Goal: Task Accomplishment & Management: Manage account settings

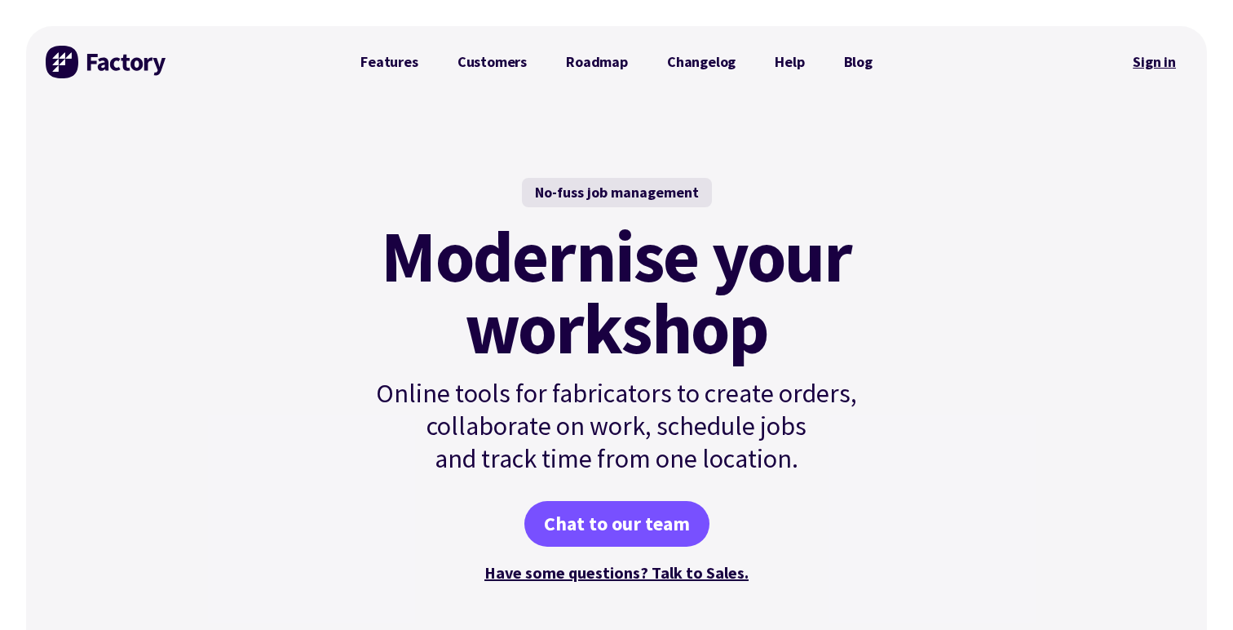
click at [1167, 69] on link "Sign in" at bounding box center [1155, 62] width 66 height 38
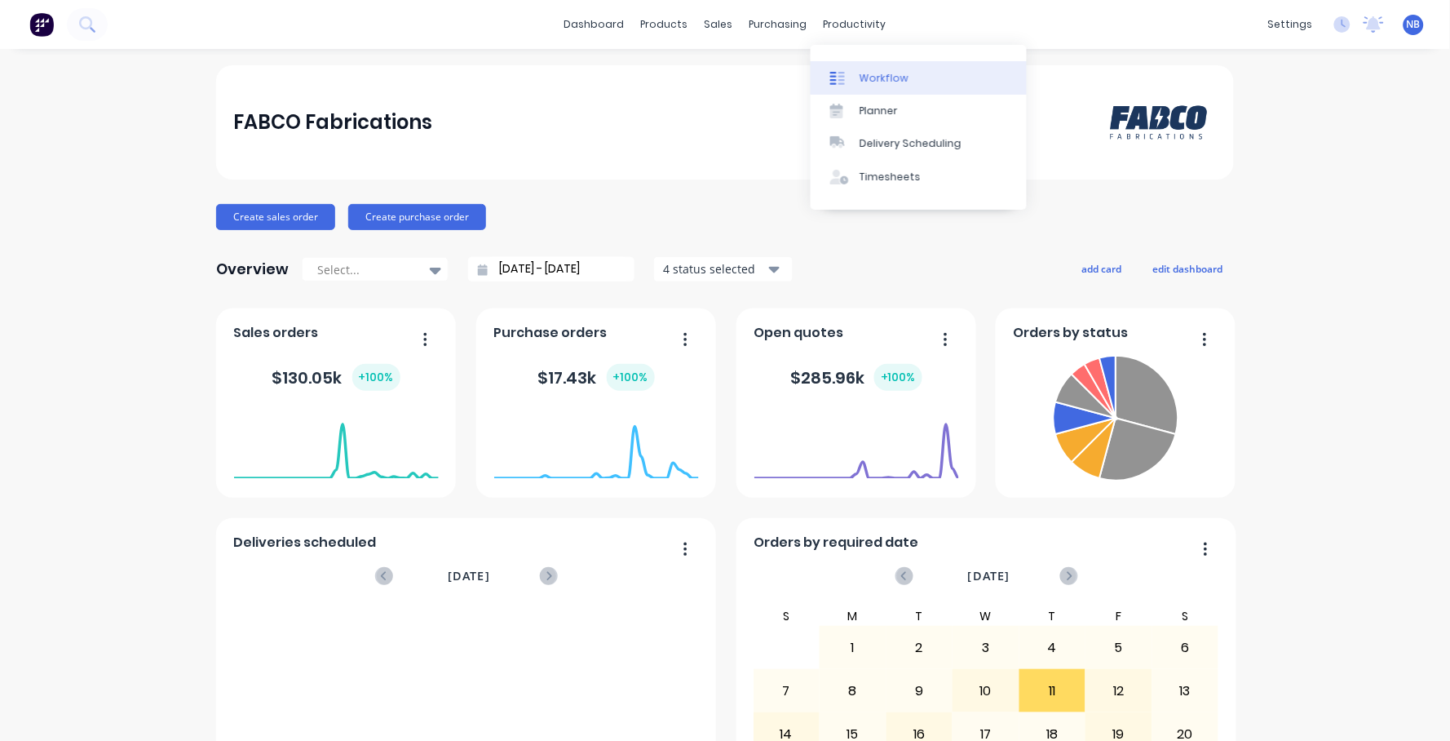
click at [869, 73] on div "Workflow" at bounding box center [884, 78] width 49 height 15
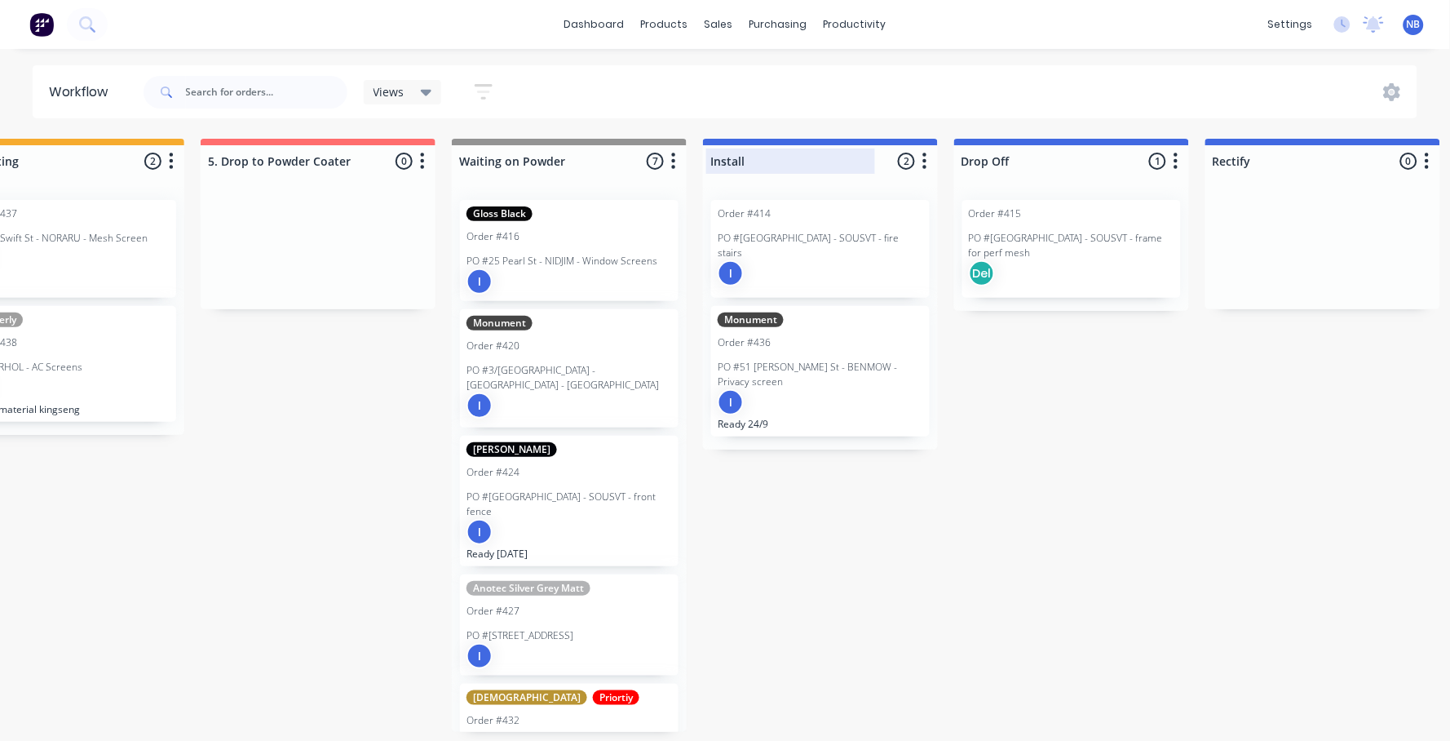
click at [709, 162] on div at bounding box center [820, 161] width 235 height 32
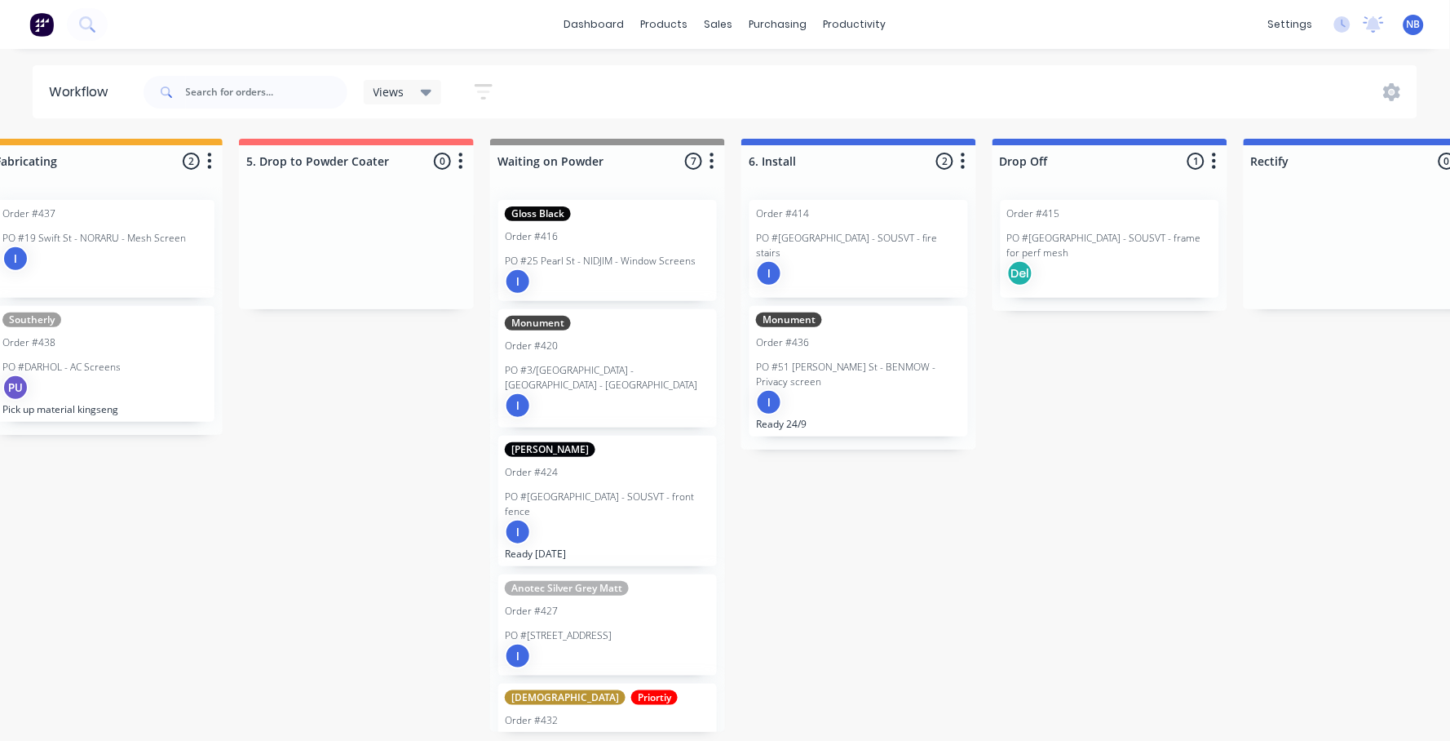
type input "6. Install"
click at [1101, 441] on div "Submitted 0 Status colour #273444 hex #273444 Save Cancel Summaries Total order…" at bounding box center [15, 435] width 3667 height 593
click at [1003, 157] on div at bounding box center [1110, 161] width 235 height 32
click at [1000, 158] on input "Drop Off" at bounding box center [1080, 161] width 161 height 17
type input "6. Drop Off"
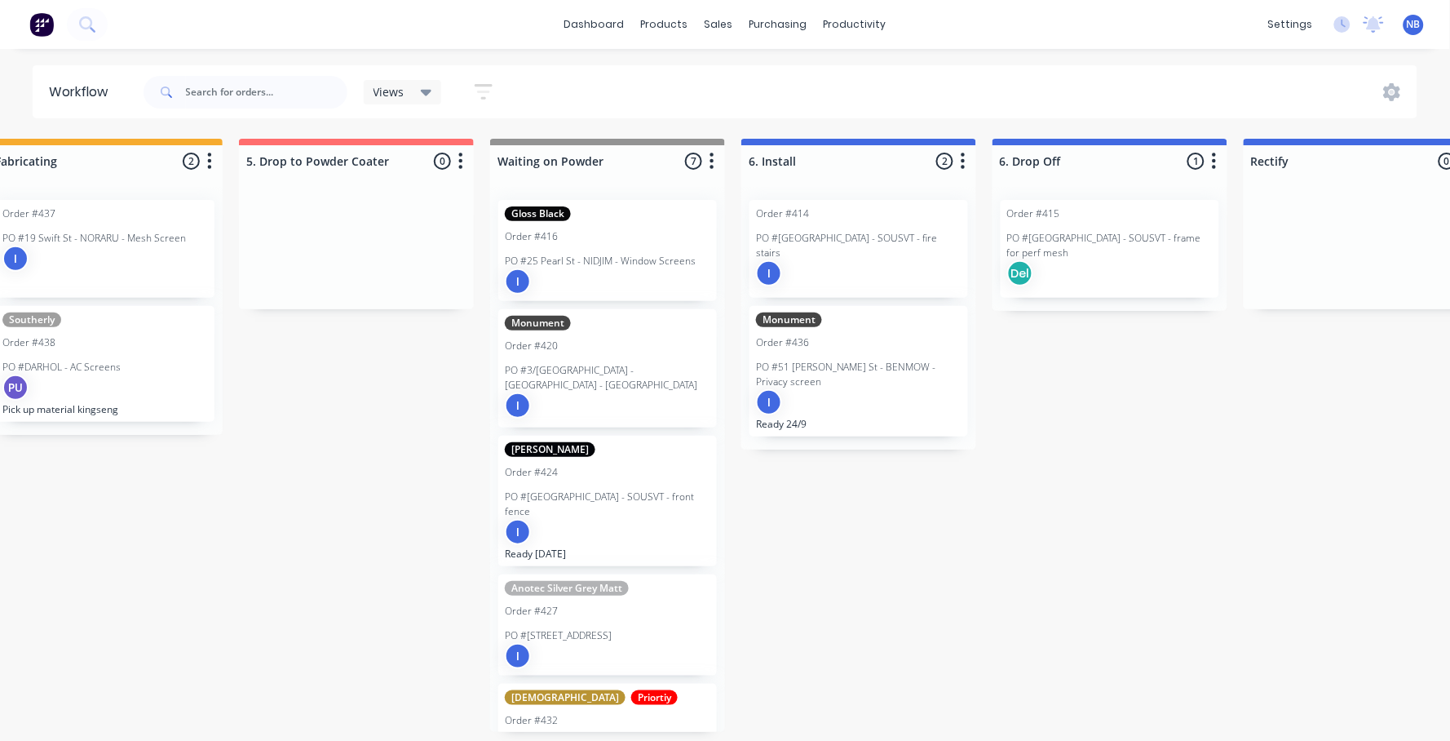
click at [1264, 469] on div "Submitted 0 Status colour #273444 hex #273444 Save Cancel Summaries Total order…" at bounding box center [15, 435] width 3667 height 593
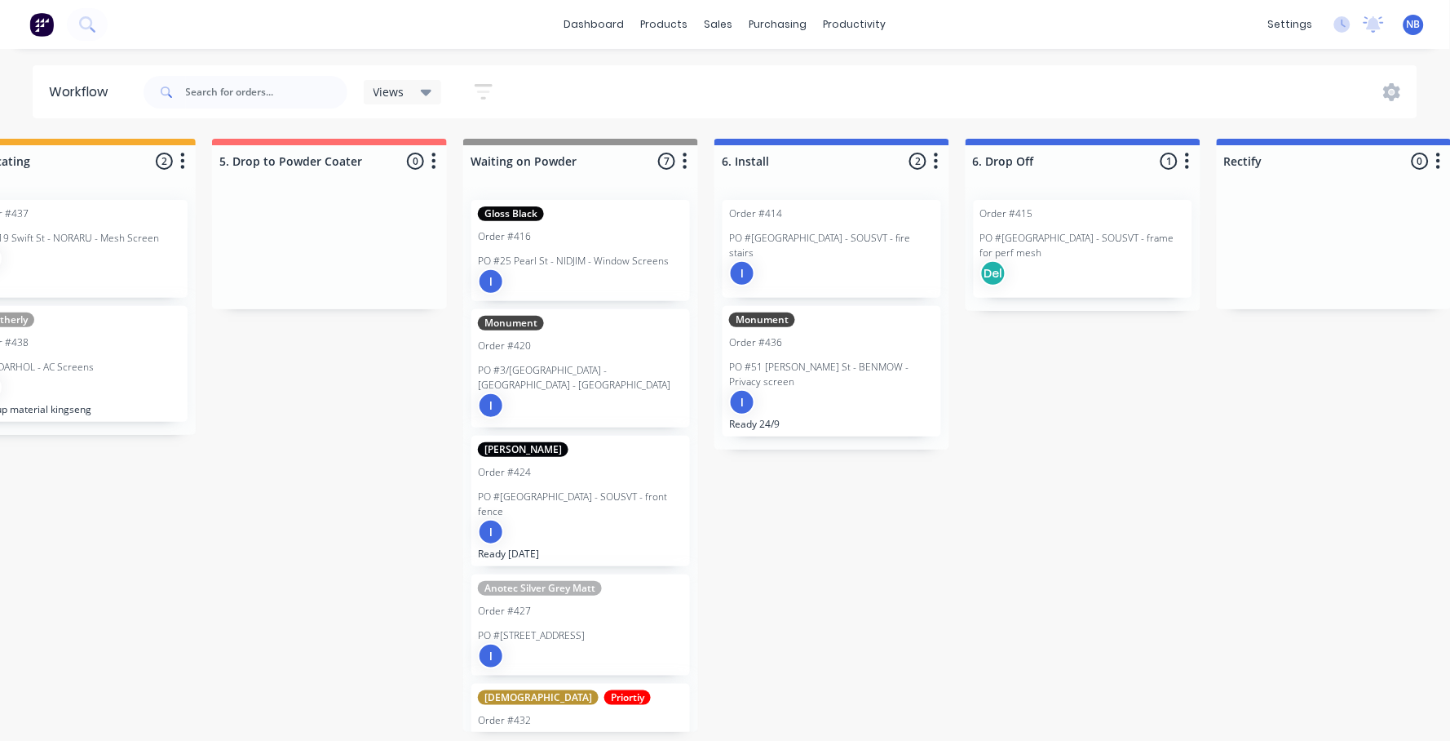
click at [1446, 166] on button "button" at bounding box center [1439, 162] width 20 height 20
click at [1323, 298] on button "Delete" at bounding box center [1366, 303] width 163 height 27
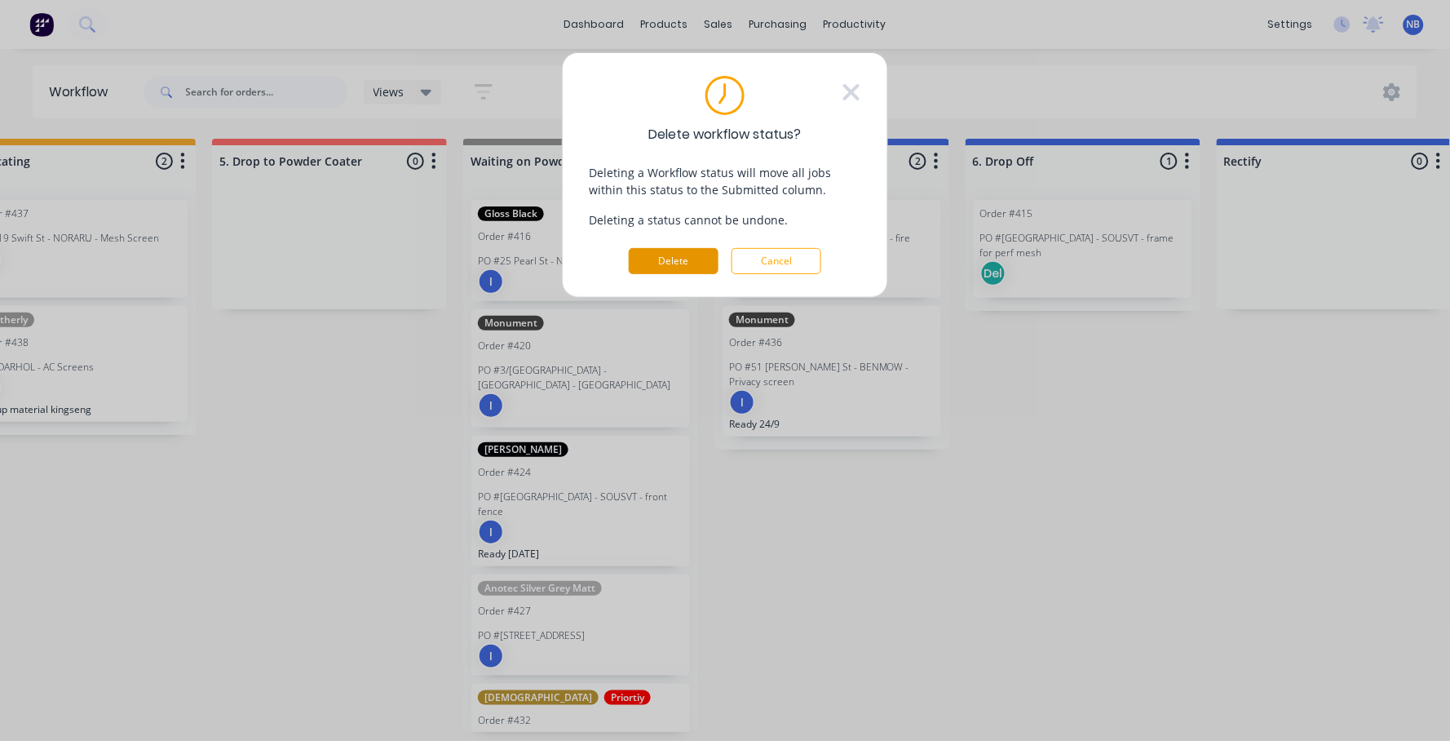
click at [689, 270] on button "Delete" at bounding box center [674, 261] width 90 height 26
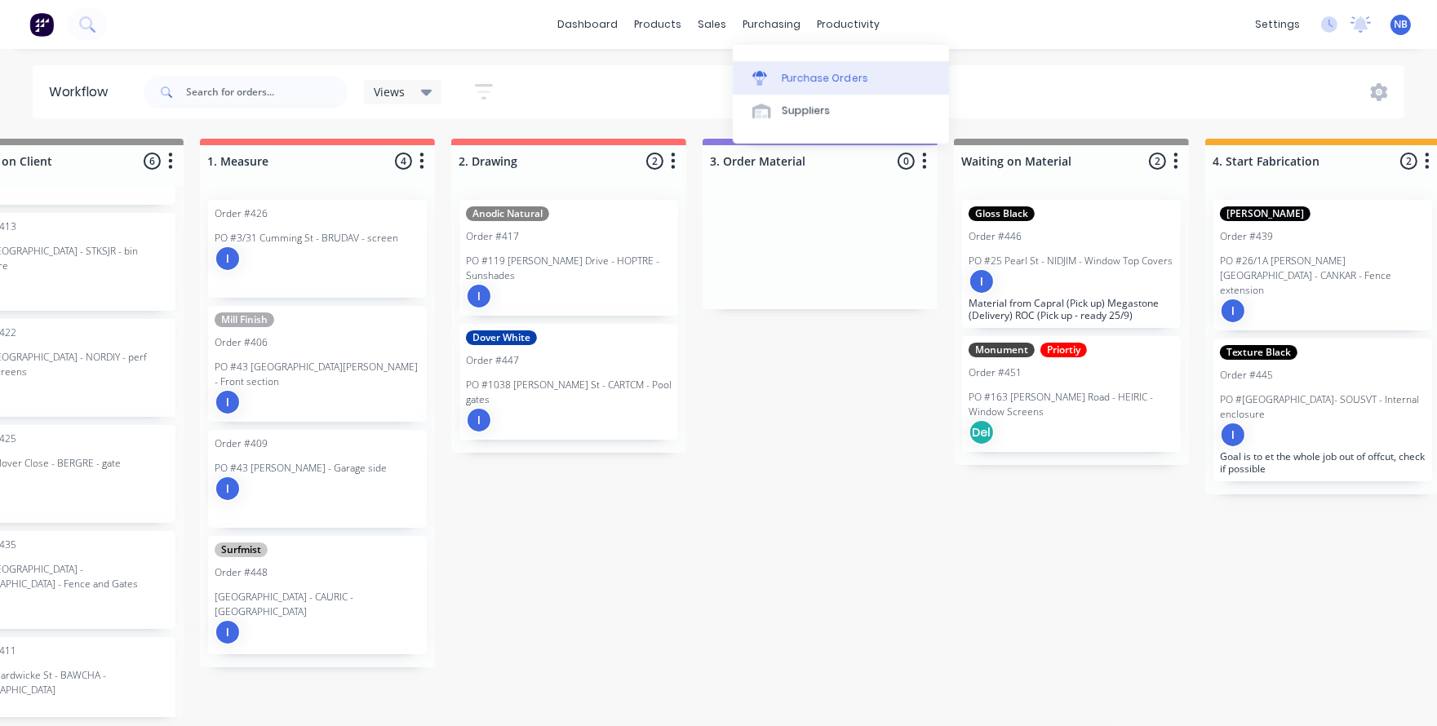
click at [802, 81] on div "Purchase Orders" at bounding box center [825, 78] width 86 height 15
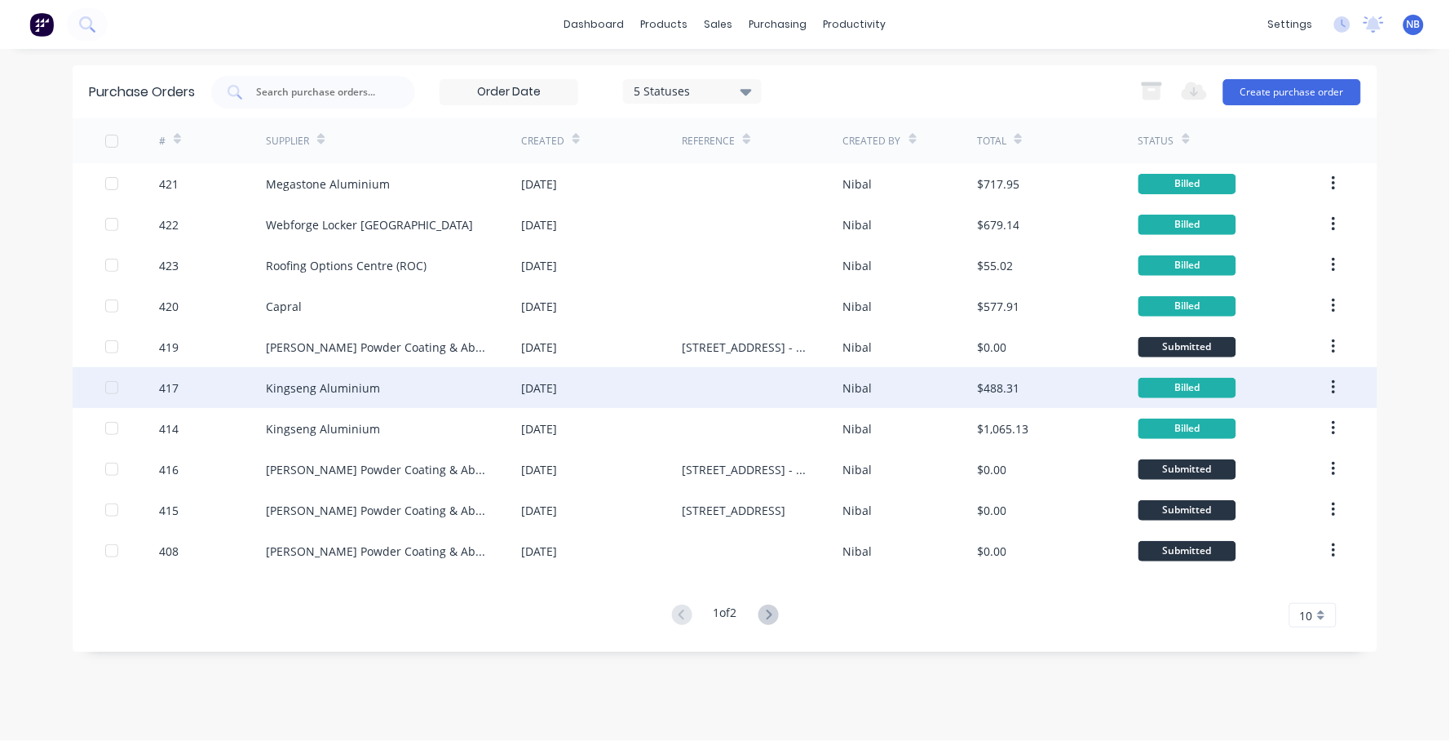
click at [491, 401] on div "Kingseng Aluminium" at bounding box center [393, 387] width 255 height 41
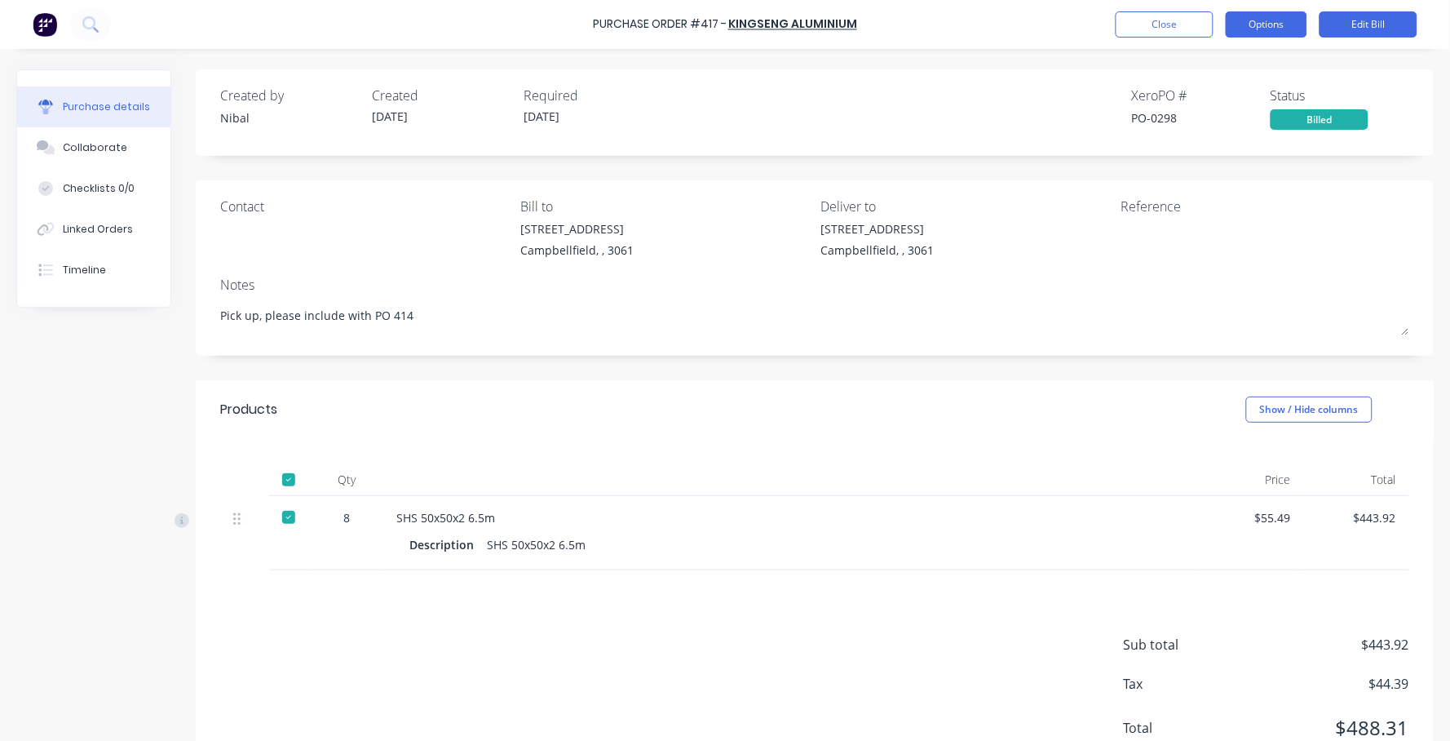
click at [1241, 28] on button "Options" at bounding box center [1267, 24] width 82 height 26
click at [715, 136] on div "Created by [PERSON_NAME] Created [DATE] Required [DATE] Xero PO # PO-0298 Statu…" at bounding box center [815, 112] width 1238 height 86
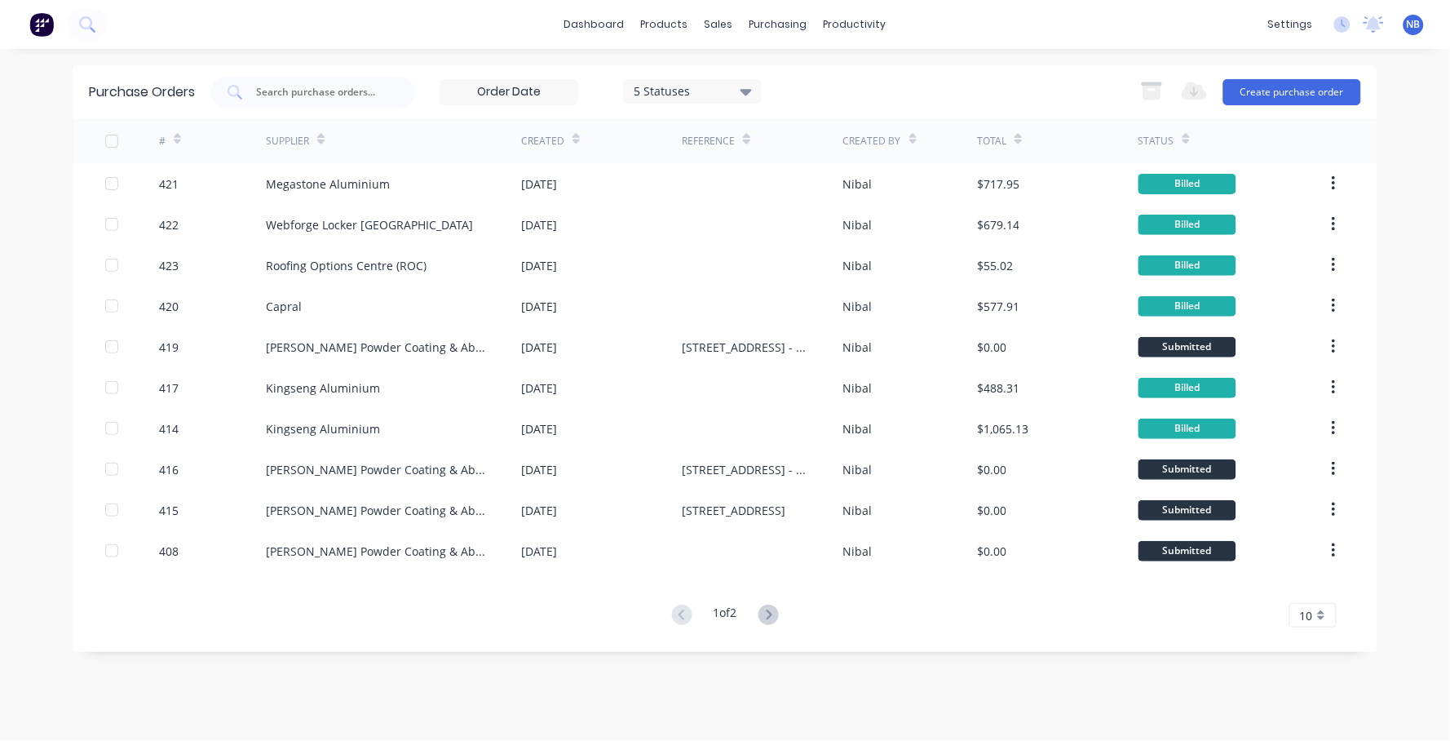
click at [768, 618] on icon at bounding box center [769, 614] width 20 height 20
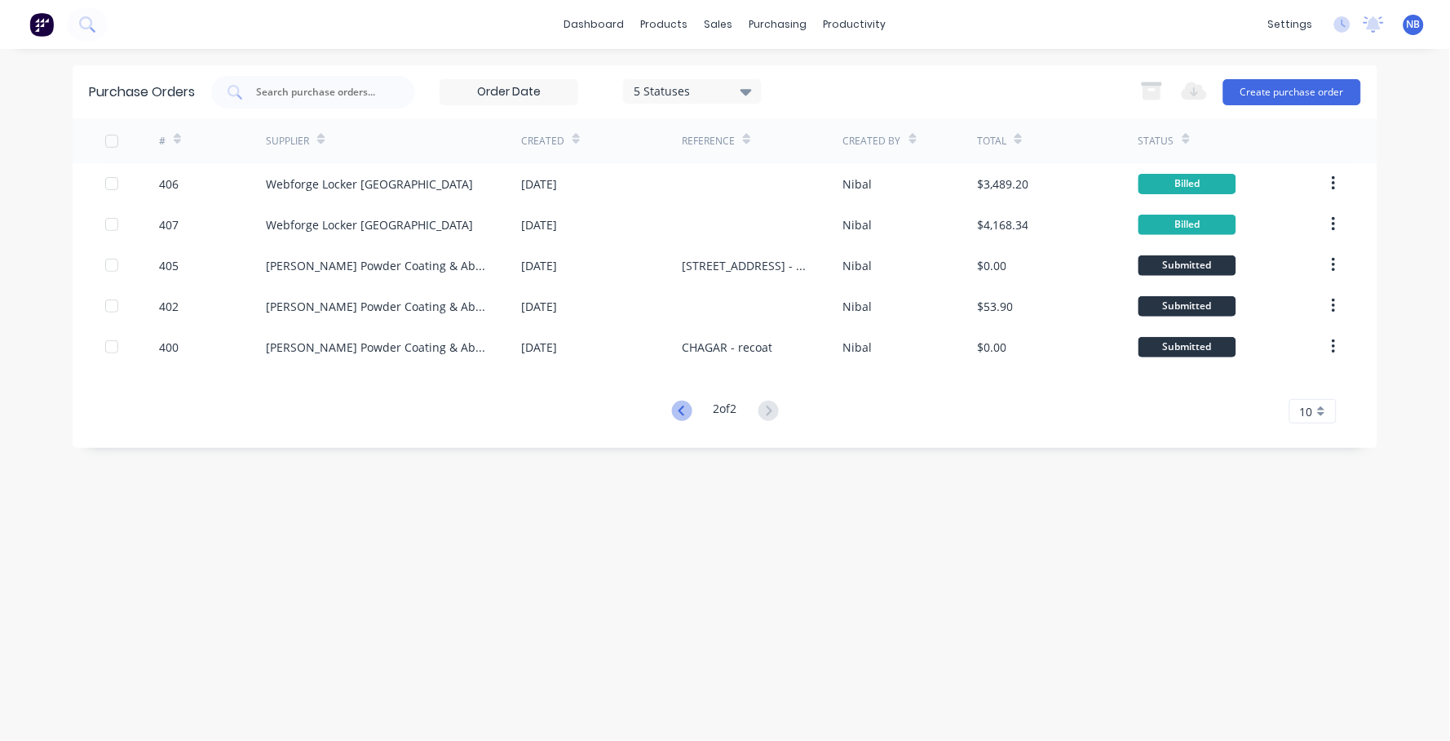
click at [673, 415] on icon at bounding box center [682, 411] width 20 height 20
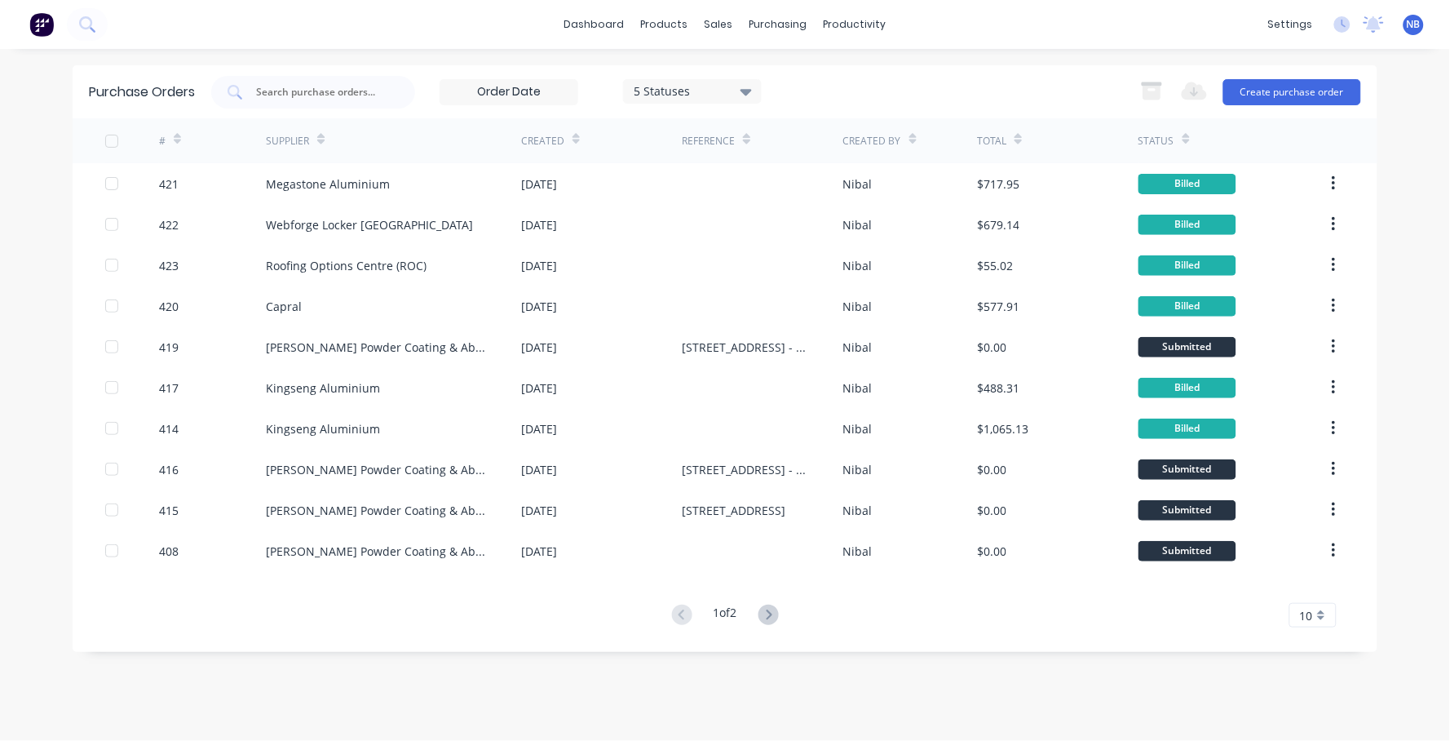
click at [671, 90] on div "5 Statuses" at bounding box center [693, 90] width 117 height 17
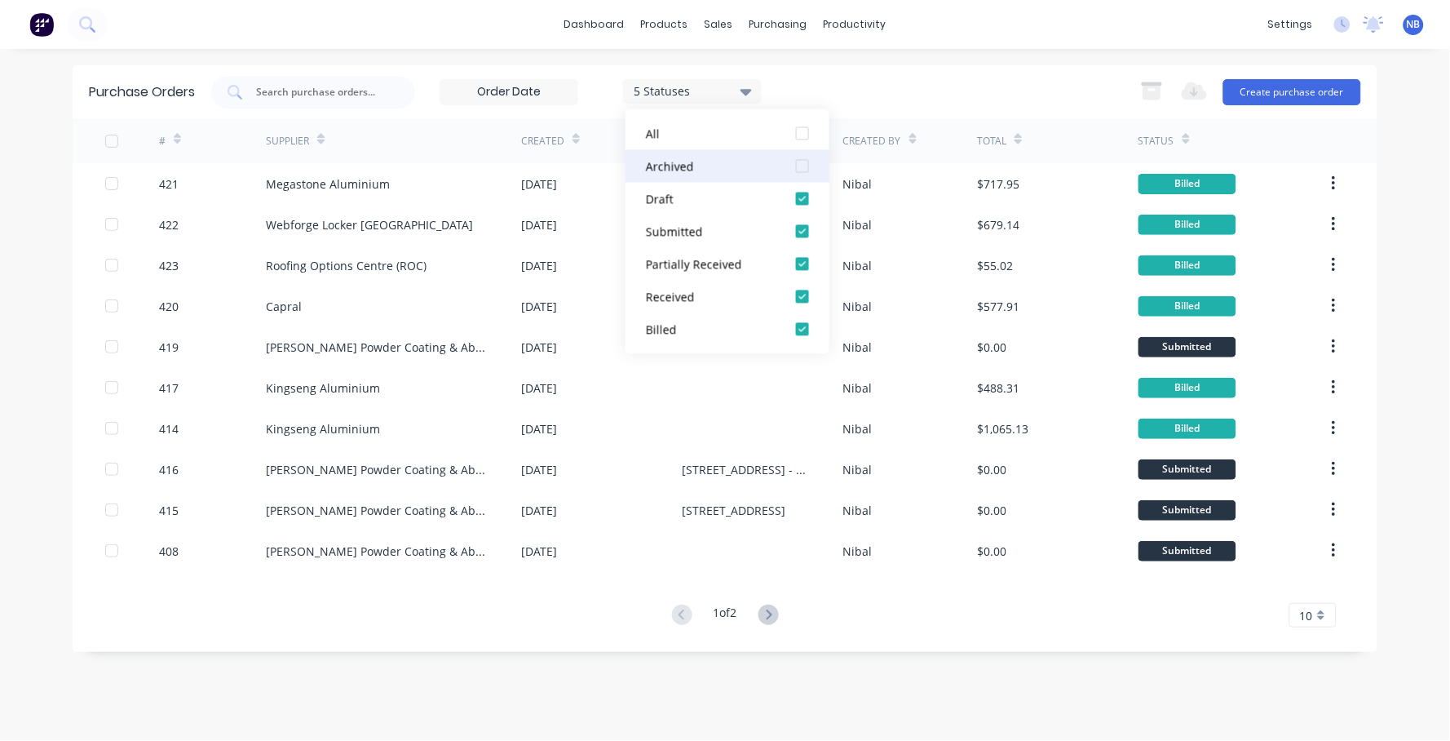
click at [698, 158] on div "Archived" at bounding box center [711, 165] width 131 height 17
click at [969, 676] on div "Purchase Orders 7 Statuses 7 Statuses Export to Excel (XLSX) Create purchase or…" at bounding box center [725, 394] width 1305 height 659
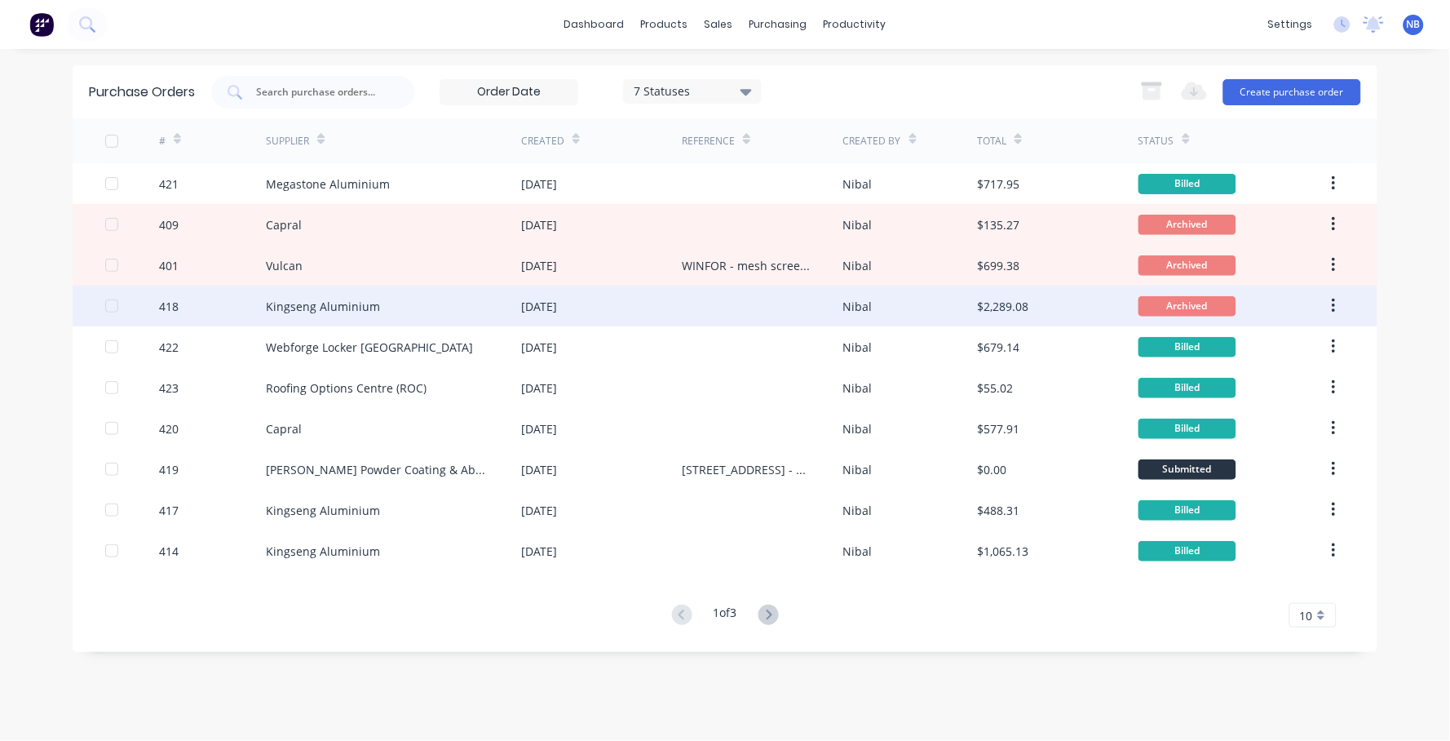
click at [1192, 305] on div "Archived" at bounding box center [1188, 306] width 98 height 20
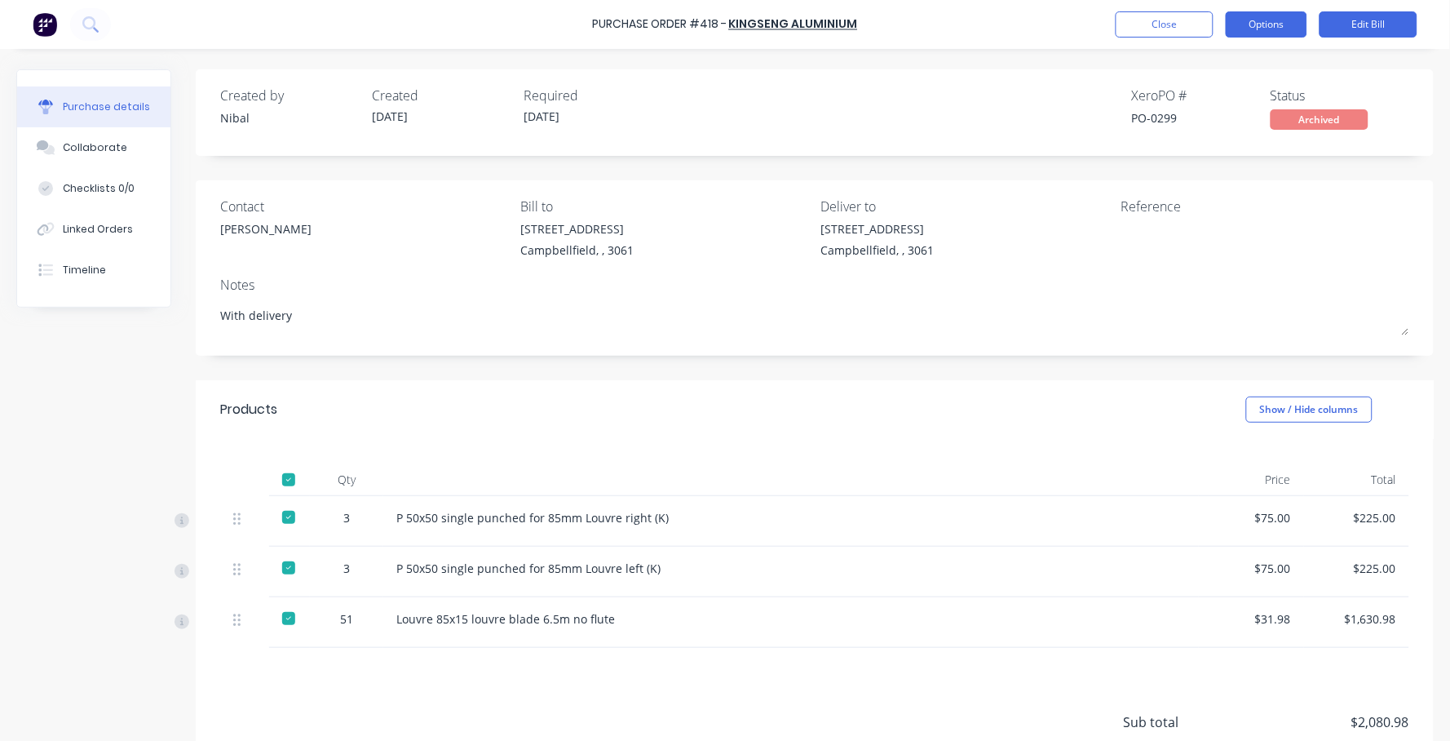
click at [1264, 32] on button "Options" at bounding box center [1267, 24] width 82 height 26
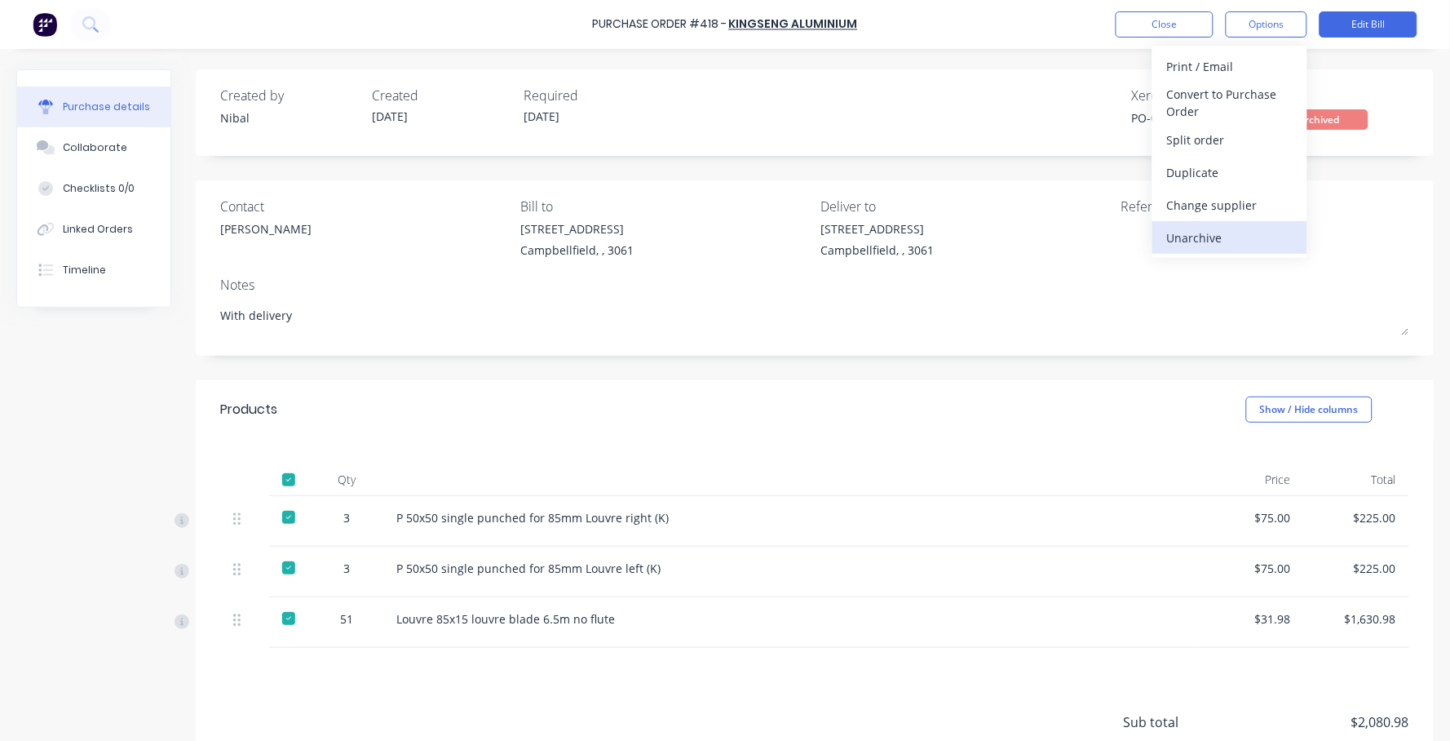
click at [1242, 235] on div "Unarchive" at bounding box center [1230, 238] width 126 height 24
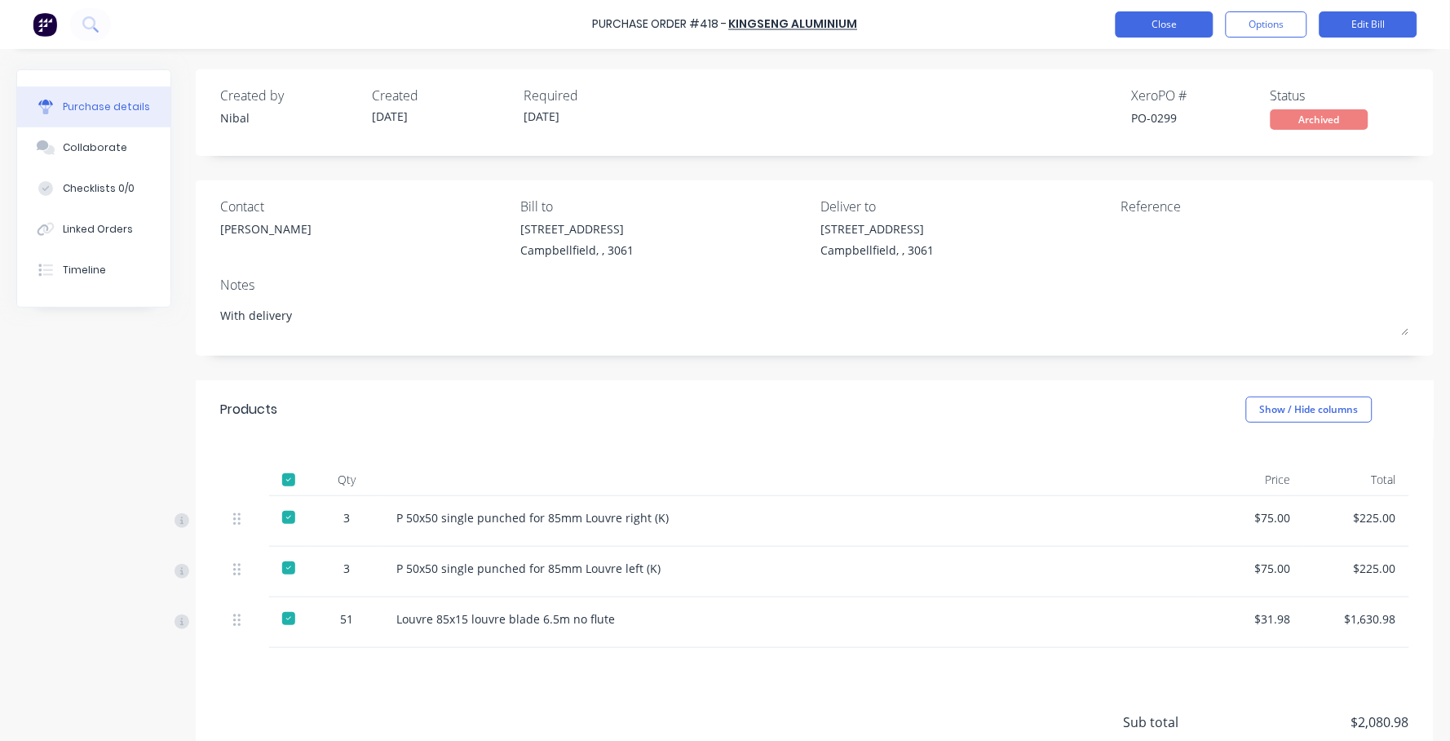
click at [1176, 18] on button "Close" at bounding box center [1165, 24] width 98 height 26
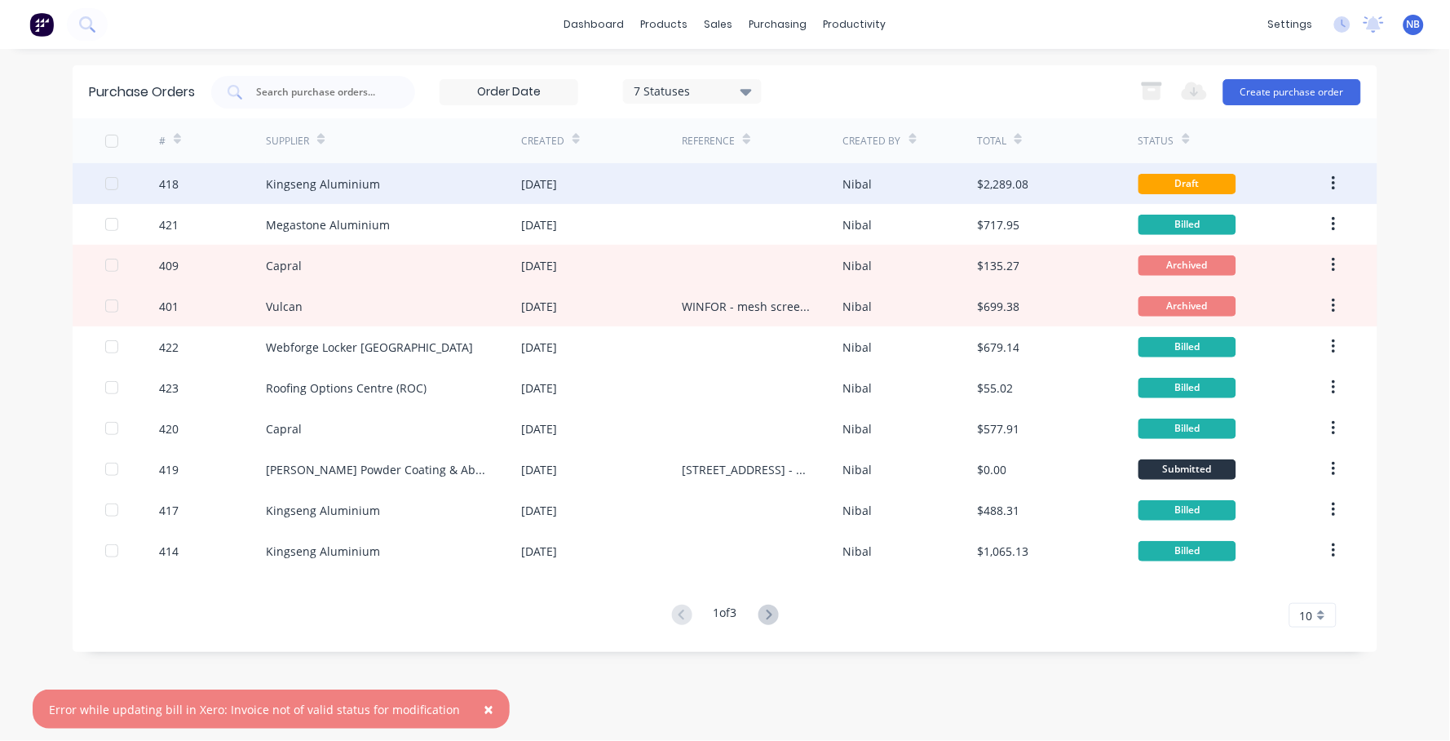
click at [489, 191] on div "Kingseng Aluminium" at bounding box center [393, 183] width 255 height 41
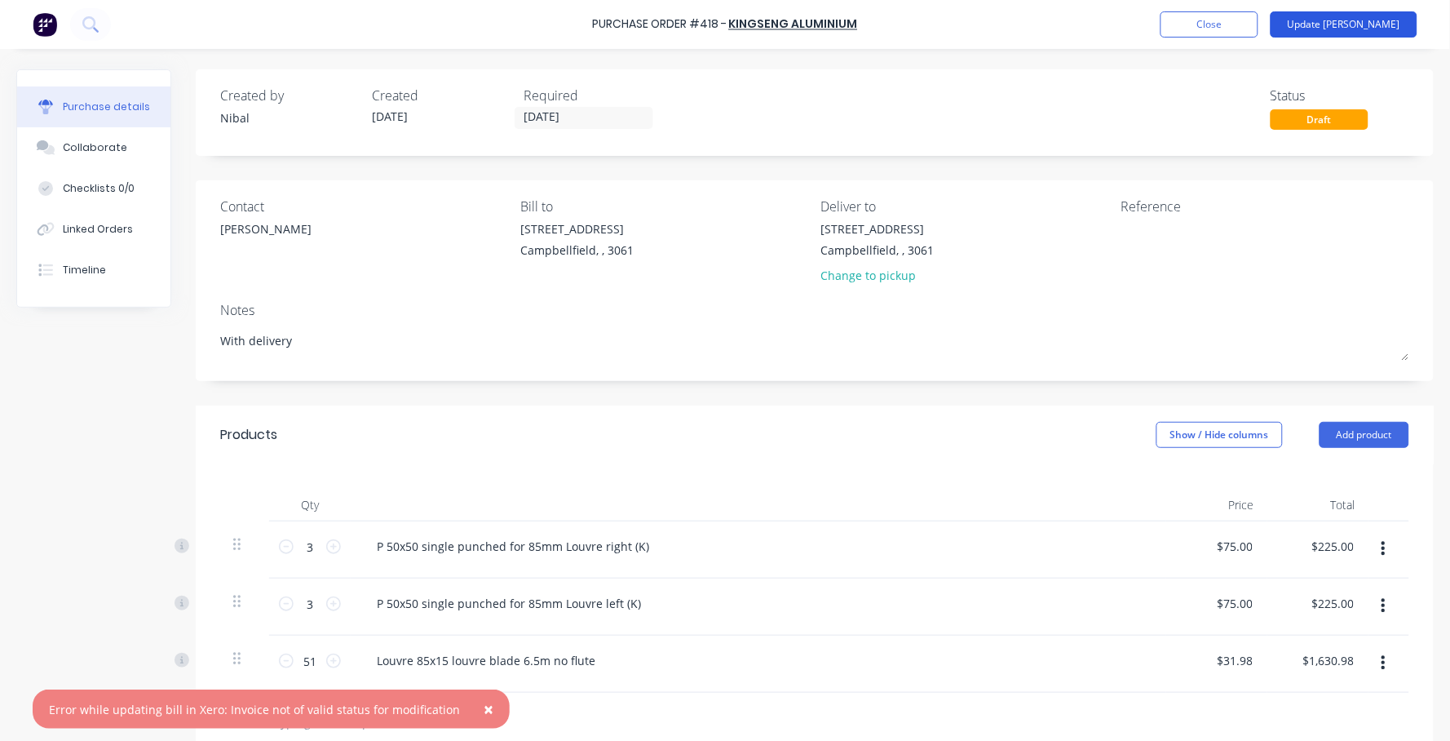
click at [1335, 33] on button "Update [PERSON_NAME]" at bounding box center [1344, 24] width 147 height 26
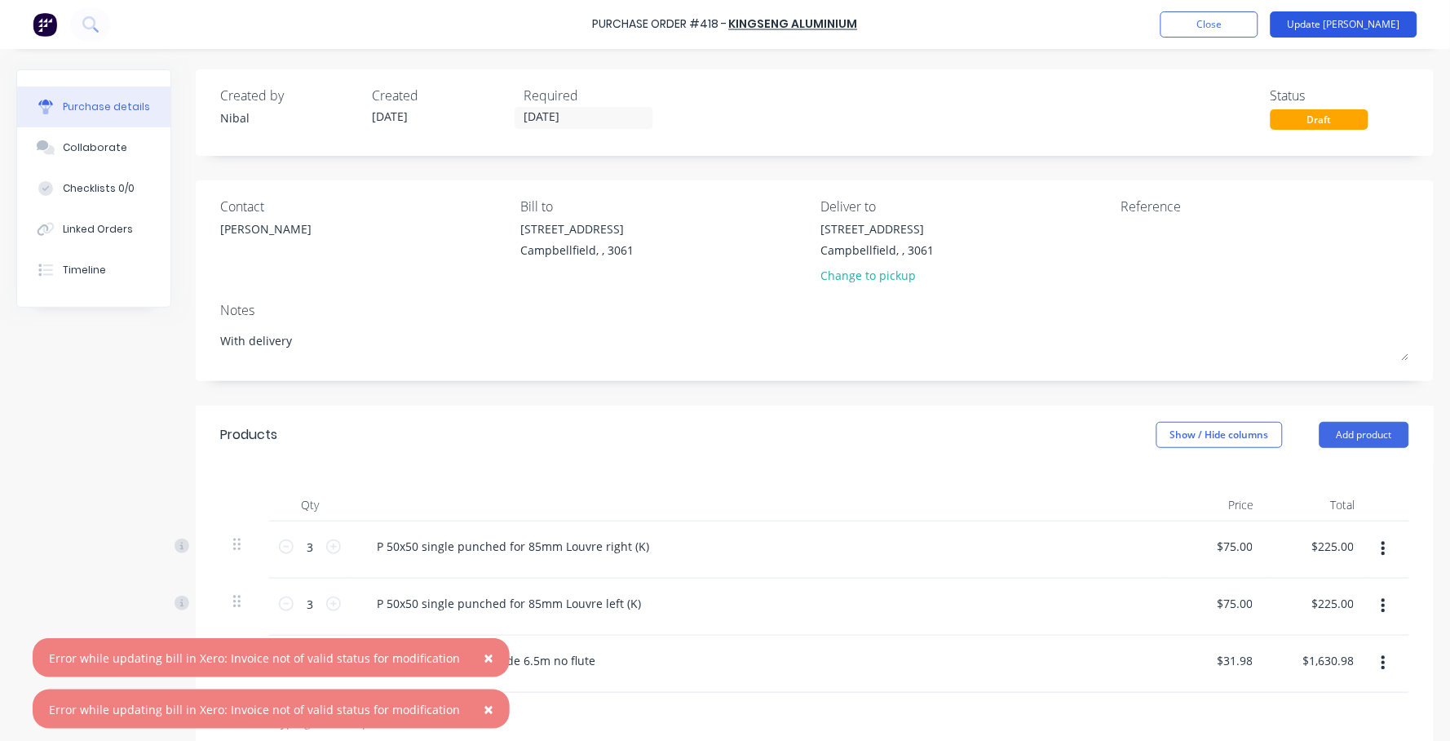
click at [1345, 31] on button "Update [PERSON_NAME]" at bounding box center [1344, 24] width 147 height 26
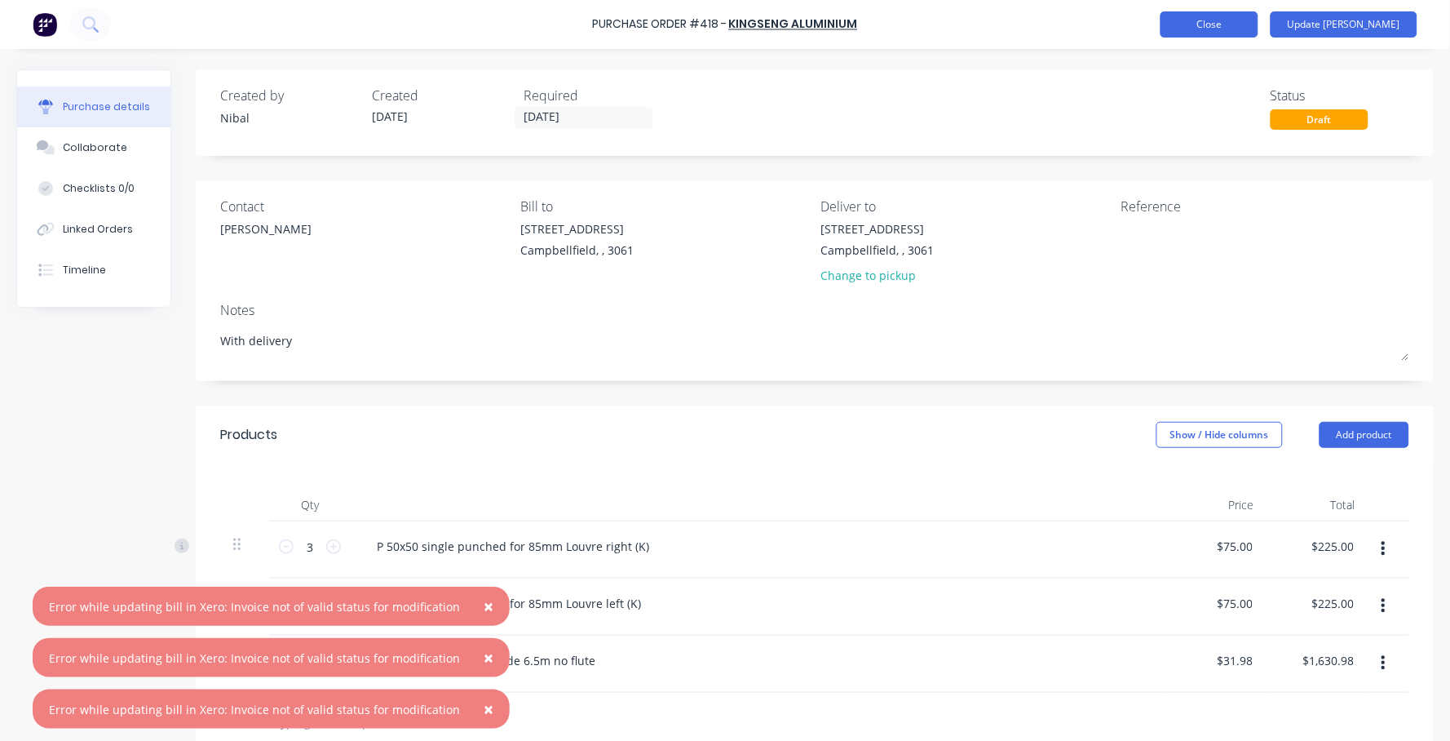
click at [1220, 25] on button "Close" at bounding box center [1210, 24] width 98 height 26
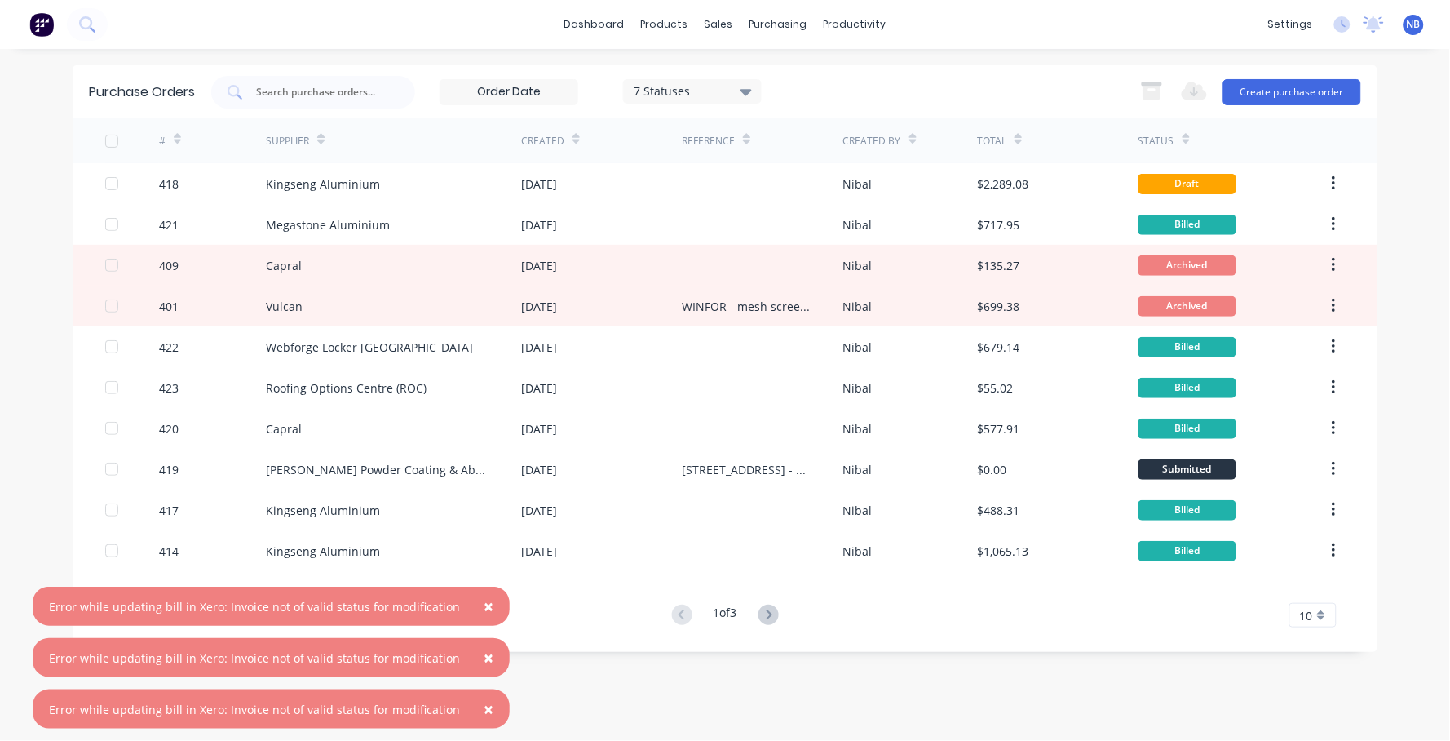
click at [695, 91] on div "7 Statuses" at bounding box center [693, 90] width 117 height 17
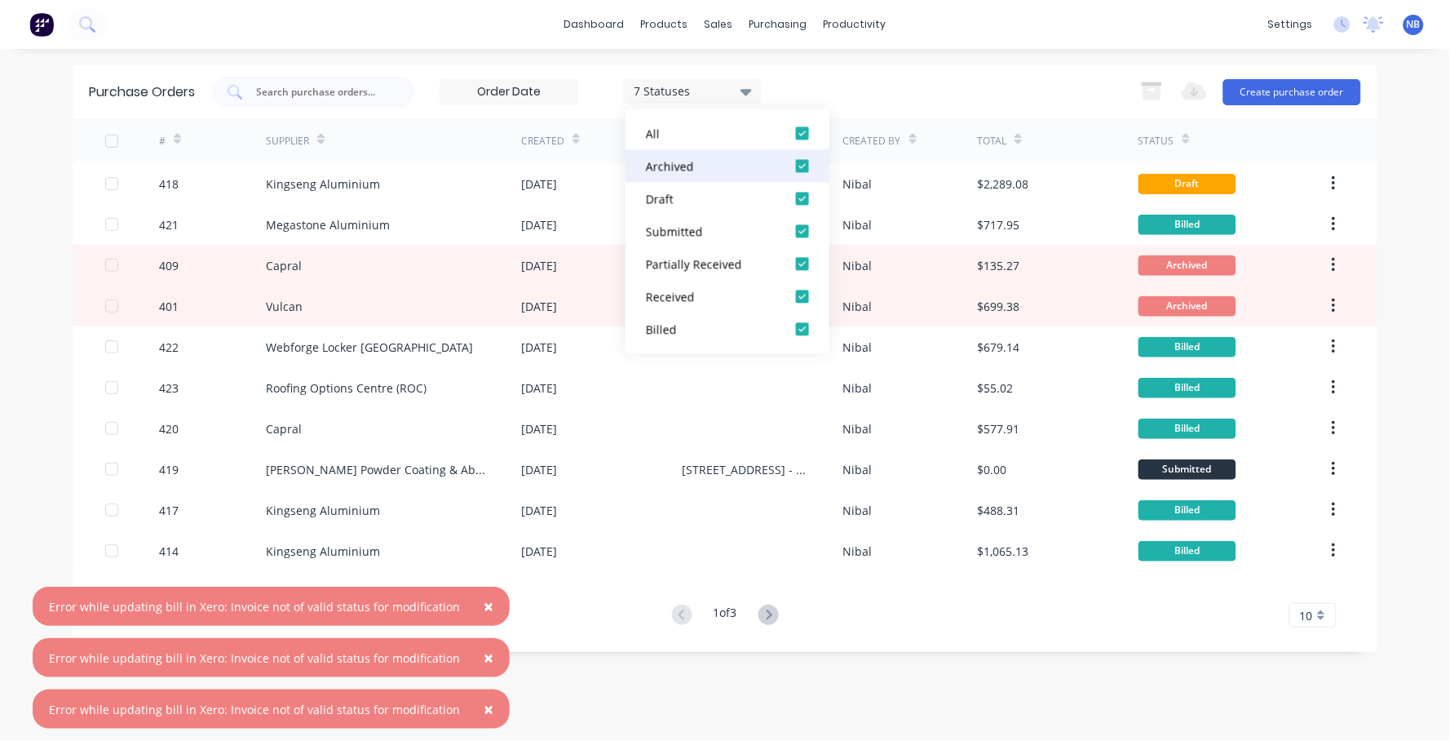
click at [800, 166] on div at bounding box center [802, 166] width 33 height 33
click at [938, 99] on div "5 Statuses 5 Statuses Export to Excel (XLSX) Create purchase order" at bounding box center [786, 92] width 1150 height 33
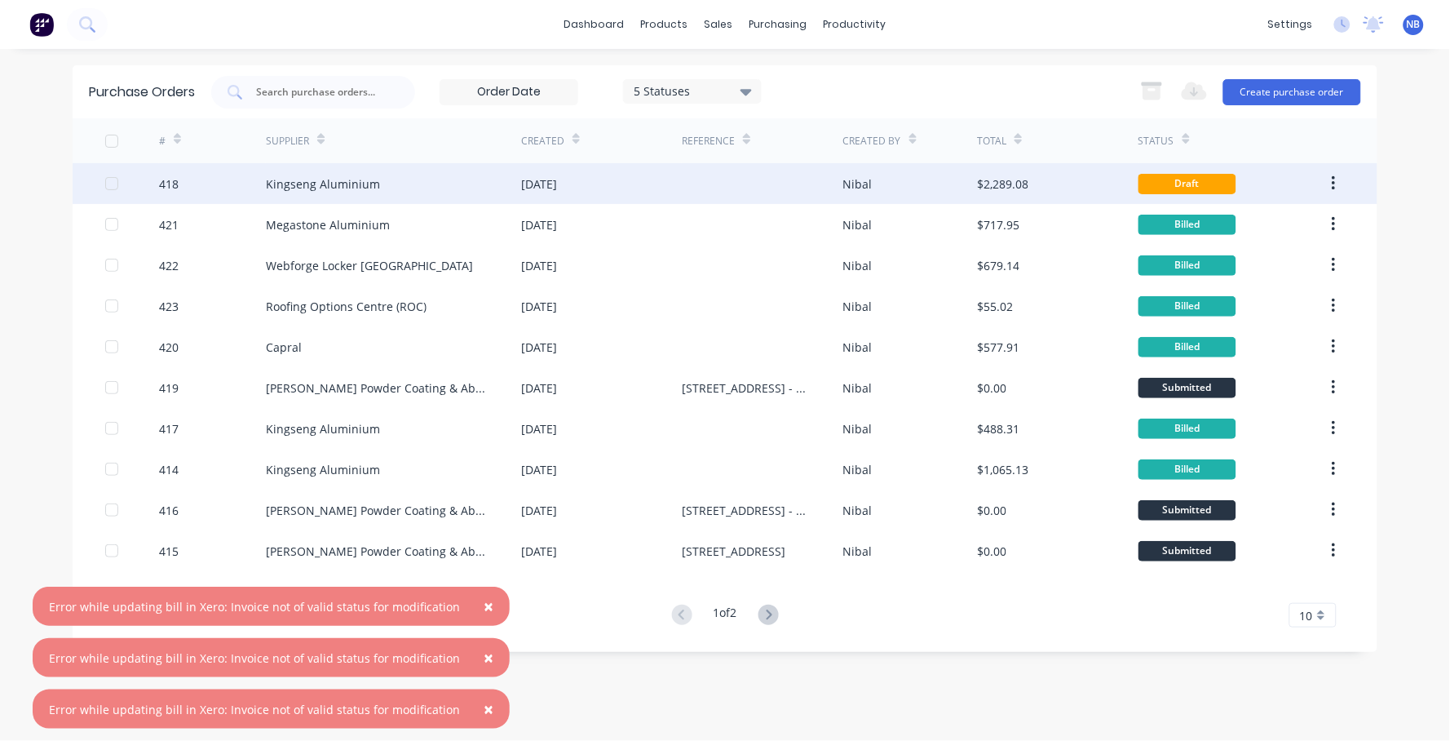
click at [1337, 181] on button "button" at bounding box center [1334, 183] width 38 height 29
click at [1280, 224] on div "Archive" at bounding box center [1276, 227] width 126 height 24
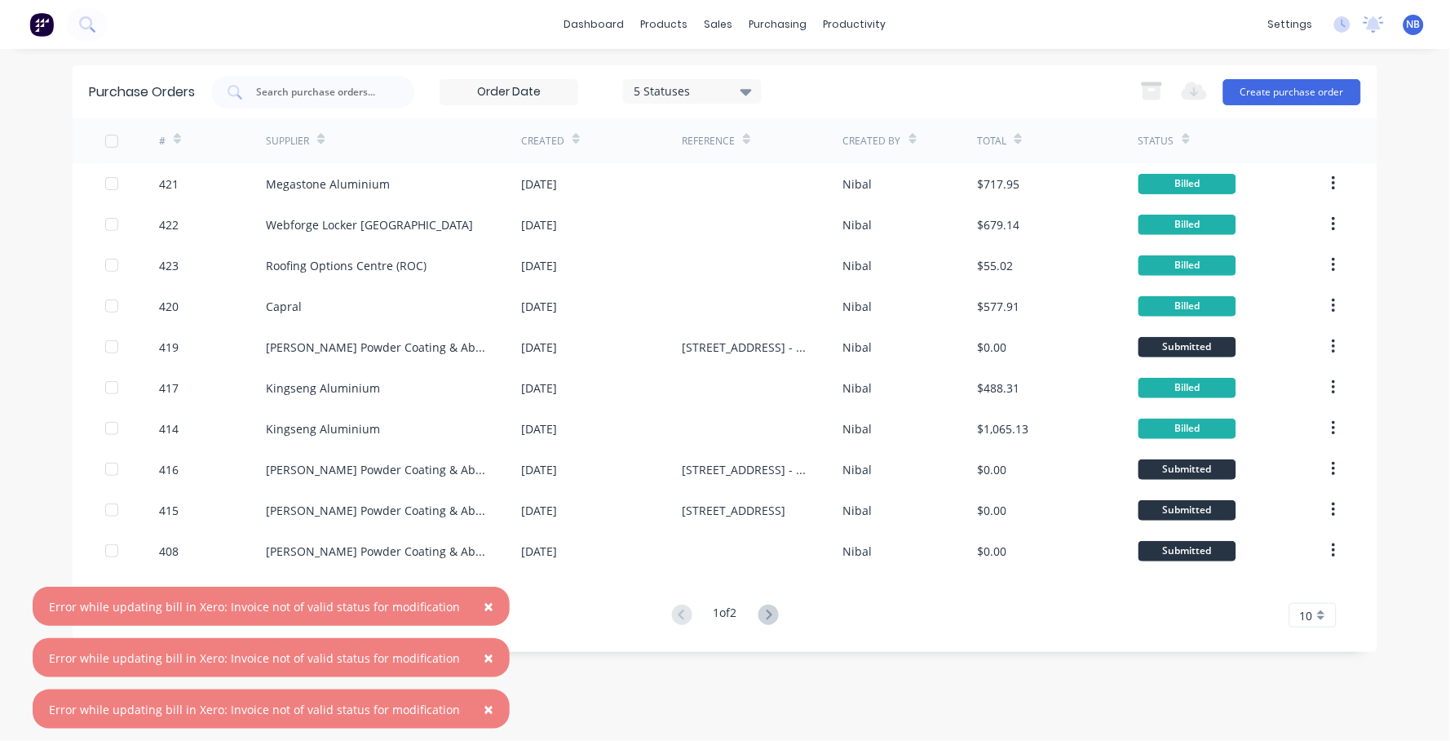
click at [480, 616] on button "×" at bounding box center [488, 606] width 42 height 39
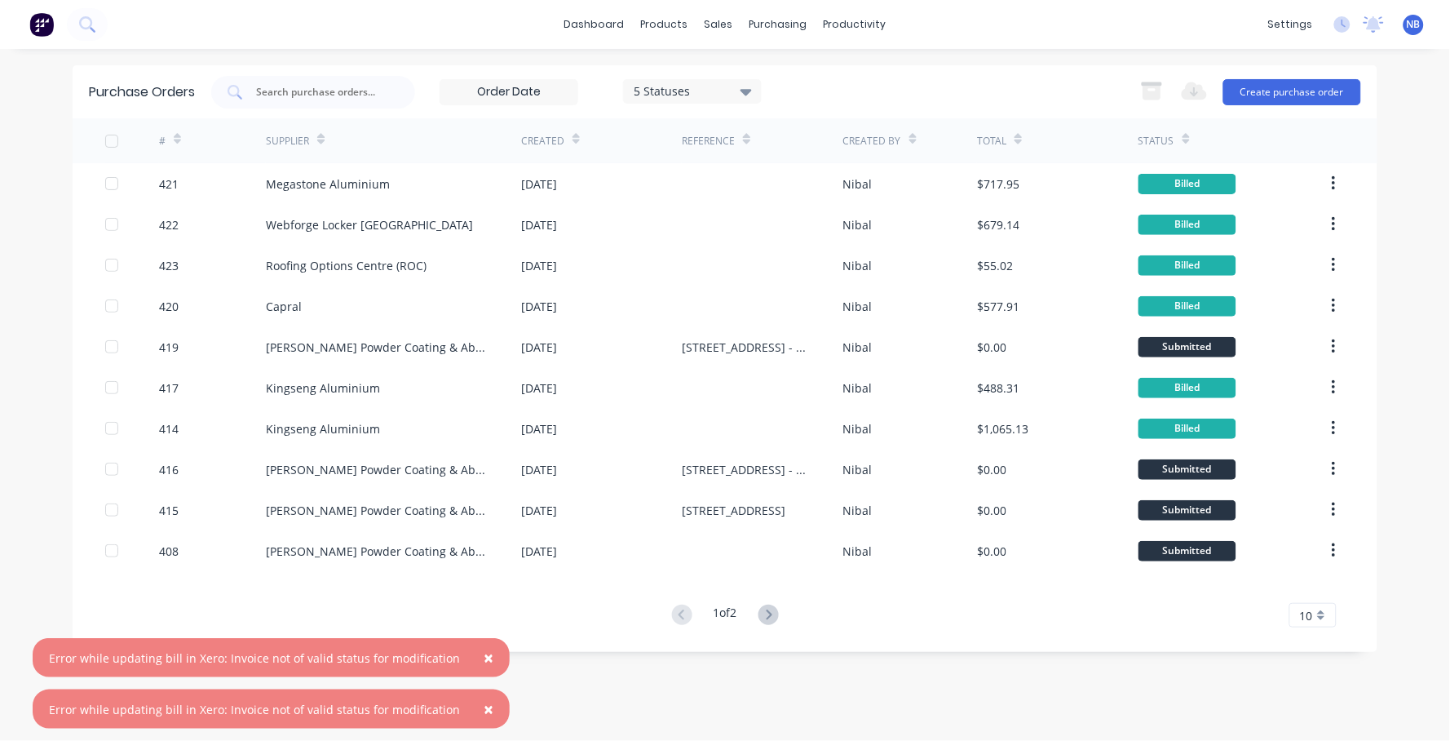
click at [485, 653] on button "×" at bounding box center [488, 657] width 42 height 39
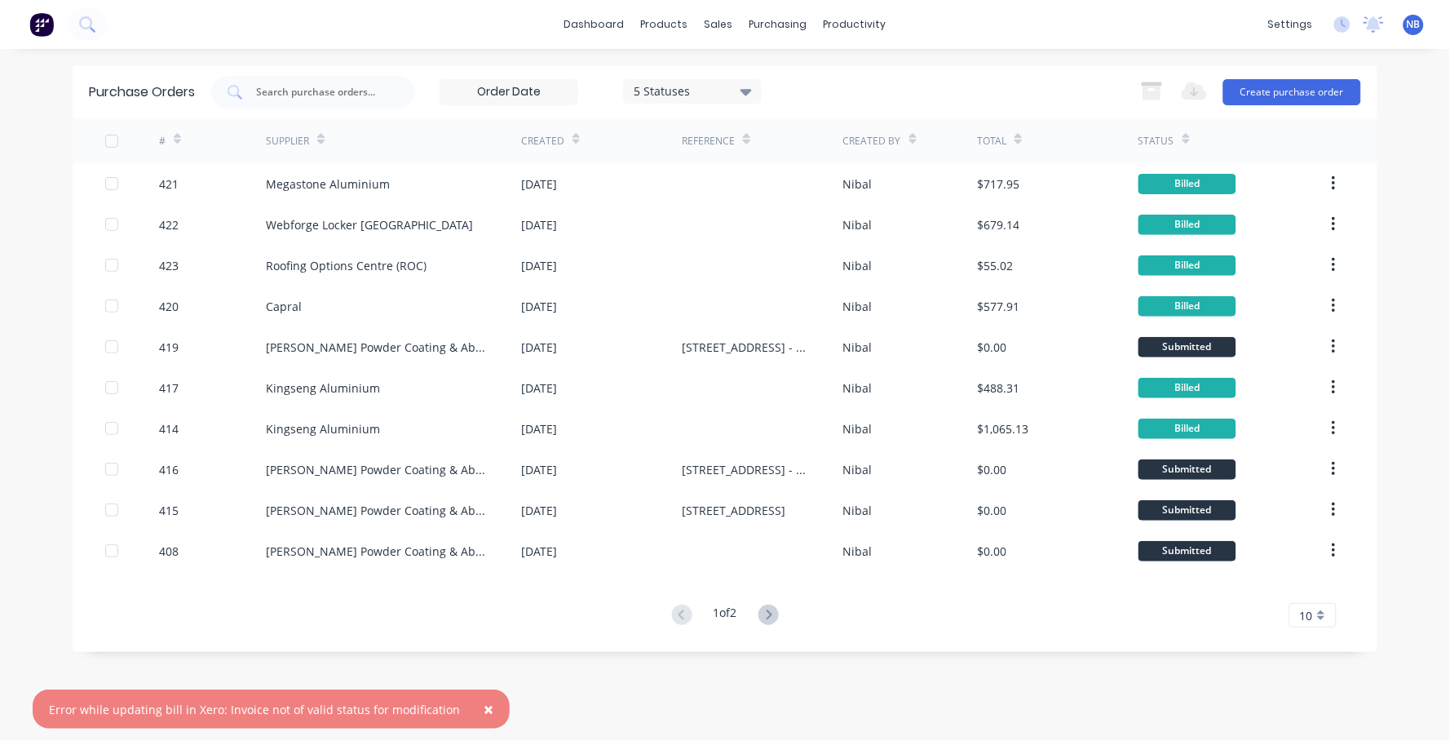
click at [485, 711] on button "×" at bounding box center [488, 708] width 42 height 39
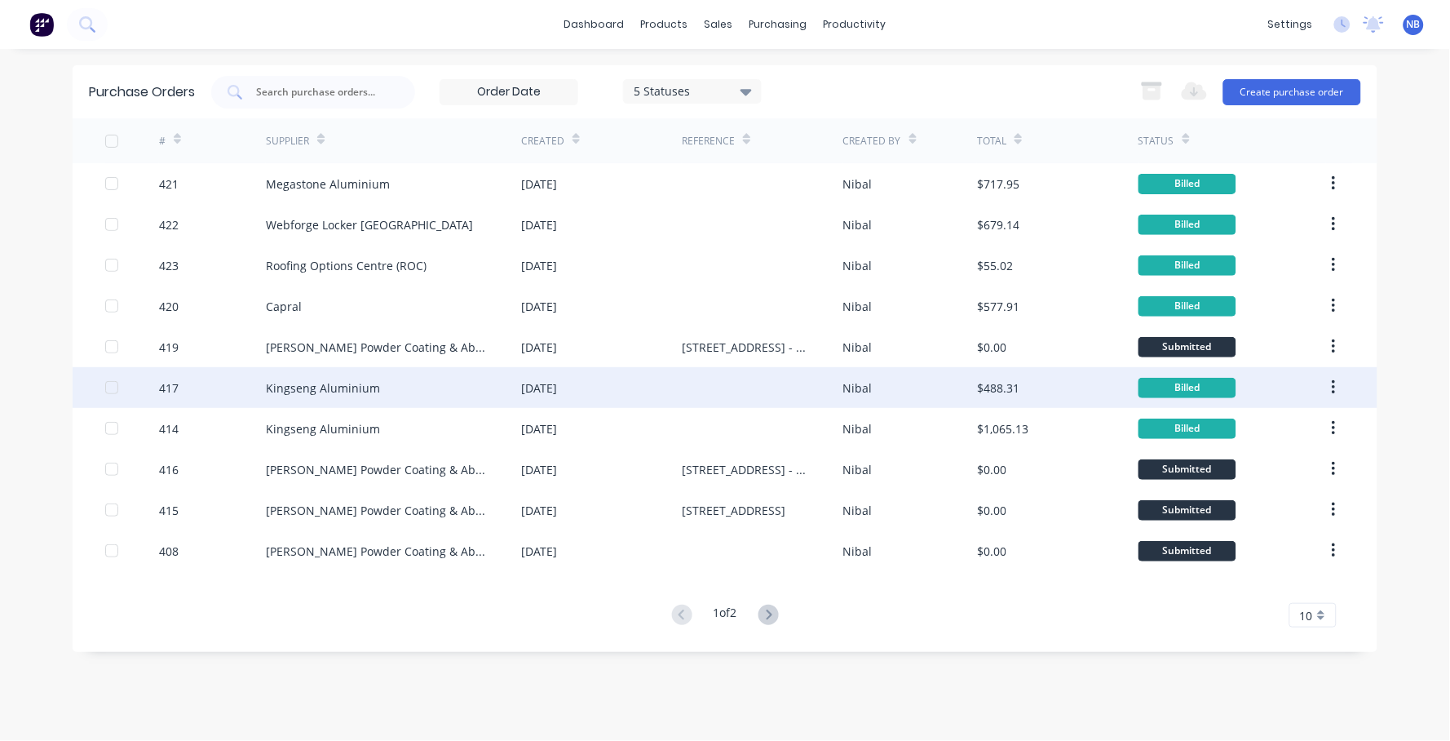
click at [113, 383] on div at bounding box center [111, 387] width 33 height 33
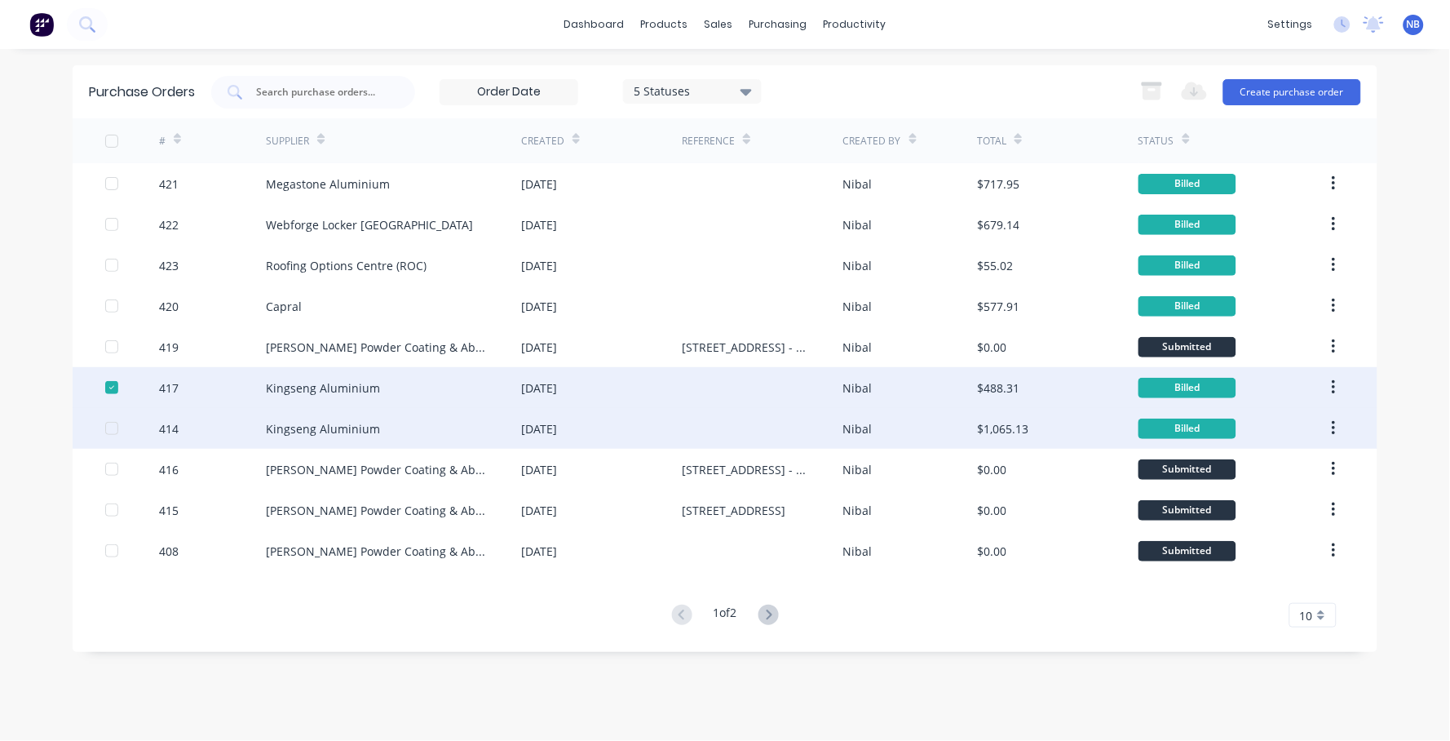
click at [116, 425] on div at bounding box center [111, 428] width 33 height 33
click at [1325, 391] on button "button" at bounding box center [1334, 387] width 38 height 29
click at [1416, 340] on div "dashboard products sales purchasing productivity dashboard products Product Cat…" at bounding box center [725, 370] width 1450 height 741
click at [671, 90] on div "5 Statuses" at bounding box center [693, 90] width 117 height 17
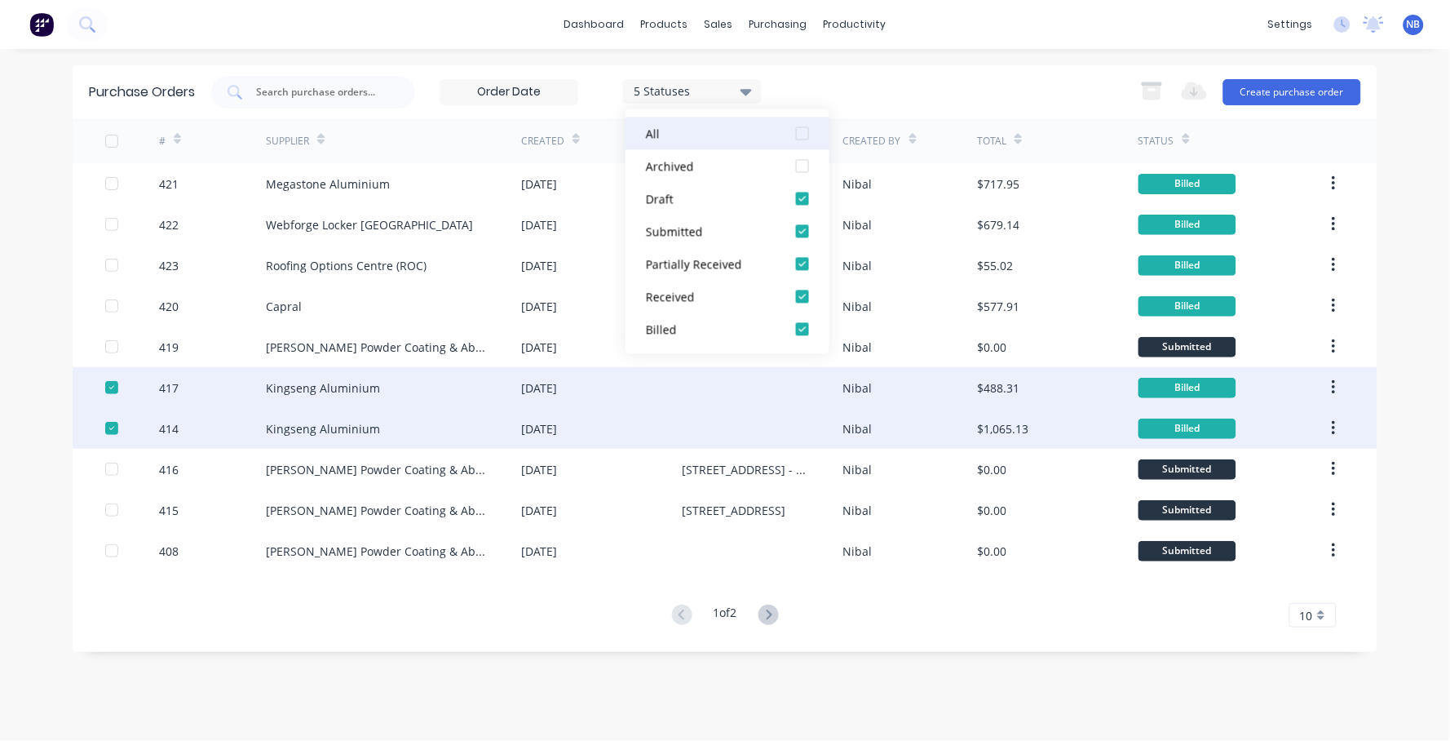
drag, startPoint x: 697, startPoint y: 142, endPoint x: 709, endPoint y: 144, distance: 11.5
click at [697, 142] on button "All" at bounding box center [728, 133] width 204 height 33
click at [1442, 378] on div "dashboard products sales purchasing productivity dashboard products Product Cat…" at bounding box center [725, 370] width 1450 height 741
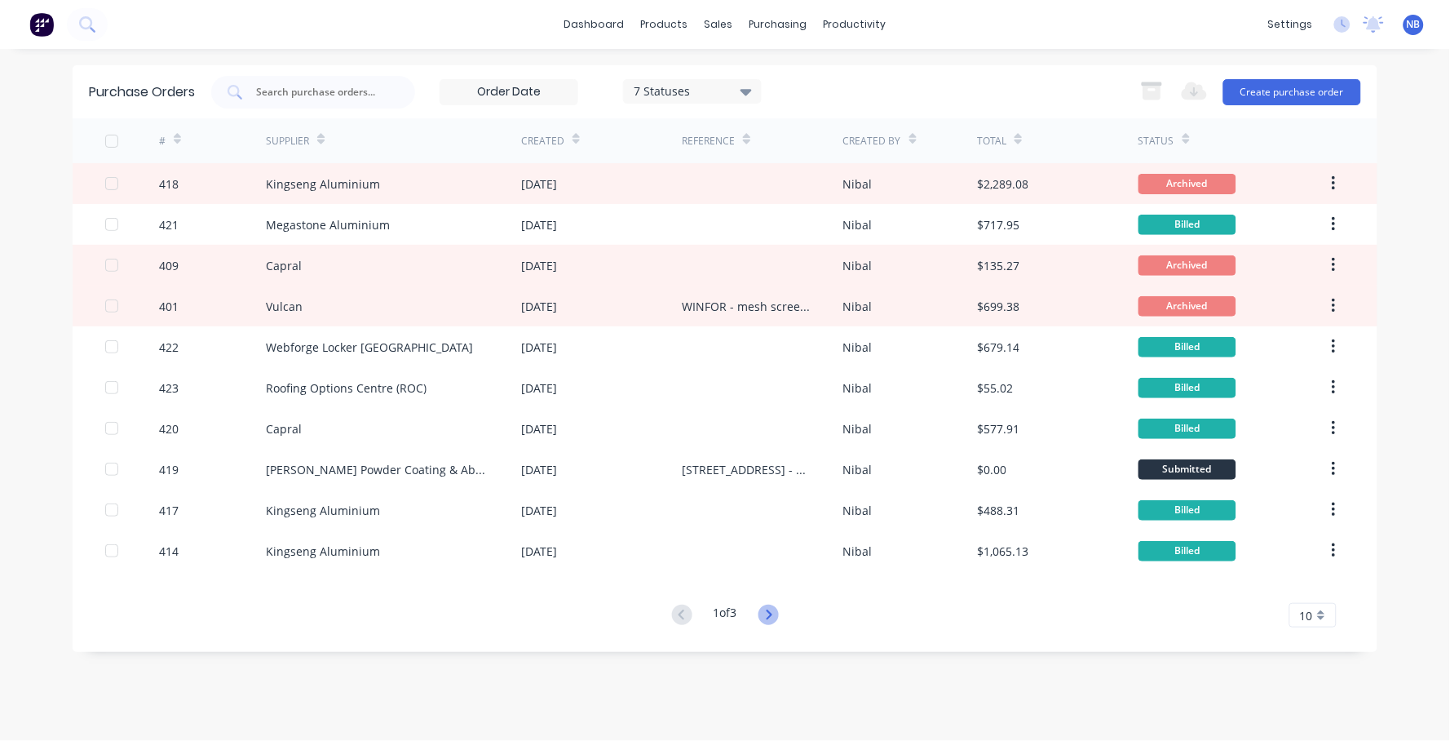
click at [779, 611] on icon at bounding box center [769, 614] width 20 height 20
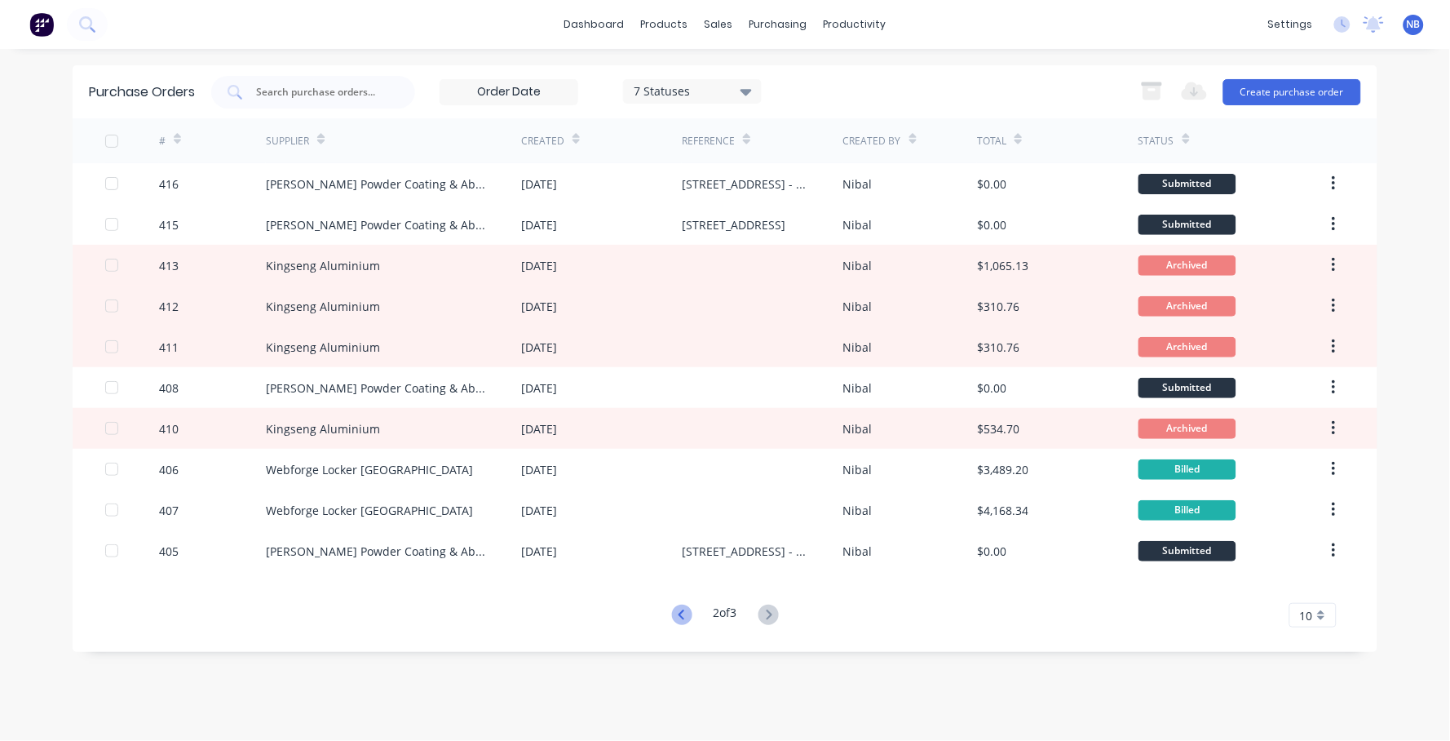
click at [672, 618] on icon at bounding box center [682, 614] width 20 height 20
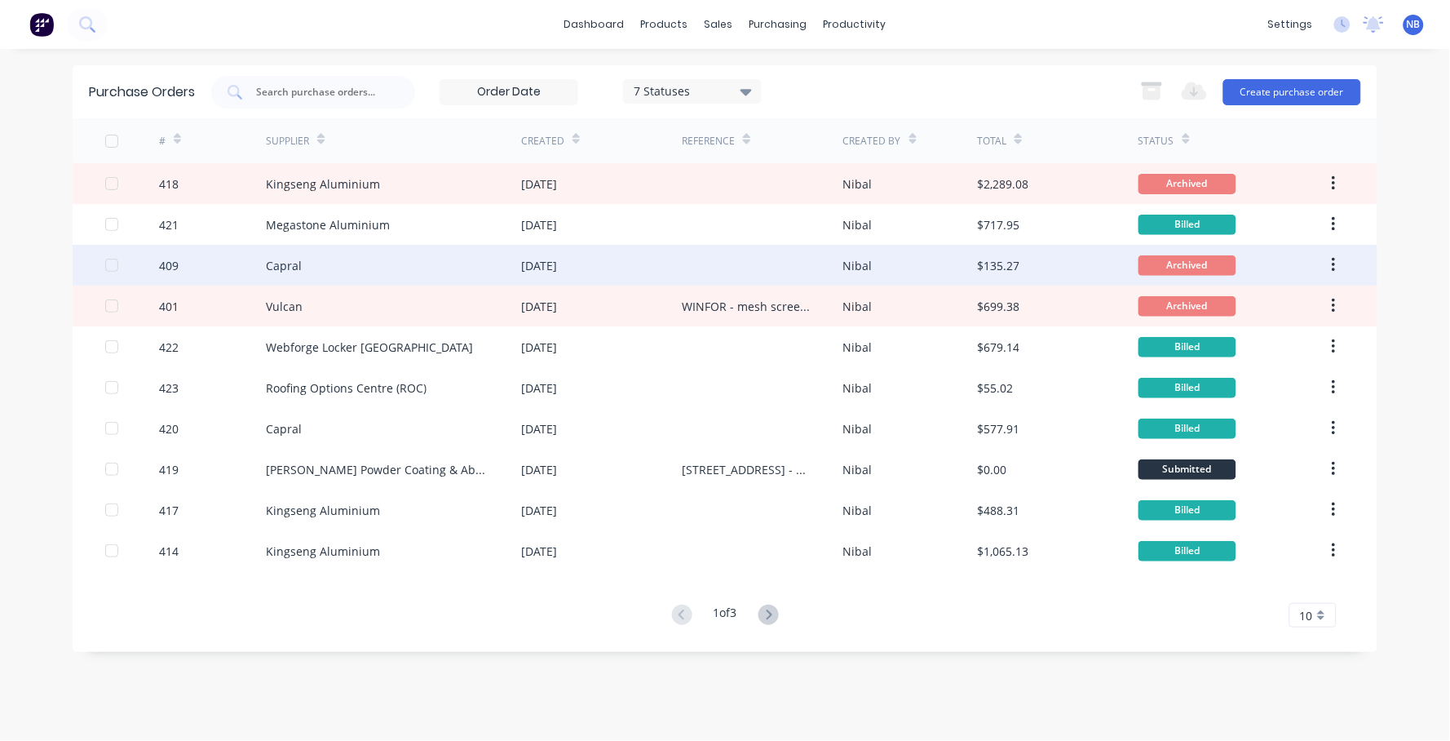
click at [441, 267] on div "Capral" at bounding box center [393, 265] width 255 height 41
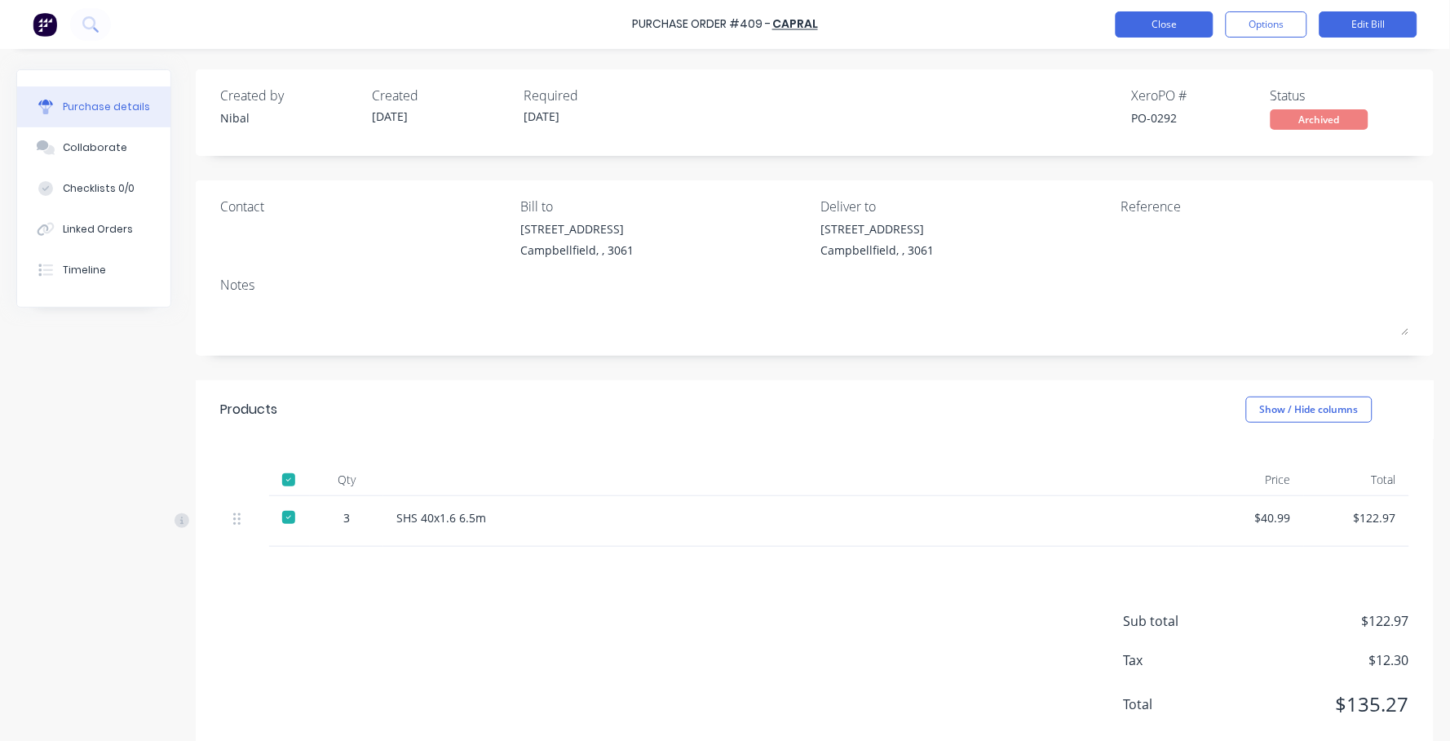
click at [1158, 20] on button "Close" at bounding box center [1165, 24] width 98 height 26
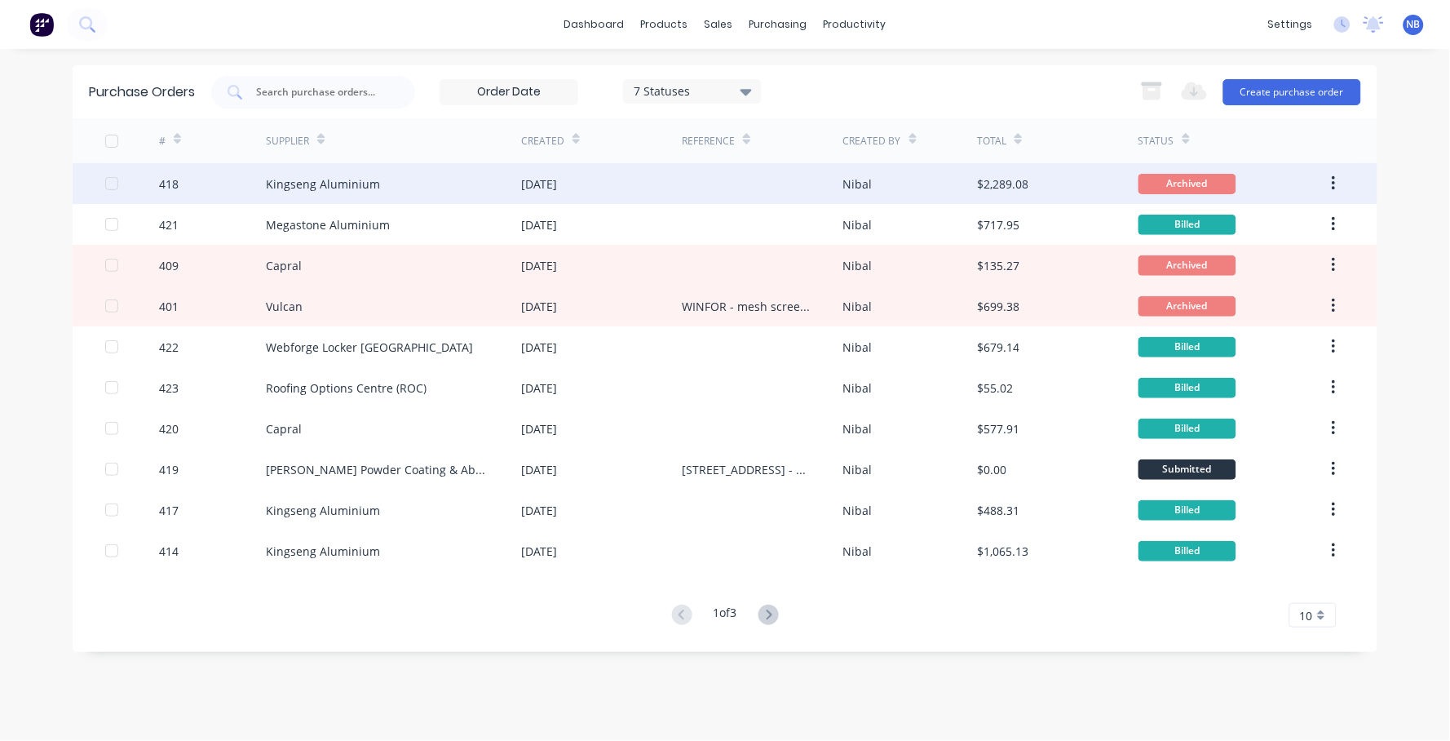
click at [650, 197] on div "[DATE]" at bounding box center [601, 183] width 161 height 41
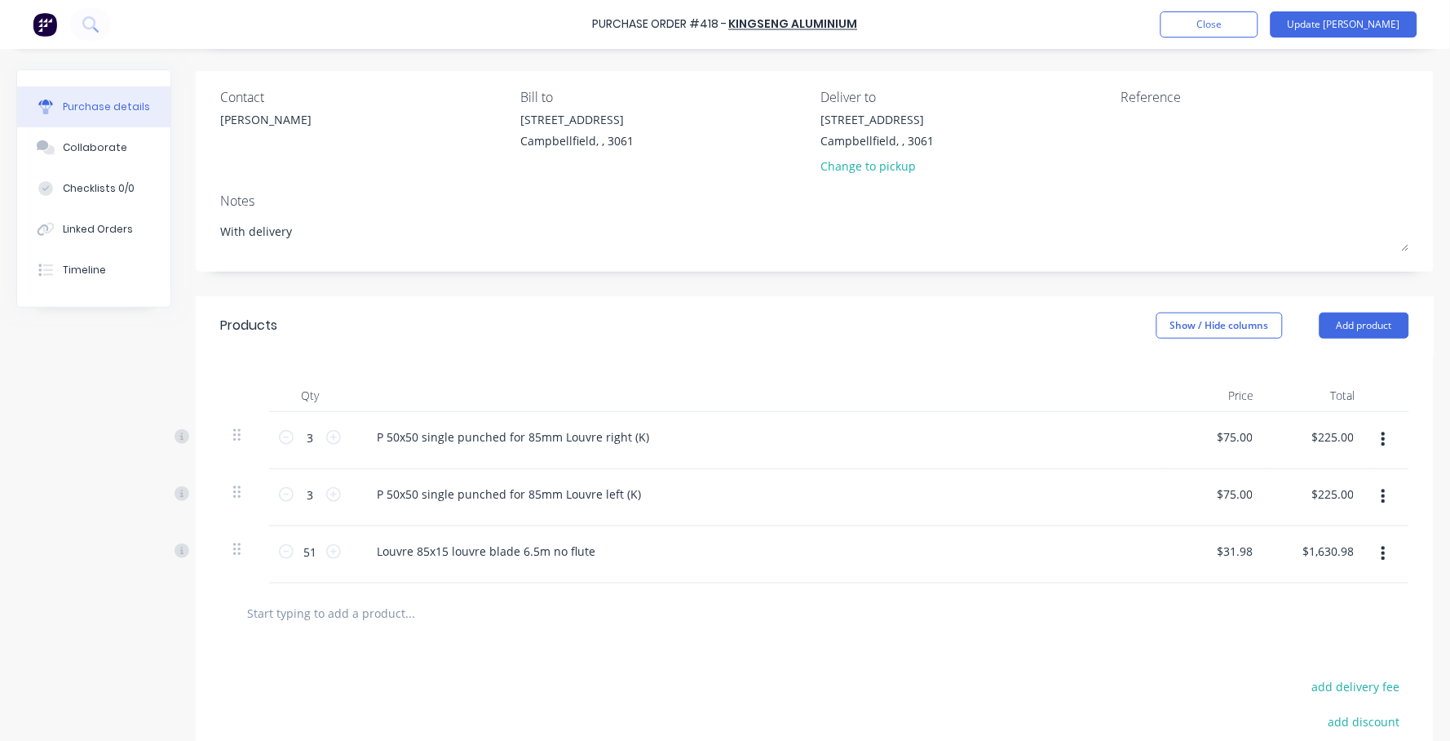
scroll to position [90, 0]
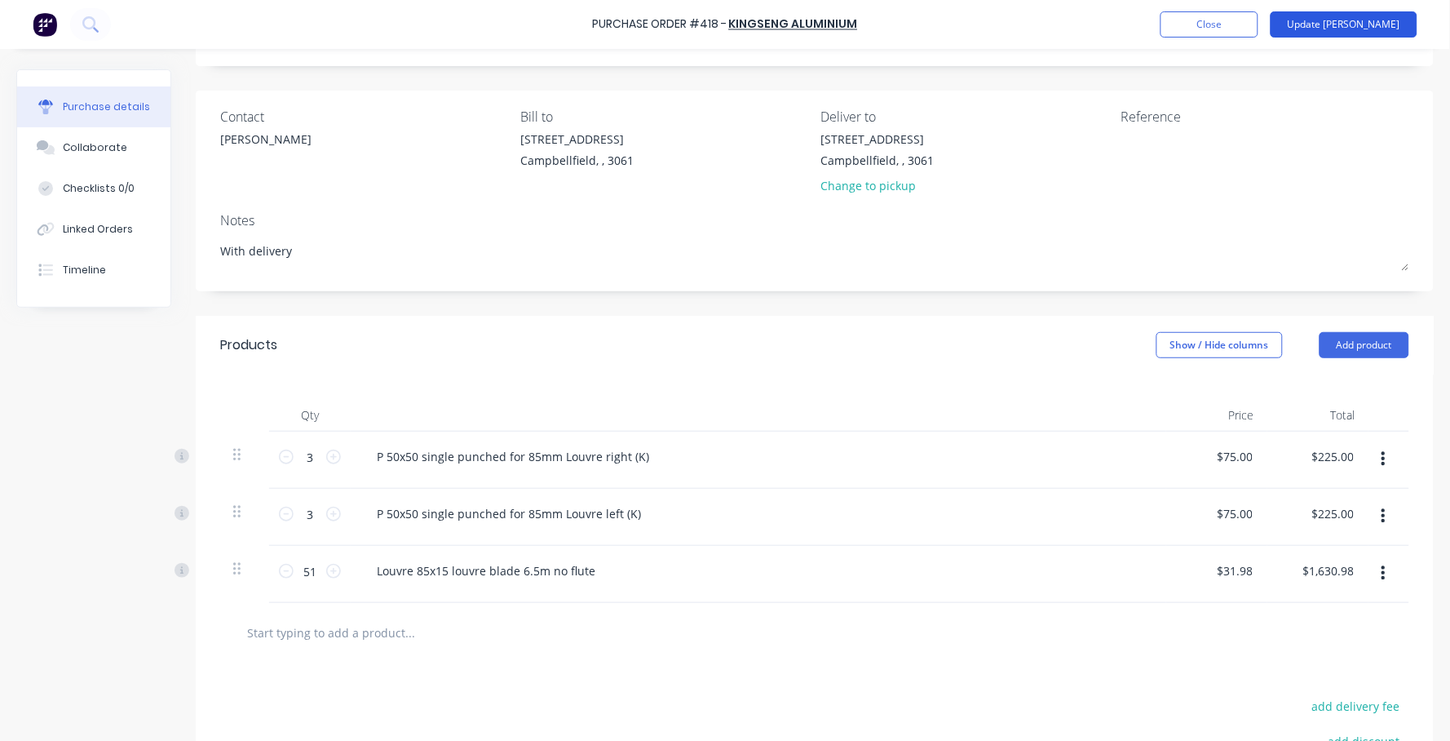
click at [1353, 29] on button "Update [PERSON_NAME]" at bounding box center [1344, 24] width 147 height 26
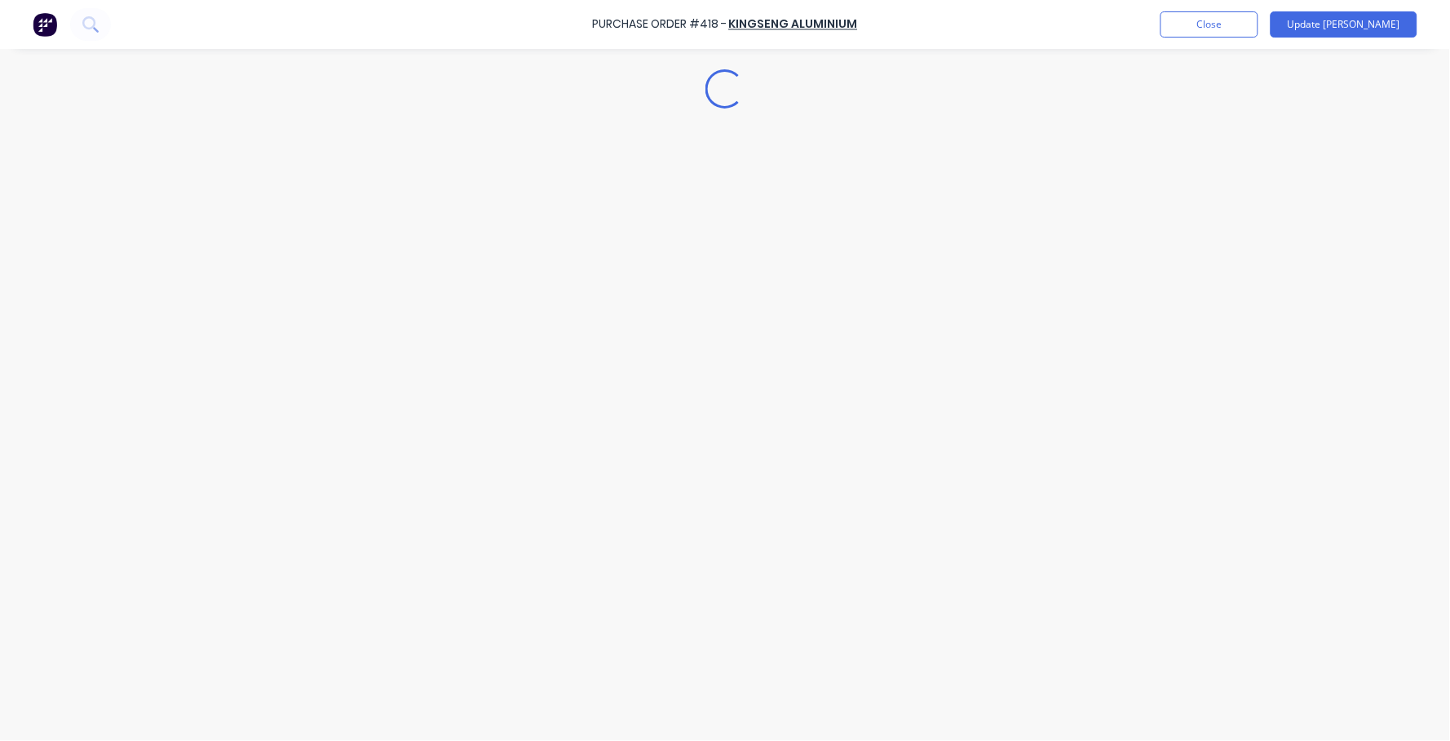
scroll to position [0, 0]
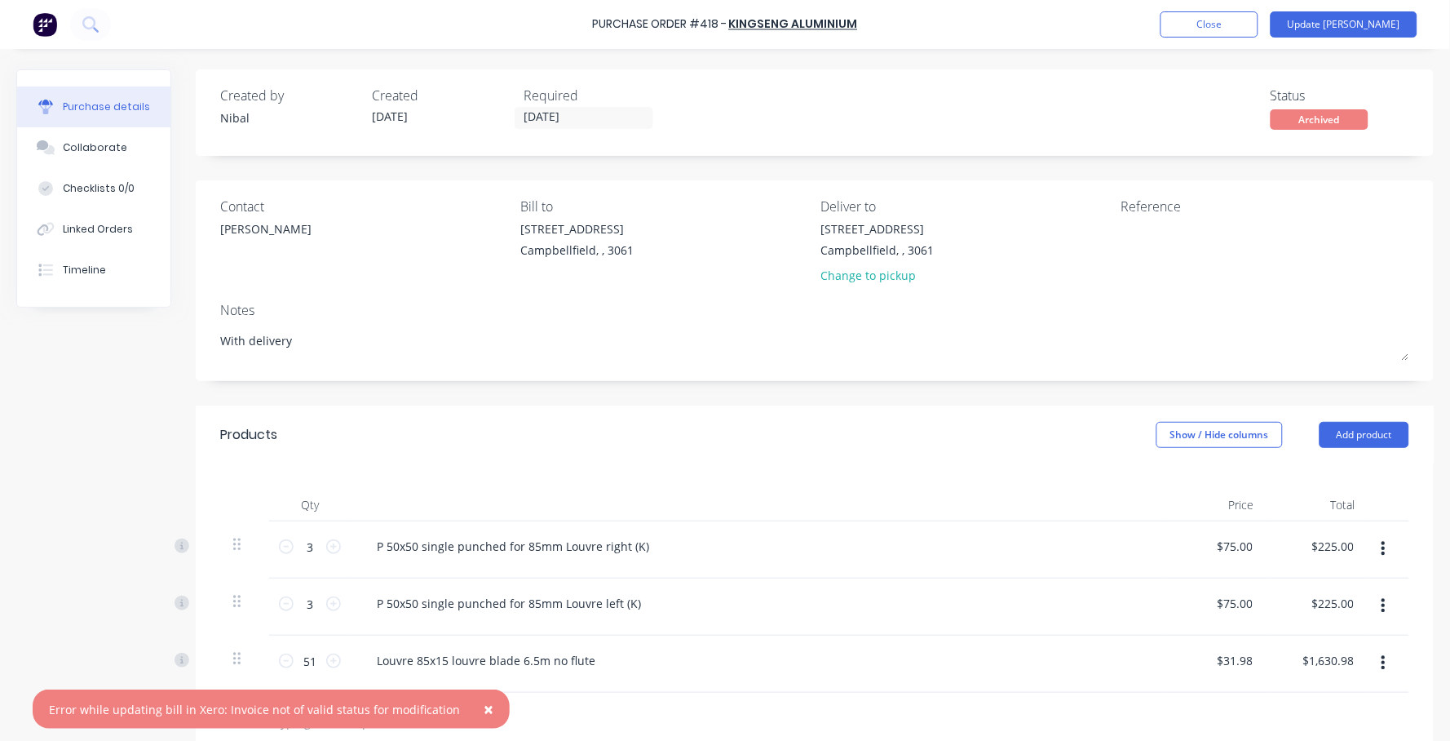
click at [484, 713] on span "×" at bounding box center [489, 708] width 10 height 23
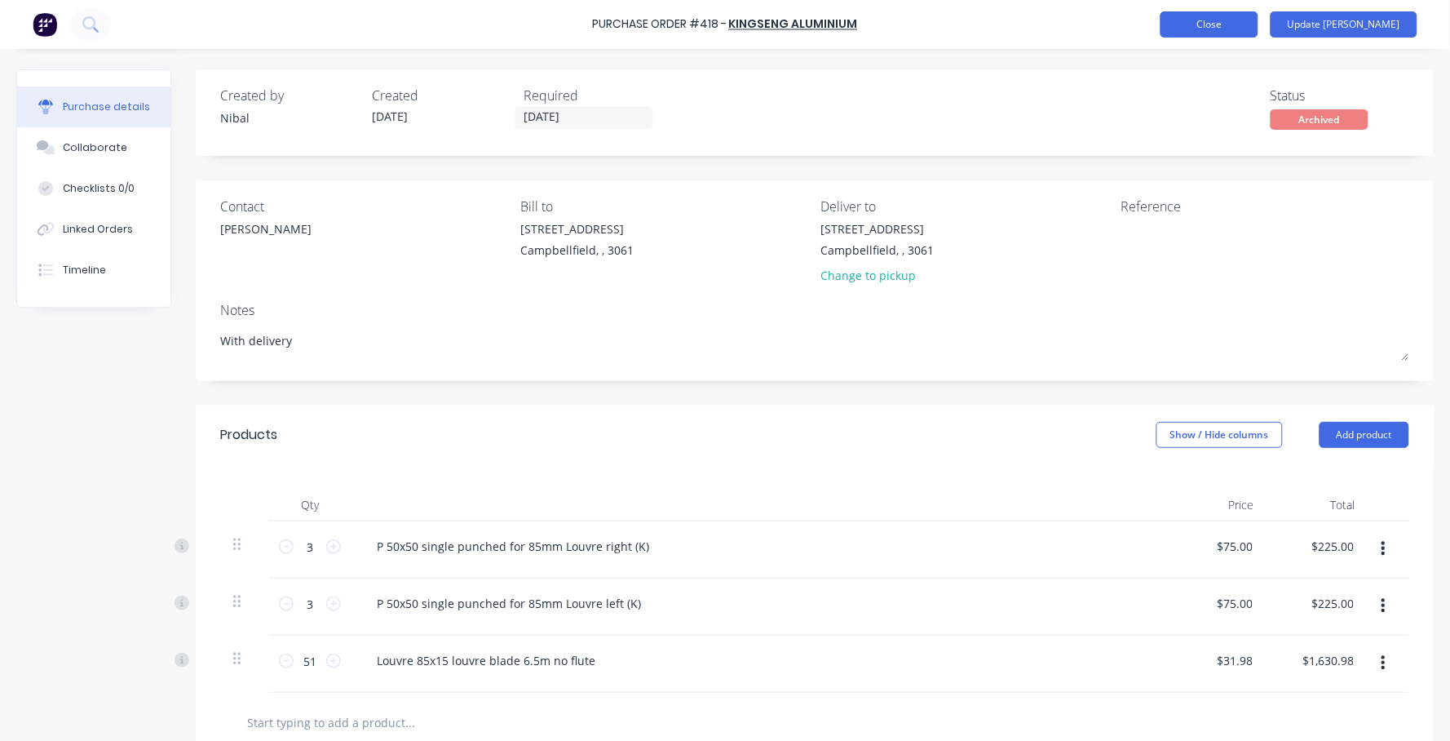
type textarea "x"
click at [1238, 24] on button "Close" at bounding box center [1210, 24] width 98 height 26
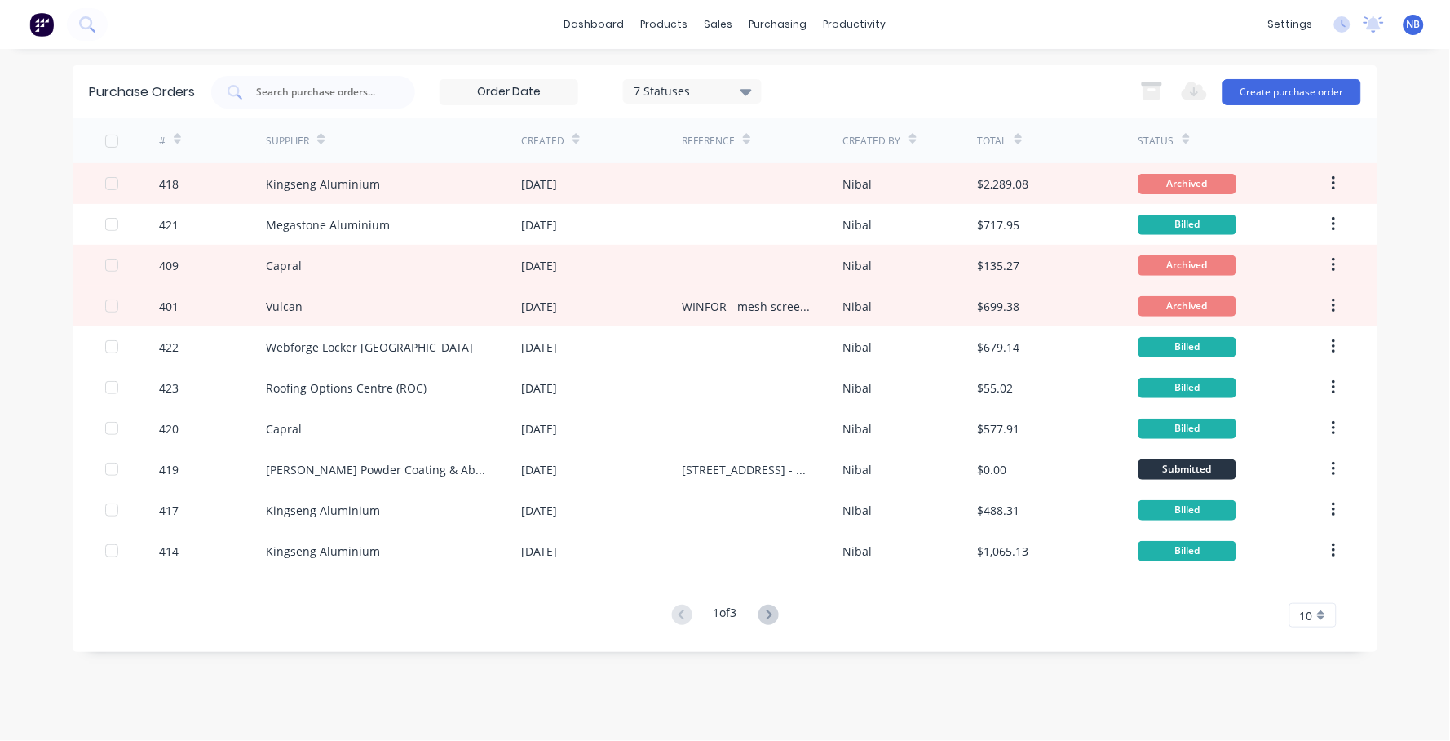
click at [719, 112] on div "Purchase Orders 7 Statuses 7 Statuses Export to Excel (XLSX) Create purchase or…" at bounding box center [725, 91] width 1305 height 53
click at [725, 86] on div "7 Statuses" at bounding box center [693, 90] width 117 height 17
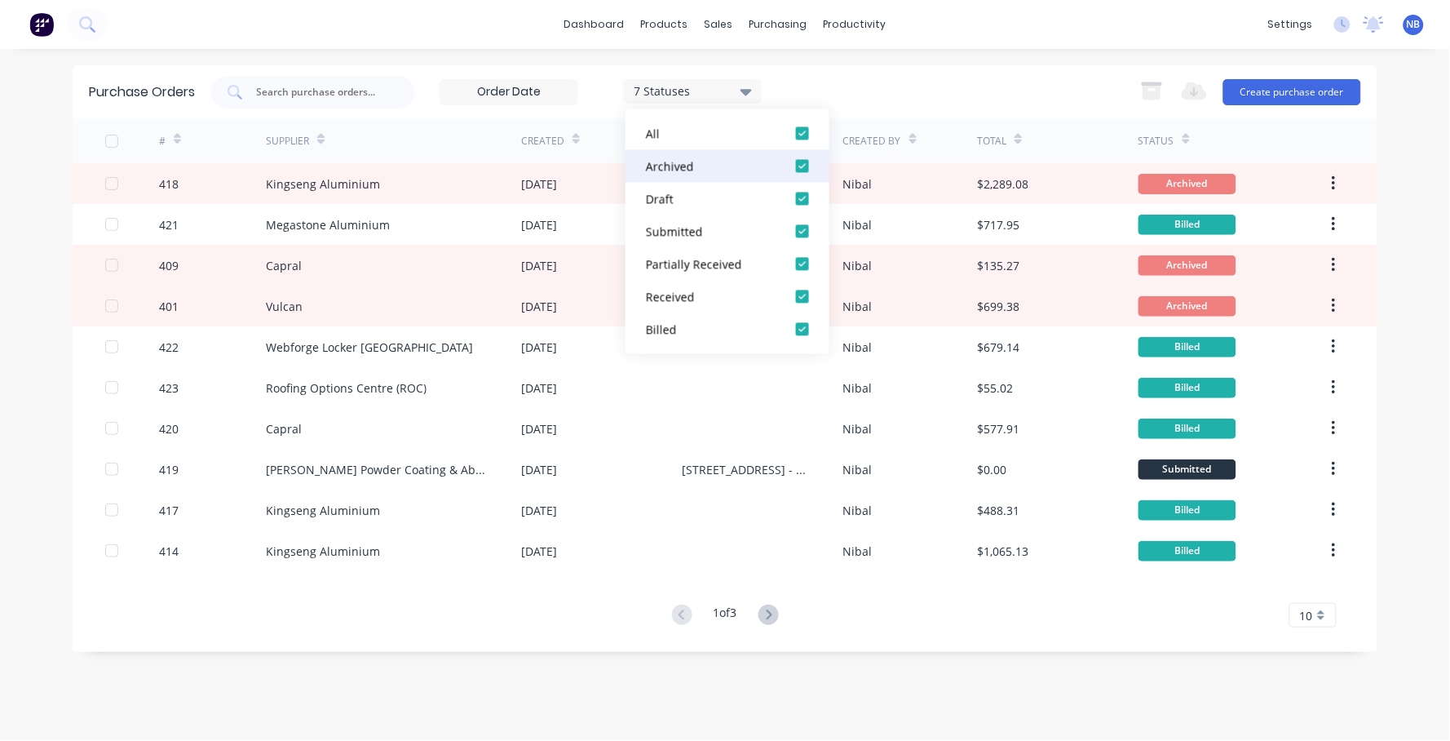
click at [805, 166] on div at bounding box center [802, 166] width 33 height 33
click at [805, 202] on div at bounding box center [802, 199] width 33 height 33
click at [1391, 300] on div "dashboard products sales purchasing productivity dashboard products Product Cat…" at bounding box center [725, 370] width 1450 height 741
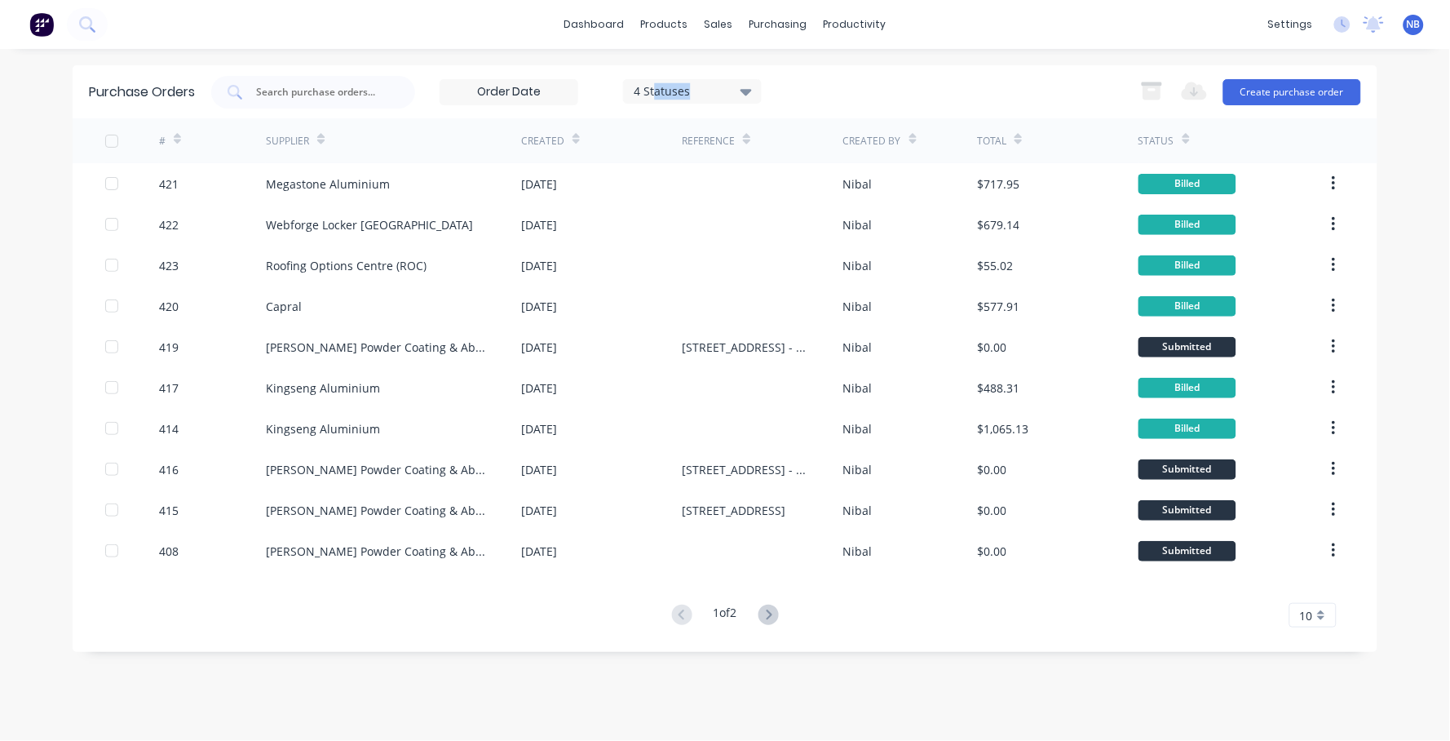
click at [715, 99] on div "4 Statuses" at bounding box center [692, 91] width 139 height 24
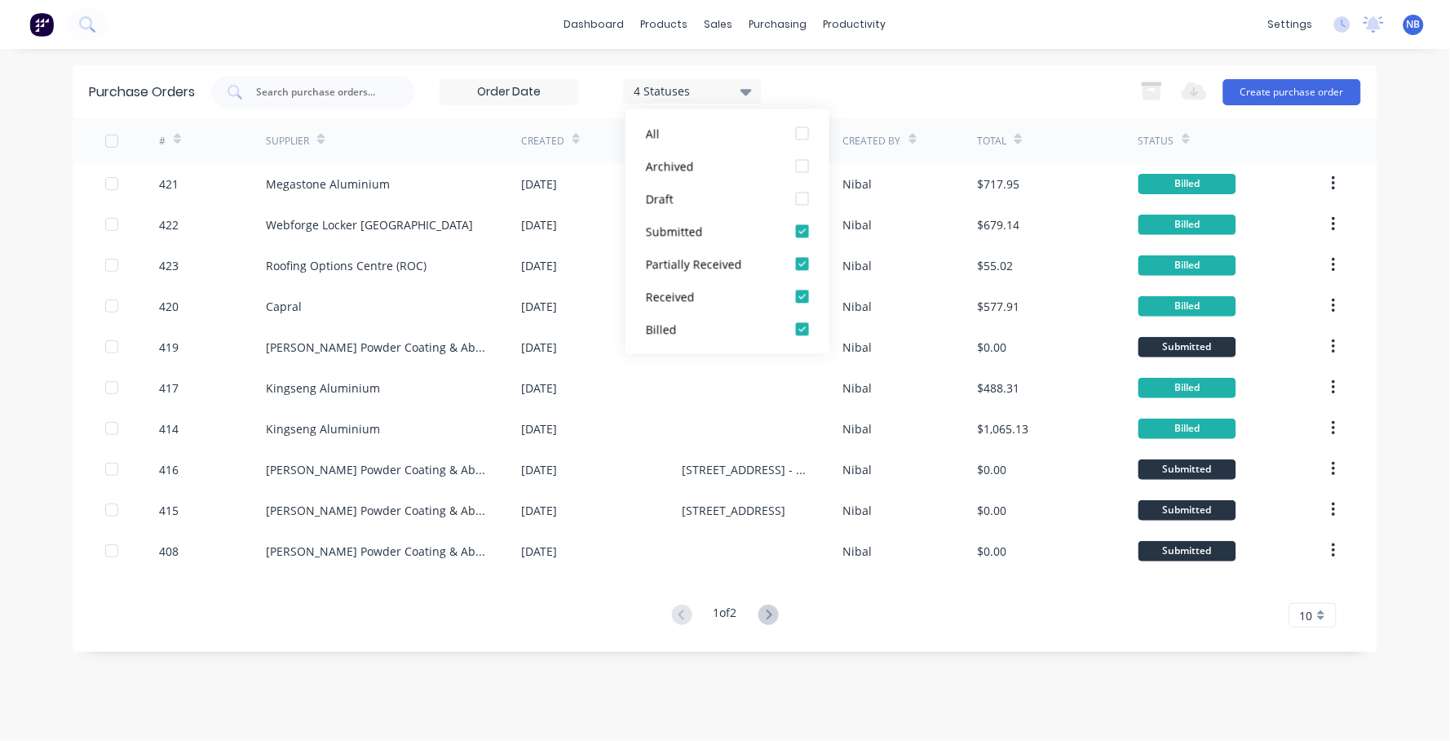
click at [966, 94] on div "4 Statuses 4 Statuses Export to Excel (XLSX) Create purchase order" at bounding box center [786, 92] width 1150 height 33
click at [1309, 616] on span "10" at bounding box center [1306, 615] width 13 height 17
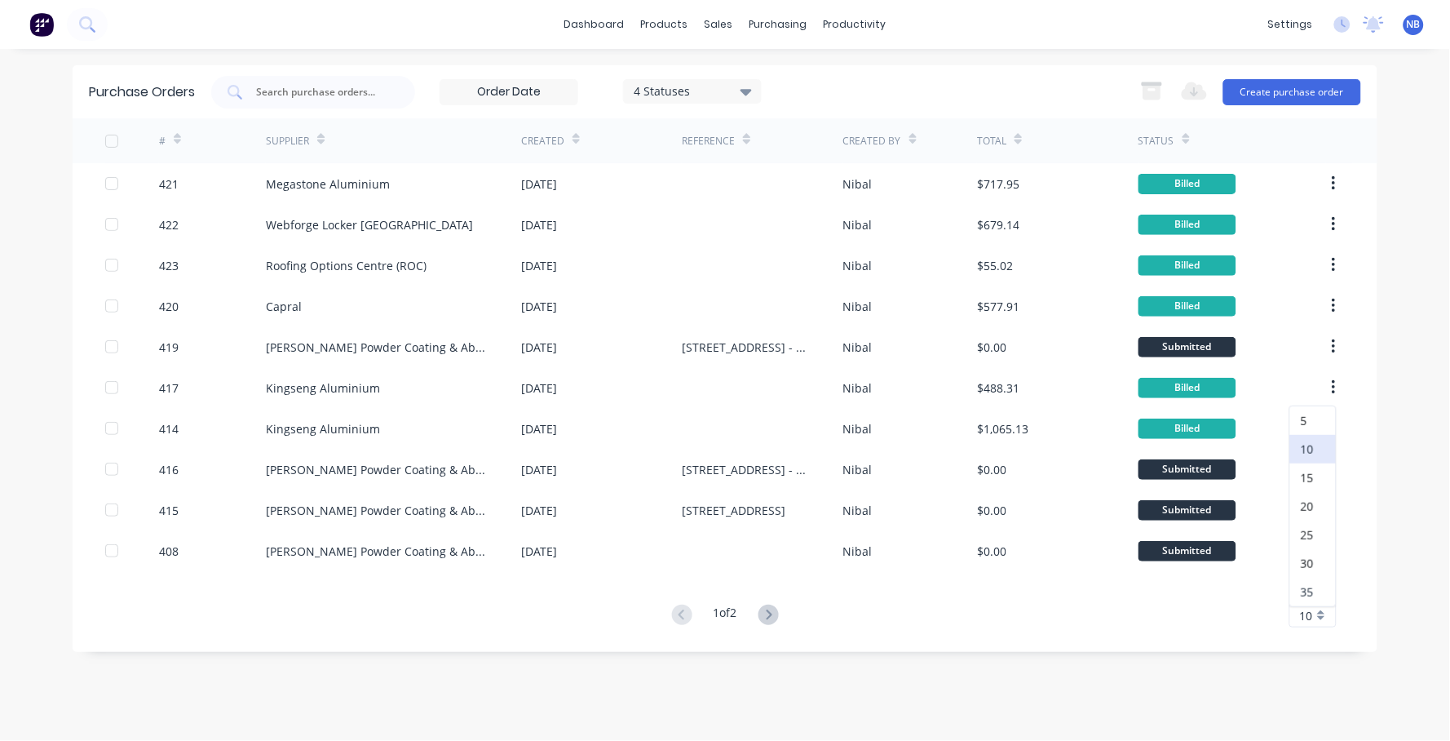
click at [1315, 587] on div "35" at bounding box center [1314, 592] width 46 height 29
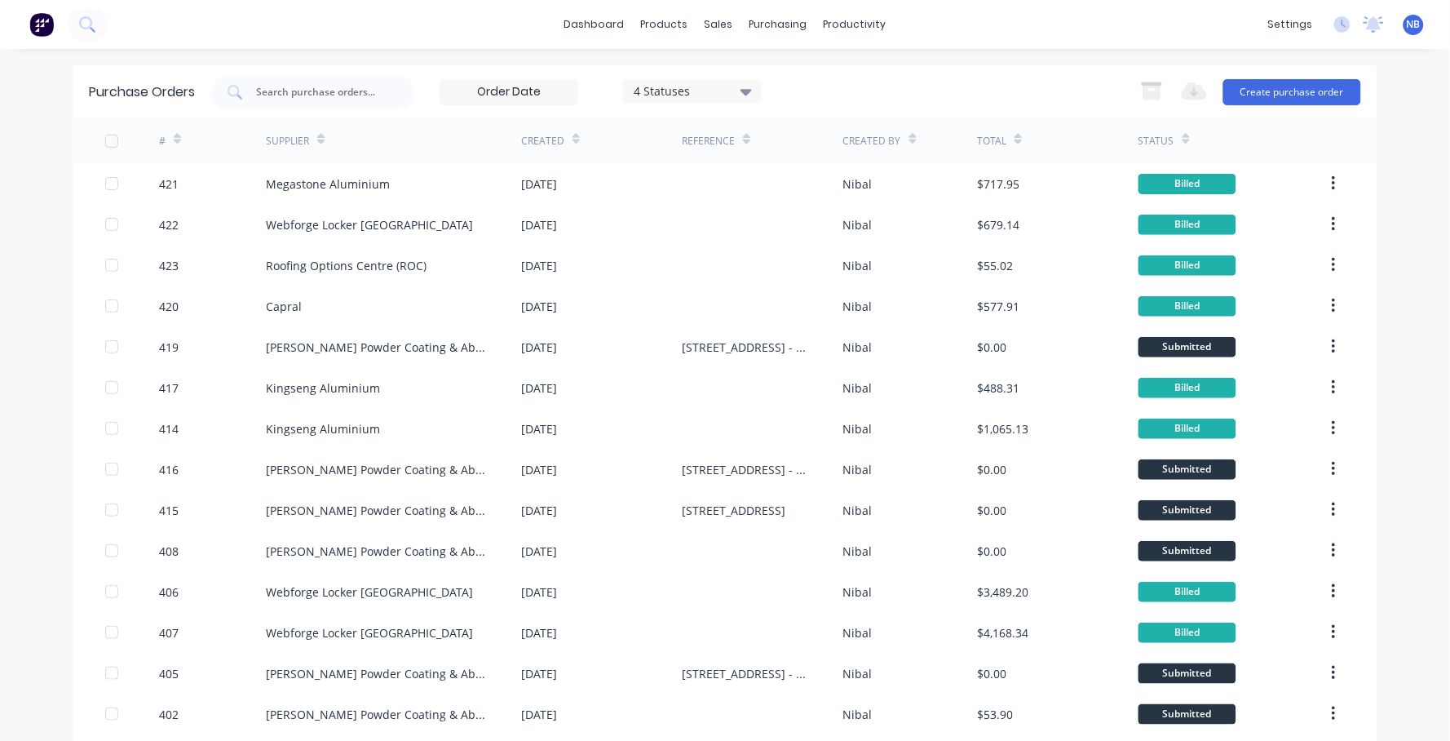
click at [692, 89] on div "4 Statuses" at bounding box center [693, 90] width 117 height 17
click at [876, 69] on div "Purchase Orders 4 Statuses 4 Statuses Export to Excel (XLSX) Create purchase or…" at bounding box center [725, 91] width 1305 height 53
click at [1143, 91] on icon "button" at bounding box center [1152, 93] width 18 height 14
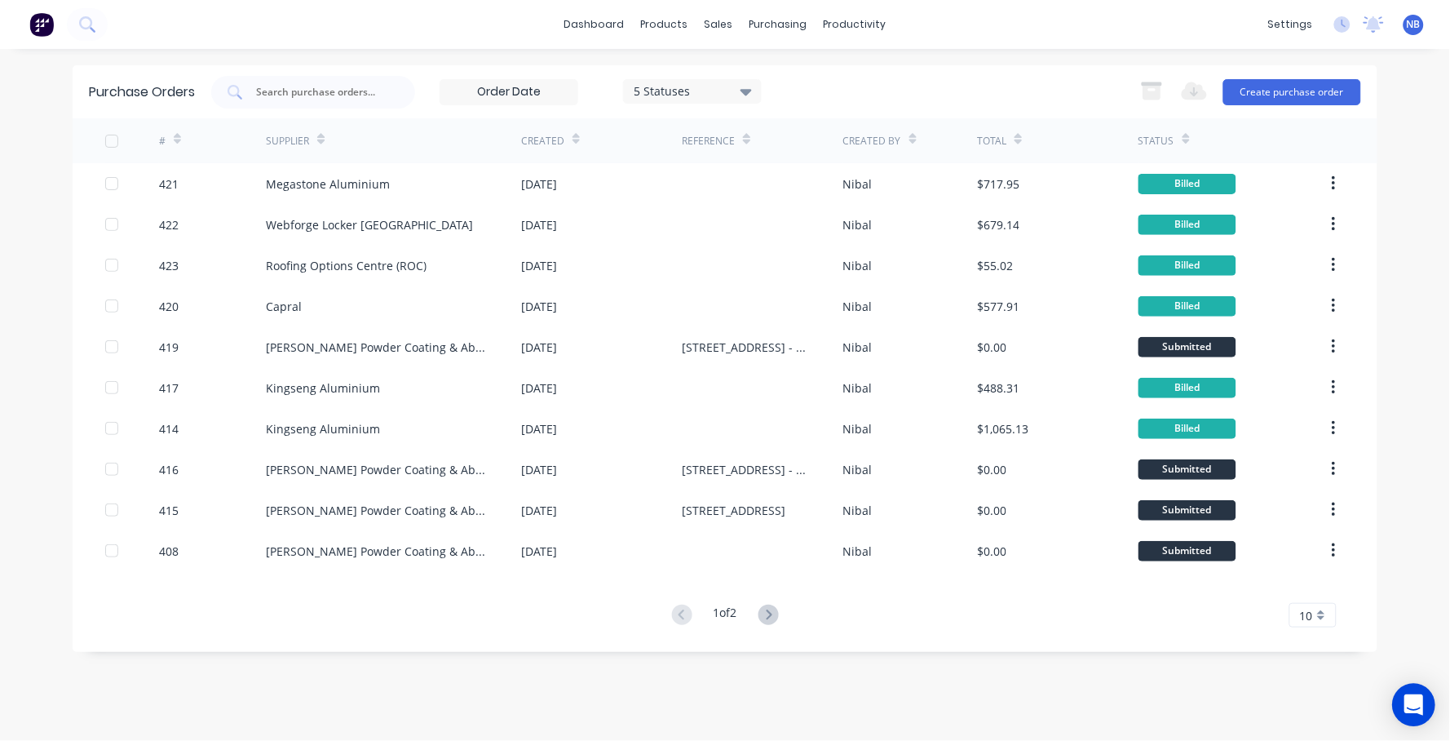
click at [1421, 715] on div "Open Intercom Messenger" at bounding box center [1414, 705] width 43 height 43
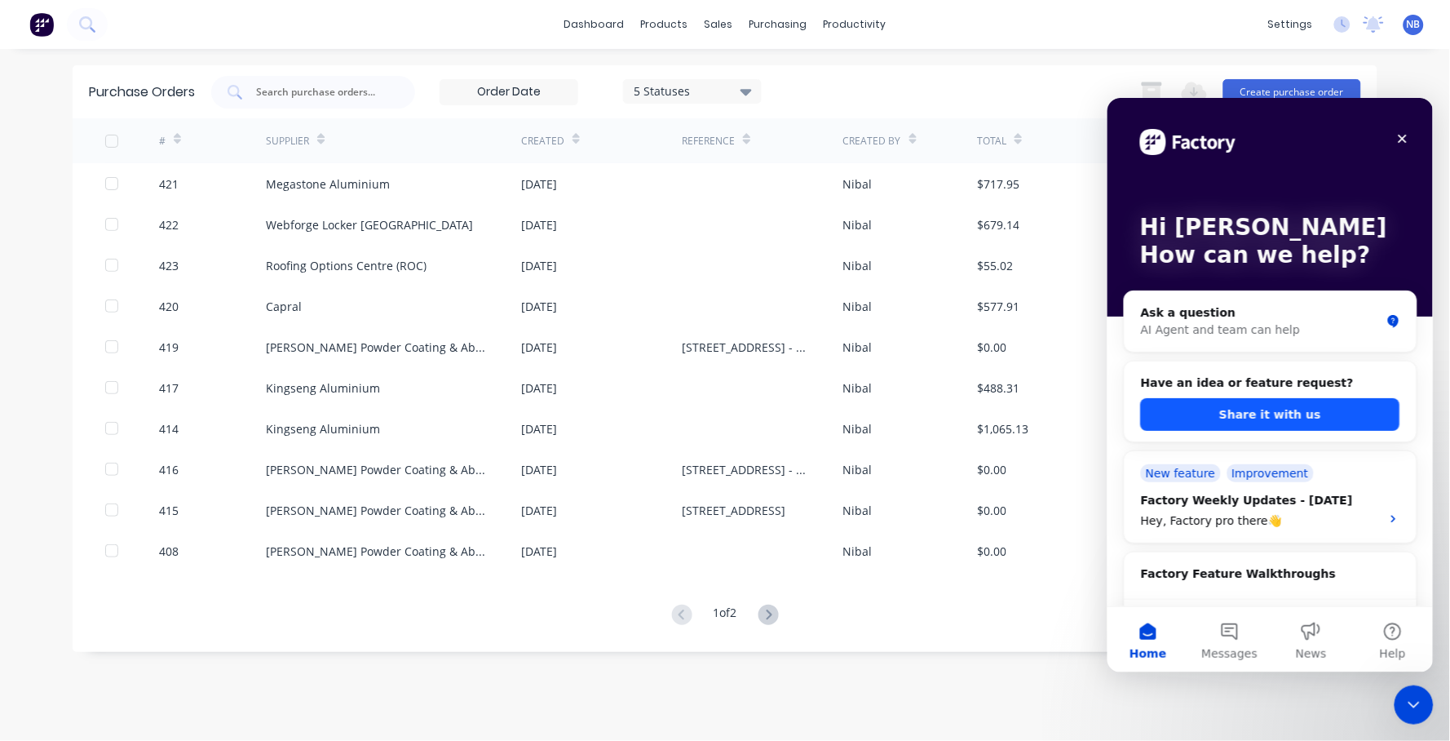
click at [1261, 418] on button "Share it with us" at bounding box center [1269, 413] width 259 height 33
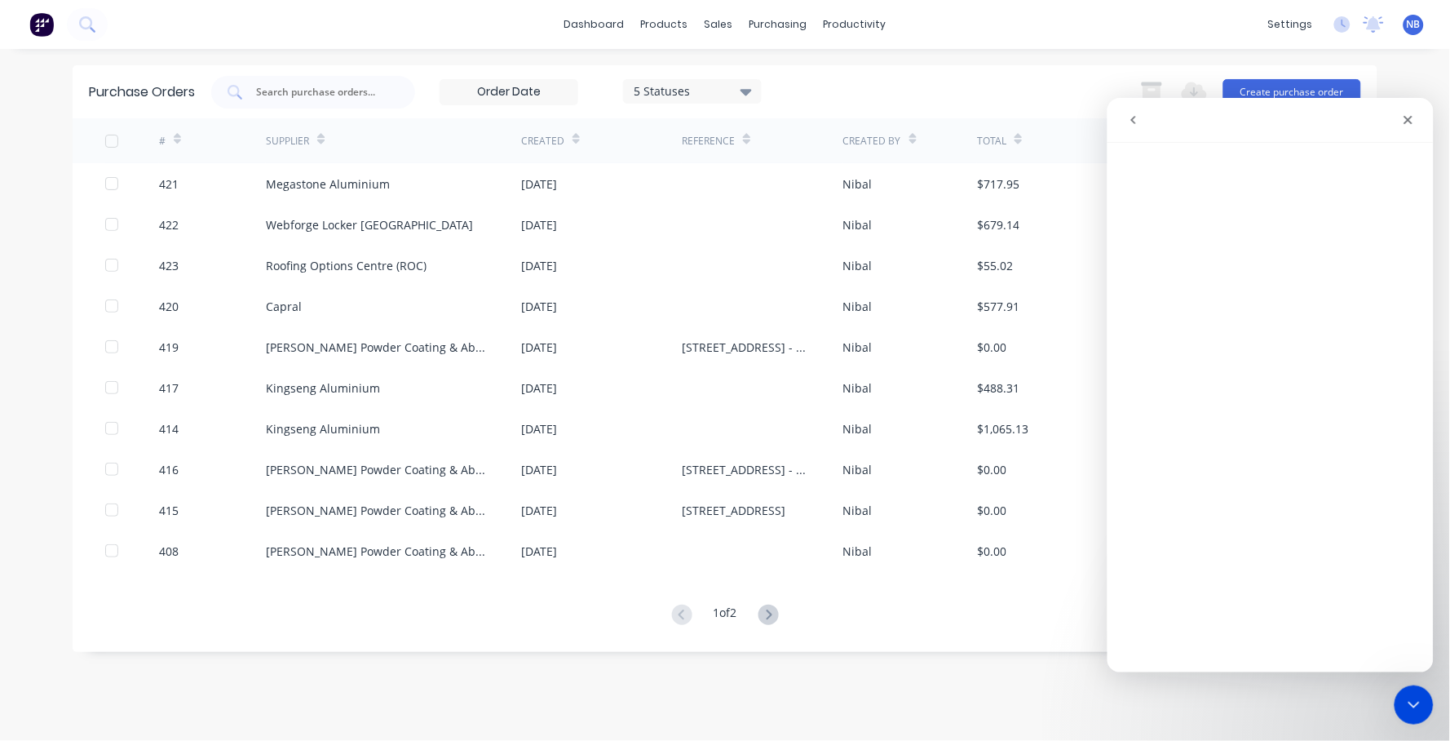
click at [1123, 122] on button "go back" at bounding box center [1133, 119] width 31 height 31
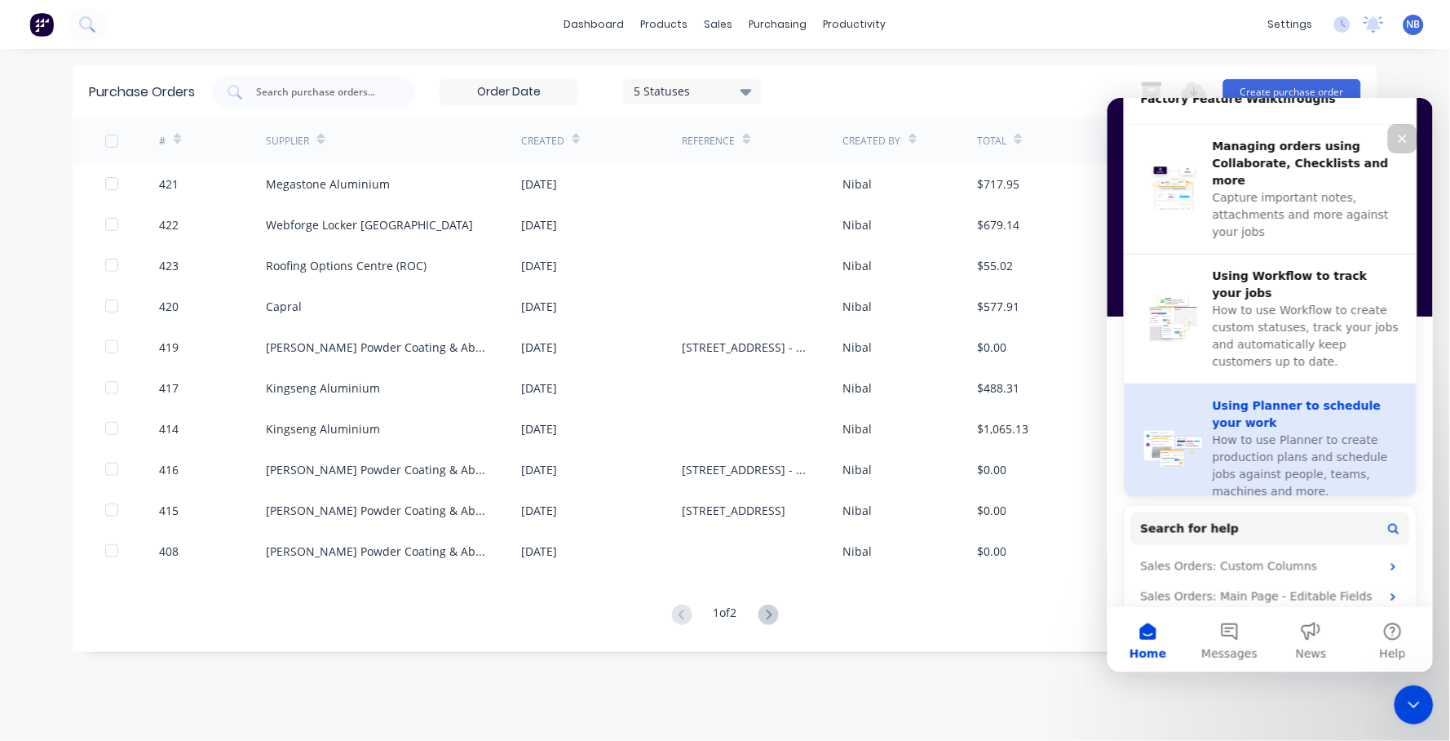
scroll to position [634, 0]
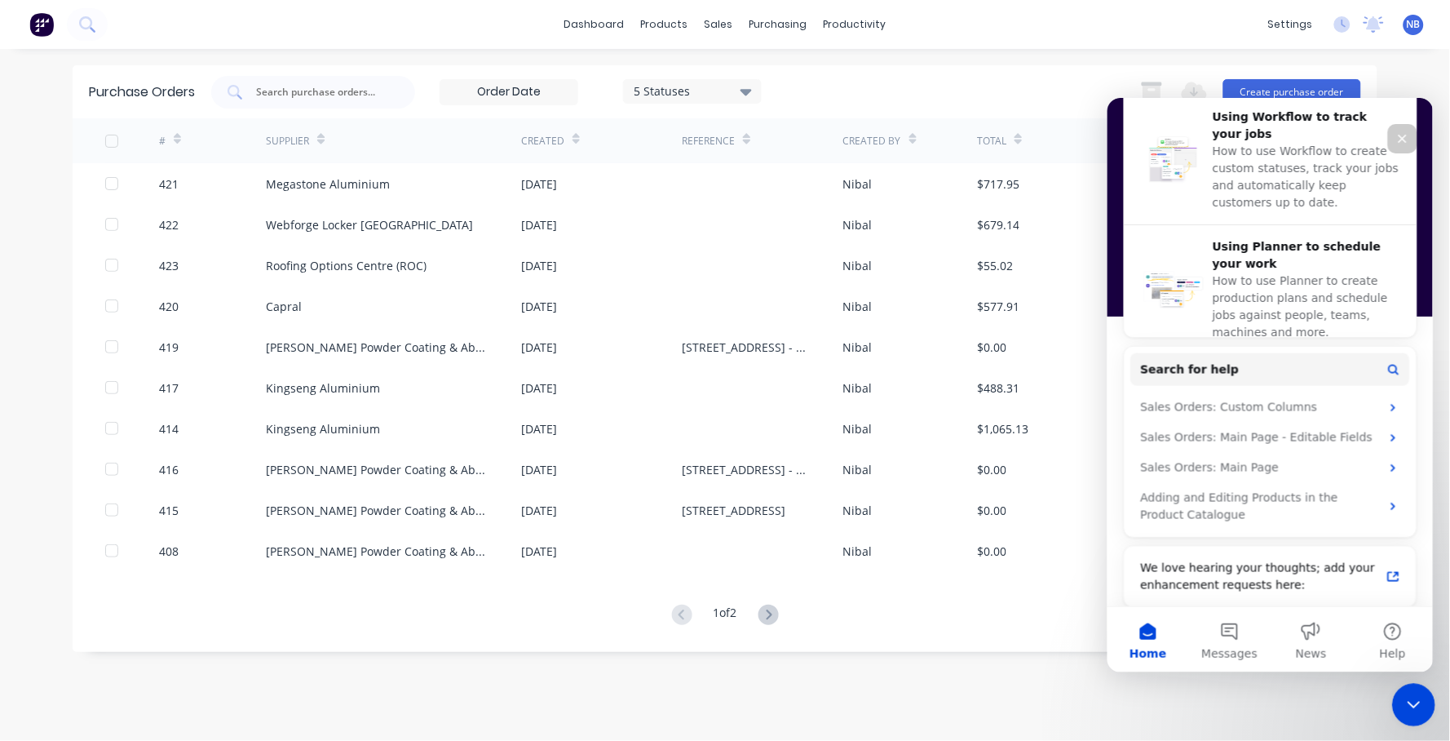
click at [1431, 702] on html at bounding box center [1411, 702] width 39 height 39
click at [1418, 702] on icon "Close Intercom Messenger" at bounding box center [1412, 703] width 20 height 20
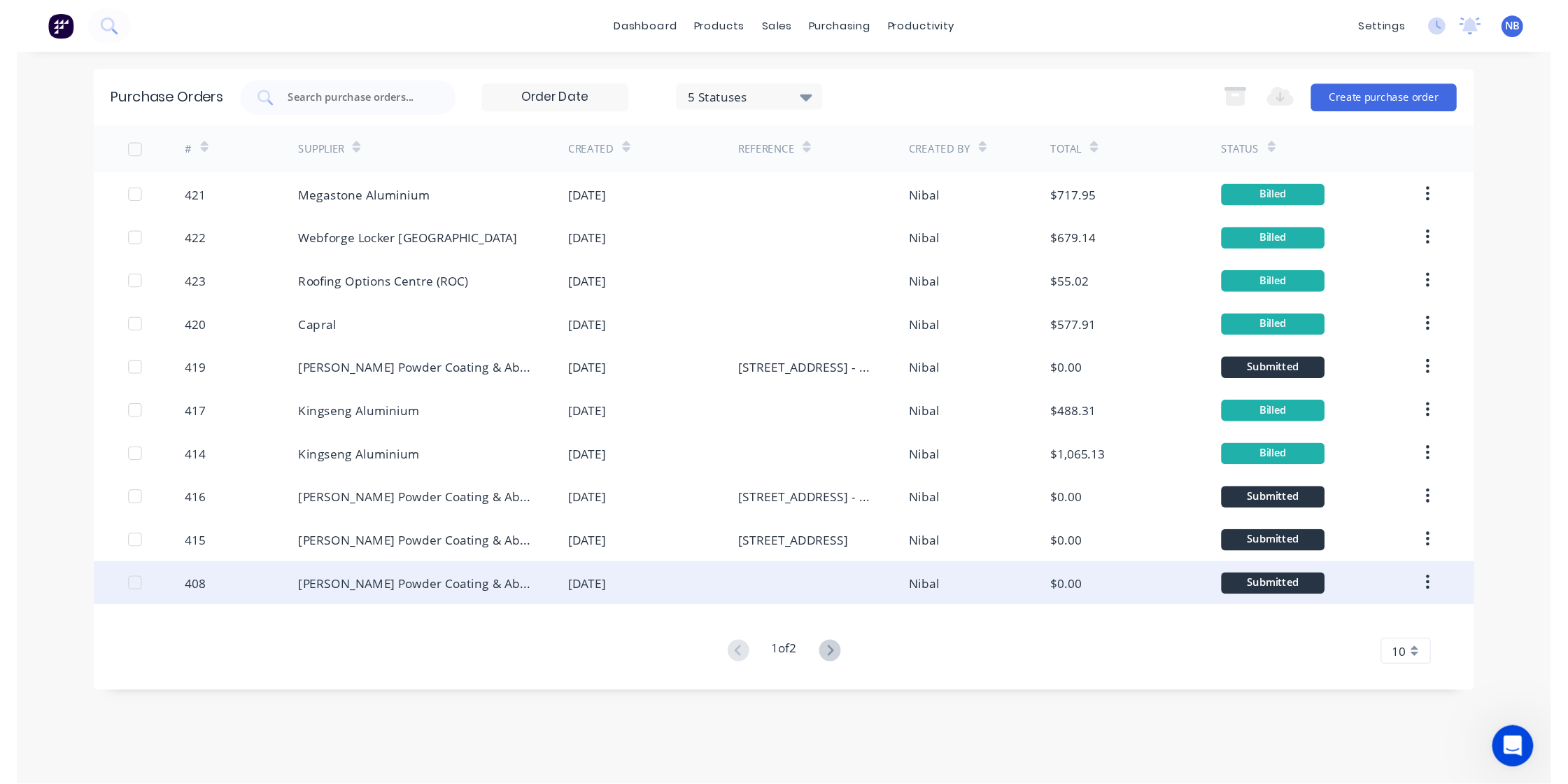
scroll to position [0, 0]
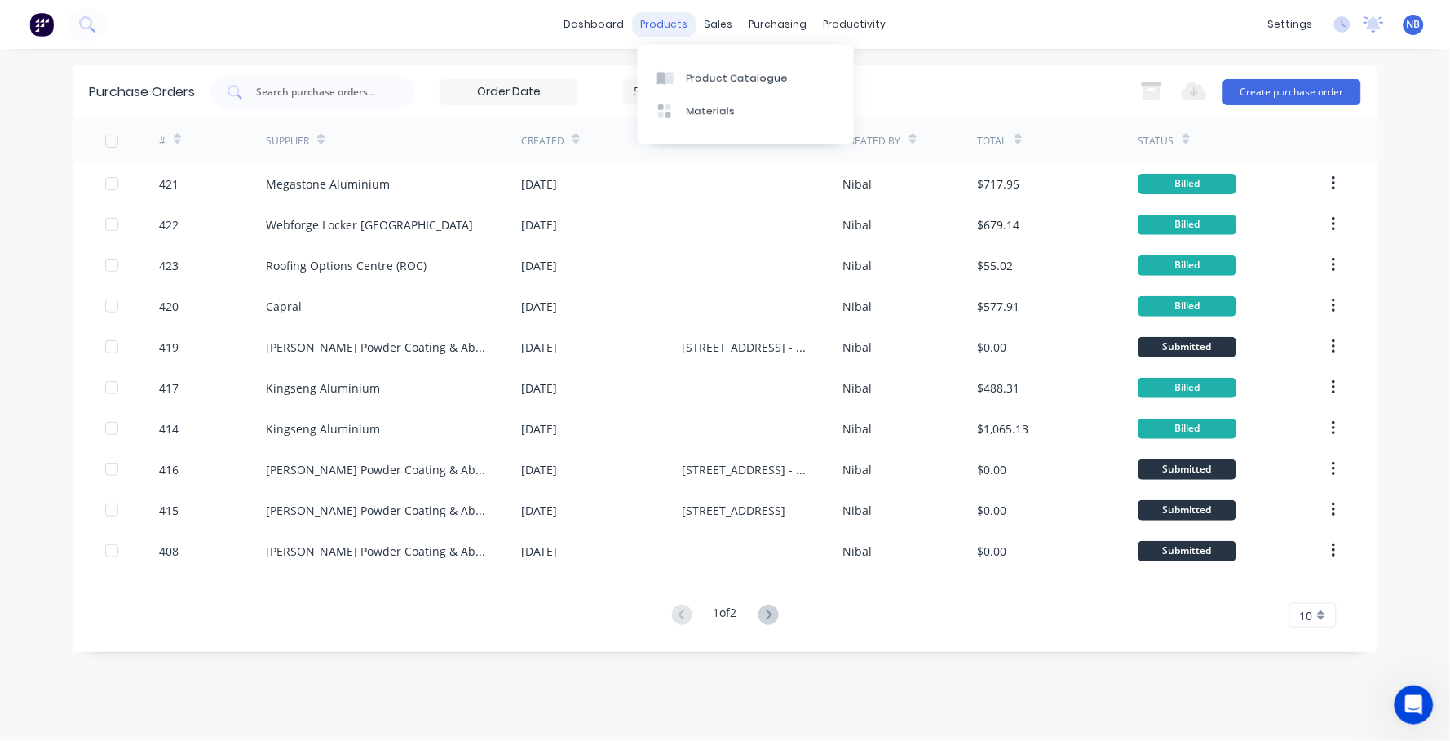
click at [662, 19] on div "products" at bounding box center [665, 24] width 64 height 24
click at [624, 22] on link "dashboard" at bounding box center [594, 24] width 77 height 24
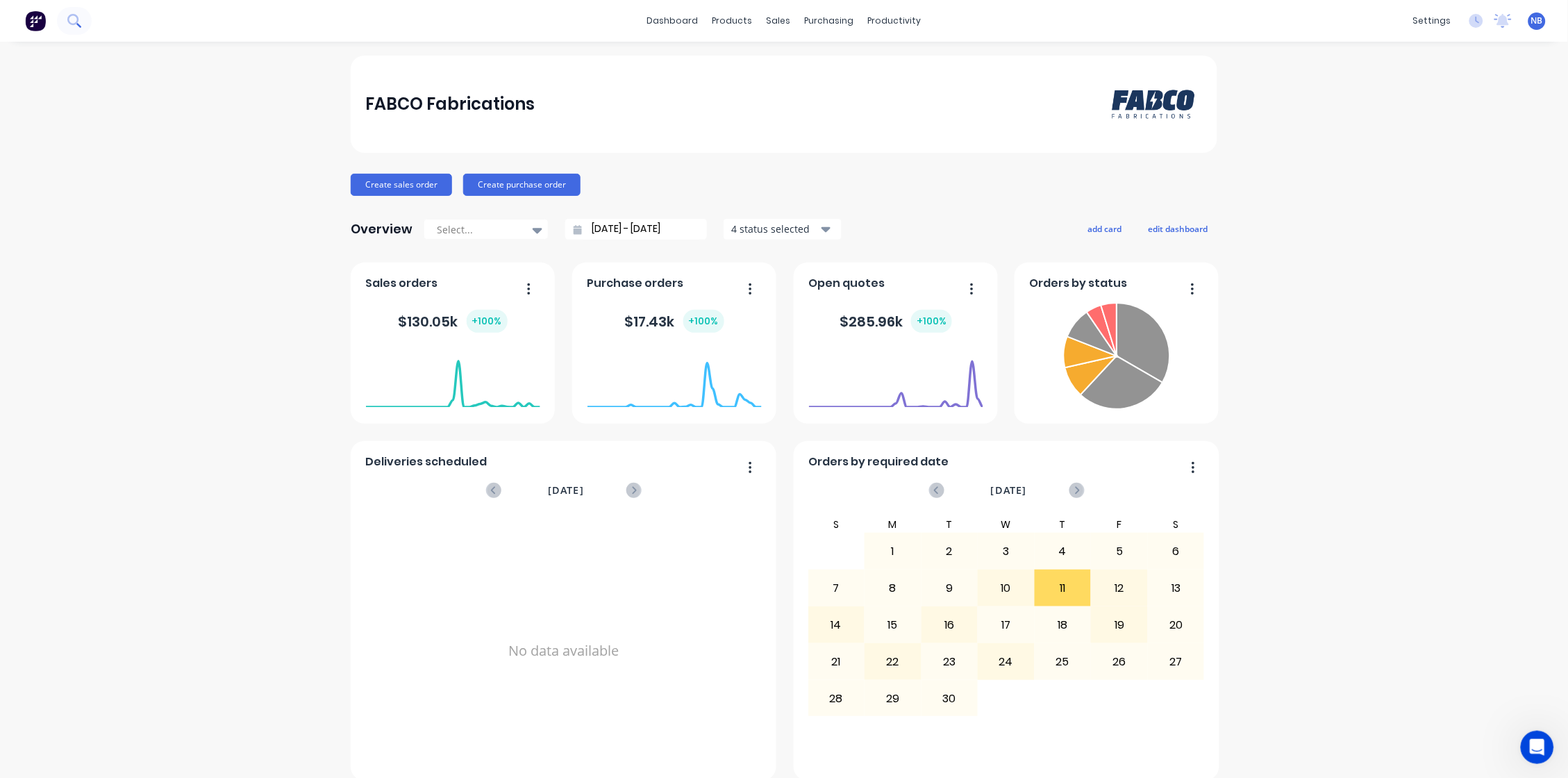
click at [76, 22] on icon at bounding box center [72, 19] width 11 height 11
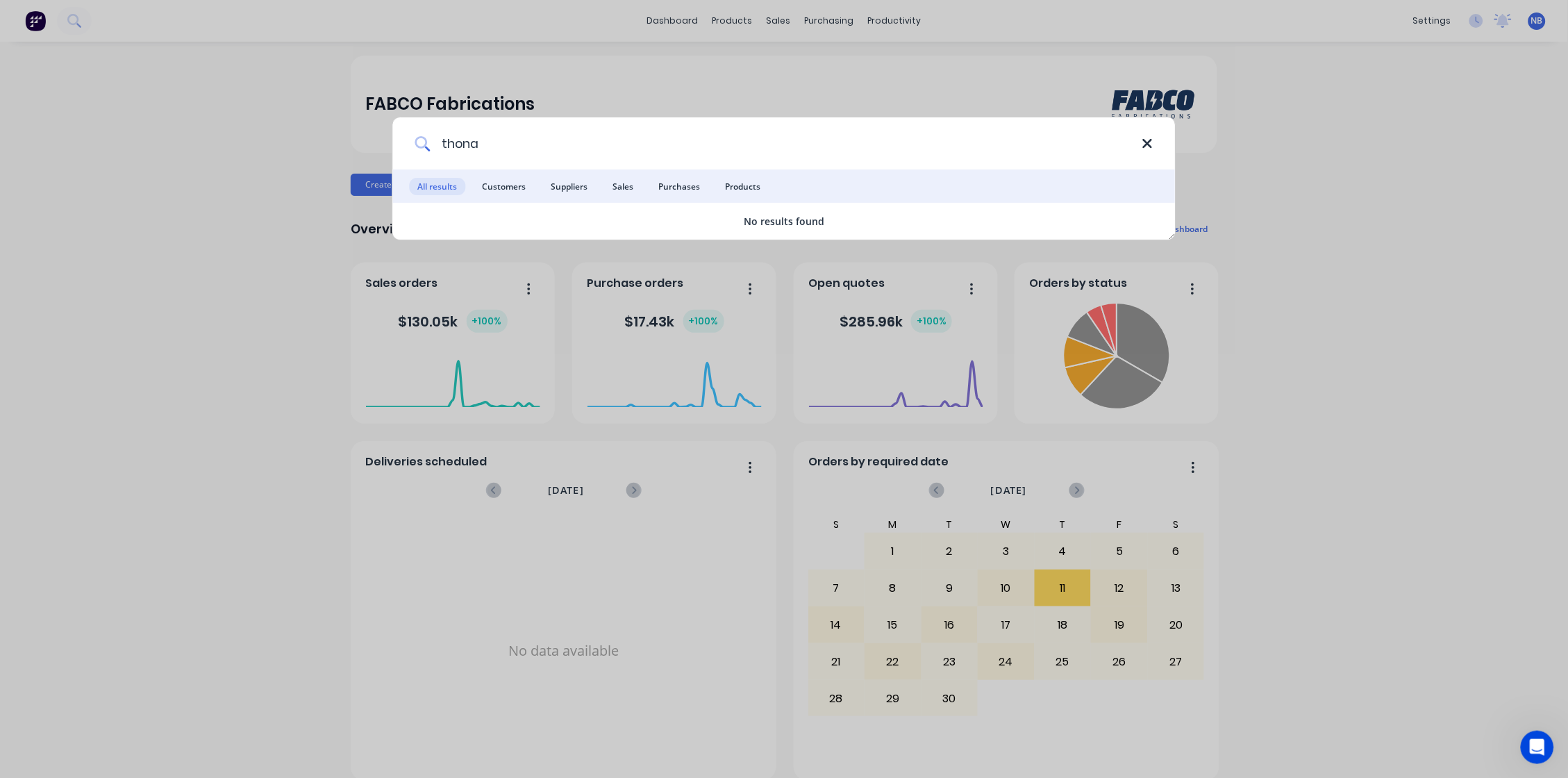
type input "thona"
click at [1147, 144] on icon at bounding box center [1147, 143] width 9 height 9
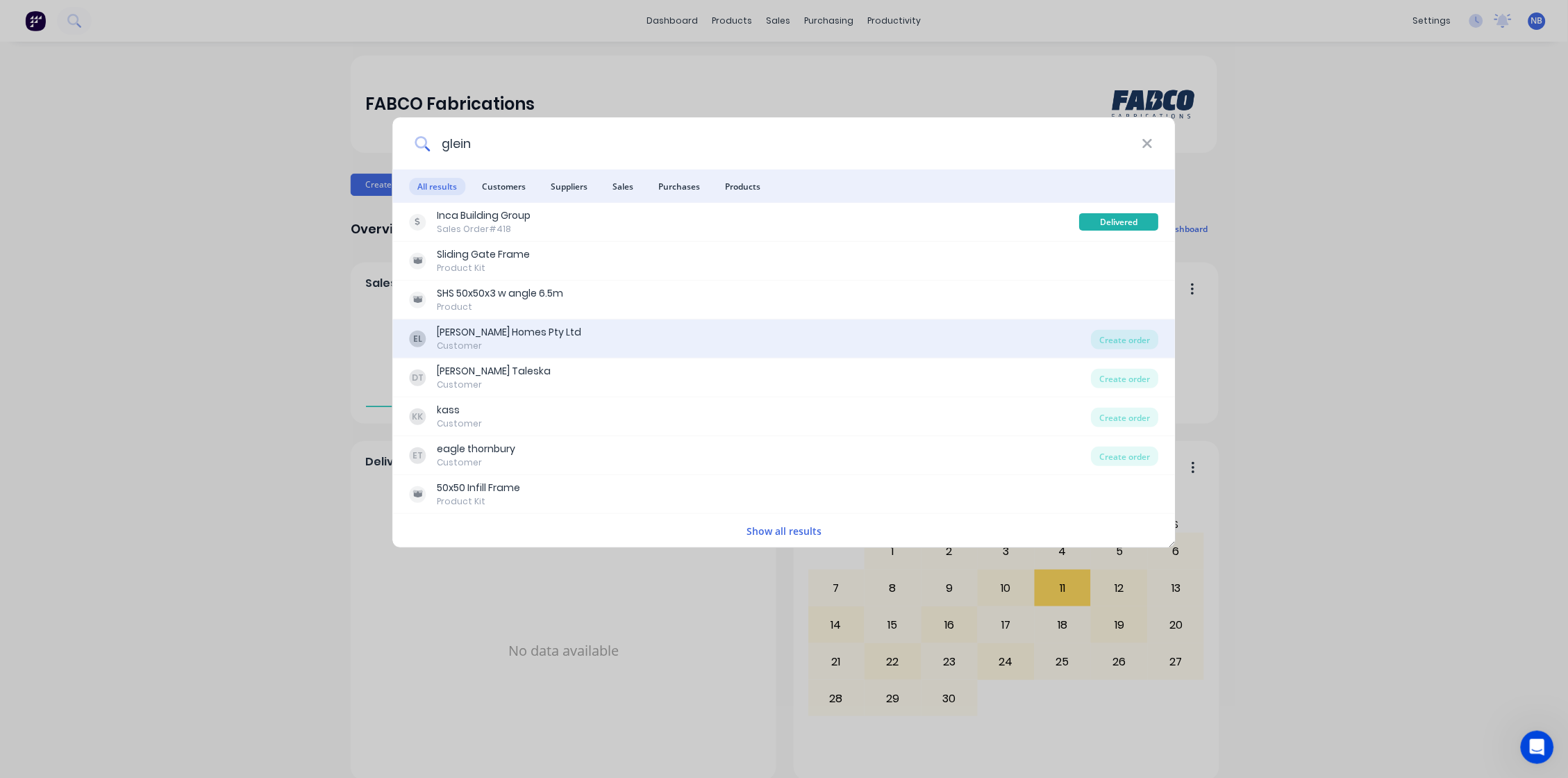
type input "gleinc"
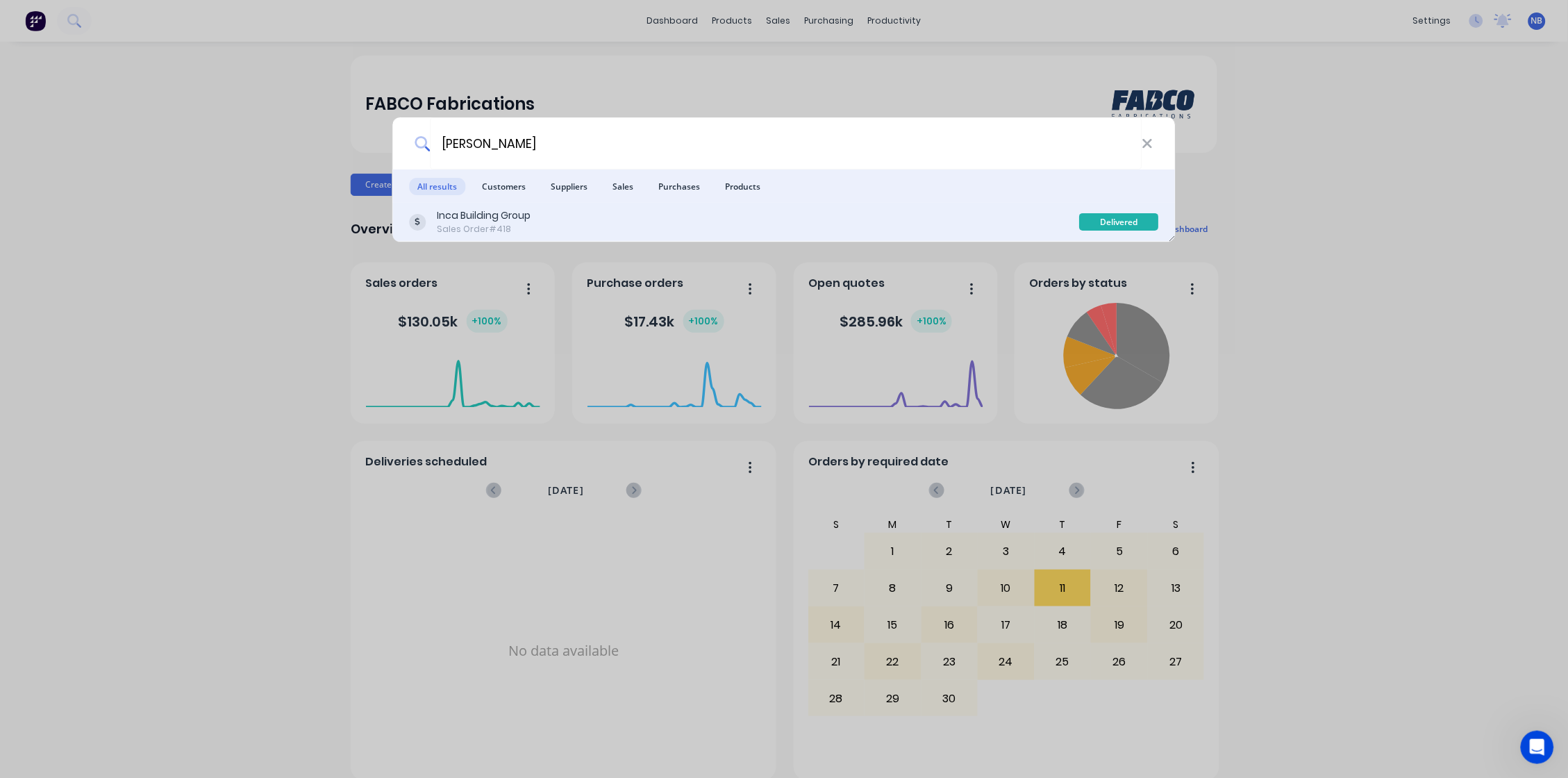
drag, startPoint x: 582, startPoint y: 305, endPoint x: 540, endPoint y: 221, distance: 93.9
click at [540, 221] on div "Inca Building Group Sales Order #418" at bounding box center [744, 222] width 670 height 27
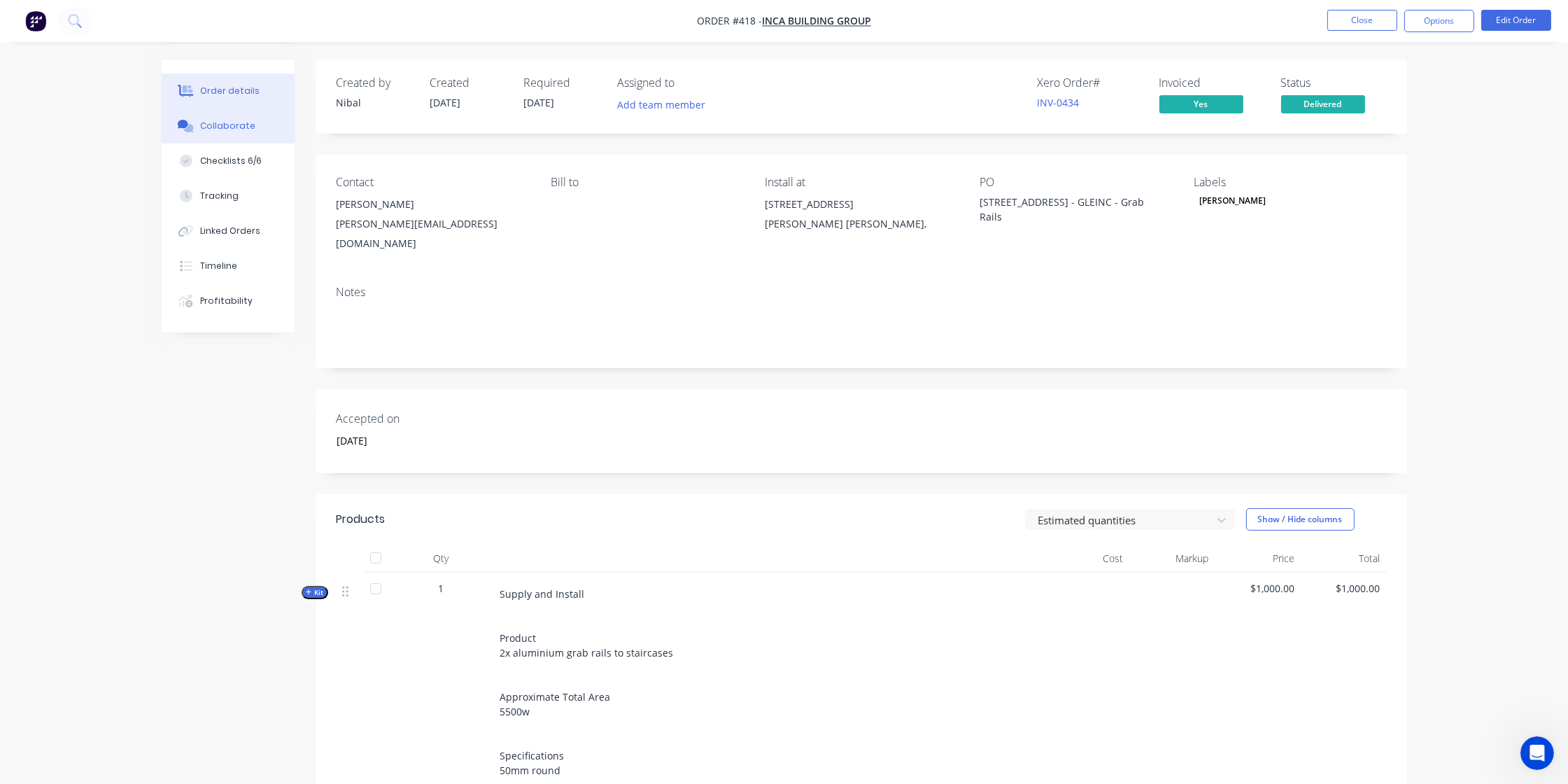
click at [274, 143] on button "Collaborate" at bounding box center [227, 125] width 133 height 35
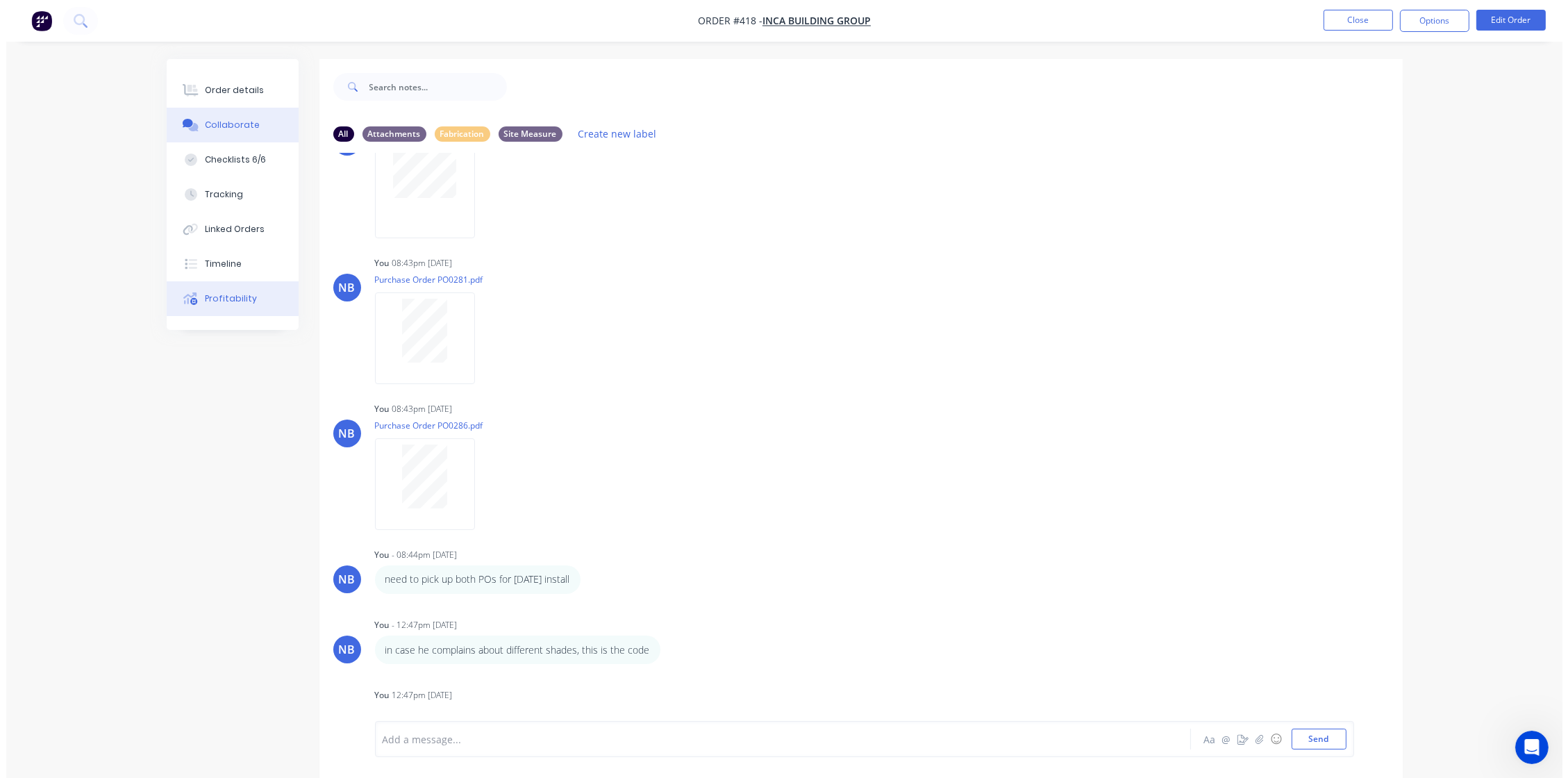
scroll to position [1212, 0]
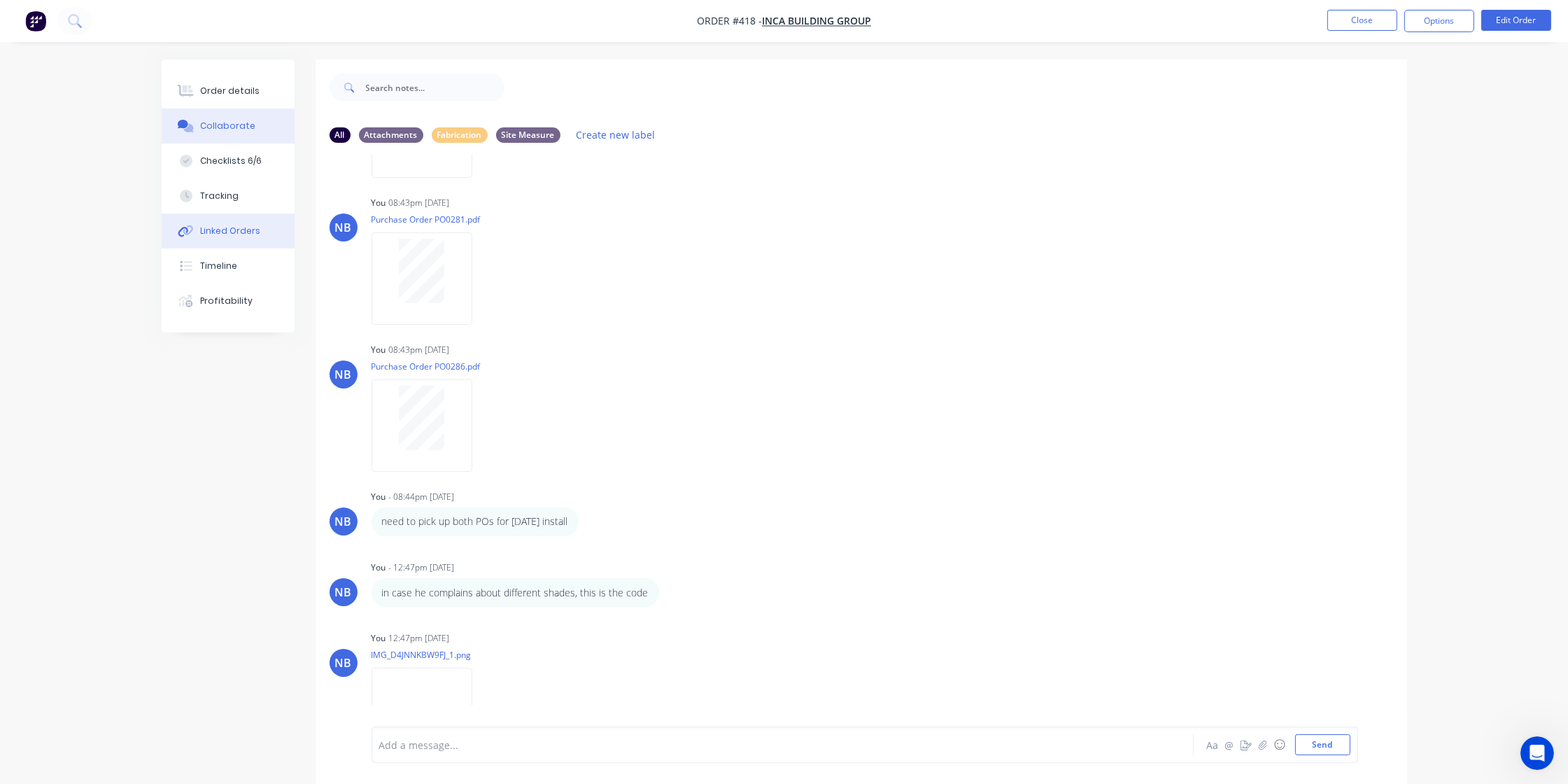
click at [237, 238] on div "Linked Orders" at bounding box center [230, 231] width 60 height 13
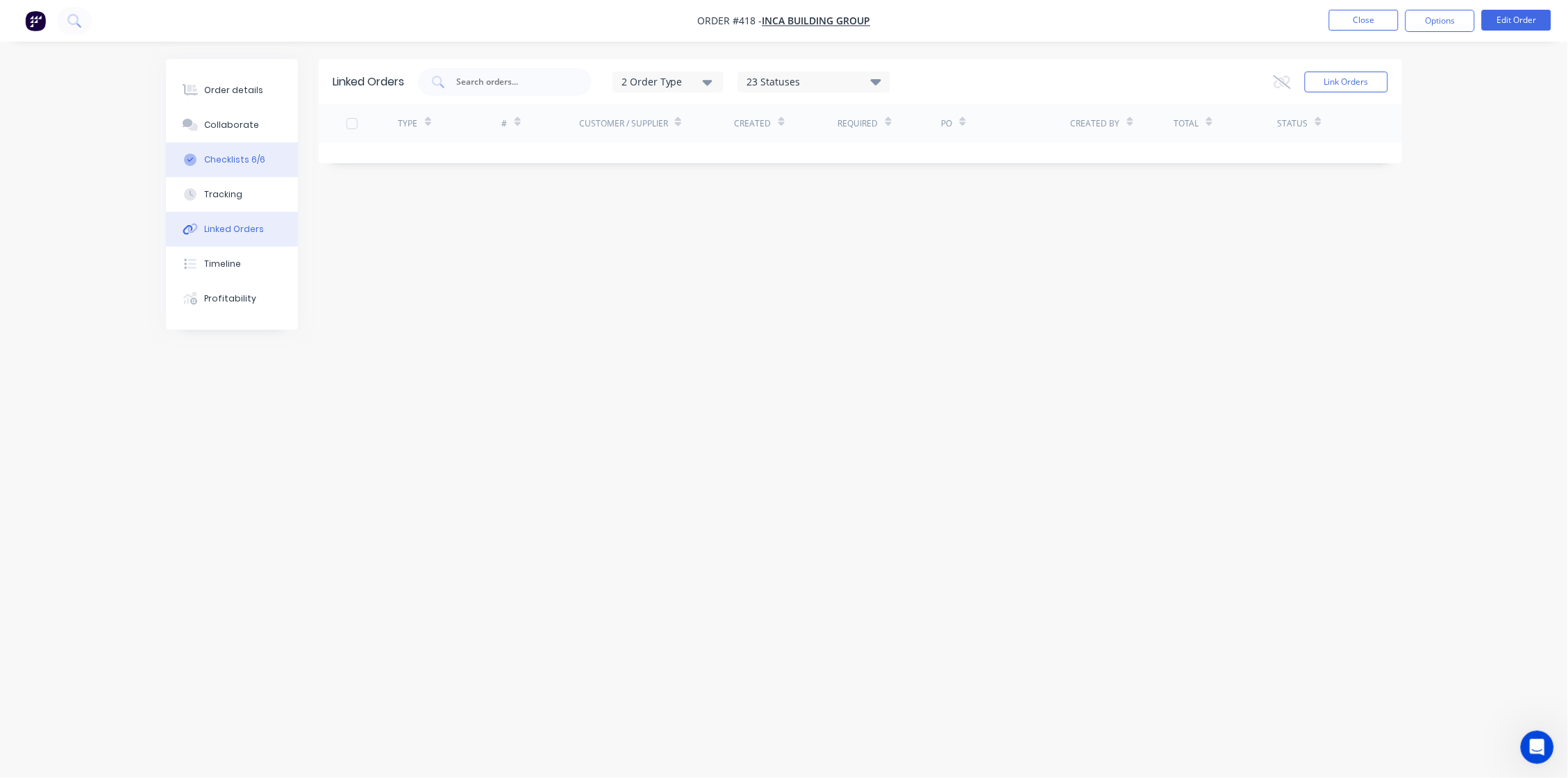
click at [237, 159] on div "Checklists 6/6" at bounding box center [236, 159] width 61 height 13
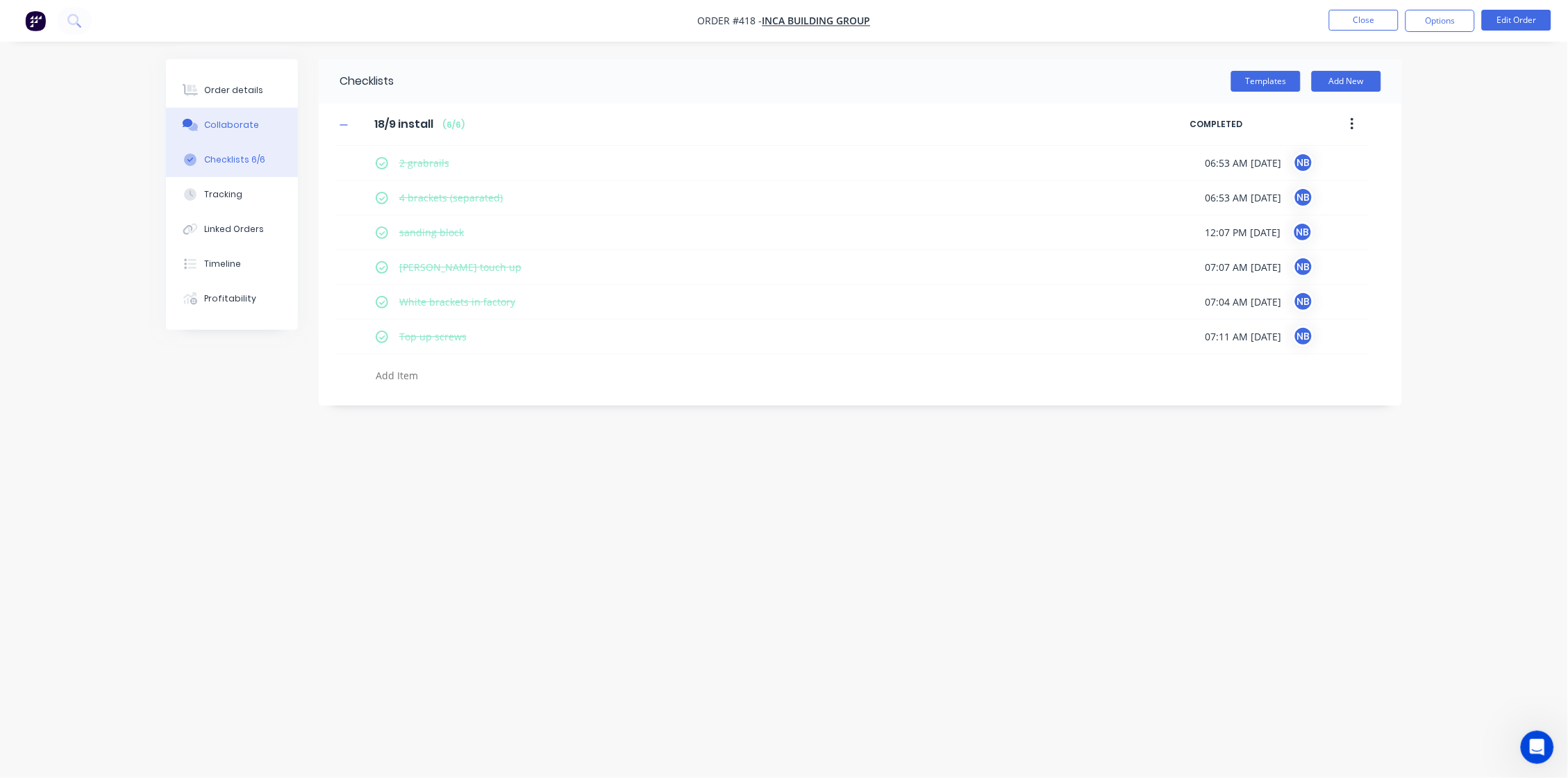
click at [248, 130] on div "Collaborate" at bounding box center [232, 124] width 54 height 13
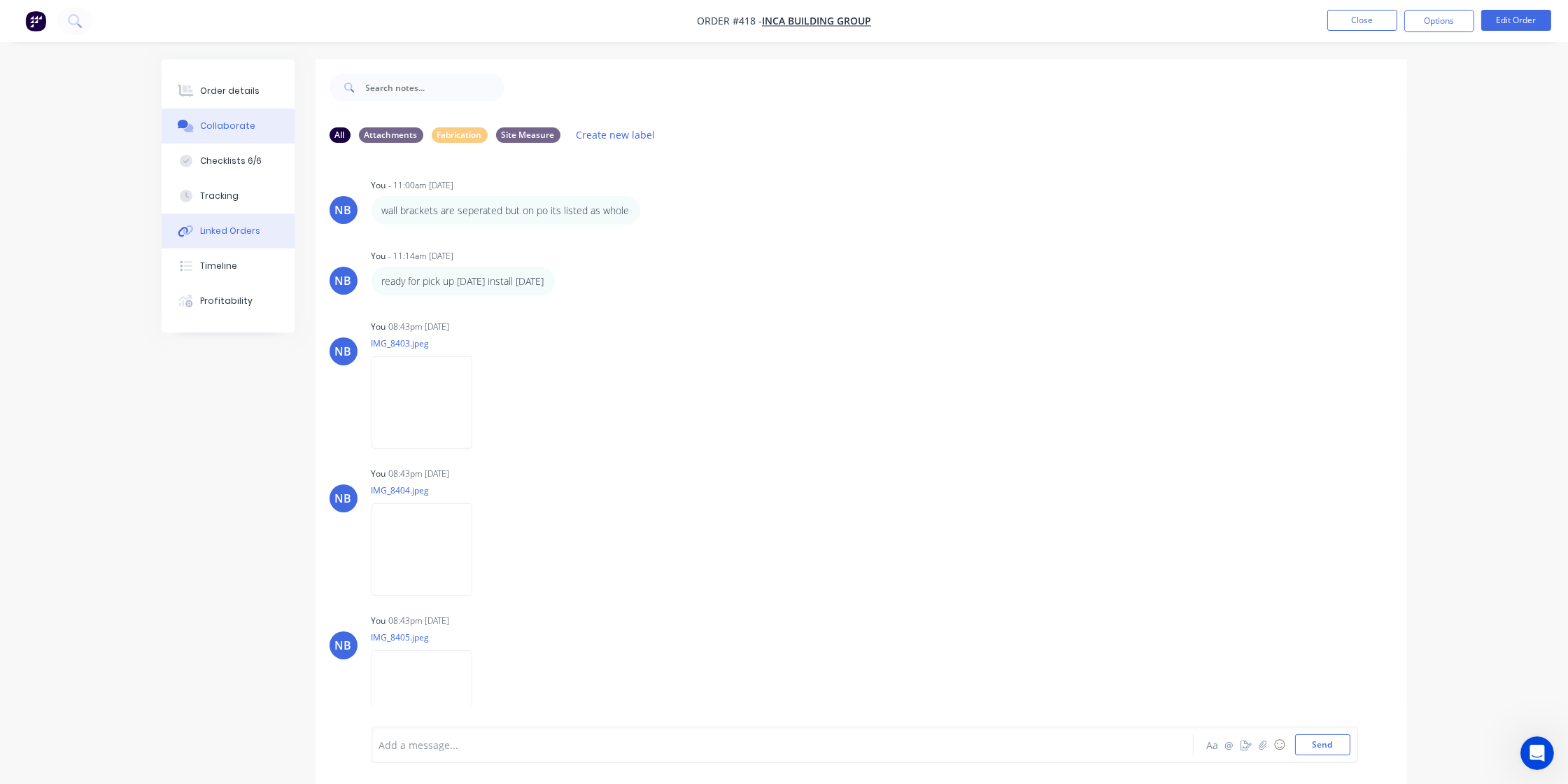
click at [236, 226] on button "Linked Orders" at bounding box center [227, 231] width 133 height 35
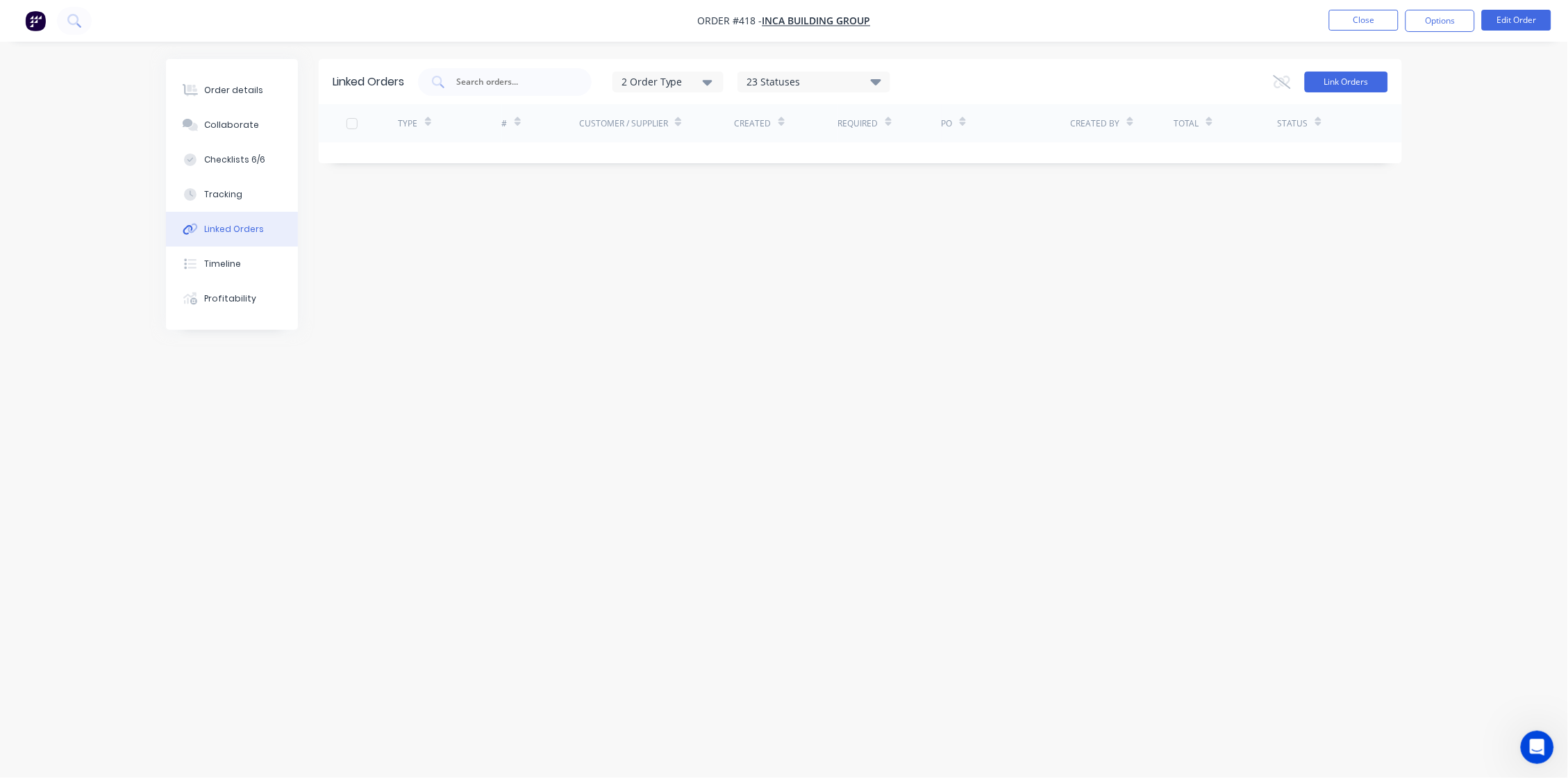
click at [1234, 75] on button "Link Orders" at bounding box center [1347, 82] width 83 height 20
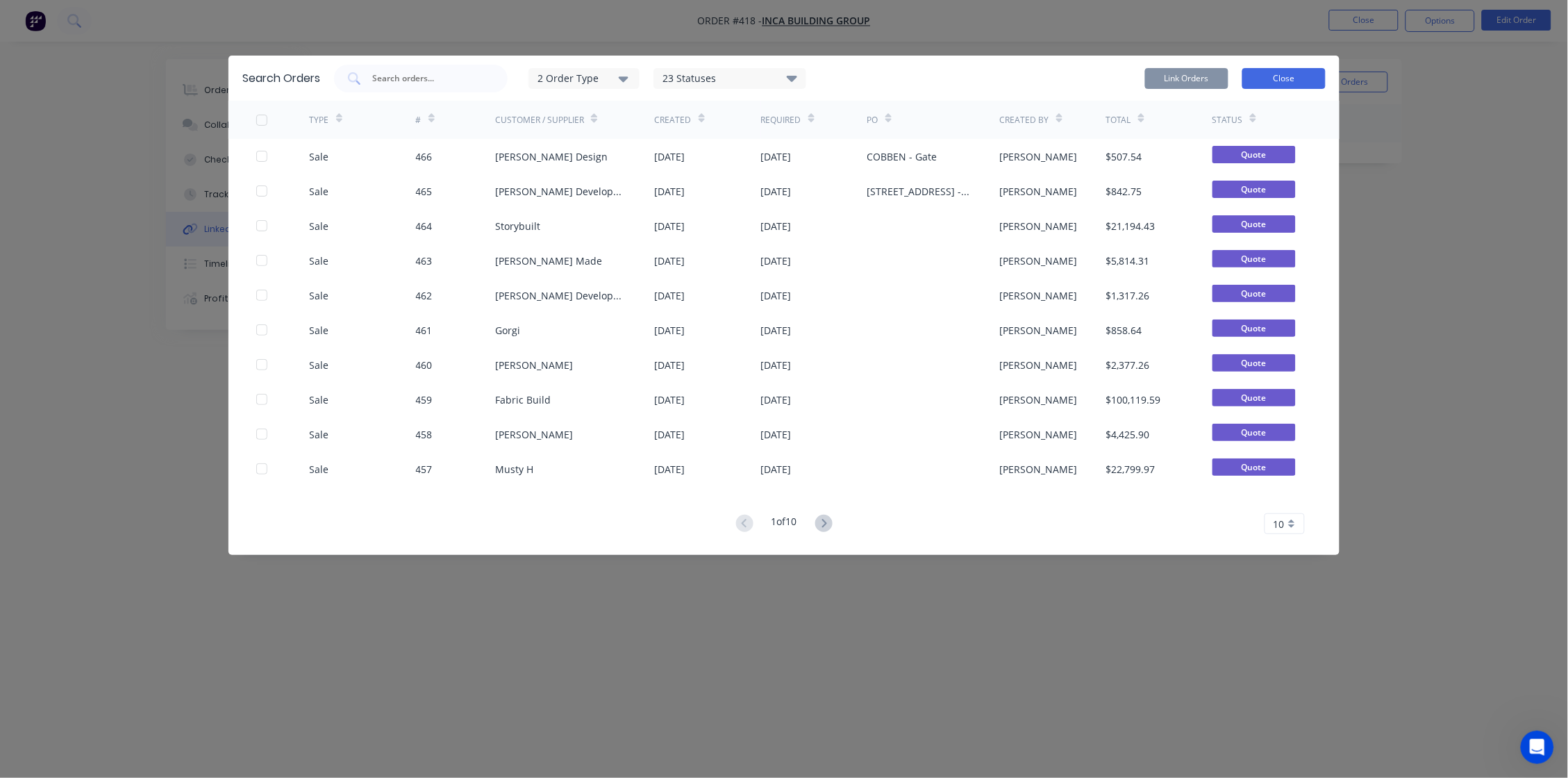
click at [1234, 77] on button "Close" at bounding box center [1284, 78] width 83 height 20
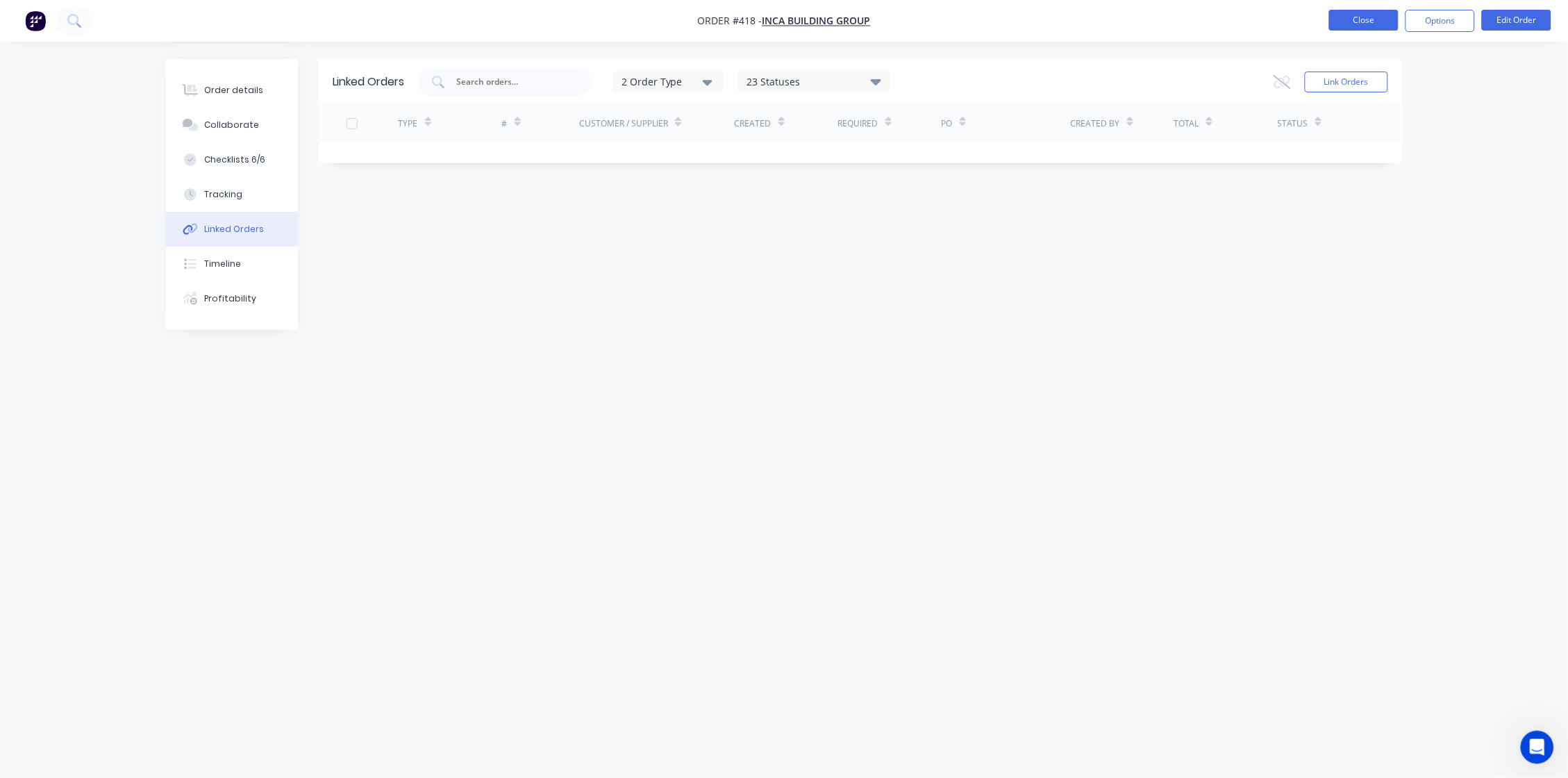
click at [1234, 16] on button "Close" at bounding box center [1364, 20] width 70 height 20
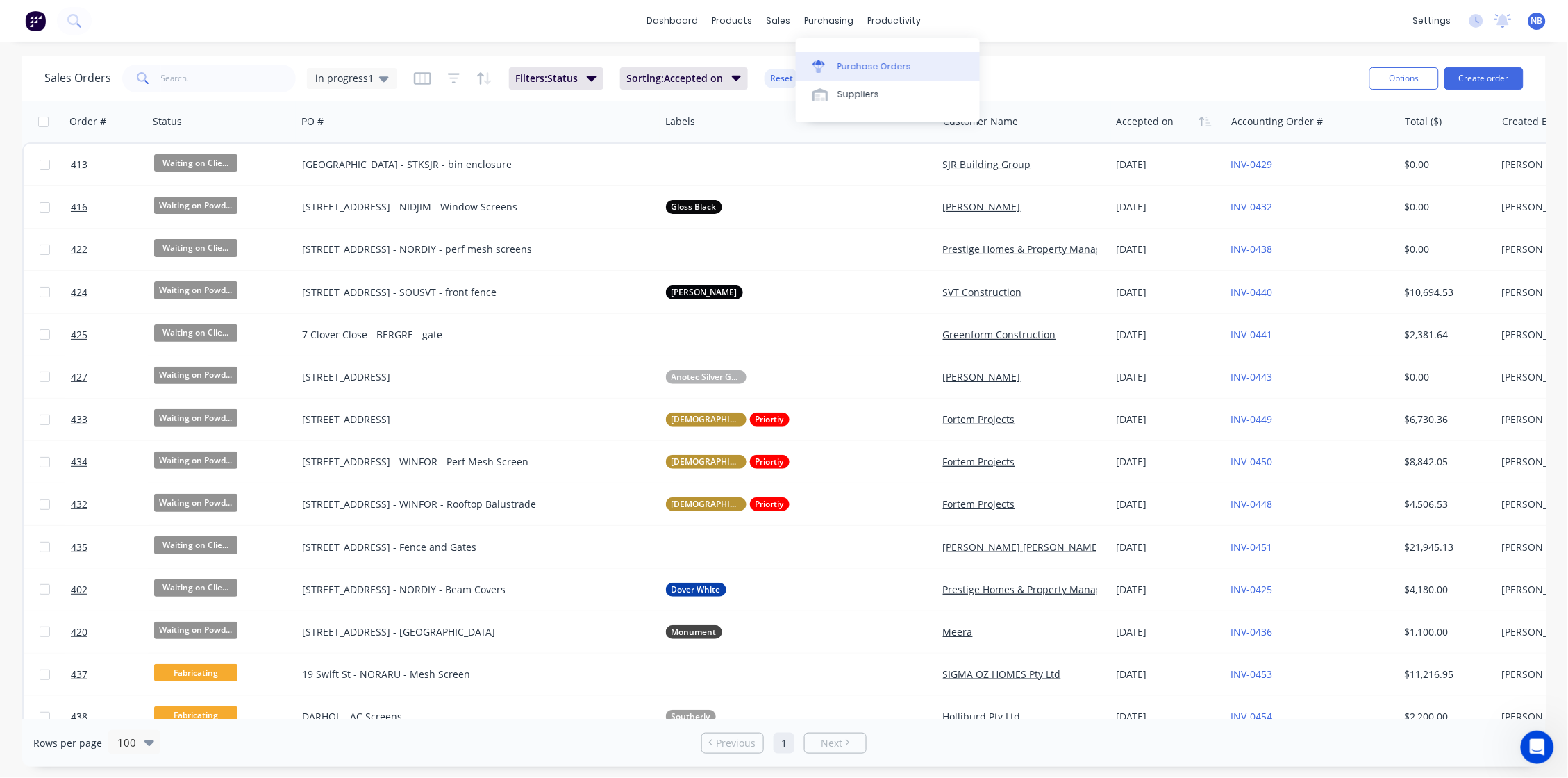
click at [873, 66] on div "Purchase Orders" at bounding box center [874, 66] width 73 height 13
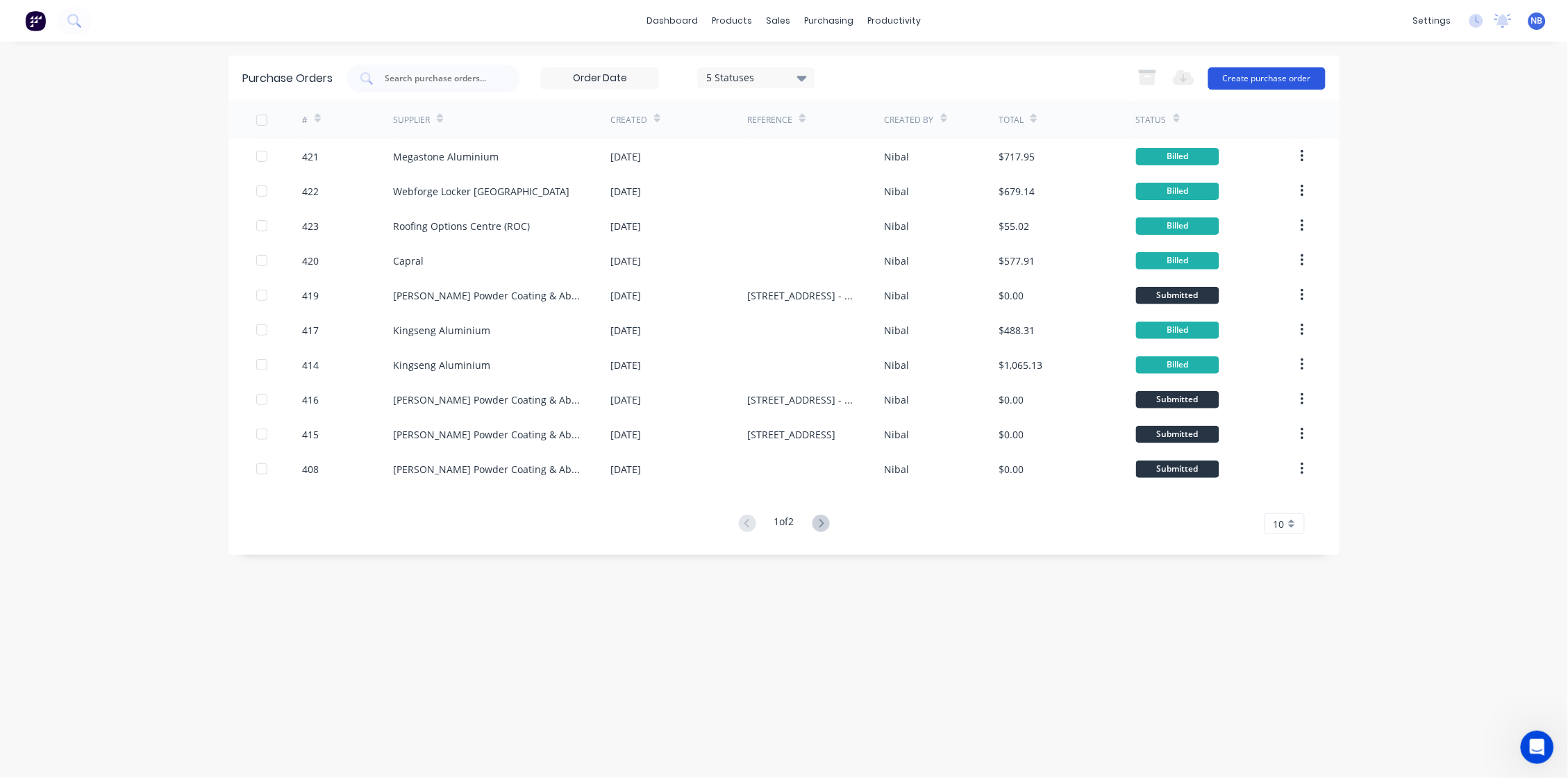
click at [1234, 72] on button "Create purchase order" at bounding box center [1267, 78] width 117 height 22
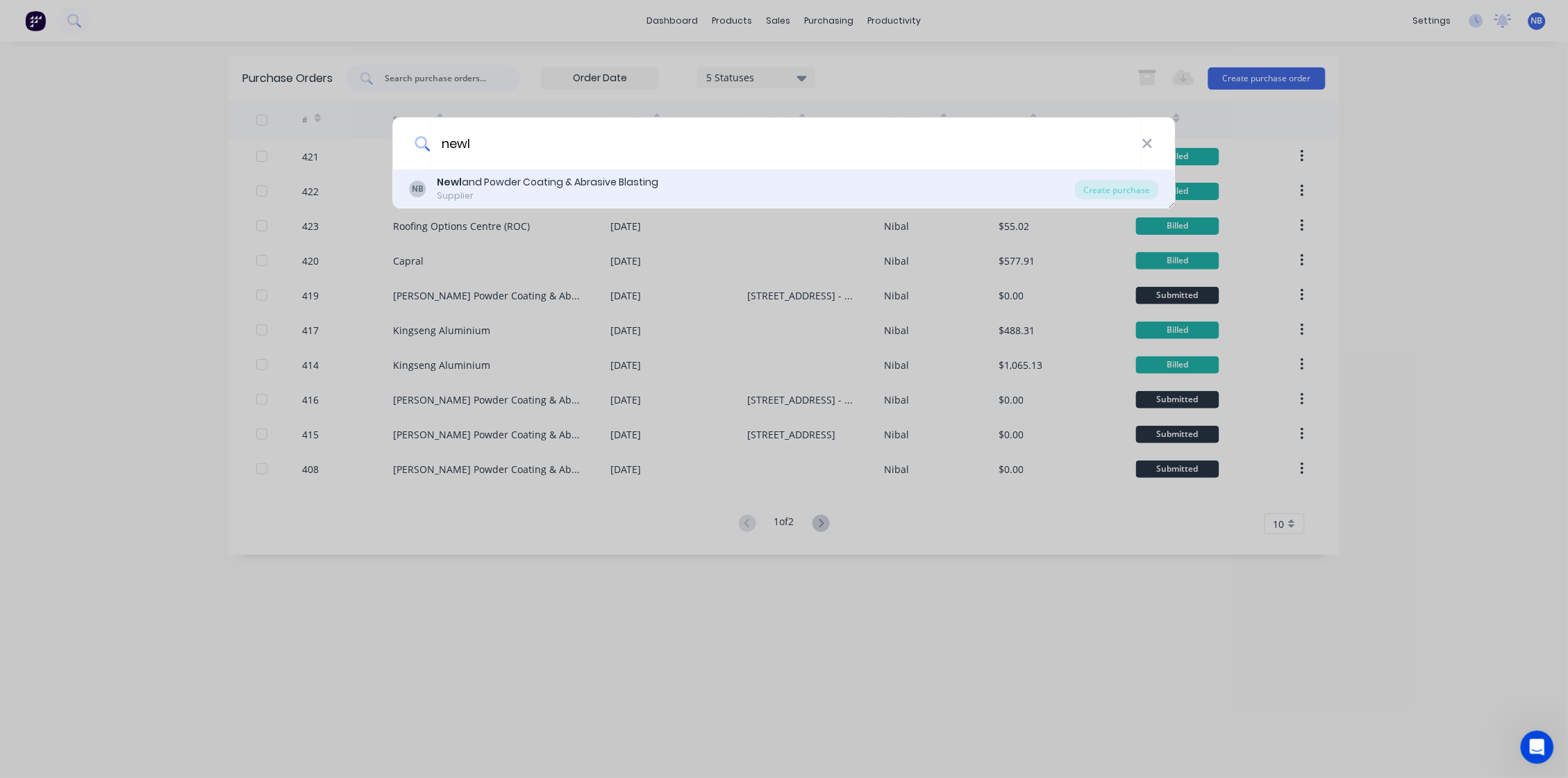
type input "newl"
click at [577, 190] on div "Supplier" at bounding box center [548, 196] width 221 height 13
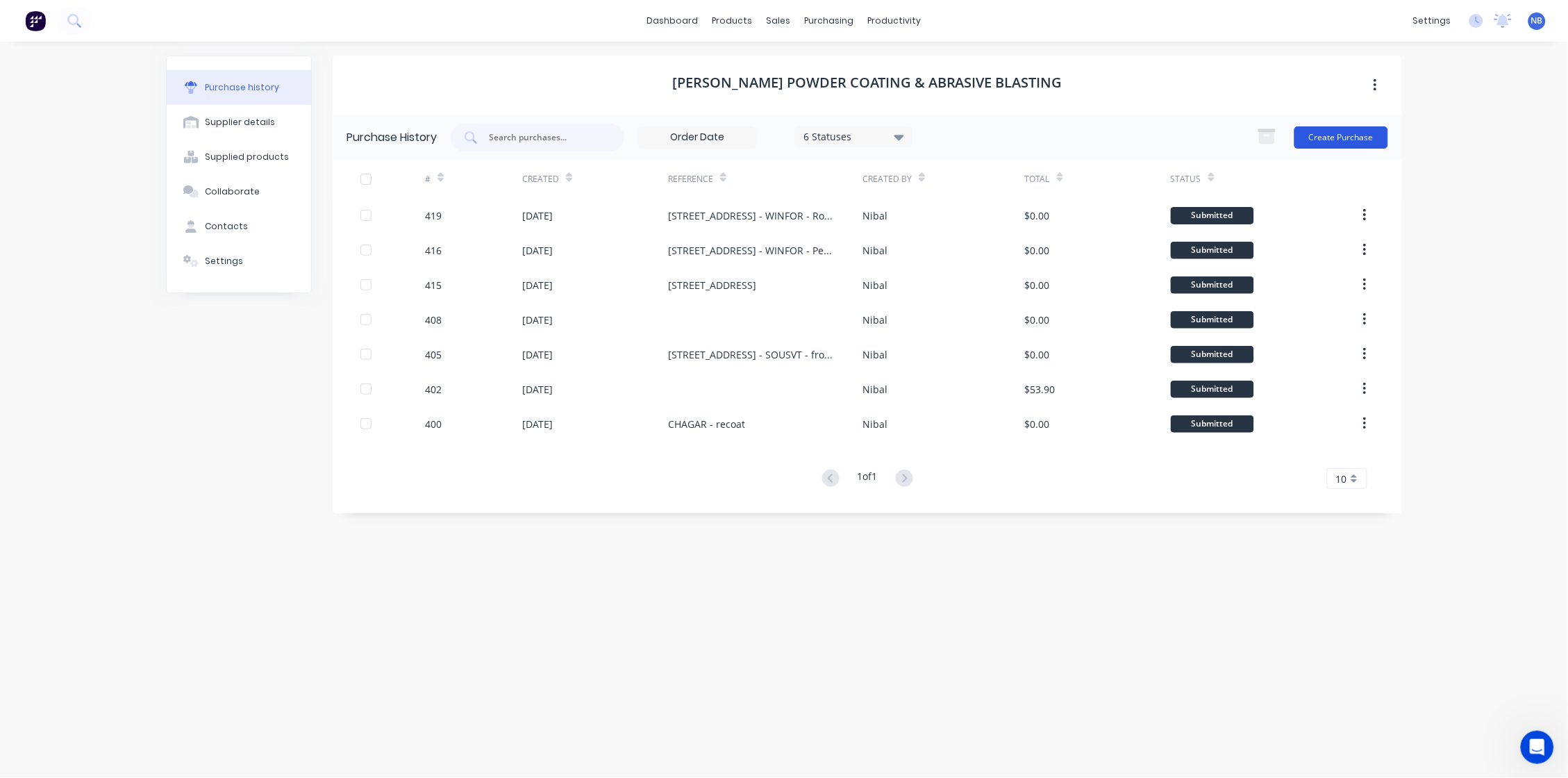
click at [1234, 132] on button "Create Purchase" at bounding box center [1342, 137] width 94 height 22
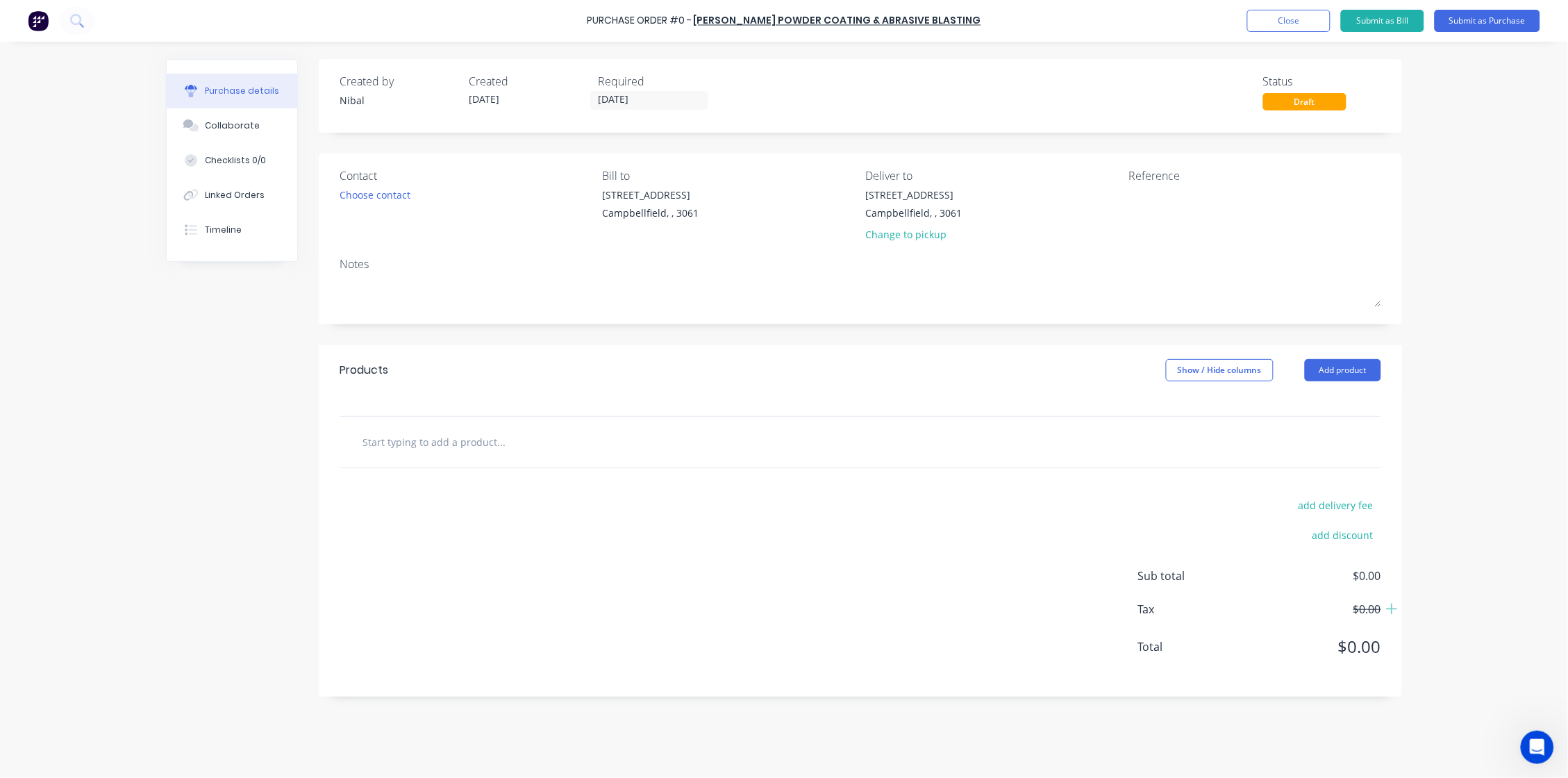
click at [492, 432] on input "text" at bounding box center [501, 442] width 278 height 28
click at [869, 610] on div "add delivery fee add discount Sub total $0.00 Tax $0.00 Total $0.00" at bounding box center [860, 582] width 1084 height 228
click at [1144, 192] on textarea at bounding box center [1216, 203] width 174 height 31
type textarea "261"
type textarea "x"
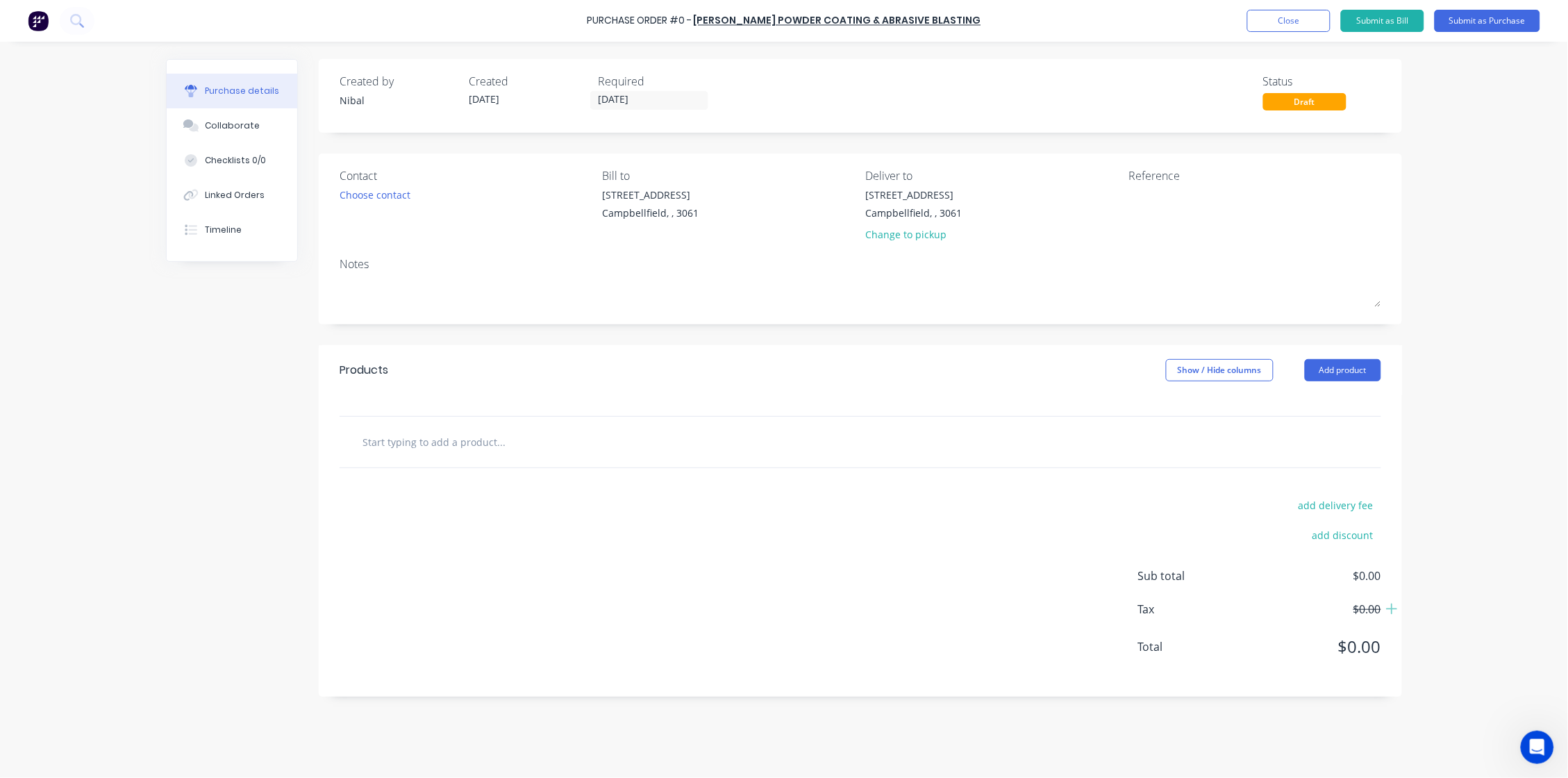
type textarea "x"
type textarea "261"
click at [941, 526] on div "add delivery fee add discount Sub total $0.00 Tax $0.00 Total $0.00" at bounding box center [860, 582] width 1084 height 228
click at [685, 25] on div "Purchase Order #0 -" at bounding box center [639, 20] width 105 height 14
click at [1234, 225] on div "Purchase Order #0 - Newland Powder Coating & Abrasive Blasting Add product Clos…" at bounding box center [784, 389] width 1568 height 778
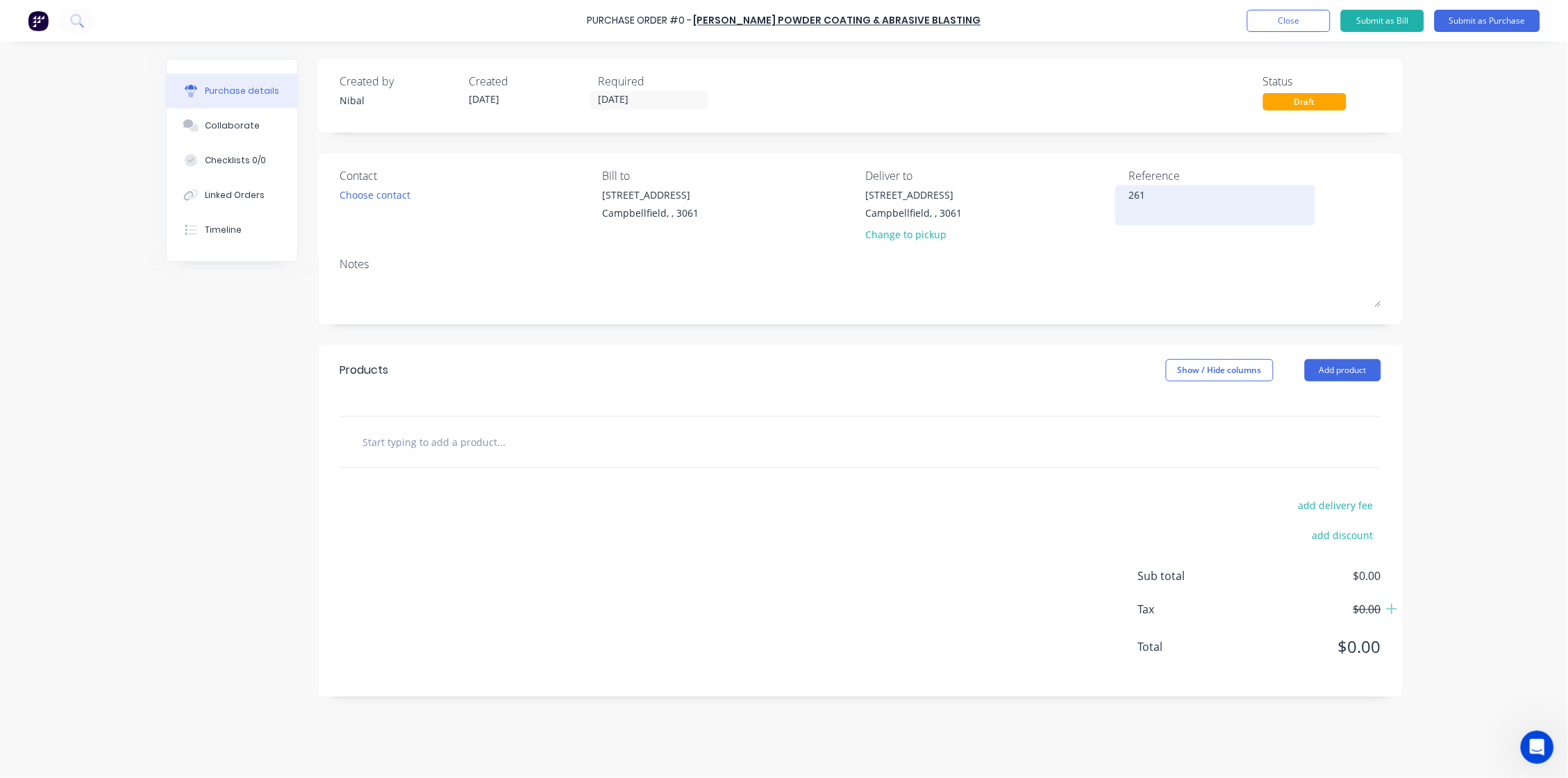
type textarea "x"
drag, startPoint x: 1167, startPoint y: 196, endPoint x: 1041, endPoint y: 179, distance: 127.1
click at [1041, 179] on div "Contact Choose contact Bill to 7/10 Production Drive Campbellfield, , 3061 Deli…" at bounding box center [861, 208] width 1042 height 81
type textarea "x"
type textarea "261"
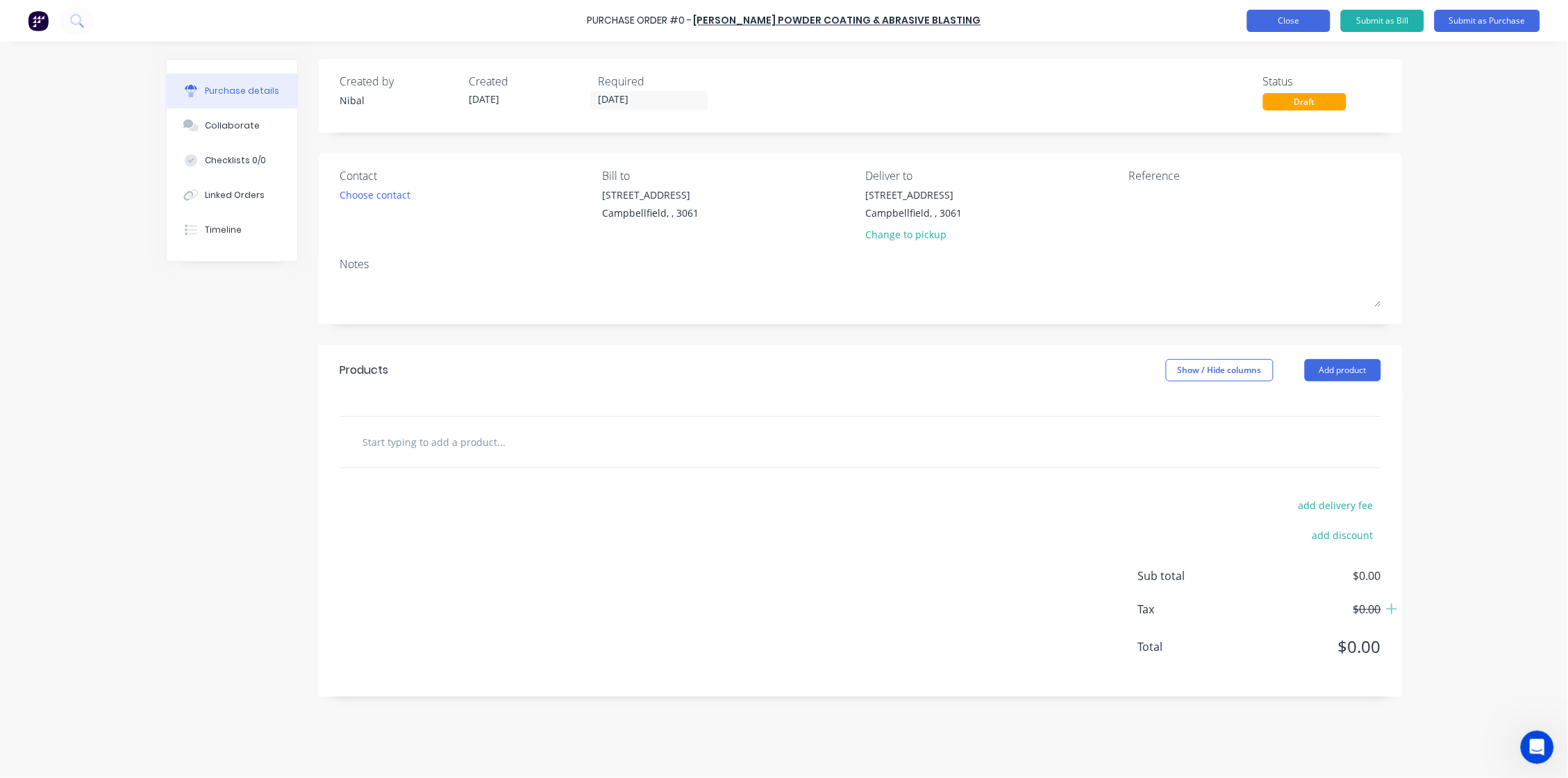
click at [1234, 27] on button "Close" at bounding box center [1289, 20] width 83 height 22
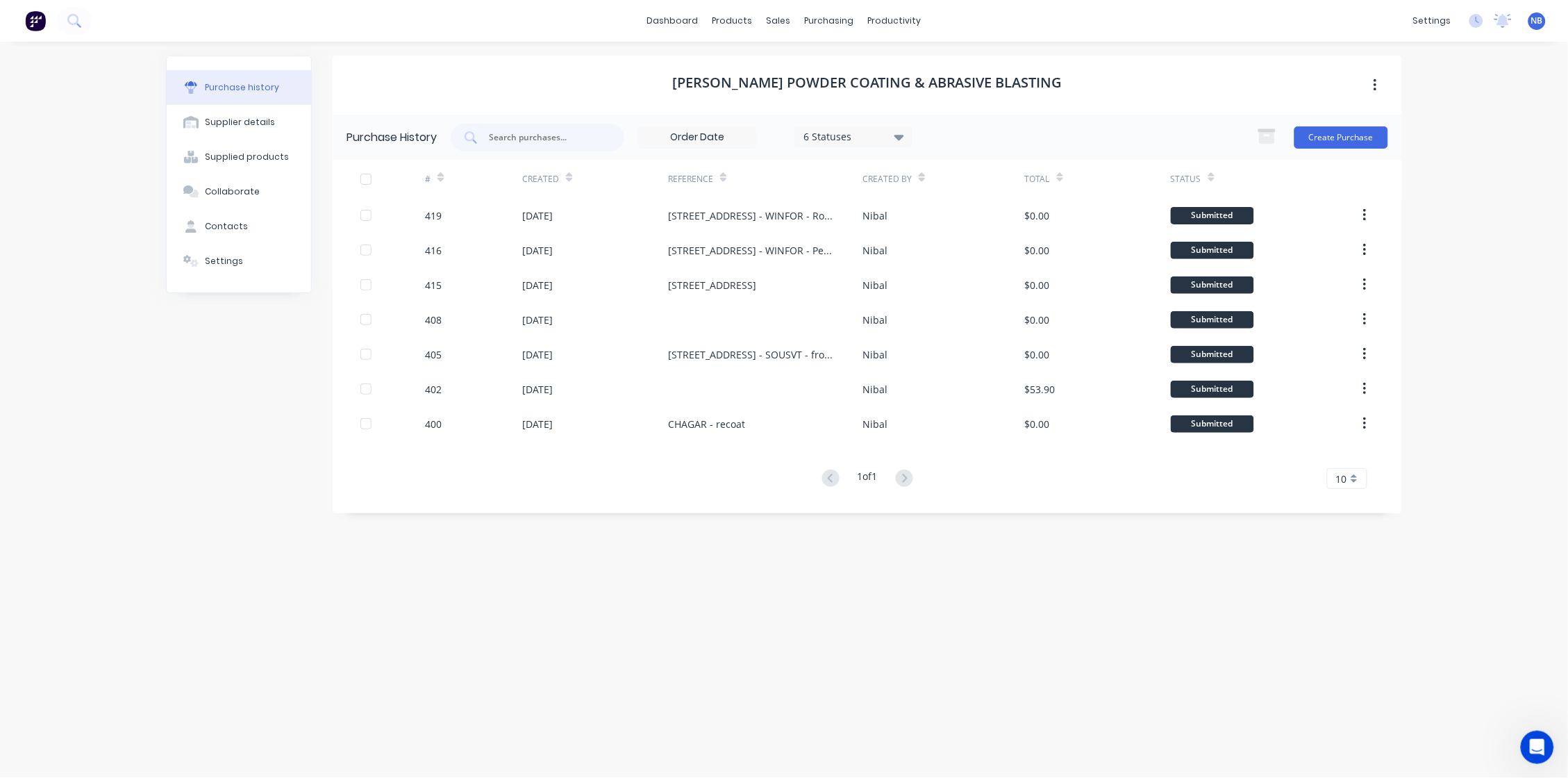
click at [34, 31] on button at bounding box center [35, 20] width 29 height 28
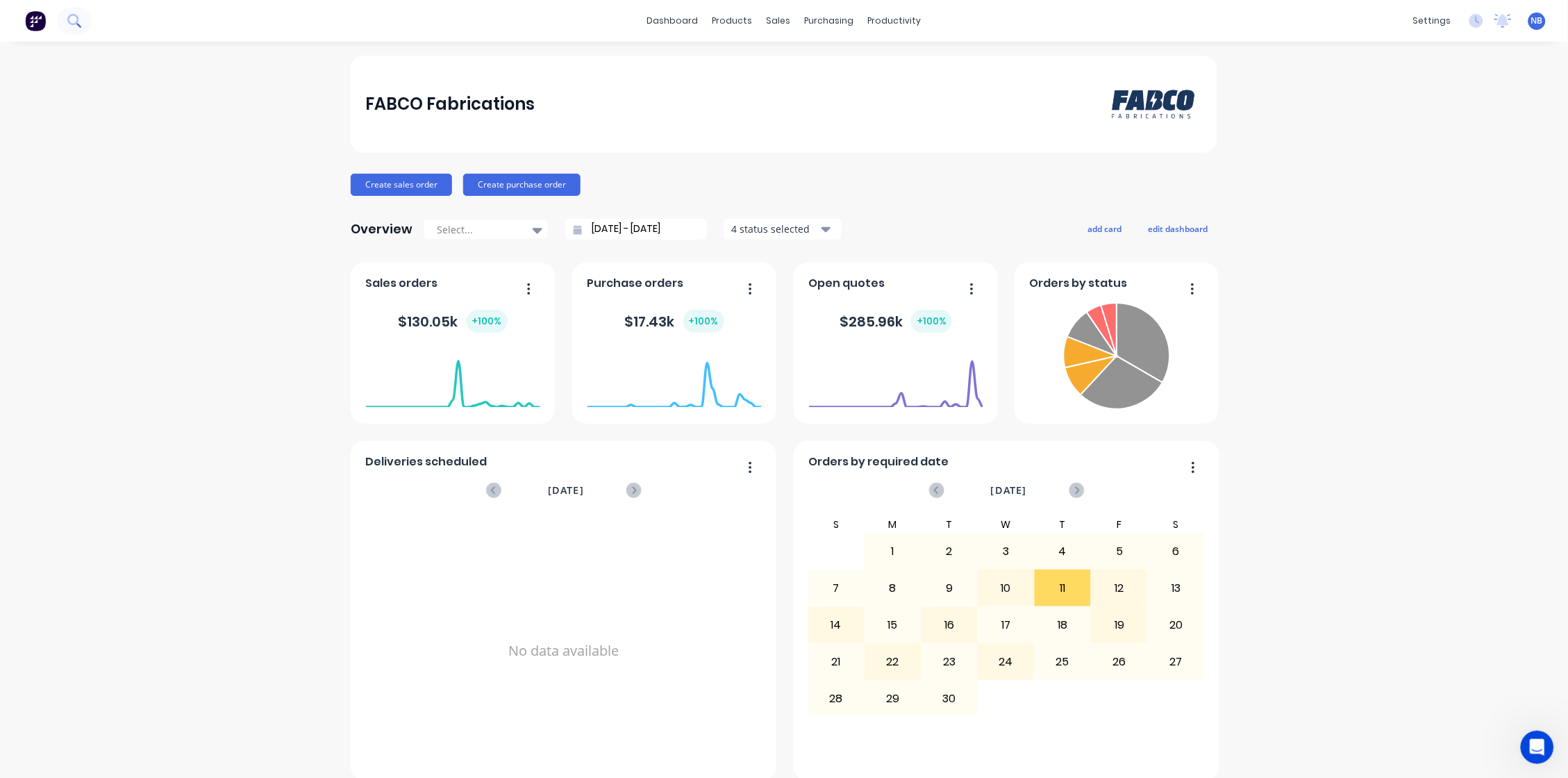
click at [80, 17] on icon at bounding box center [73, 20] width 13 height 13
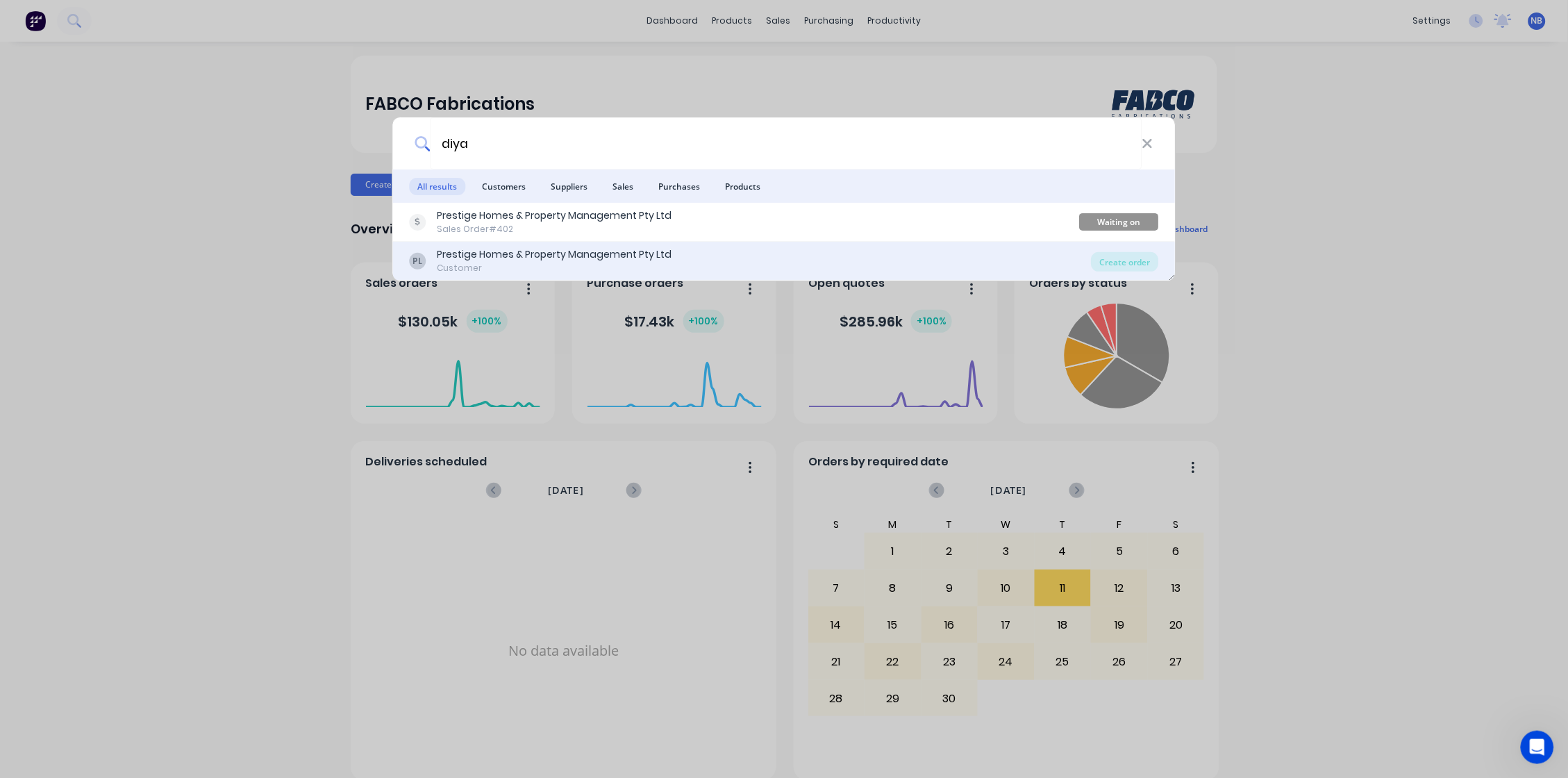
type input "diya"
click at [595, 249] on div "Prestige Homes & Property Management Pty Ltd" at bounding box center [555, 254] width 235 height 14
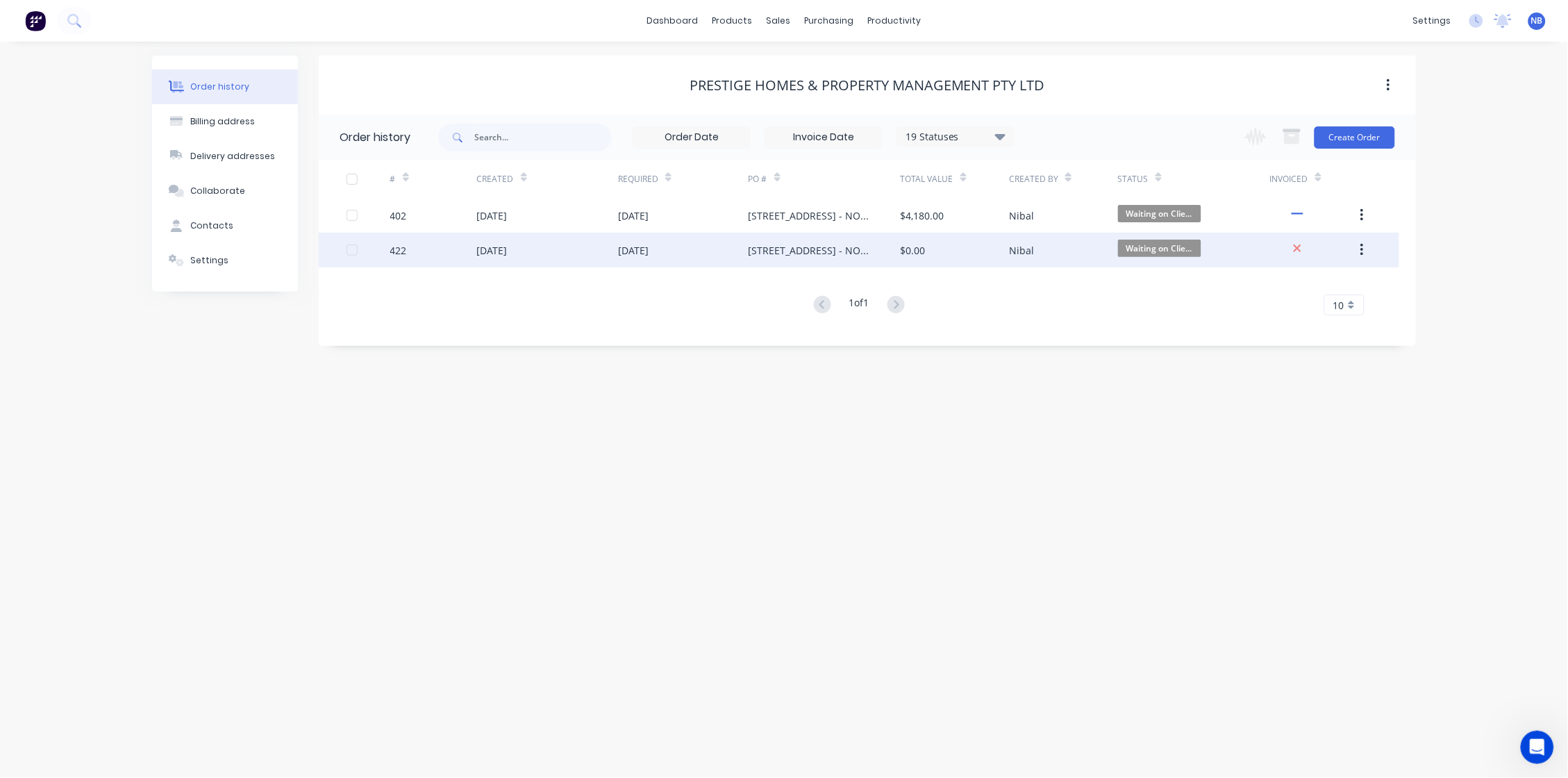
click at [854, 239] on div "32 Bird Avenue - NORDIY - perf mesh screens" at bounding box center [824, 249] width 152 height 35
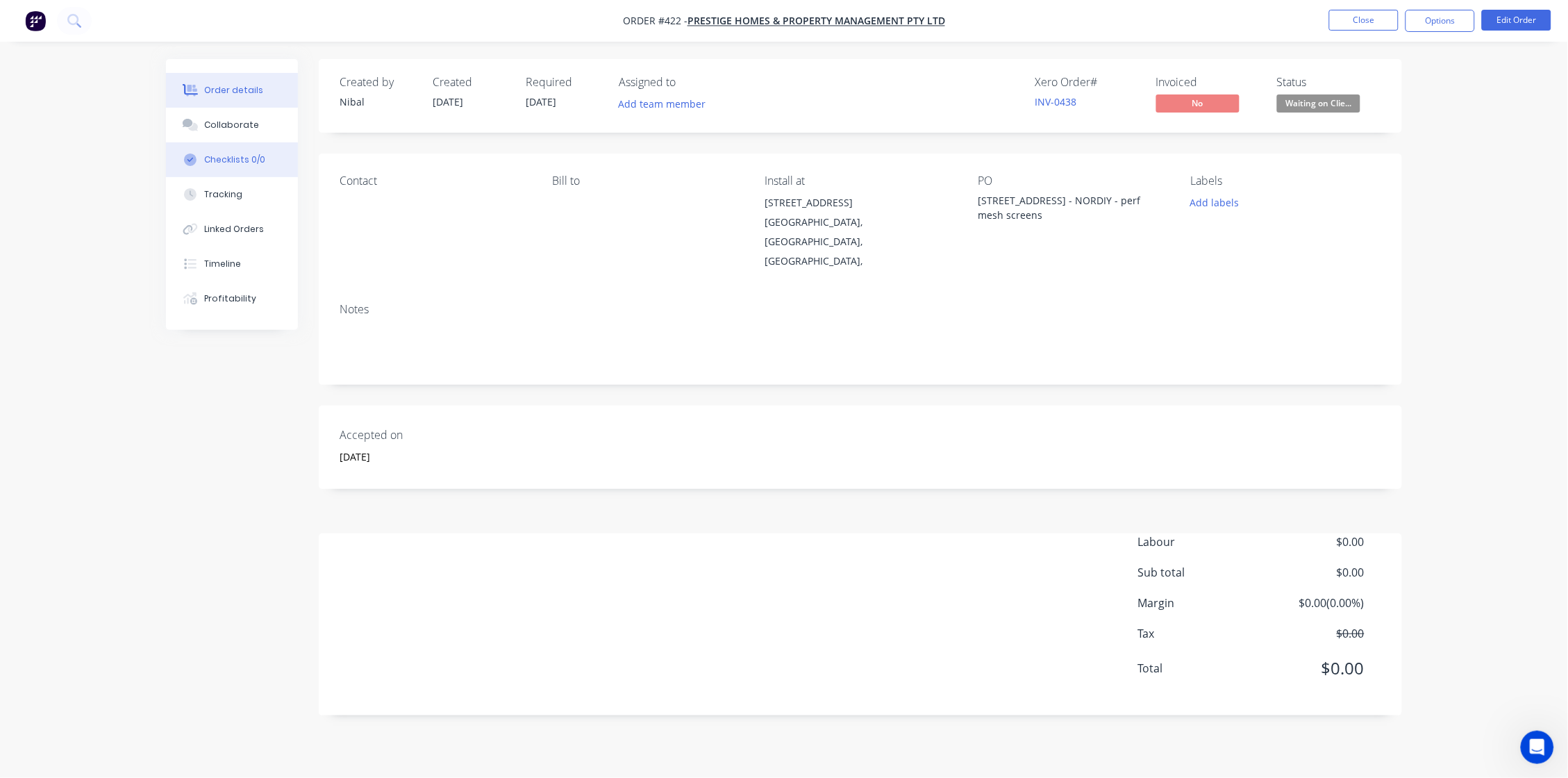
click at [209, 173] on button "Checklists 0/0" at bounding box center [232, 159] width 132 height 35
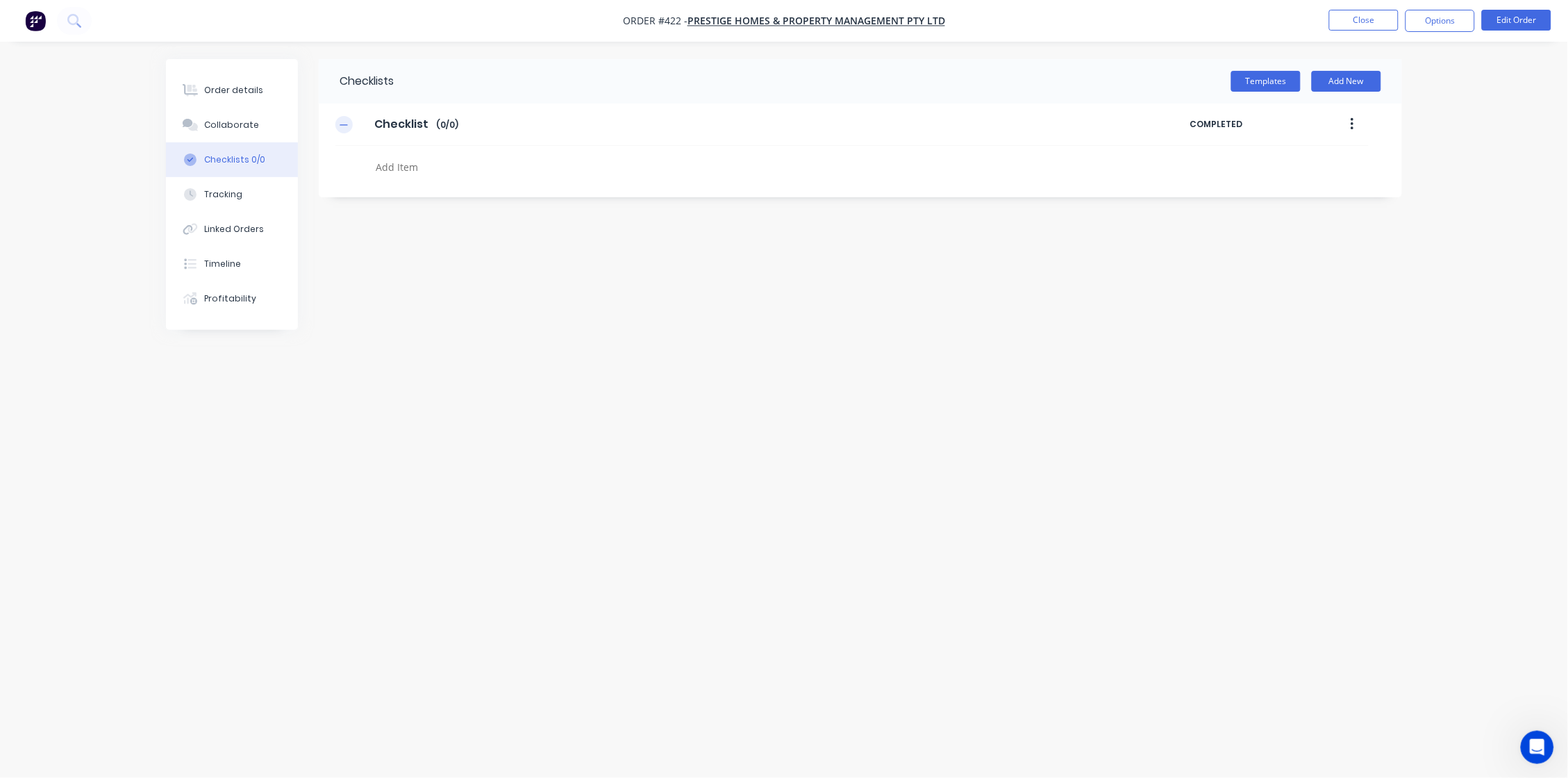
click at [344, 125] on icon "button" at bounding box center [344, 124] width 8 height 1
click at [344, 126] on icon "button" at bounding box center [344, 124] width 8 height 8
click at [409, 123] on input "Checklist" at bounding box center [401, 124] width 70 height 20
drag, startPoint x: 428, startPoint y: 127, endPoint x: 299, endPoint y: 112, distance: 129.9
click at [299, 112] on div "Order details Collaborate Checklists 0/0 Tracking Linked Orders Timeline Profit…" at bounding box center [784, 362] width 1264 height 607
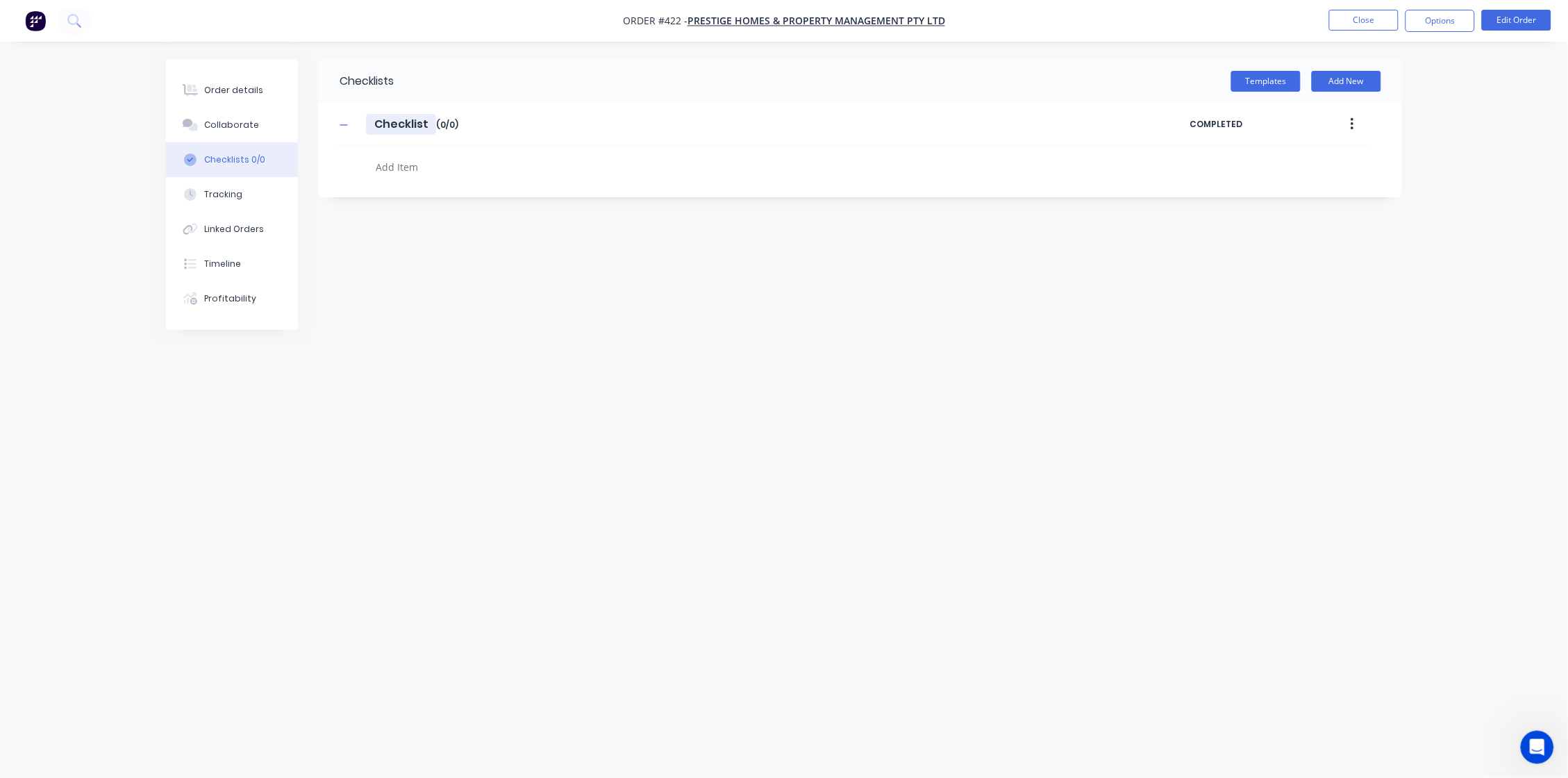
type textarea "x"
type input "P"
type textarea "x"
type input "Po"
type textarea "x"
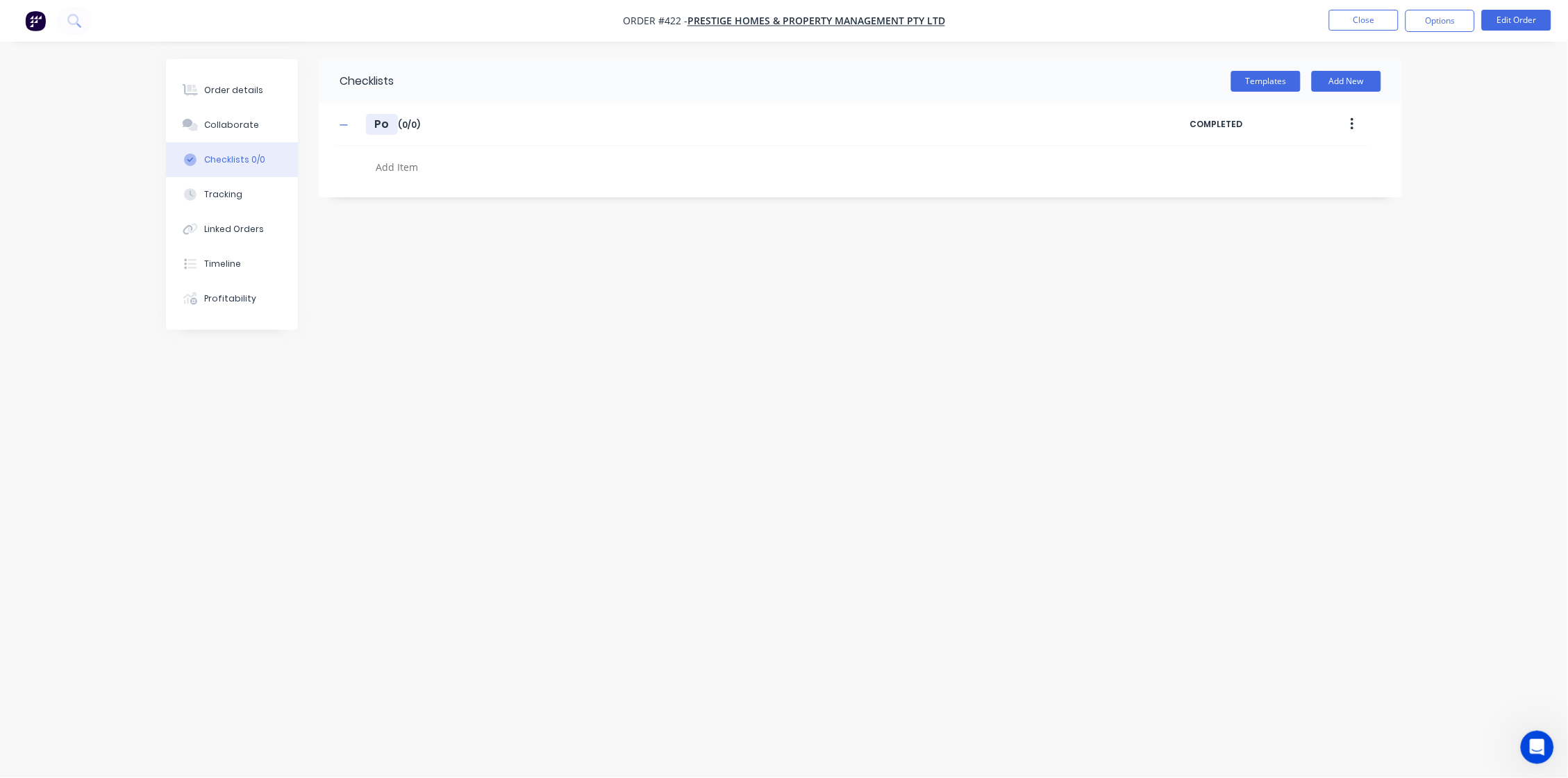
type input "Pow"
type textarea "x"
type input "Powd"
type textarea "x"
type input "Powde"
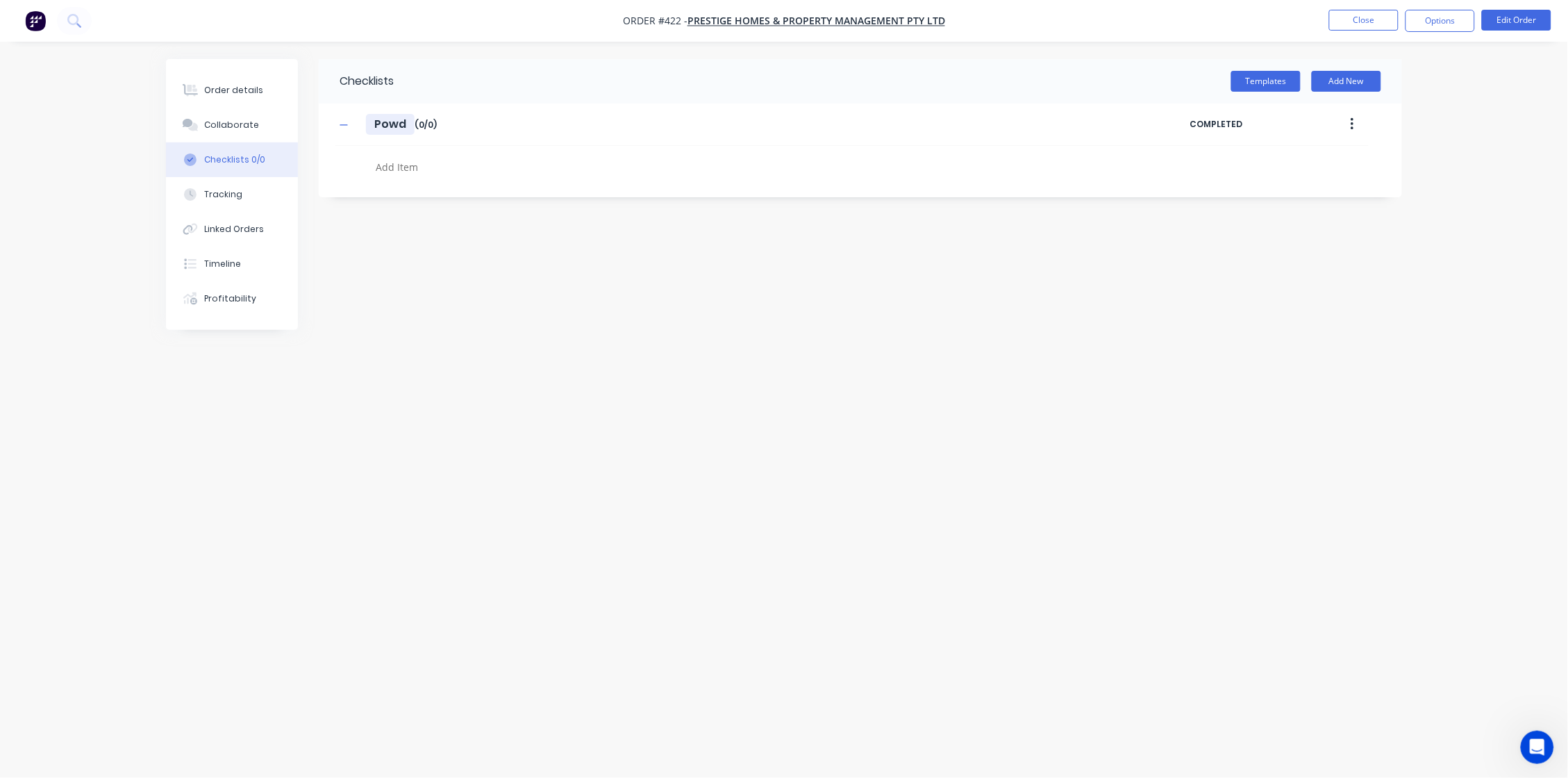
type textarea "x"
type input "Powder"
click at [741, 495] on div "Checklists Templates Add New Powder Powder Enter Checklist name ( 0 / 0 ) COMPL…" at bounding box center [784, 362] width 1236 height 607
click at [396, 165] on textarea at bounding box center [704, 166] width 668 height 20
type textarea "x"
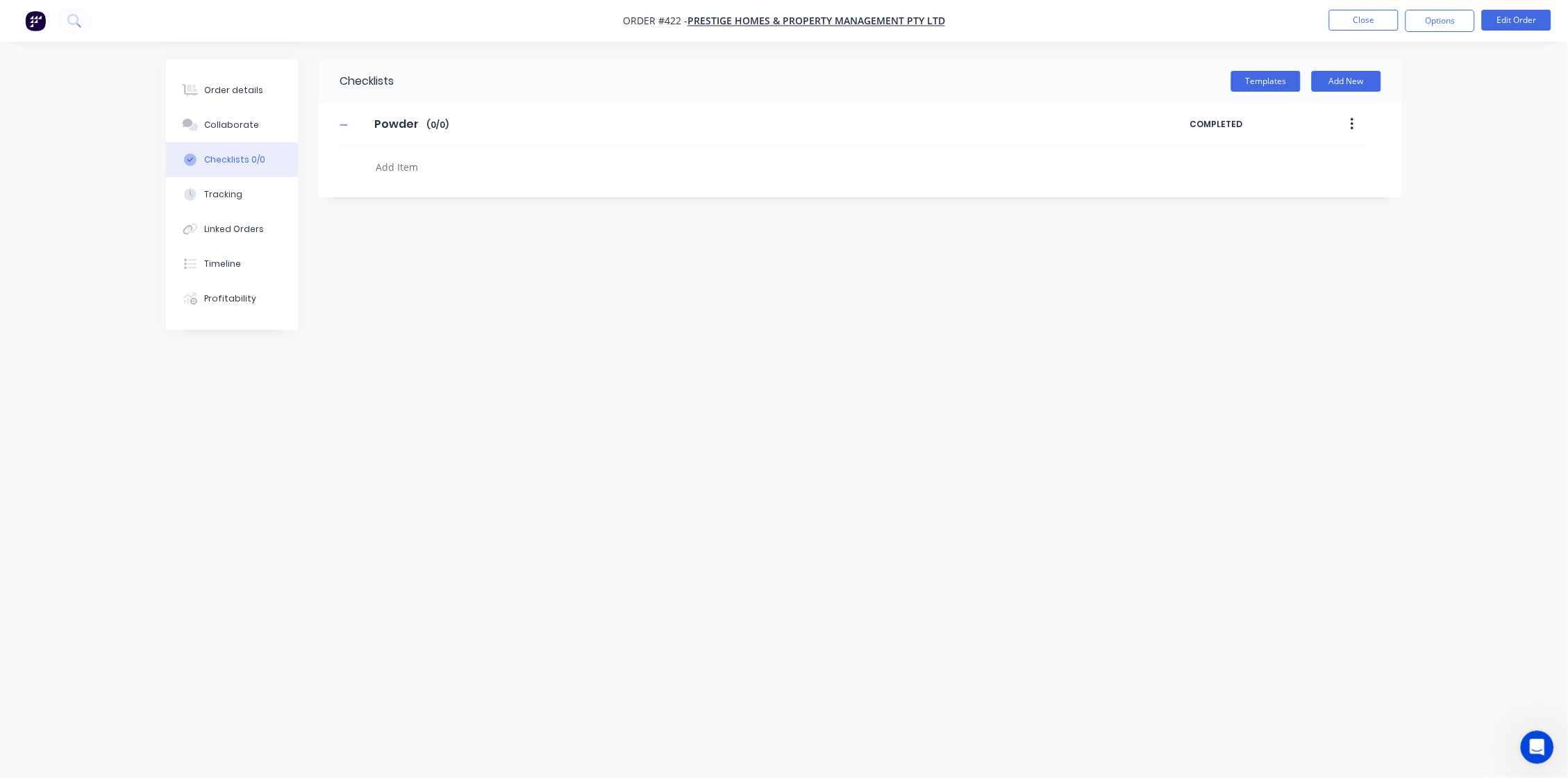
type textarea "2"
type textarea "x"
type textarea "26"
type textarea "x"
type textarea "262"
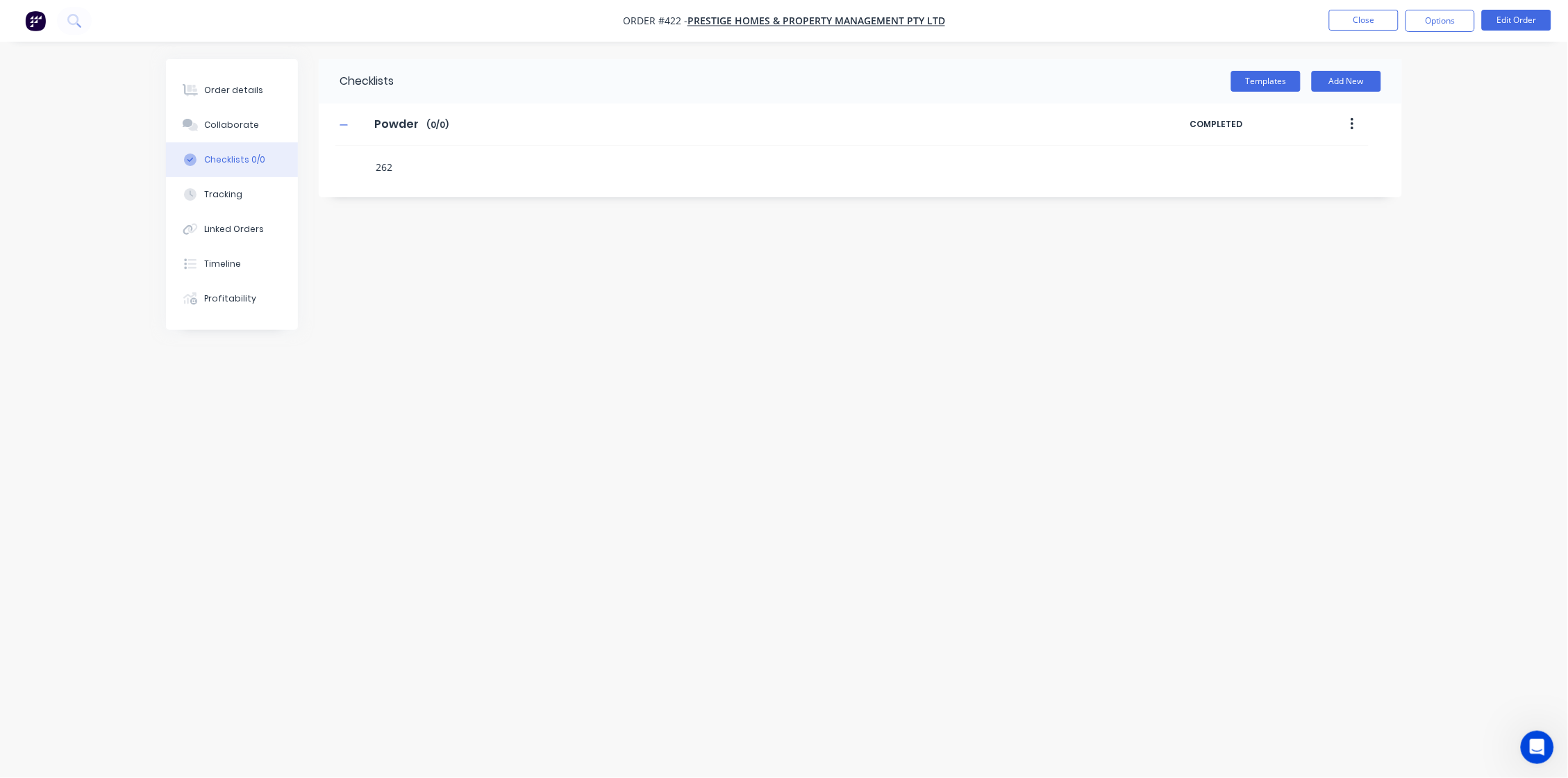
type textarea "x"
type textarea "2"
type textarea "x"
type textarea "27"
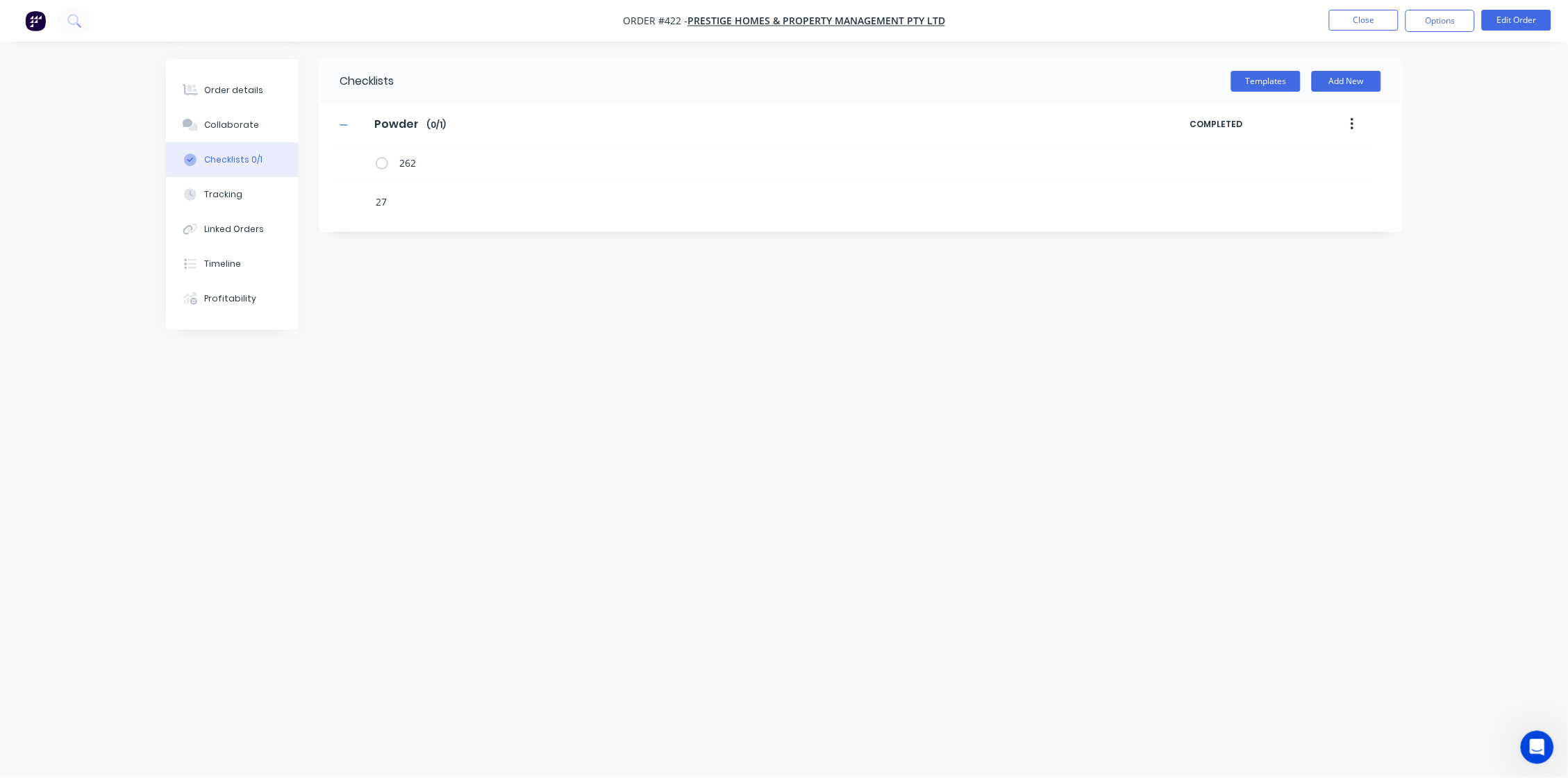
type textarea "x"
type textarea "272"
type textarea "x"
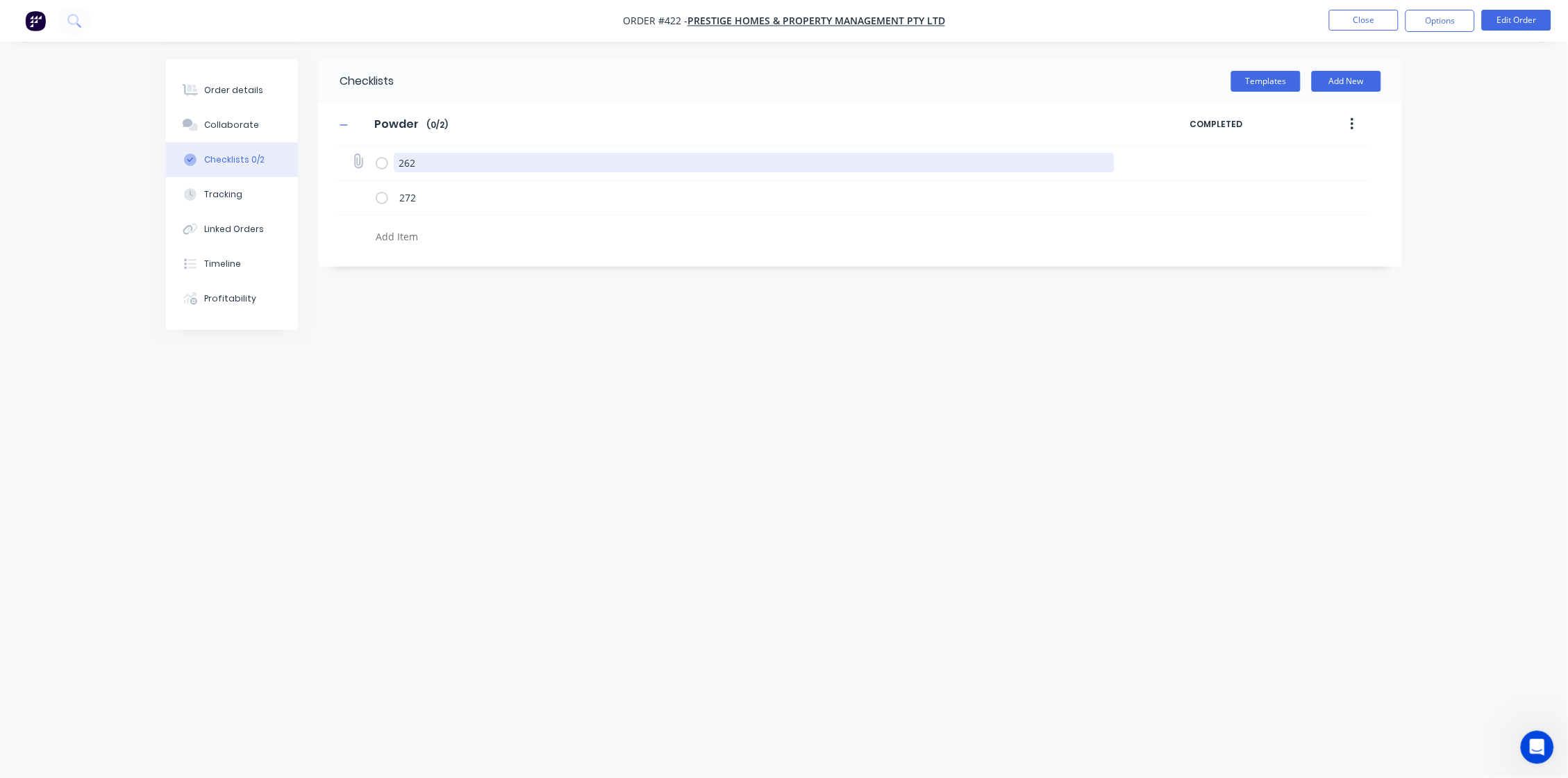
click at [818, 169] on textarea "262" at bounding box center [755, 162] width 722 height 20
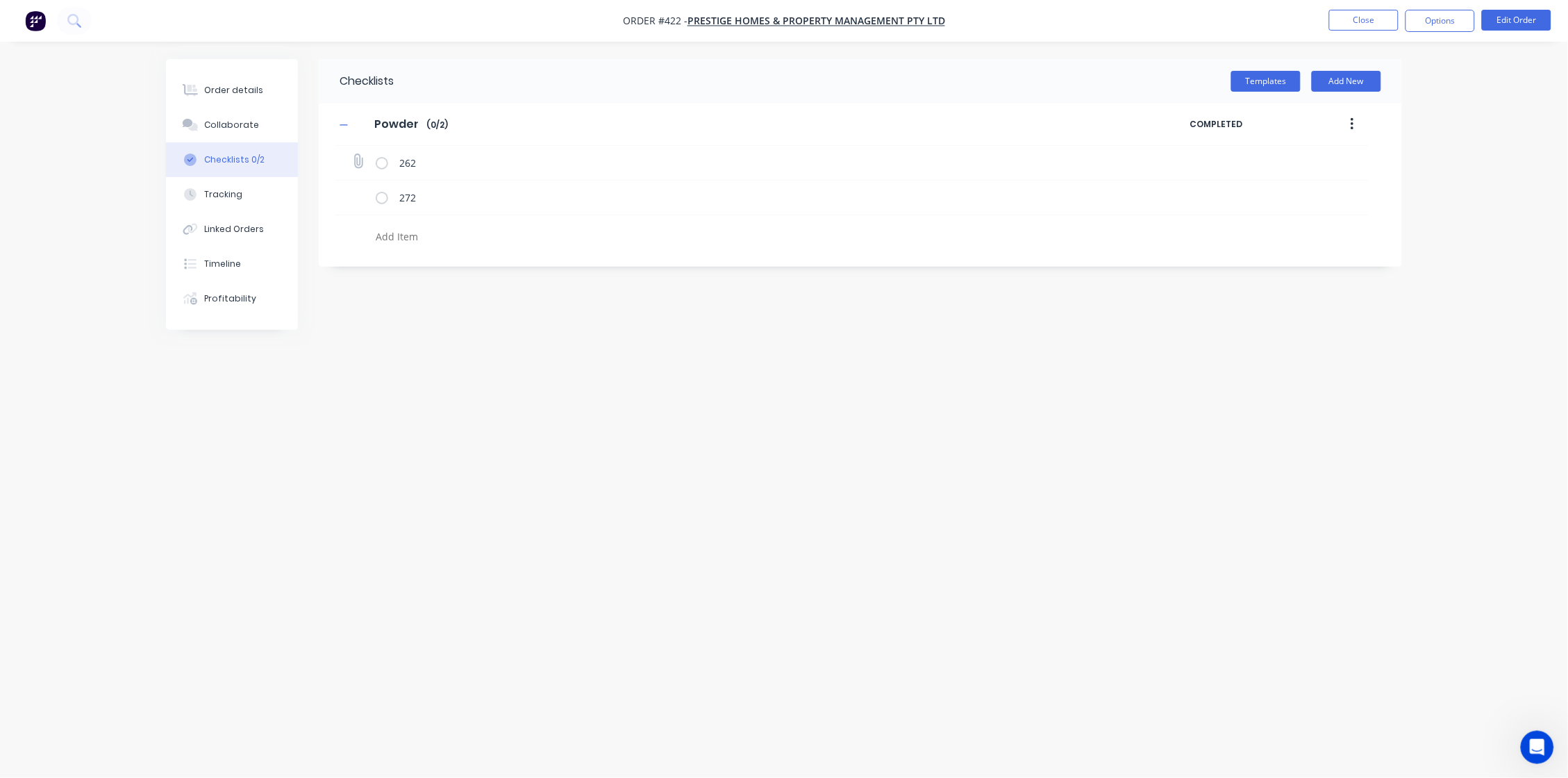
click at [381, 160] on label at bounding box center [381, 163] width 13 height 14
click at [0, 0] on input "checkbox" at bounding box center [0, 0] width 0 height 0
click at [380, 200] on label at bounding box center [381, 197] width 13 height 14
click at [0, 0] on input "checkbox" at bounding box center [0, 0] width 0 height 0
type textarea "x"
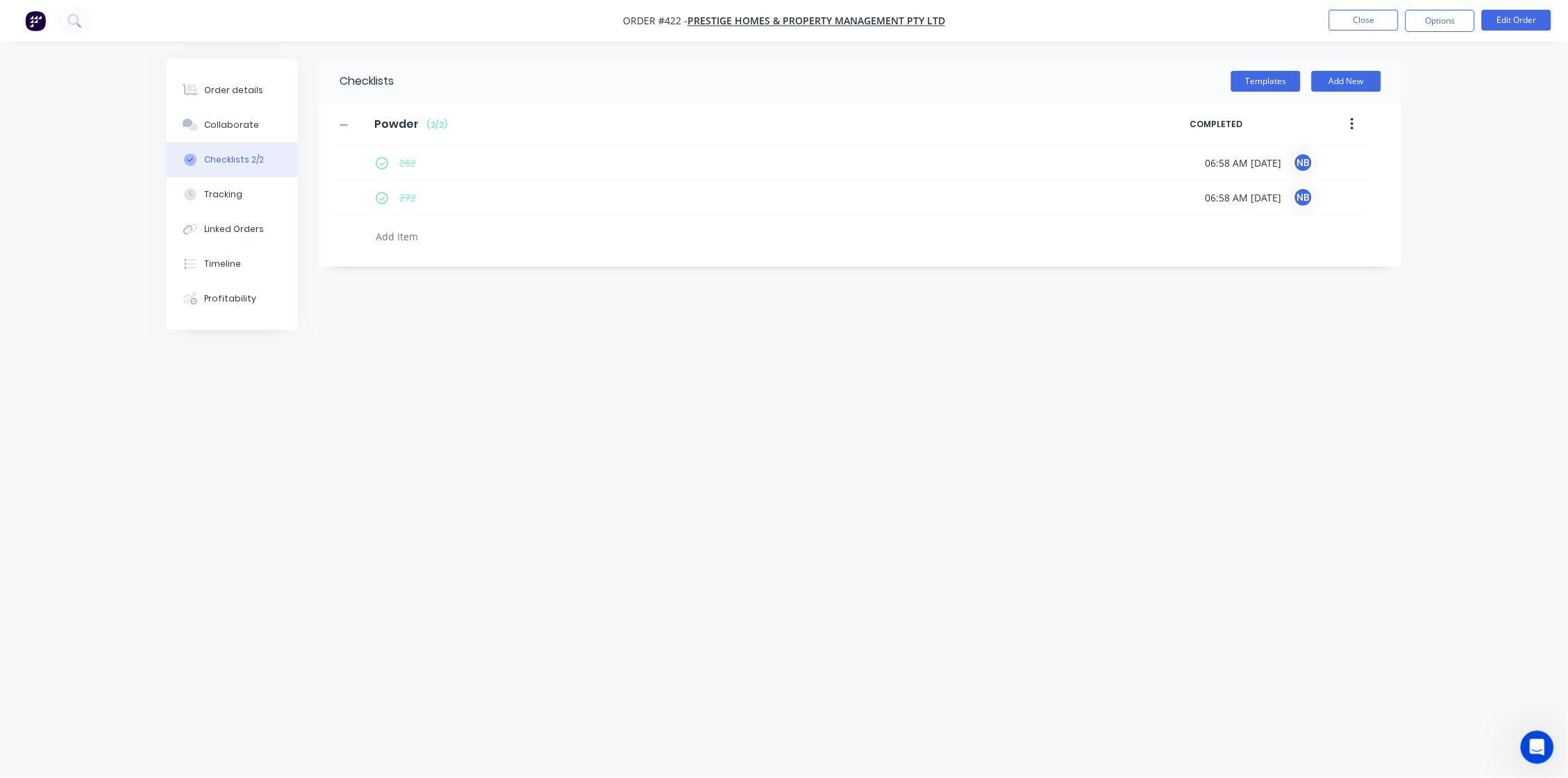
click at [725, 434] on div "Checklists Templates Add New Powder Powder Enter Checklist name ( 2 / 2 ) COMPL…" at bounding box center [784, 362] width 1236 height 607
click at [1234, 28] on button "Close" at bounding box center [1364, 20] width 70 height 20
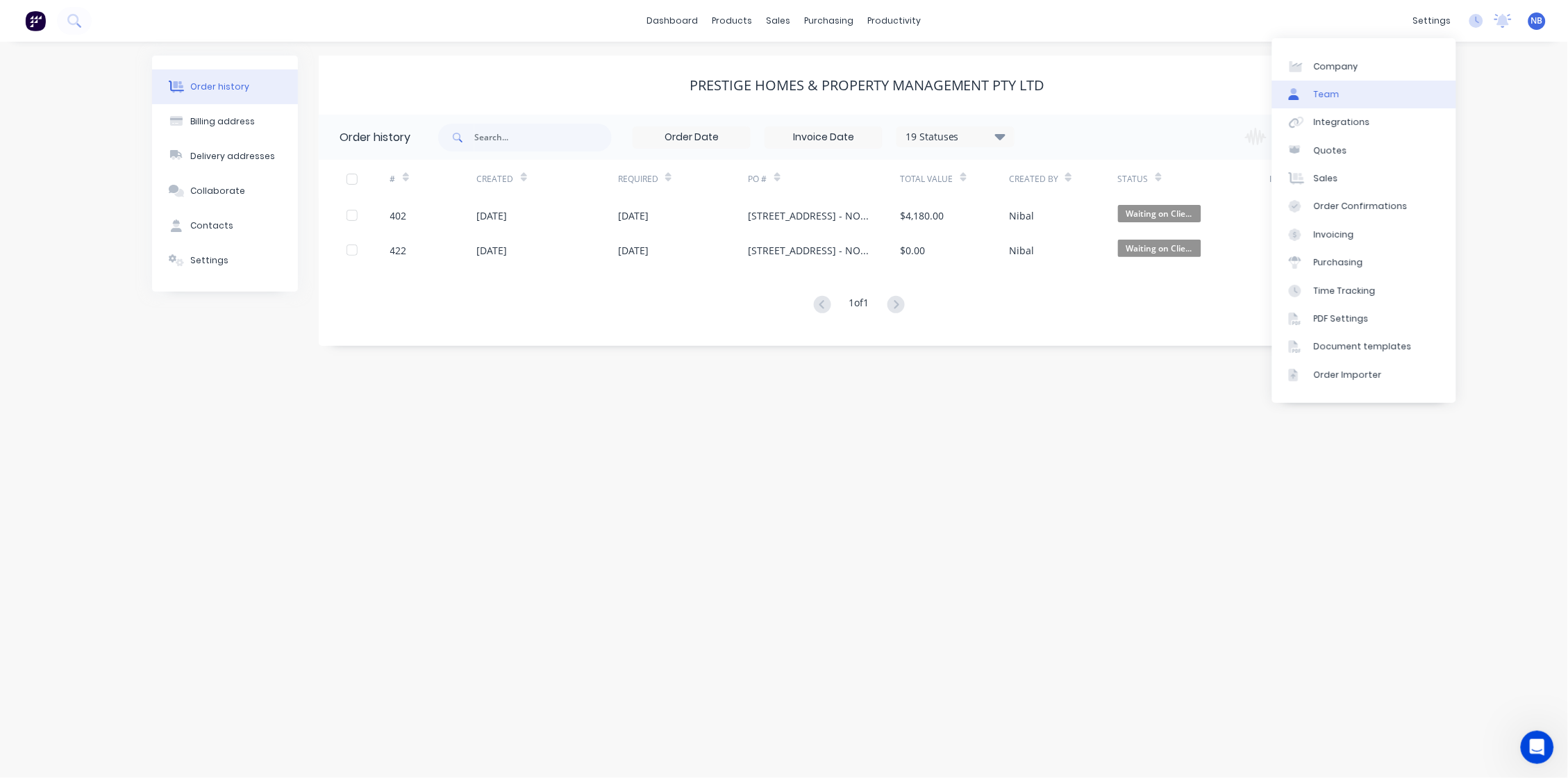
click at [1234, 100] on link "Team" at bounding box center [1365, 94] width 184 height 28
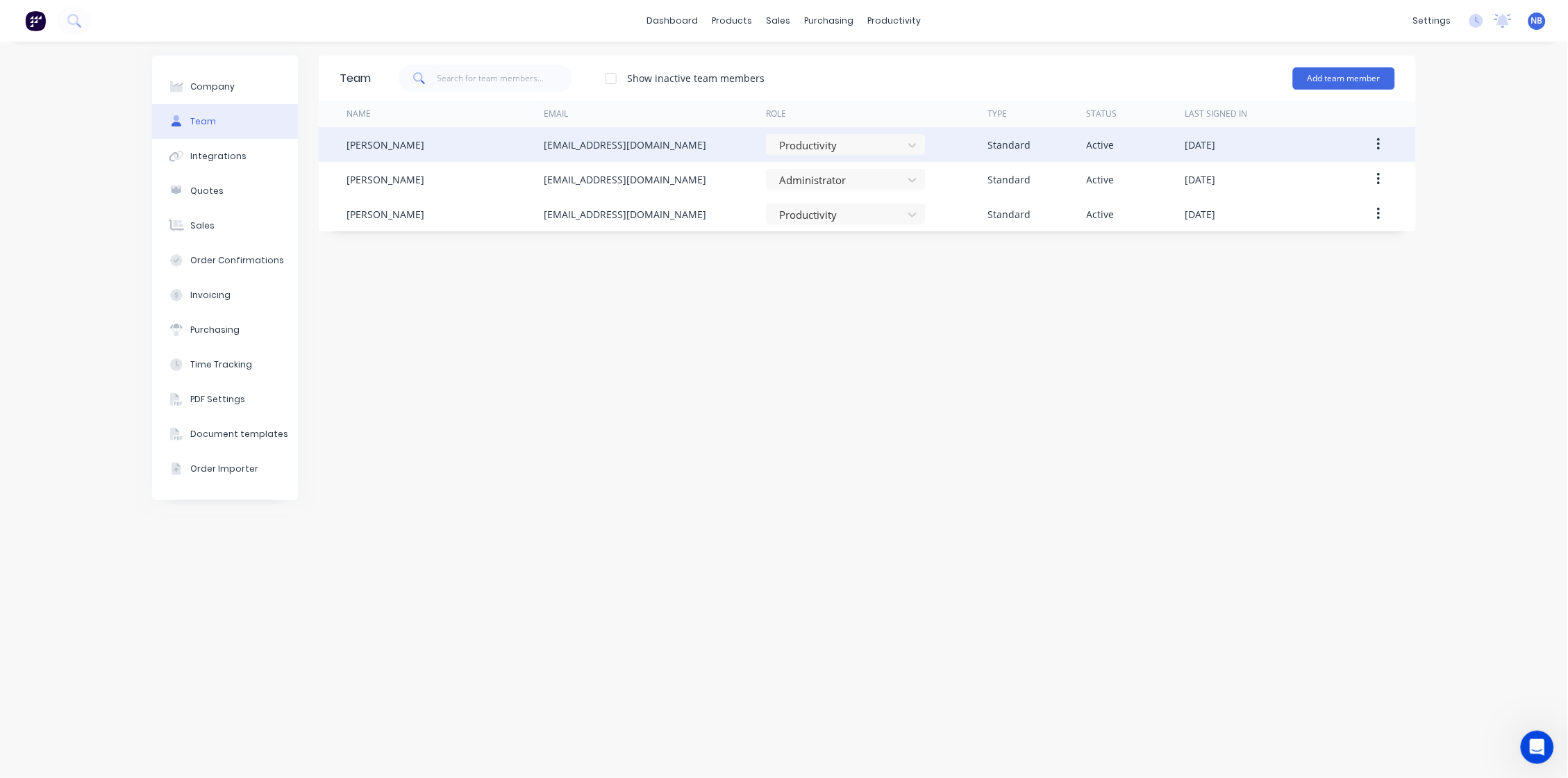
click at [939, 138] on div "Productivity" at bounding box center [877, 144] width 222 height 35
click at [918, 138] on icon at bounding box center [913, 145] width 14 height 14
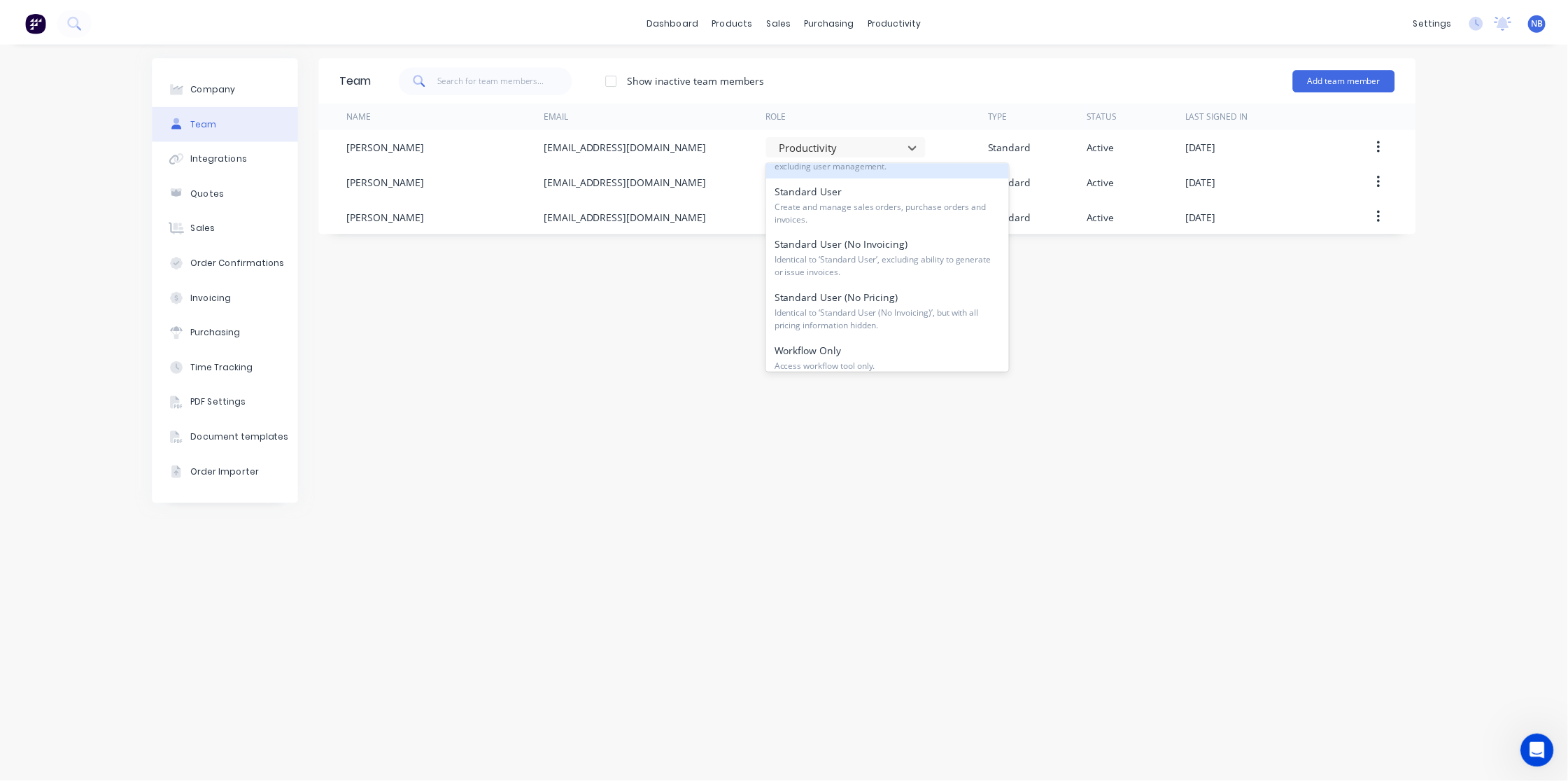
scroll to position [203, 0]
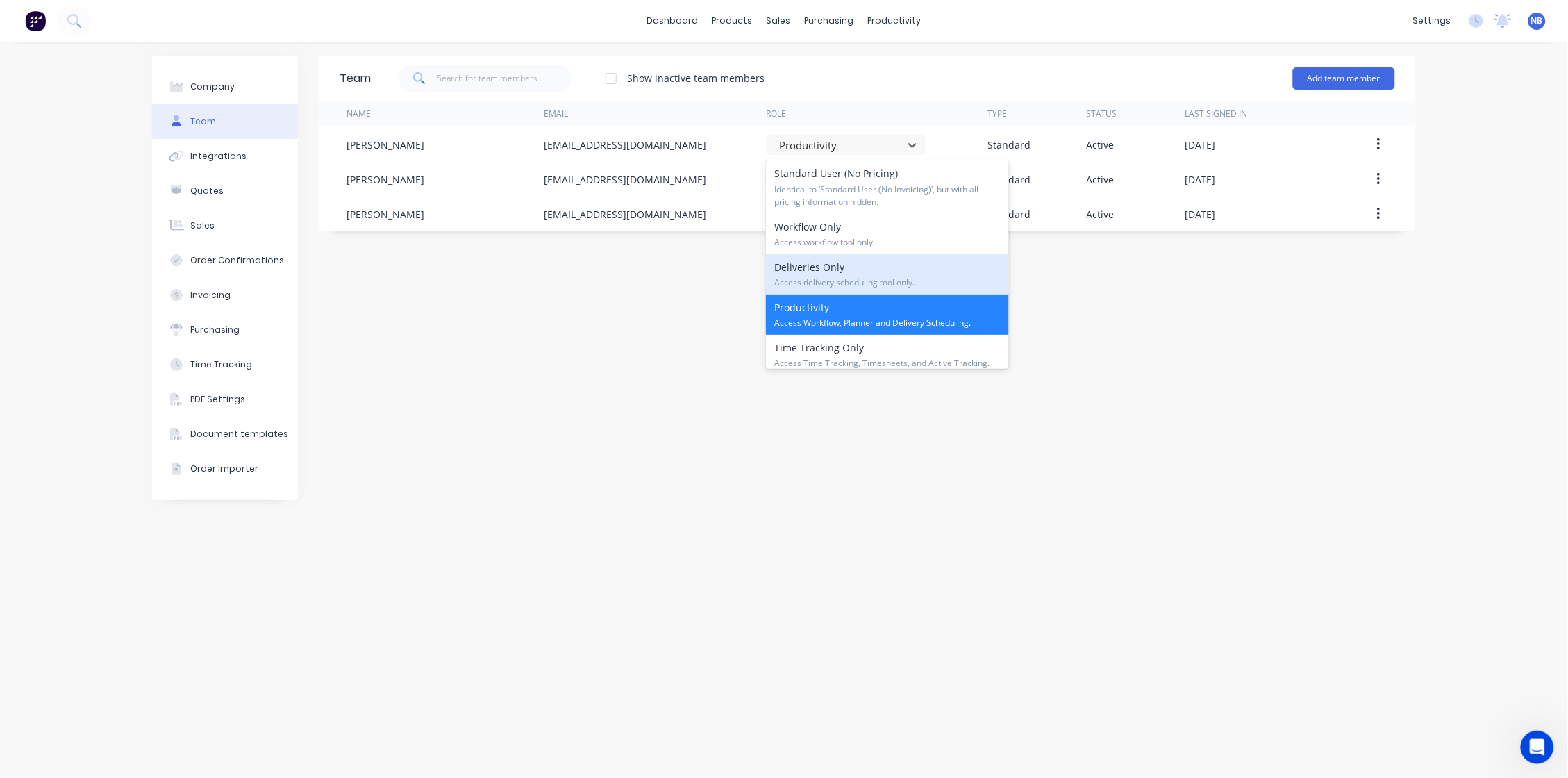
click at [956, 482] on div "Team Show inactive team members Add team member Name Email Role Type Status Las…" at bounding box center [867, 409] width 1097 height 708
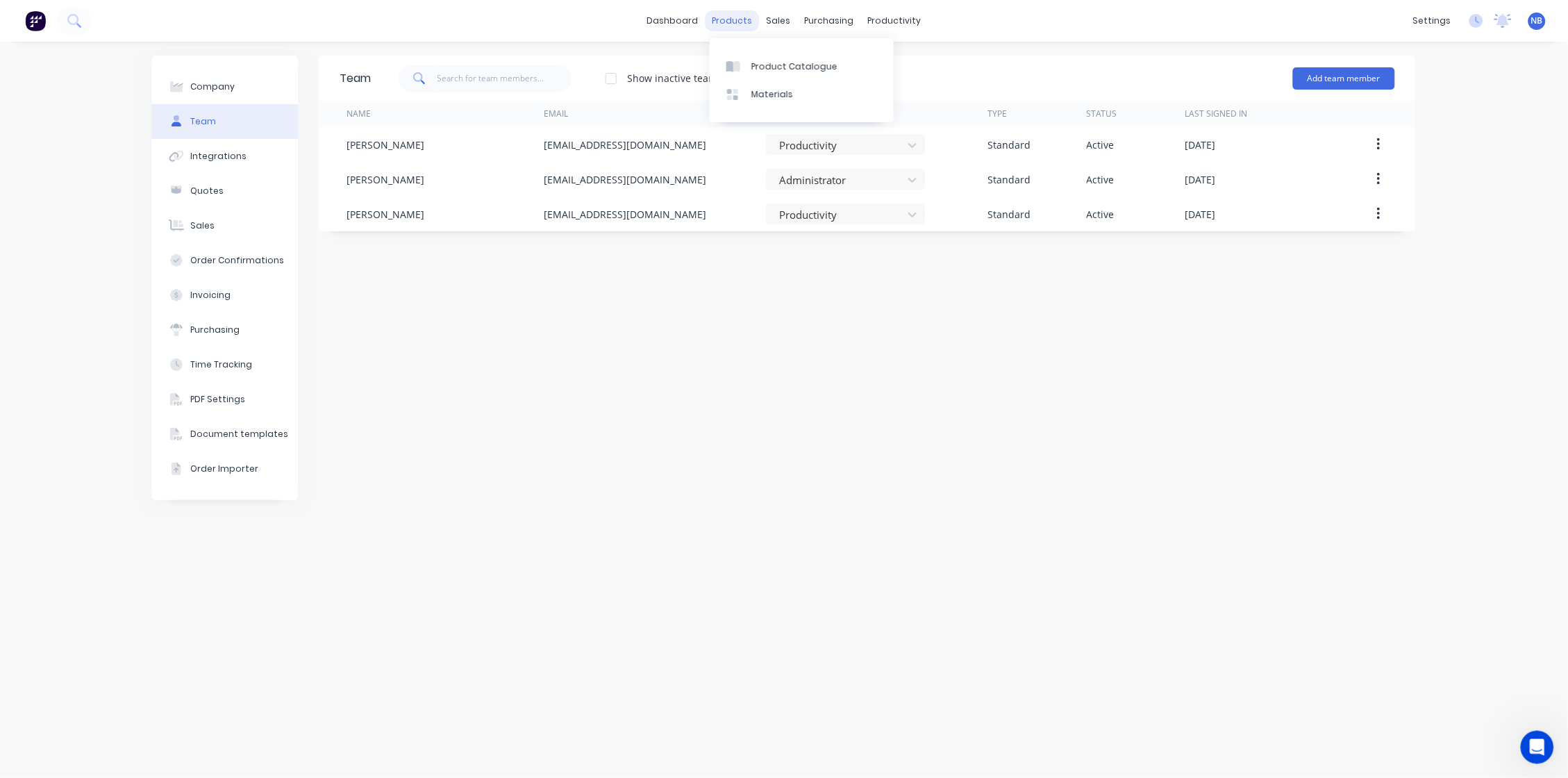
click at [712, 17] on div "products" at bounding box center [733, 20] width 54 height 20
click at [700, 19] on link "dashboard" at bounding box center [672, 20] width 66 height 20
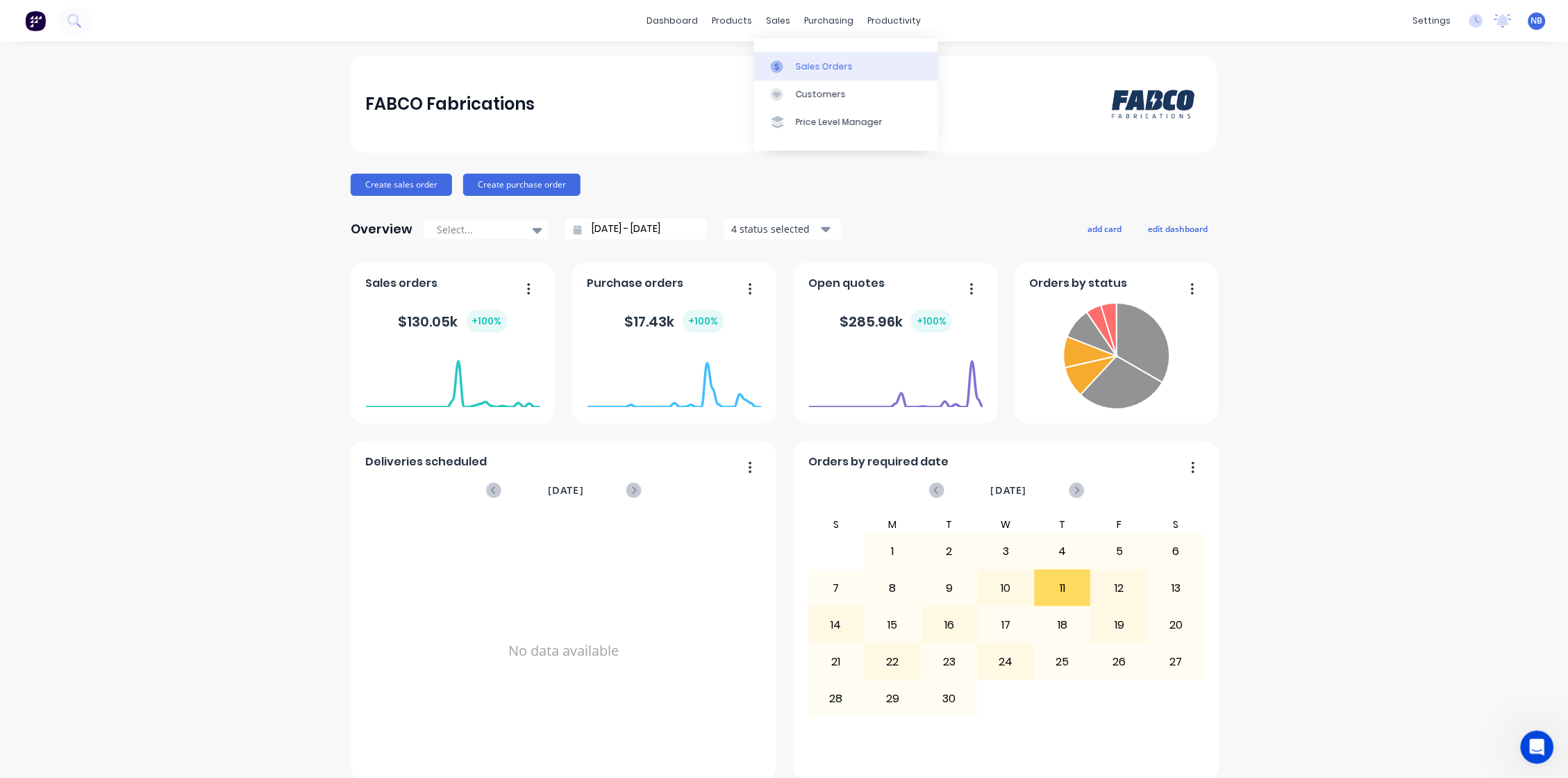
click at [797, 66] on div "Sales Orders" at bounding box center [824, 66] width 57 height 13
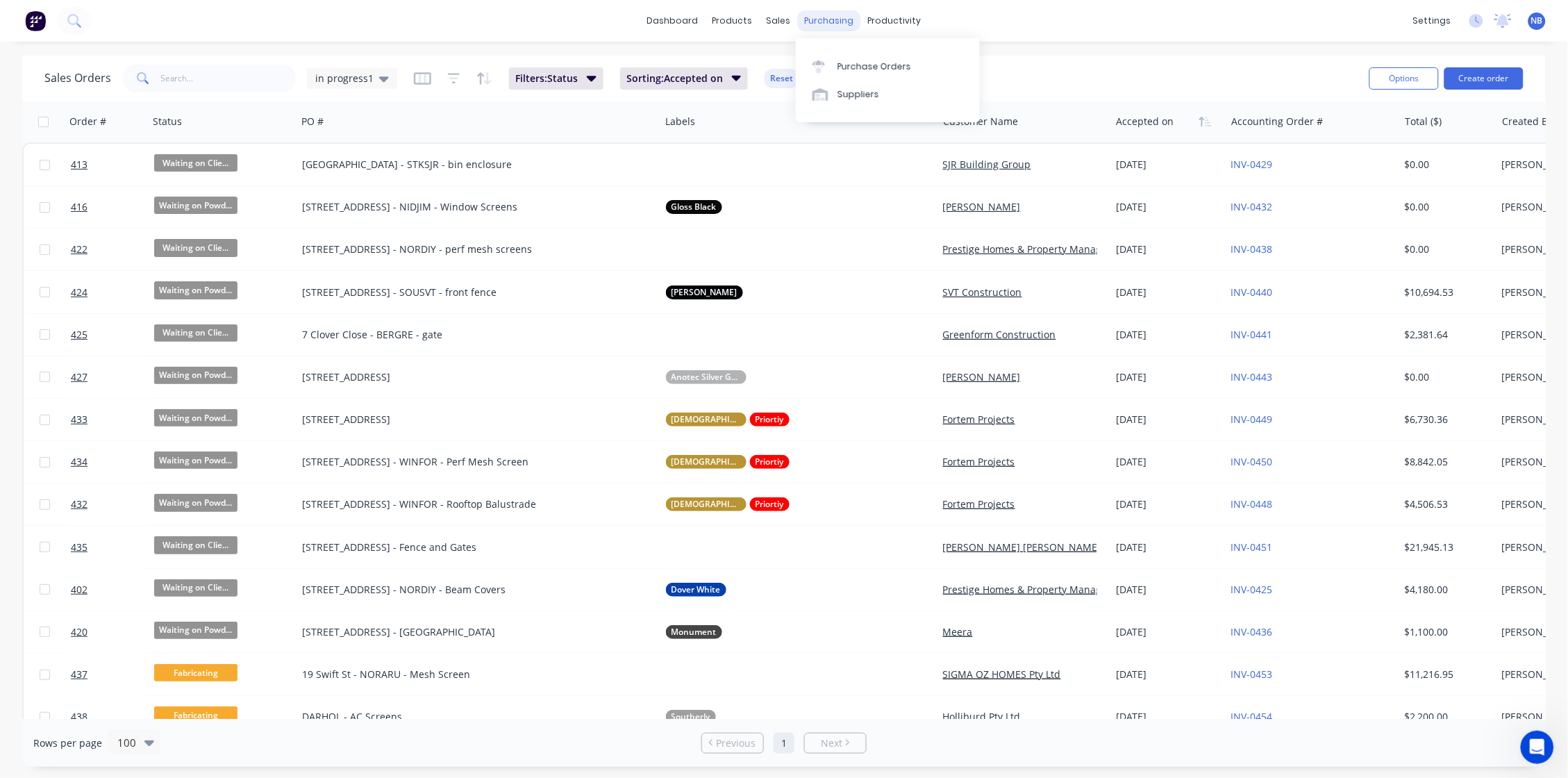
click at [830, 21] on div "purchasing" at bounding box center [829, 20] width 63 height 20
click at [1003, 24] on div "dashboard products sales purchasing productivity dashboard products Product Cat…" at bounding box center [784, 20] width 1568 height 42
click at [341, 68] on div "in progress1" at bounding box center [352, 78] width 90 height 20
click at [76, 17] on icon at bounding box center [73, 20] width 13 height 13
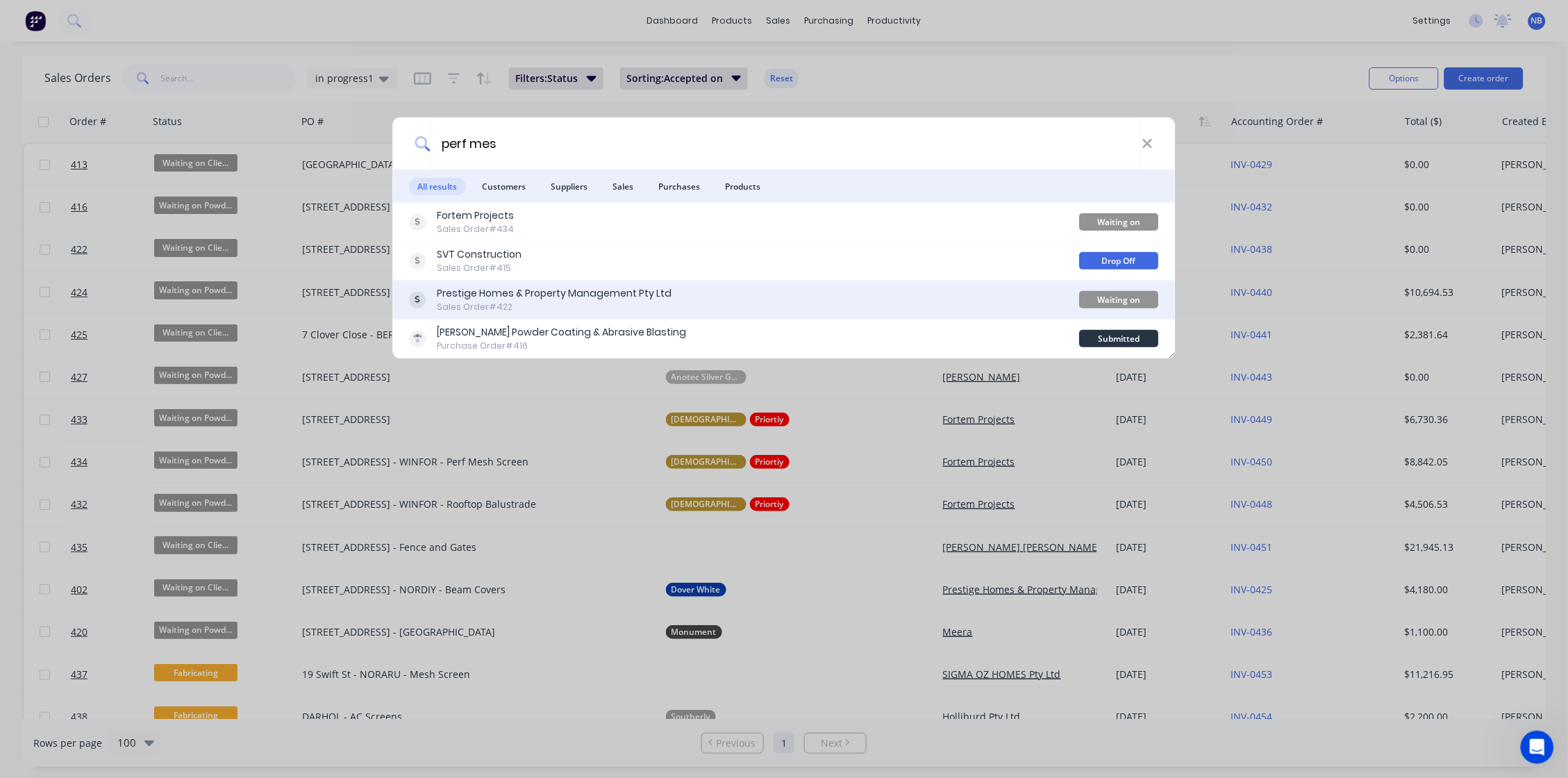
type input "perf mes"
click at [635, 303] on div "Sales Order #422" at bounding box center [555, 306] width 235 height 13
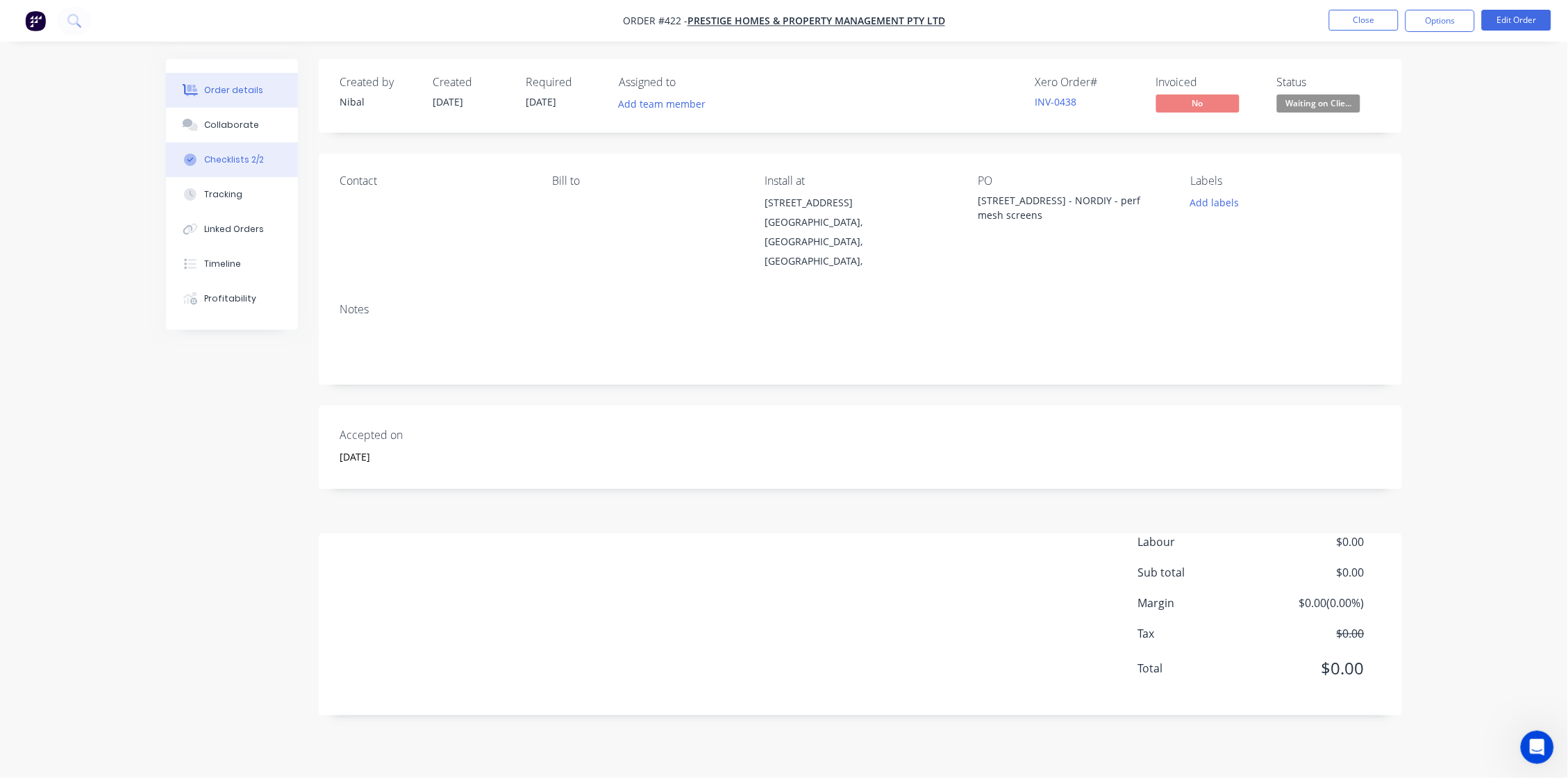
click at [250, 166] on div "Checklists 2/2" at bounding box center [235, 159] width 60 height 13
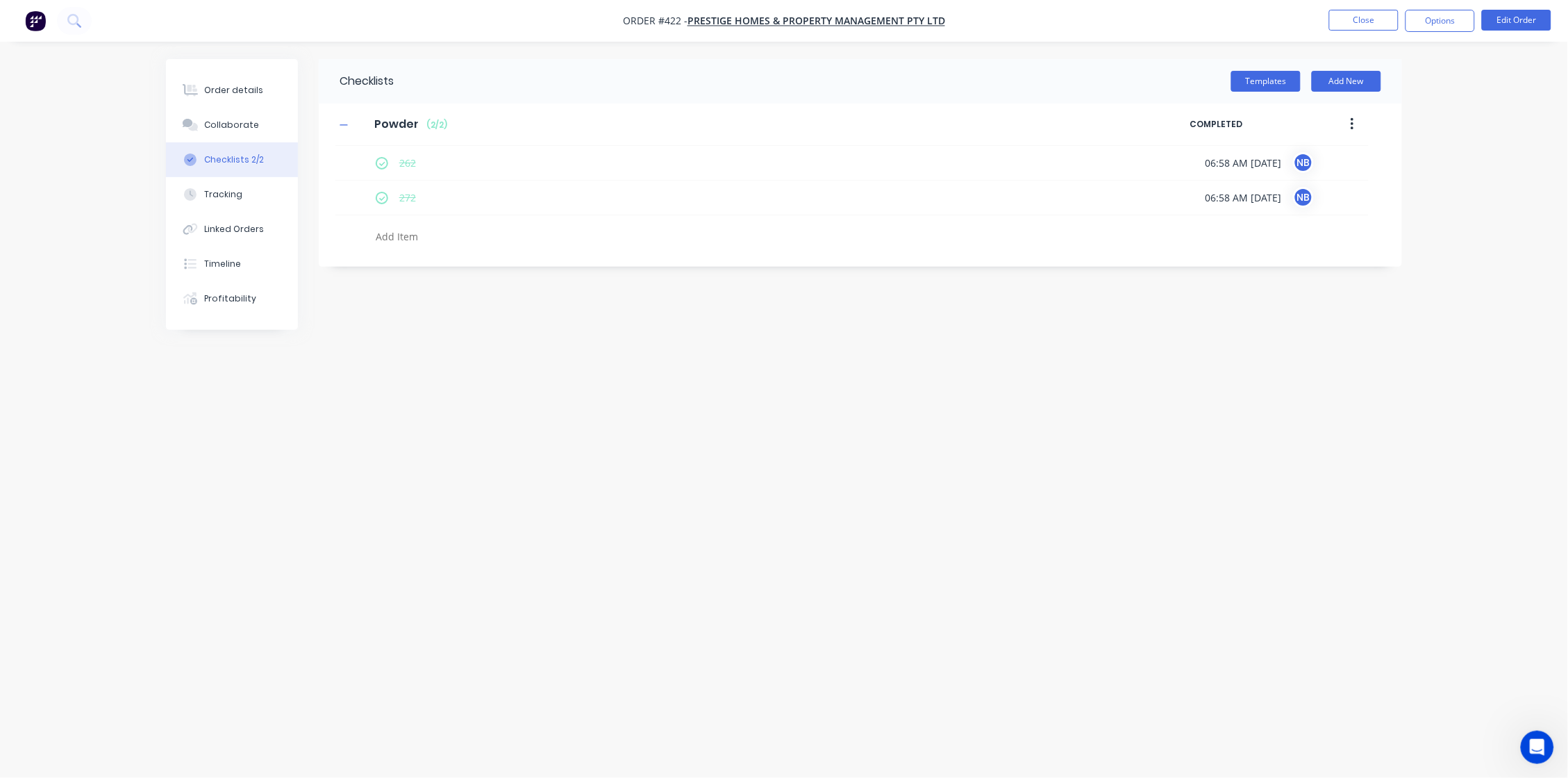
click at [1234, 130] on button "button" at bounding box center [1353, 123] width 32 height 25
click at [1234, 126] on button "button" at bounding box center [1353, 123] width 32 height 25
click at [1234, 238] on div "Order details Collaborate Checklists 2/2 Tracking Linked Orders Timeline Profit…" at bounding box center [784, 389] width 1568 height 778
click at [243, 199] on button "Tracking" at bounding box center [232, 194] width 132 height 35
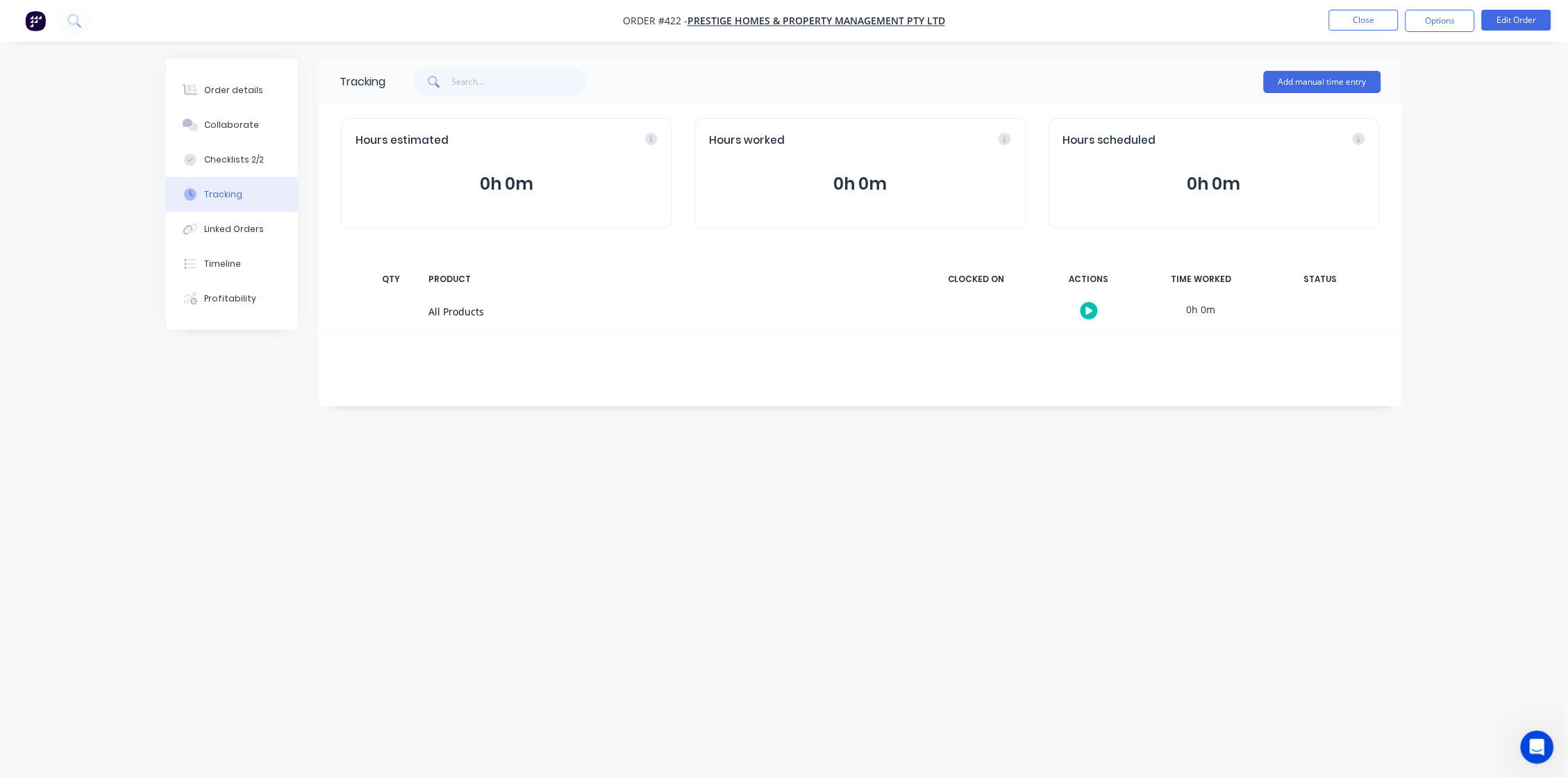
click at [255, 199] on button "Tracking" at bounding box center [232, 194] width 132 height 35
click at [266, 169] on button "Checklists 2/2" at bounding box center [232, 159] width 132 height 35
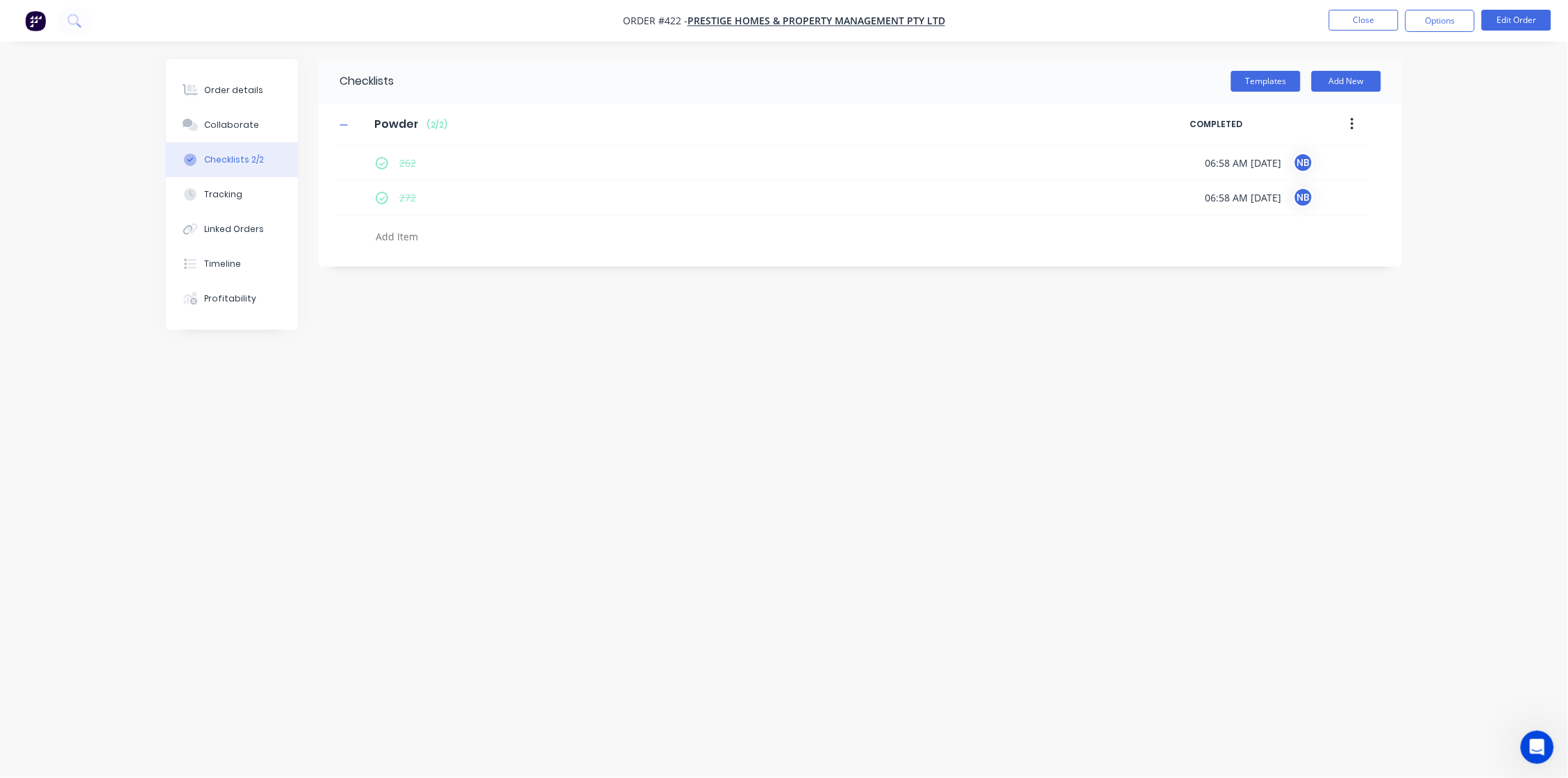
type textarea "x"
click at [265, 124] on button "Collaborate" at bounding box center [232, 124] width 132 height 35
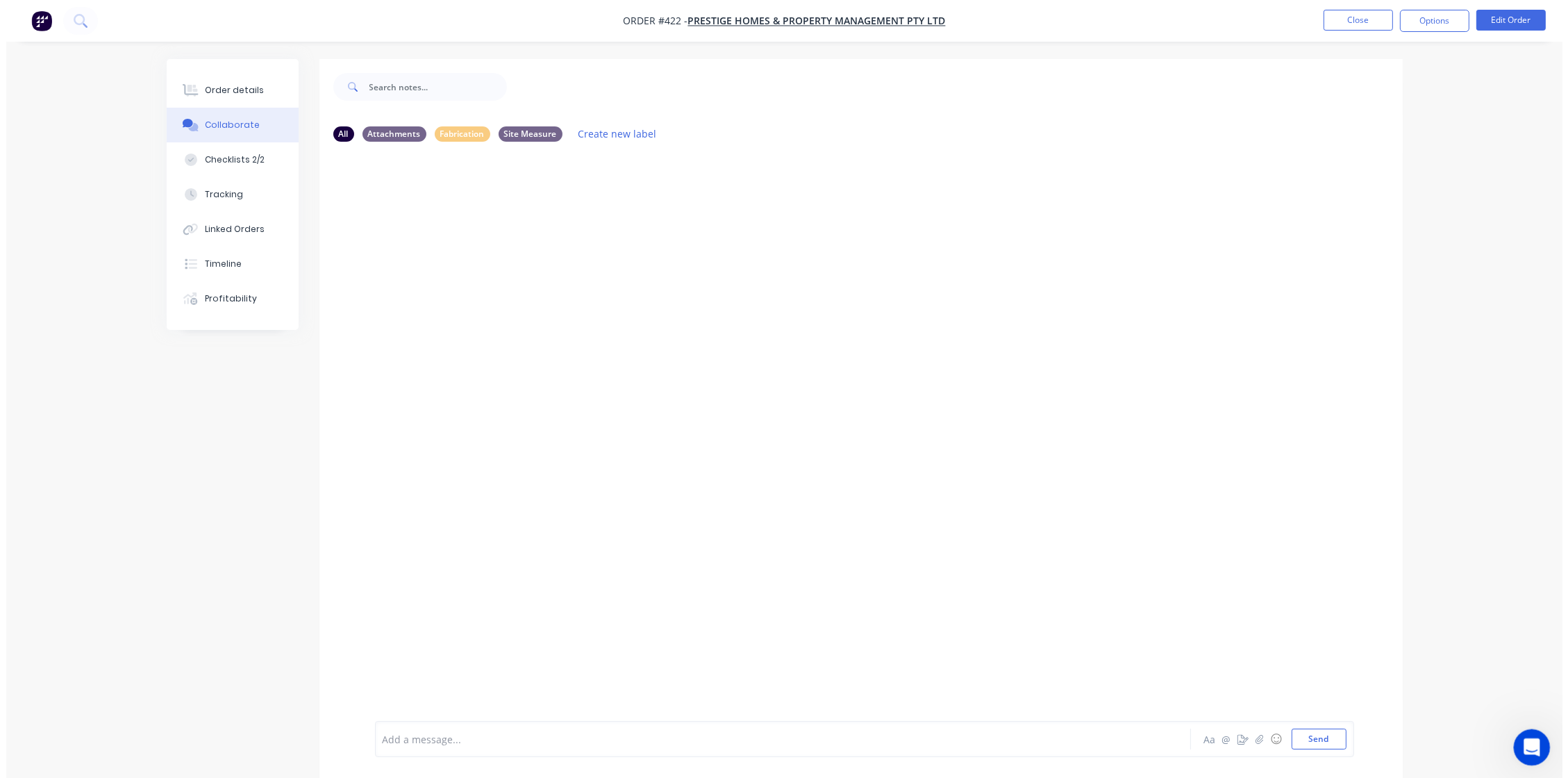
drag, startPoint x: 1522, startPoint y: 740, endPoint x: 3029, endPoint y: 1450, distance: 1665.9
click at [1234, 630] on div "Open Intercom Messenger" at bounding box center [1529, 745] width 46 height 46
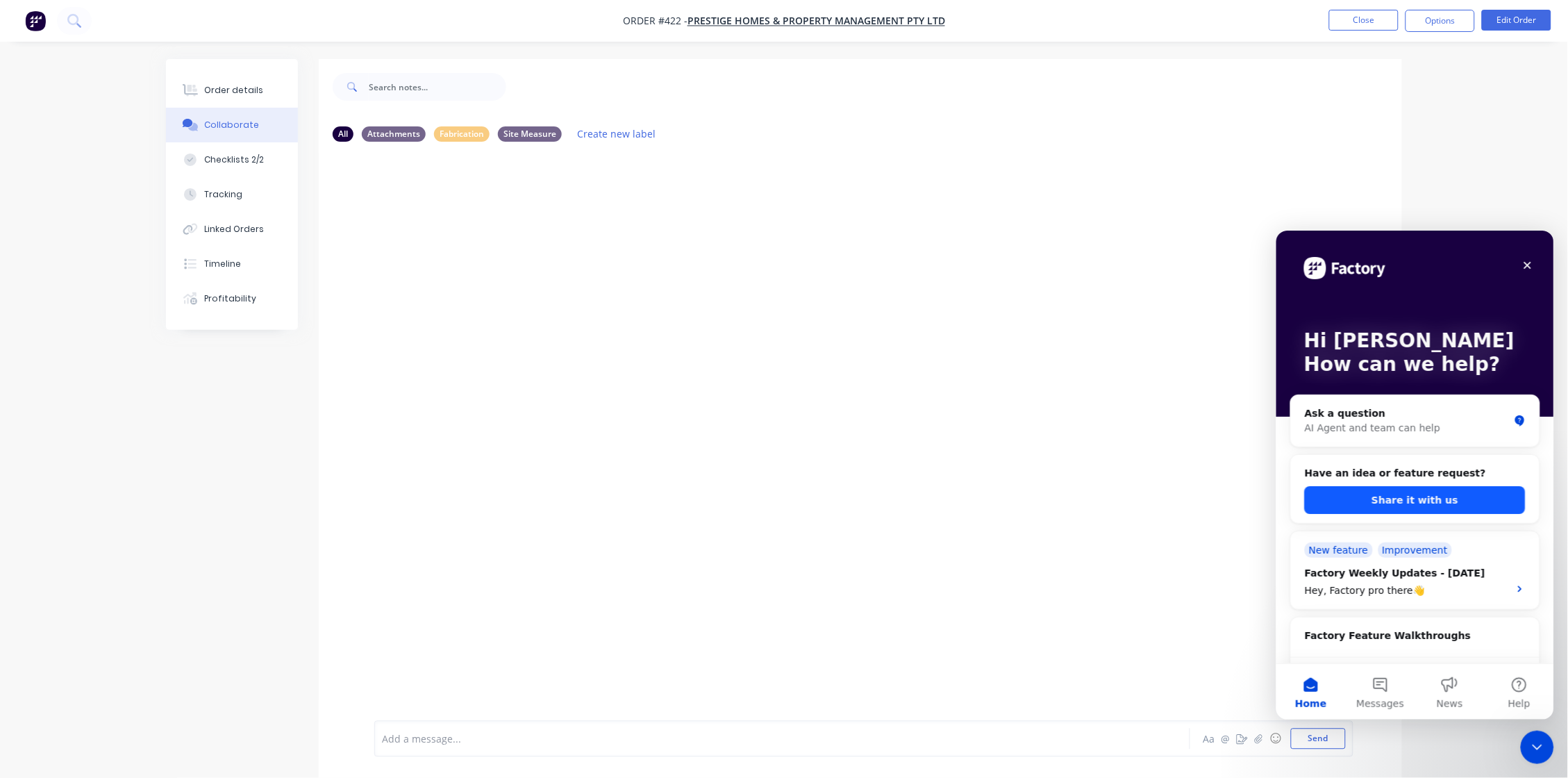
click at [1234, 495] on button "Share it with us" at bounding box center [1414, 499] width 220 height 28
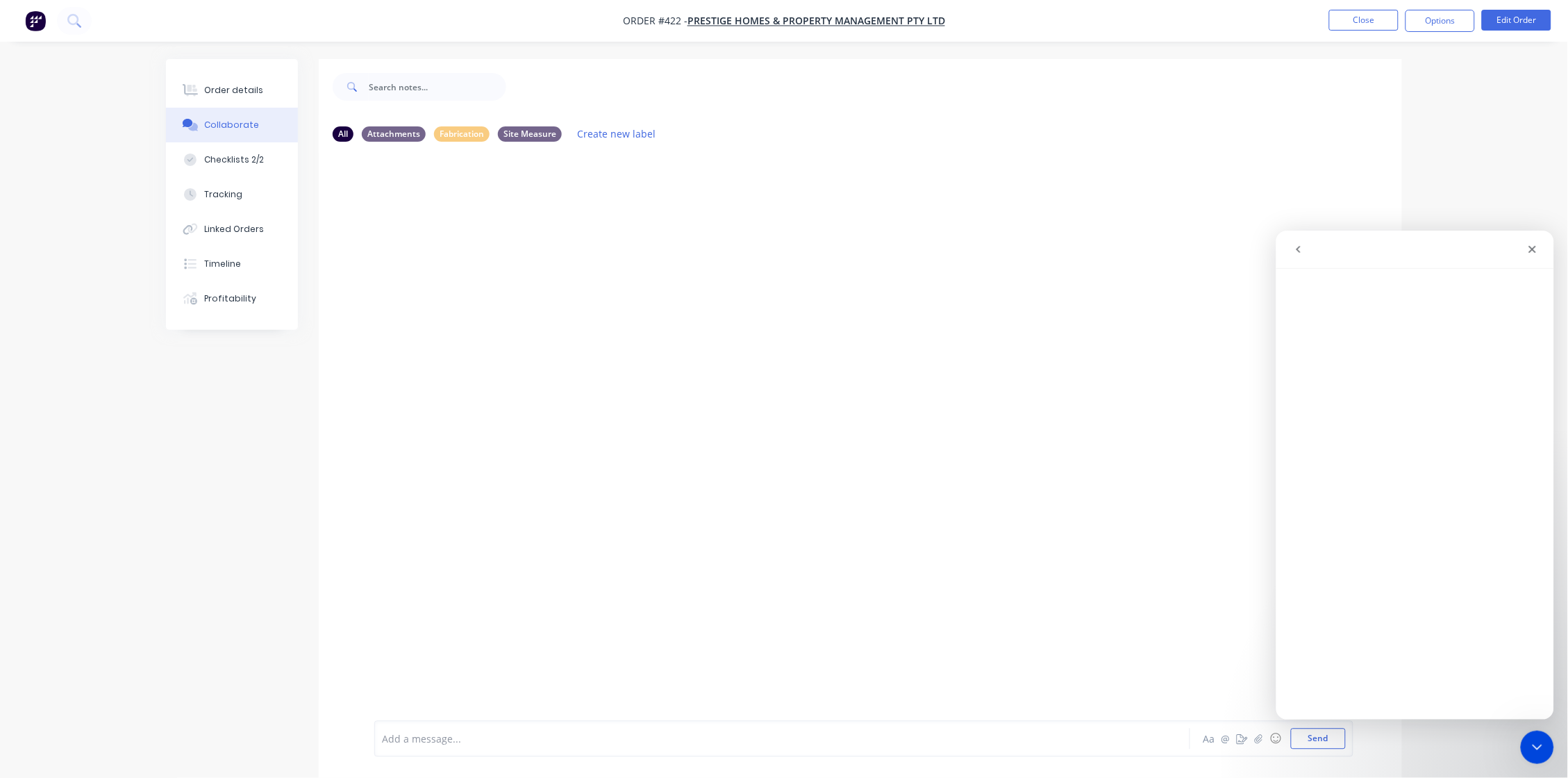
click at [1234, 249] on icon "go back" at bounding box center [1297, 249] width 11 height 11
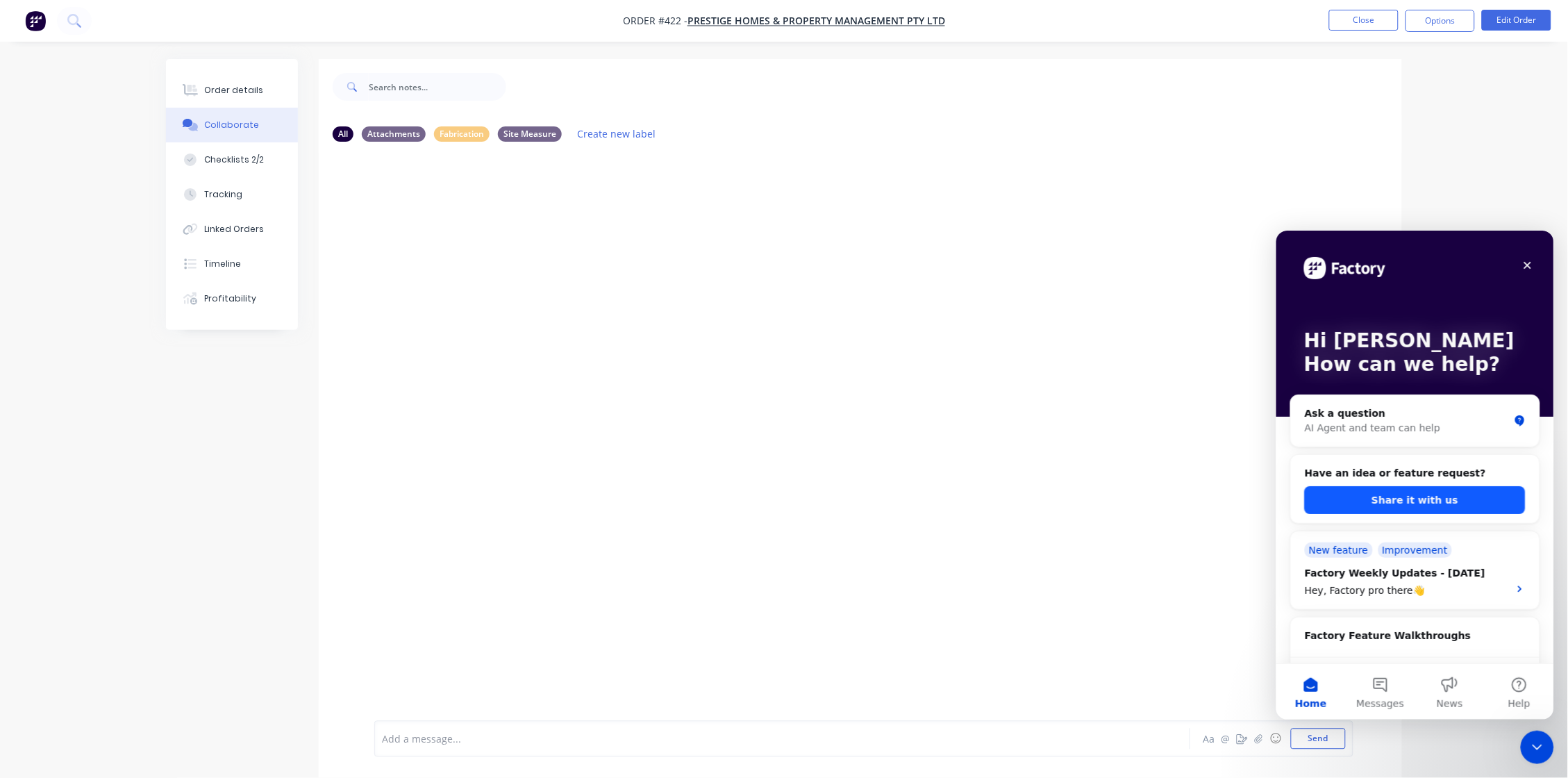
click at [1234, 500] on button "Share it with us" at bounding box center [1414, 499] width 220 height 28
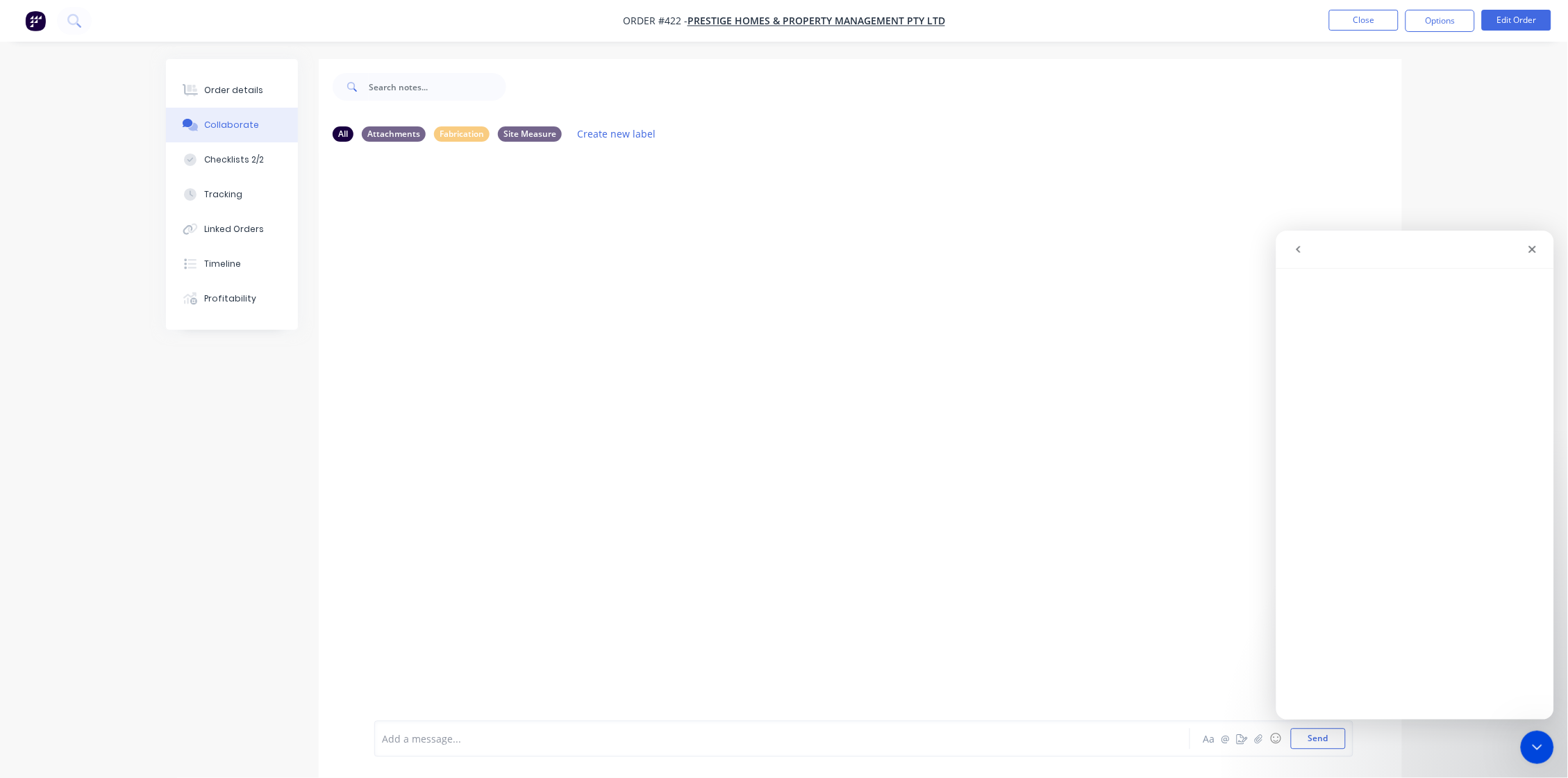
click at [1234, 241] on button "go back" at bounding box center [1297, 249] width 26 height 26
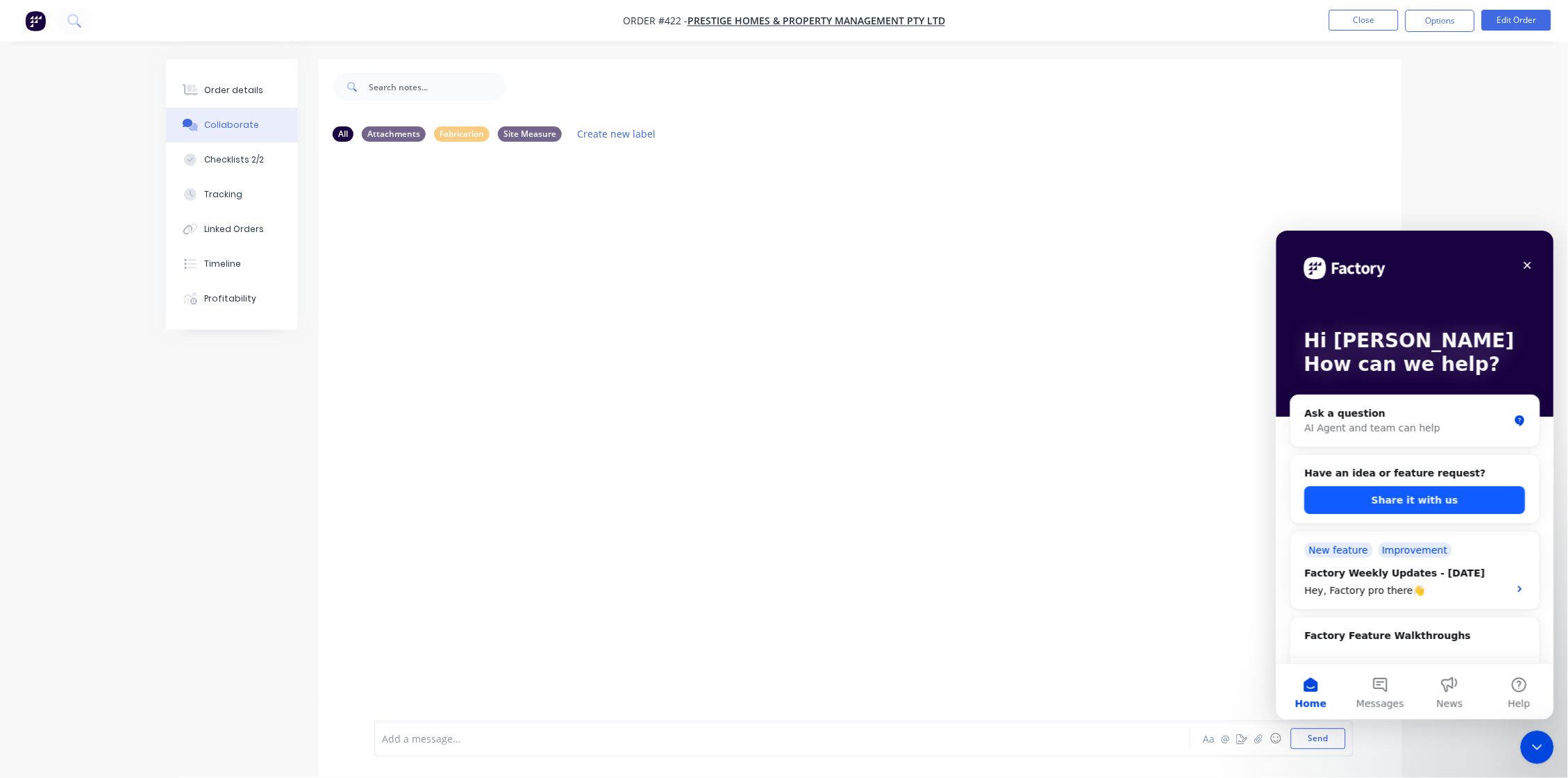
click at [1234, 495] on button "Share it with us" at bounding box center [1414, 499] width 220 height 28
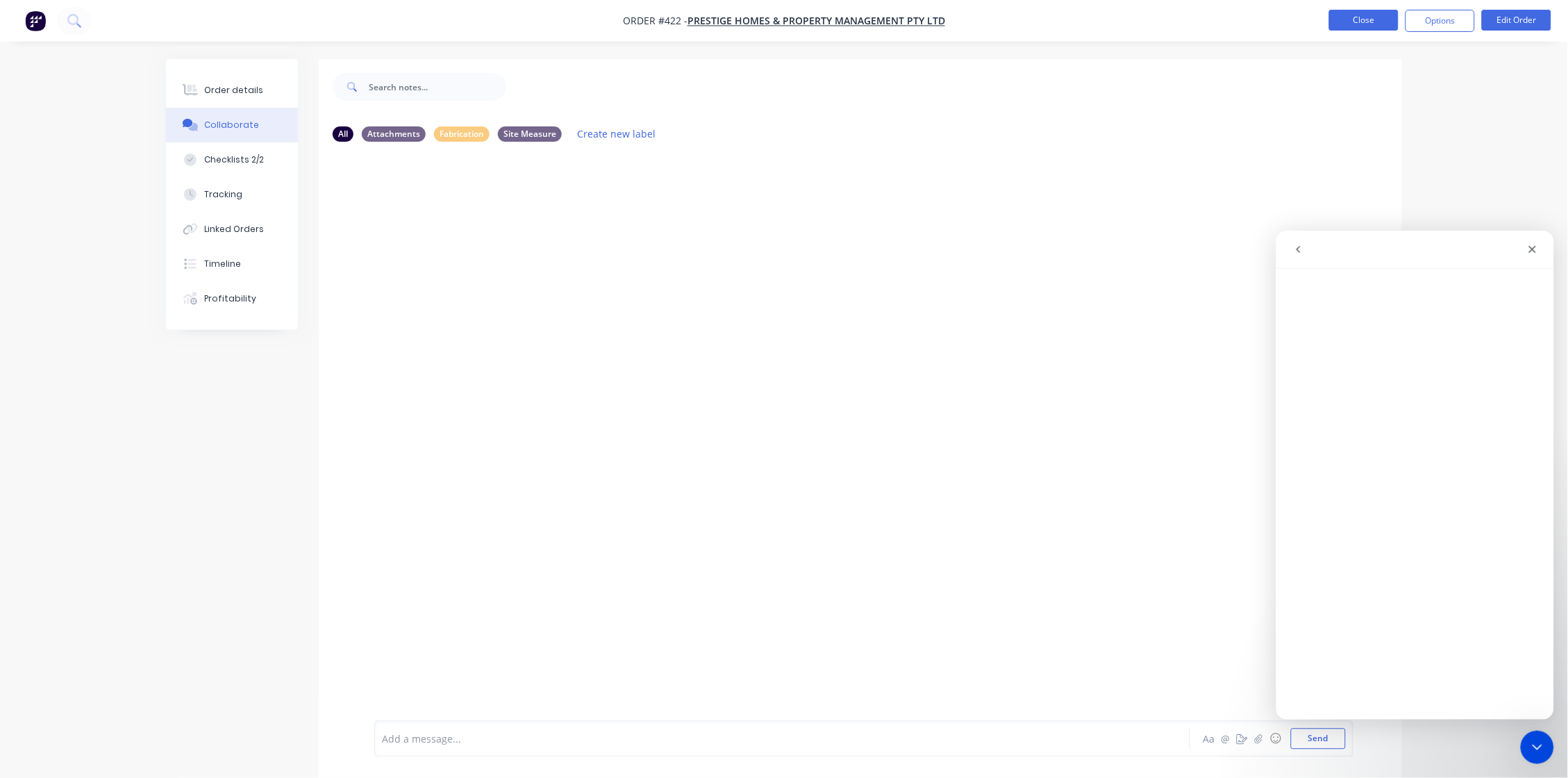
click at [1234, 17] on button "Close" at bounding box center [1364, 20] width 70 height 20
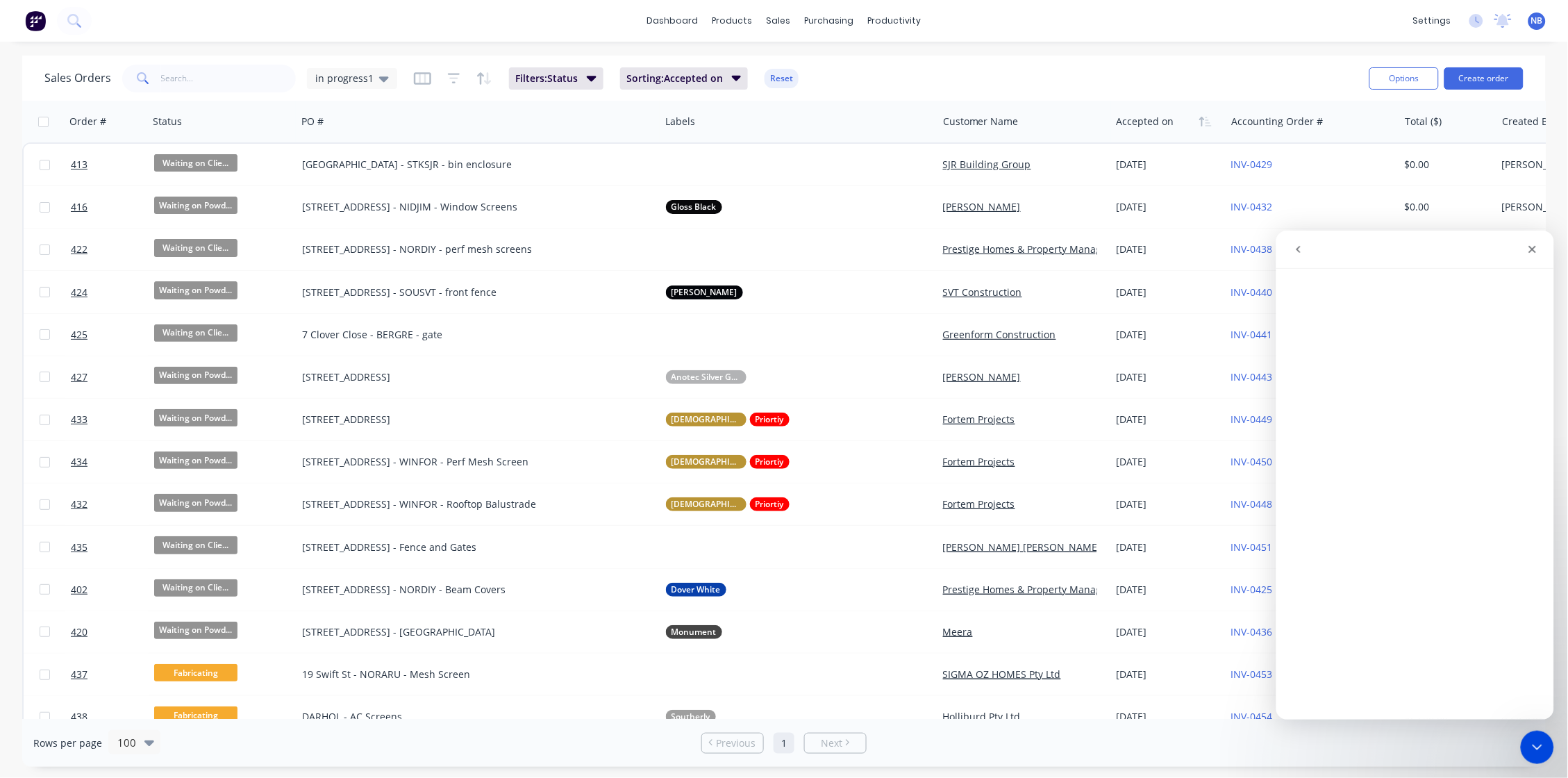
click at [1234, 244] on icon "go back" at bounding box center [1297, 249] width 11 height 11
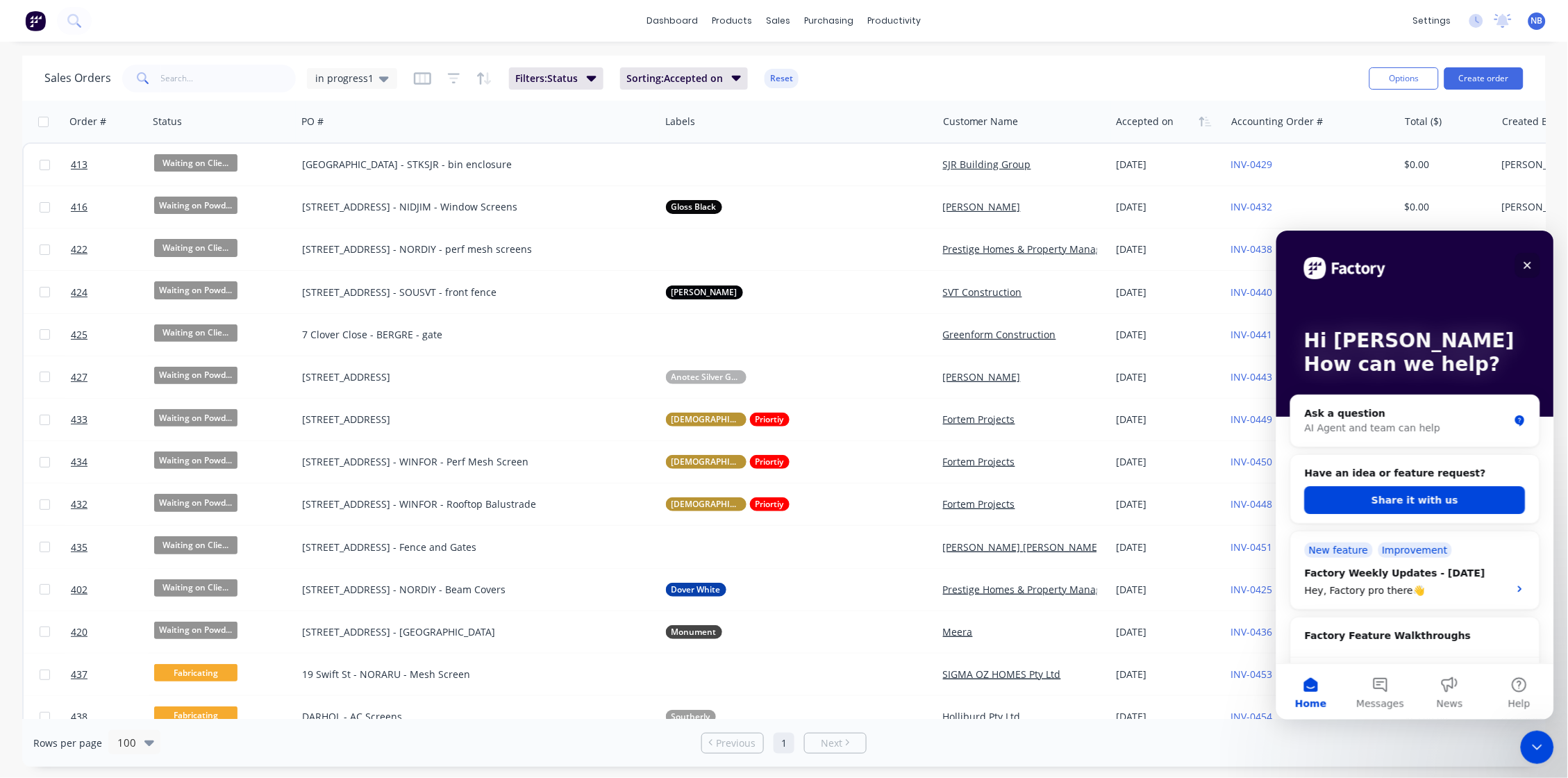
click at [1234, 260] on icon "Close" at bounding box center [1526, 264] width 11 height 11
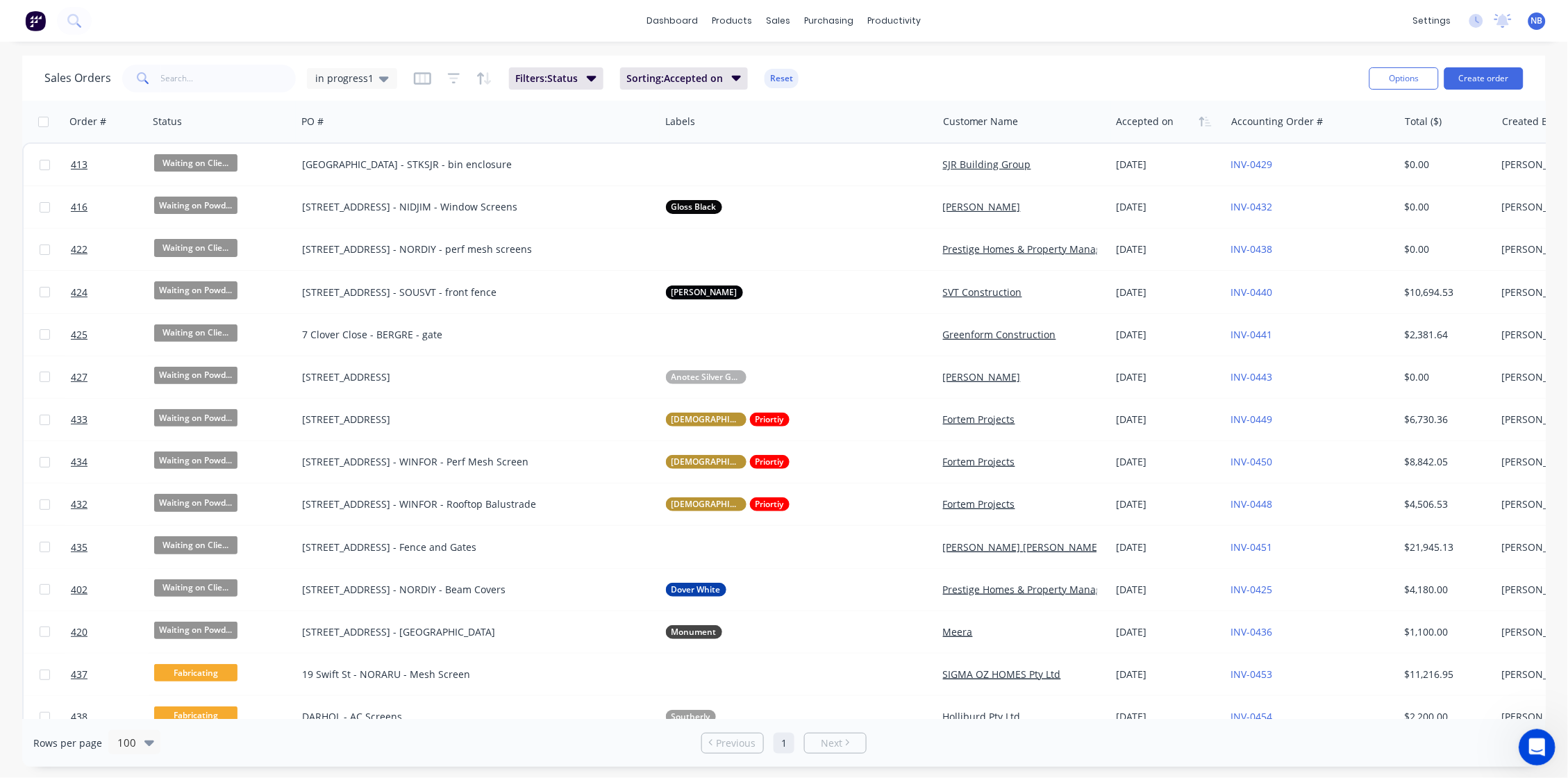
click at [1234, 630] on icon "Open Intercom Messenger" at bounding box center [1534, 745] width 9 height 11
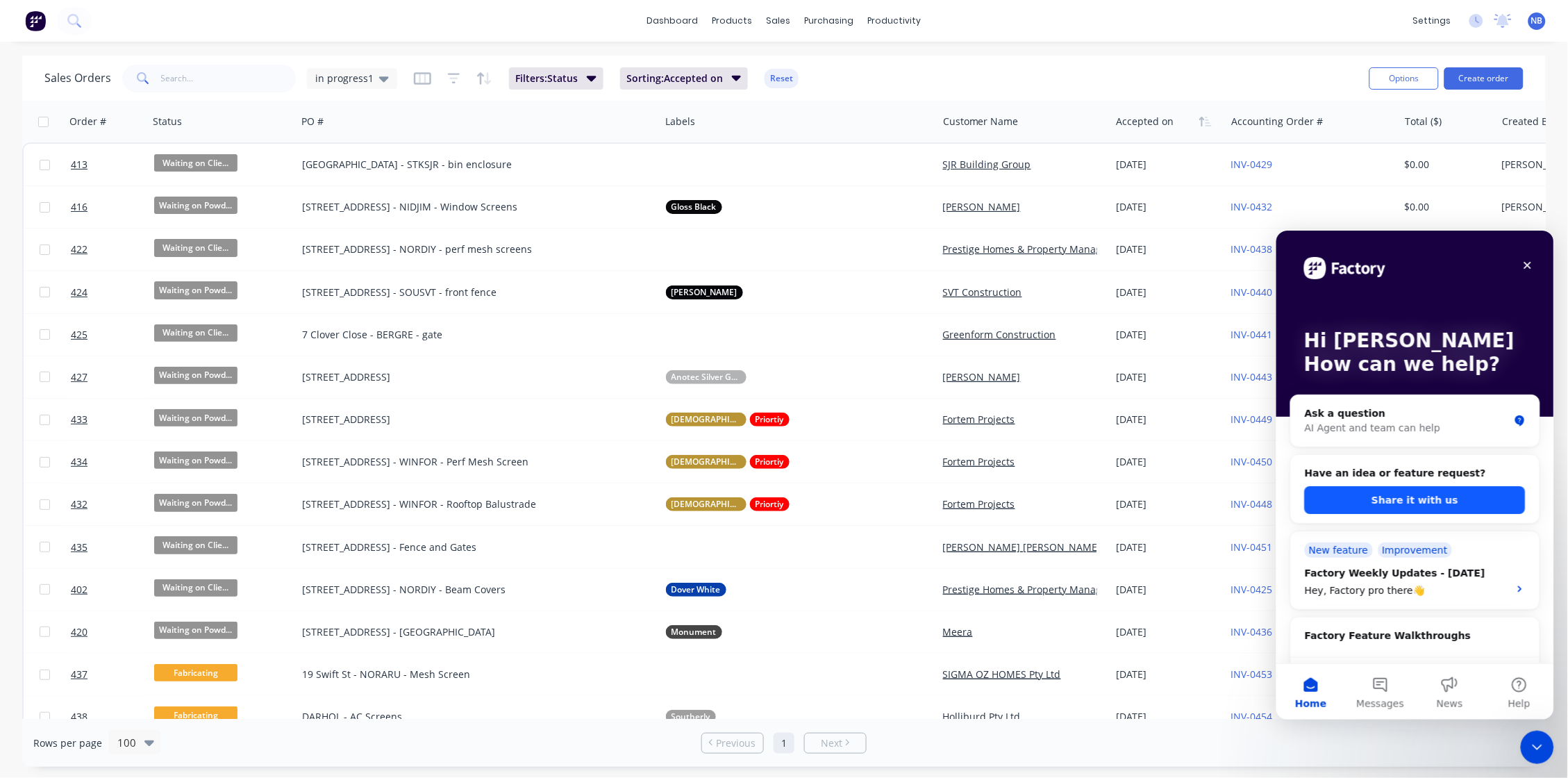
click at [1234, 500] on button "Share it with us" at bounding box center [1414, 499] width 220 height 28
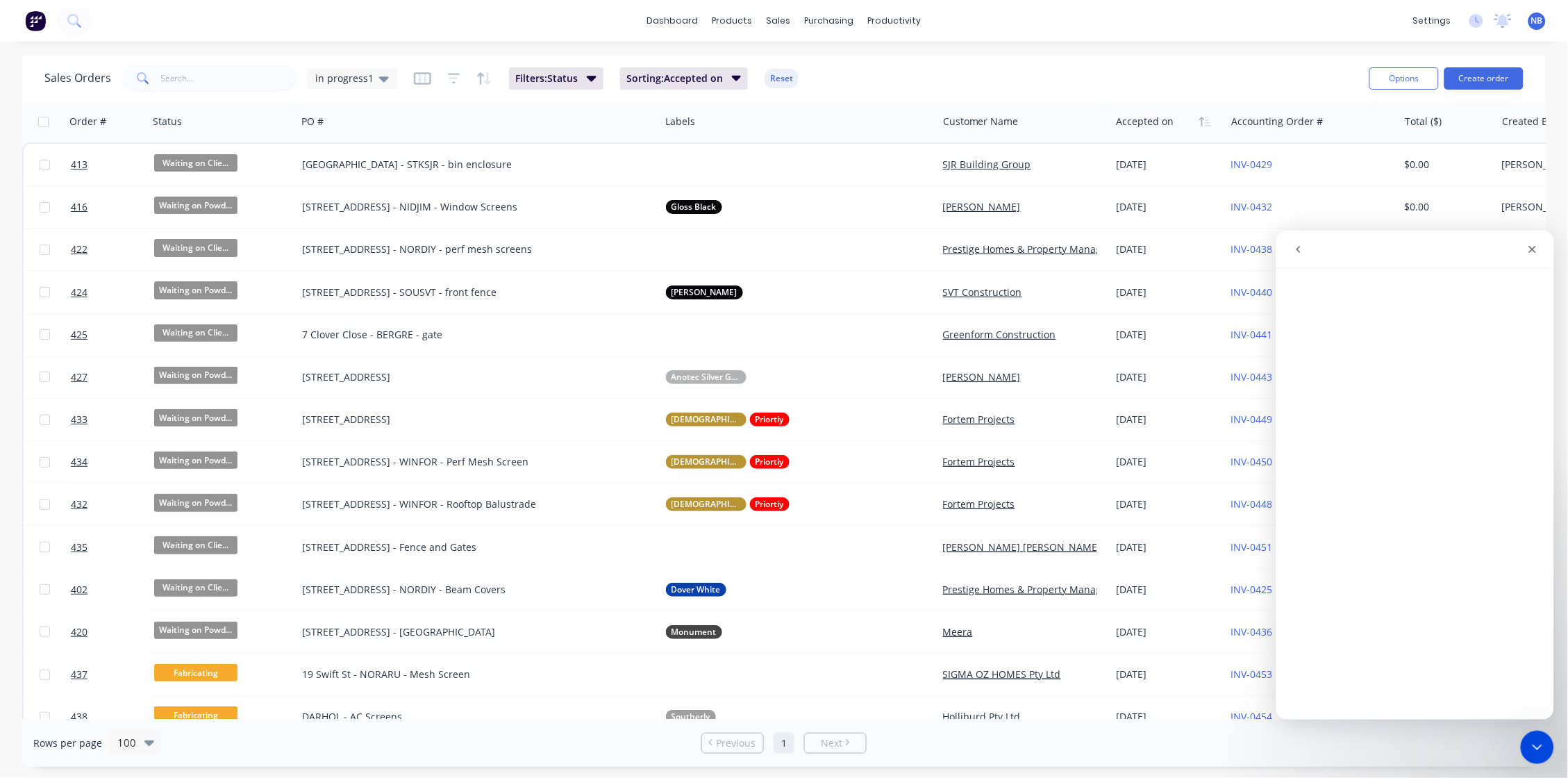
click at [1234, 246] on icon "go back" at bounding box center [1297, 249] width 11 height 11
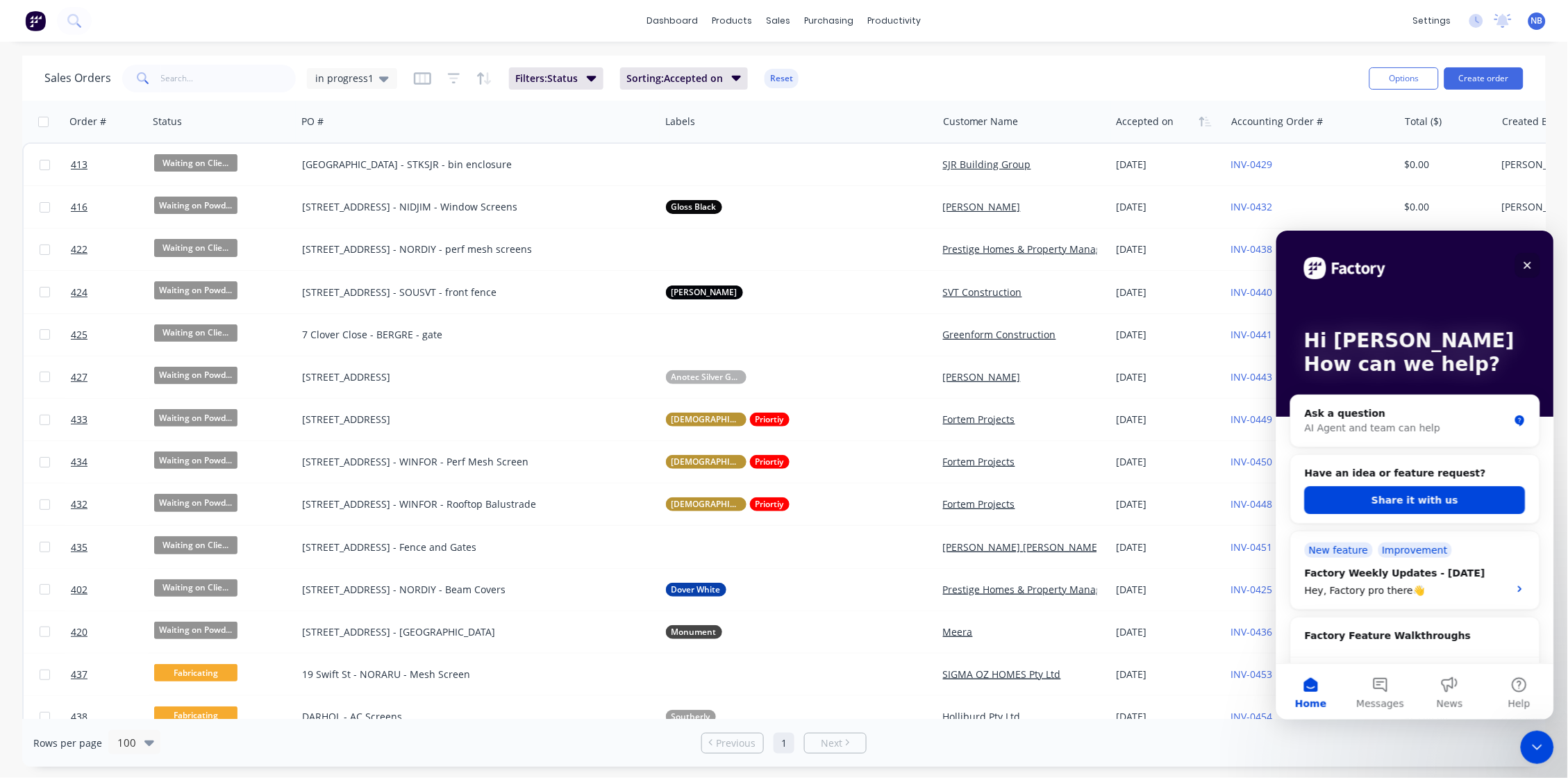
click at [1234, 266] on icon "Close" at bounding box center [1526, 264] width 11 height 11
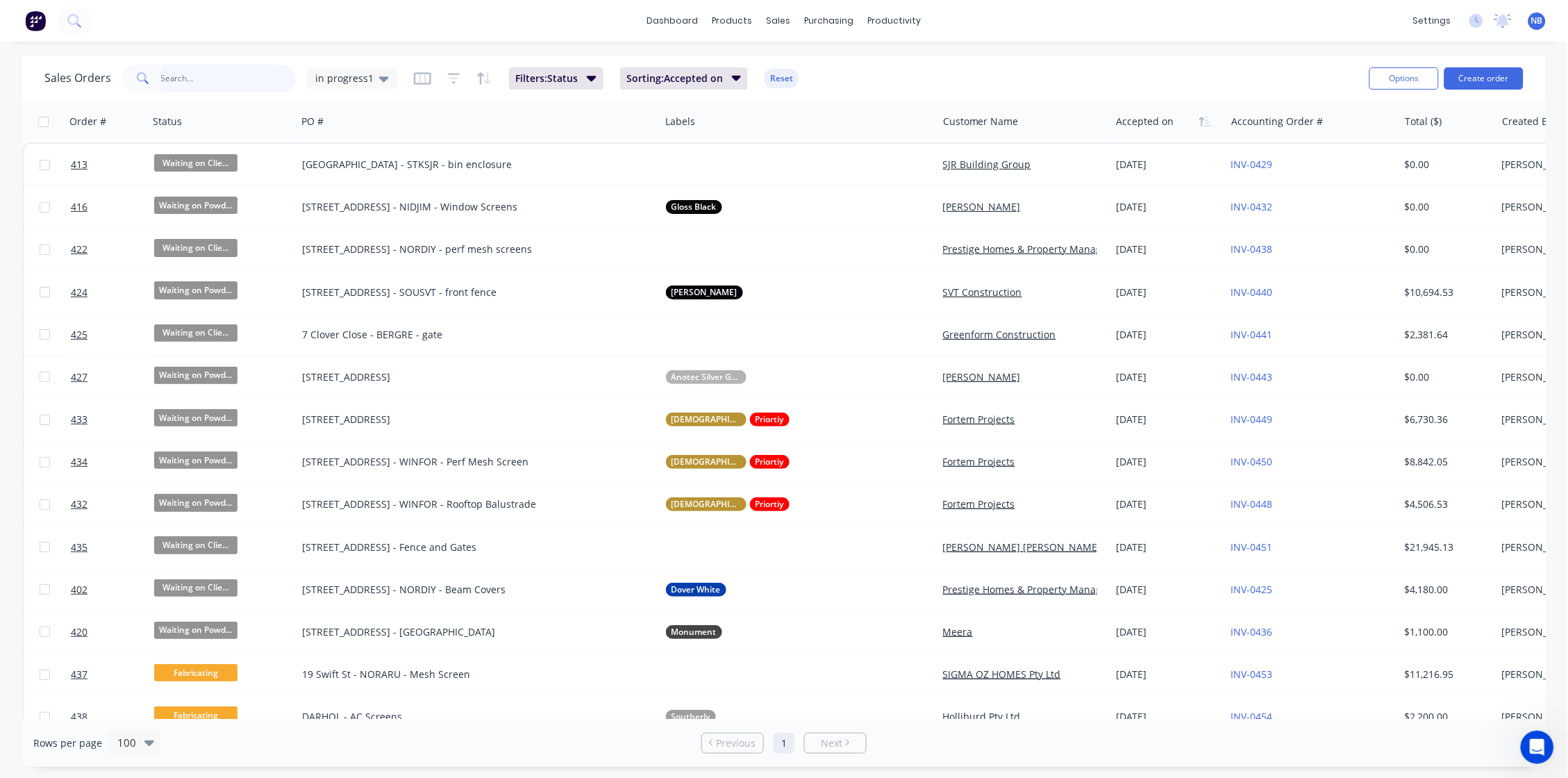
drag, startPoint x: 176, startPoint y: 81, endPoint x: 161, endPoint y: 79, distance: 15.1
click at [177, 81] on input "text" at bounding box center [228, 78] width 135 height 28
click at [80, 20] on icon at bounding box center [73, 20] width 13 height 13
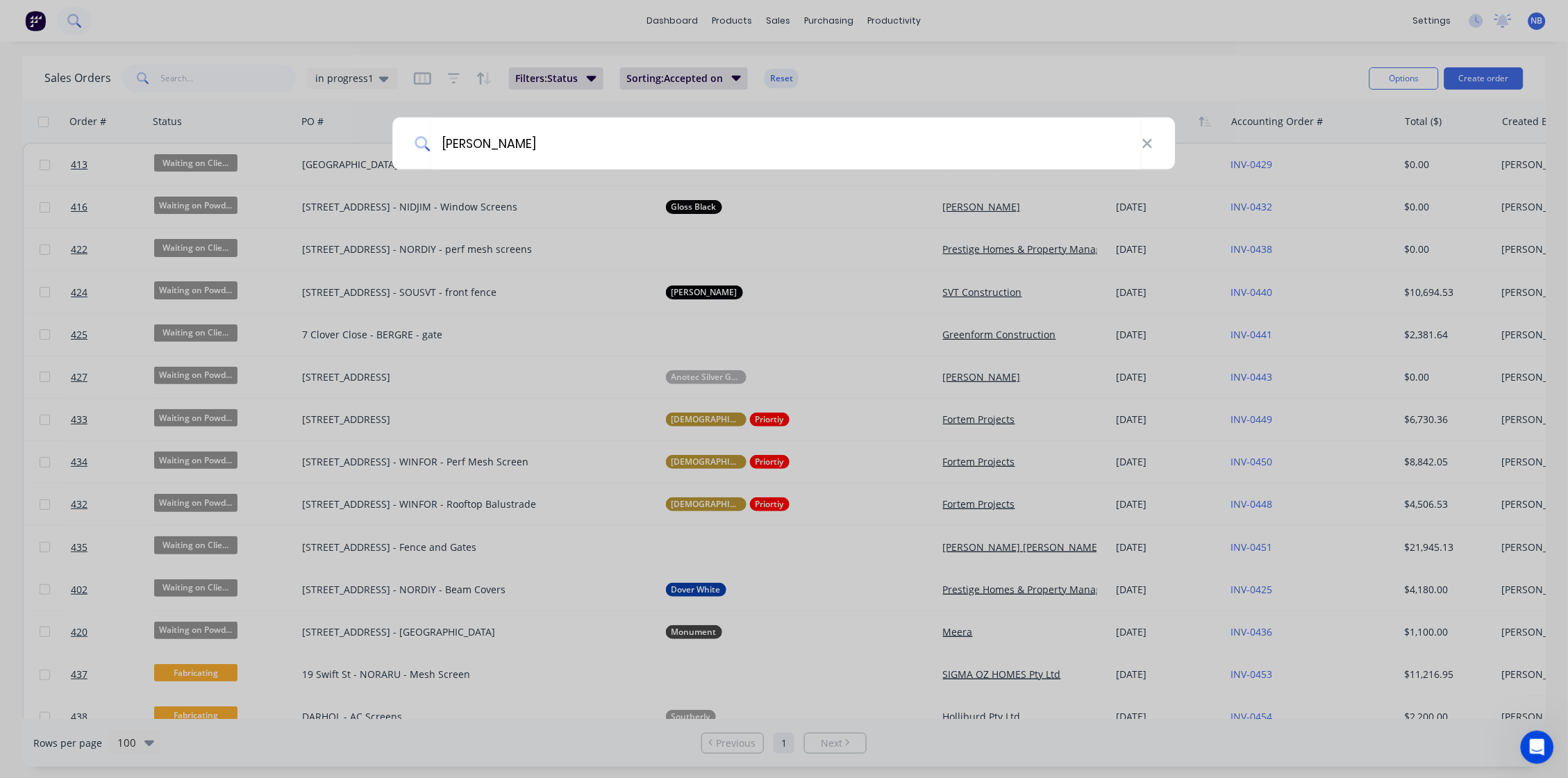
type input "josh"
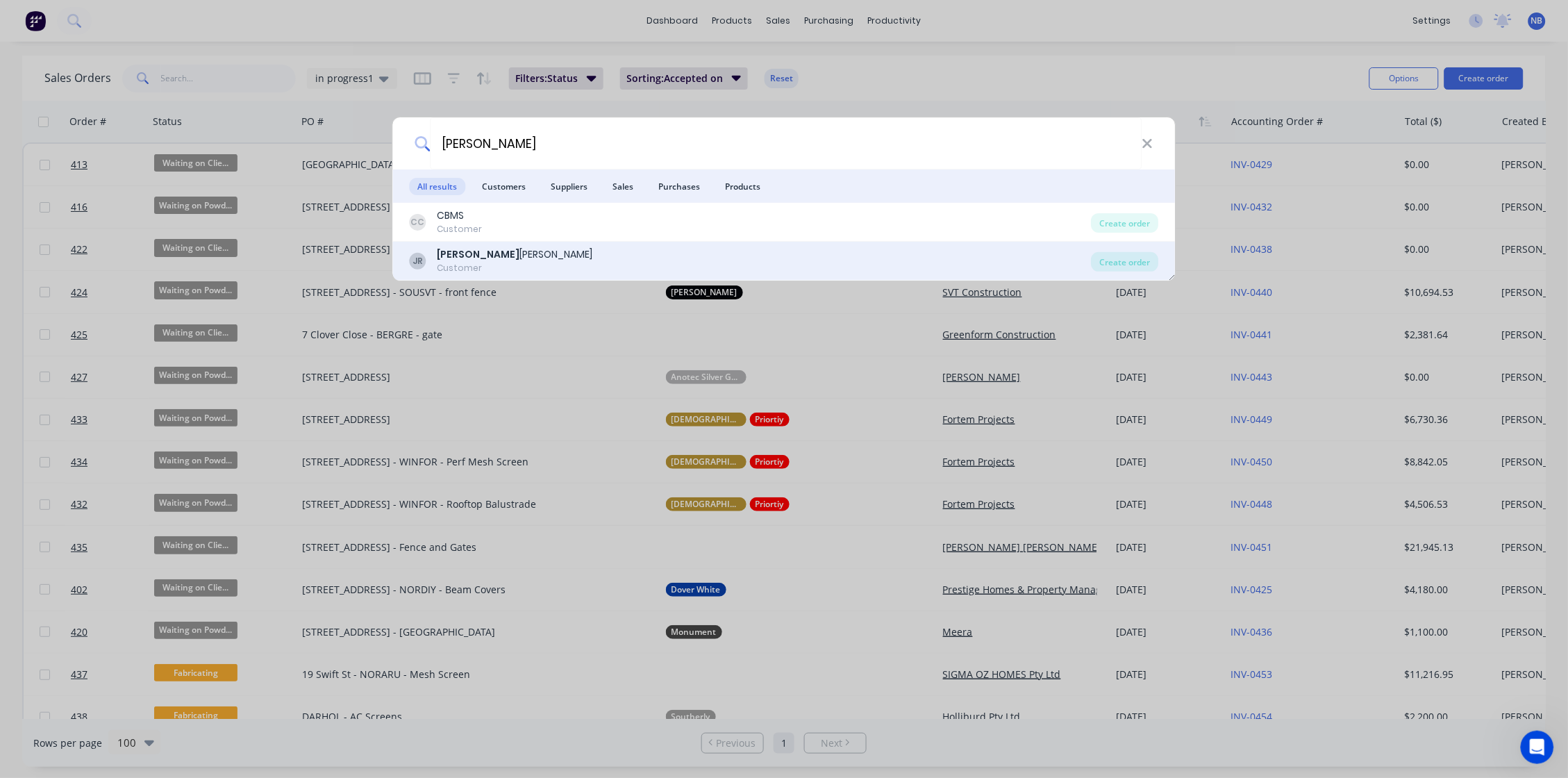
click at [541, 270] on div "JR Josh Ritcher Customer" at bounding box center [750, 260] width 682 height 27
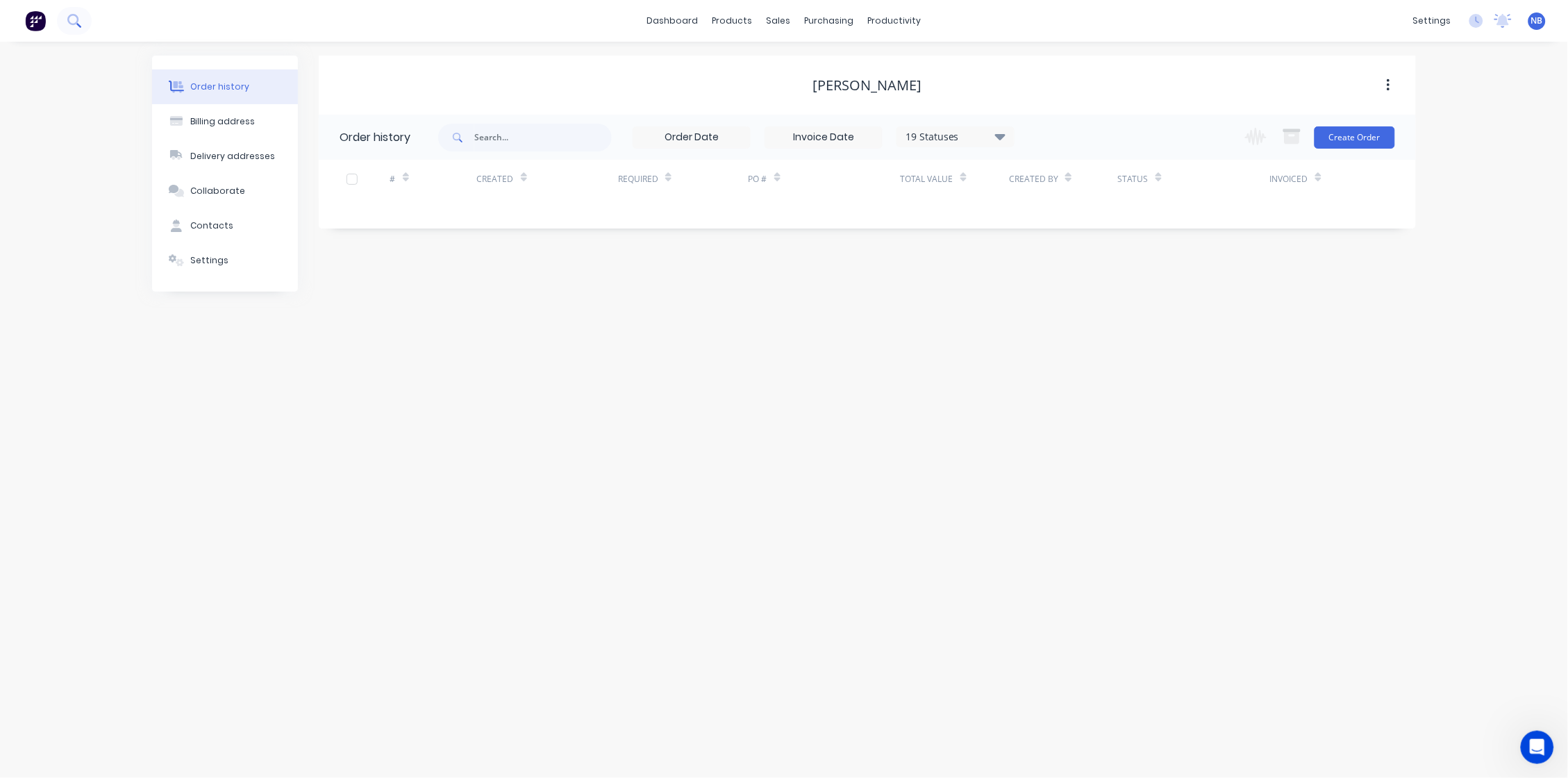
click at [61, 25] on button at bounding box center [74, 20] width 35 height 28
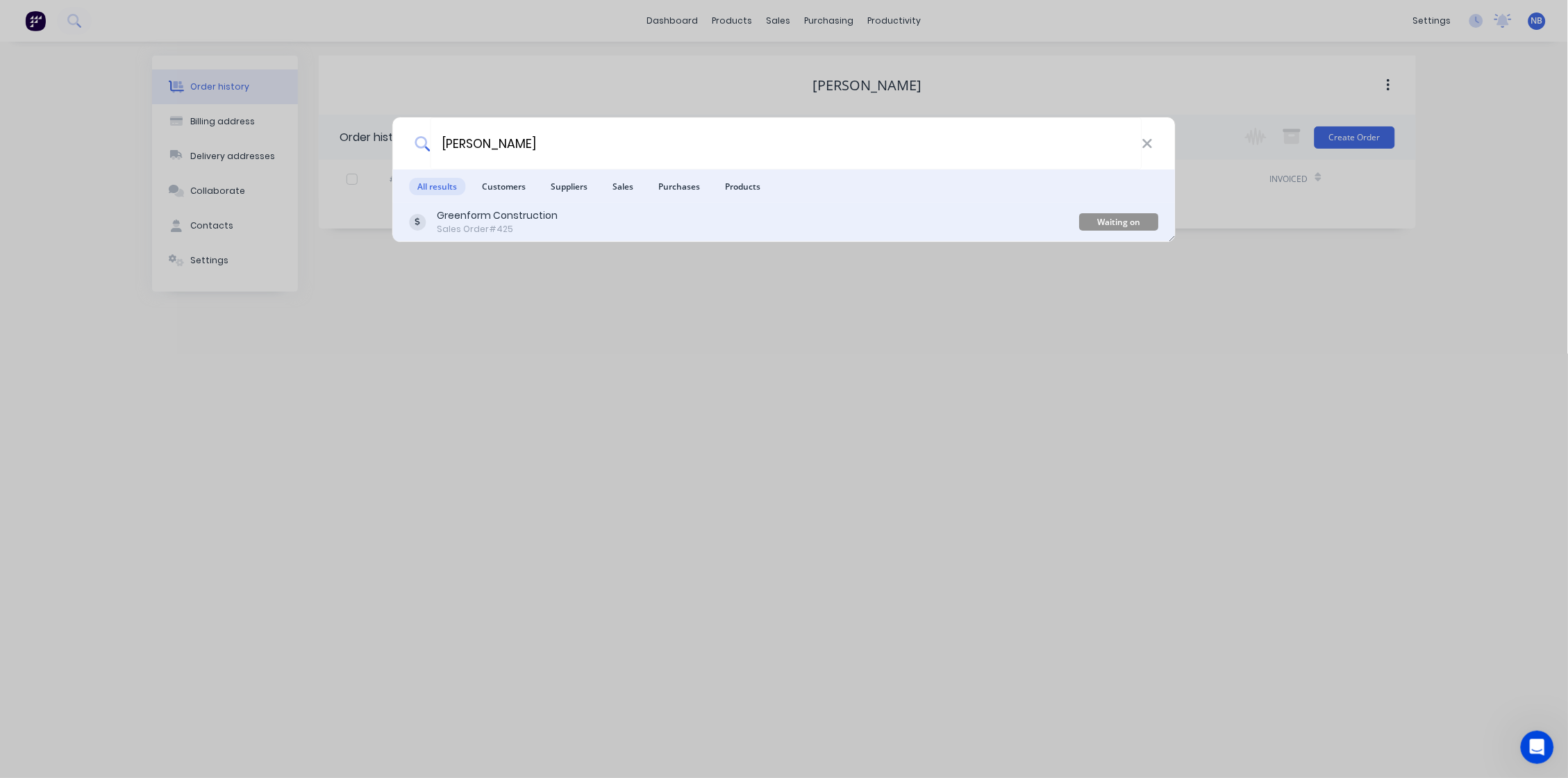
type input "berg"
click at [492, 233] on div "Sales Order #425" at bounding box center [498, 229] width 121 height 13
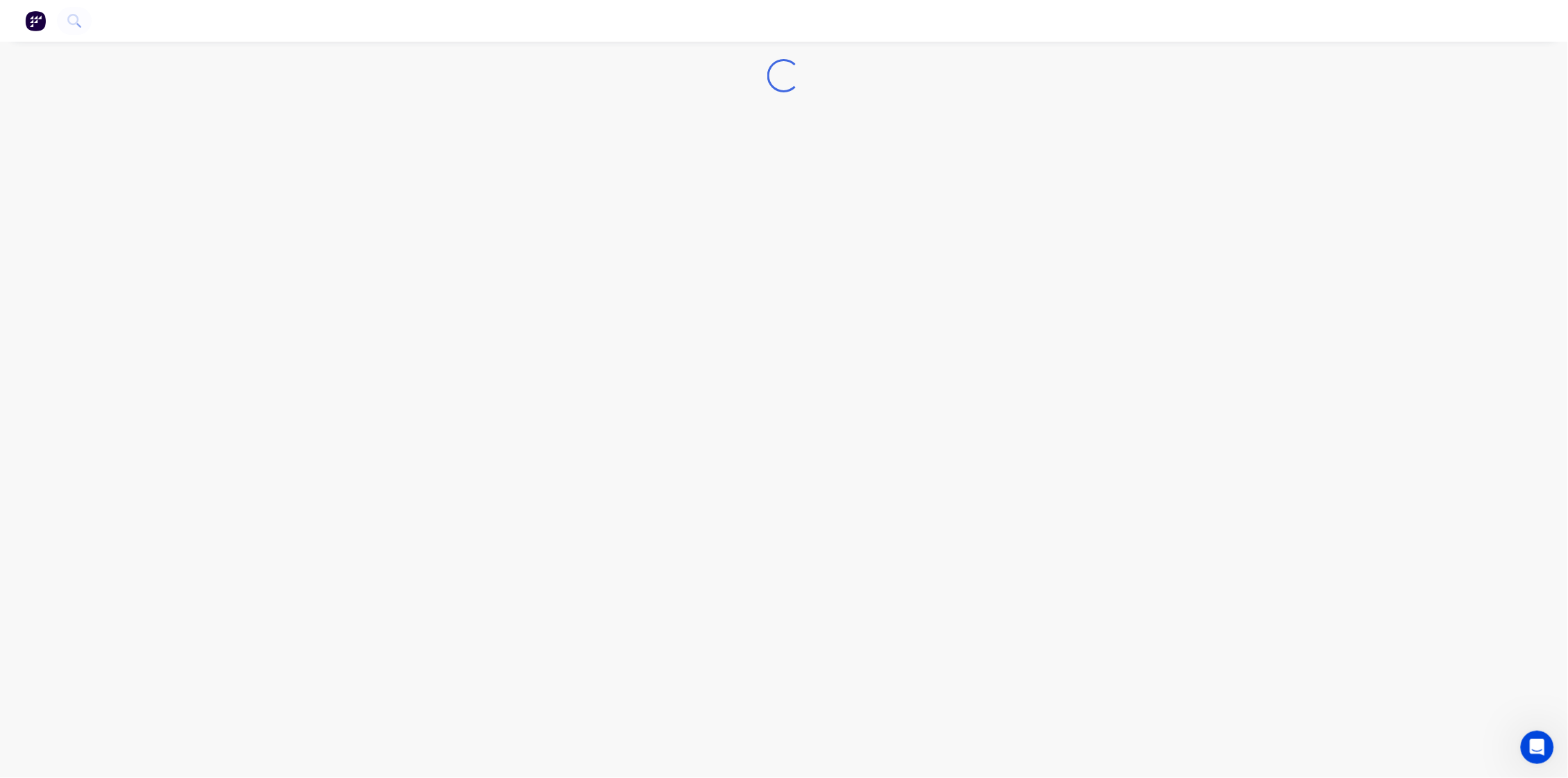
click at [856, 396] on div "Loading..." at bounding box center [784, 389] width 1568 height 778
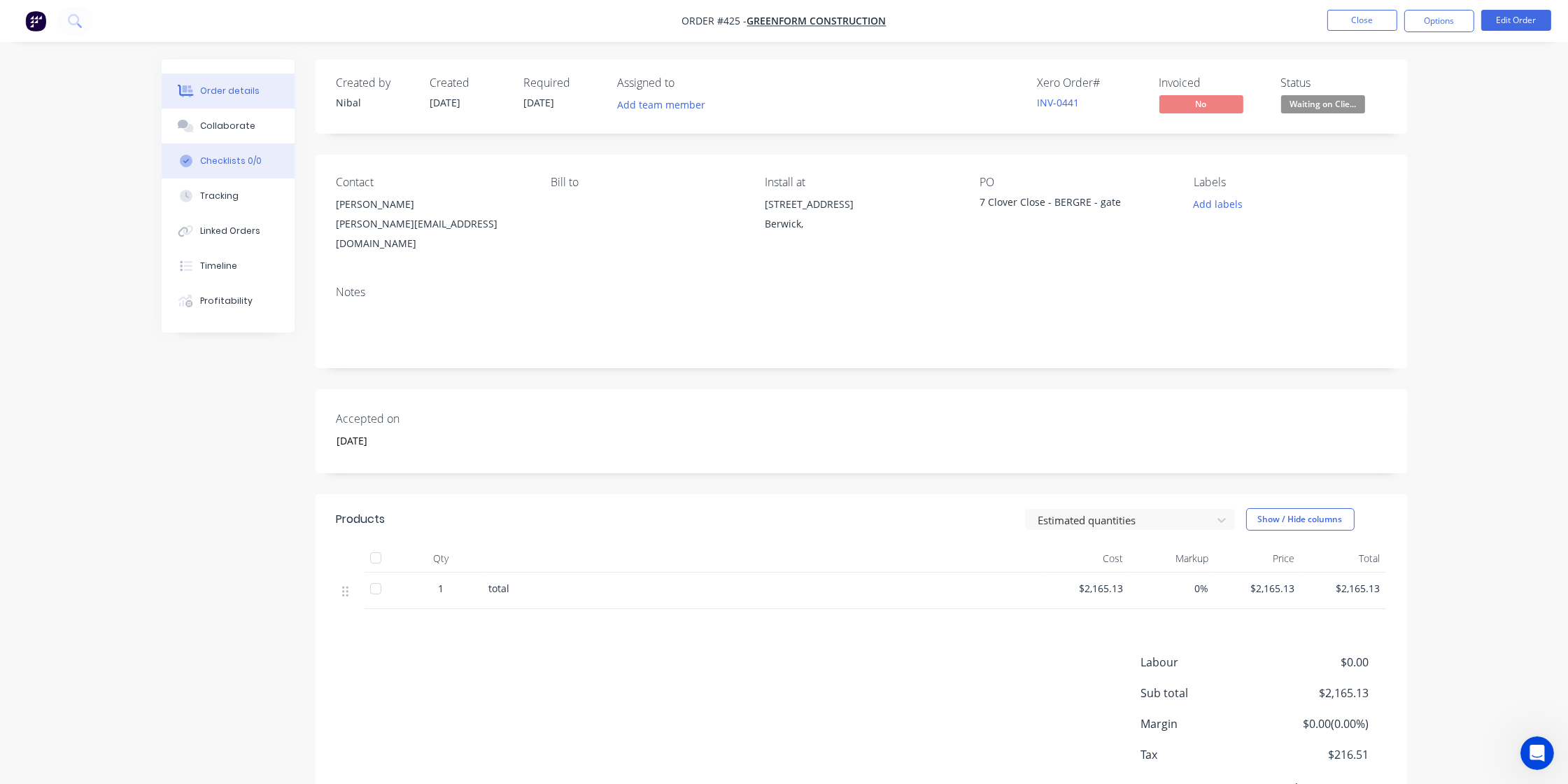
click at [250, 167] on div "Checklists 0/0" at bounding box center [231, 160] width 62 height 13
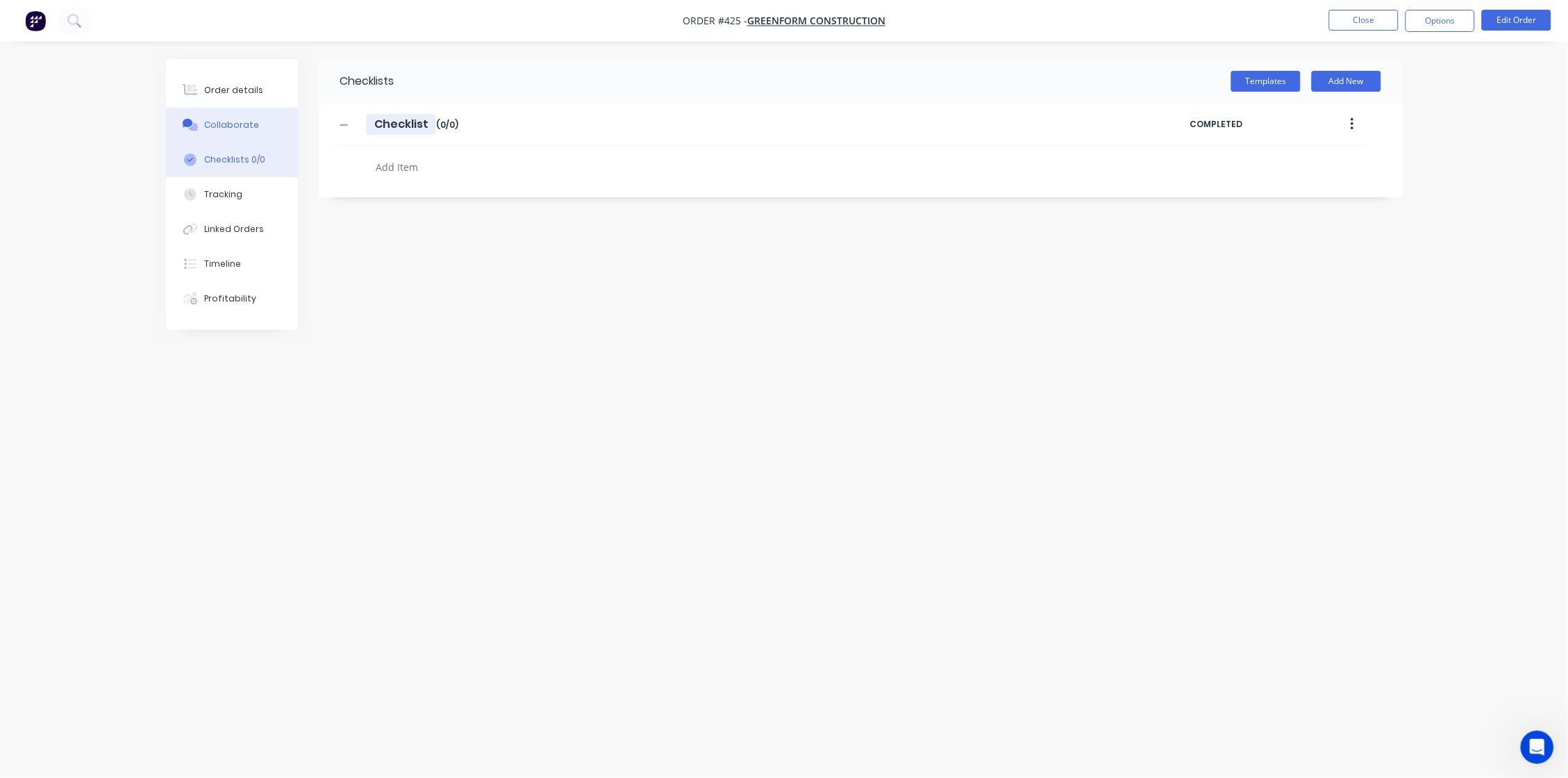
drag, startPoint x: 426, startPoint y: 119, endPoint x: 235, endPoint y: 126, distance: 191.1
click at [241, 126] on div "Order details Collaborate Checklists 0/0 Tracking Linked Orders Timeline Profit…" at bounding box center [784, 362] width 1264 height 607
type textarea "x"
type input "P"
type textarea "x"
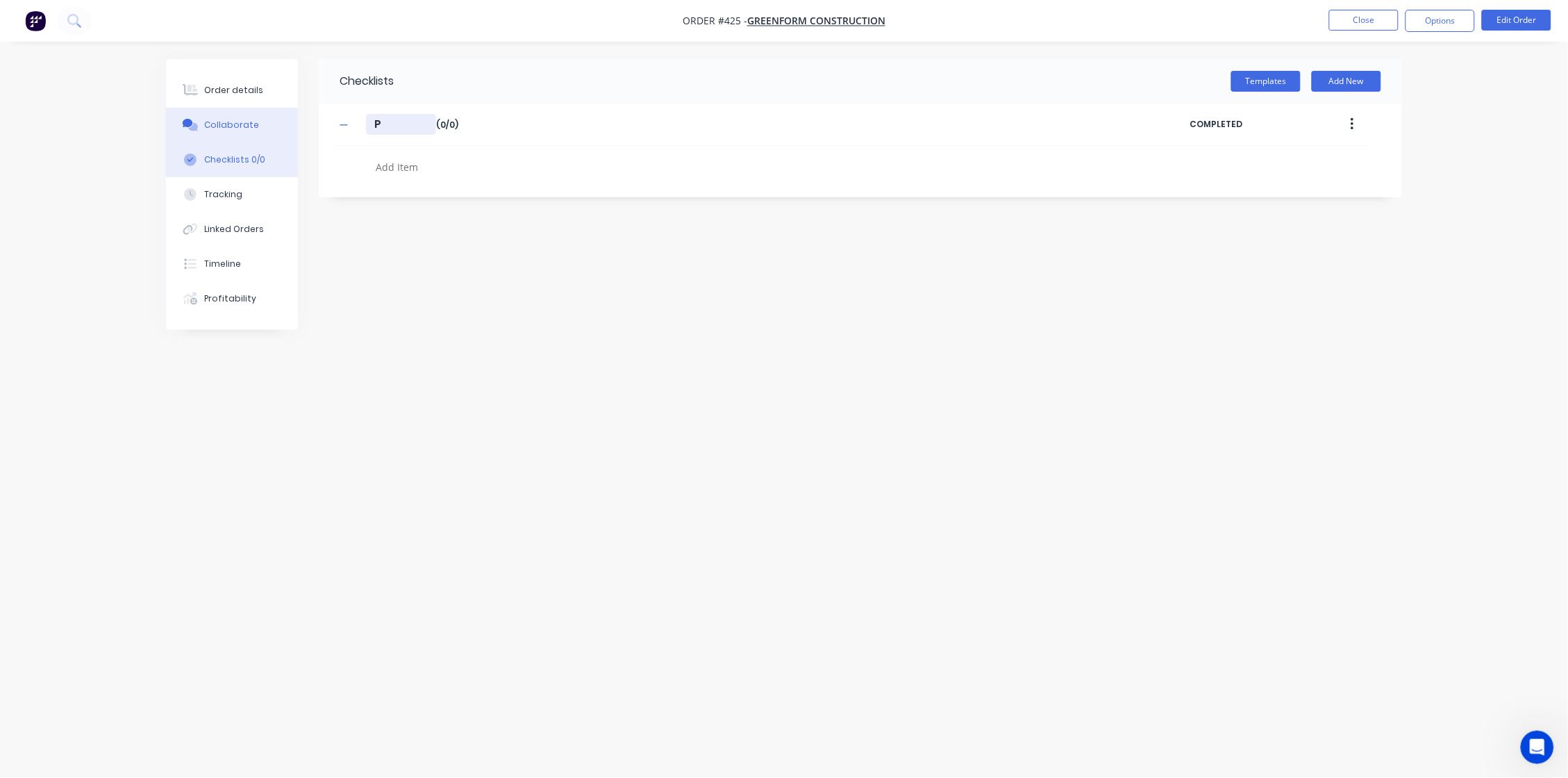
type input "Po"
type textarea "x"
type input "Pow"
type textarea "x"
type input "Powd"
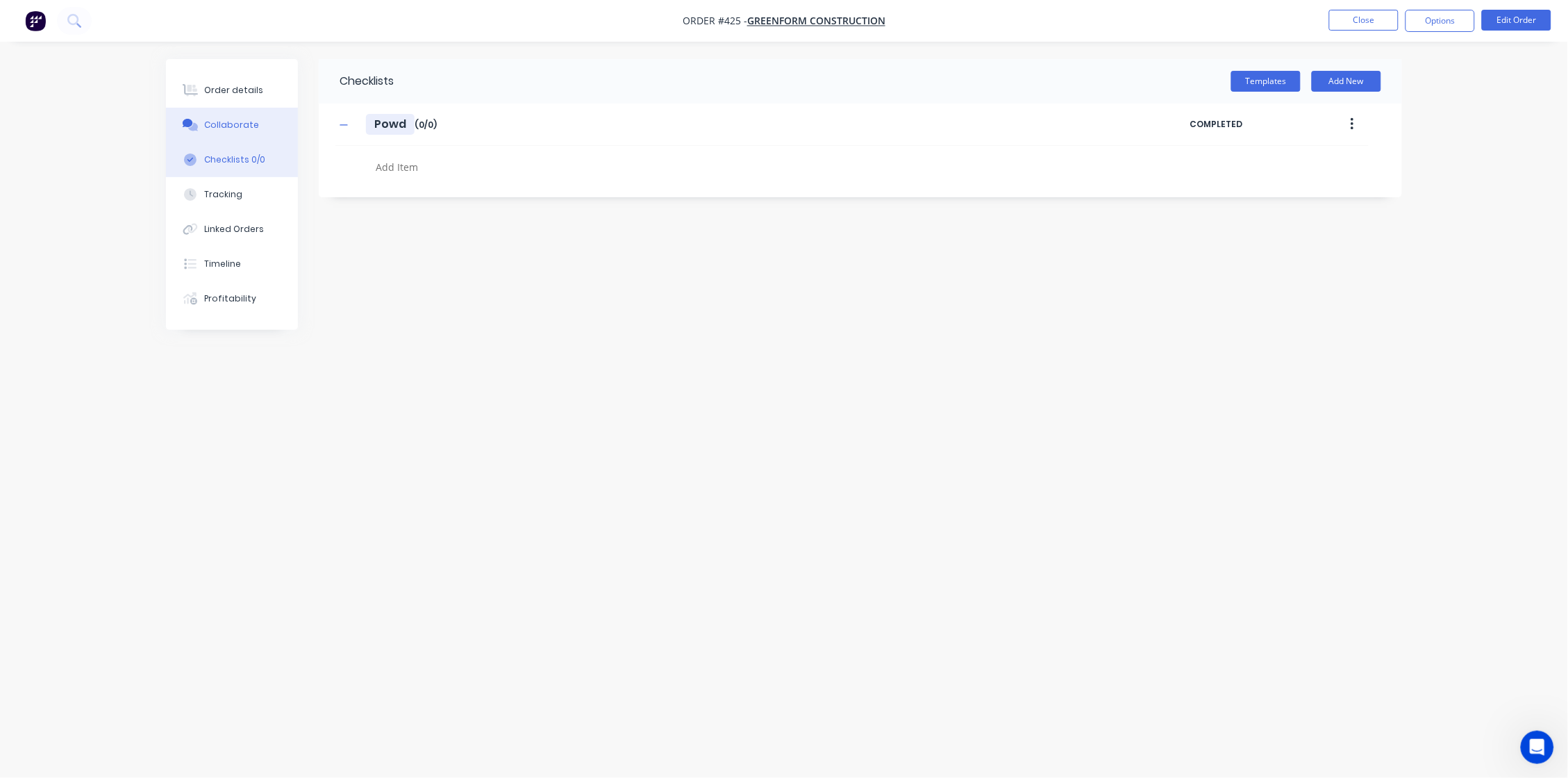
type textarea "x"
type input "Powde"
type textarea "x"
type input "Powder"
click at [417, 171] on textarea at bounding box center [704, 166] width 668 height 20
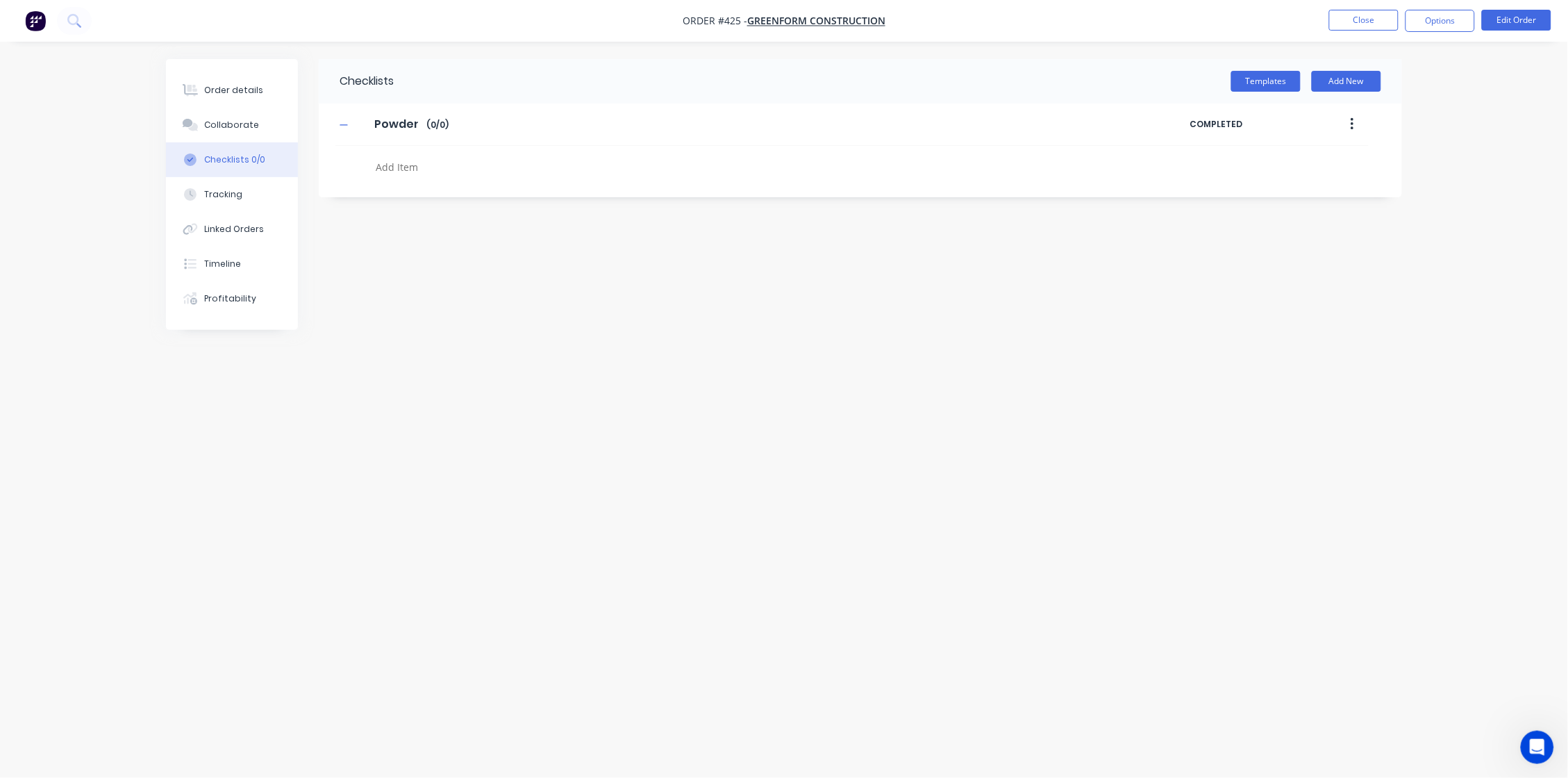
type textarea "x"
type textarea "2"
type textarea "x"
type textarea "27"
type textarea "x"
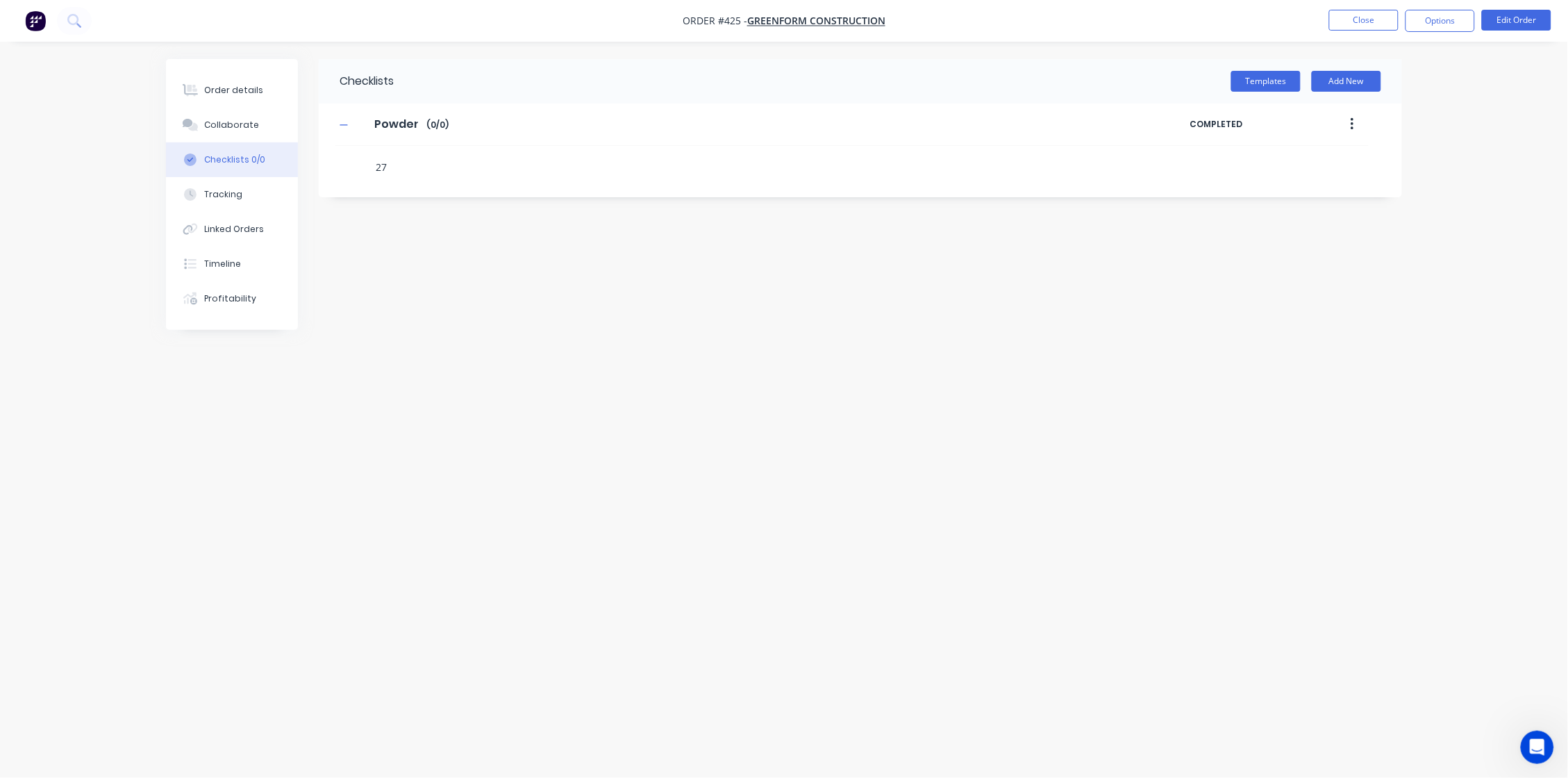
type textarea "279"
type textarea "x"
click at [386, 161] on label at bounding box center [381, 163] width 13 height 14
click at [0, 0] on input "checkbox" at bounding box center [0, 0] width 0 height 0
type textarea "x"
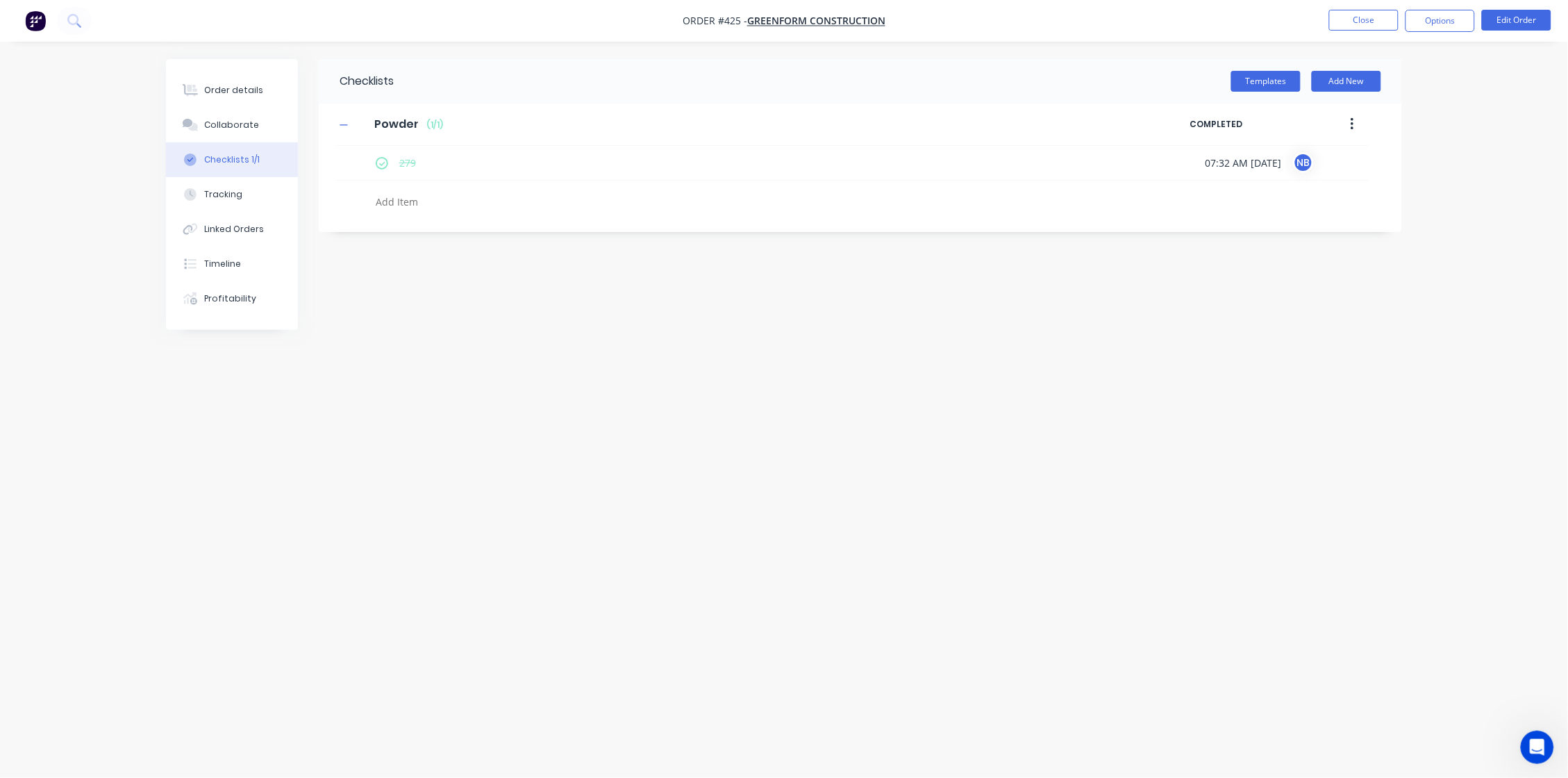
click at [1234, 126] on button "button" at bounding box center [1353, 123] width 32 height 25
click at [1234, 123] on button "button" at bounding box center [1353, 123] width 32 height 25
click at [1234, 164] on div "NB" at bounding box center [1303, 163] width 20 height 20
click at [1234, 176] on div "Order details Collaborate Checklists 1/1 Tracking Linked Orders Timeline Profit…" at bounding box center [784, 389] width 1568 height 778
click at [346, 123] on icon "button" at bounding box center [344, 124] width 9 height 9
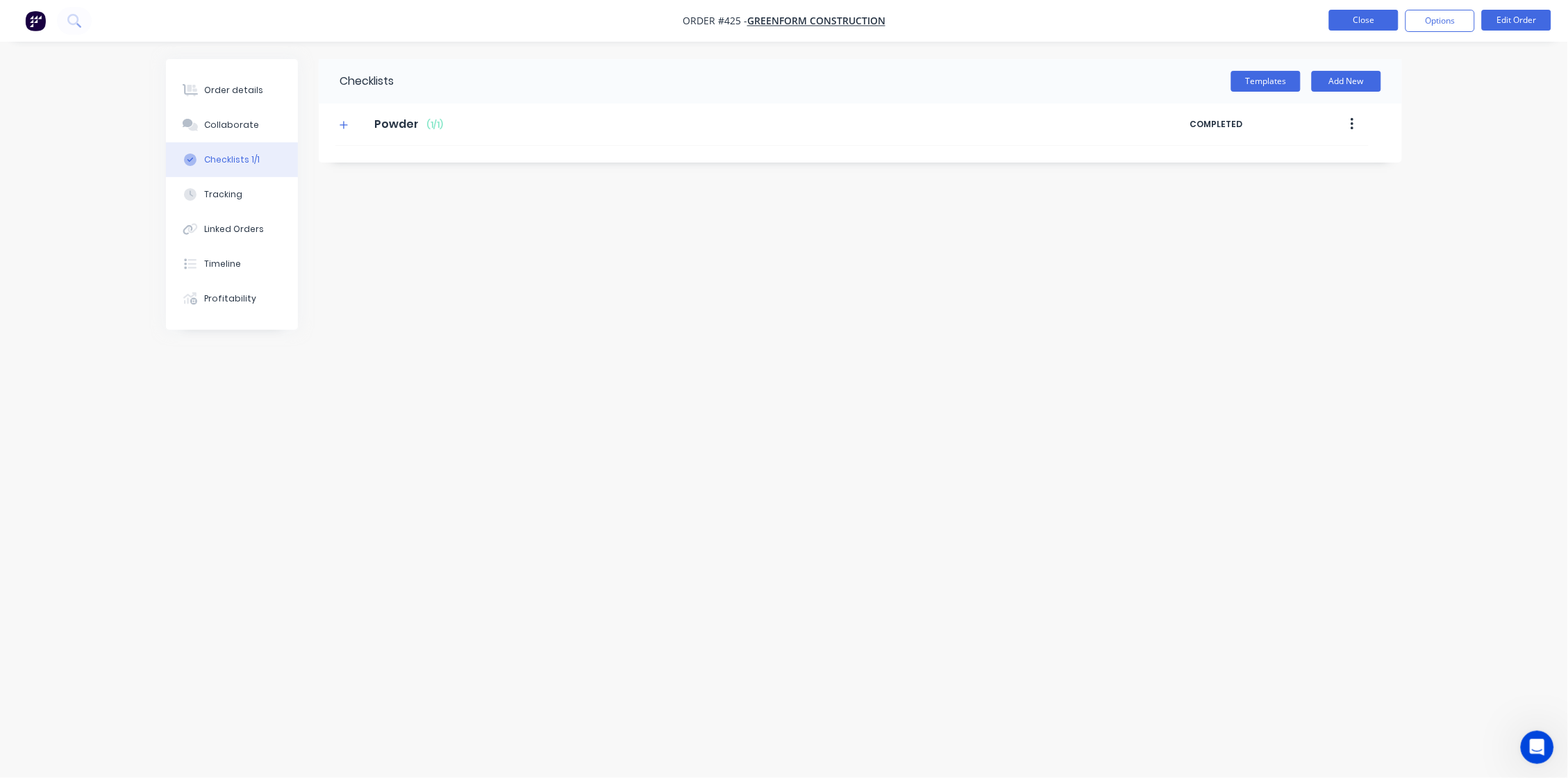
click at [1234, 20] on button "Close" at bounding box center [1364, 20] width 70 height 20
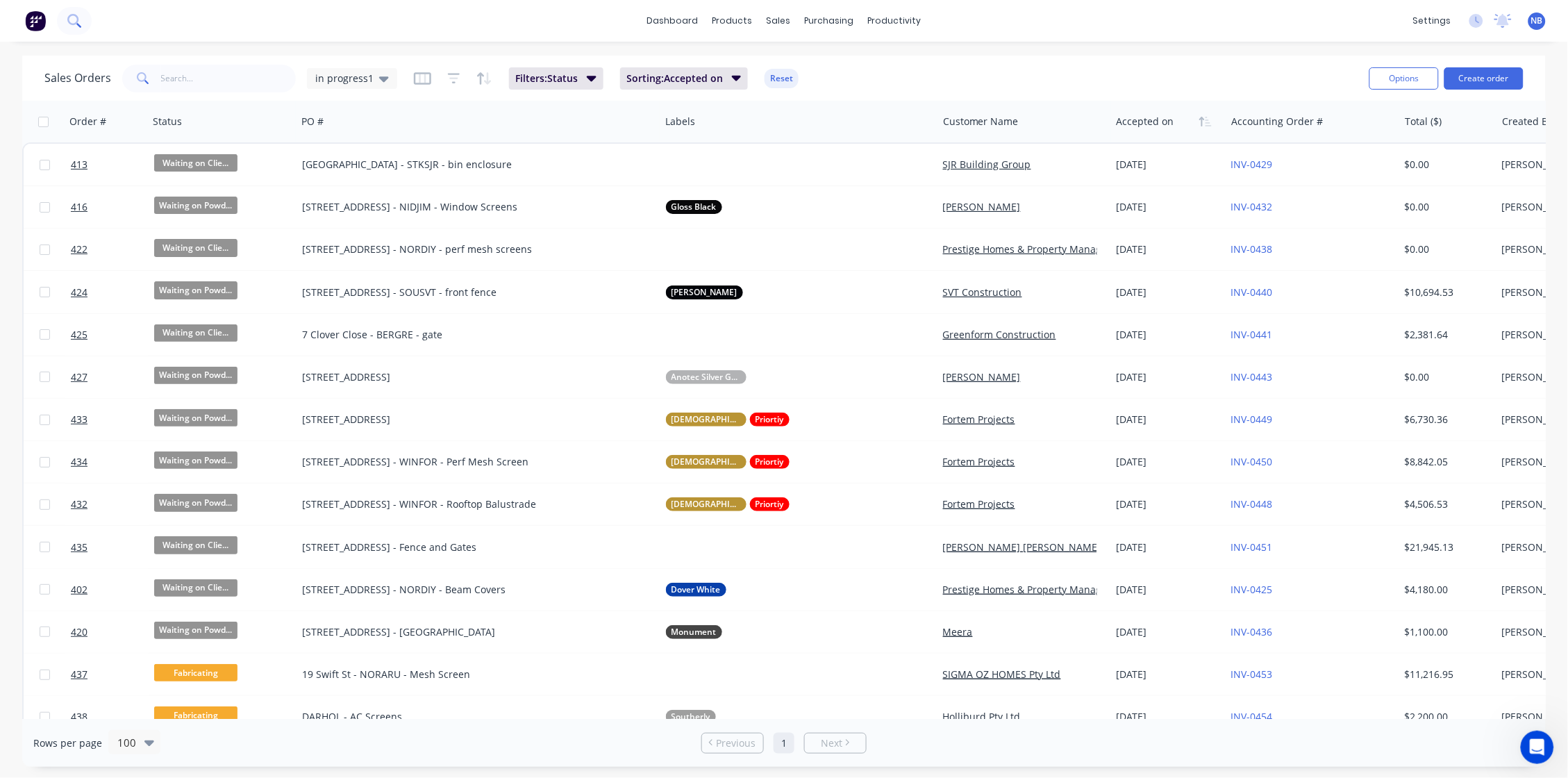
click at [67, 20] on icon at bounding box center [73, 20] width 13 height 13
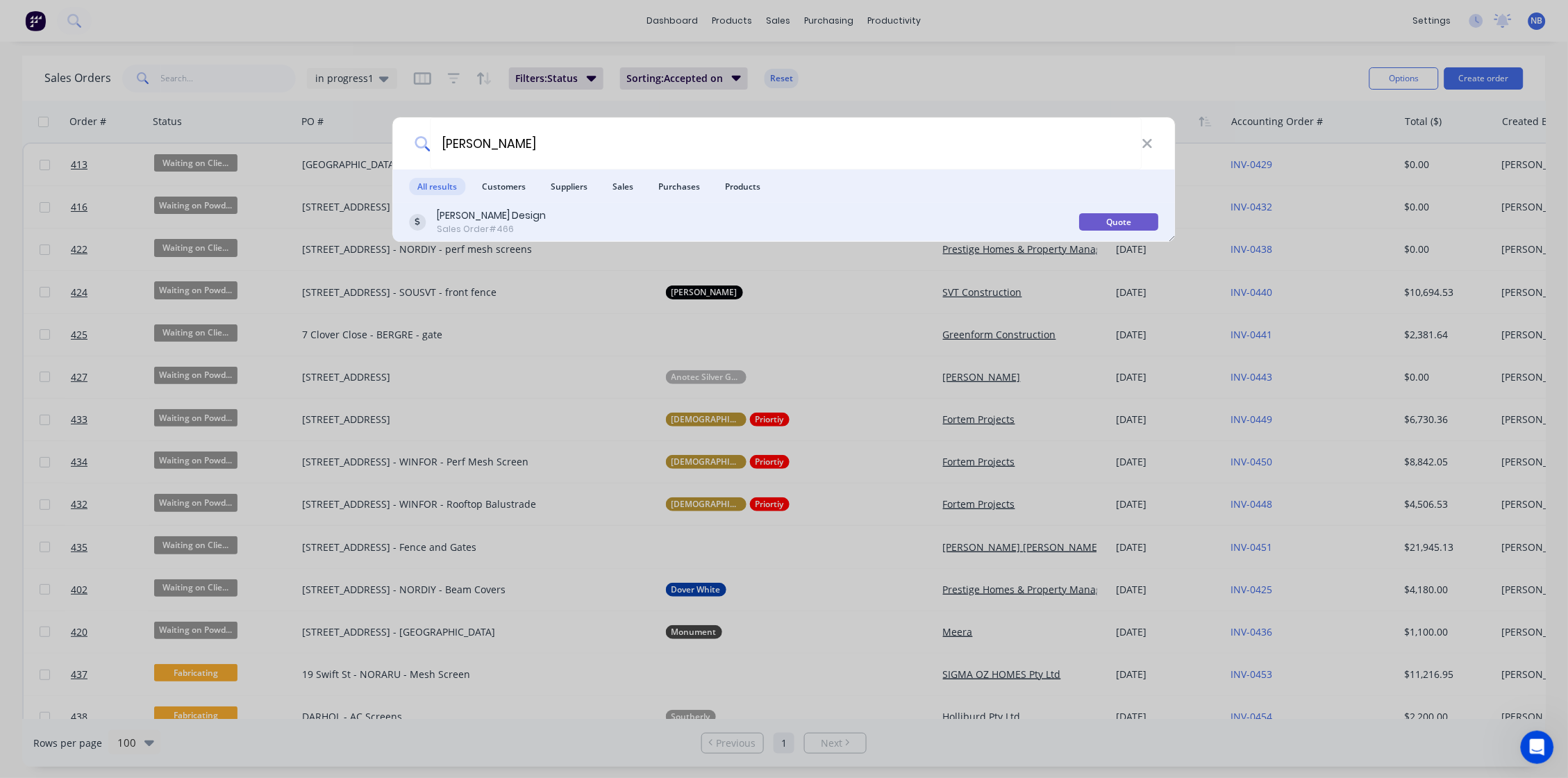
type input "cobb"
click at [492, 223] on div "Sales Order #466" at bounding box center [492, 229] width 109 height 13
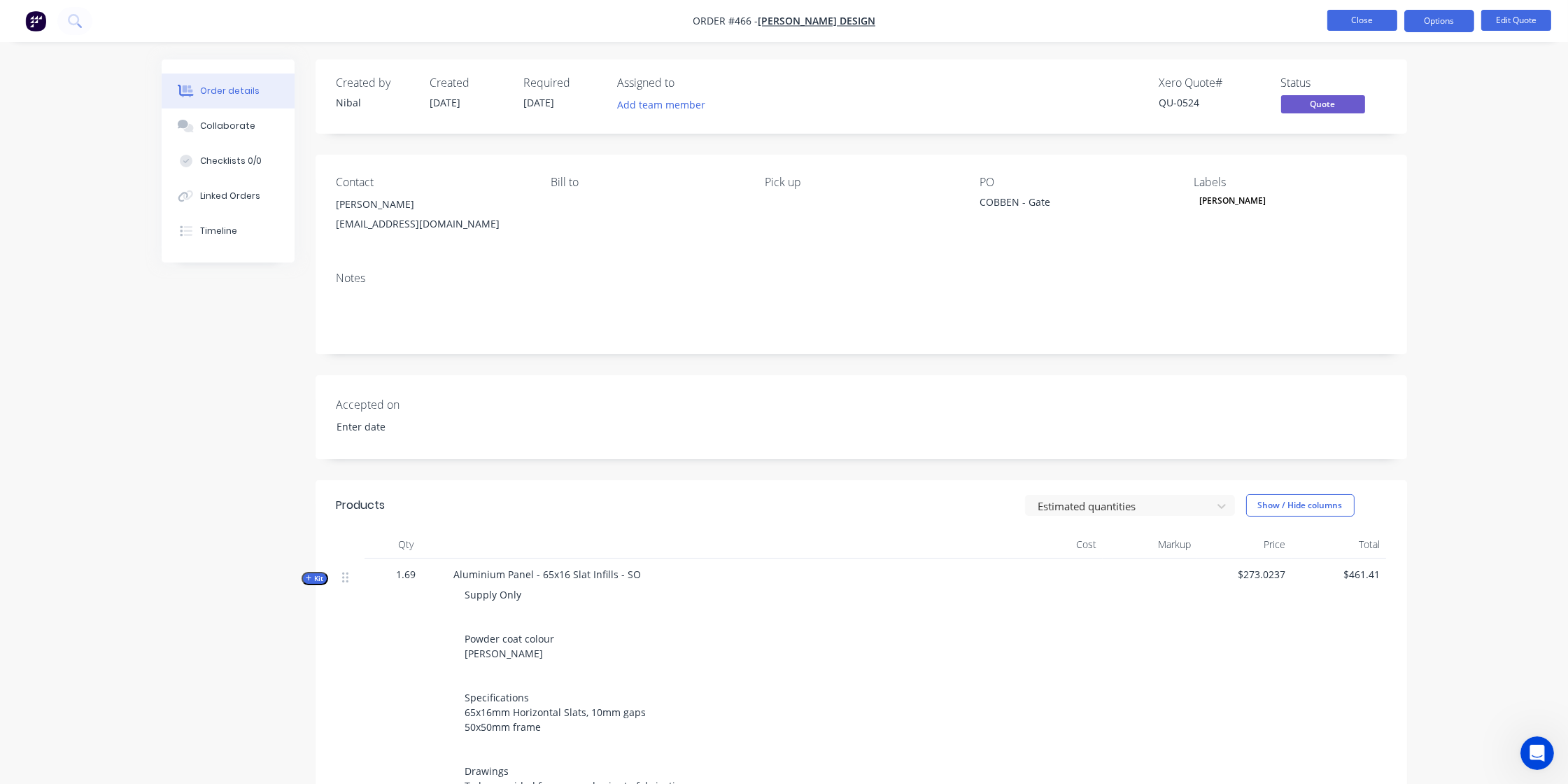
click at [1244, 24] on button "Close" at bounding box center [1363, 20] width 70 height 21
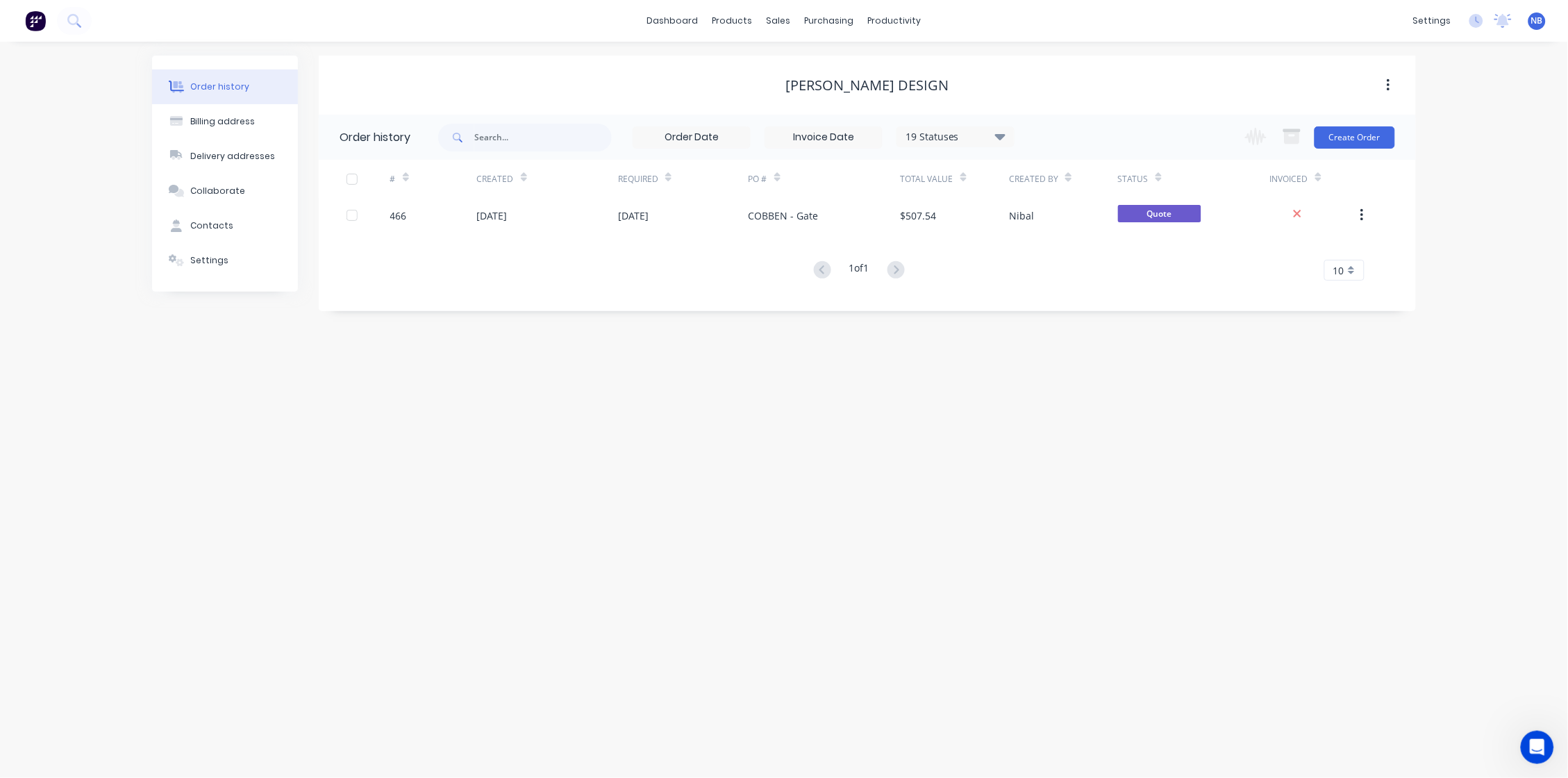
click at [94, 21] on div "dashboard products sales purchasing productivity dashboard products Product Cat…" at bounding box center [784, 20] width 1568 height 42
click at [71, 25] on icon at bounding box center [73, 20] width 13 height 13
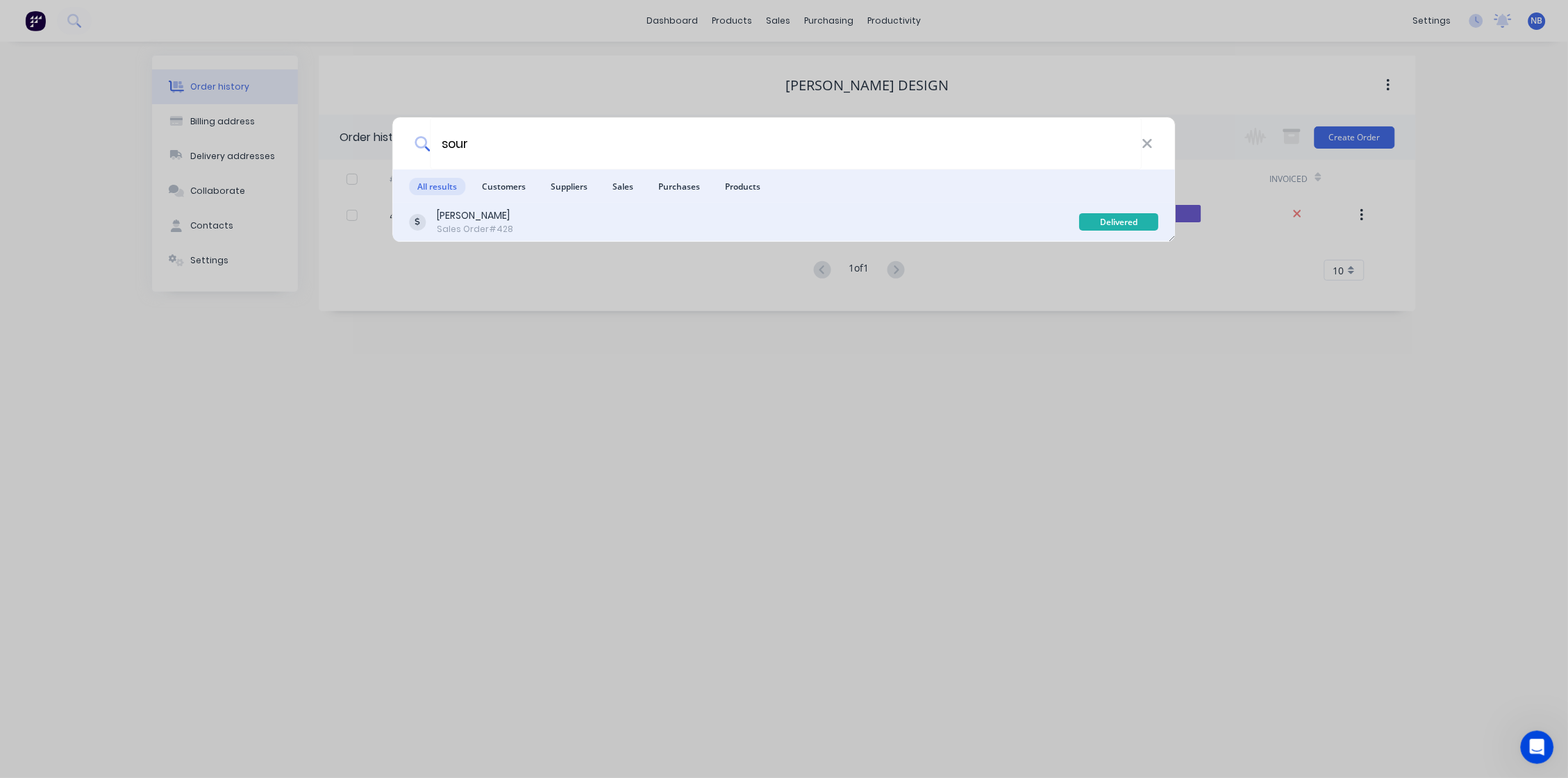
type input "sour"
click at [601, 220] on div "Regan Muntz Sales Order #428" at bounding box center [744, 222] width 670 height 27
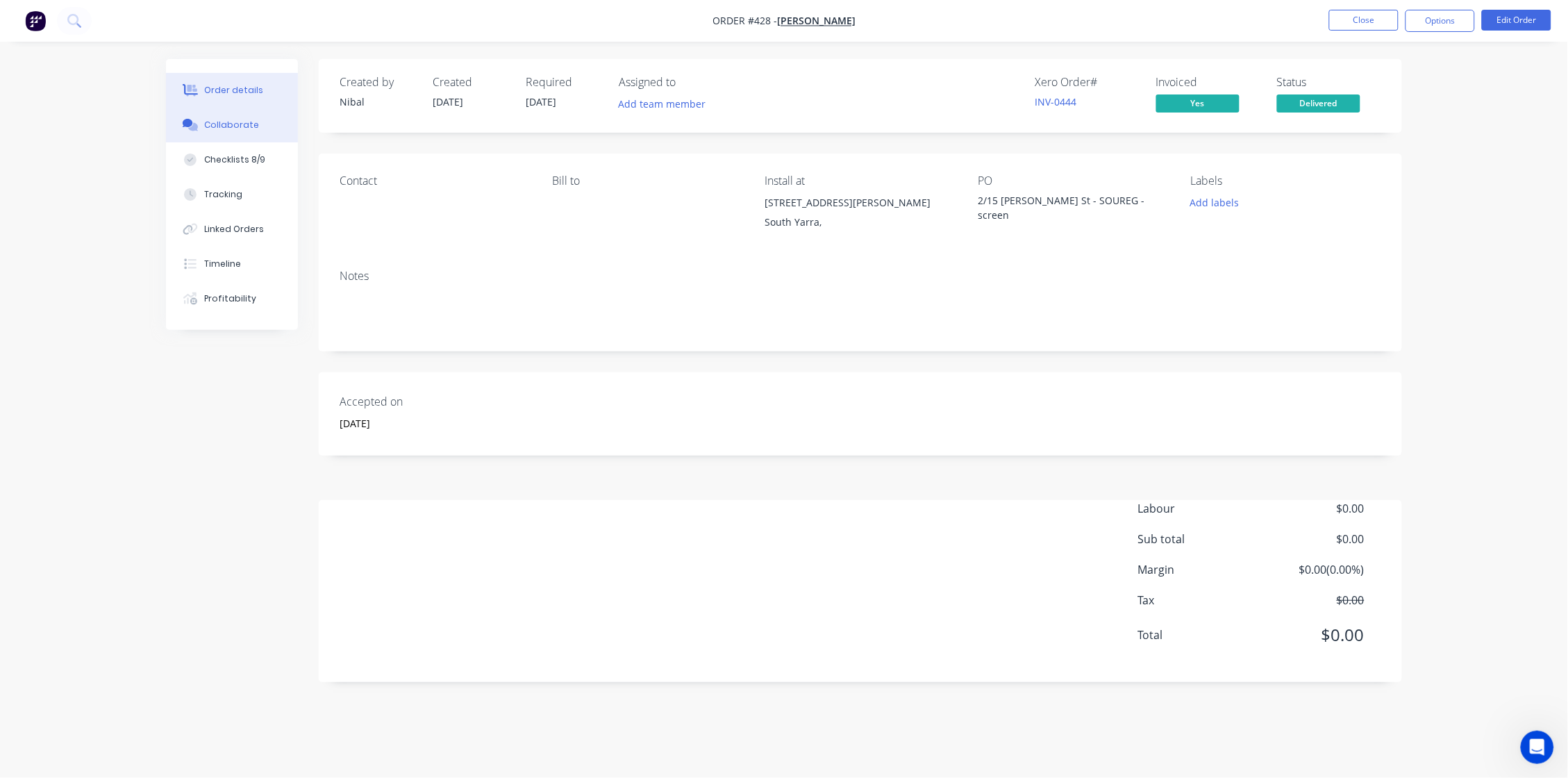
click at [220, 127] on div "Collaborate" at bounding box center [232, 124] width 54 height 13
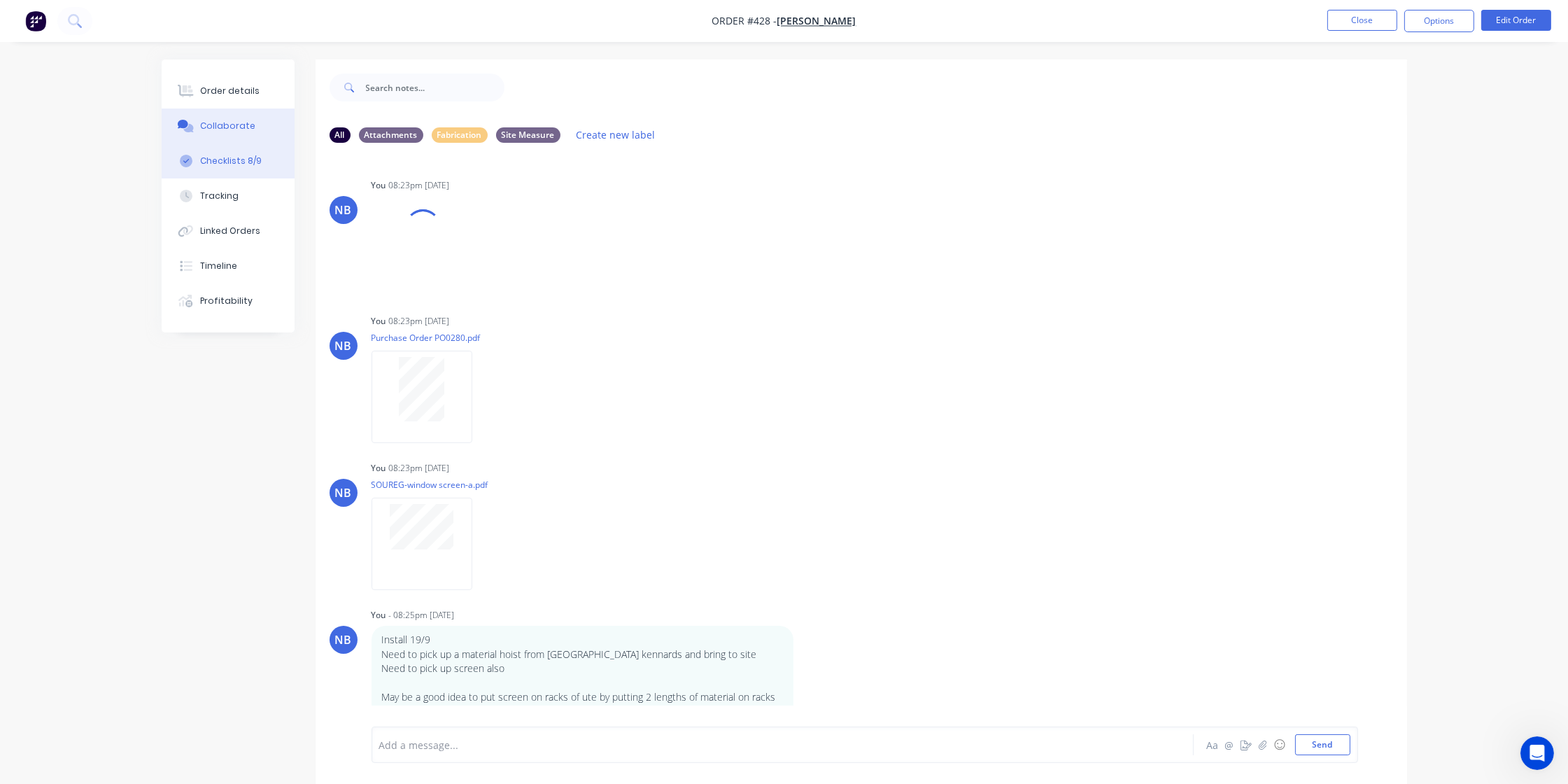
click at [222, 166] on div "Checklists 8/9" at bounding box center [231, 160] width 62 height 13
type textarea "x"
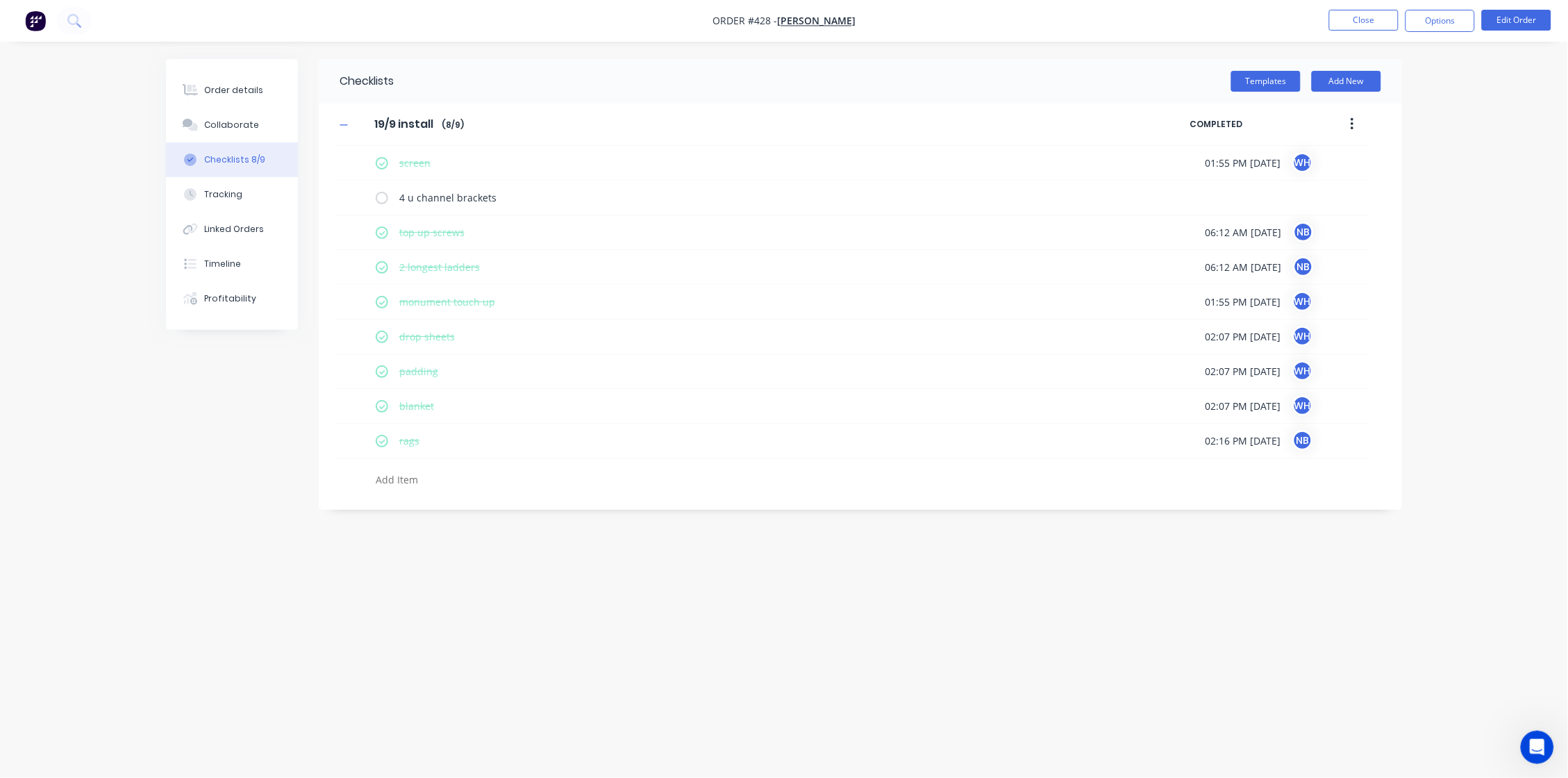
drag, startPoint x: 348, startPoint y: 126, endPoint x: 453, endPoint y: 126, distance: 105.0
click at [348, 126] on icon "button" at bounding box center [344, 124] width 9 height 9
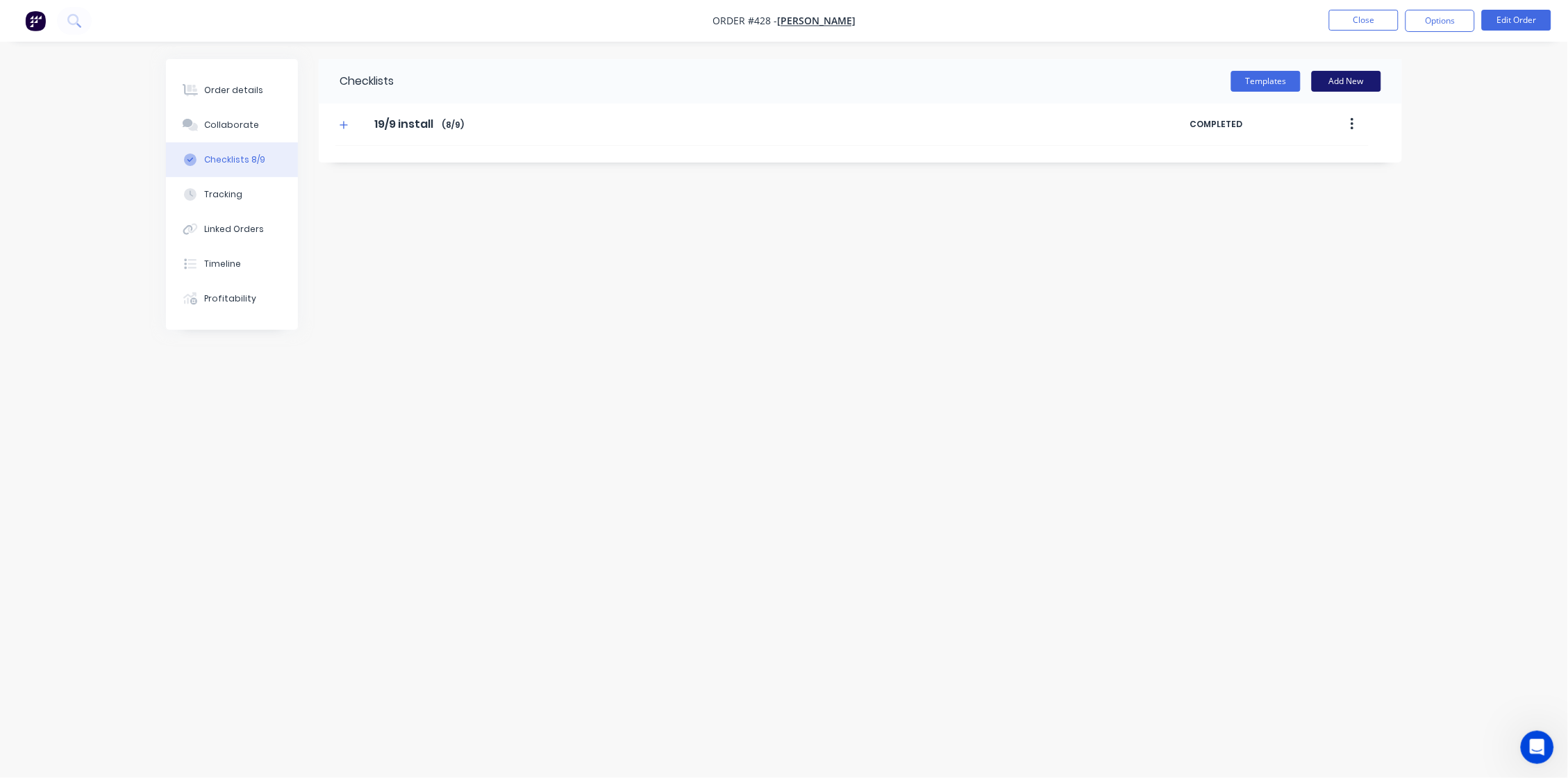
click at [1234, 77] on button "Add New" at bounding box center [1347, 81] width 70 height 20
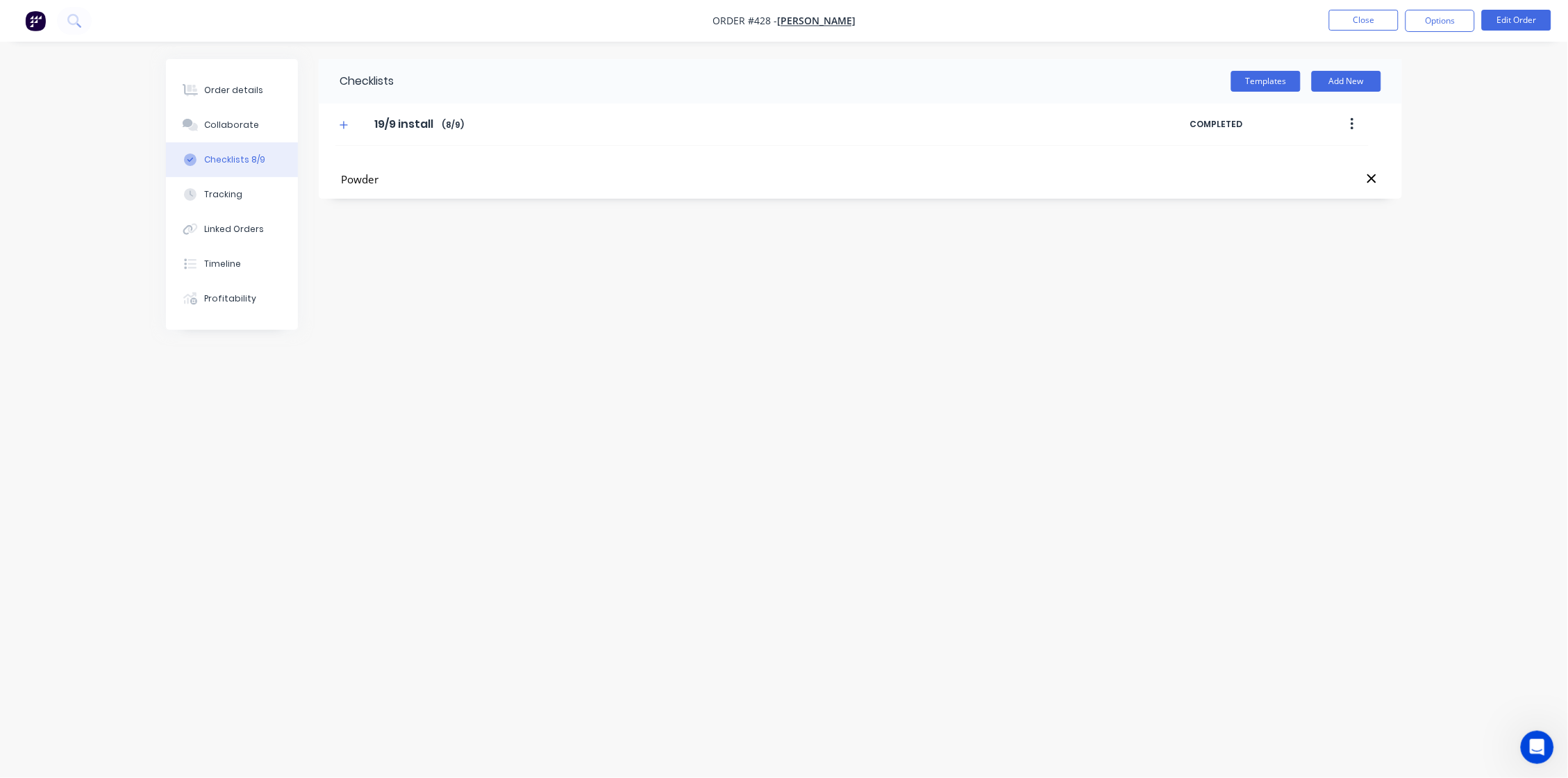
type input "Powder"
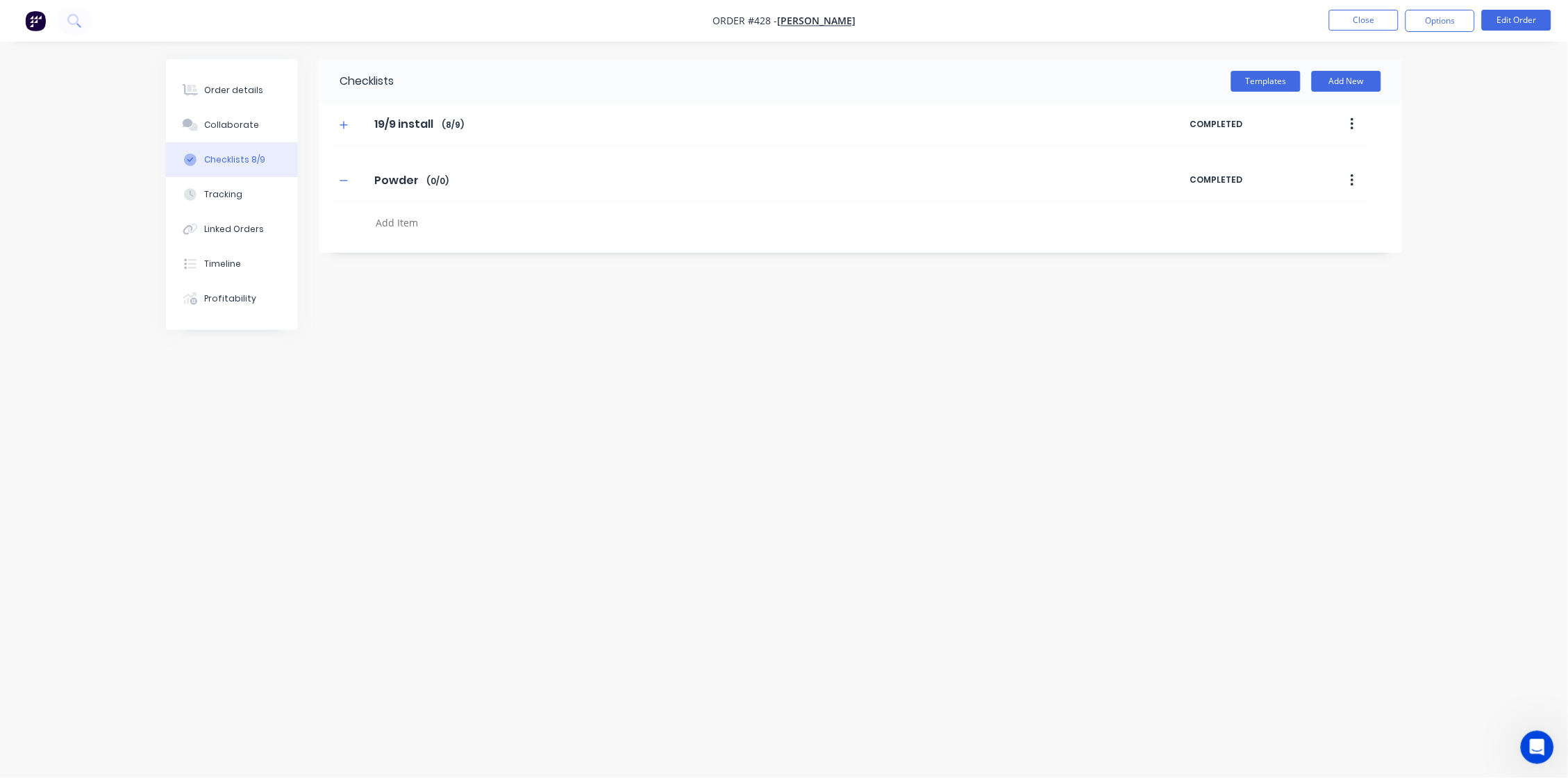
click at [416, 232] on textarea at bounding box center [704, 222] width 668 height 20
type textarea "x"
type textarea "2"
type textarea "x"
type textarea "28"
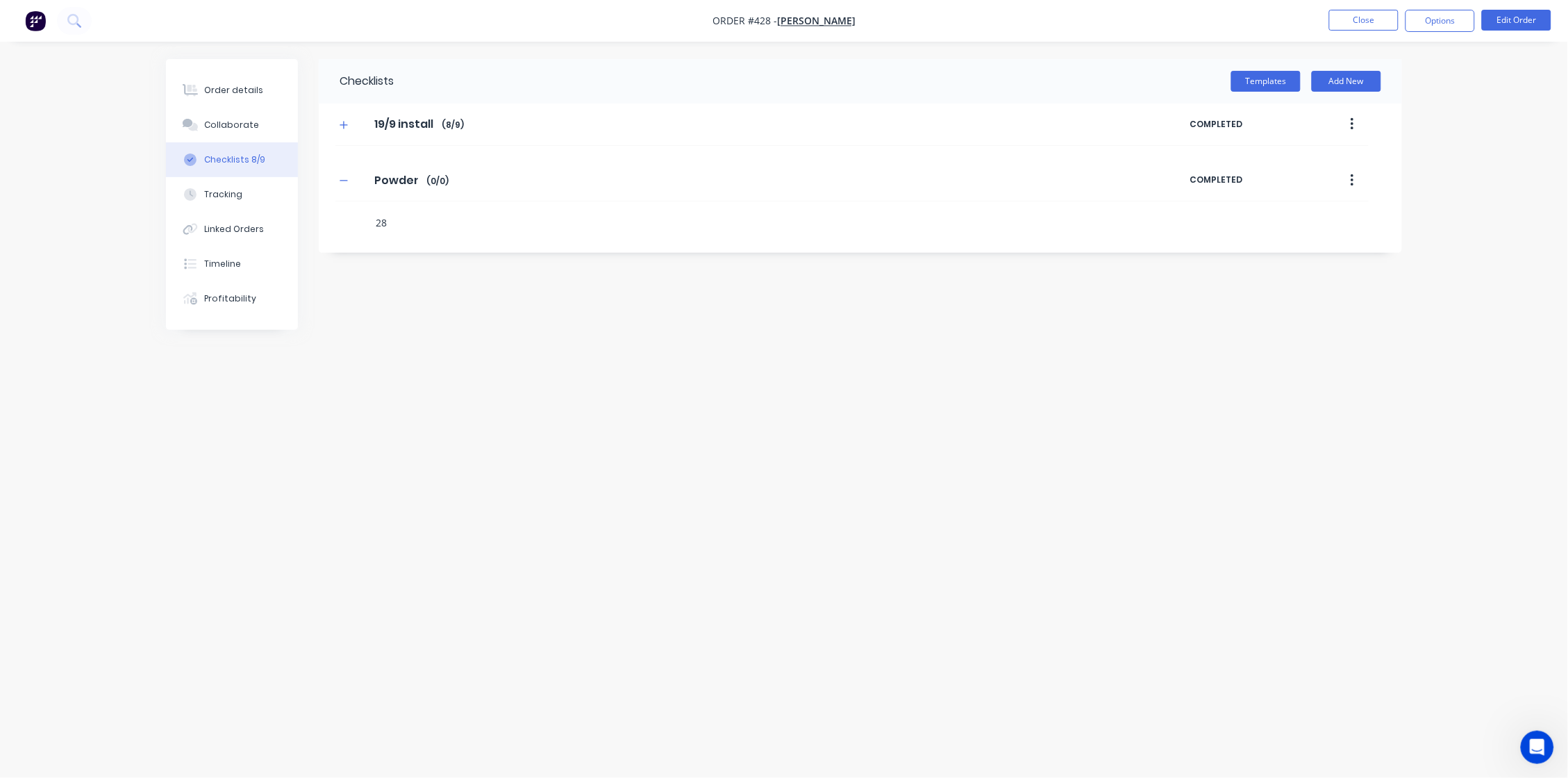
type textarea "x"
type textarea "280"
type textarea "x"
click at [381, 226] on label at bounding box center [381, 218] width 13 height 14
click at [0, 0] on input "checkbox" at bounding box center [0, 0] width 0 height 0
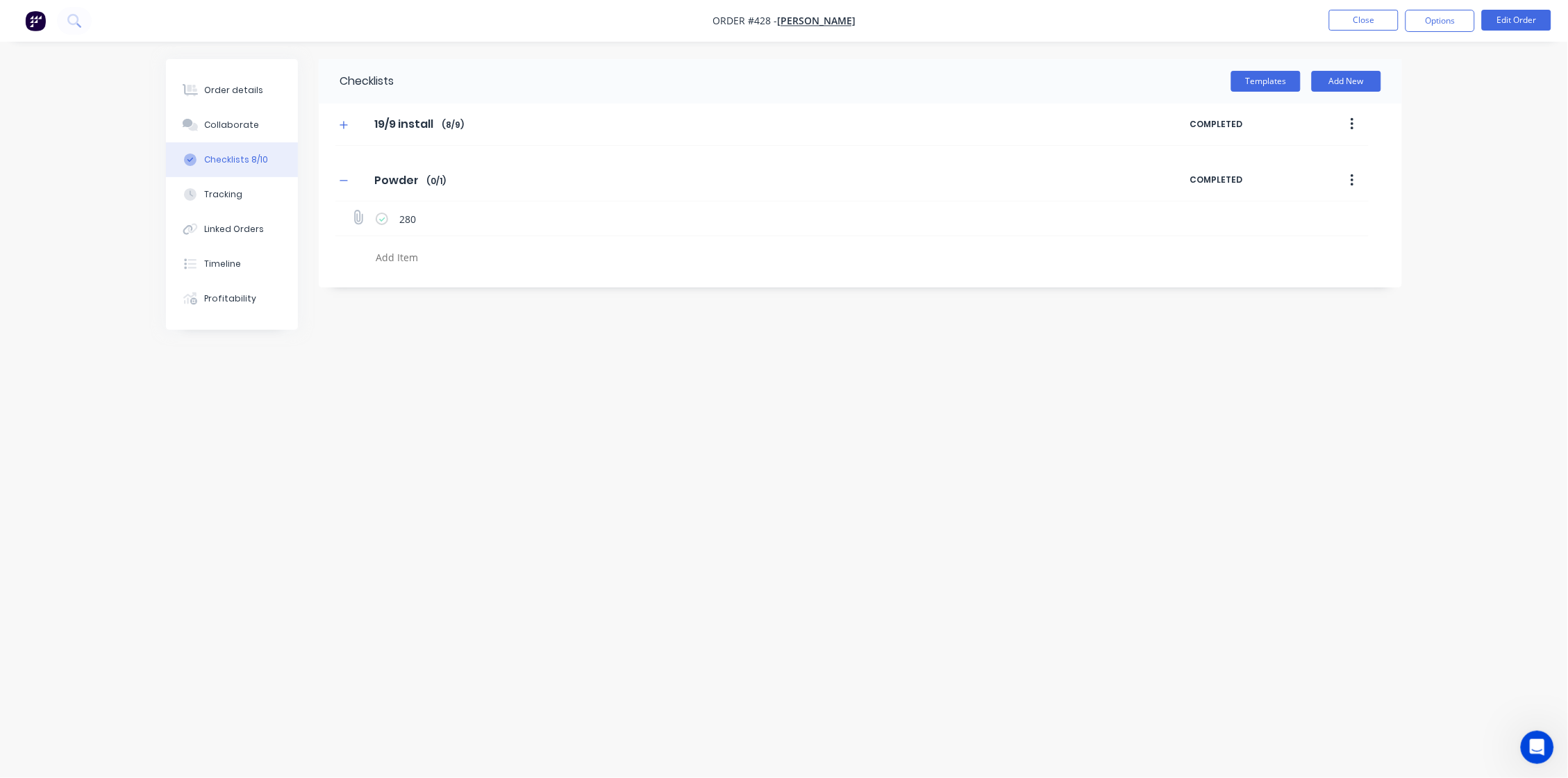
type textarea "x"
click at [340, 179] on icon "button" at bounding box center [344, 180] width 9 height 9
click at [86, 19] on button at bounding box center [74, 20] width 35 height 28
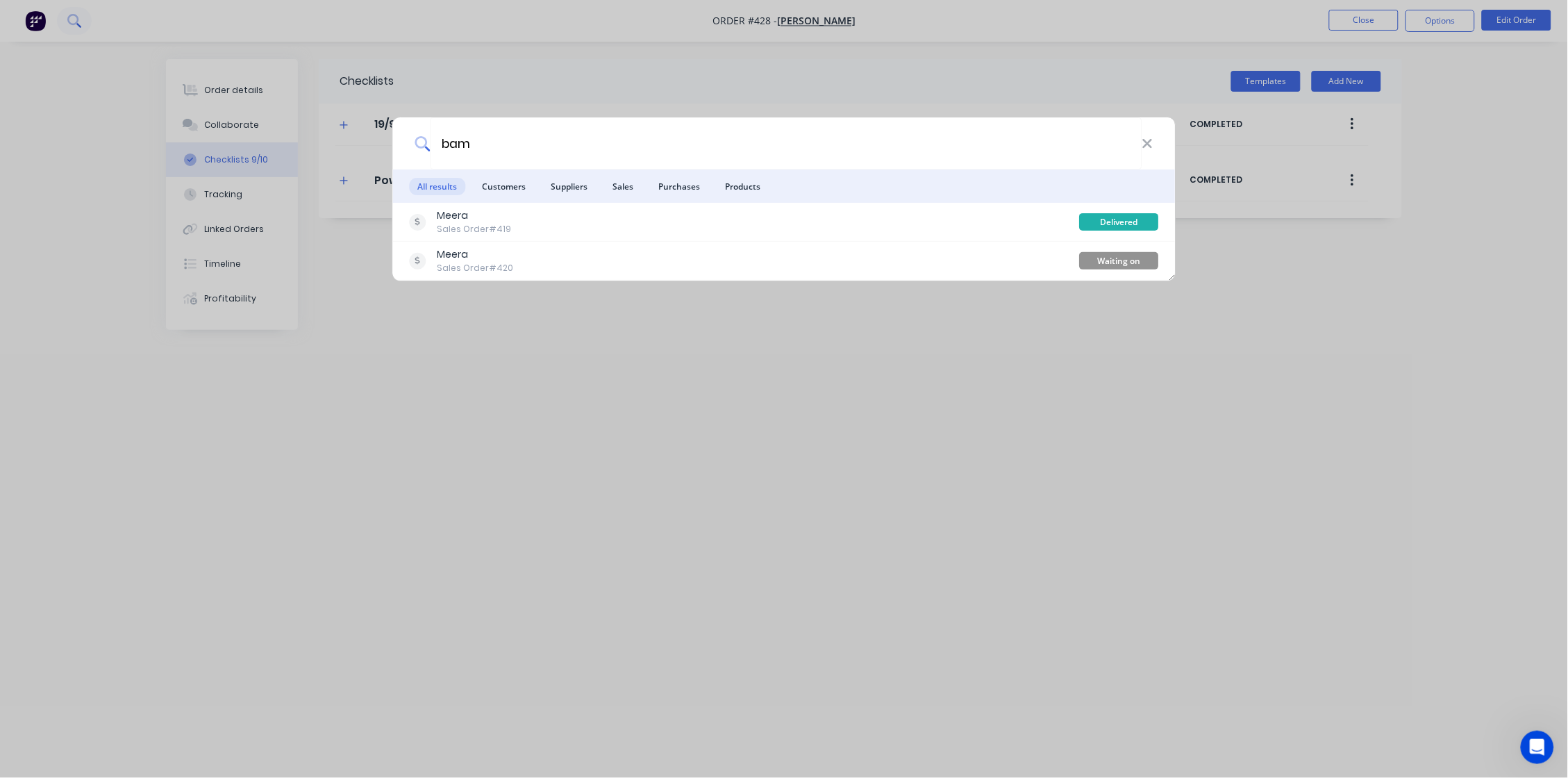
type input "bam"
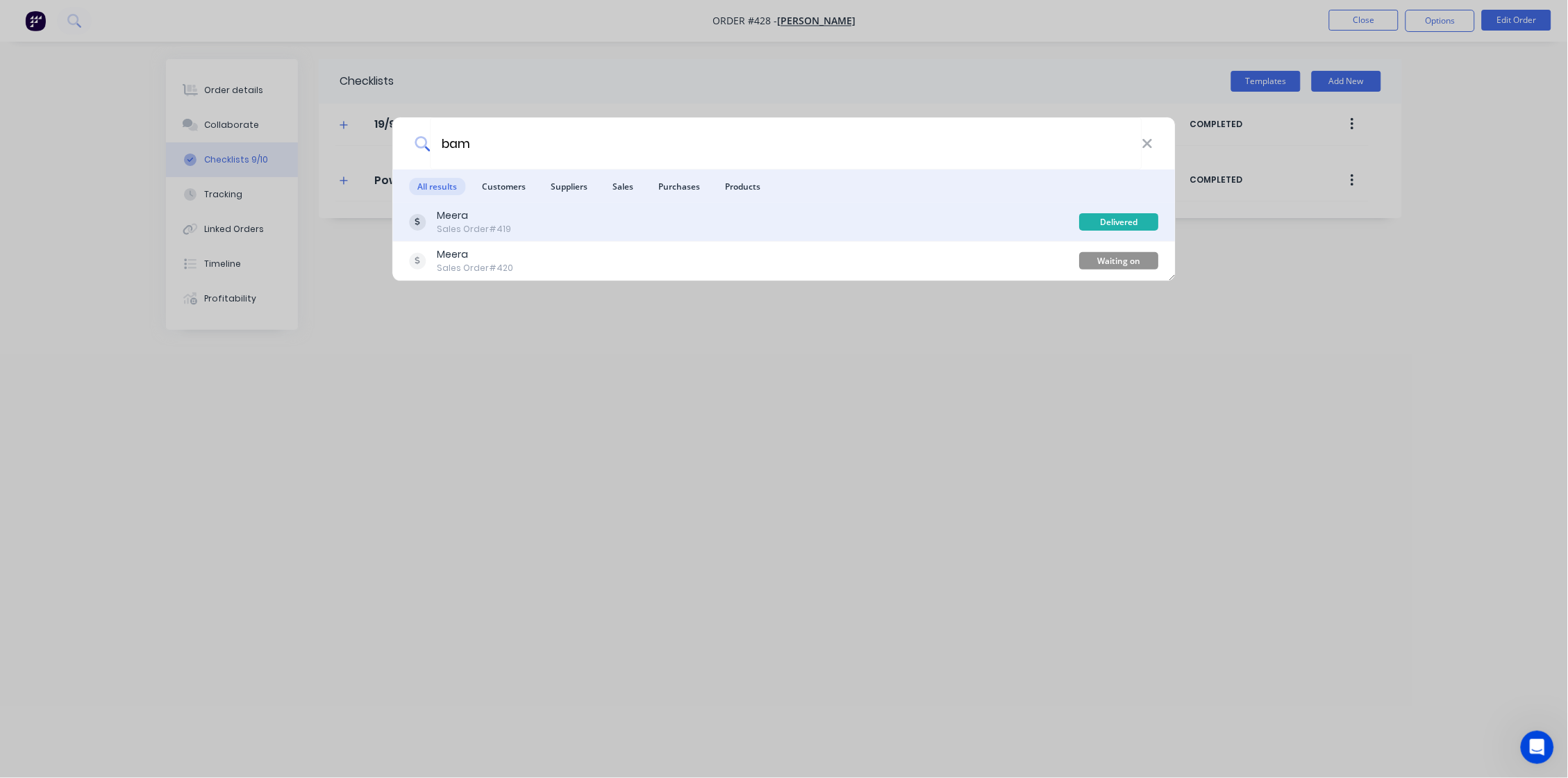
drag, startPoint x: 86, startPoint y: 19, endPoint x: 468, endPoint y: 225, distance: 434.0
click at [468, 225] on div "Sales Order #419" at bounding box center [474, 229] width 74 height 13
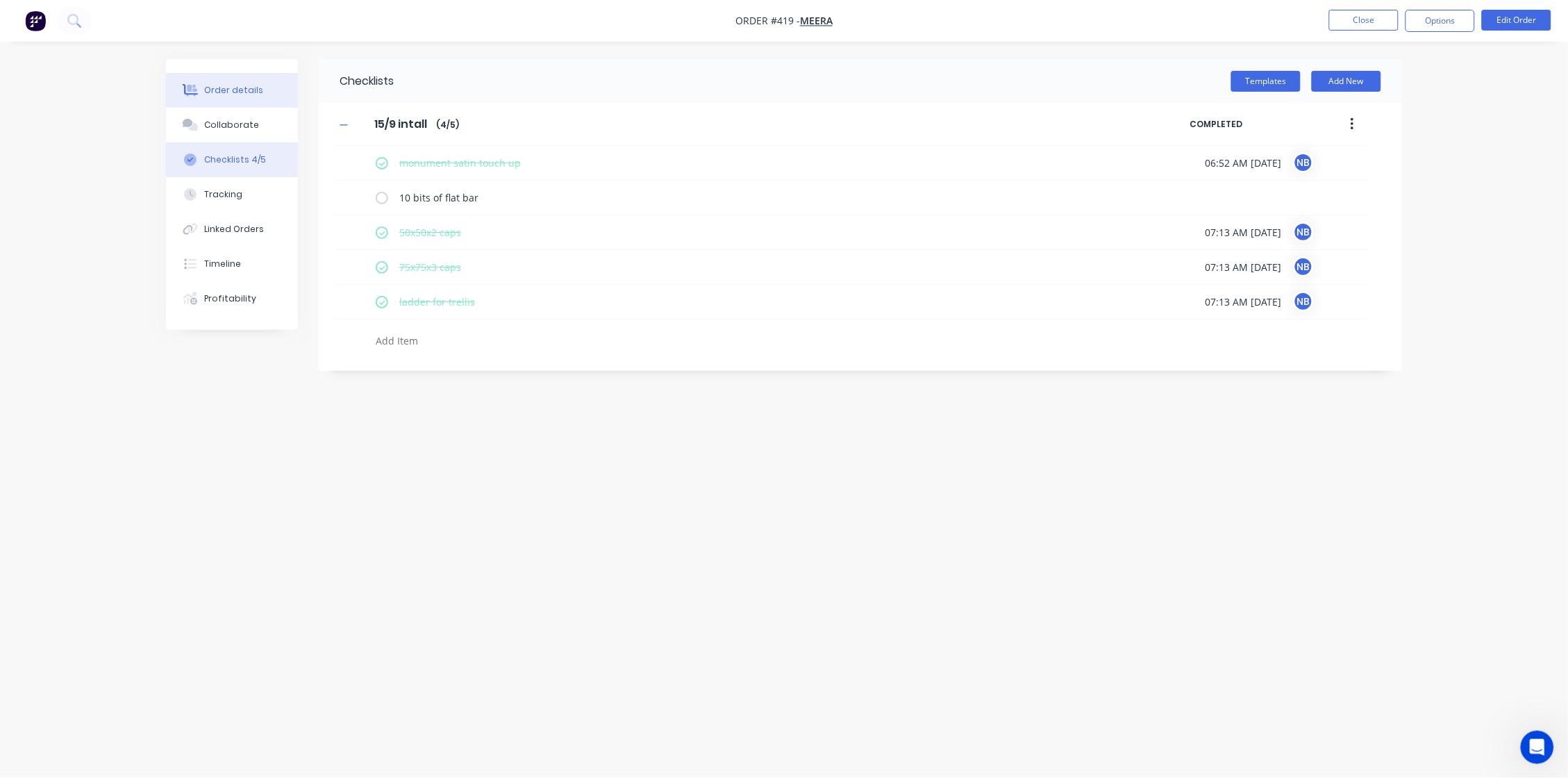
click at [252, 96] on button "Order details" at bounding box center [232, 90] width 132 height 35
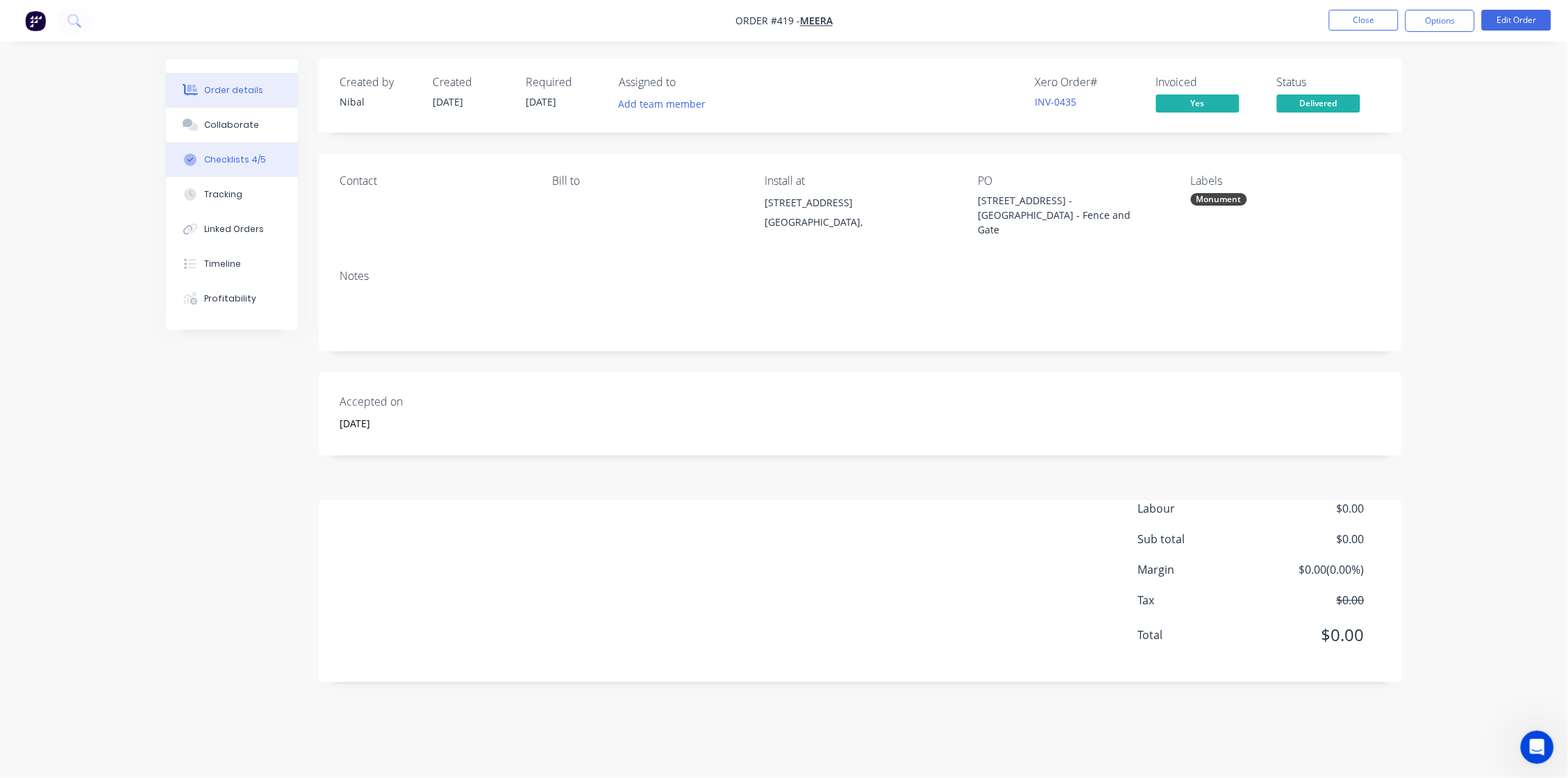
click at [230, 150] on button "Checklists 4/5" at bounding box center [232, 159] width 132 height 35
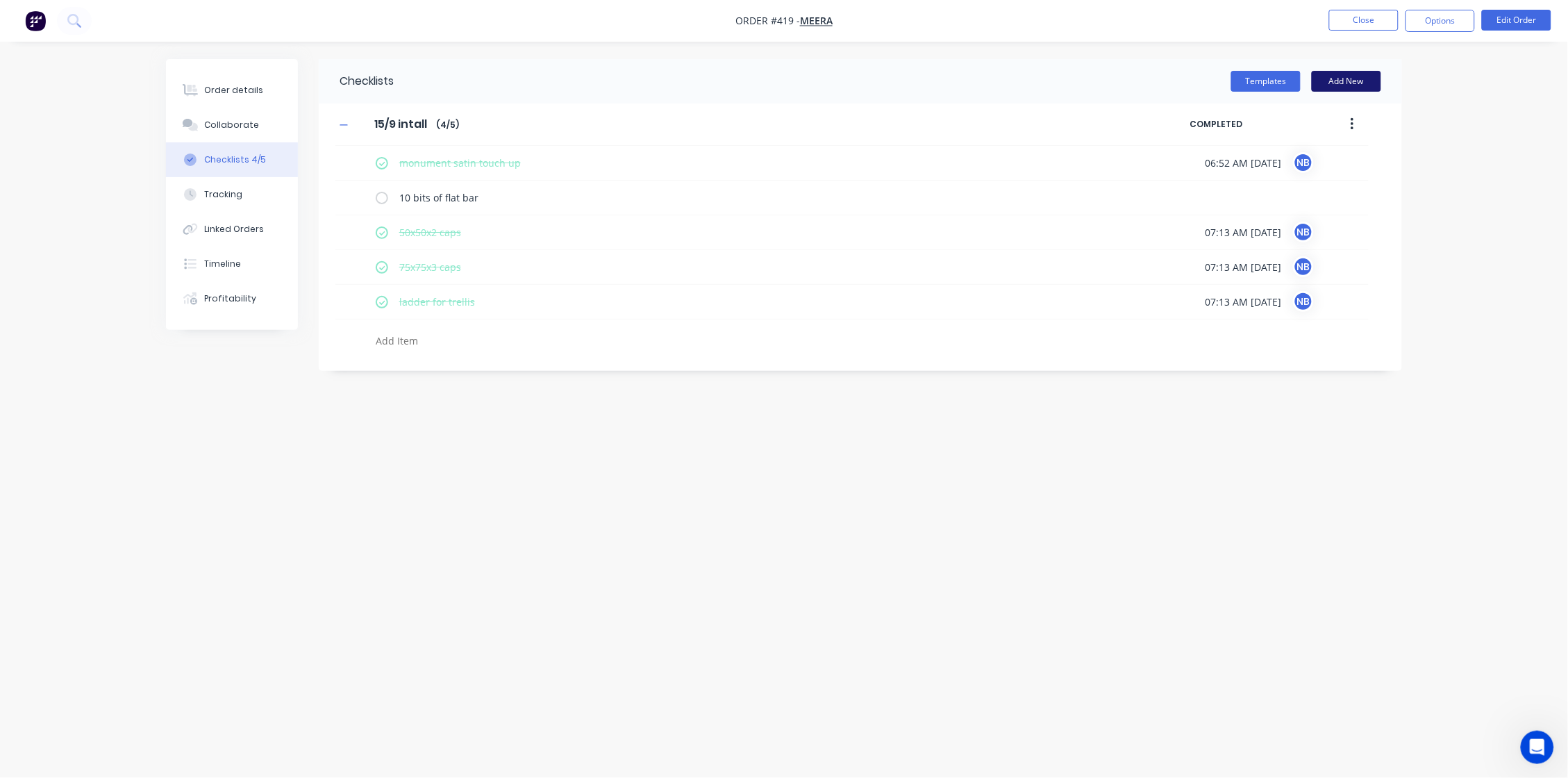
click at [1234, 75] on button "Add New" at bounding box center [1347, 81] width 70 height 20
type textarea "x"
type input "p"
type input "powder"
click at [420, 437] on textarea at bounding box center [704, 430] width 668 height 20
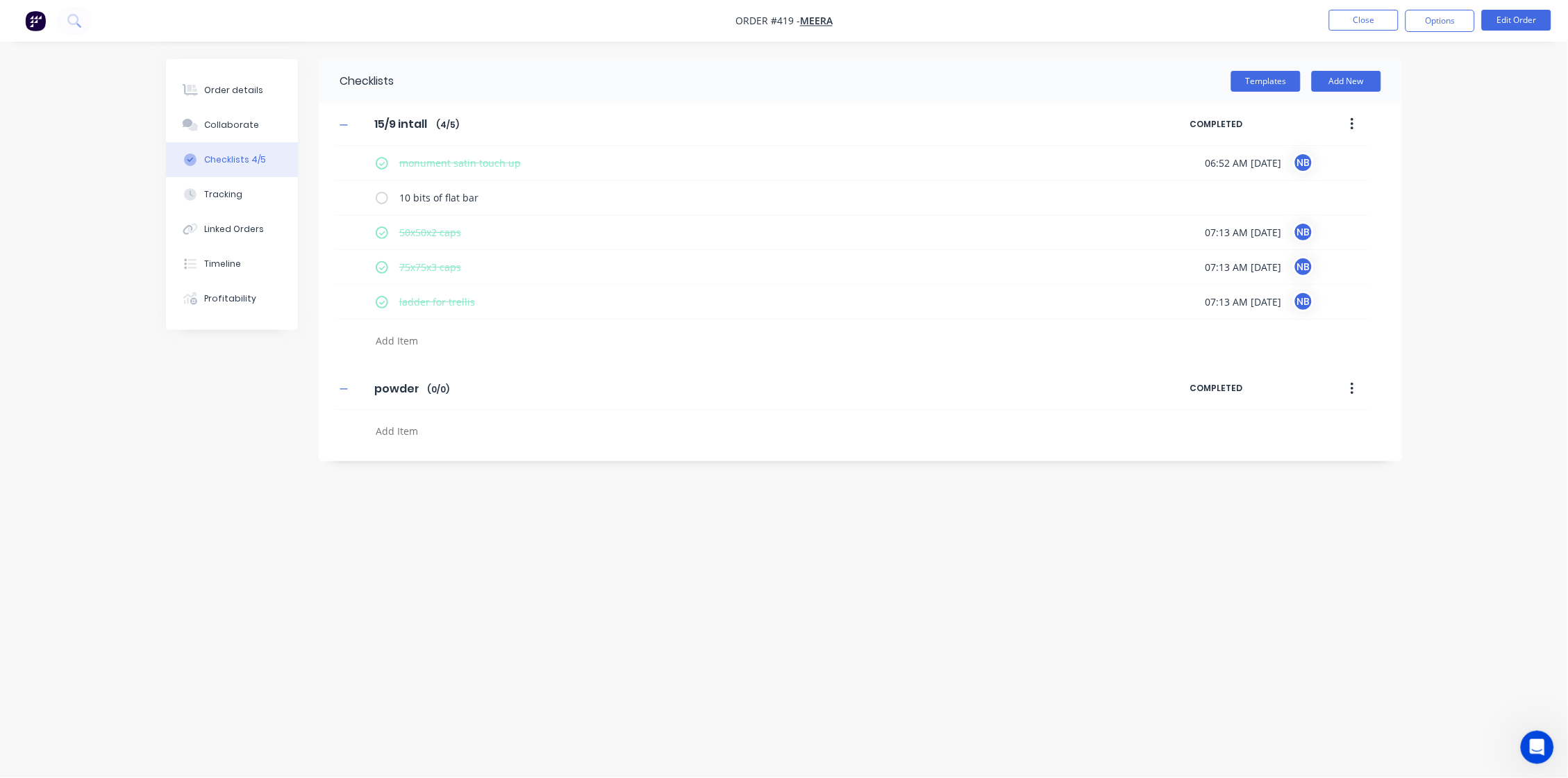
type textarea "x"
type textarea "2"
type textarea "x"
type textarea "28"
type textarea "x"
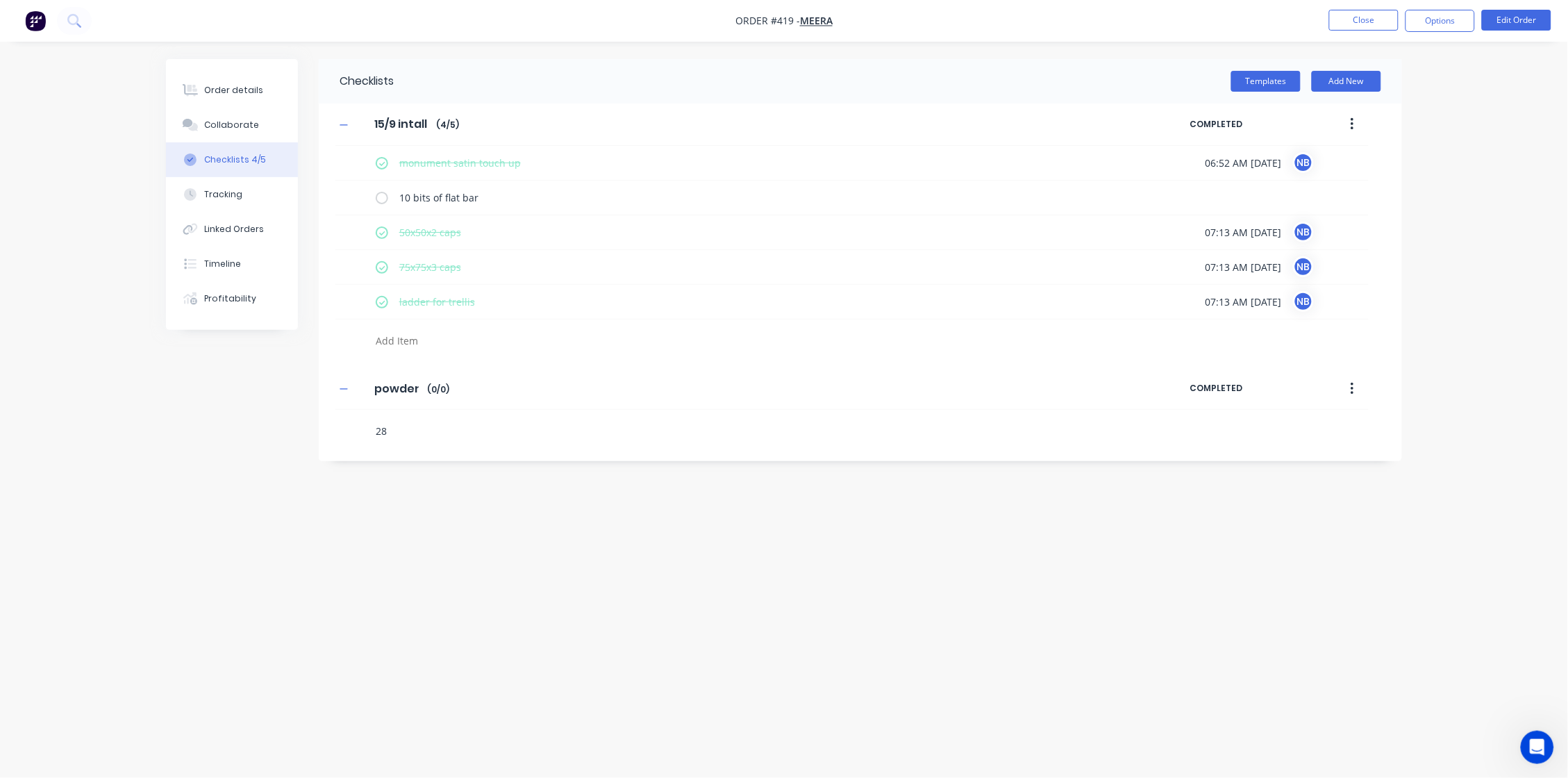
type textarea "282"
type textarea "x"
click at [380, 432] on label at bounding box center [381, 426] width 13 height 14
click at [0, 0] on input "checkbox" at bounding box center [0, 0] width 0 height 0
type textarea "x"
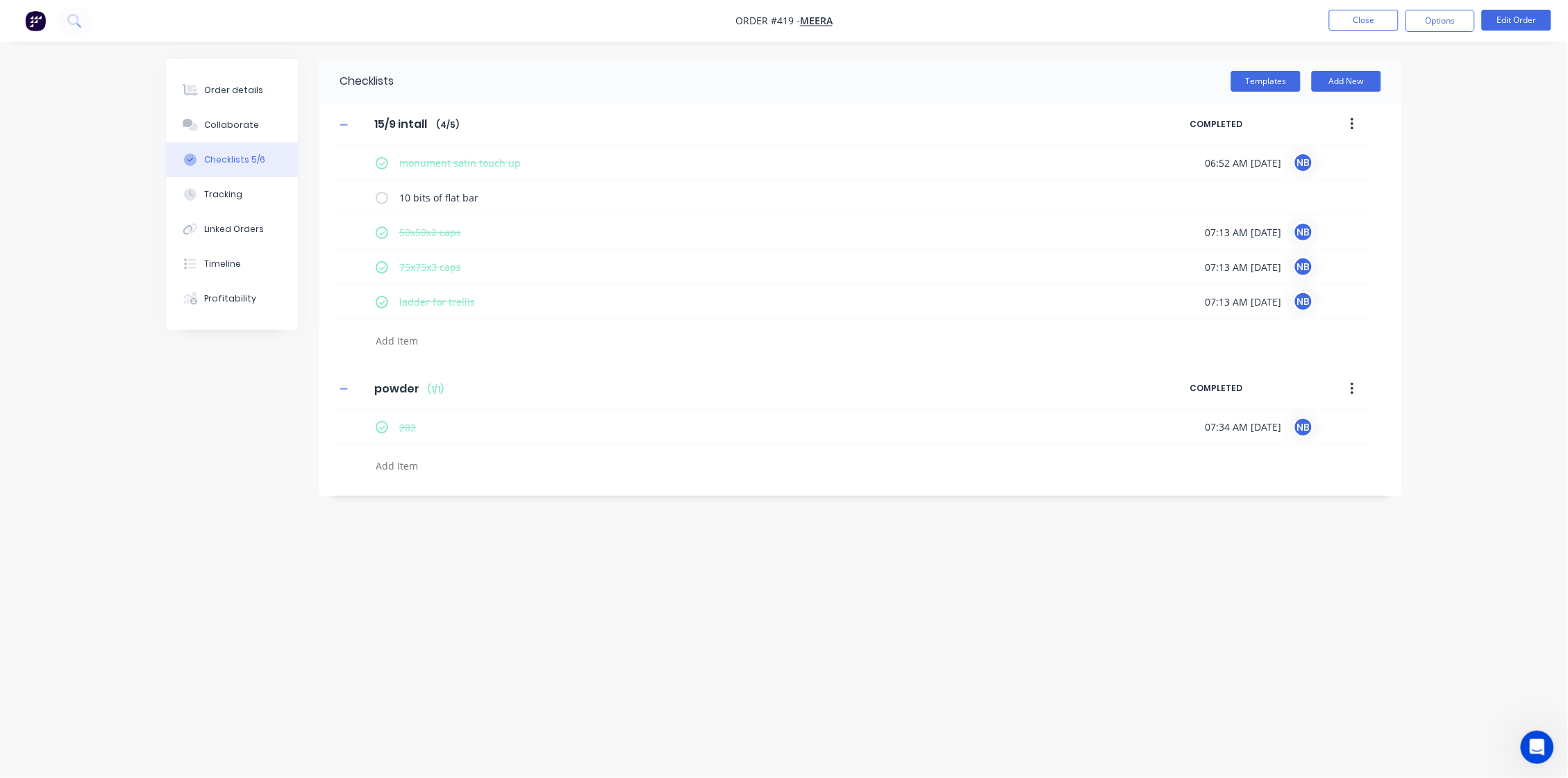
click at [289, 480] on div "Checklists Templates Add New 15/9 intall 15/9 intall Enter Checklist name ( 4 /…" at bounding box center [784, 362] width 1236 height 607
click at [81, 25] on icon at bounding box center [73, 20] width 13 height 13
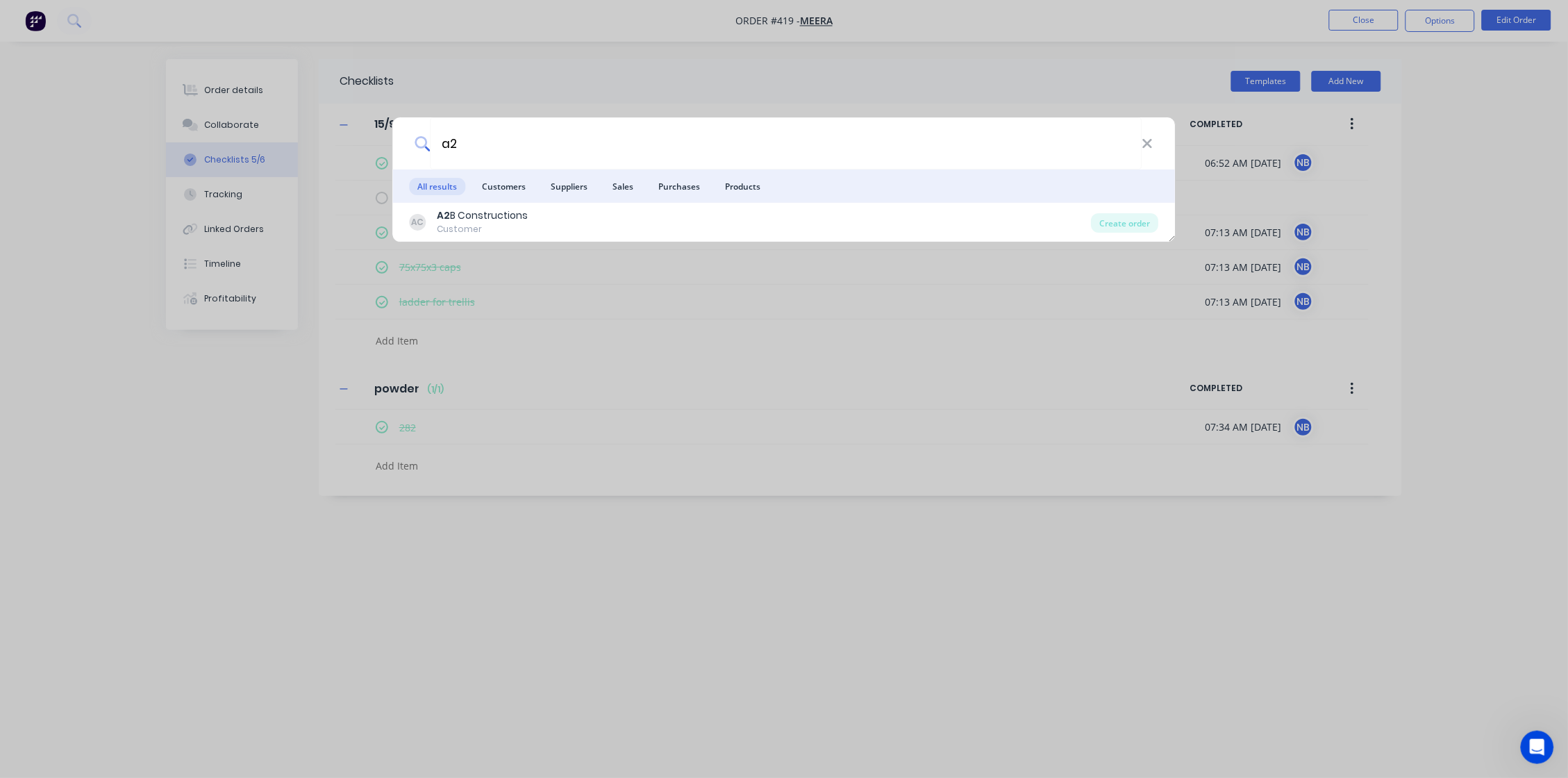
type input "a"
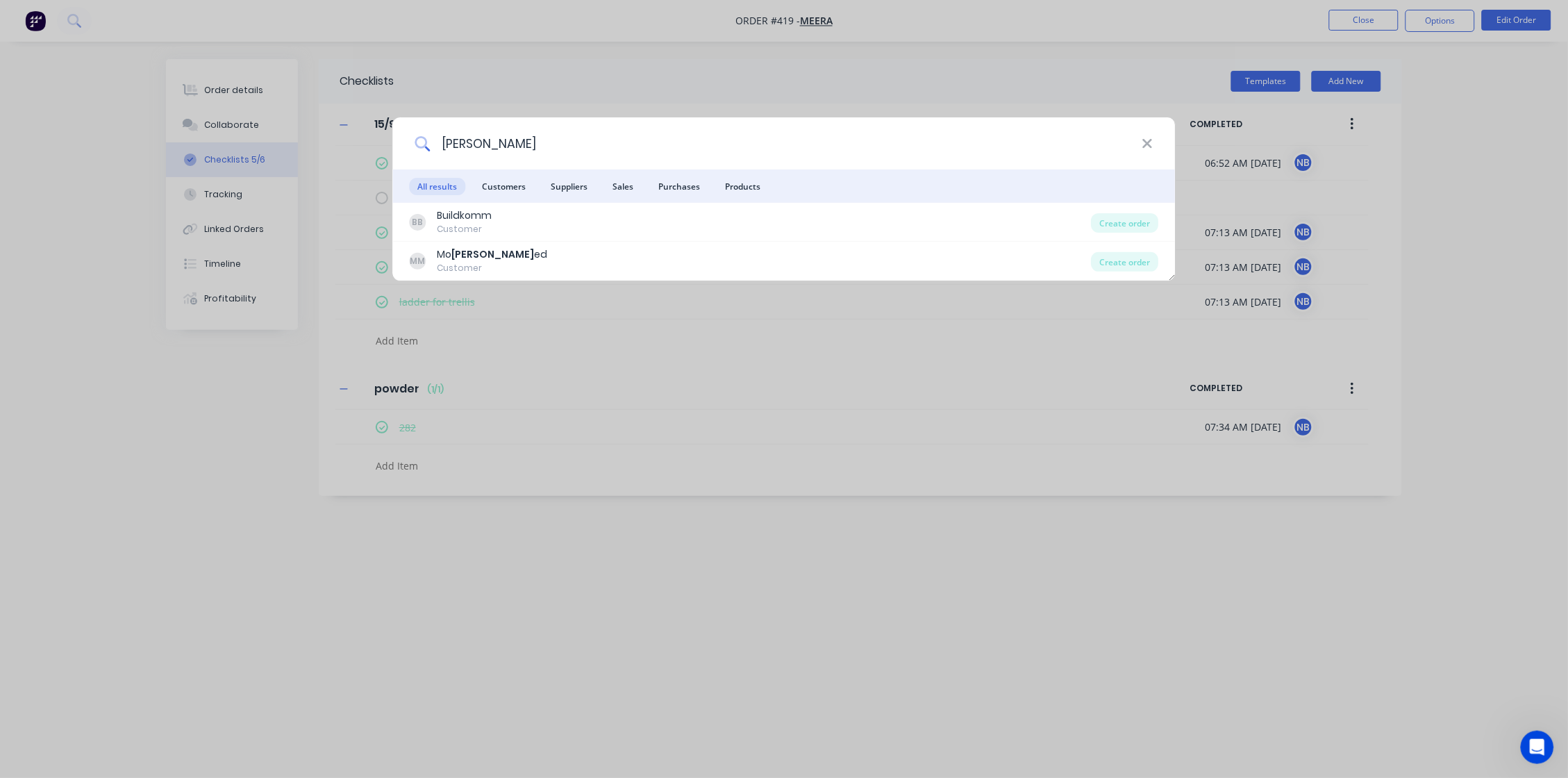
drag, startPoint x: 536, startPoint y: 136, endPoint x: 382, endPoint y: 132, distance: 154.1
click at [382, 132] on div "hamm All results Customers Suppliers Sales Purchases Products BB Buildkomm Cust…" at bounding box center [784, 389] width 1568 height 778
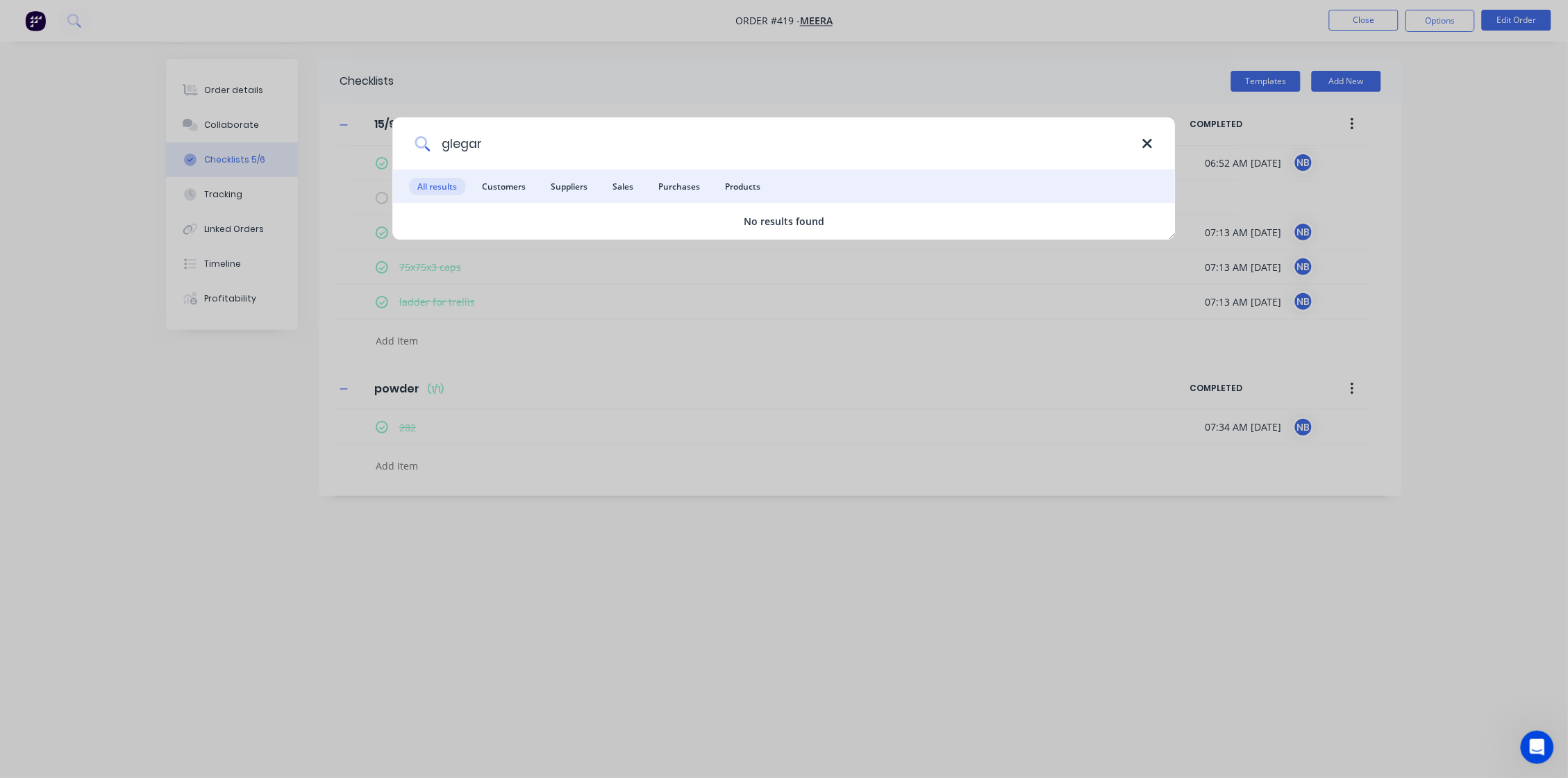
type input "glegar"
drag, startPoint x: 1151, startPoint y: 140, endPoint x: 1066, endPoint y: 123, distance: 86.7
click at [1151, 140] on icon at bounding box center [1147, 143] width 9 height 9
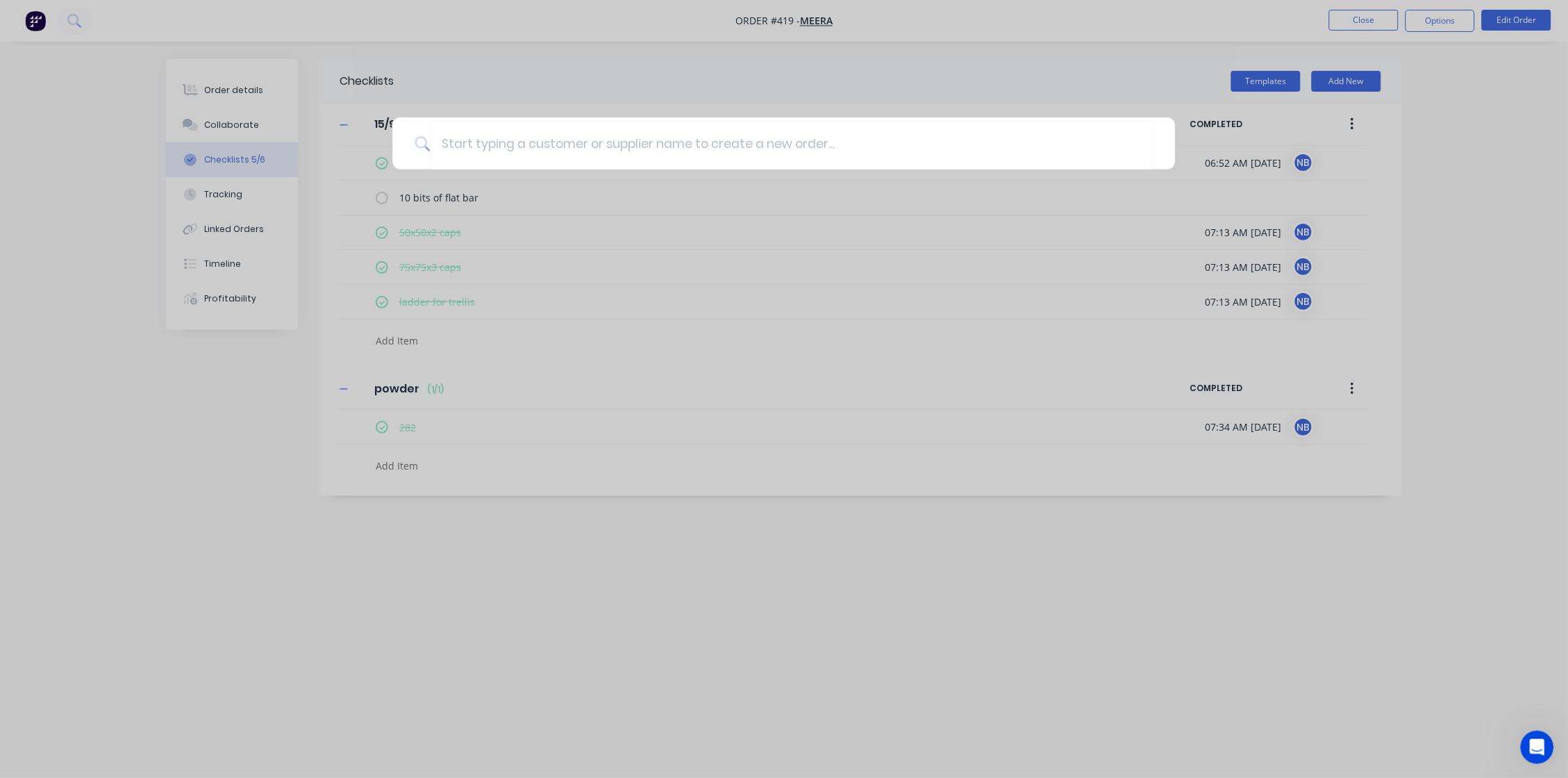
drag, startPoint x: 996, startPoint y: 37, endPoint x: 1068, endPoint y: 35, distance: 72.0
click at [996, 37] on div at bounding box center [784, 389] width 1568 height 778
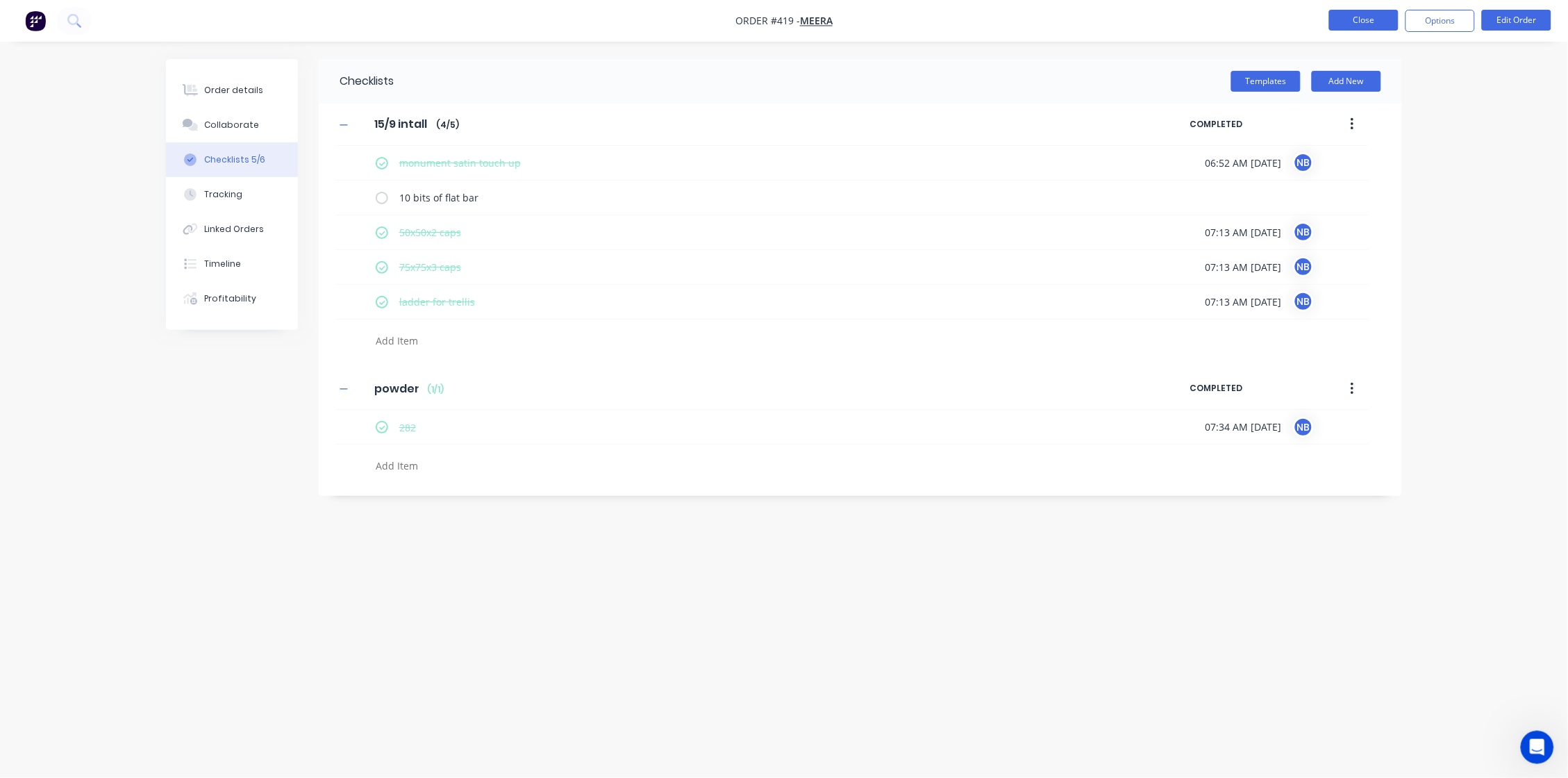
click at [1234, 26] on button "Close" at bounding box center [1364, 20] width 70 height 20
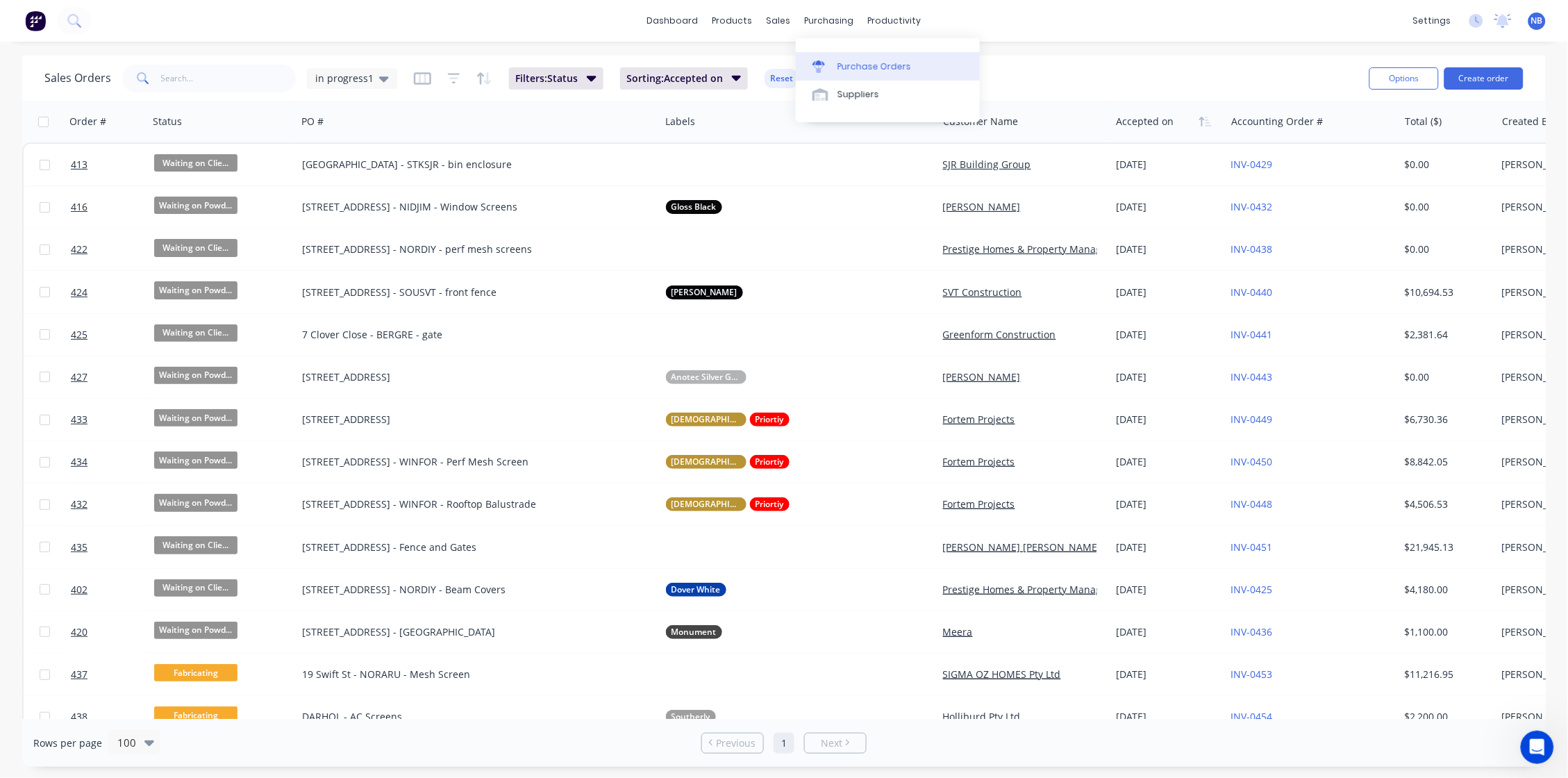
click at [839, 66] on div "Purchase Orders" at bounding box center [874, 66] width 73 height 13
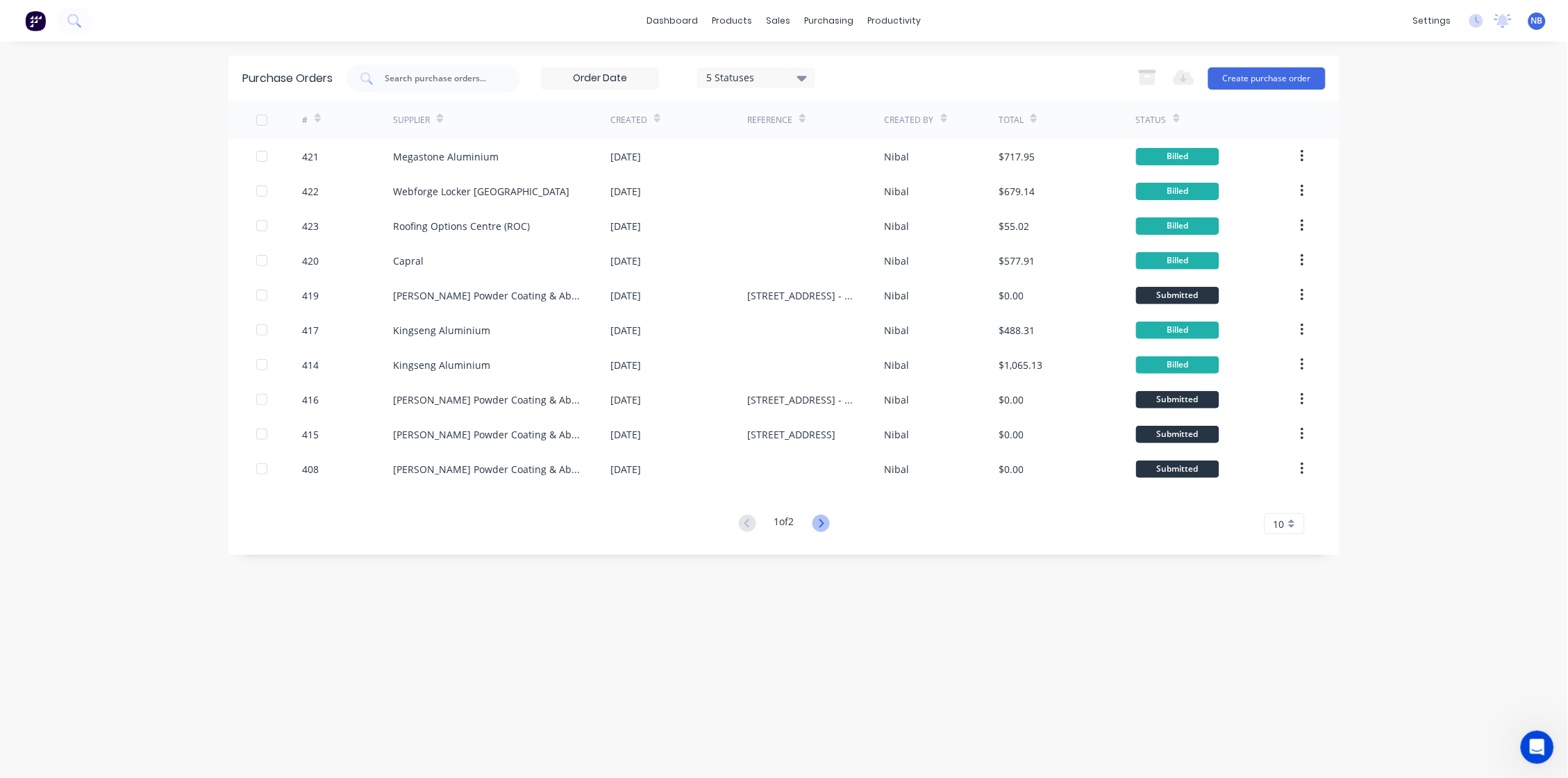
click at [830, 527] on icon at bounding box center [821, 523] width 17 height 17
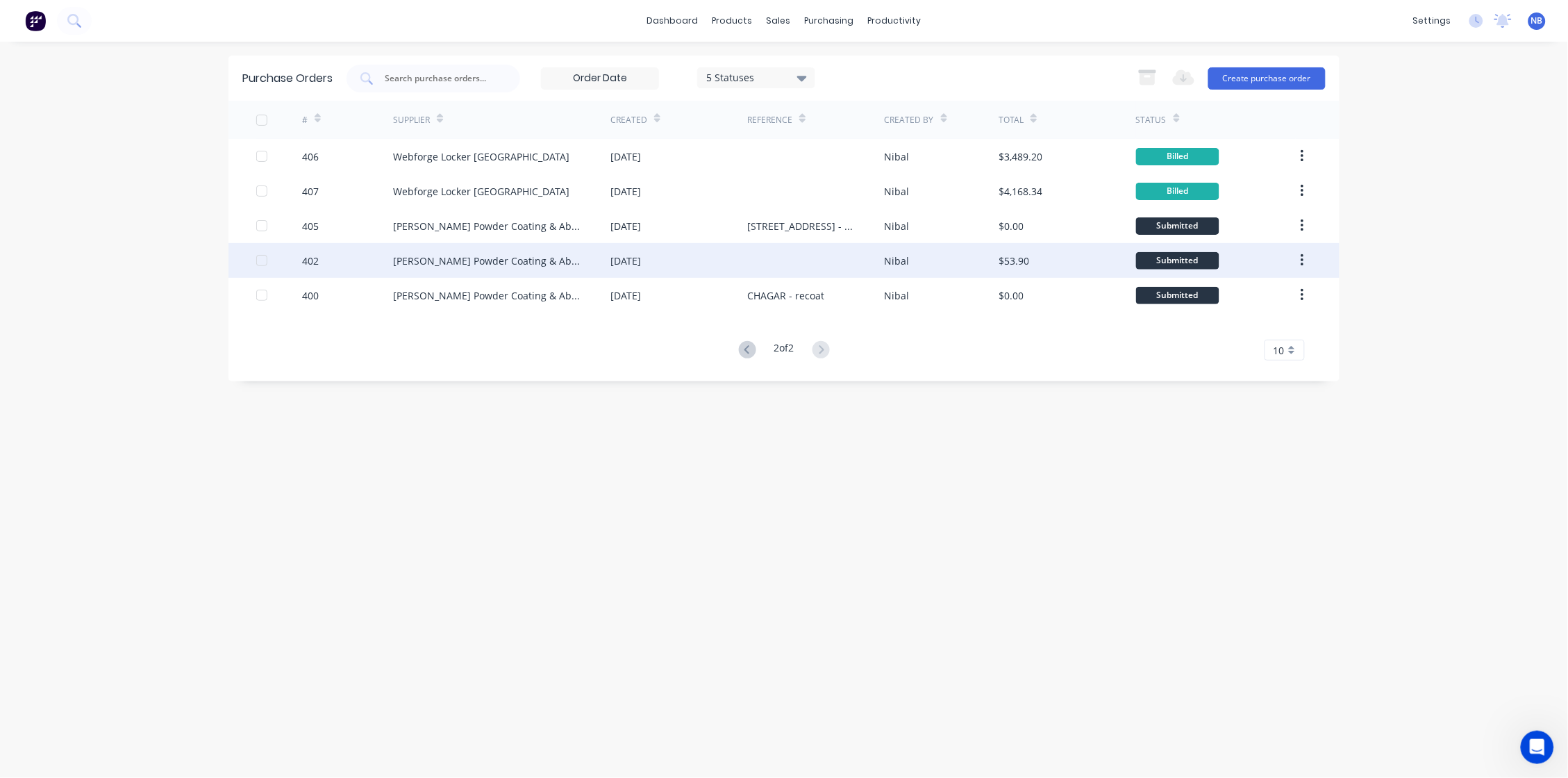
click at [630, 263] on div "[DATE]" at bounding box center [626, 260] width 31 height 14
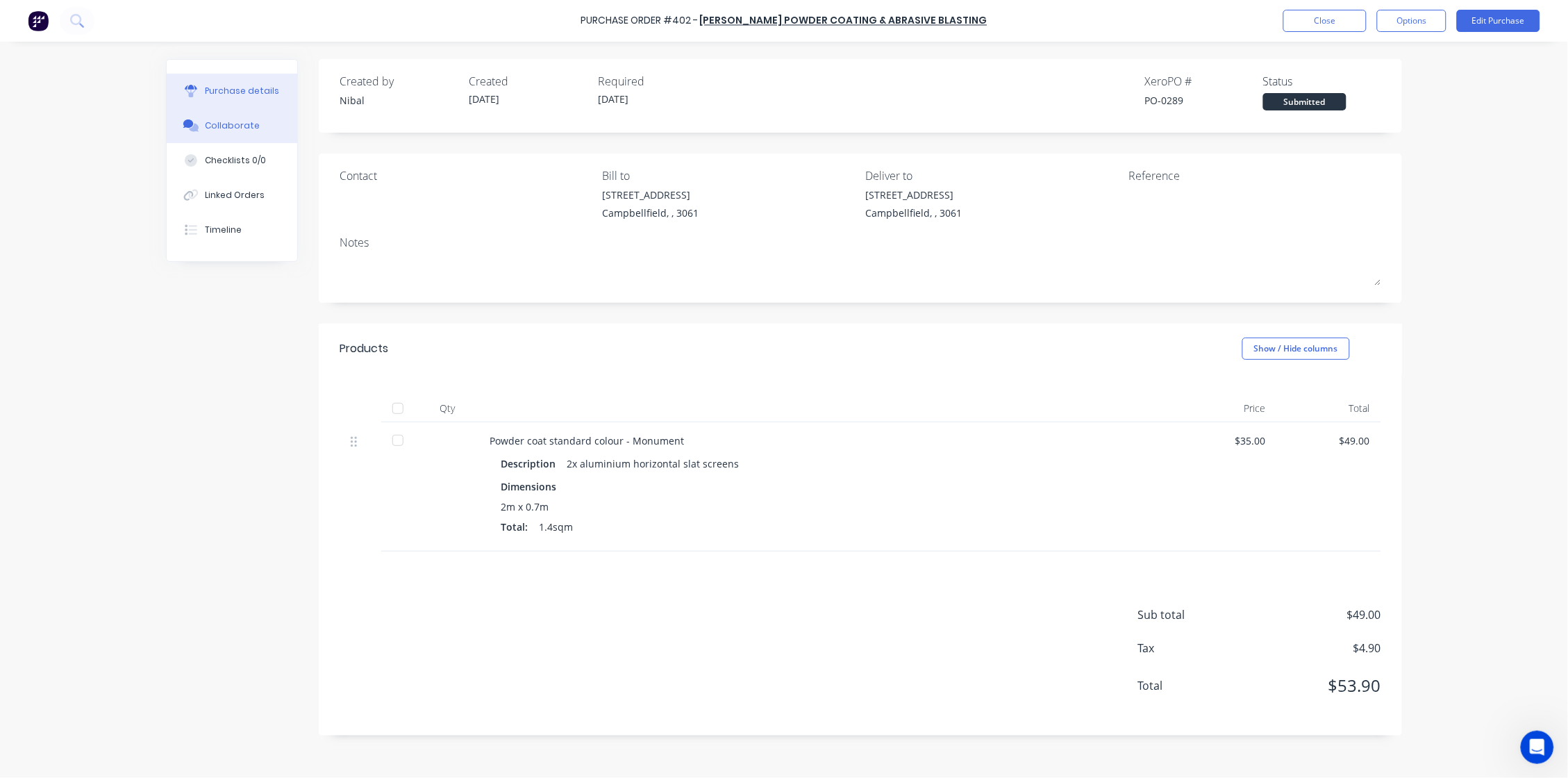
click at [177, 126] on button "Collaborate" at bounding box center [232, 125] width 130 height 35
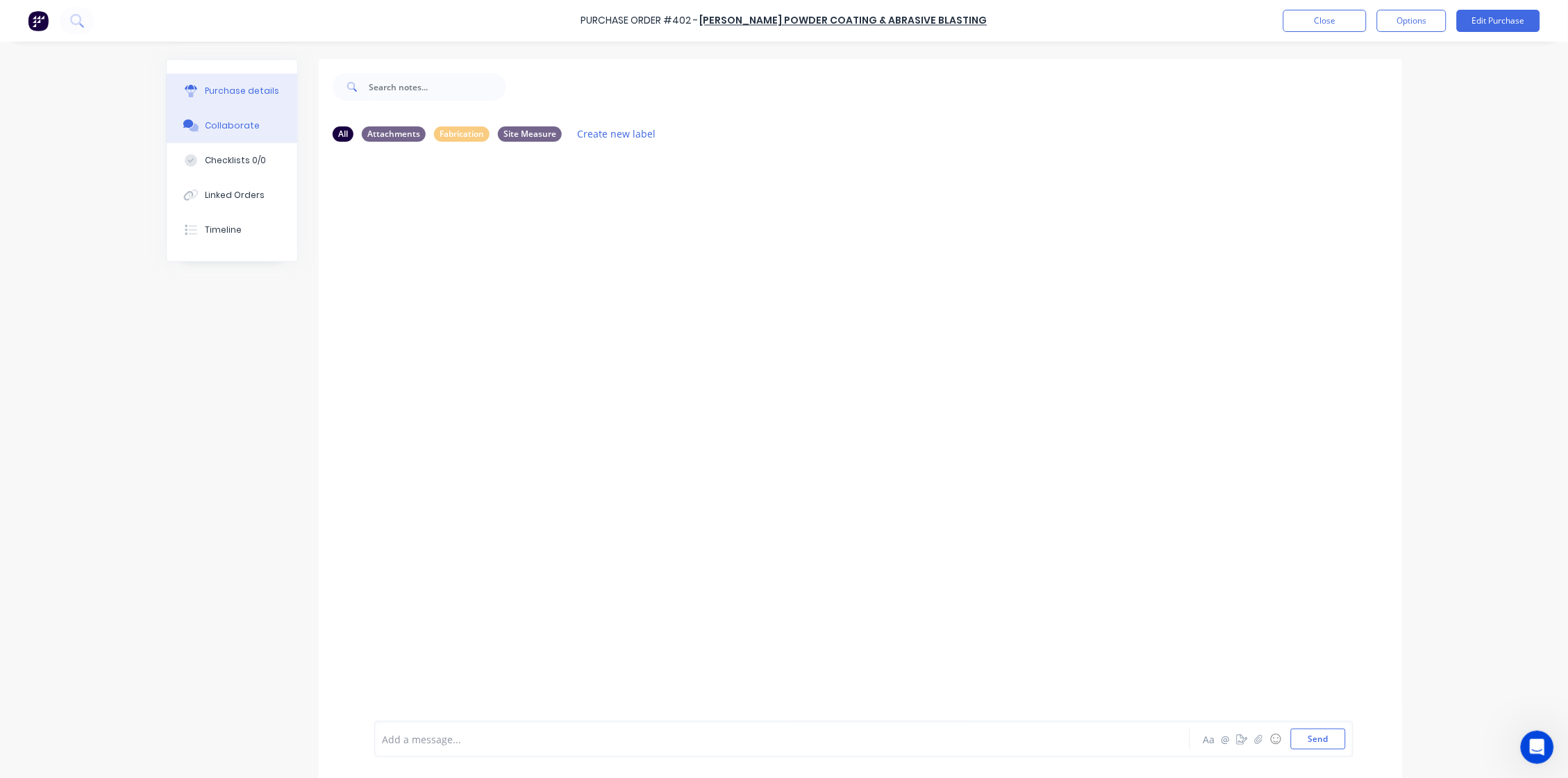
click at [234, 96] on div "Purchase details" at bounding box center [242, 91] width 74 height 13
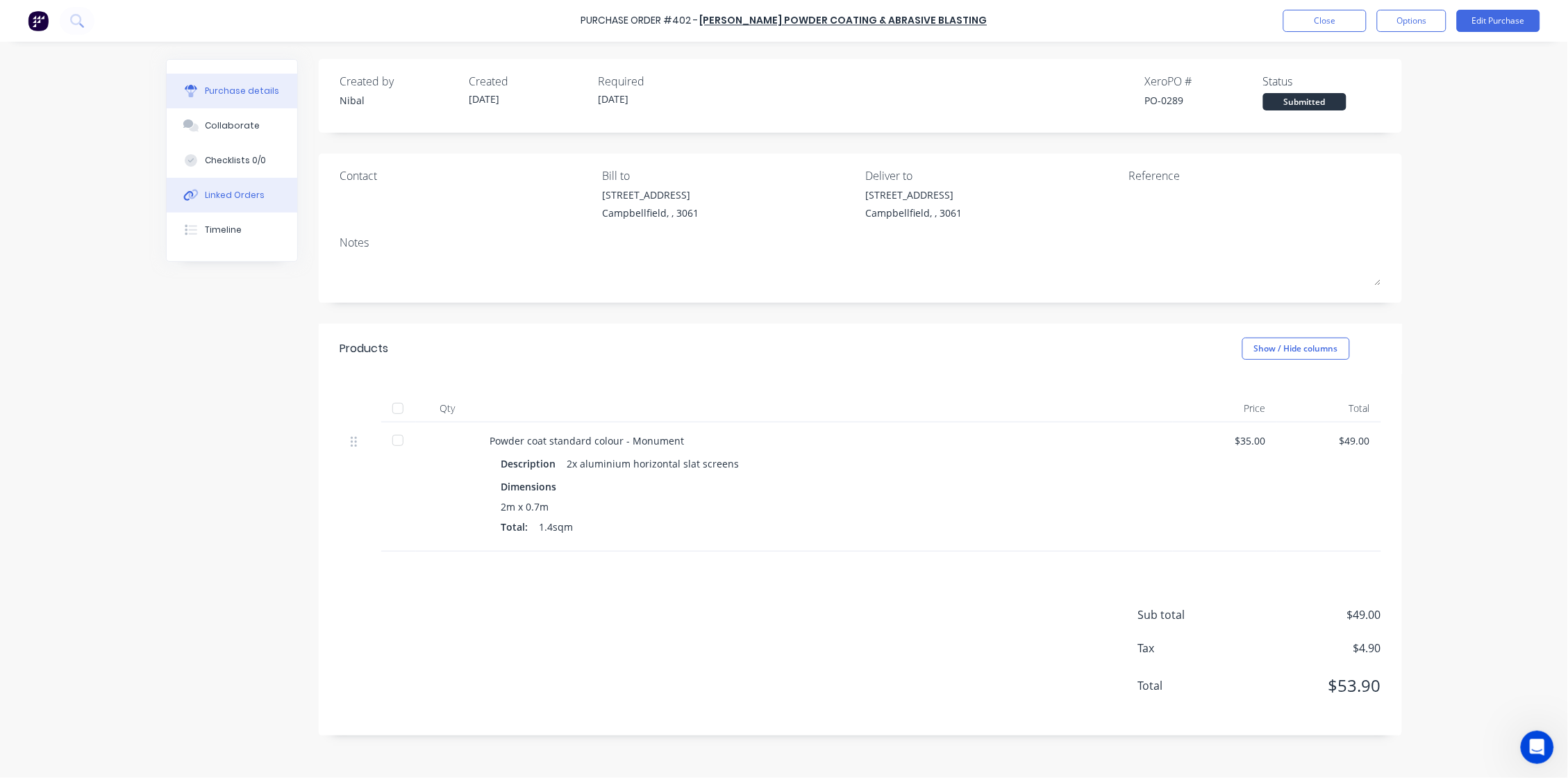
click at [261, 199] on div "Linked Orders" at bounding box center [235, 195] width 60 height 13
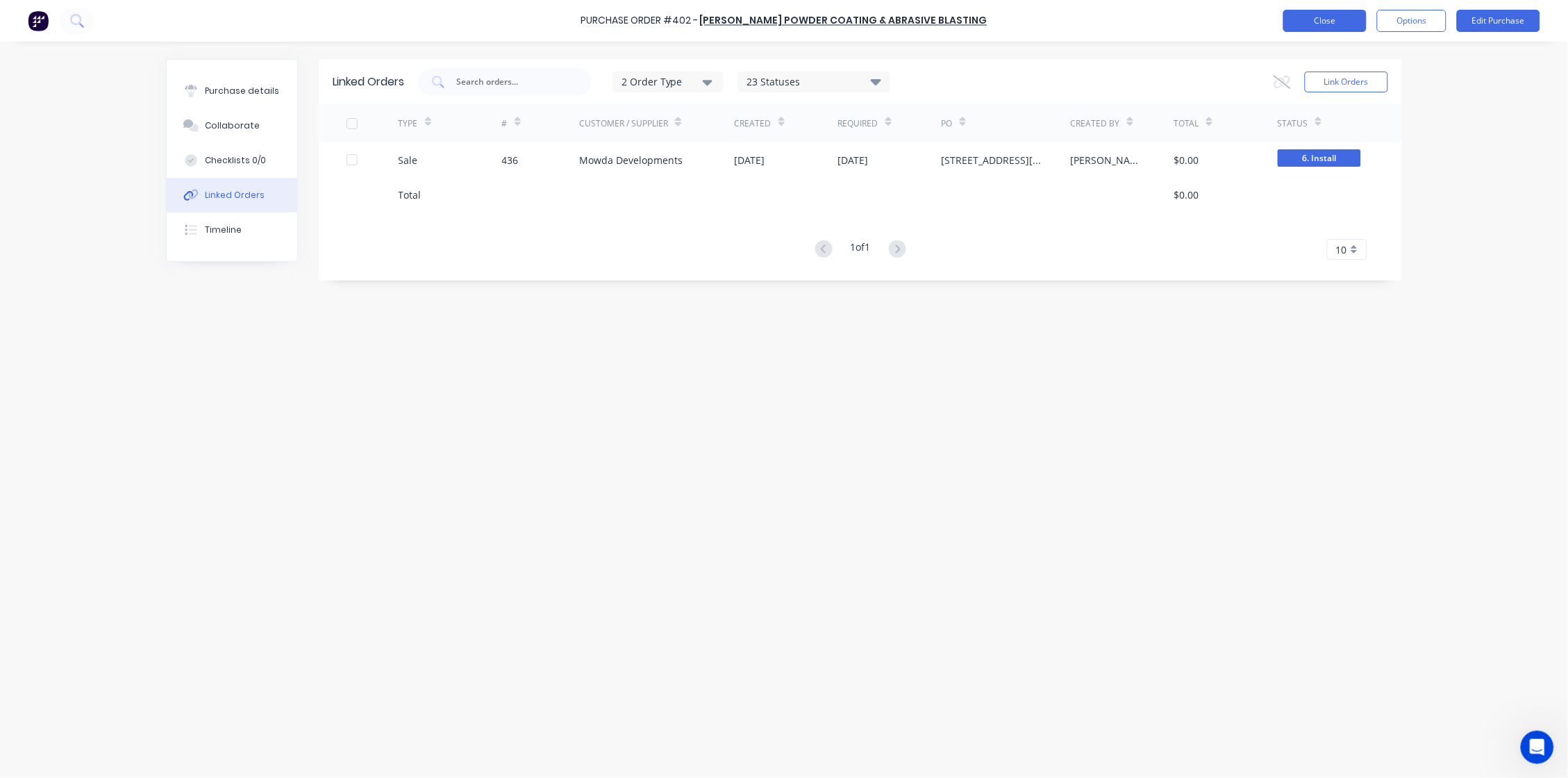
click at [1234, 17] on button "Close" at bounding box center [1325, 20] width 83 height 22
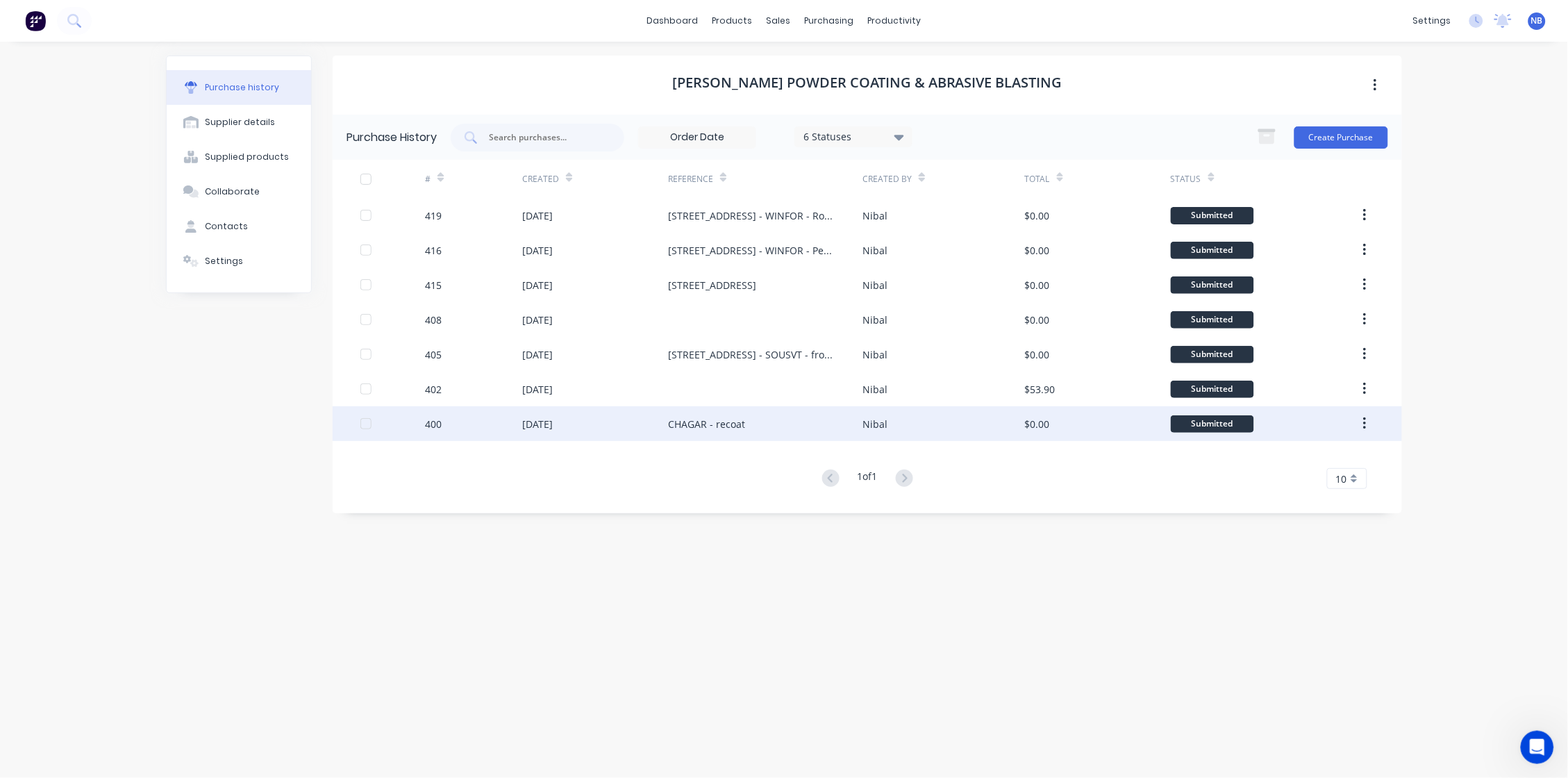
click at [748, 425] on div "CHAGAR - recoat" at bounding box center [765, 423] width 194 height 35
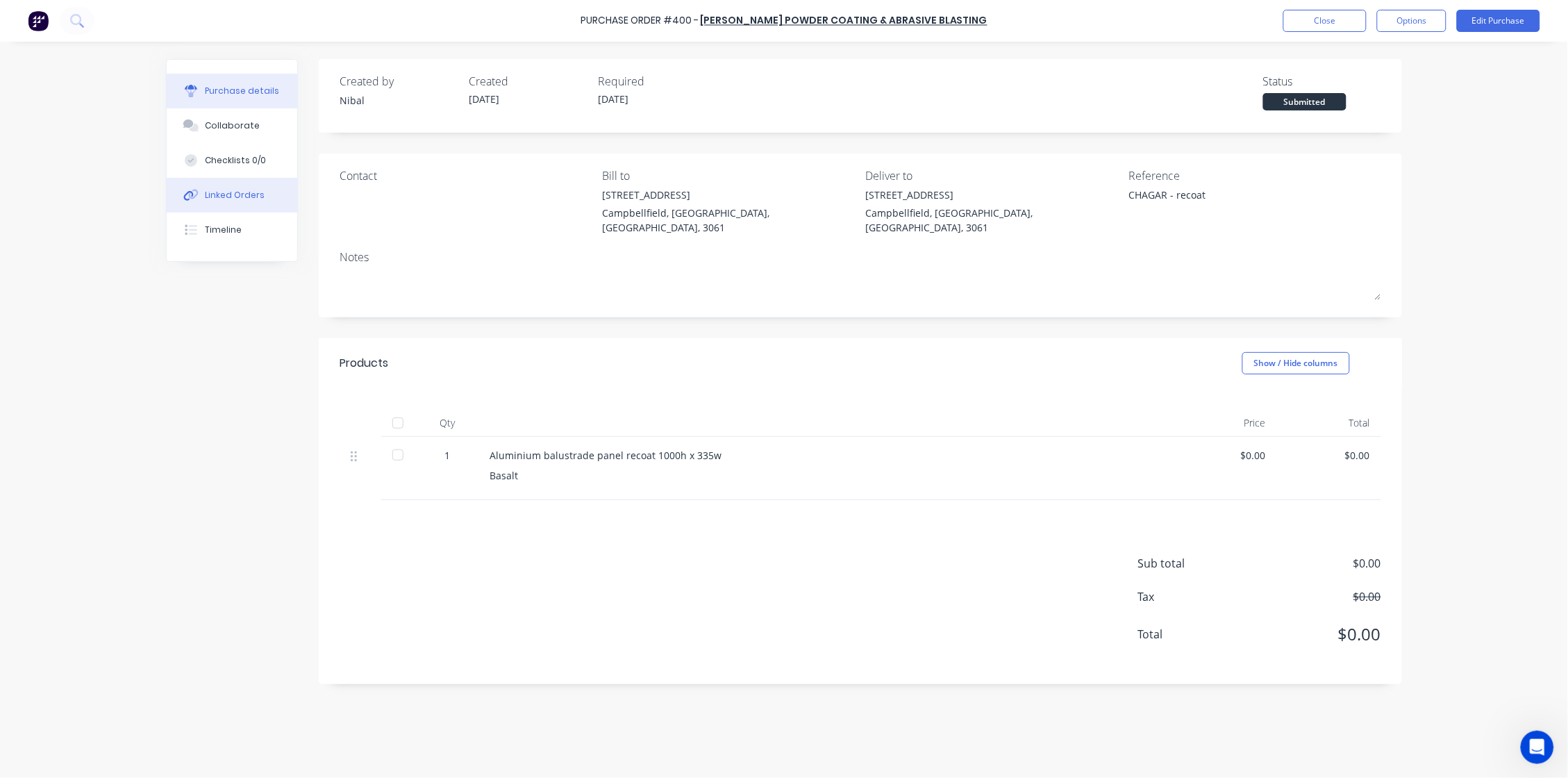
click at [241, 195] on div "Linked Orders" at bounding box center [235, 195] width 60 height 13
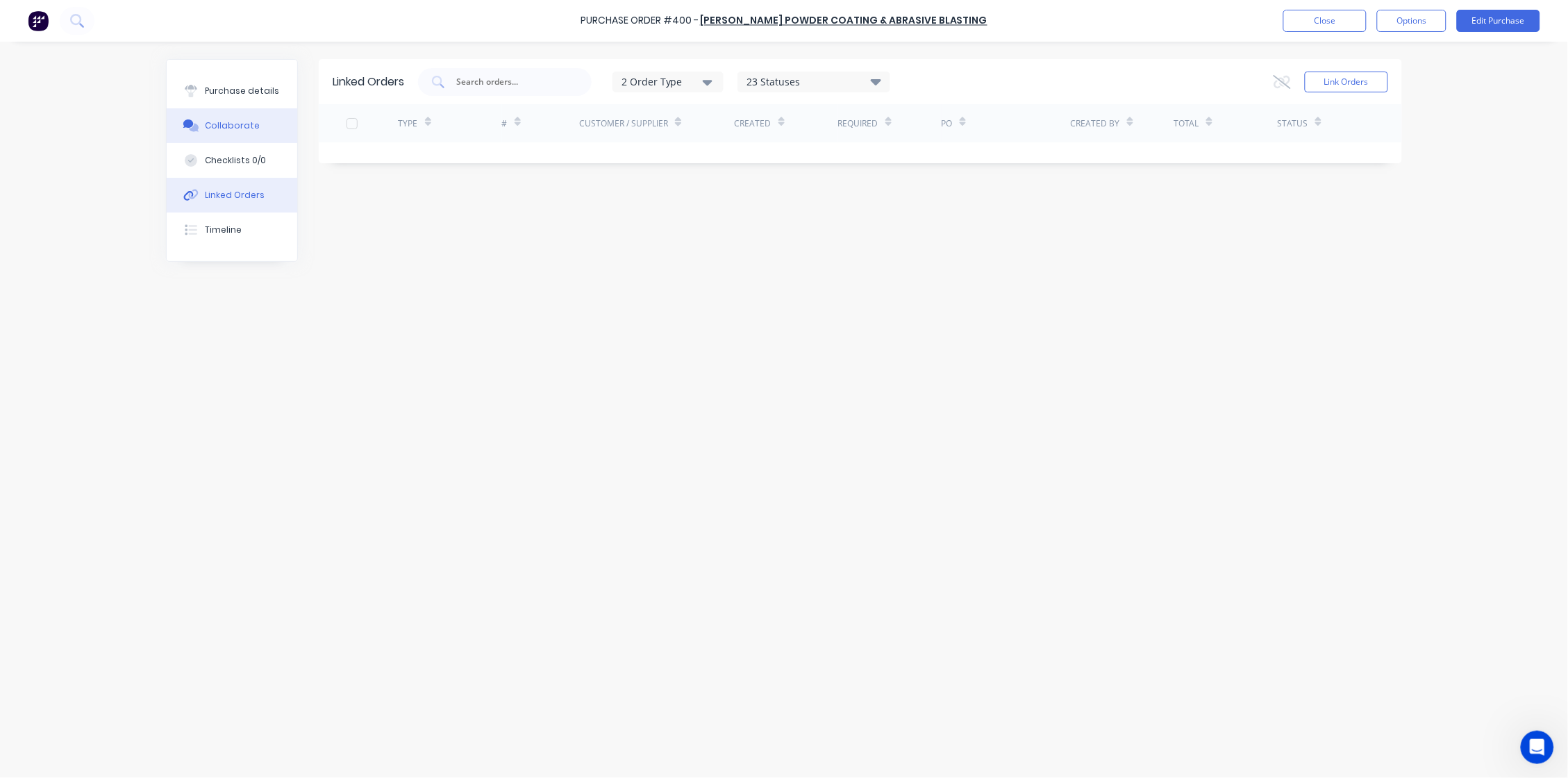
click at [239, 132] on div "Collaborate" at bounding box center [232, 125] width 54 height 13
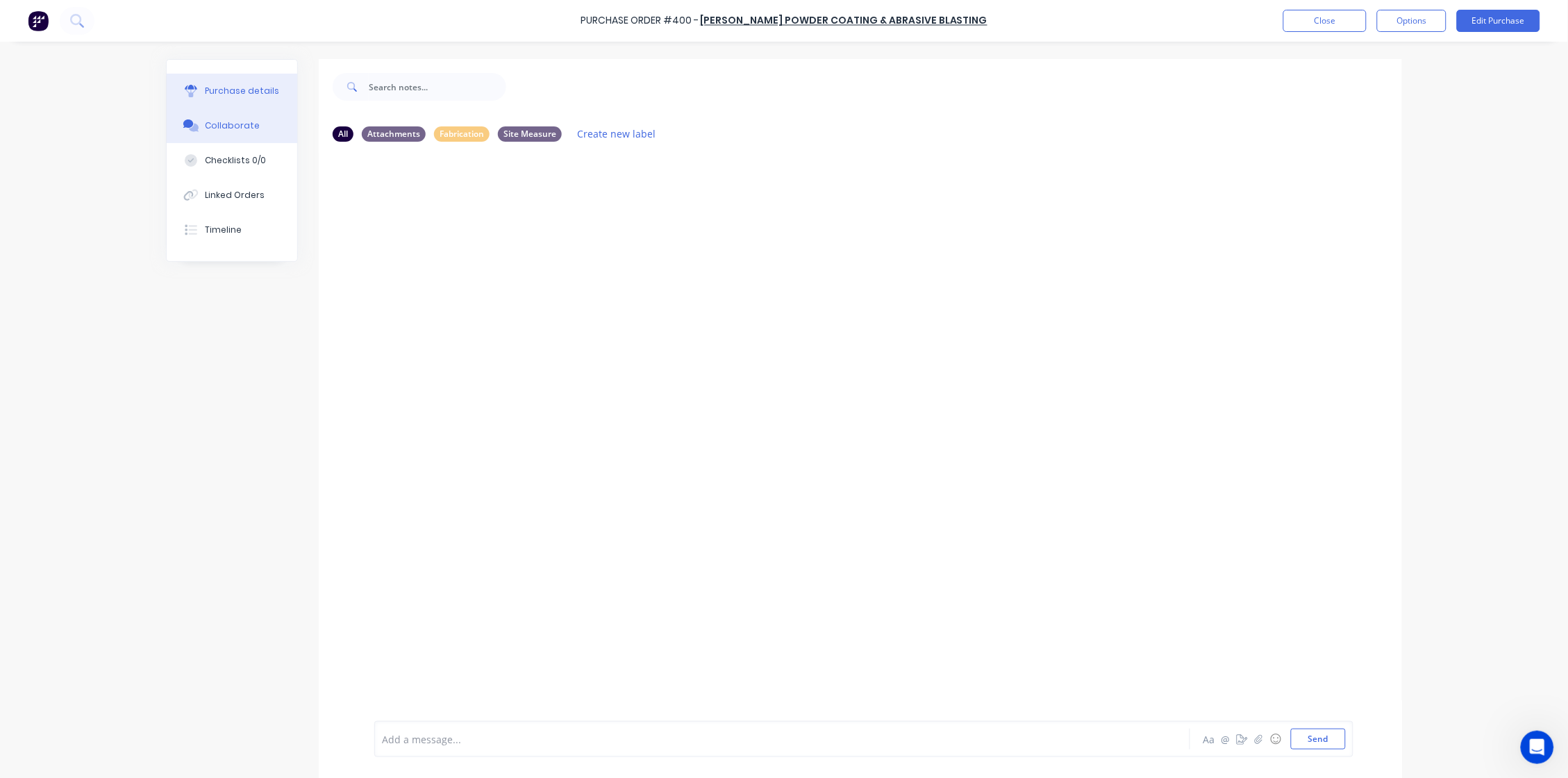
click at [242, 87] on div "Purchase details" at bounding box center [242, 91] width 74 height 13
type textarea "x"
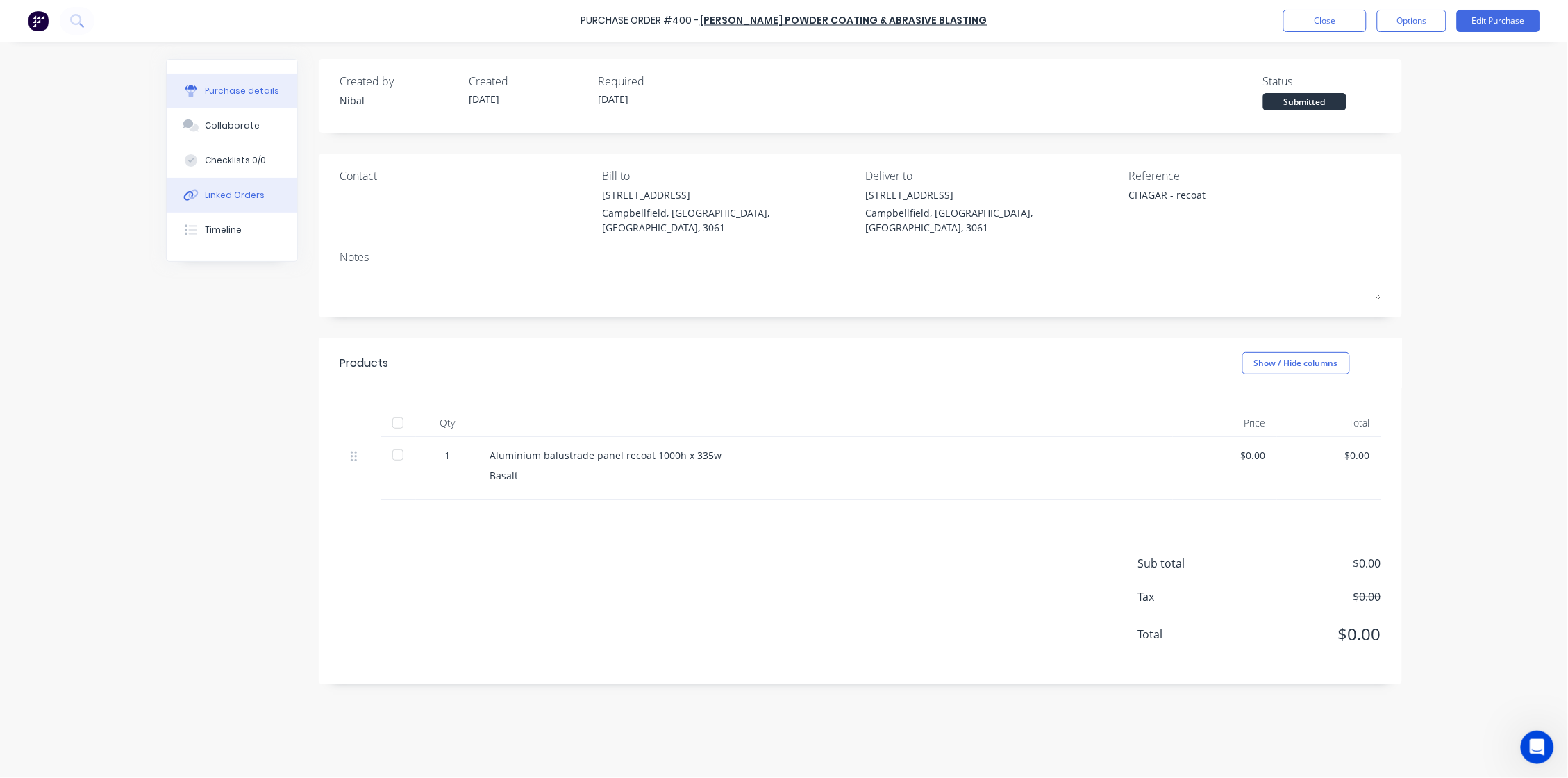
click at [272, 205] on button "Linked Orders" at bounding box center [232, 195] width 130 height 35
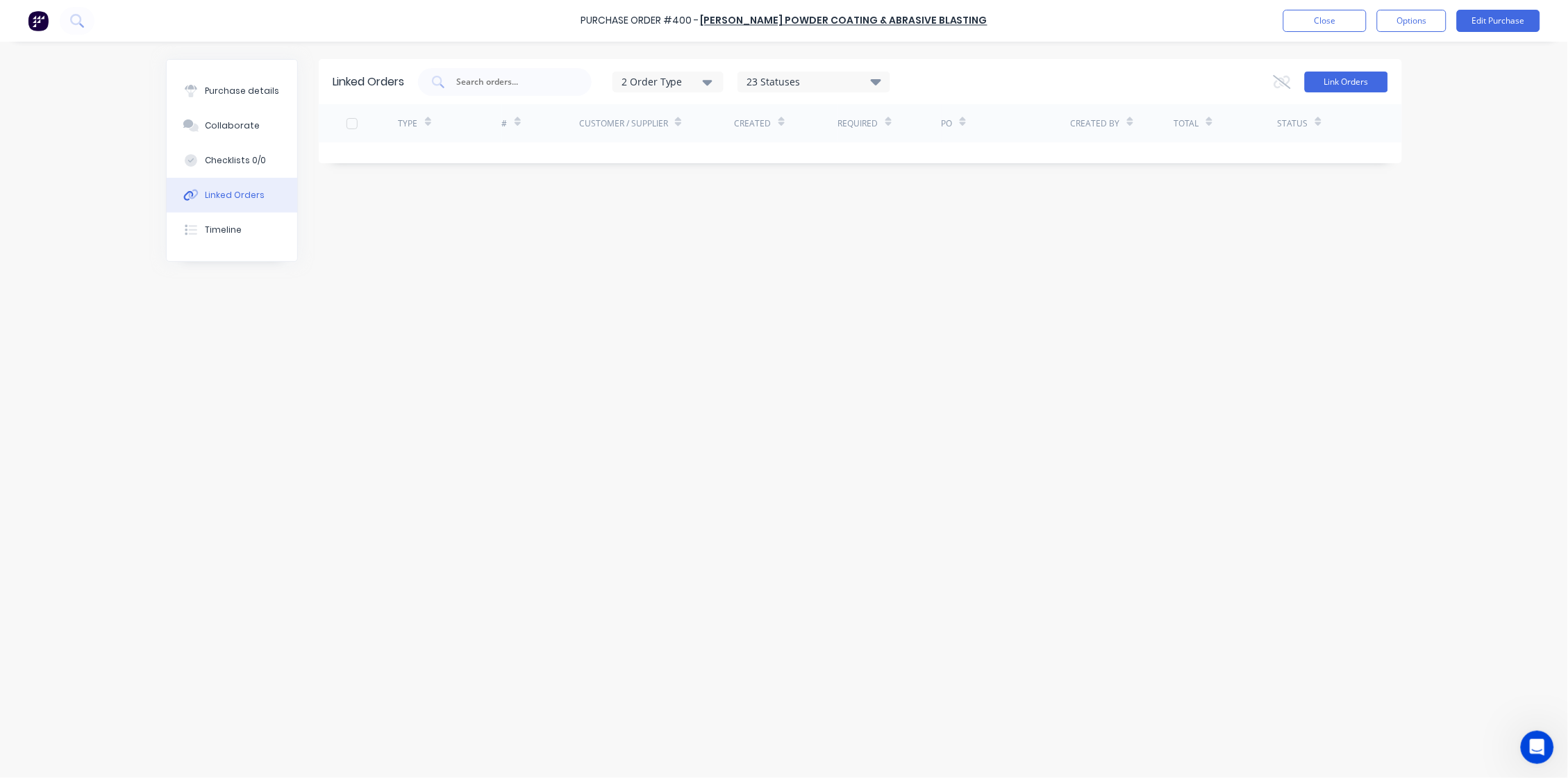
click at [1234, 90] on button "Link Orders" at bounding box center [1347, 82] width 83 height 20
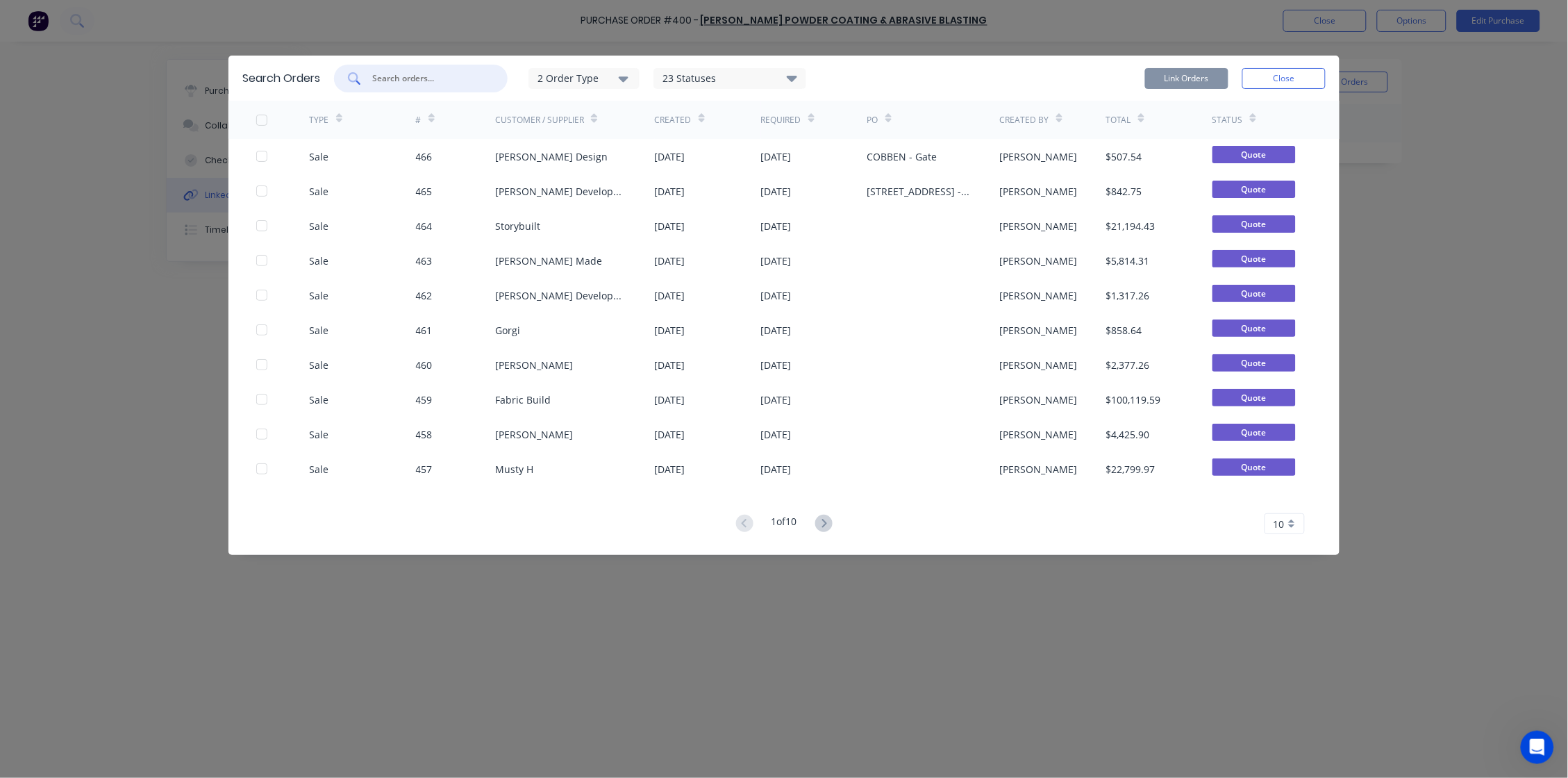
click at [476, 81] on input "text" at bounding box center [428, 78] width 115 height 14
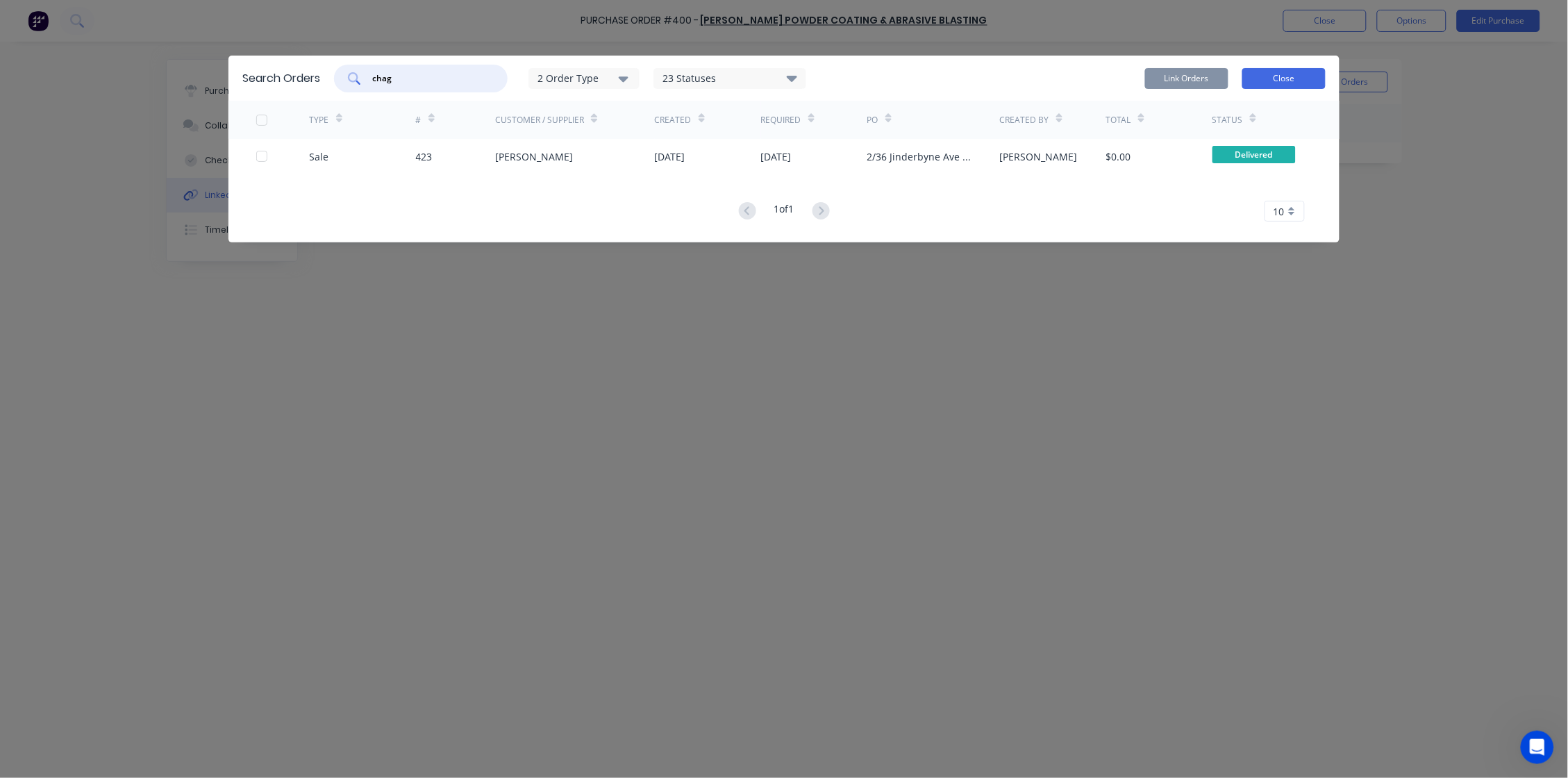
type input "chag"
click at [1234, 79] on button "Close" at bounding box center [1284, 78] width 83 height 20
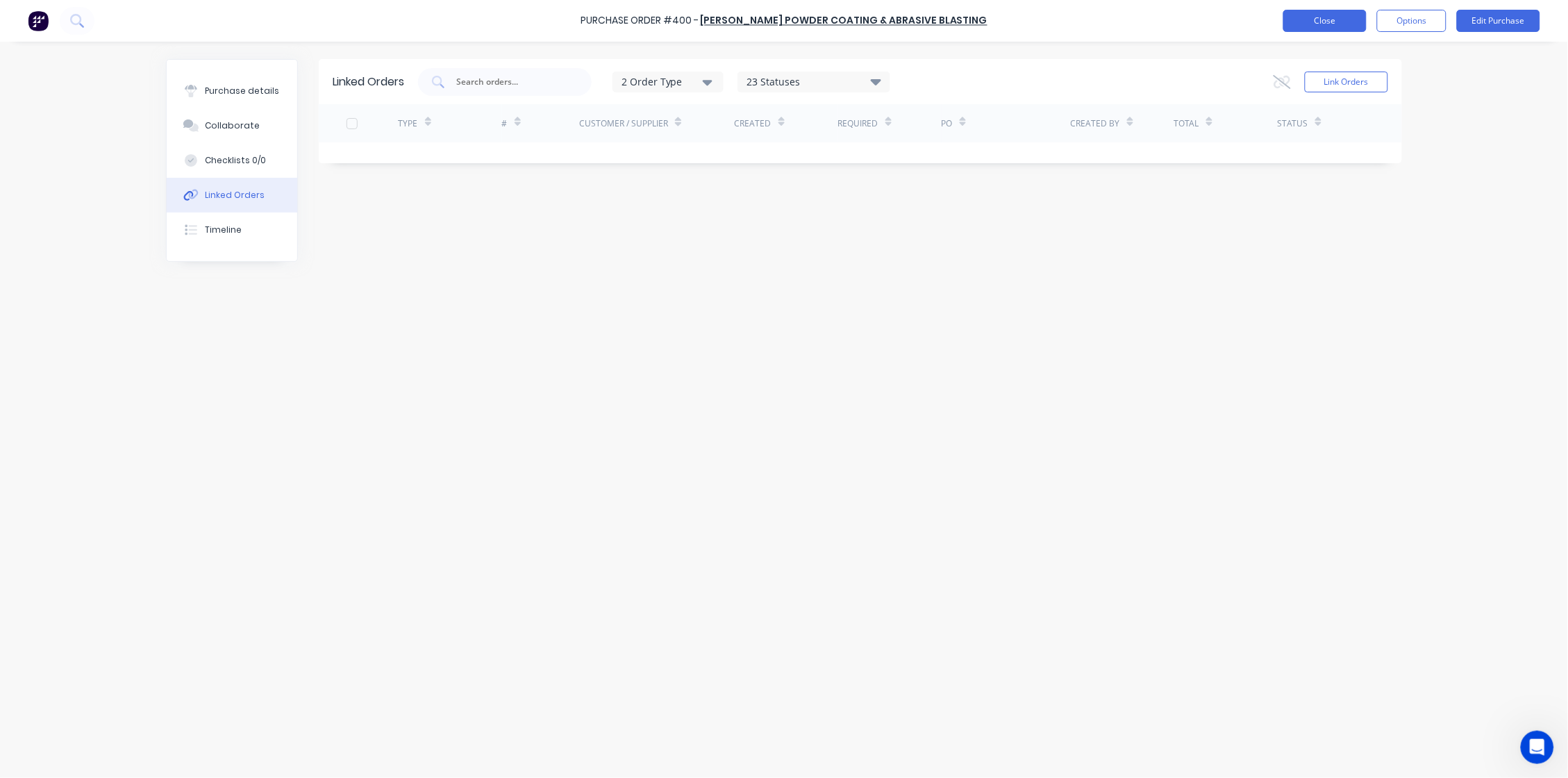
click at [1234, 29] on button "Close" at bounding box center [1325, 20] width 83 height 22
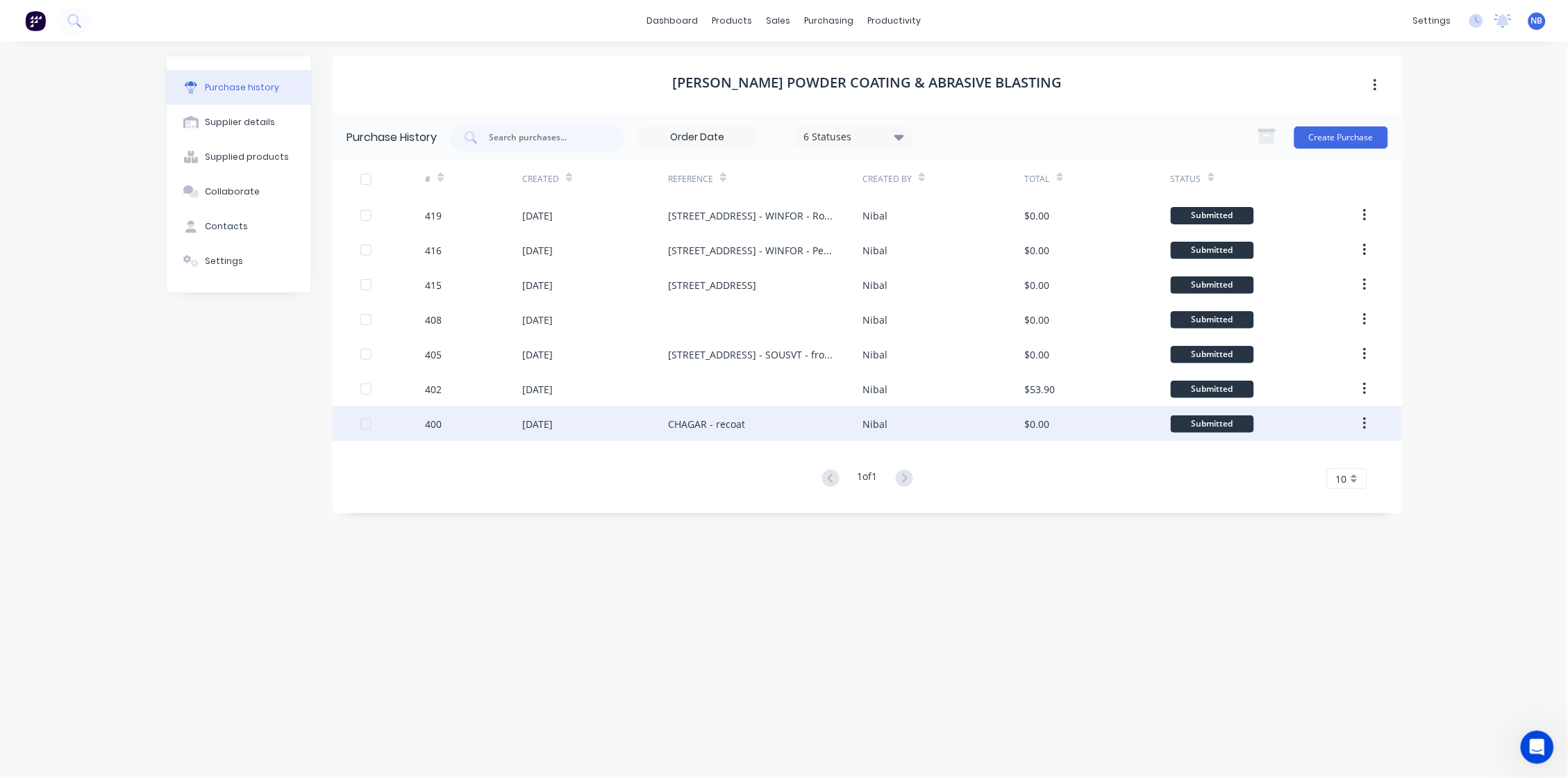
click at [752, 424] on div "CHAGAR - recoat" at bounding box center [765, 423] width 194 height 35
click at [692, 410] on div "CHAGAR - recoat" at bounding box center [765, 423] width 194 height 35
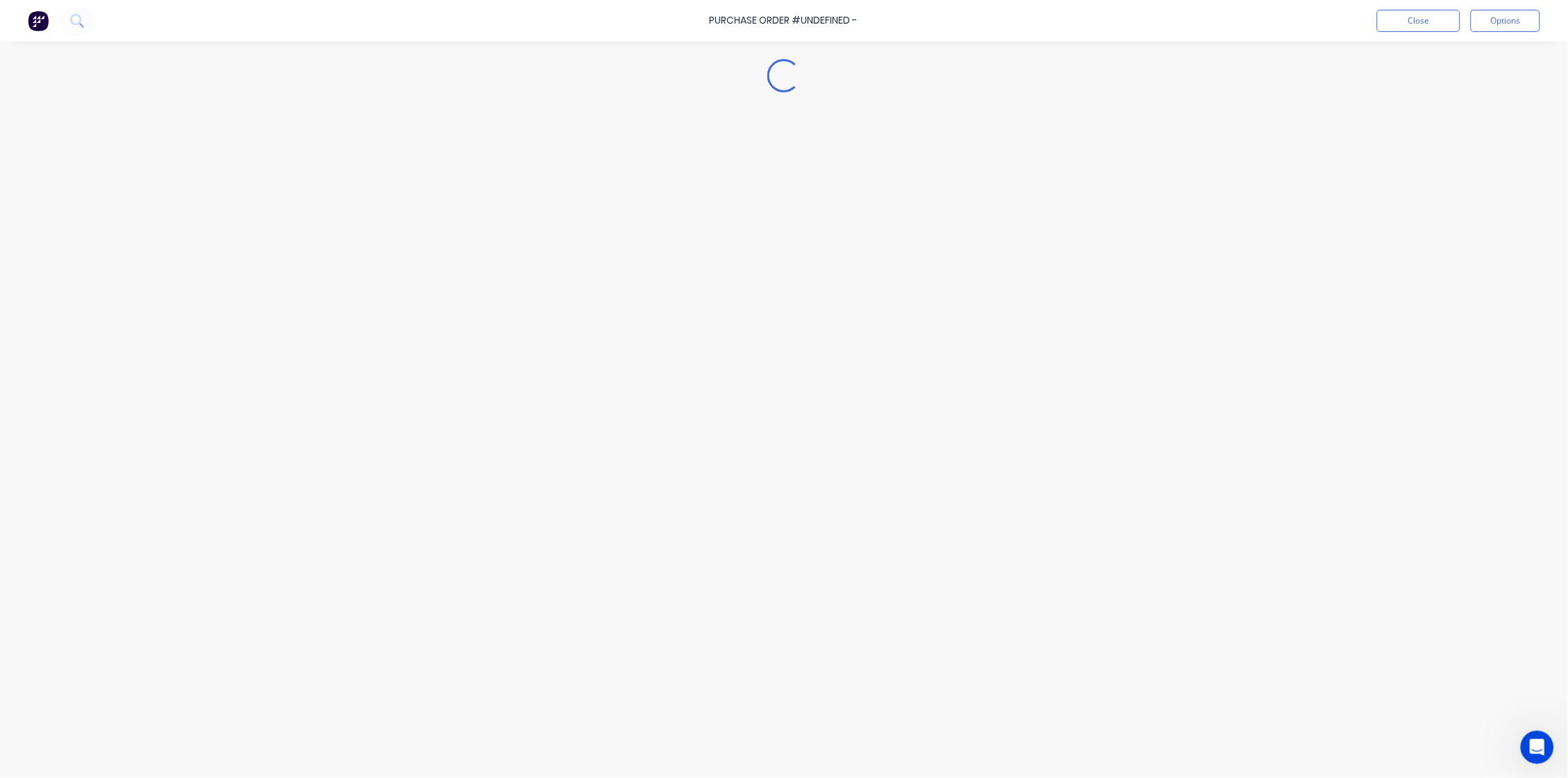
type textarea "x"
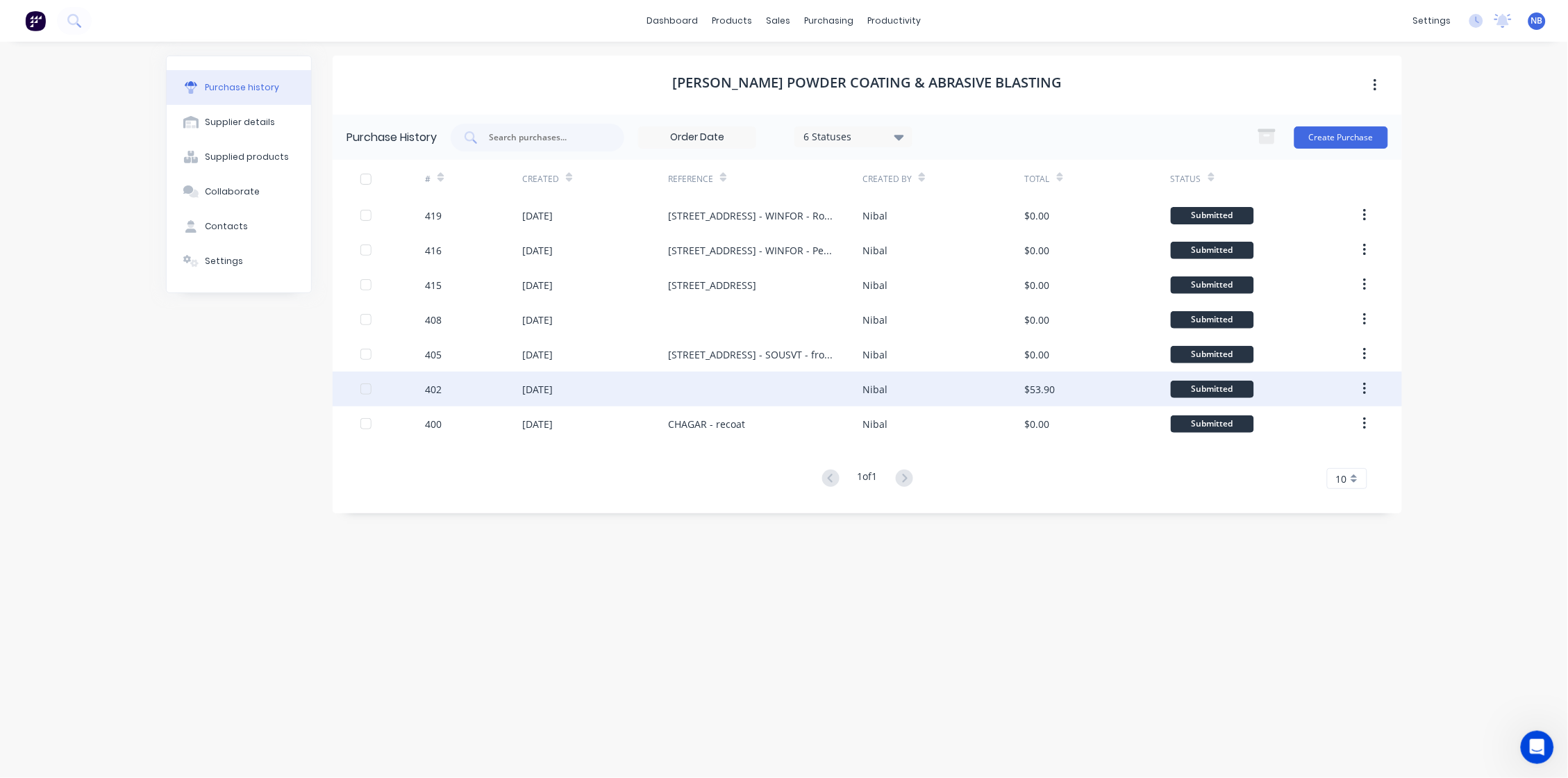
click at [628, 388] on div "[DATE]" at bounding box center [594, 388] width 146 height 35
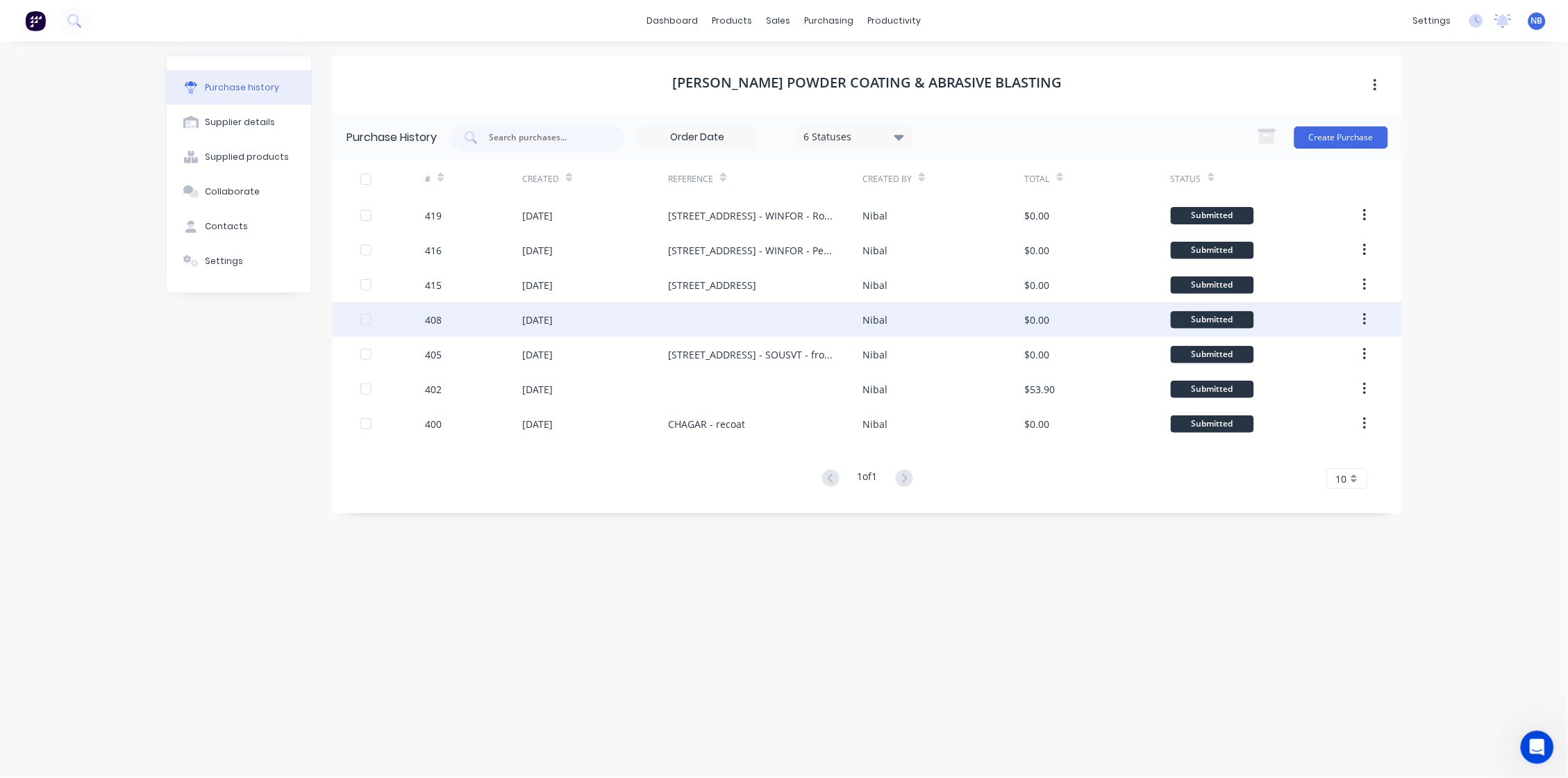
click at [786, 325] on div at bounding box center [765, 319] width 194 height 35
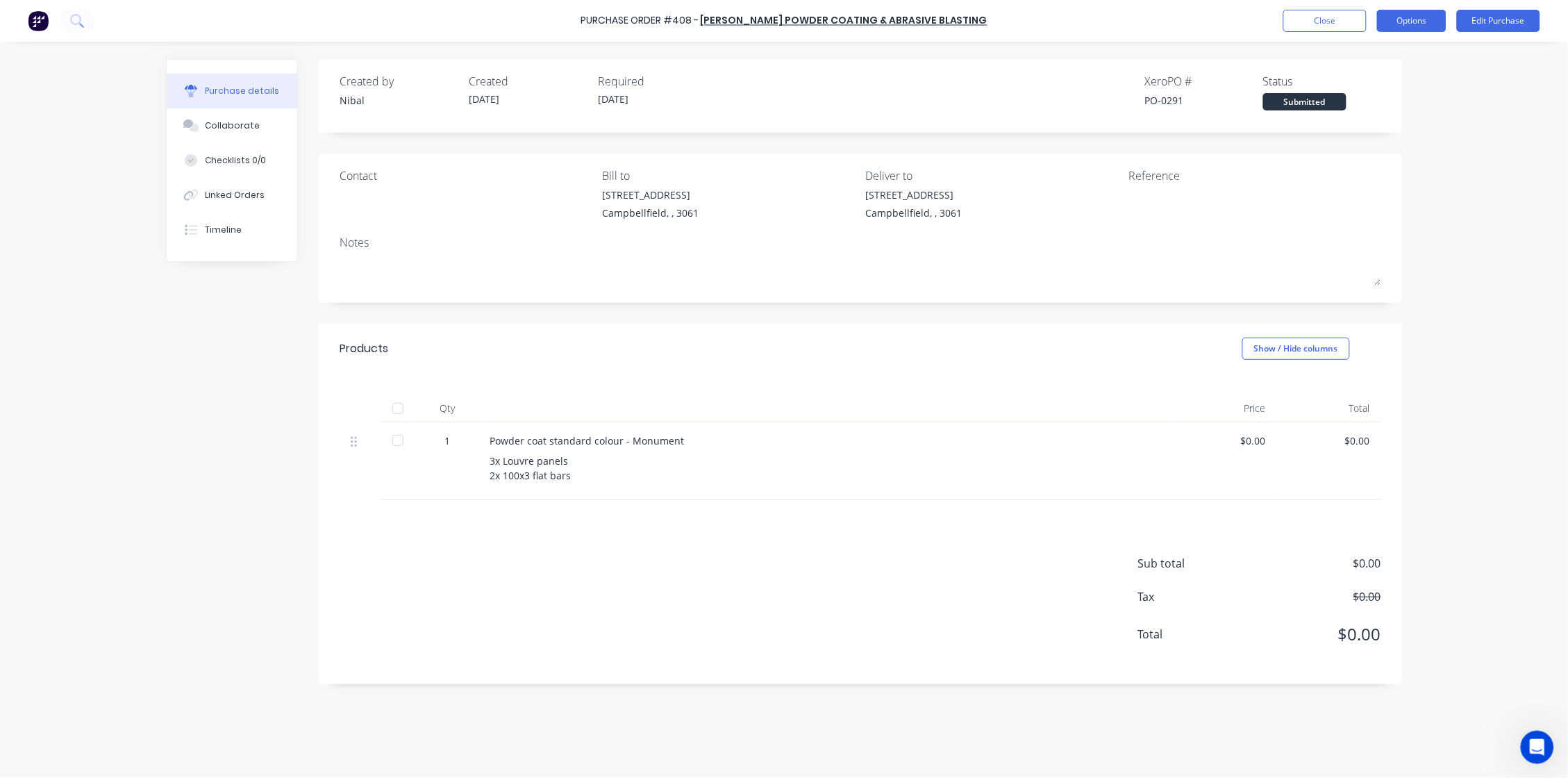
click at [1234, 27] on button "Options" at bounding box center [1412, 20] width 70 height 22
click at [1234, 20] on button "Edit Purchase" at bounding box center [1499, 20] width 83 height 22
click at [1234, 20] on div "Edit Order? Purchase order's status will be changed to `Draft` until resubmitte…" at bounding box center [778, 389] width 1556 height 778
click at [1234, 15] on button "Edit Purchase" at bounding box center [1499, 20] width 83 height 22
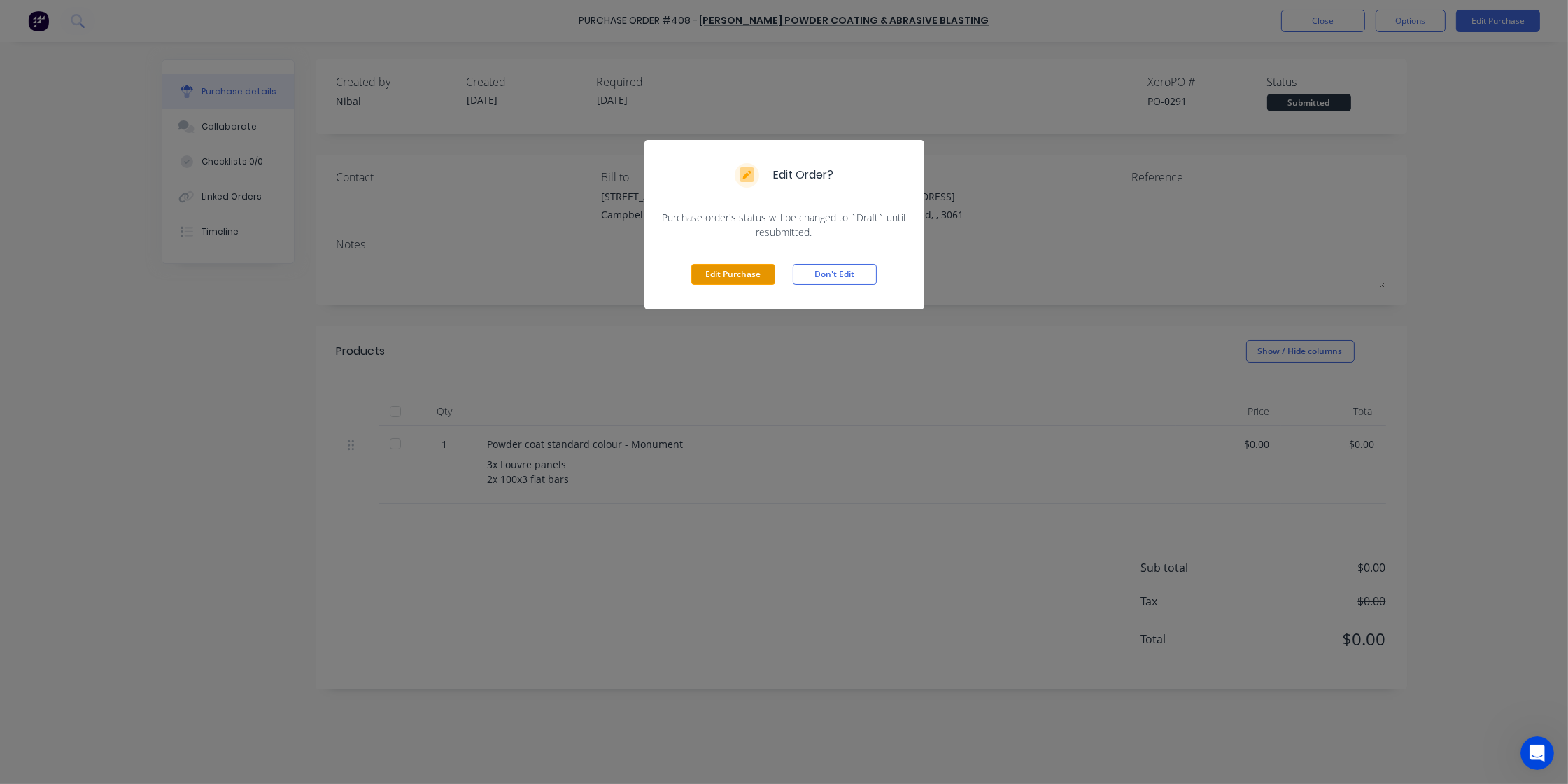
click at [706, 269] on button "Edit Purchase" at bounding box center [733, 274] width 84 height 21
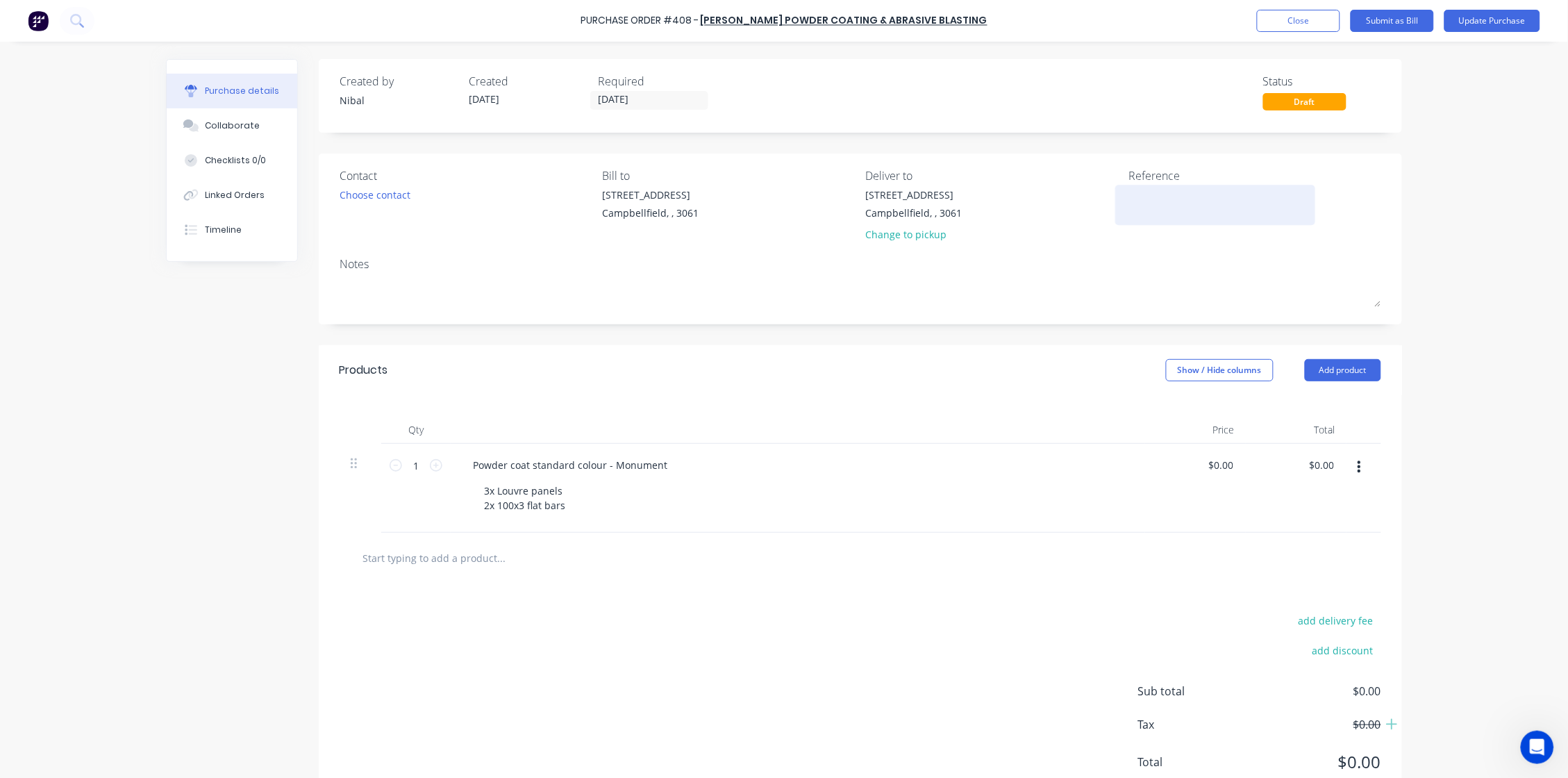
click at [1192, 187] on textarea at bounding box center [1216, 203] width 174 height 31
type textarea "BAWMEE"
type textarea "x"
click at [1129, 193] on textarea "BAWMEE" at bounding box center [1216, 203] width 174 height 31
paste textarea "3/11 Winfield road"
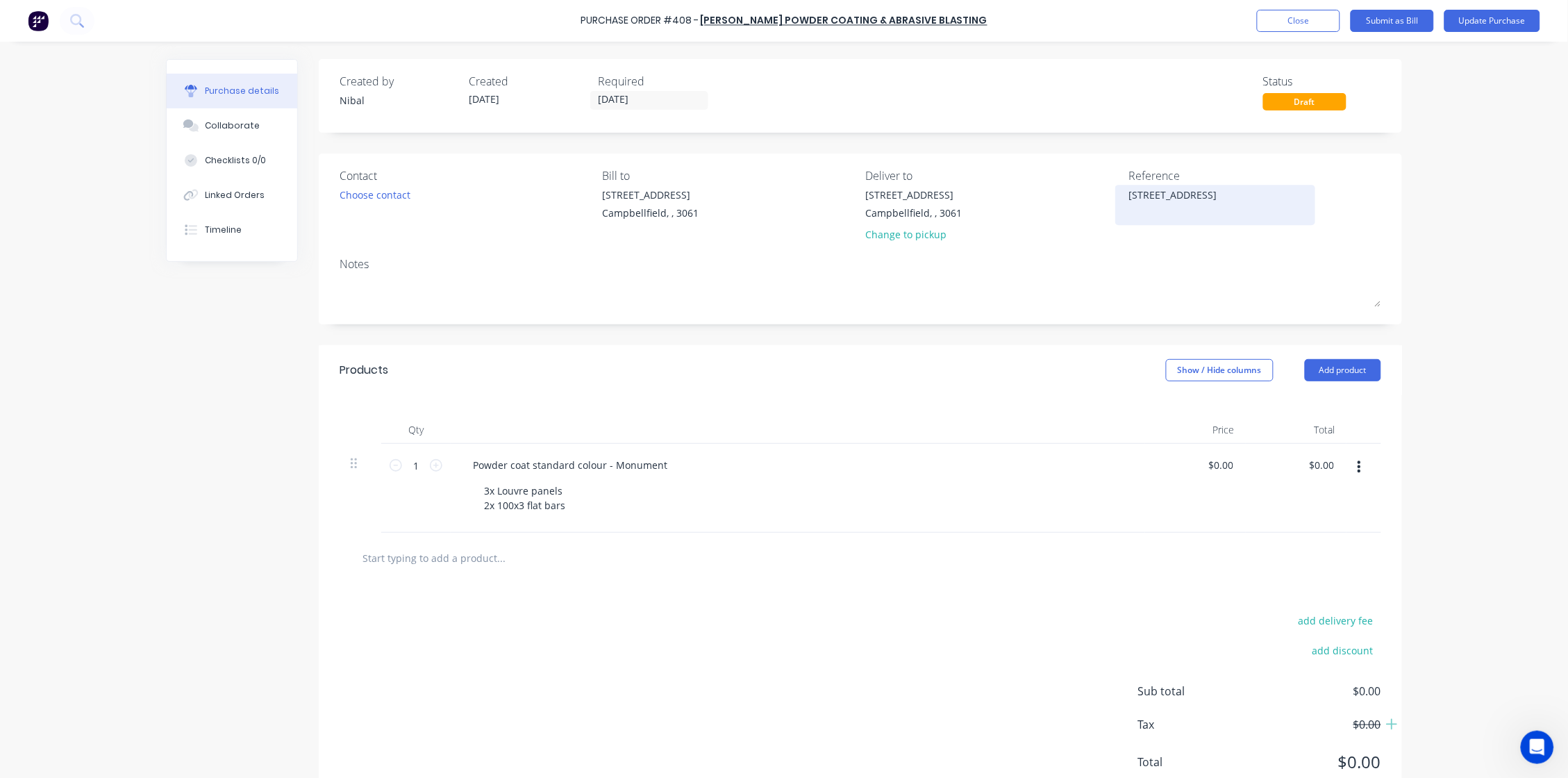
type textarea "3/11 Winfield road BAWMEE"
type textarea "x"
click at [1189, 197] on textarea "3/11 Winfield road BAWMEE" at bounding box center [1216, 203] width 174 height 31
type textarea "3/11 Winfield Rd - BAWMEE"
type textarea "x"
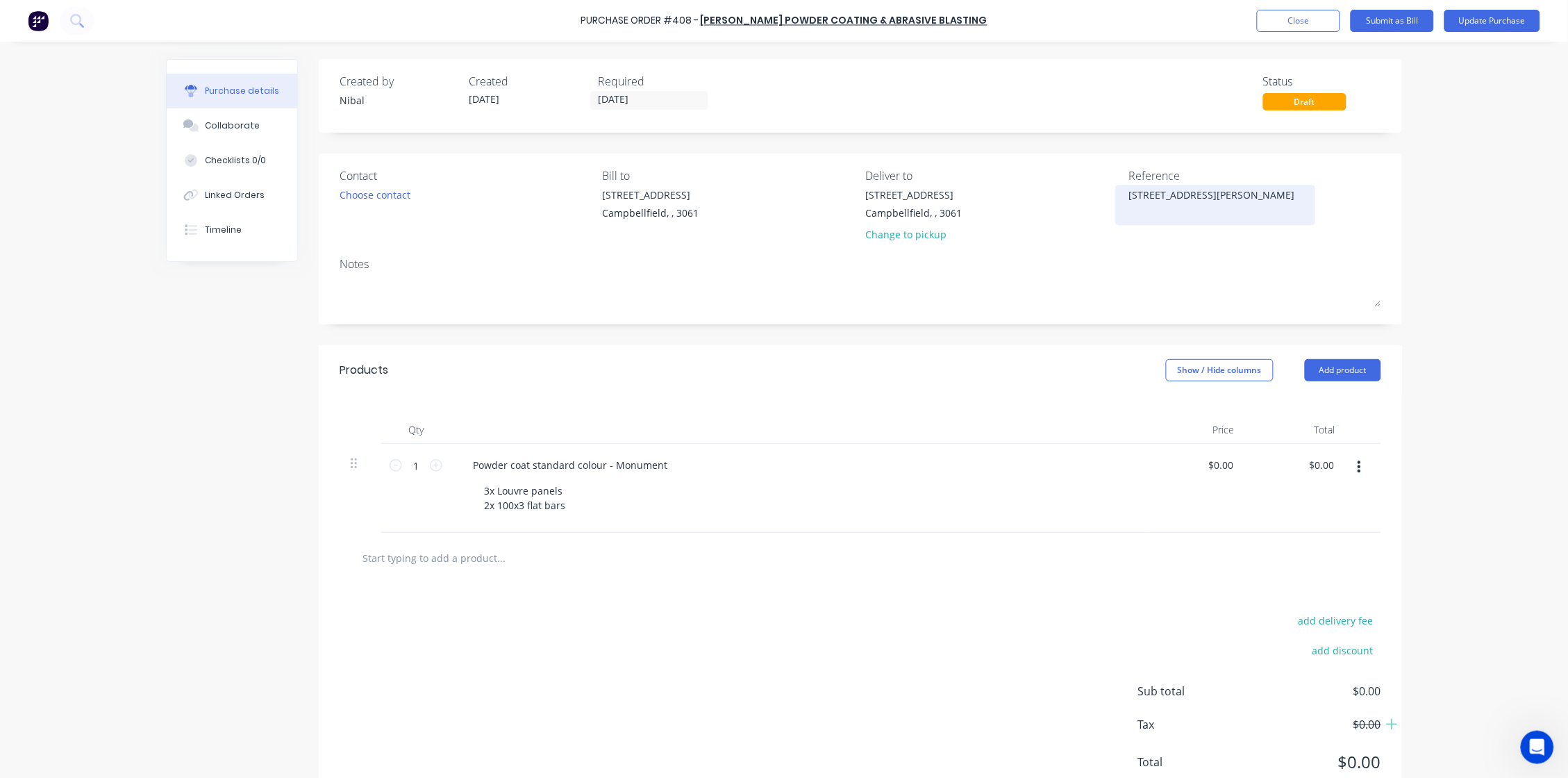
click at [1234, 193] on textarea "3/11 Winfield Rd - BAWMEE" at bounding box center [1216, 203] width 174 height 31
type textarea "3/11 Winfield Rd - BAWMEE - Tr"
type textarea "x"
type textarea "3/11 Winfield Rd - BAWMEE - Tre"
type textarea "x"
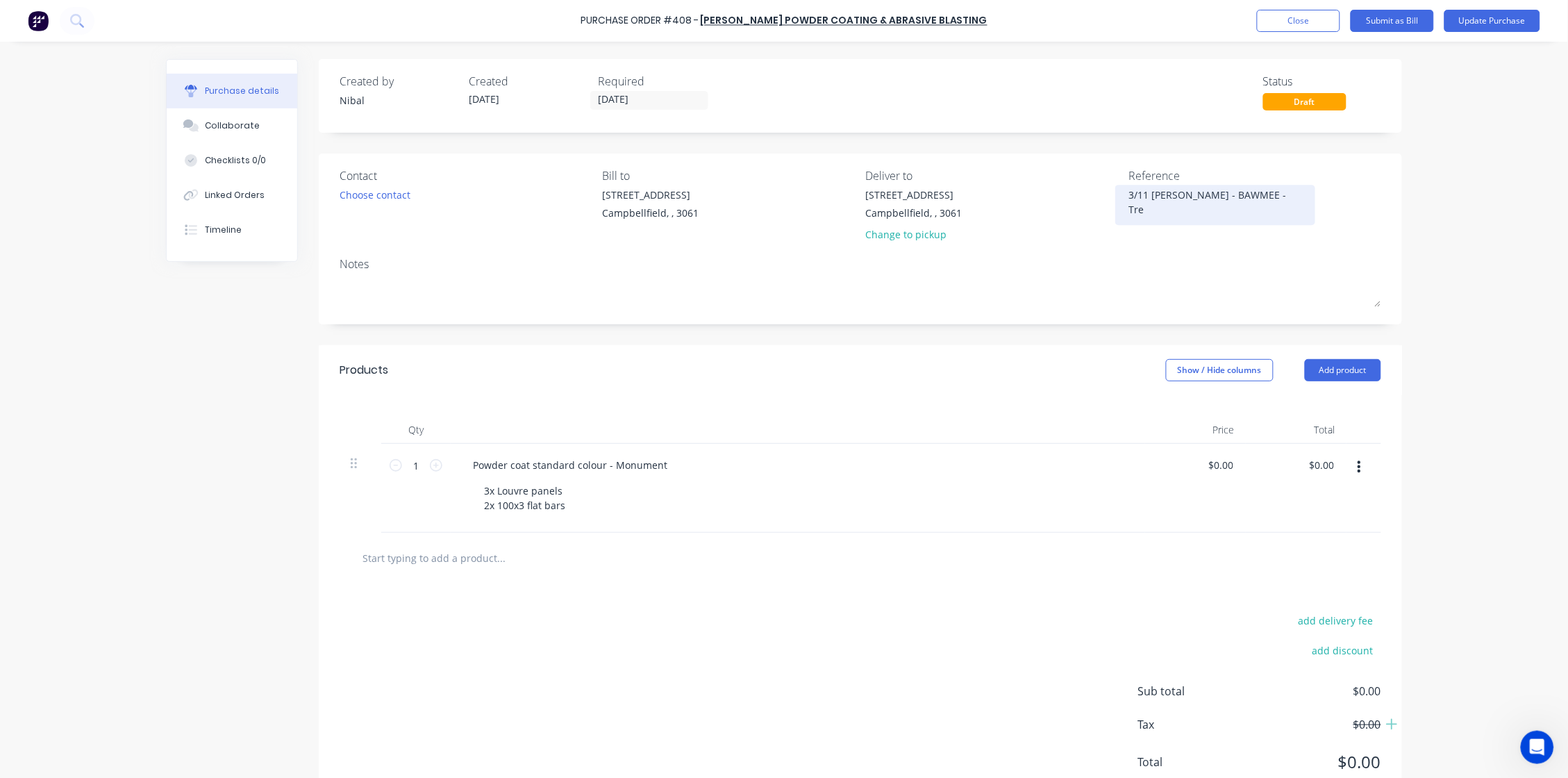
type textarea "3/11 Winfield Rd - BAWMEE - Trel"
type textarea "x"
type textarea "3/11 Winfield Rd - BAWMEE - Trell"
type textarea "x"
type textarea "3/11 Winfield Rd - BAWMEE - Trelli"
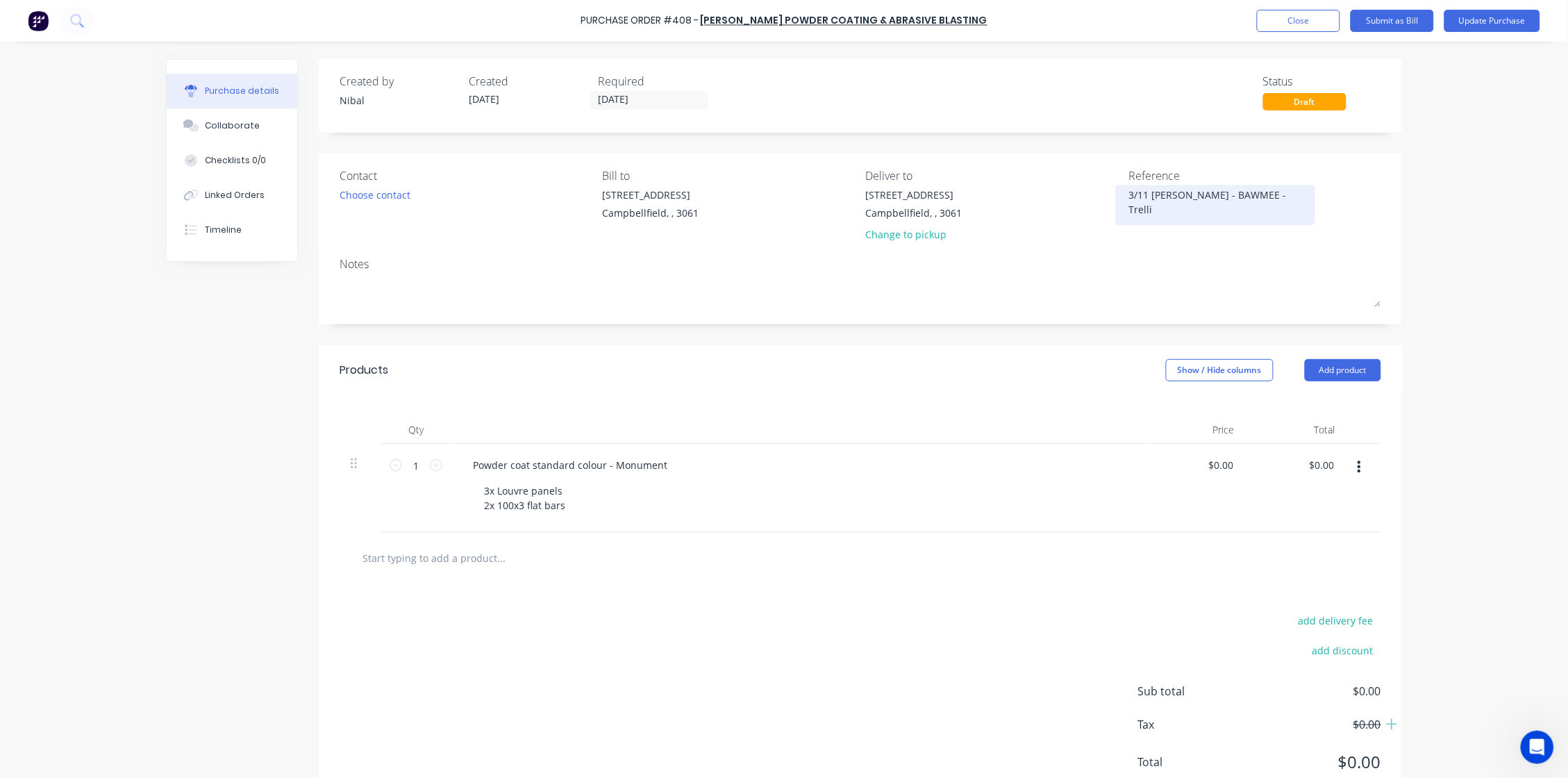
type textarea "x"
type textarea "3/11 Winfield Rd - BAWMEE - Trellis"
type textarea "x"
type textarea "3/11 Winfield Rd - BAWMEE - Trellis"
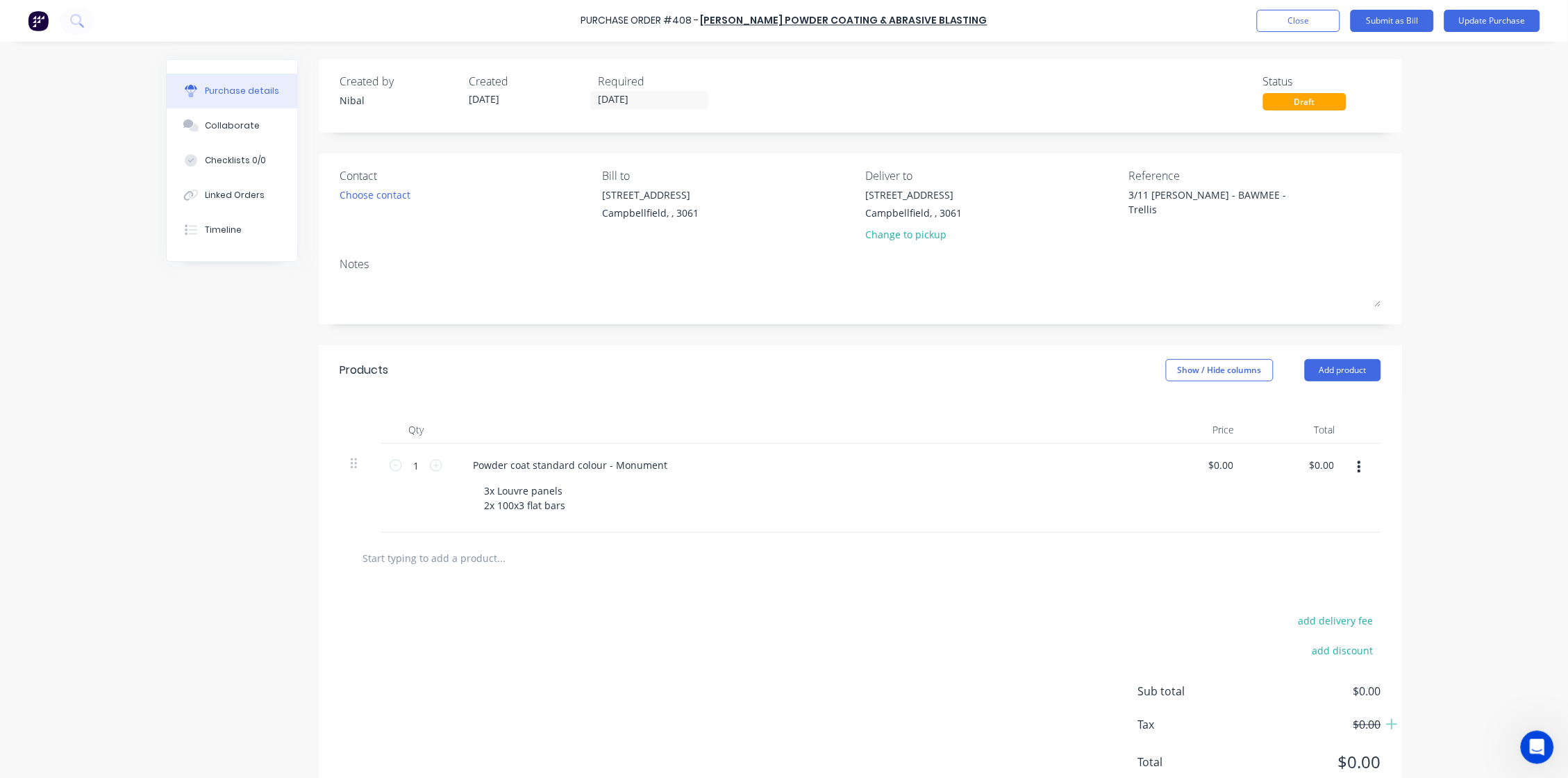
click at [1234, 275] on div "Purchase Order #408 - Newland Powder Coating & Abrasive Blasting Add product Cl…" at bounding box center [784, 389] width 1568 height 778
click at [1234, 28] on button "Update Purchase" at bounding box center [1492, 20] width 96 height 22
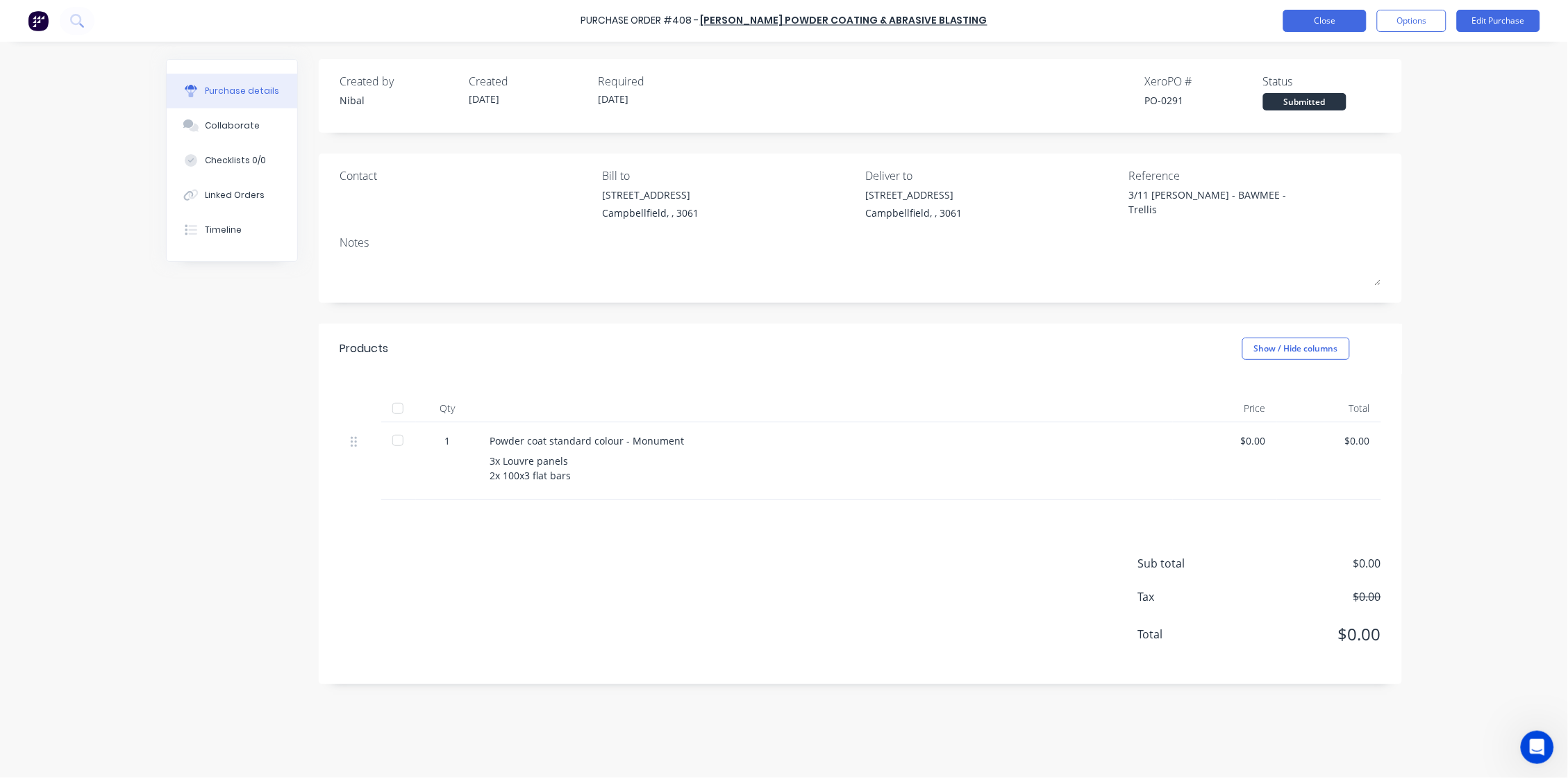
click at [1234, 20] on button "Close" at bounding box center [1325, 20] width 83 height 22
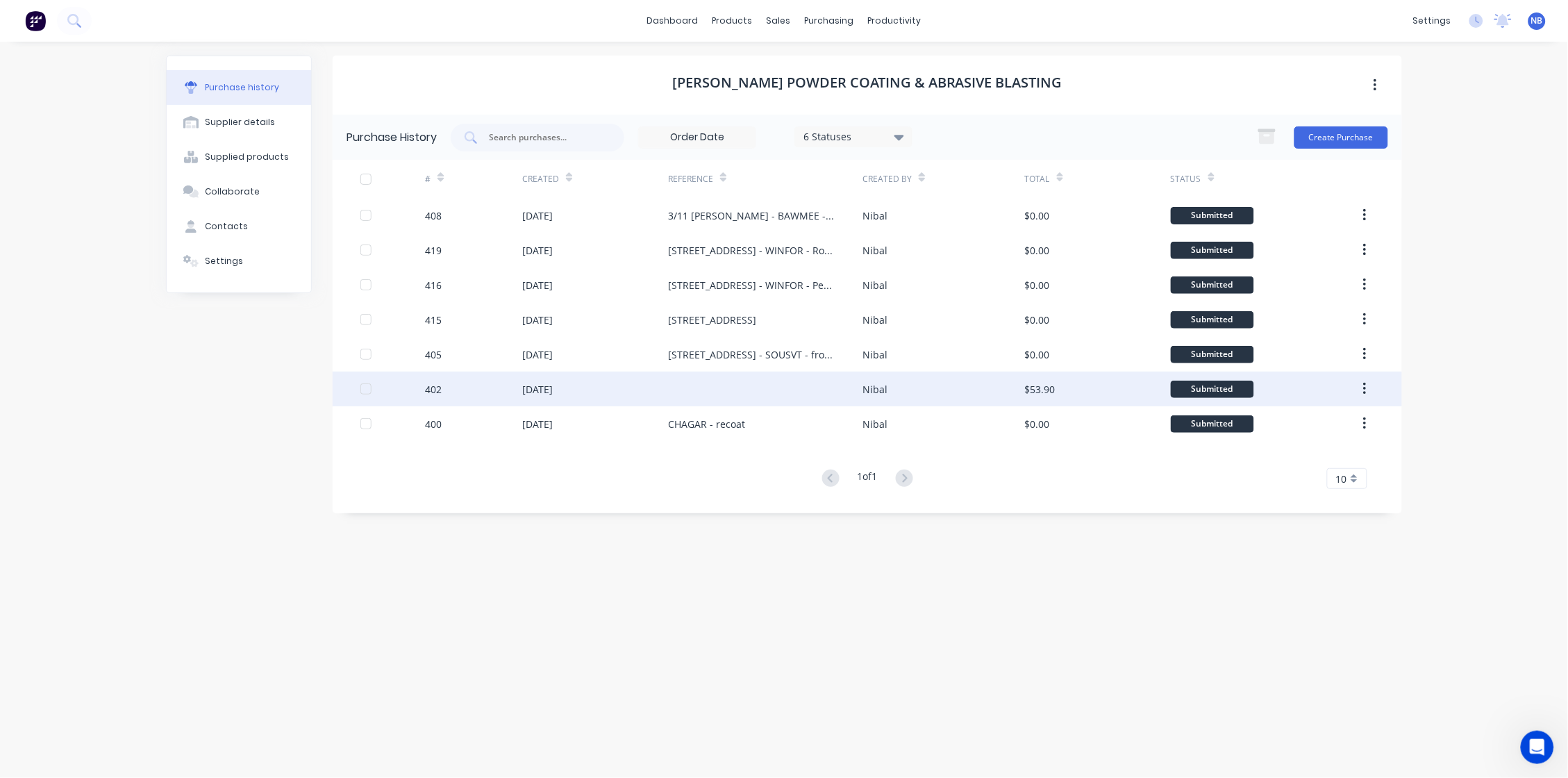
click at [717, 400] on div at bounding box center [765, 388] width 194 height 35
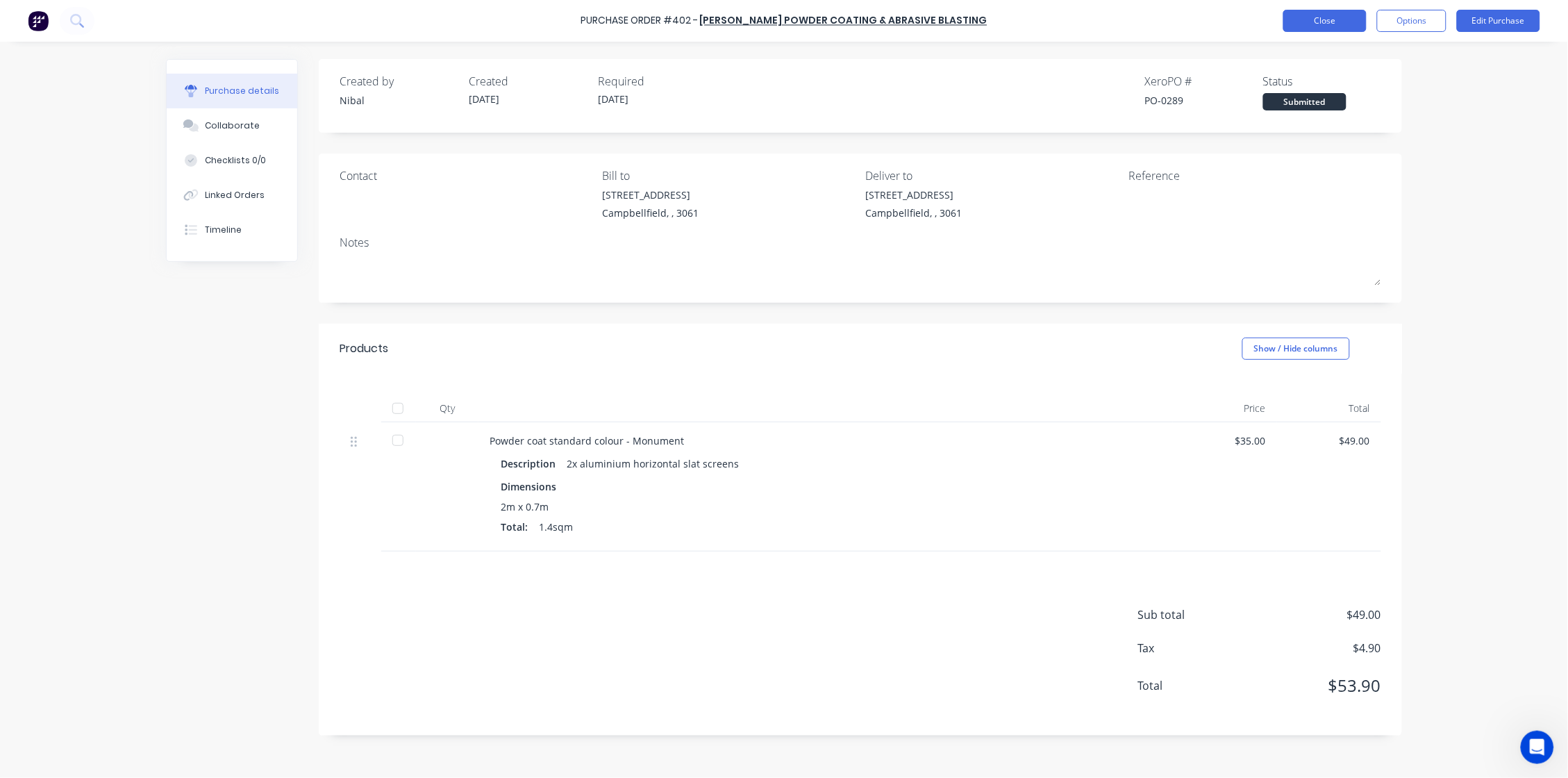
click at [1234, 29] on button "Close" at bounding box center [1325, 20] width 83 height 22
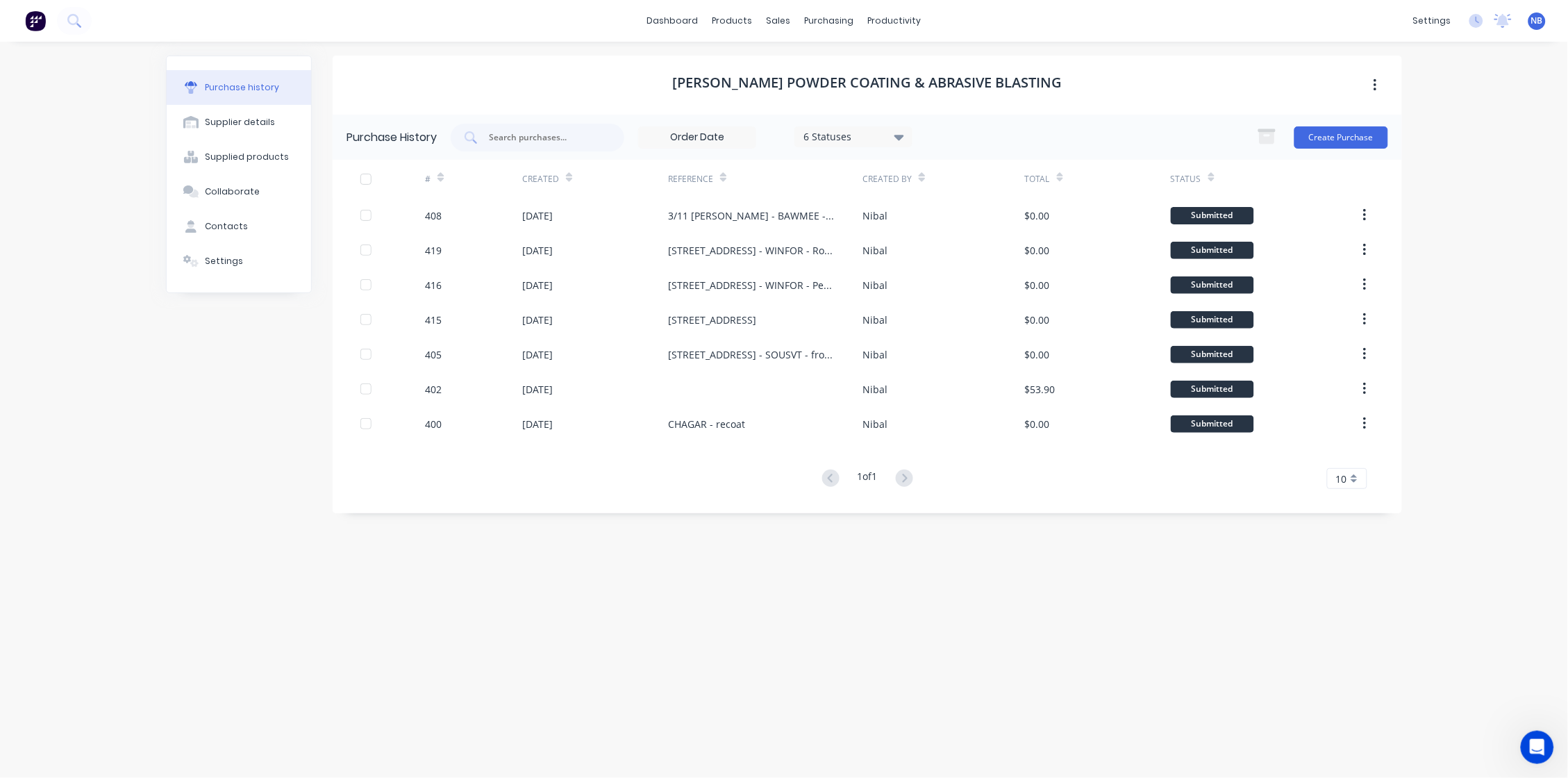
click at [1234, 489] on div "10" at bounding box center [1347, 478] width 40 height 20
click at [1234, 630] on div "30" at bounding box center [1348, 626] width 39 height 25
click at [566, 174] on div at bounding box center [569, 177] width 6 height 20
click at [562, 186] on div "Created" at bounding box center [547, 179] width 50 height 25
click at [562, 179] on div "Created" at bounding box center [547, 179] width 50 height 25
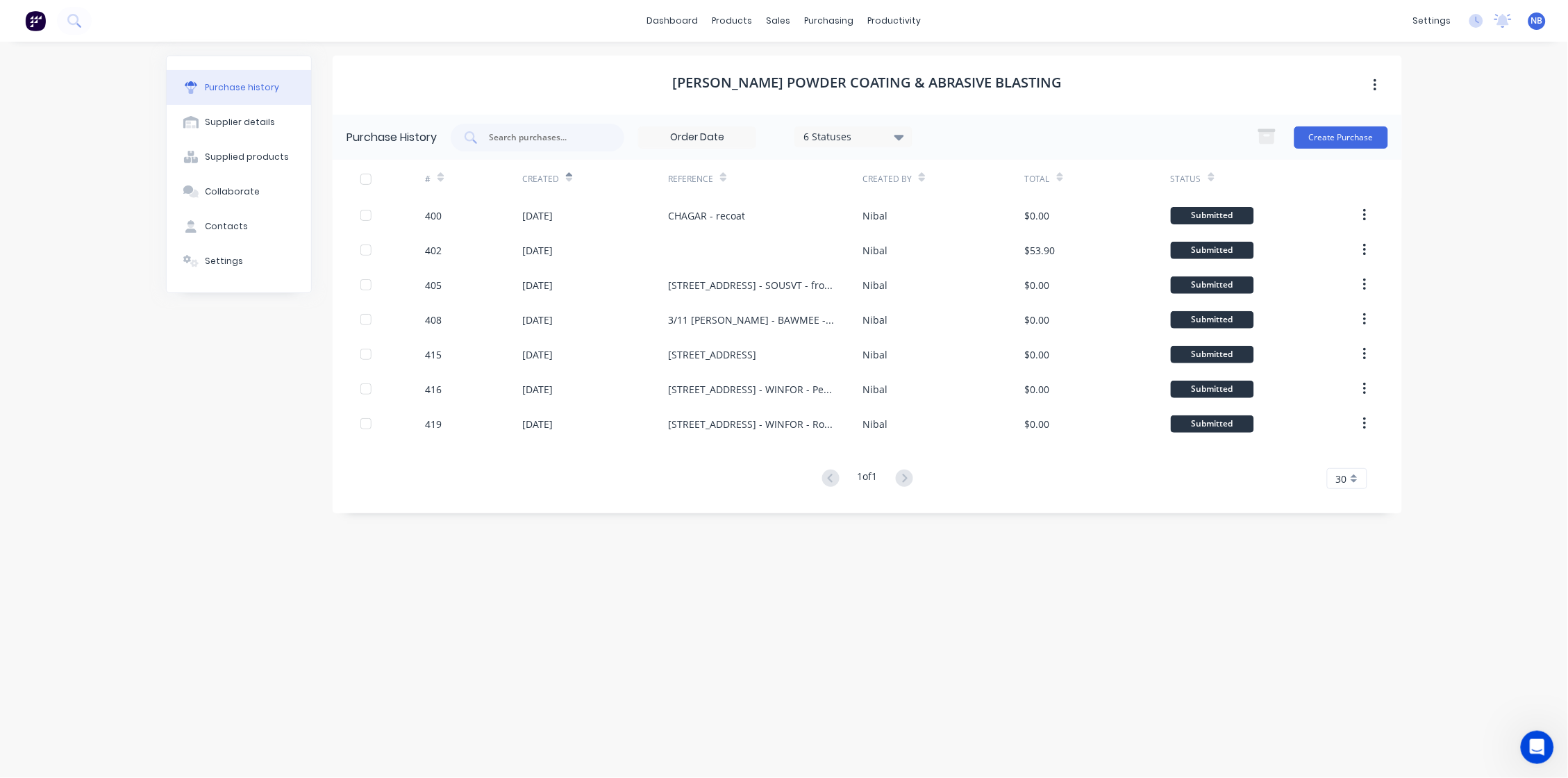
click at [567, 179] on icon at bounding box center [569, 180] width 6 height 4
click at [852, 126] on div "6 Statuses" at bounding box center [853, 136] width 118 height 20
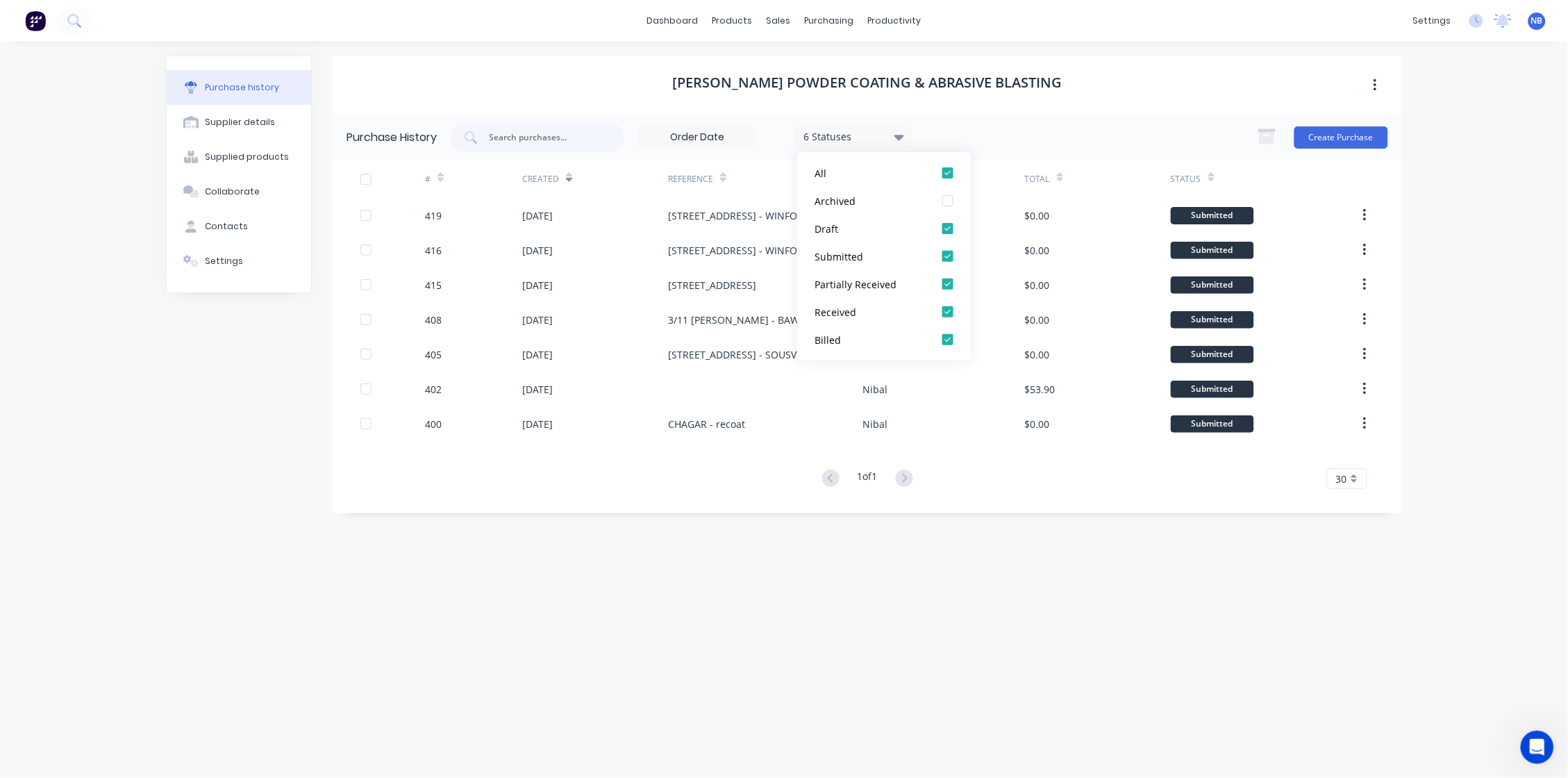
click at [857, 130] on div "6 Statuses" at bounding box center [854, 136] width 100 height 14
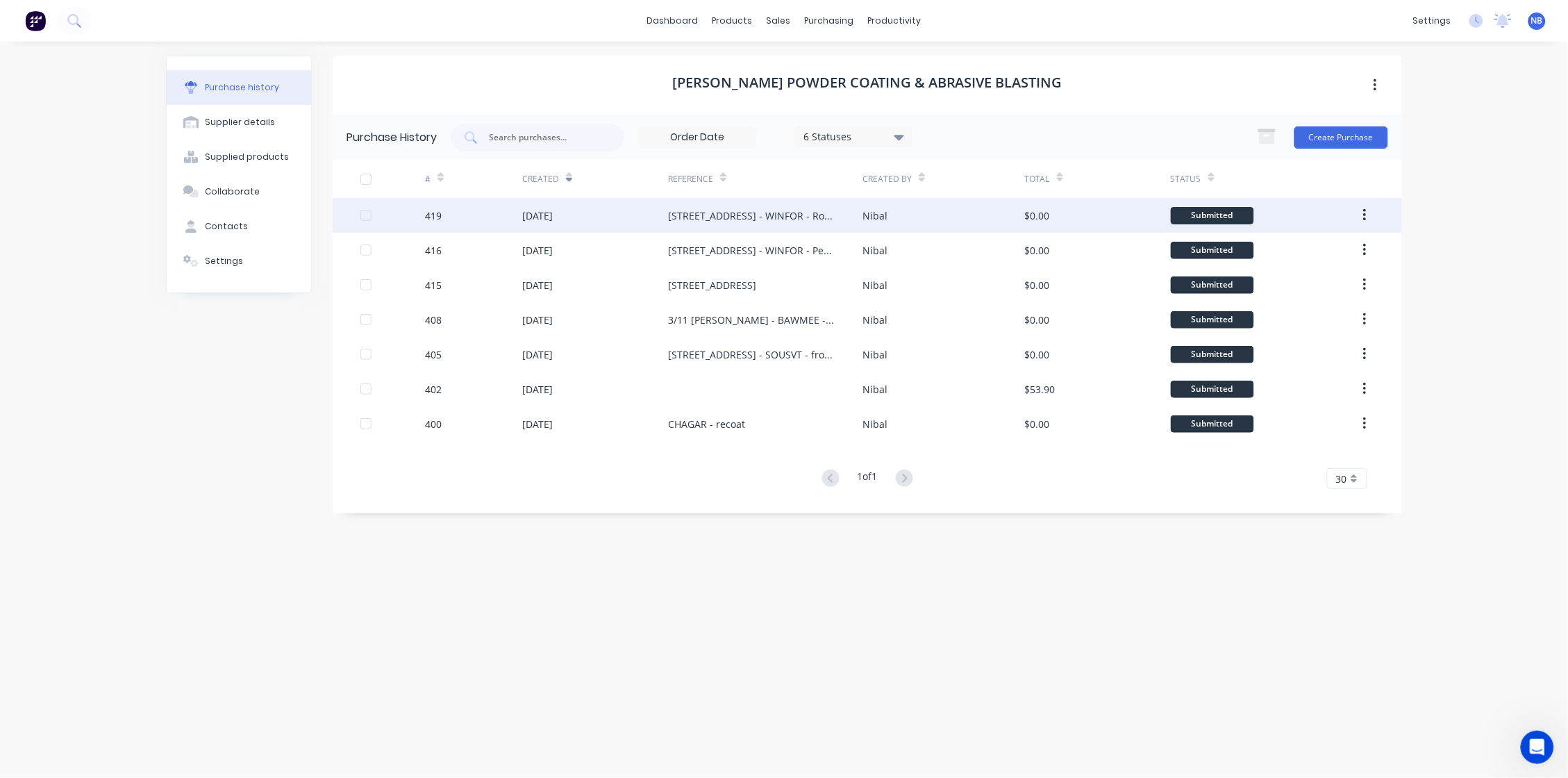
click at [689, 206] on div "[STREET_ADDRESS] - WINFOR - Rooftop Balustrade" at bounding box center [765, 215] width 194 height 35
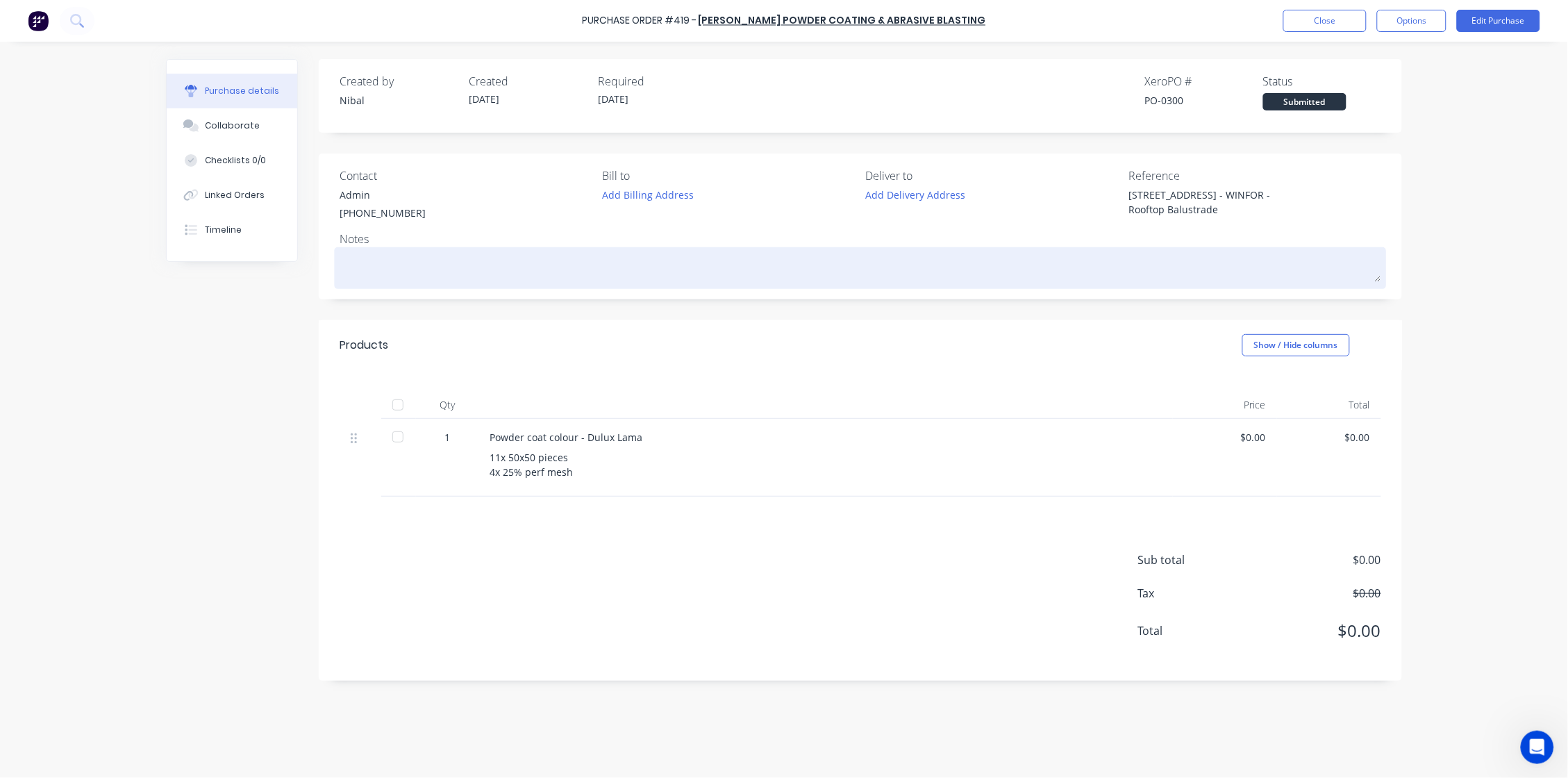
type textarea "x"
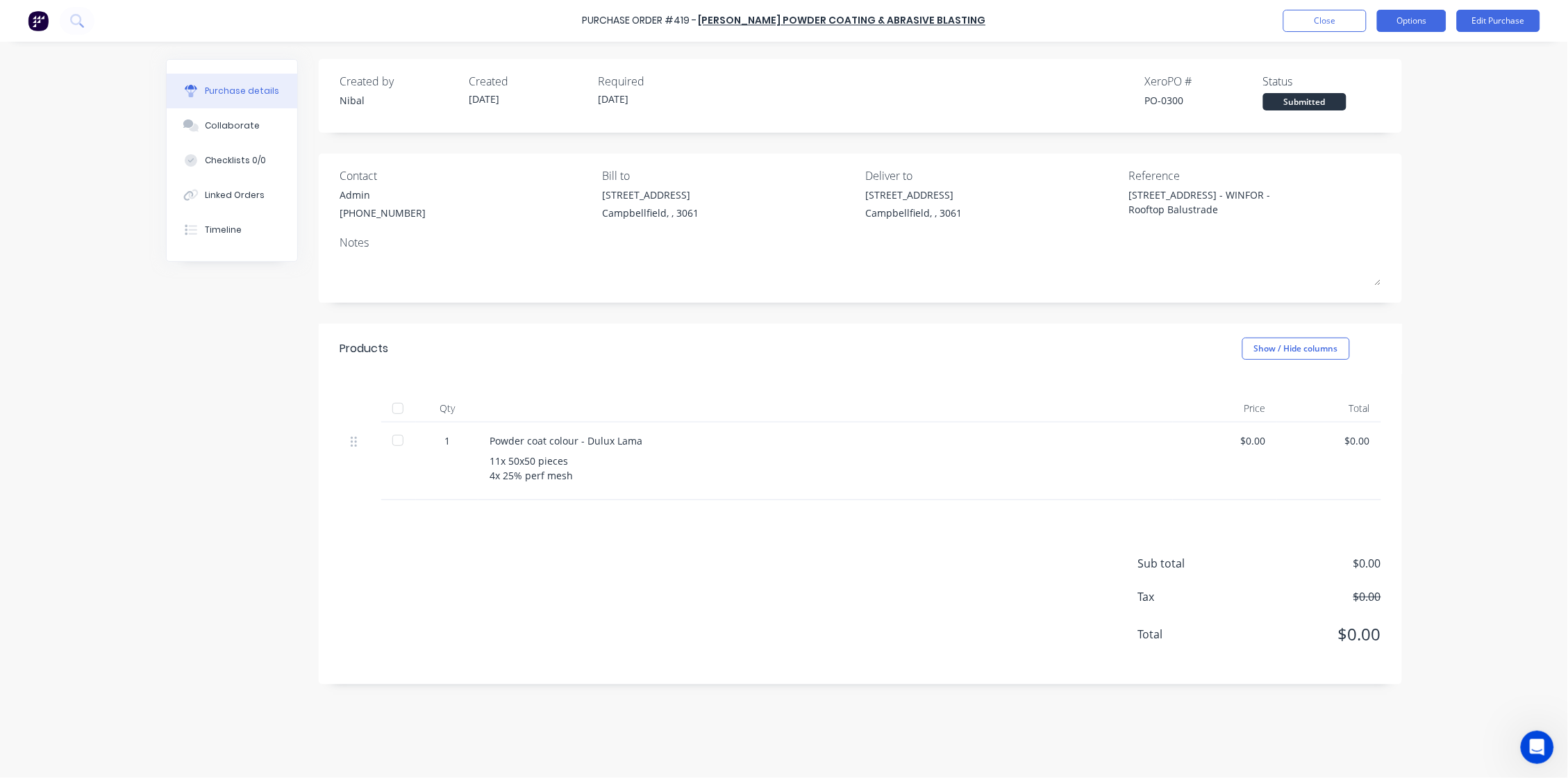
click at [1234, 21] on button "Options" at bounding box center [1412, 20] width 70 height 22
click at [1193, 47] on div "Purchase details Collaborate Checklists 0/0 Linked Orders Timeline Created by N…" at bounding box center [784, 368] width 1264 height 708
click at [1234, 15] on button "Close" at bounding box center [1325, 20] width 83 height 22
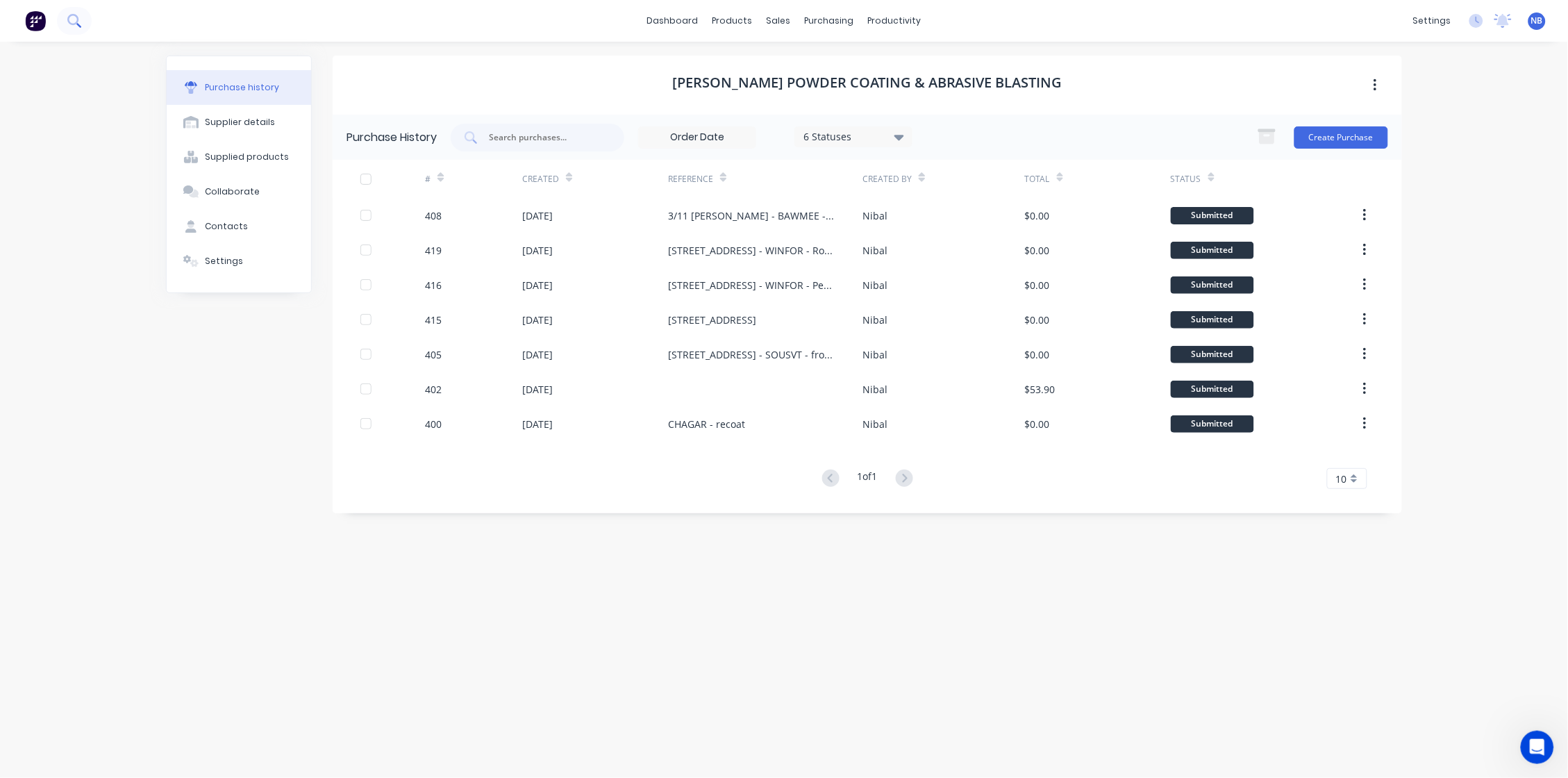
click at [76, 20] on icon at bounding box center [73, 20] width 13 height 13
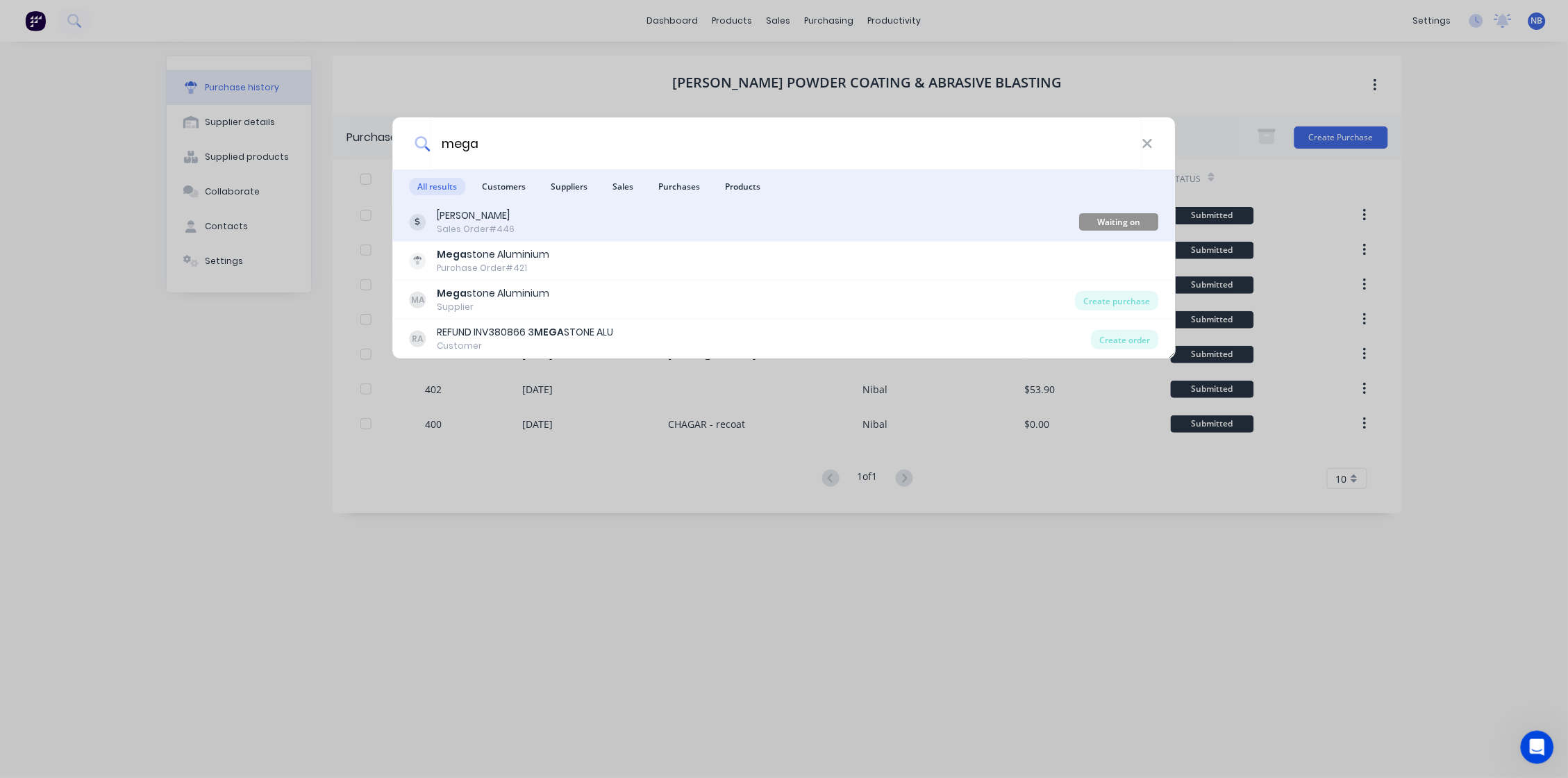
type input "mega"
click at [595, 238] on div "Jim Belevski Sales Order #446 Waiting on Material" at bounding box center [784, 222] width 782 height 39
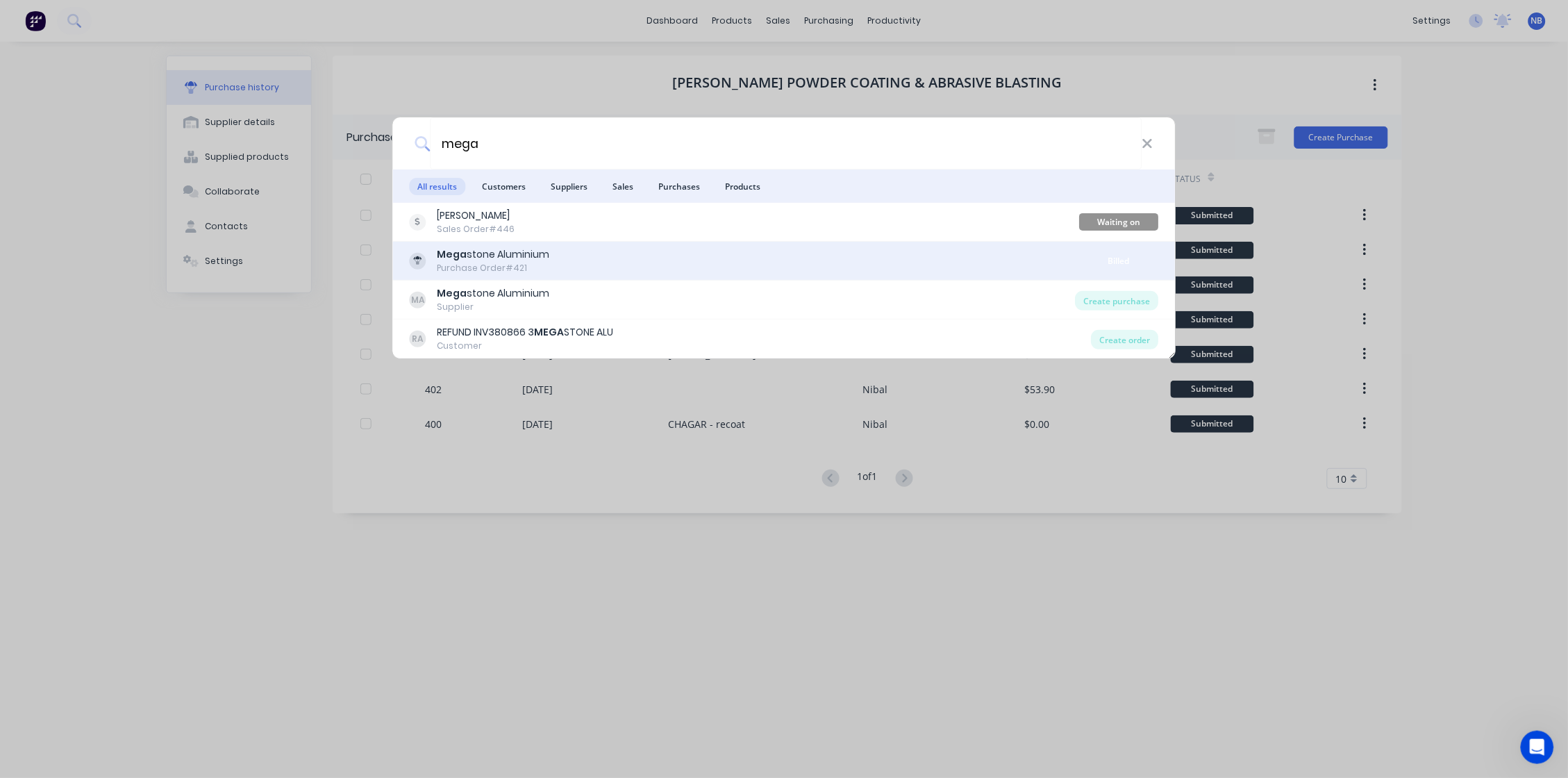
click at [557, 267] on div "Mega stone Aluminium Purchase Order #421" at bounding box center [744, 260] width 670 height 27
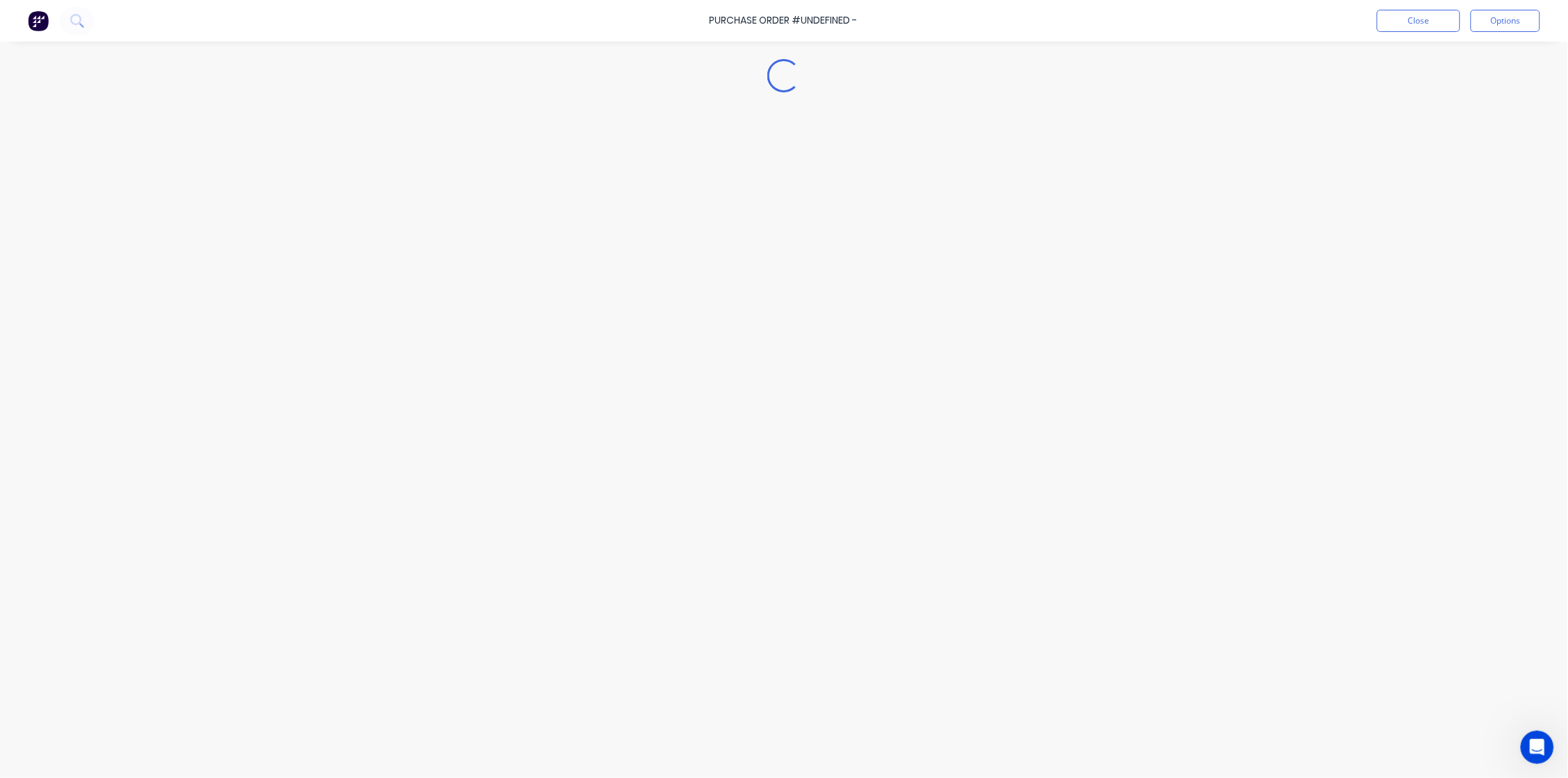
type textarea "x"
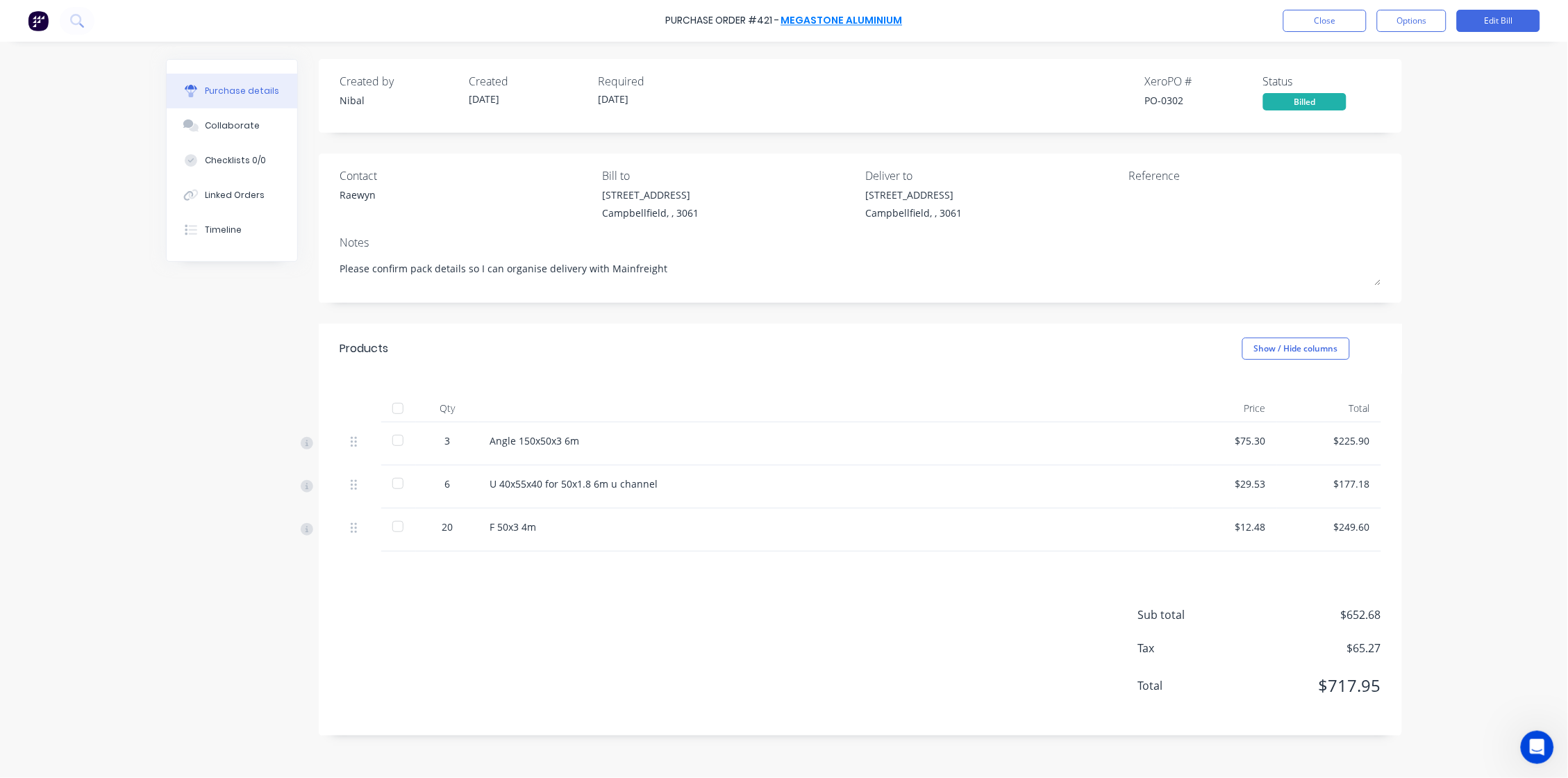
click at [814, 26] on link "Megastone Aluminium" at bounding box center [842, 20] width 122 height 14
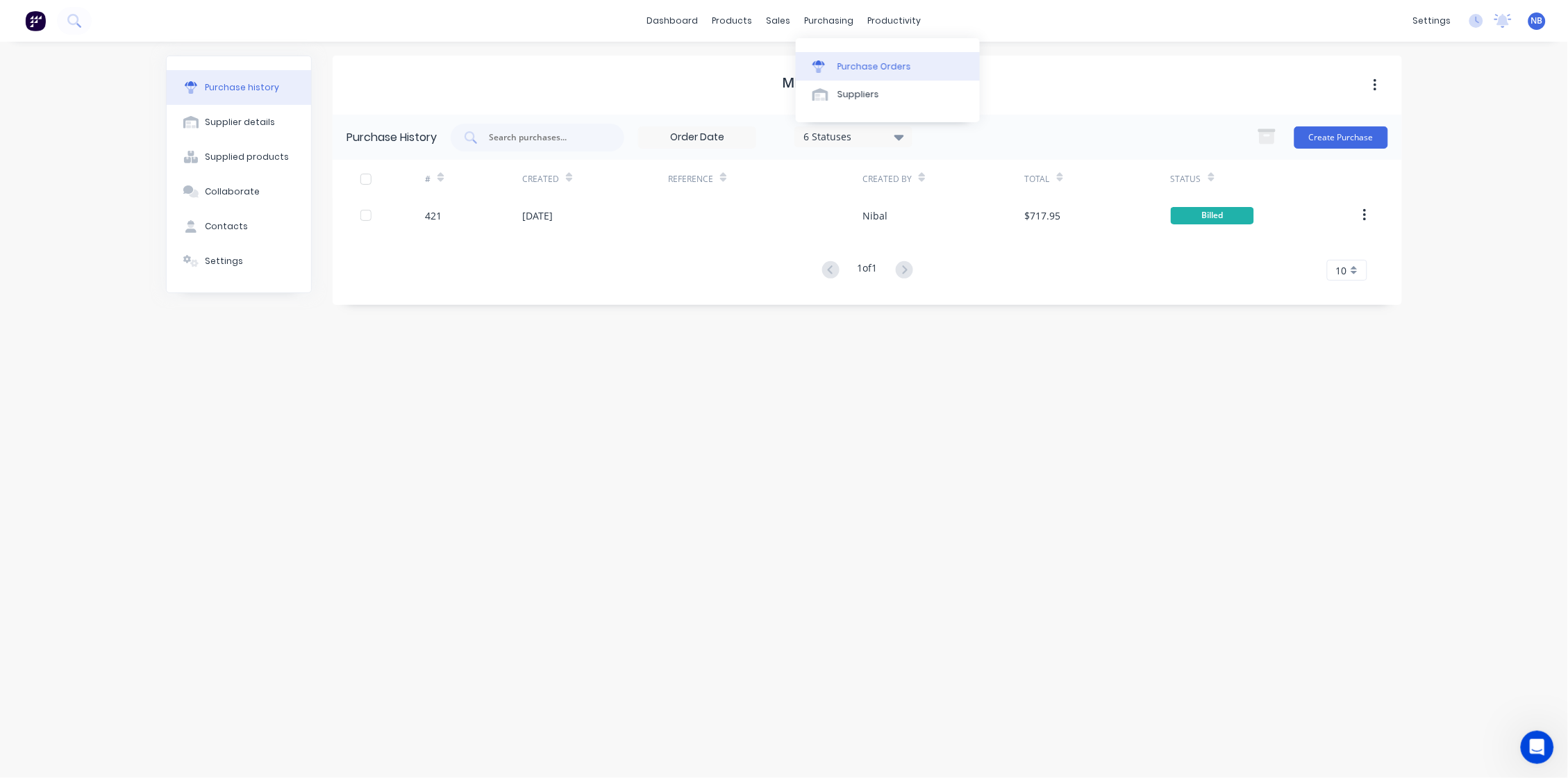
click at [850, 70] on div "Purchase Orders" at bounding box center [874, 66] width 73 height 13
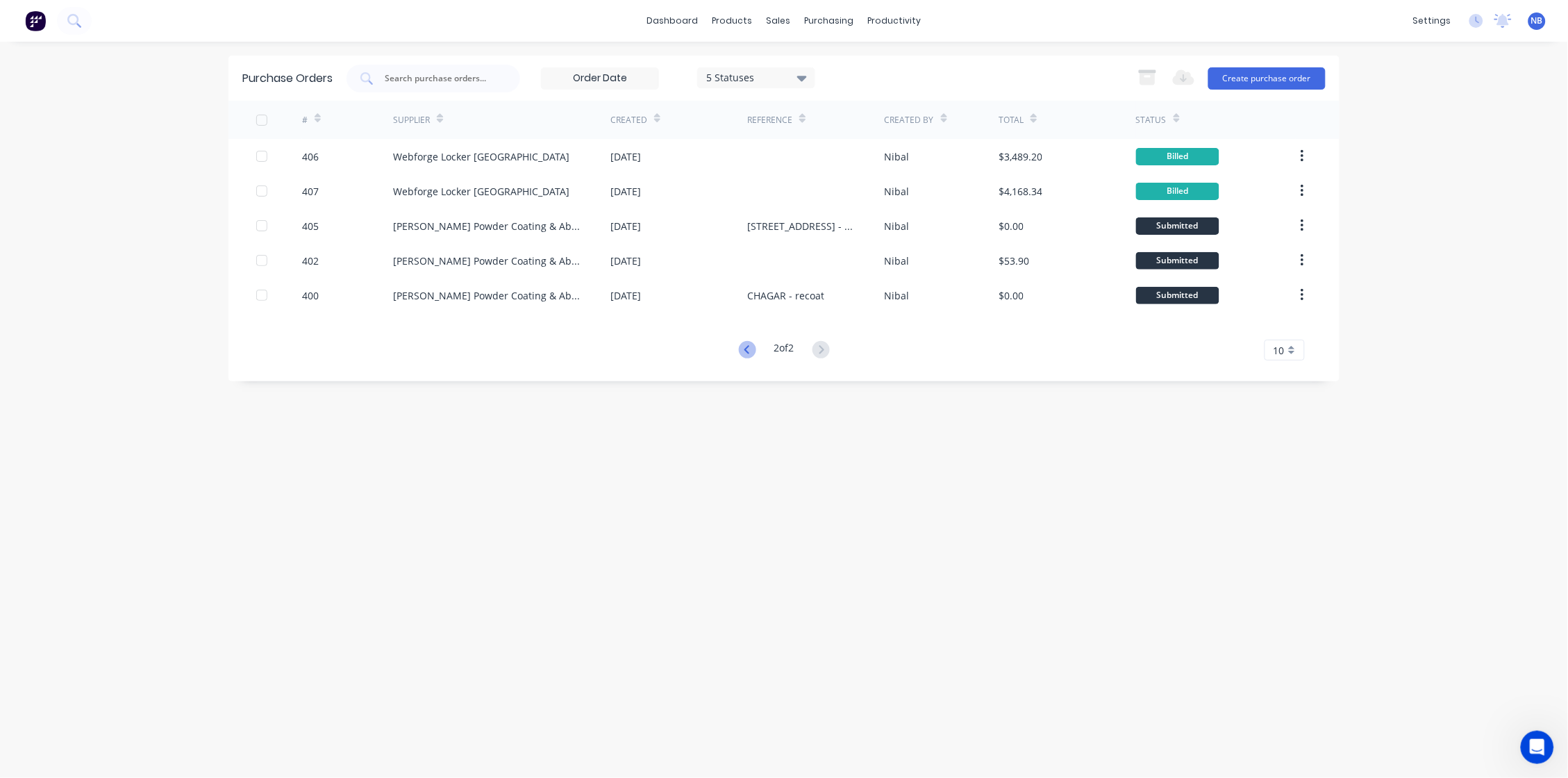
click at [752, 353] on icon at bounding box center [747, 350] width 17 height 17
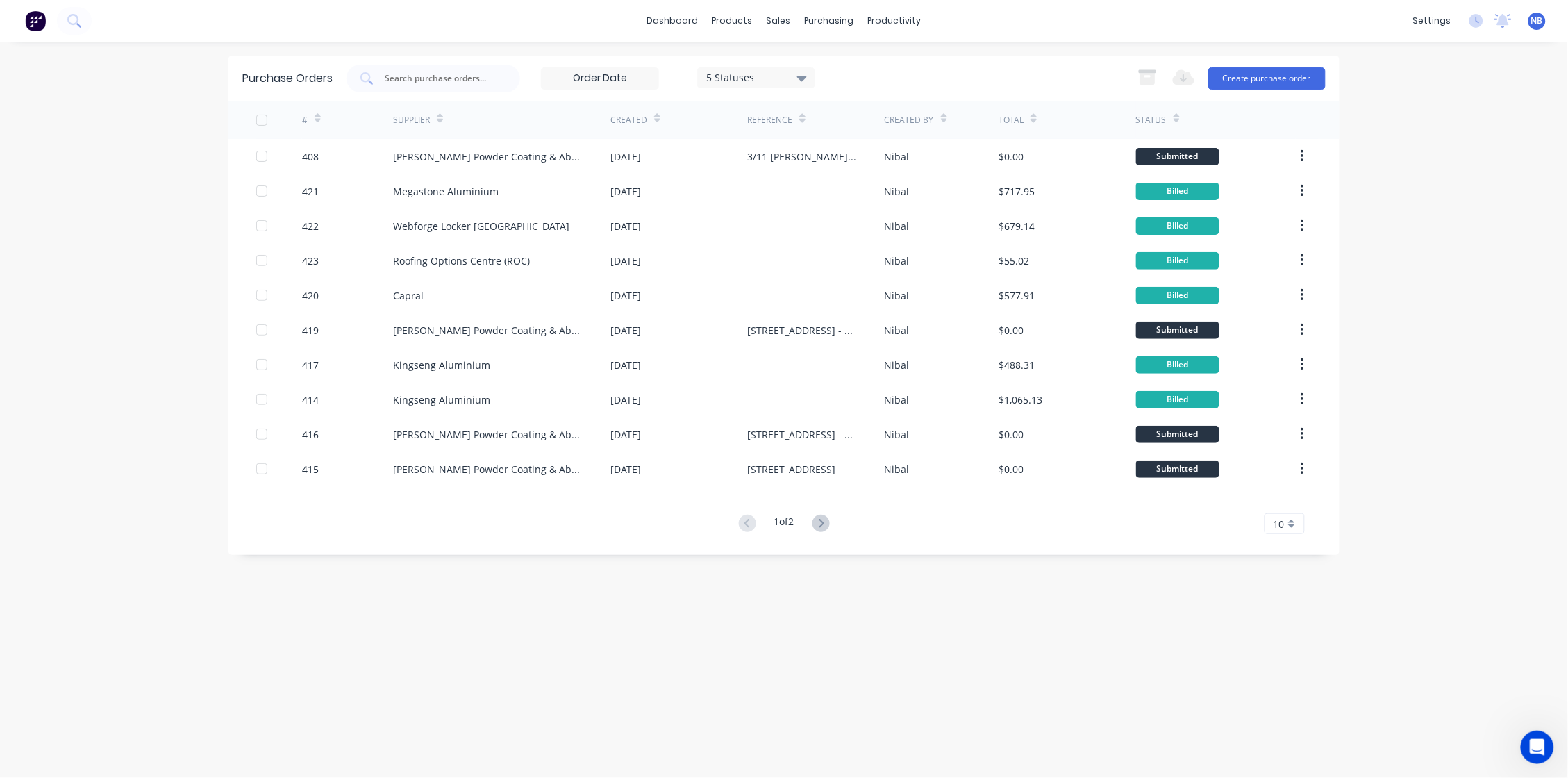
click at [488, 3] on div "dashboard products sales purchasing productivity dashboard products Product Cat…" at bounding box center [784, 20] width 1568 height 42
click at [677, 27] on link "dashboard" at bounding box center [672, 20] width 66 height 20
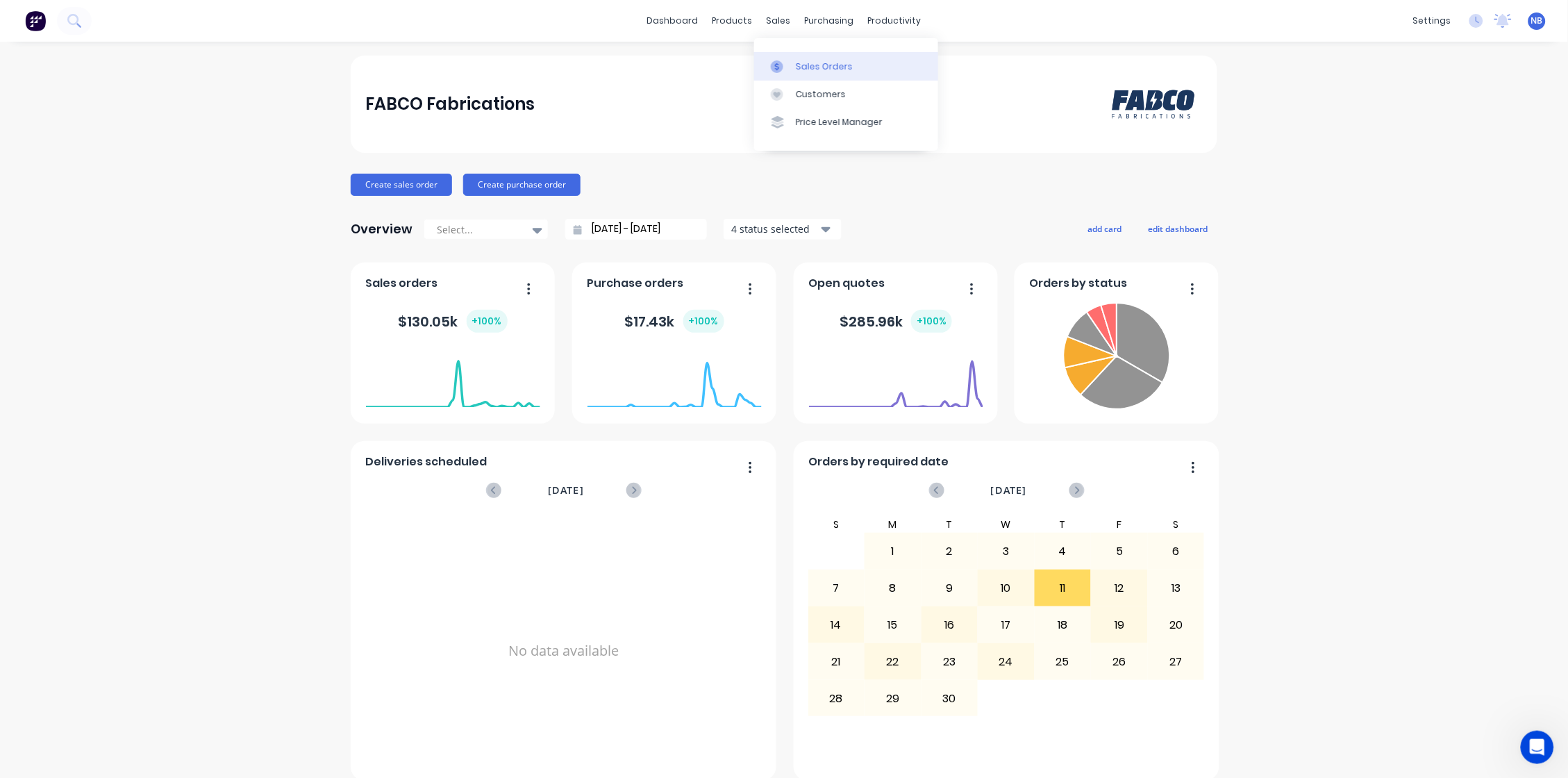
click at [783, 54] on link "Sales Orders" at bounding box center [846, 66] width 184 height 28
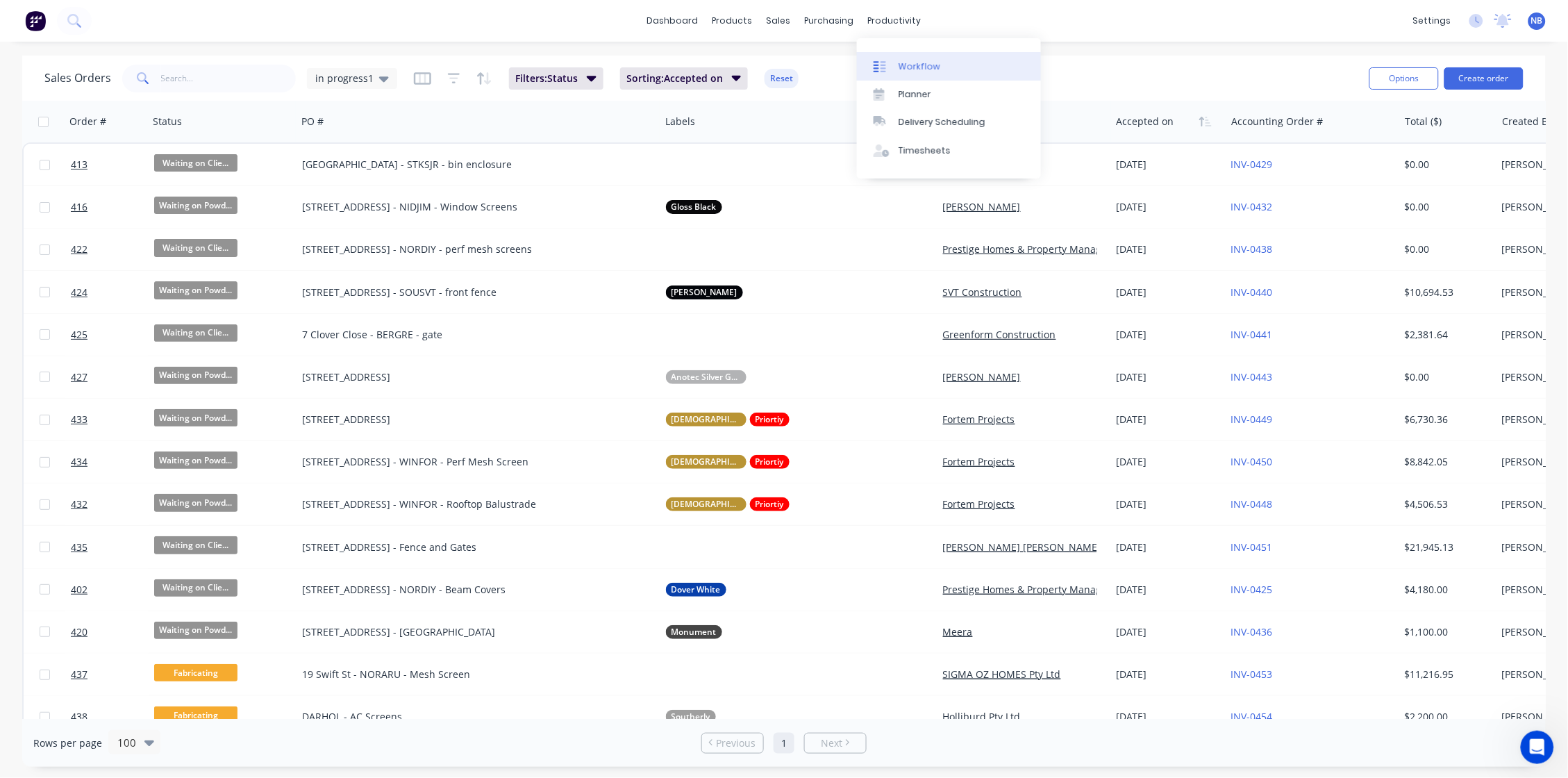
click at [911, 60] on link "Workflow" at bounding box center [949, 66] width 184 height 28
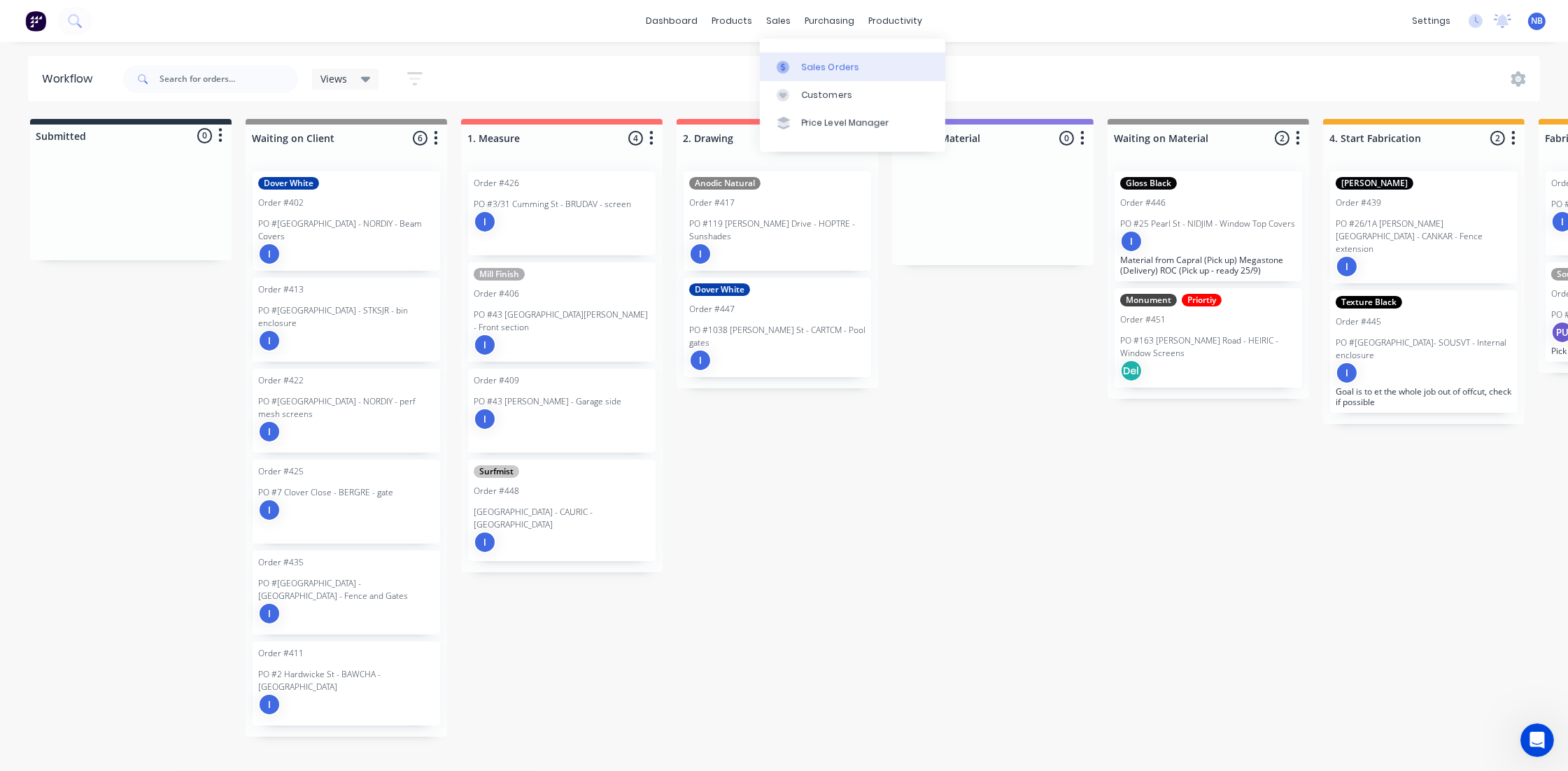
click at [823, 66] on div "Sales Orders" at bounding box center [830, 67] width 57 height 13
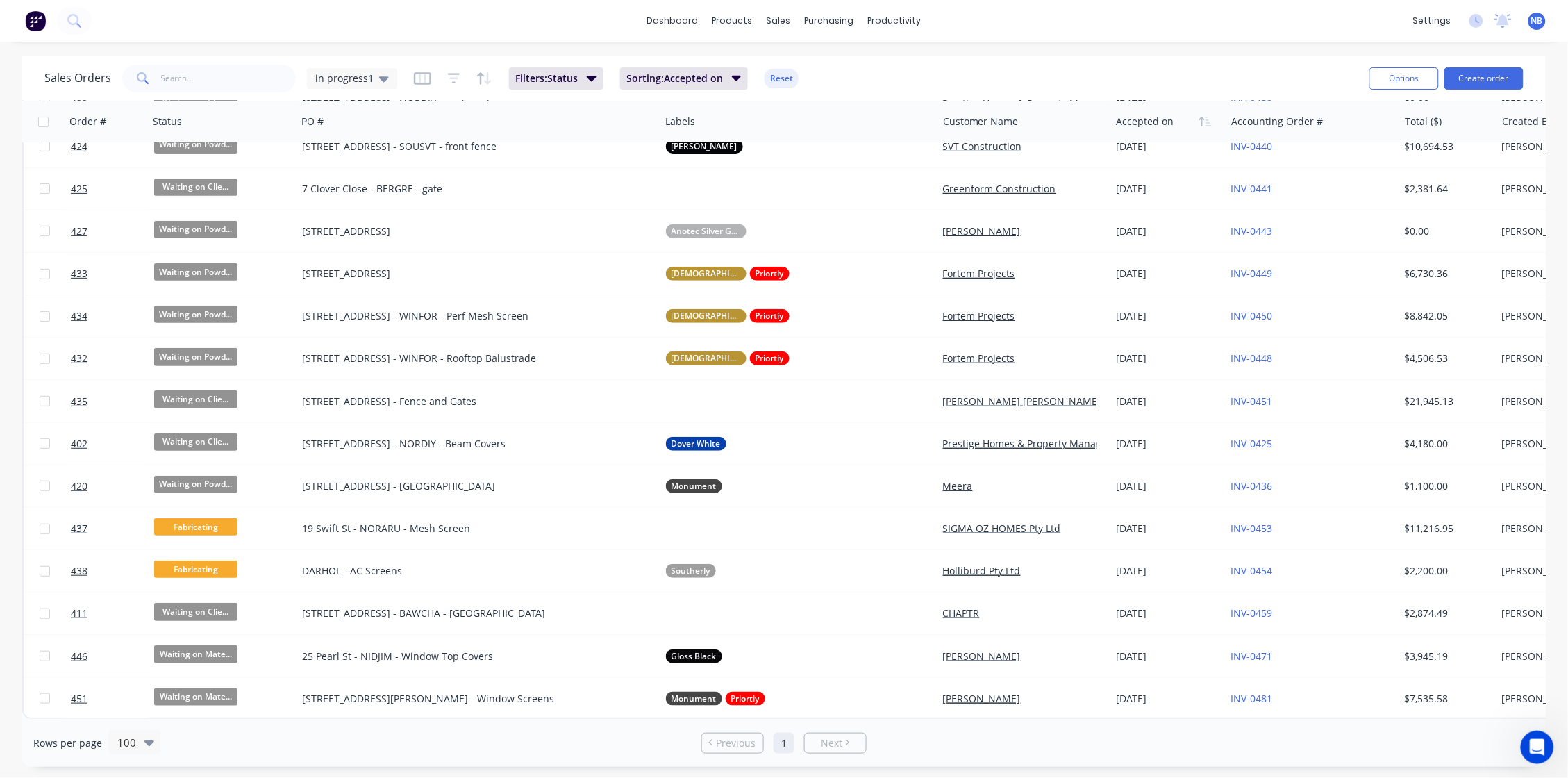
scroll to position [152, 0]
click at [146, 630] on icon at bounding box center [149, 743] width 9 height 6
click at [140, 630] on div "75" at bounding box center [132, 683] width 52 height 26
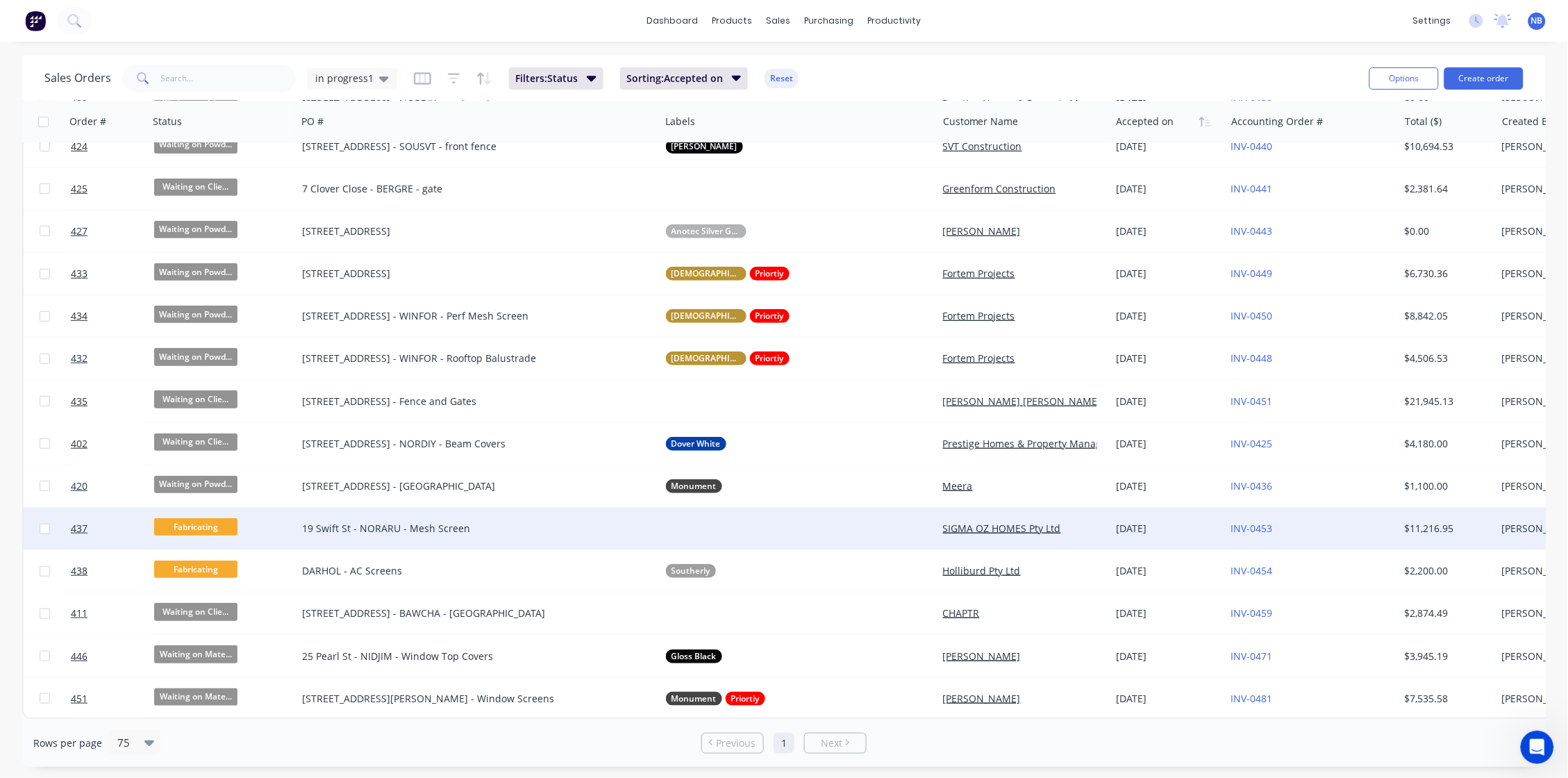
scroll to position [0, 0]
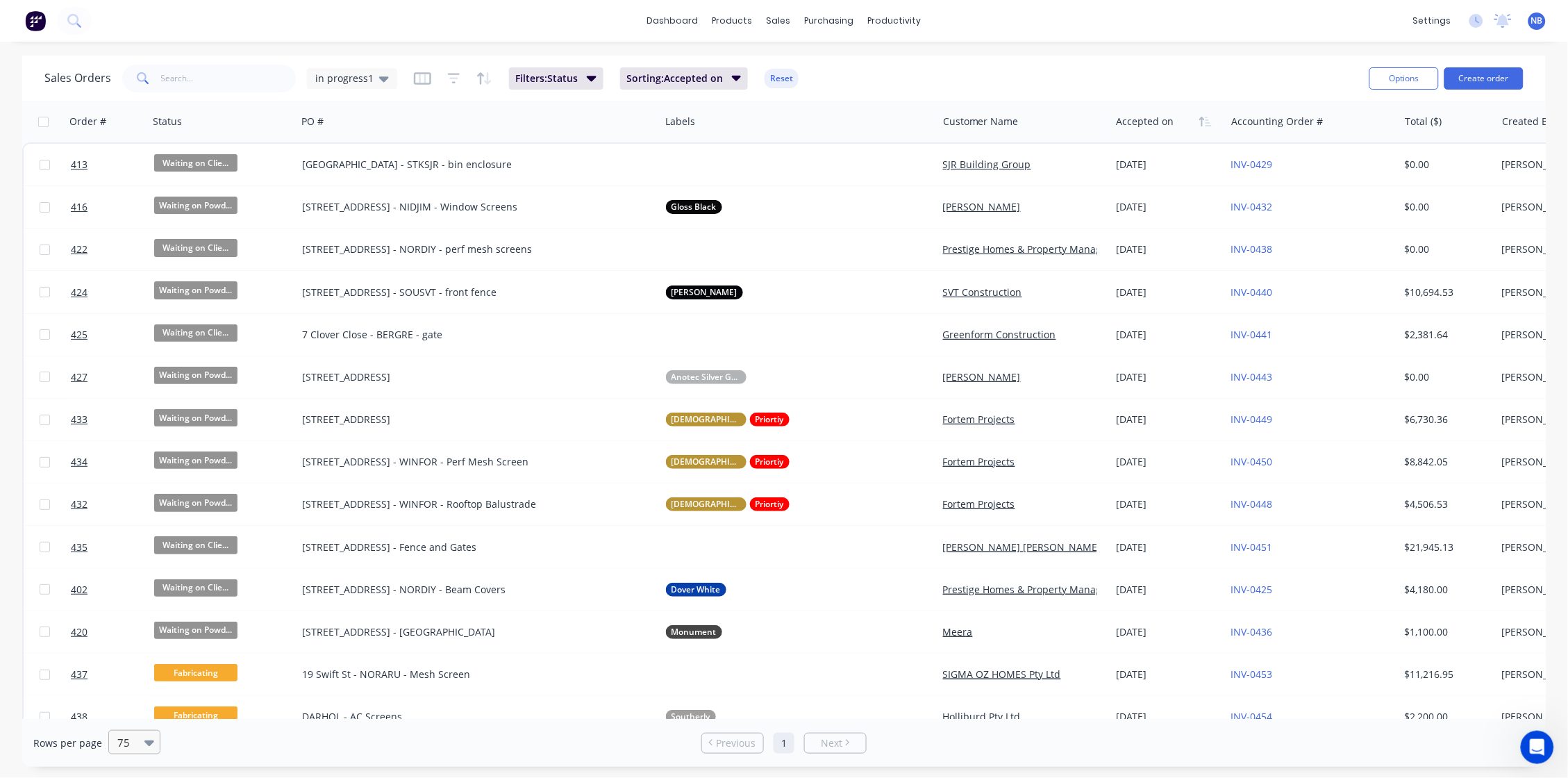
click at [145, 630] on icon at bounding box center [149, 743] width 9 height 6
click at [133, 630] on div "100" at bounding box center [132, 708] width 52 height 26
click at [690, 79] on span "Sorting: Accepted on" at bounding box center [675, 78] width 96 height 14
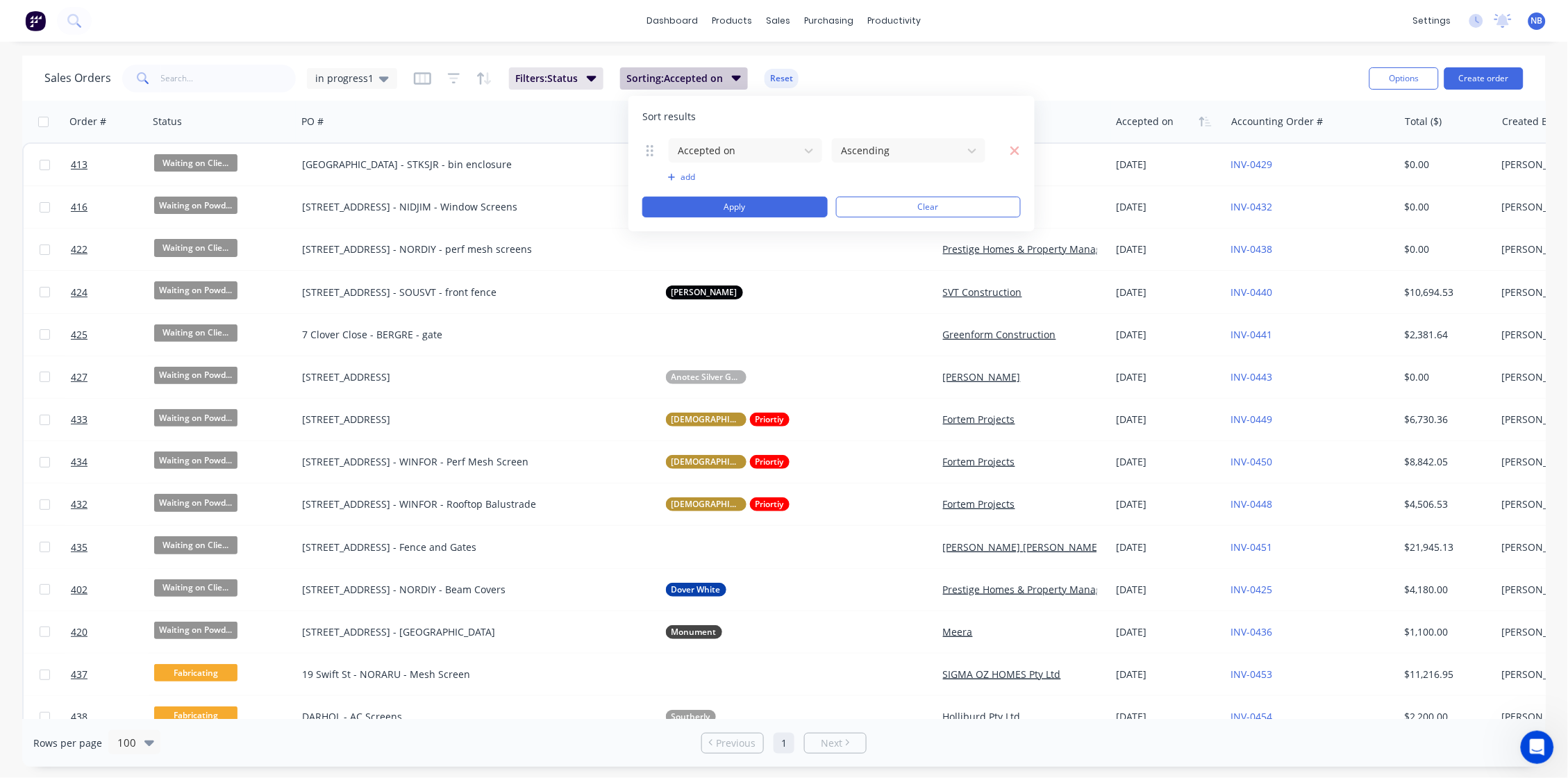
click at [690, 79] on span "Sorting: Accepted on" at bounding box center [675, 78] width 96 height 14
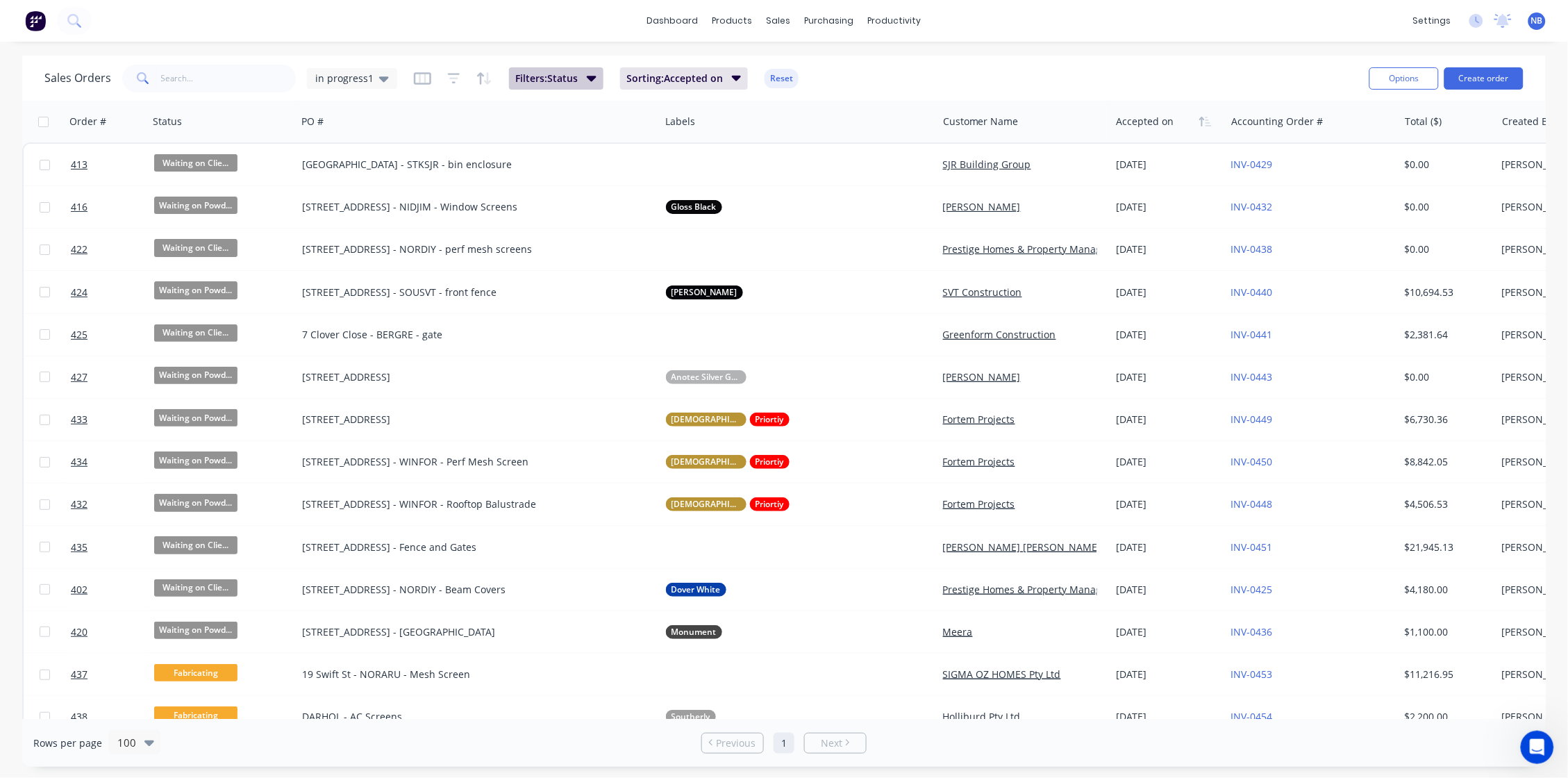
click at [579, 72] on span "Filters: Status" at bounding box center [547, 78] width 62 height 14
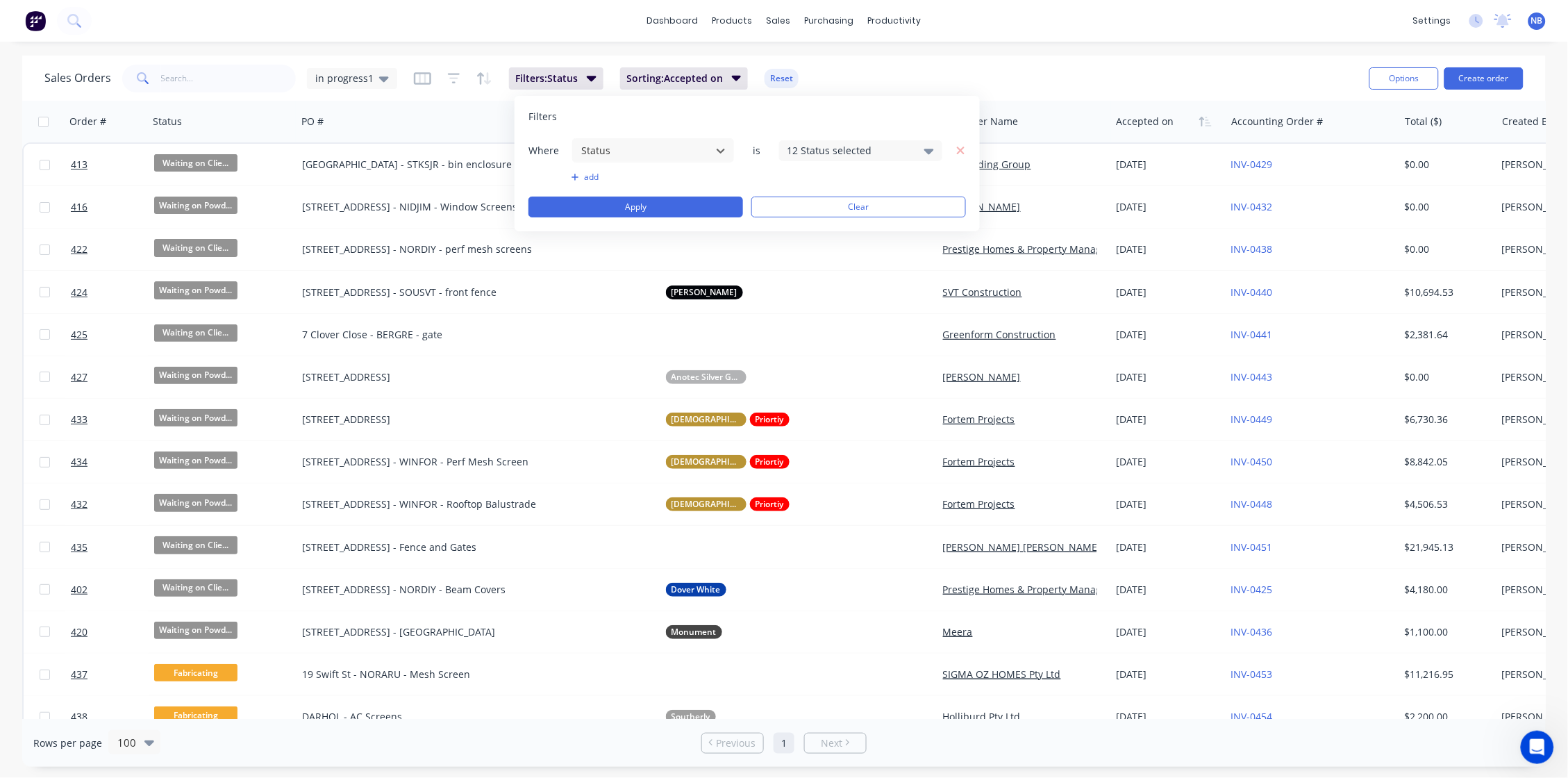
click at [823, 149] on div "12 Status selected" at bounding box center [850, 150] width 126 height 14
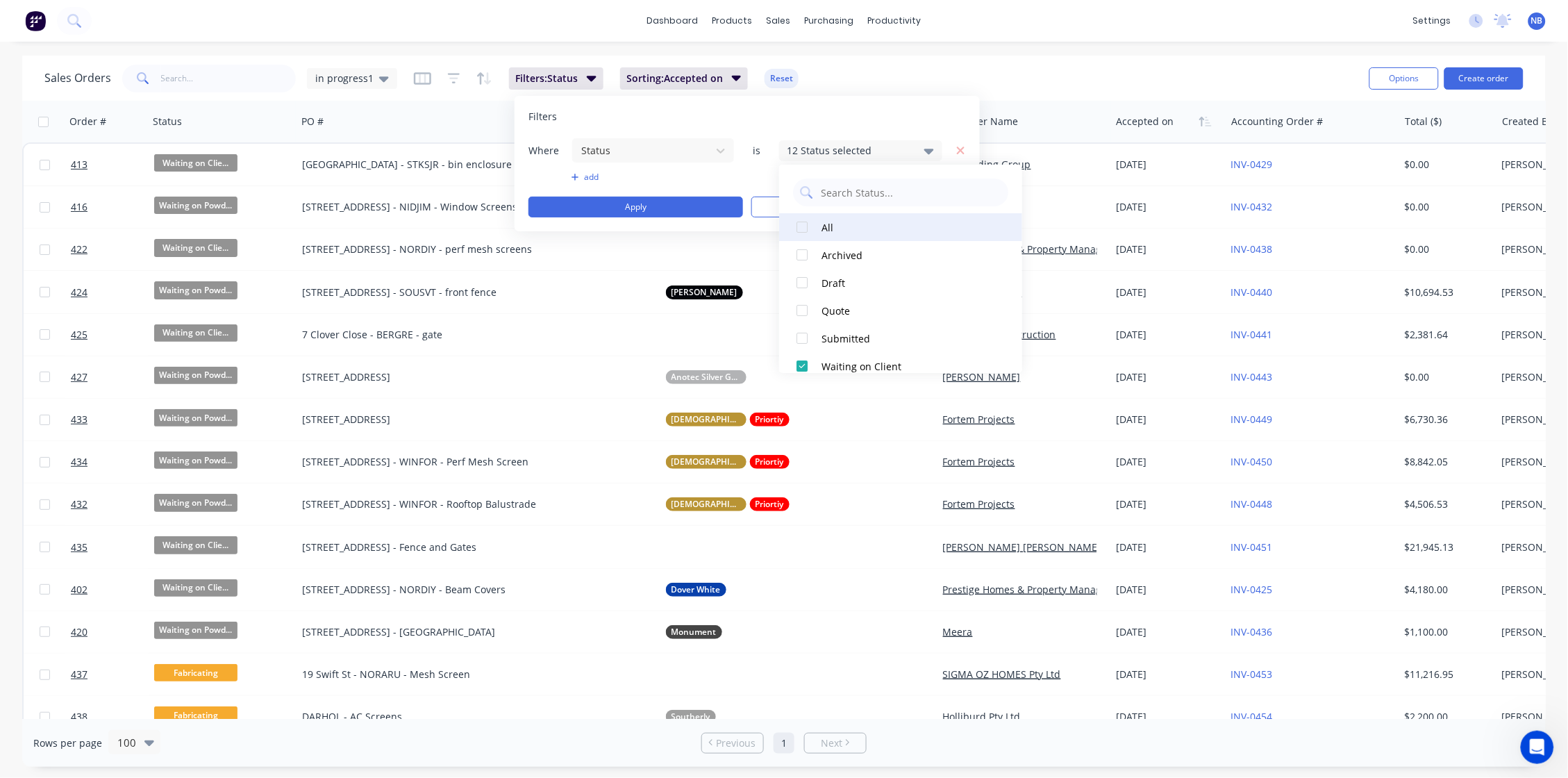
click at [800, 226] on div at bounding box center [802, 226] width 28 height 28
click at [804, 252] on div at bounding box center [802, 255] width 28 height 28
click at [800, 289] on div at bounding box center [802, 283] width 28 height 28
click at [799, 309] on div at bounding box center [802, 310] width 28 height 28
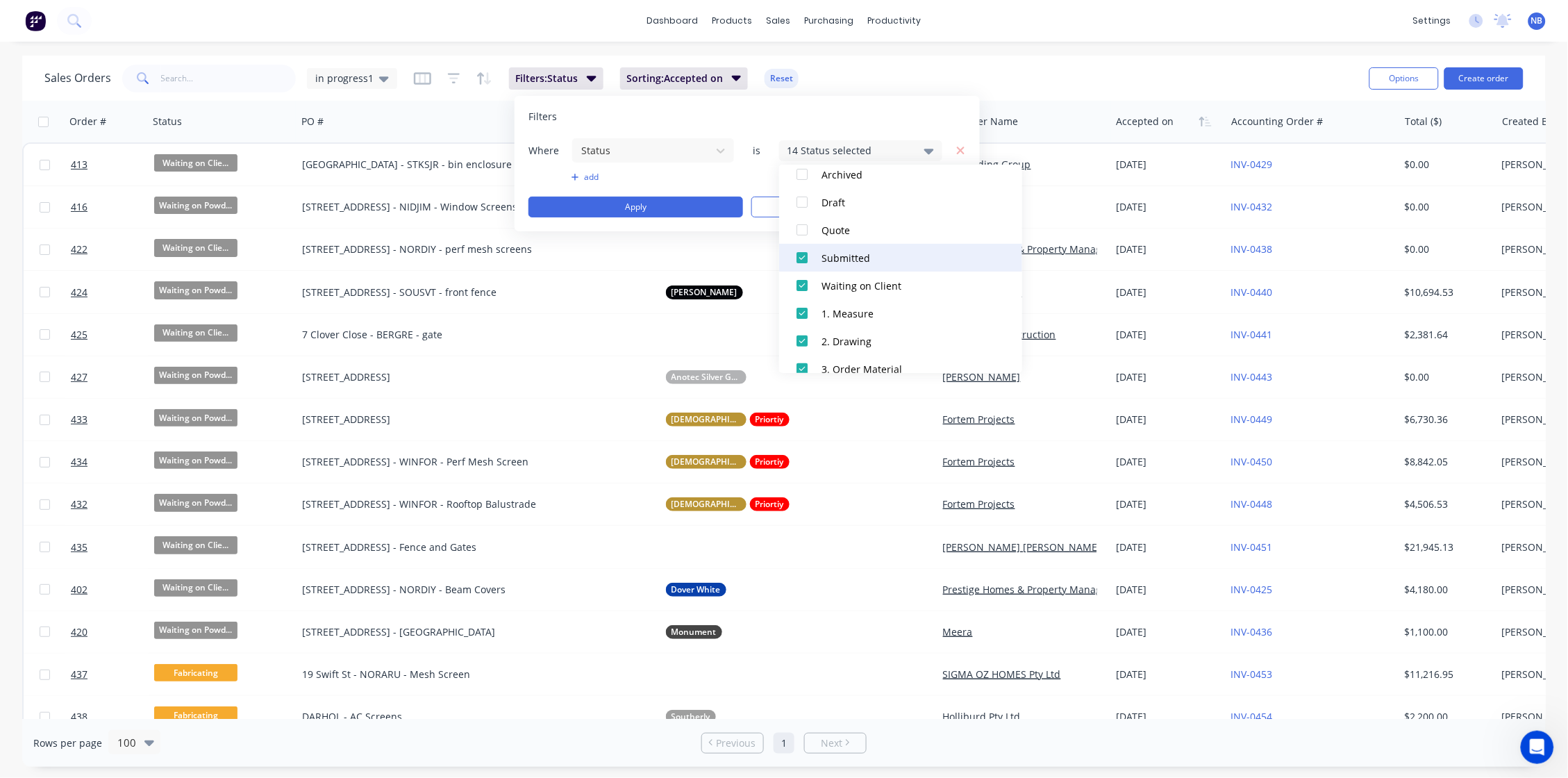
click at [806, 260] on div at bounding box center [802, 257] width 28 height 28
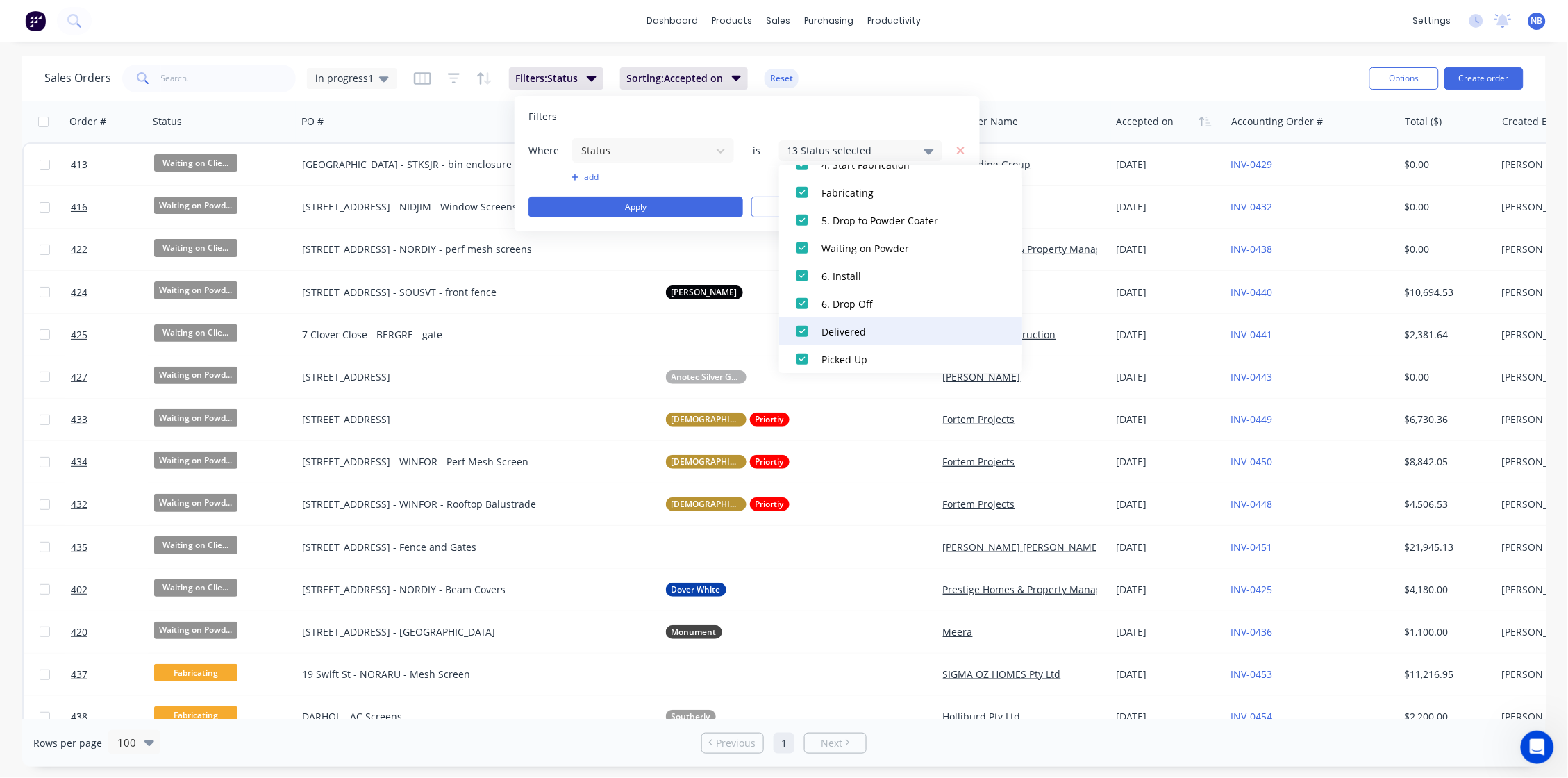
scroll to position [347, 0]
click at [804, 329] on div at bounding box center [802, 324] width 28 height 28
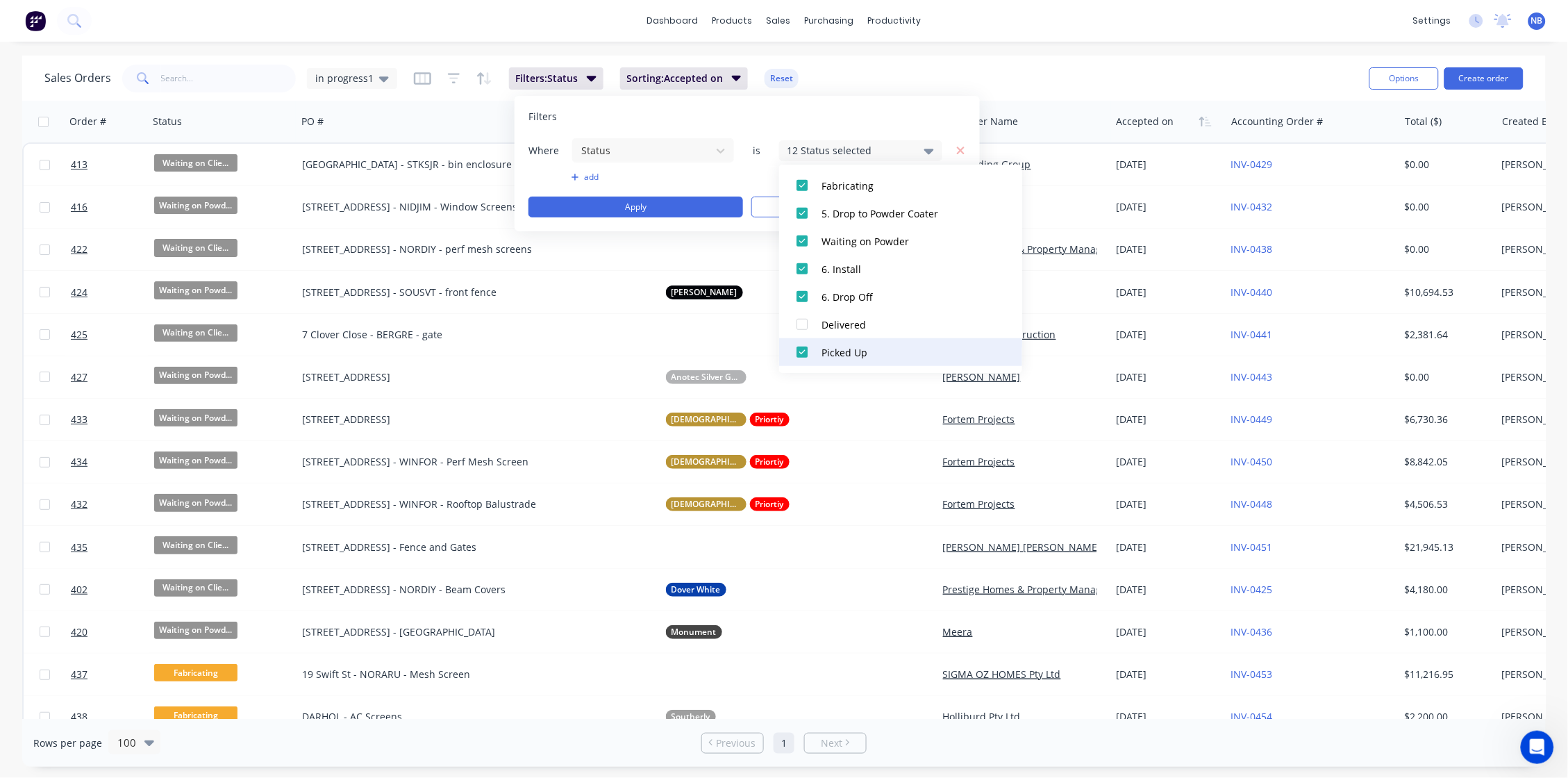
click at [806, 352] on div at bounding box center [802, 352] width 28 height 28
click at [880, 118] on div "Filters" at bounding box center [747, 117] width 438 height 14
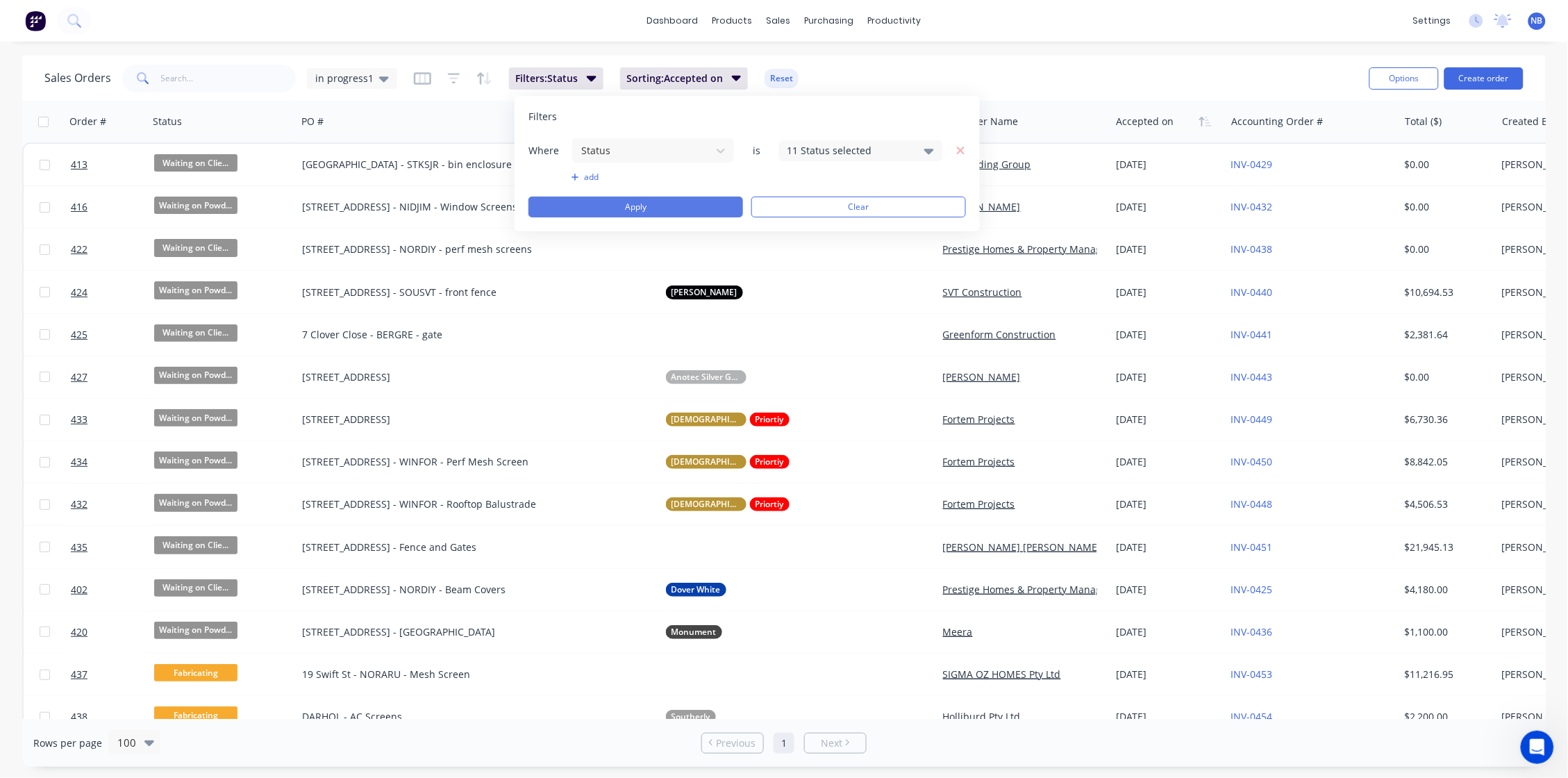
click at [644, 212] on button "Apply" at bounding box center [636, 207] width 215 height 20
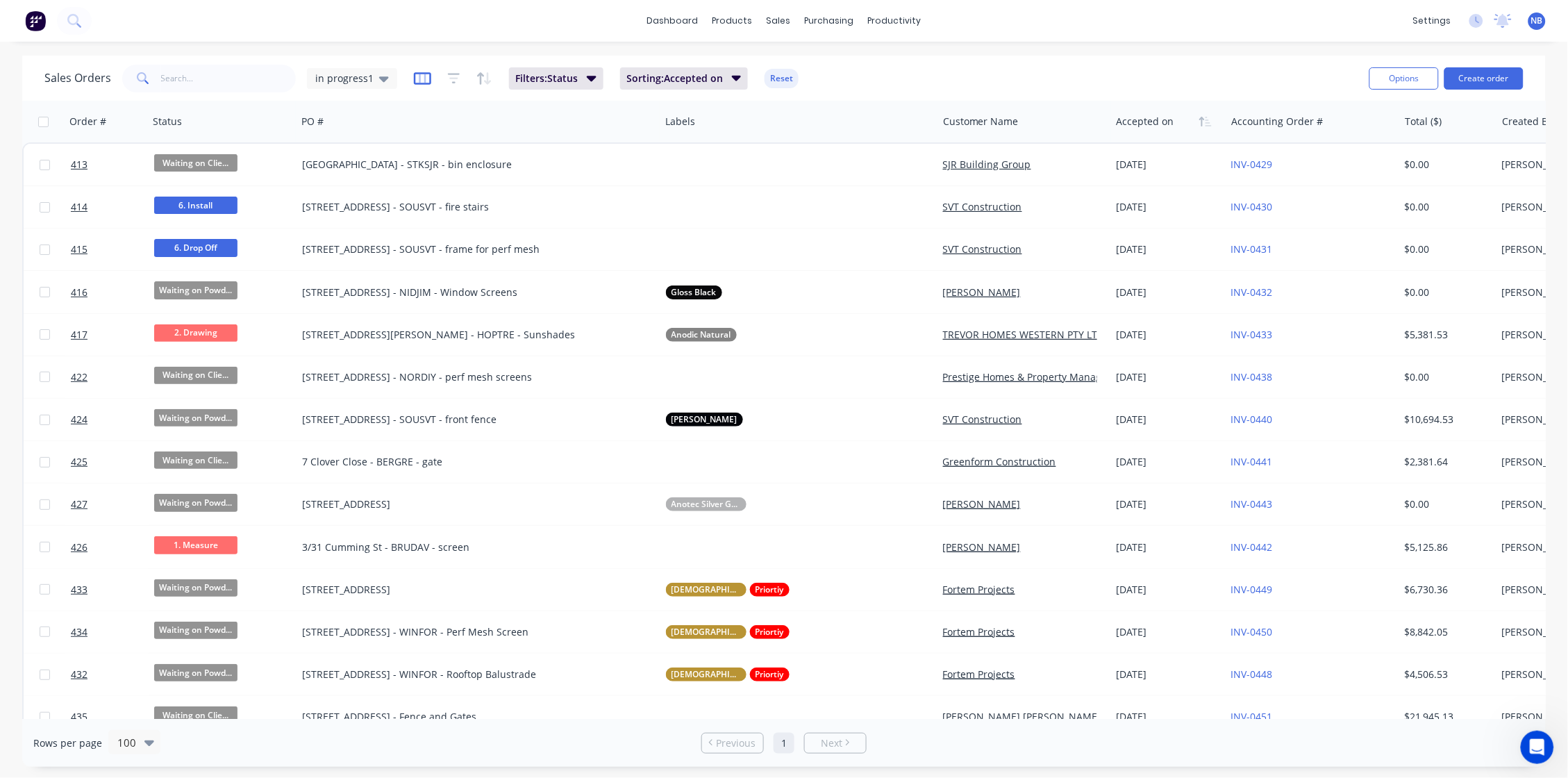
click at [419, 77] on icon "button" at bounding box center [422, 77] width 7 height 9
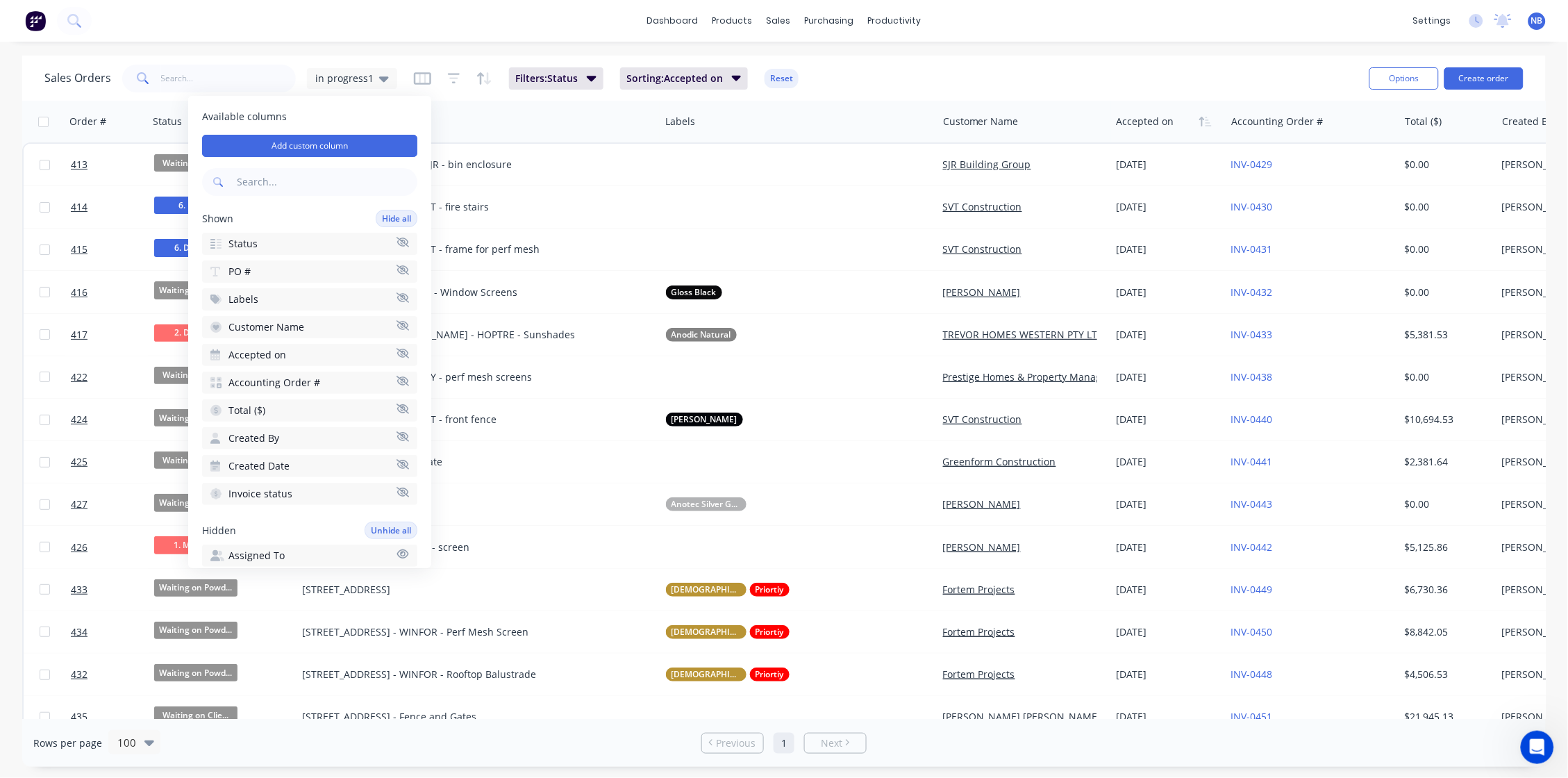
click at [564, 52] on div "dashboard products sales purchasing productivity dashboard products Product Cat…" at bounding box center [784, 389] width 1568 height 778
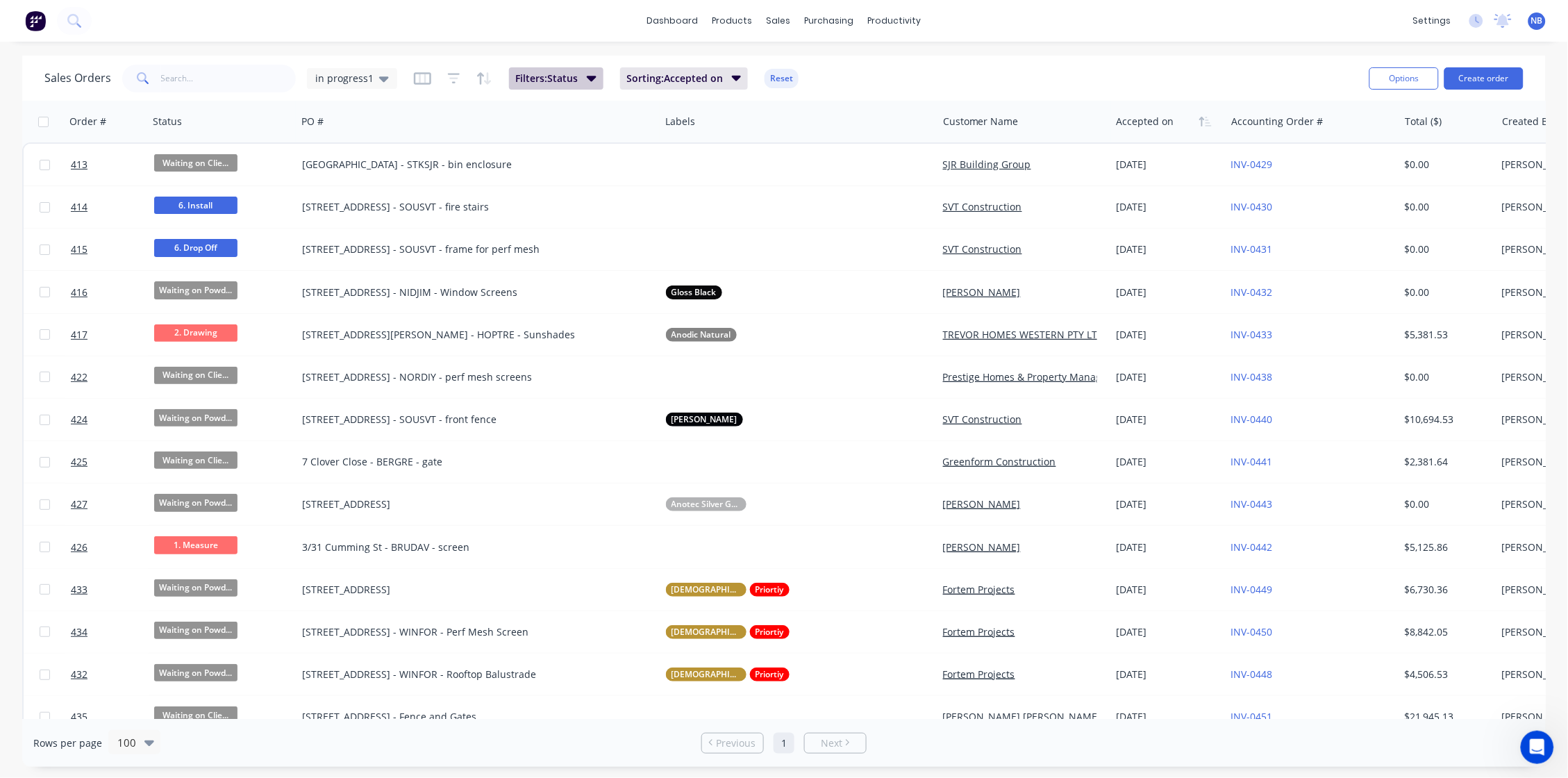
click at [586, 75] on button "Filters: Status" at bounding box center [556, 78] width 94 height 22
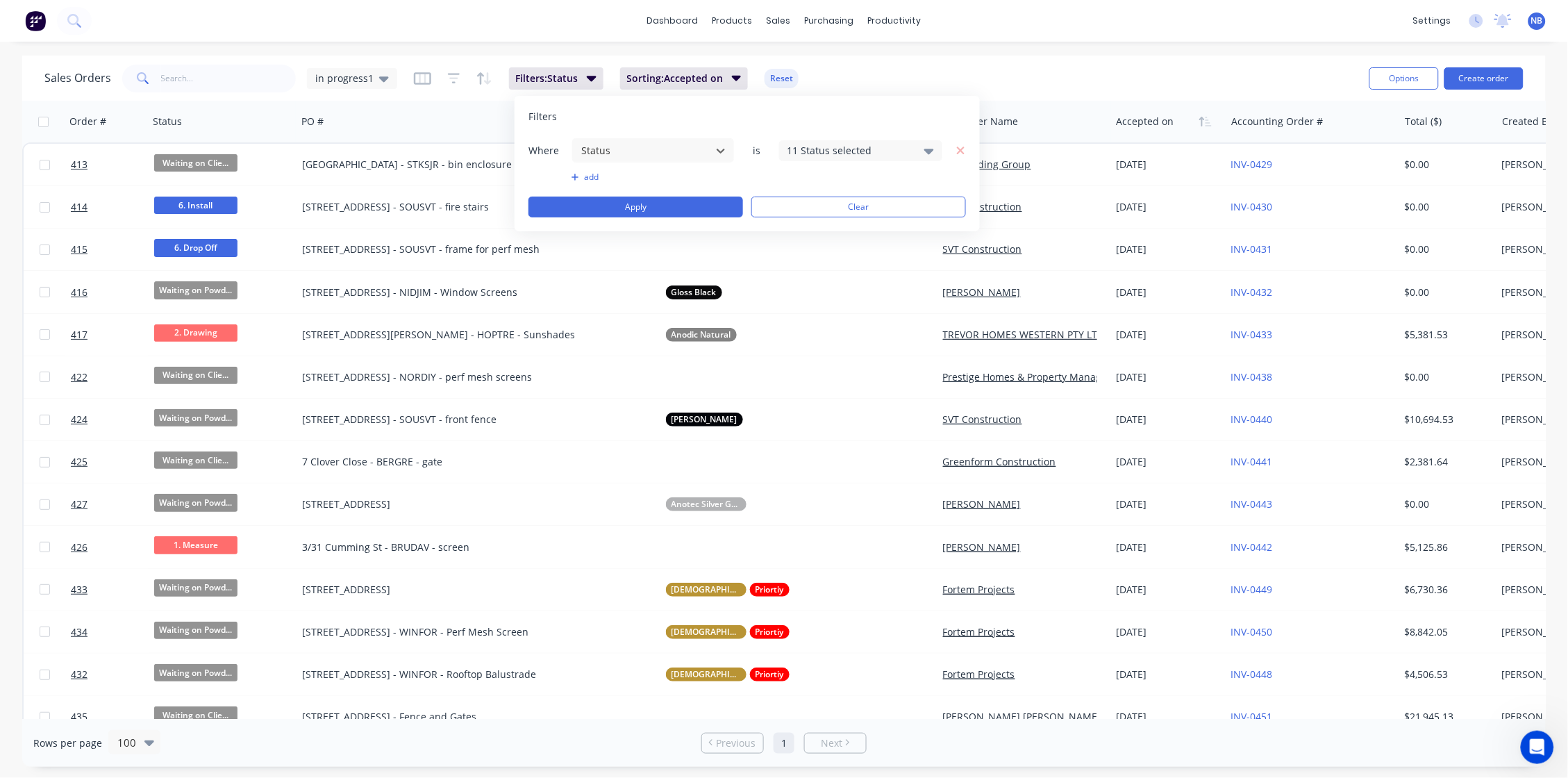
click at [607, 45] on div "dashboard products sales purchasing productivity dashboard products Product Cat…" at bounding box center [784, 389] width 1568 height 778
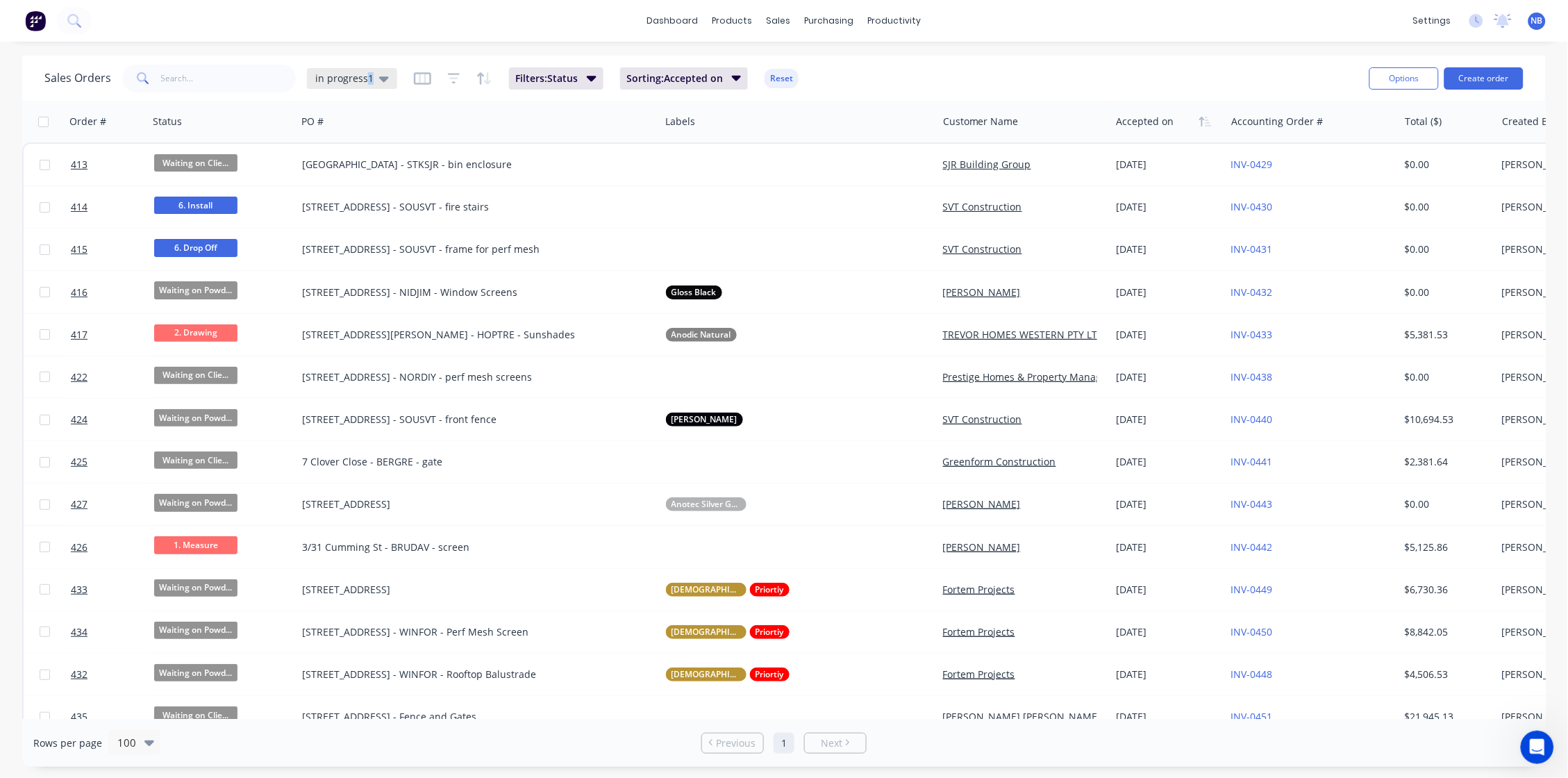
click at [371, 81] on div "in progress1" at bounding box center [352, 78] width 73 height 13
click at [902, 72] on div "Sales Orders in progress1 Filters: Status Sorting: Accepted on Reset" at bounding box center [701, 78] width 1313 height 34
click at [732, 89] on button "Sorting: Accepted on" at bounding box center [684, 78] width 129 height 22
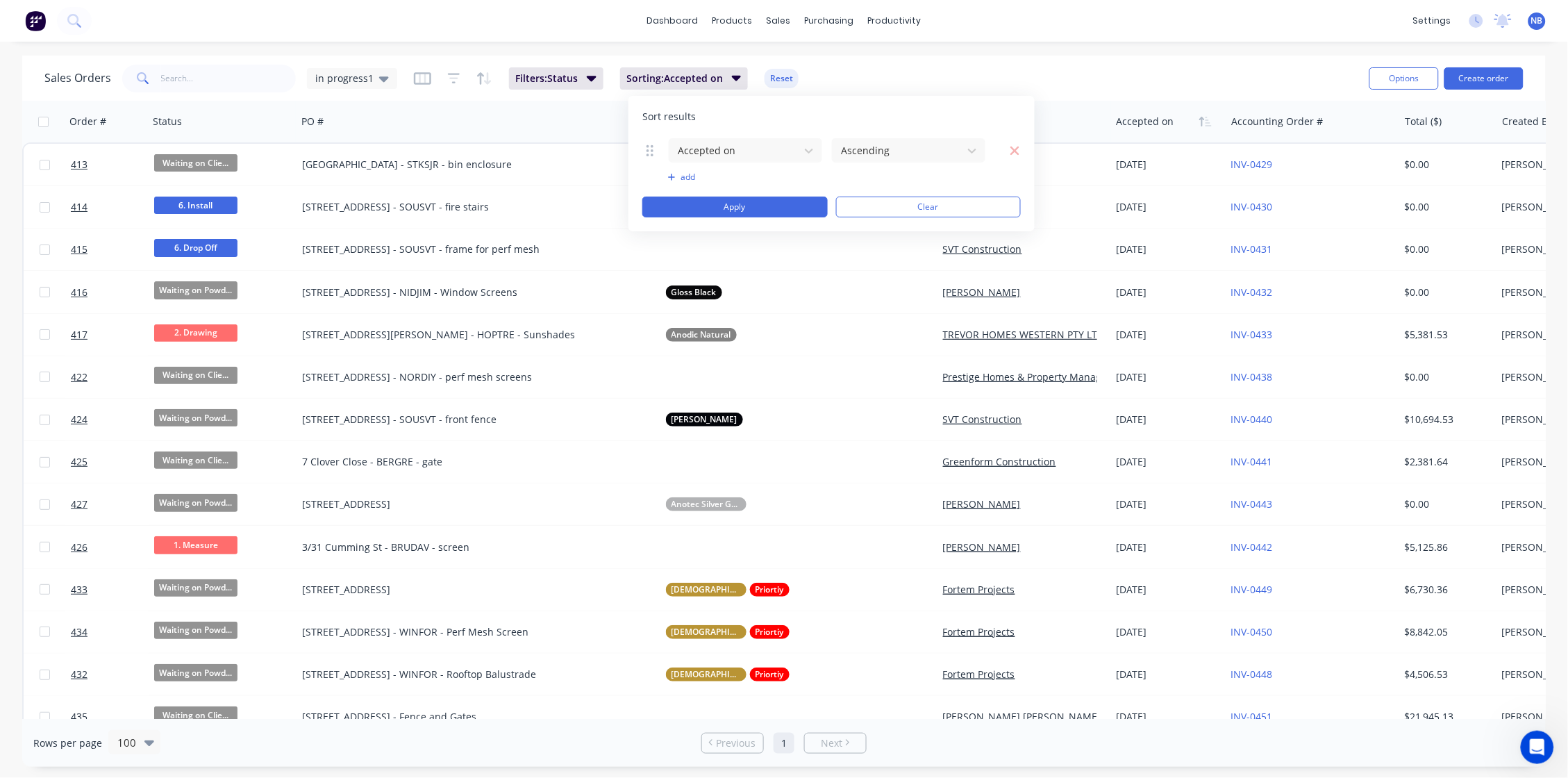
click at [981, 58] on div "Sales Orders in progress1 Filters: Status Sorting: Accepted on Reset Options Cr…" at bounding box center [784, 77] width 1524 height 45
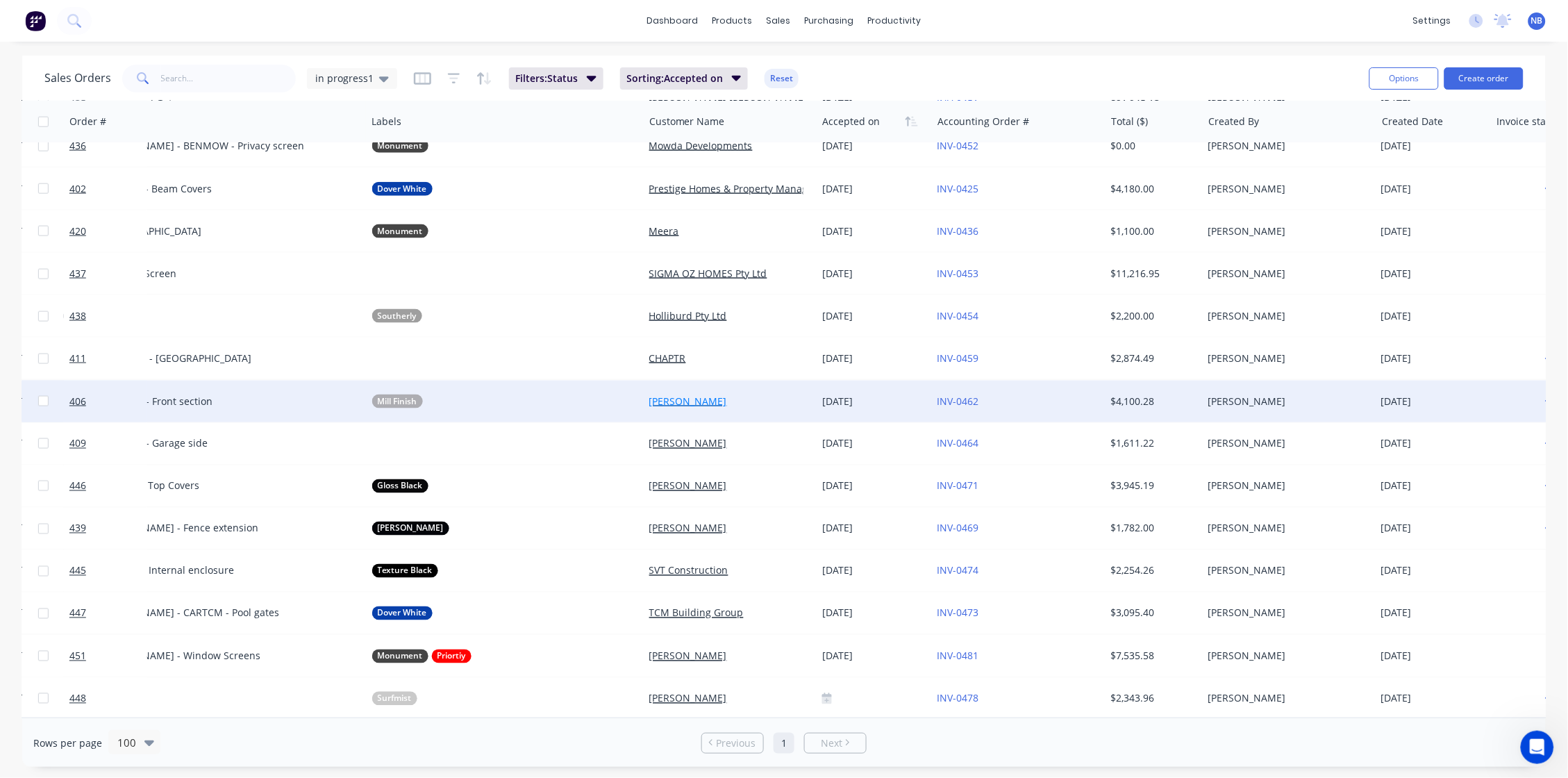
scroll to position [619, 0]
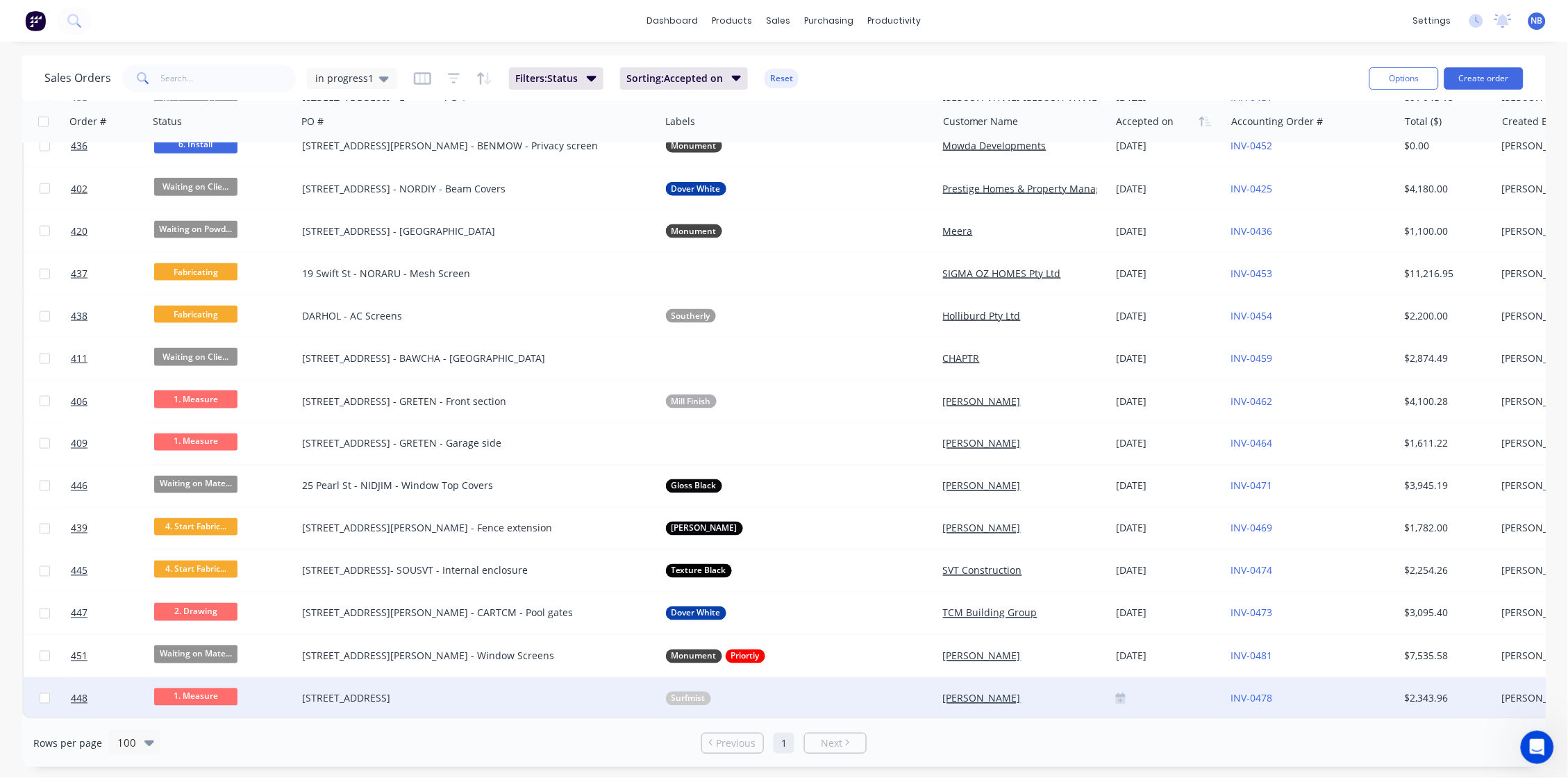
click at [1152, 630] on div at bounding box center [1168, 698] width 104 height 11
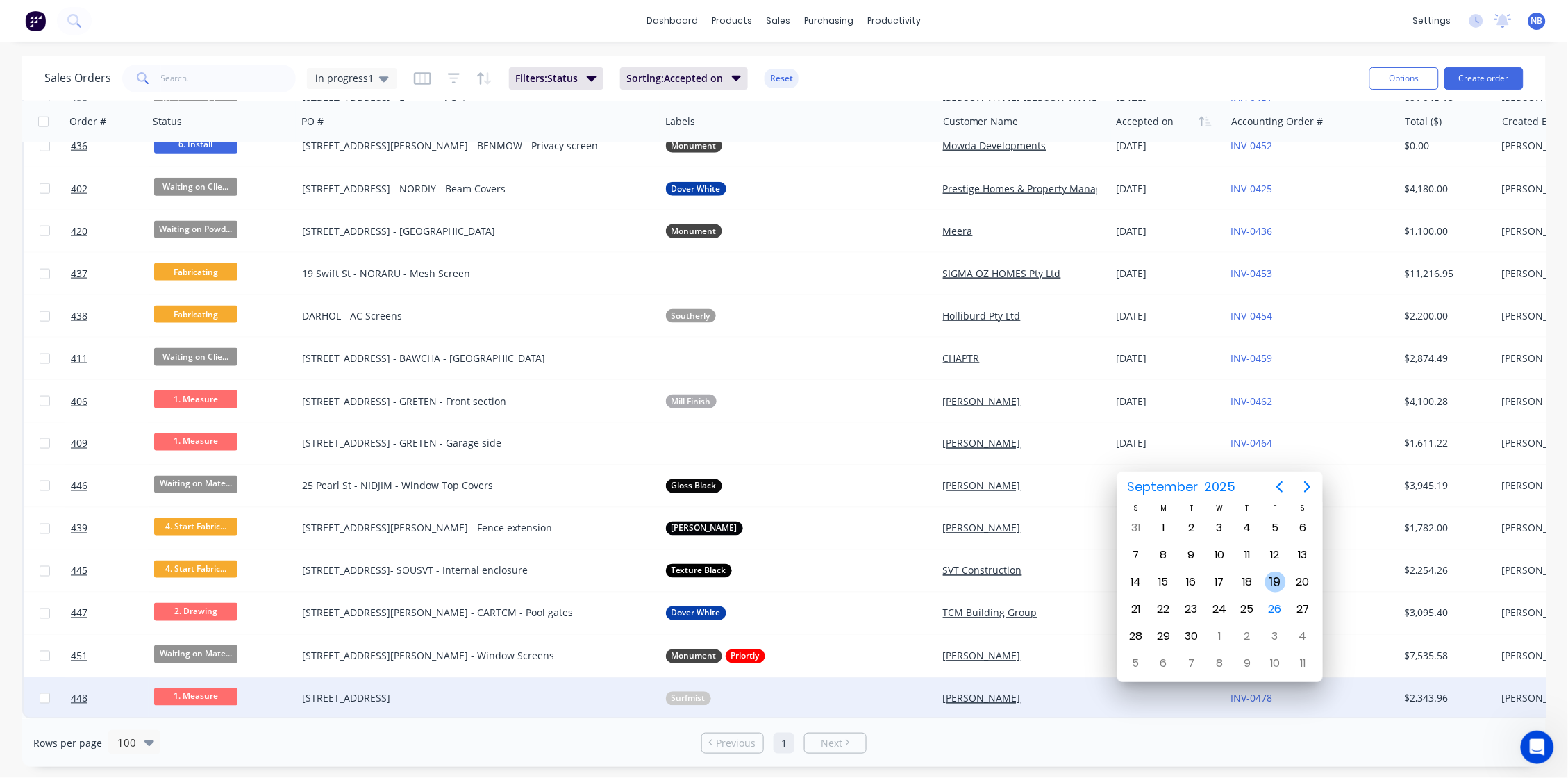
click at [1234, 585] on div "19" at bounding box center [1275, 581] width 20 height 20
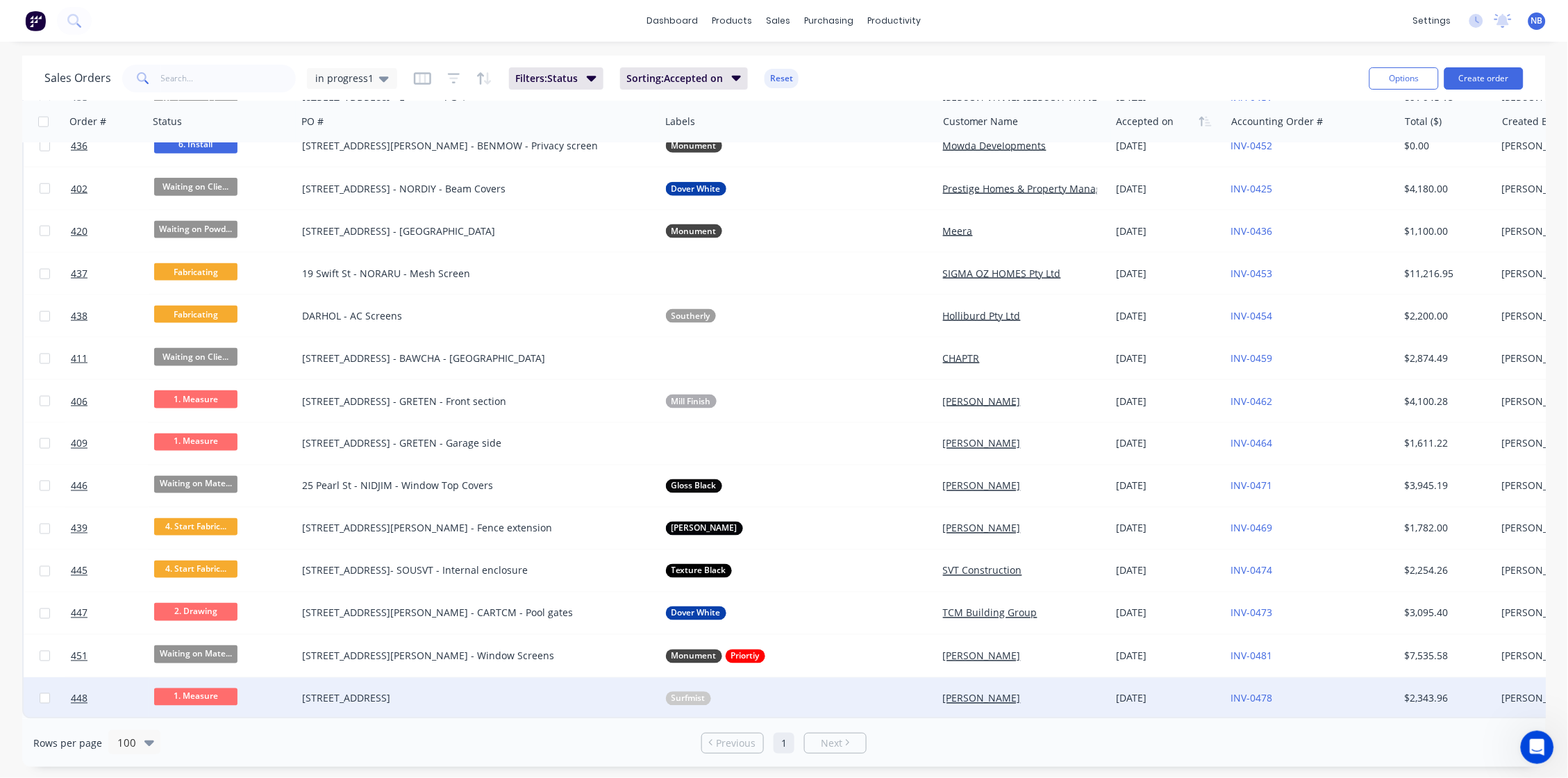
scroll to position [0, 0]
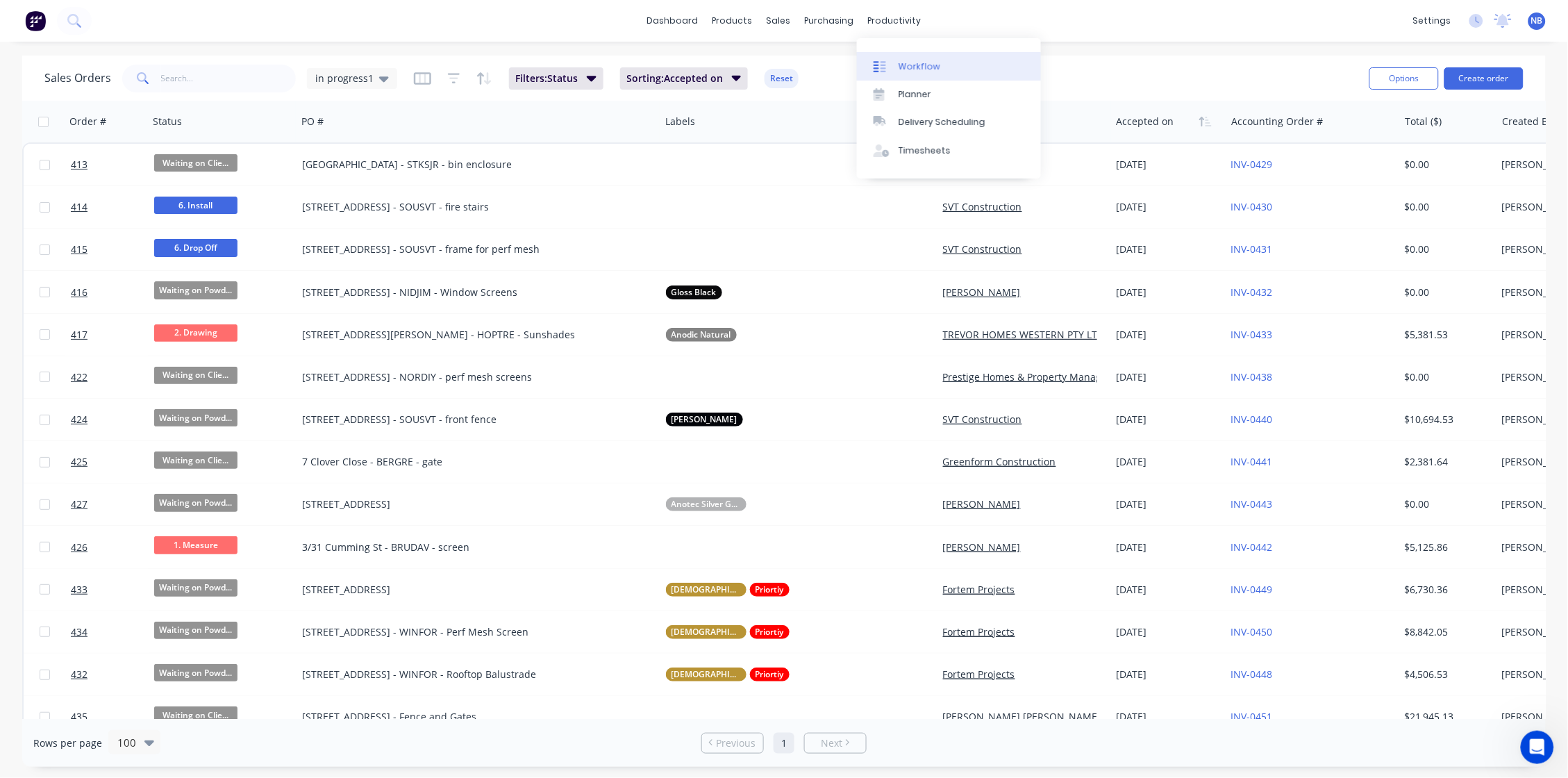
click at [901, 62] on div "Workflow" at bounding box center [919, 66] width 42 height 13
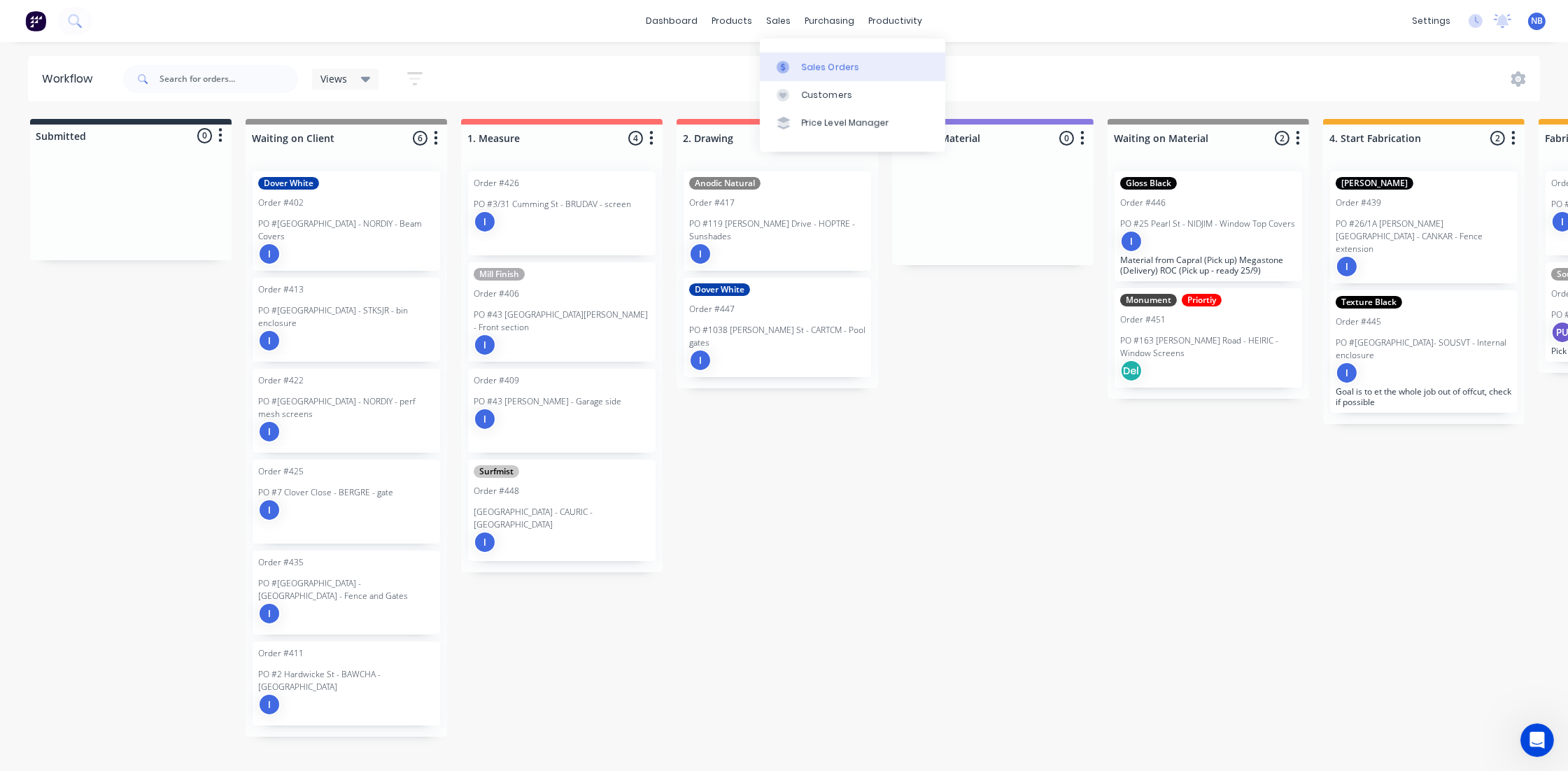
click at [792, 70] on div at bounding box center [787, 67] width 21 height 13
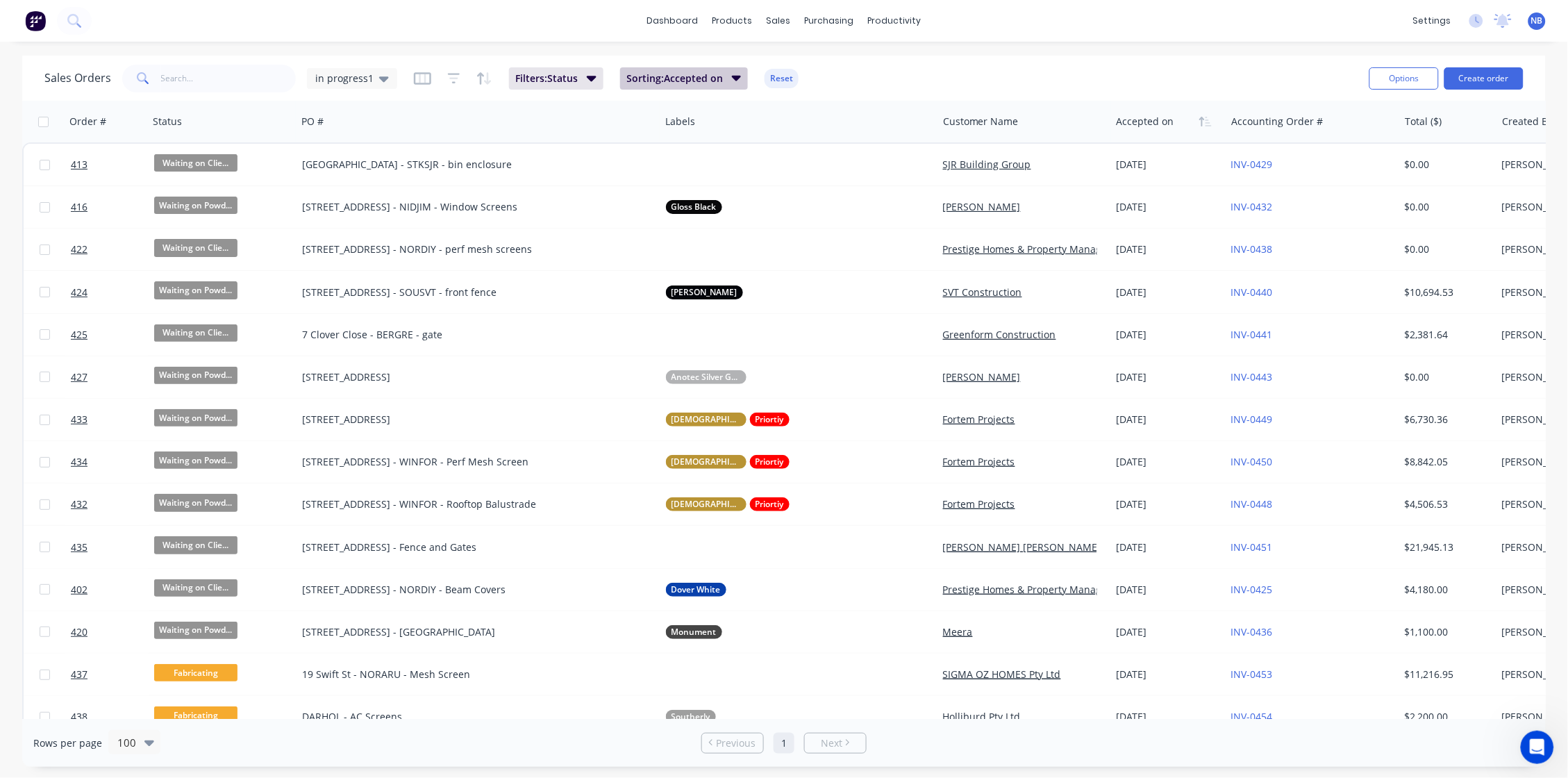
click at [666, 81] on span "Sorting: Accepted on" at bounding box center [675, 78] width 96 height 14
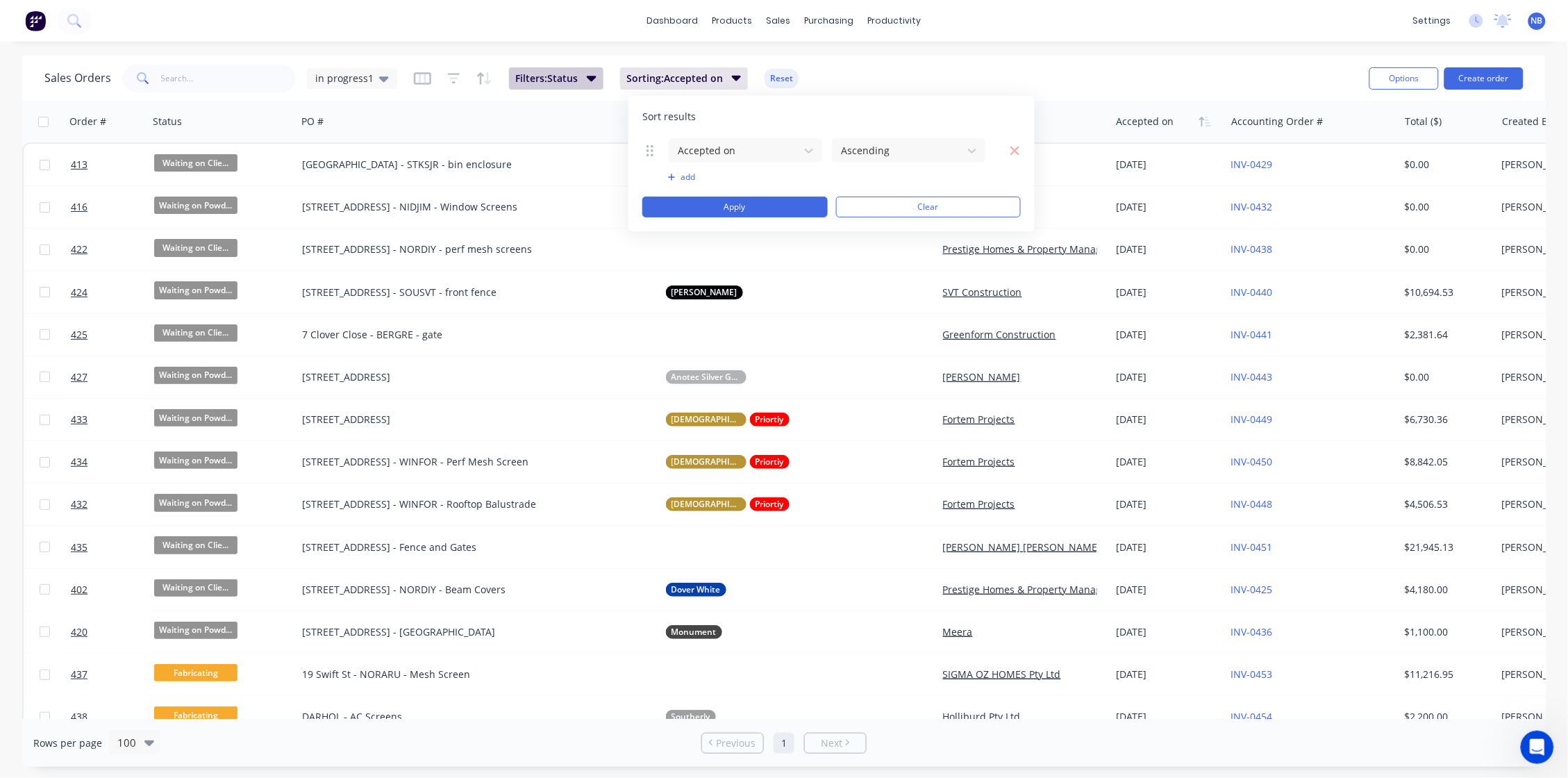
click at [597, 81] on icon "button" at bounding box center [591, 77] width 9 height 15
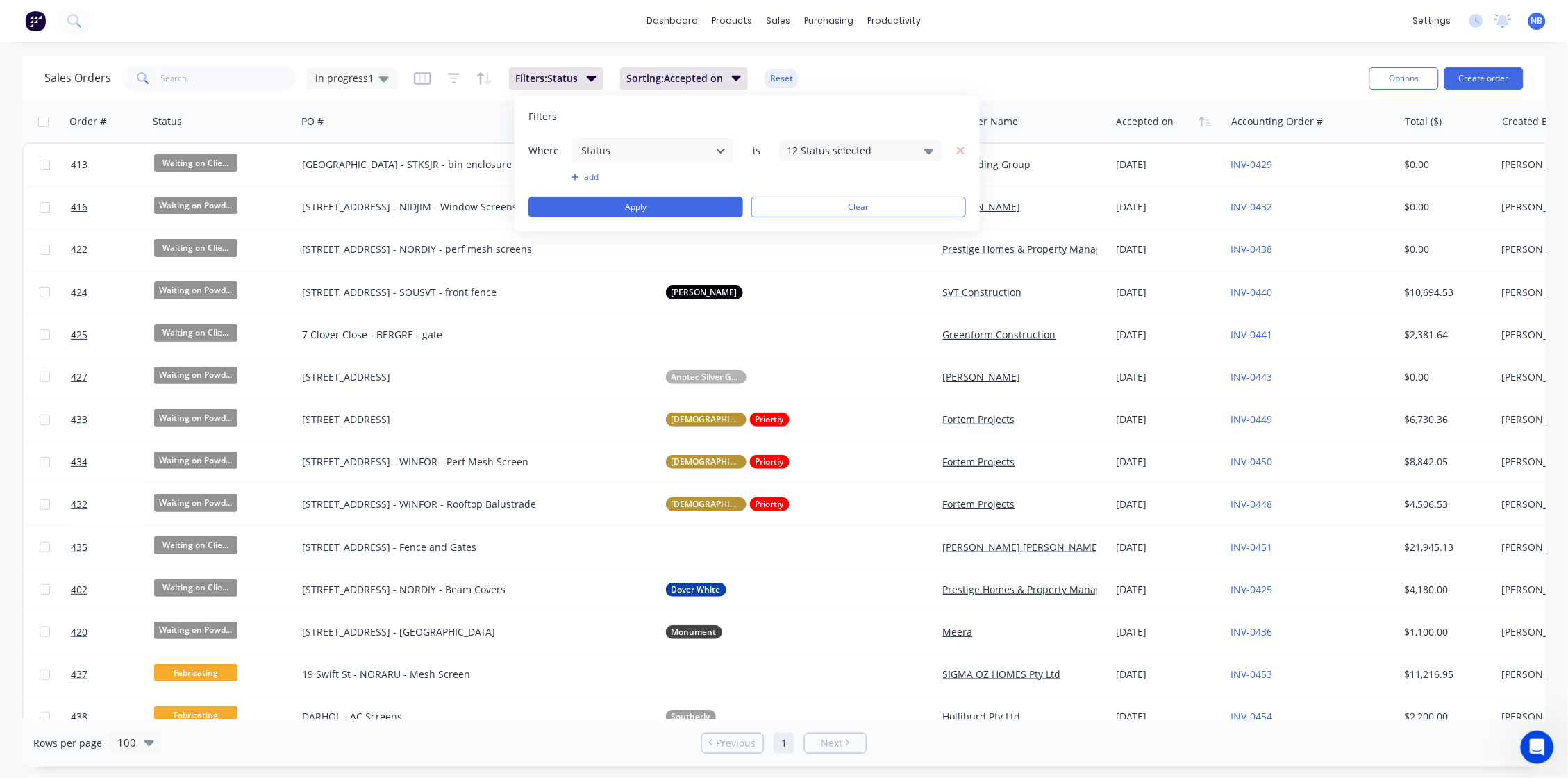
click at [810, 140] on div "Where option Status, selected. Select is focused ,type to refine list, press Do…" at bounding box center [747, 151] width 438 height 26
click at [886, 150] on div "12 Status selected" at bounding box center [850, 150] width 126 height 14
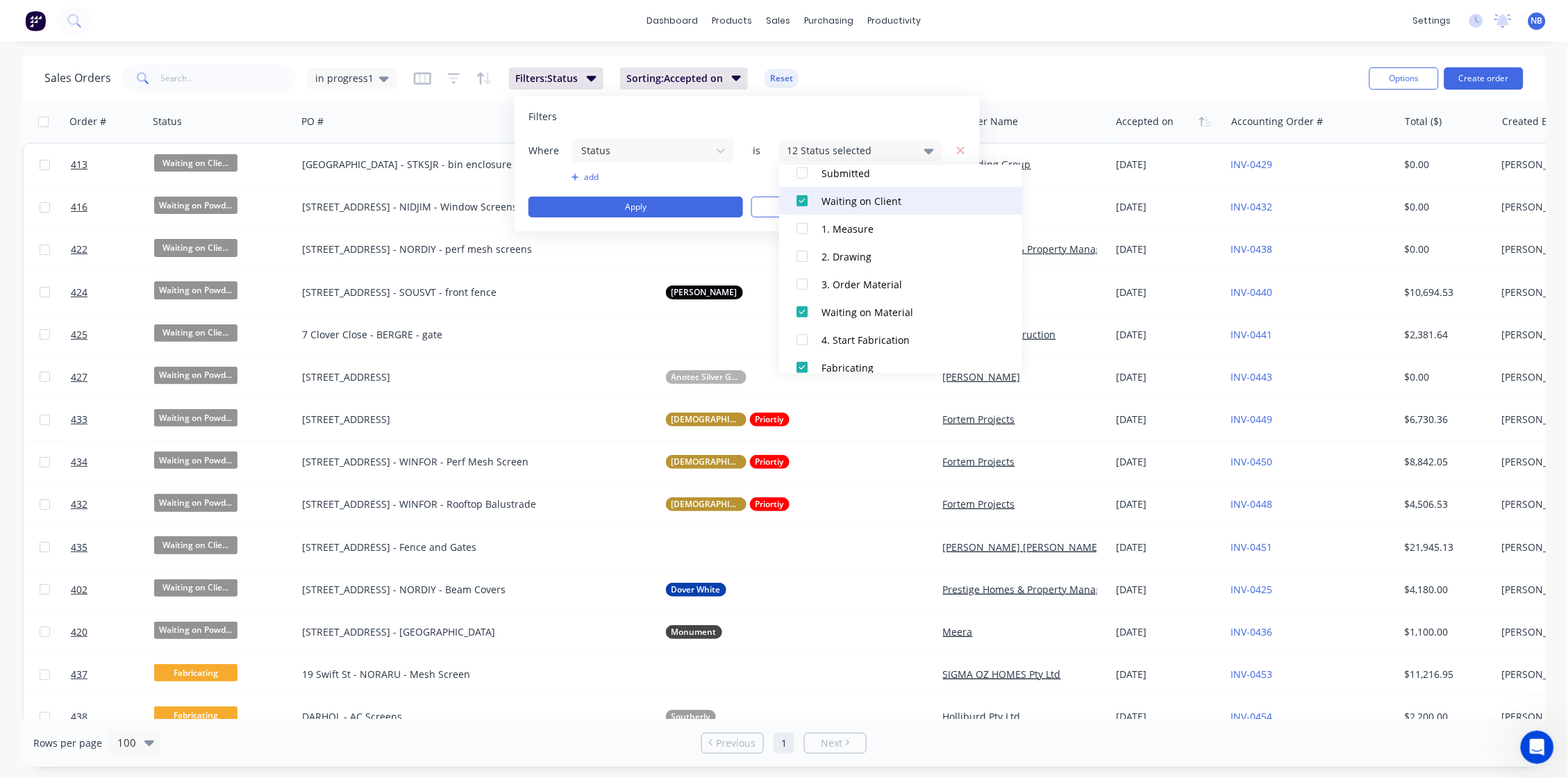
scroll to position [168, 0]
click at [838, 230] on div "1. Measure" at bounding box center [905, 226] width 167 height 14
click at [833, 251] on div "2. Drawing" at bounding box center [905, 254] width 167 height 14
click at [842, 279] on div "3. Order Material" at bounding box center [905, 282] width 167 height 14
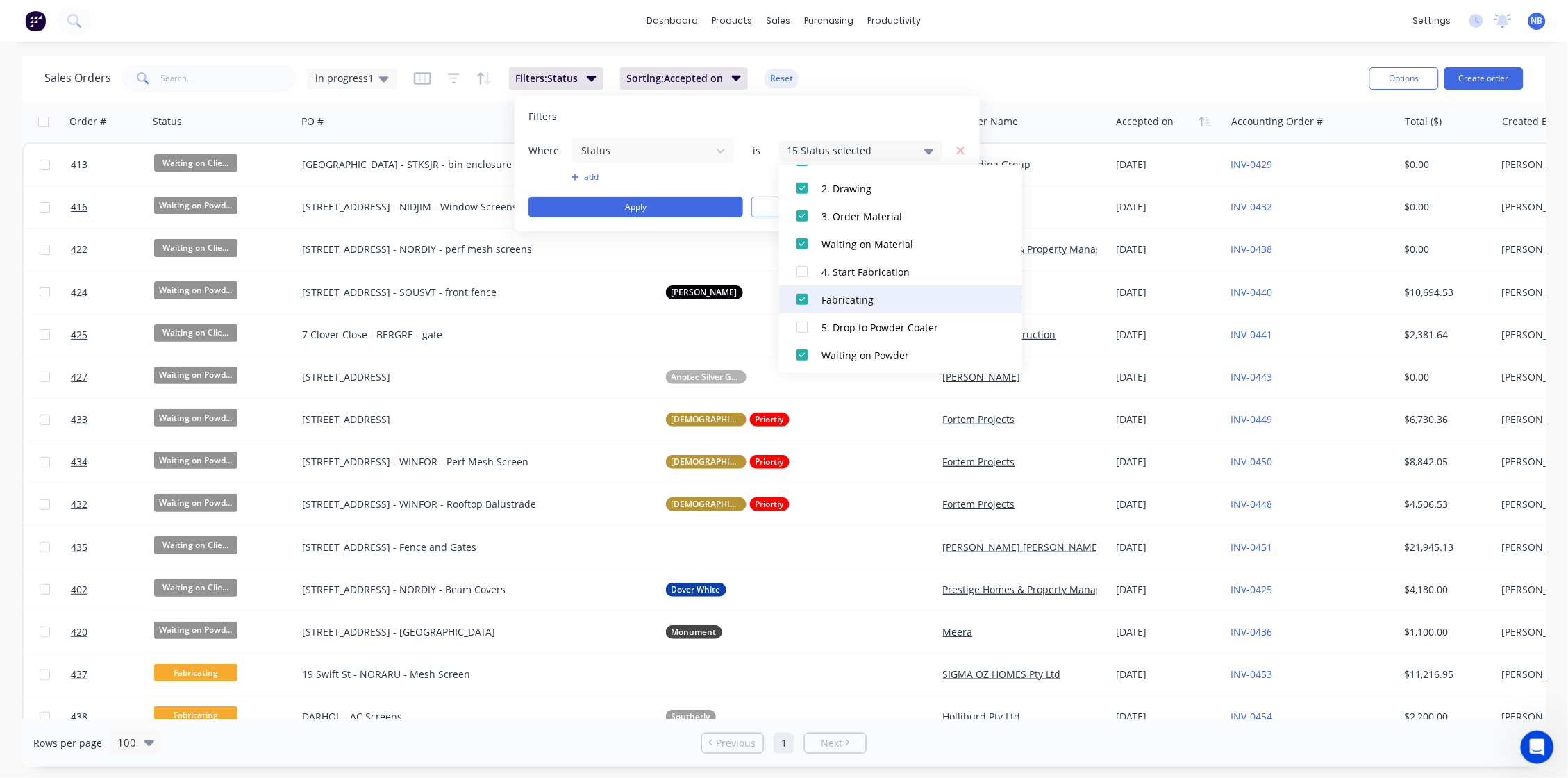
scroll to position [254, 0]
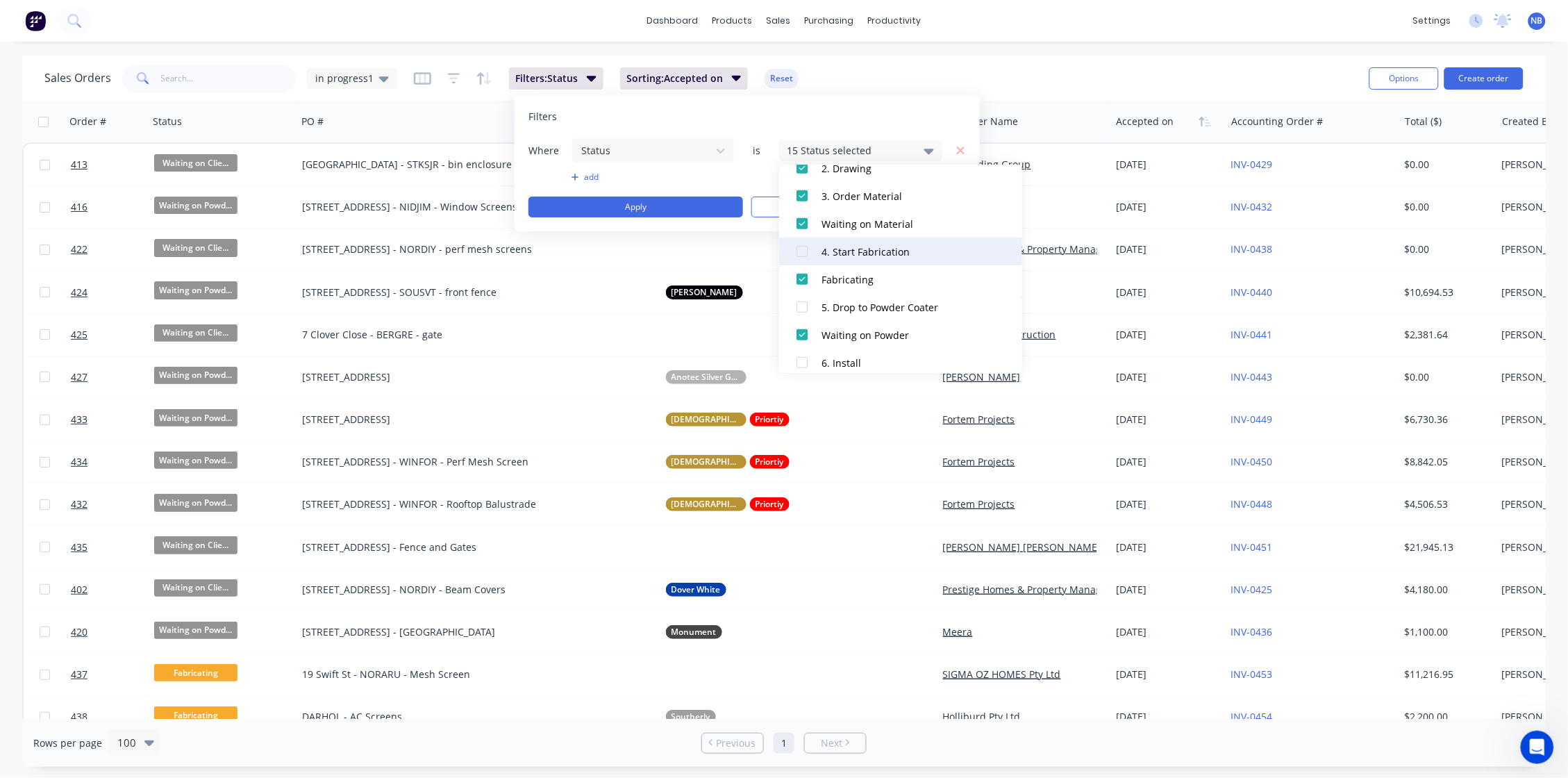
click at [854, 246] on div "4. Start Fabrication" at bounding box center [905, 251] width 167 height 14
click at [866, 311] on div "5. Drop to Powder Coater" at bounding box center [905, 306] width 167 height 14
click at [884, 273] on div "6. Install" at bounding box center [905, 276] width 167 height 14
drag, startPoint x: 886, startPoint y: 300, endPoint x: 881, endPoint y: 335, distance: 35.4
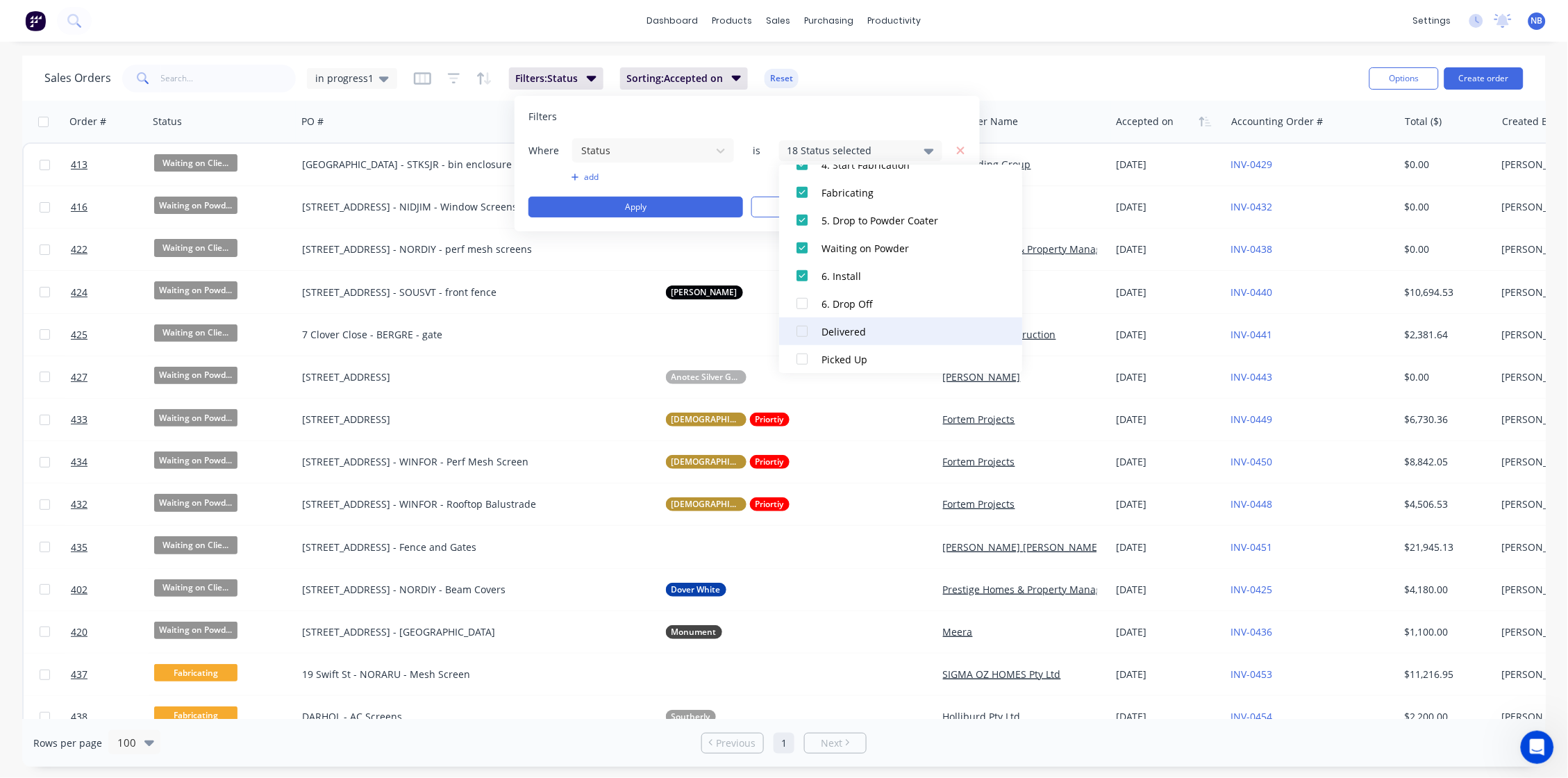
click at [886, 300] on div "6. Drop Off" at bounding box center [905, 303] width 167 height 14
click at [861, 122] on div "Filters" at bounding box center [747, 117] width 438 height 14
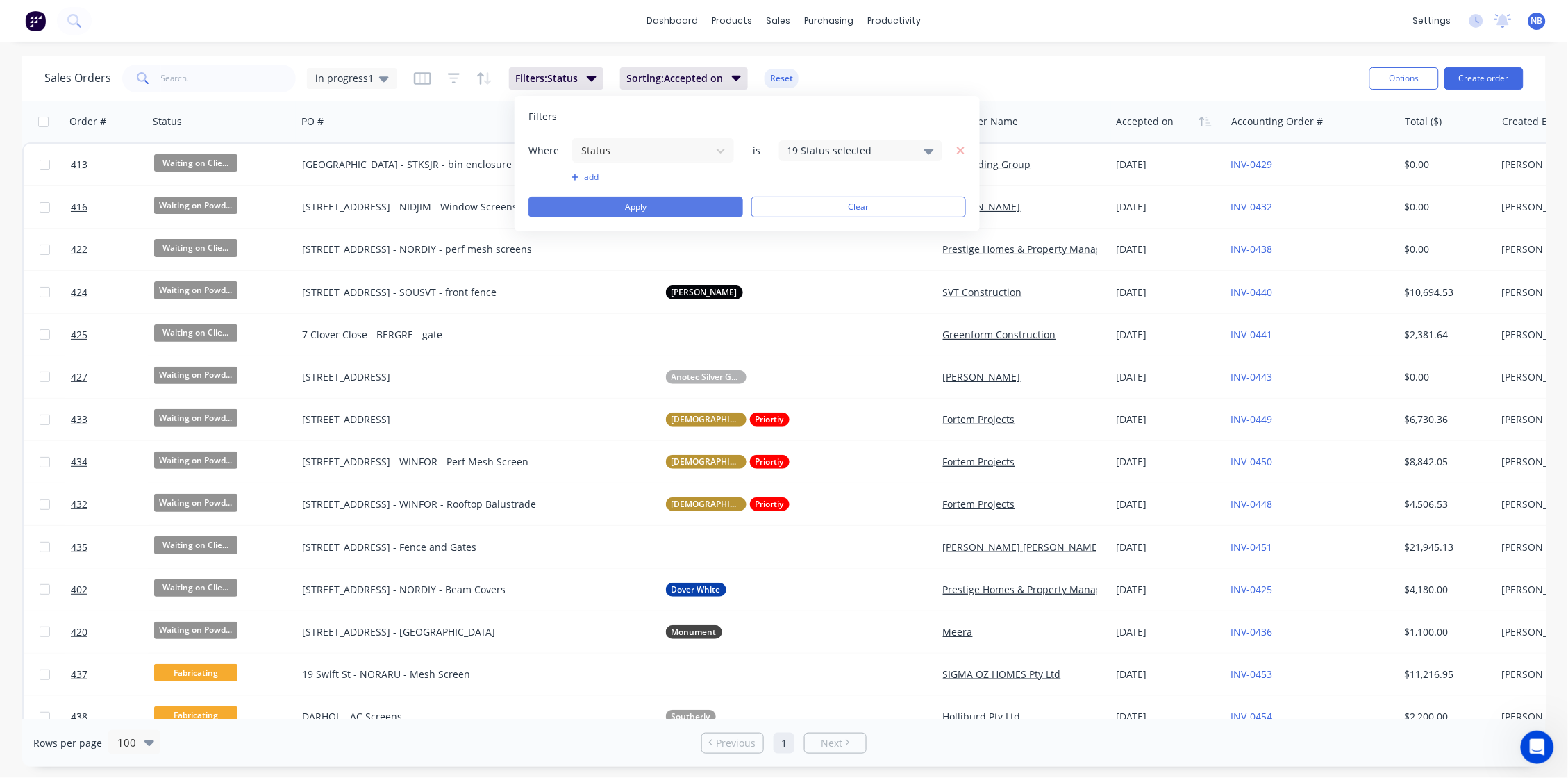
click at [702, 203] on button "Apply" at bounding box center [636, 207] width 215 height 20
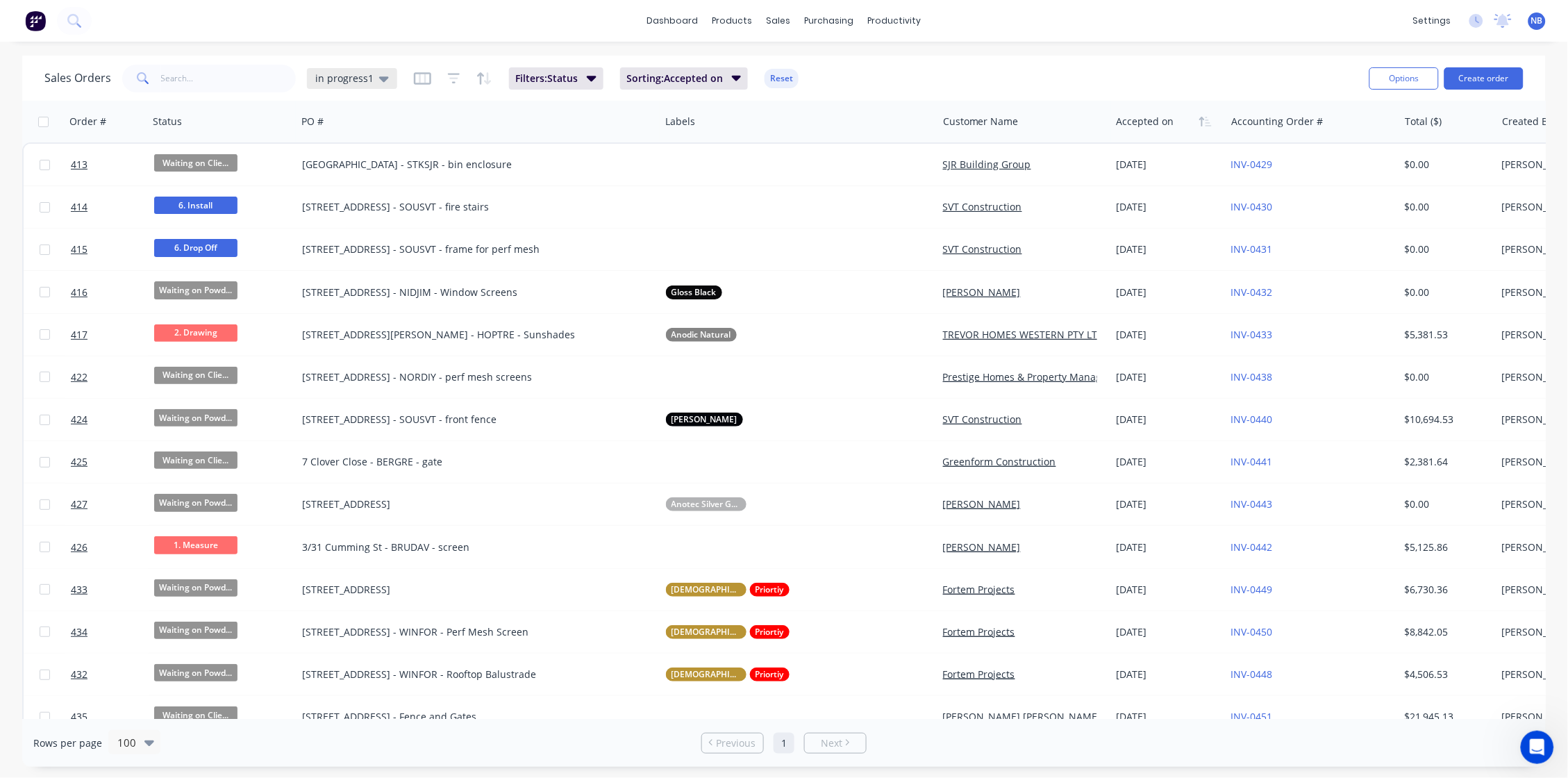
click at [379, 75] on icon at bounding box center [383, 78] width 9 height 15
click at [381, 225] on button "in progress1 (Default)" at bounding box center [390, 224] width 158 height 16
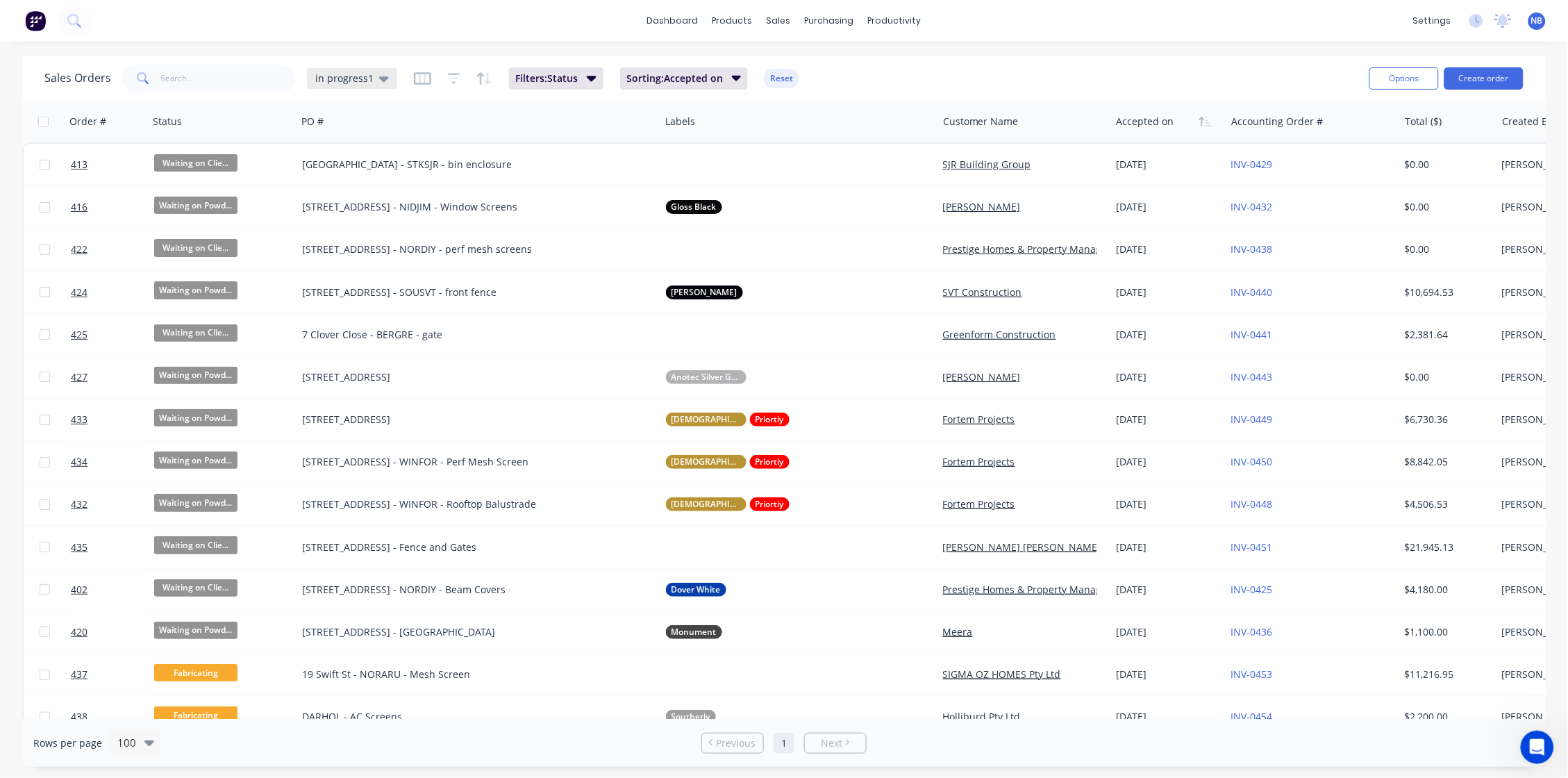
click at [371, 81] on div "in progress1" at bounding box center [352, 78] width 73 height 13
click at [563, 62] on div "Sales Orders in progress1 Filters: Status Sorting: Accepted on Reset" at bounding box center [701, 78] width 1313 height 34
click at [565, 79] on span "Filters: Status" at bounding box center [547, 78] width 62 height 14
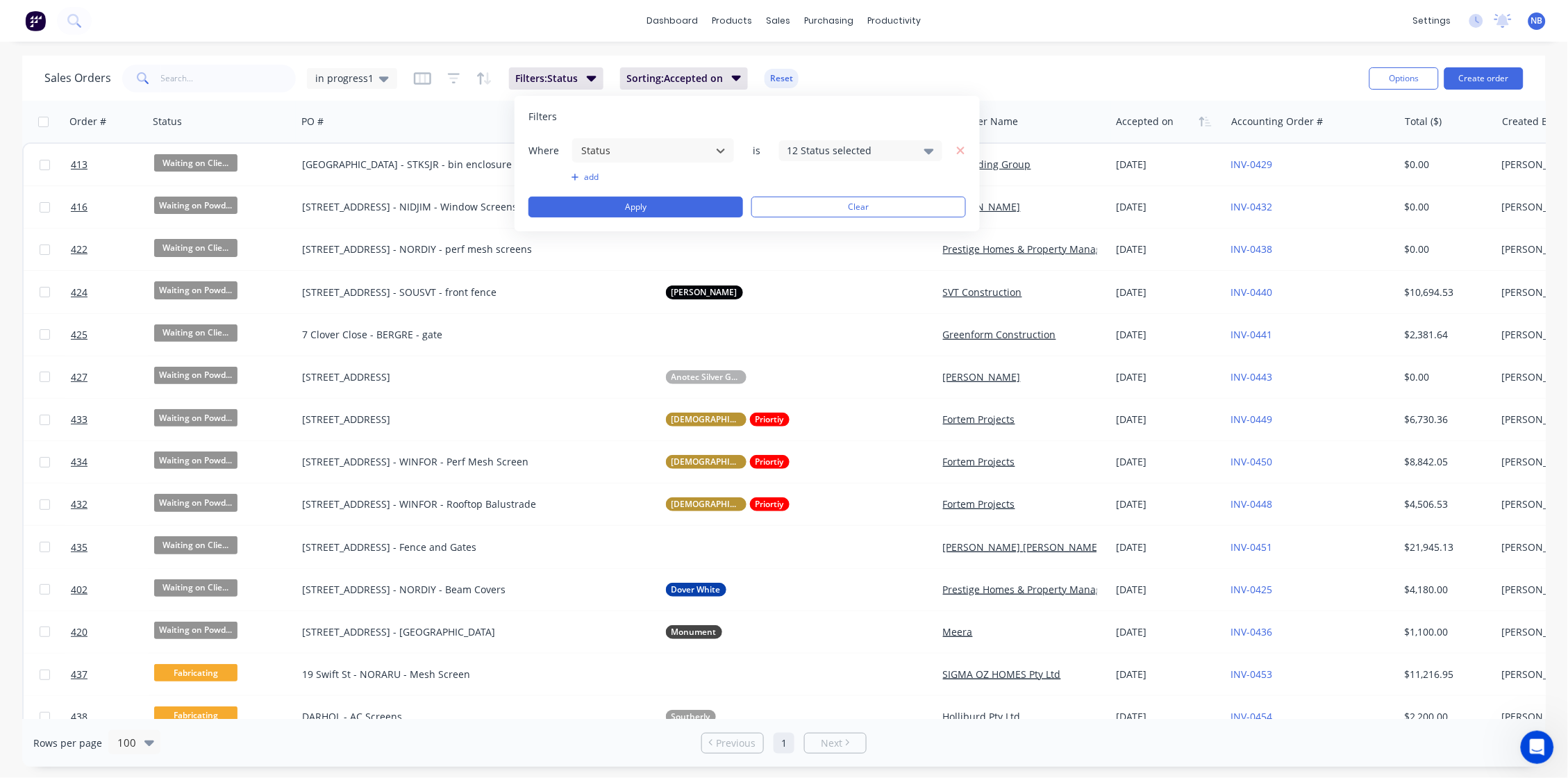
drag, startPoint x: 859, startPoint y: 147, endPoint x: 862, endPoint y: 158, distance: 11.4
click at [859, 147] on div "12 Status selected" at bounding box center [850, 150] width 126 height 14
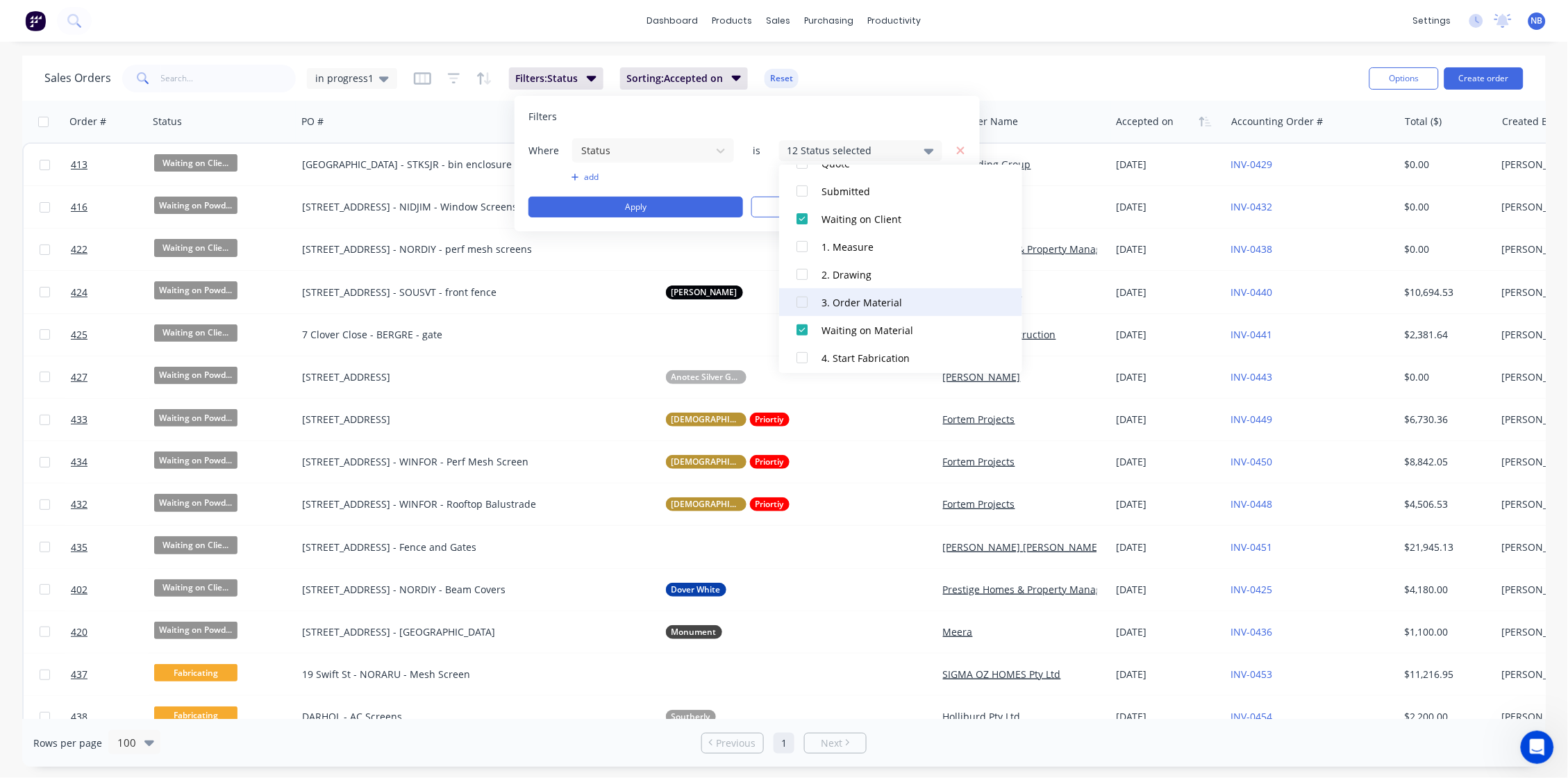
scroll to position [173, 0]
click at [837, 227] on div "1. Measure" at bounding box center [905, 220] width 167 height 14
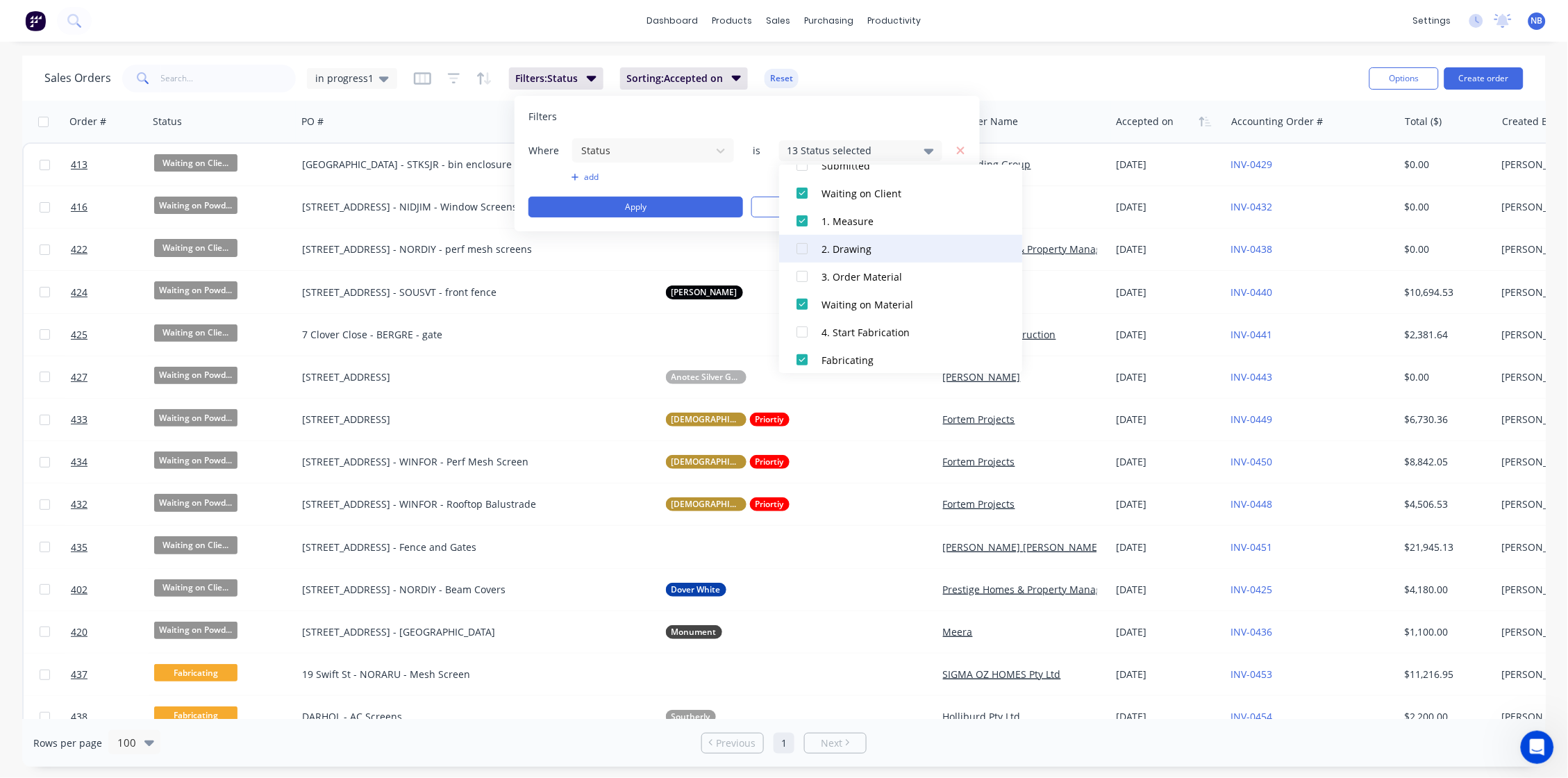
click at [833, 252] on div "2. Drawing" at bounding box center [905, 249] width 167 height 14
click at [844, 285] on button "3. Order Material" at bounding box center [901, 276] width 243 height 28
click at [877, 252] on button "4. Start Fabrication" at bounding box center [901, 245] width 243 height 28
click at [872, 299] on div "5. Drop to Powder Coater" at bounding box center [905, 300] width 167 height 14
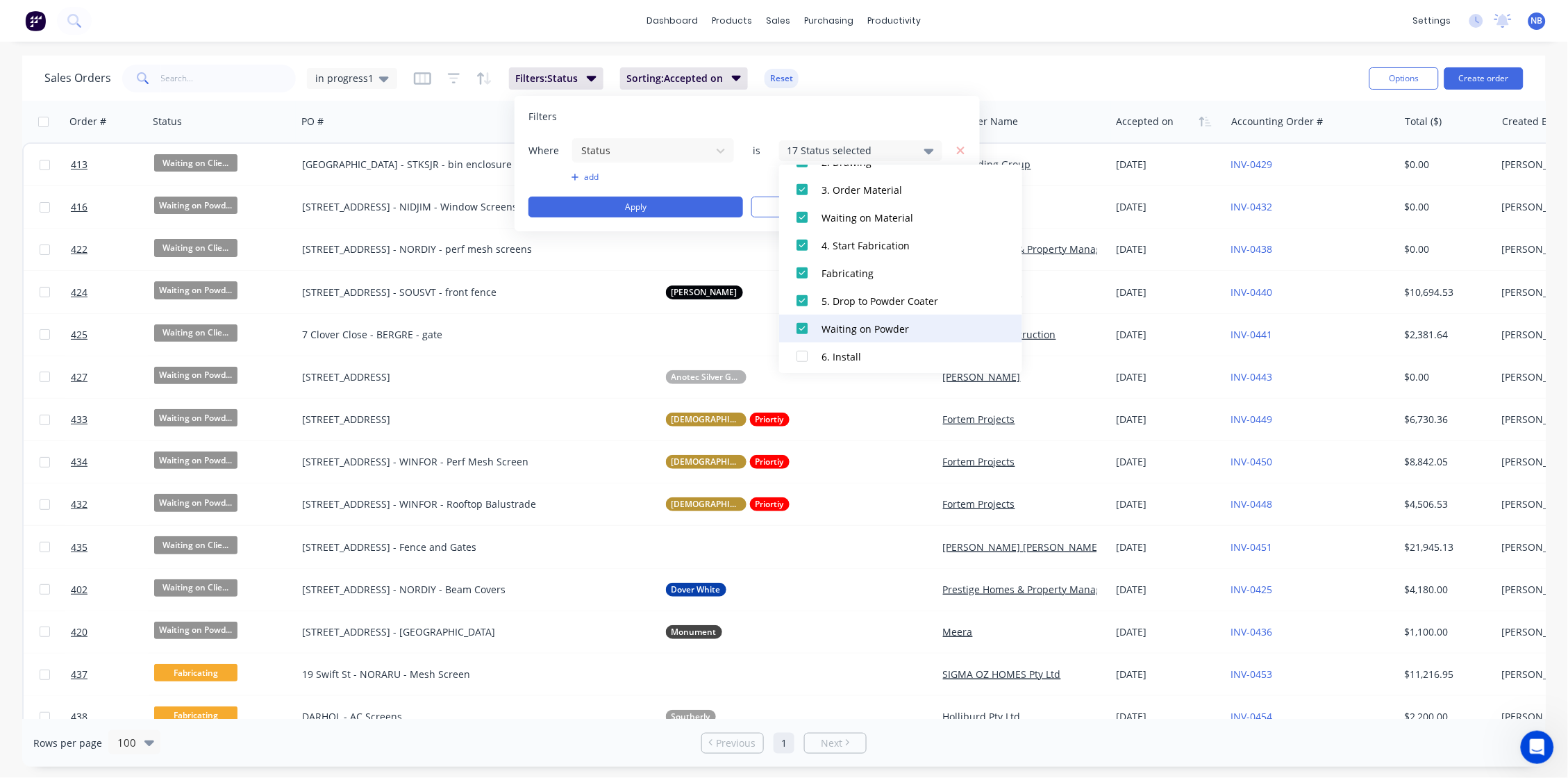
scroll to position [347, 0]
click at [872, 263] on div "6. Install" at bounding box center [905, 269] width 167 height 14
click at [868, 295] on div "6. Drop Off" at bounding box center [905, 296] width 167 height 14
click at [861, 321] on div "Delivered" at bounding box center [905, 324] width 167 height 14
click at [865, 326] on div "Delivered" at bounding box center [905, 324] width 167 height 14
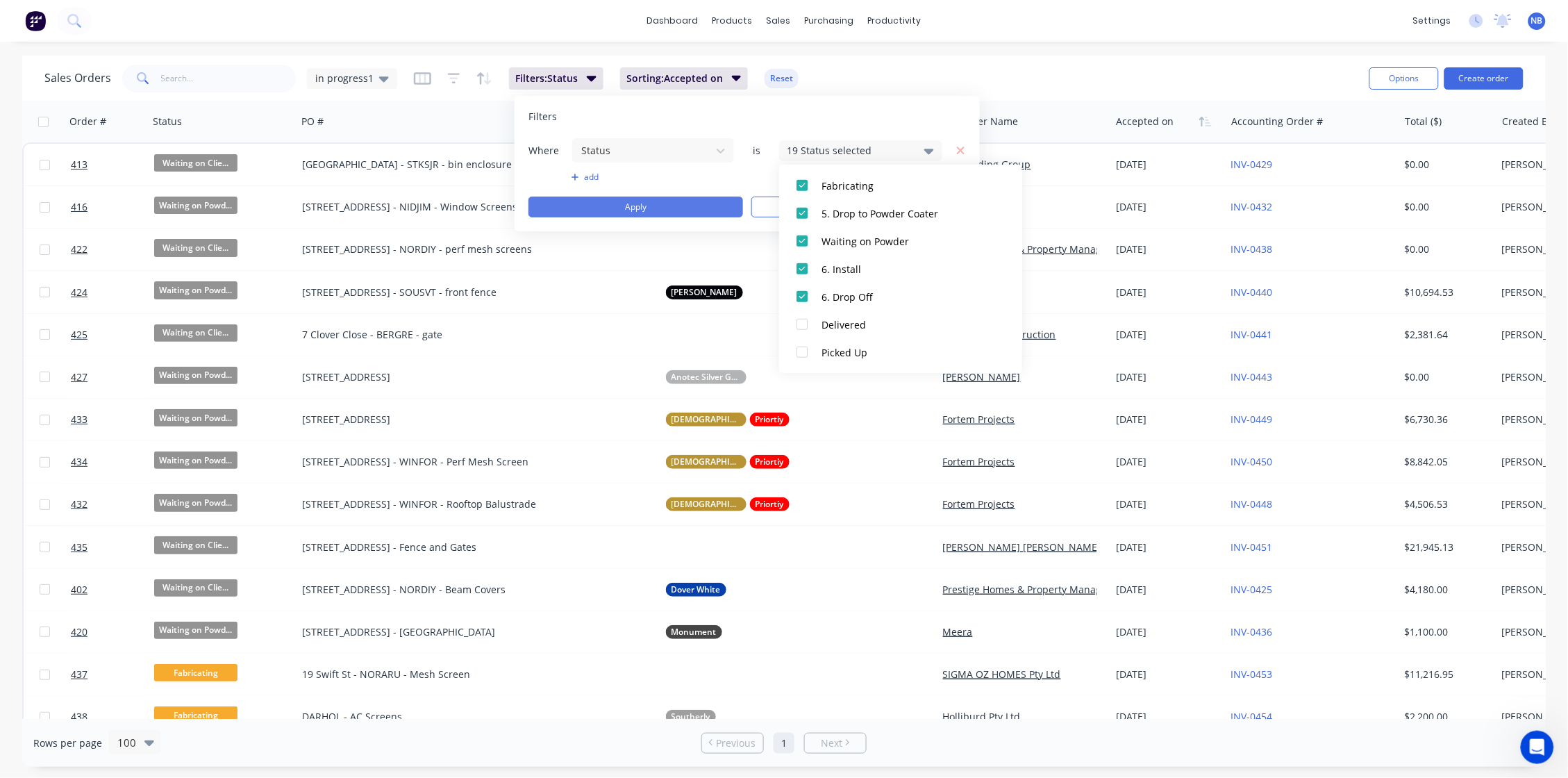
click at [655, 211] on button "Apply" at bounding box center [636, 207] width 215 height 20
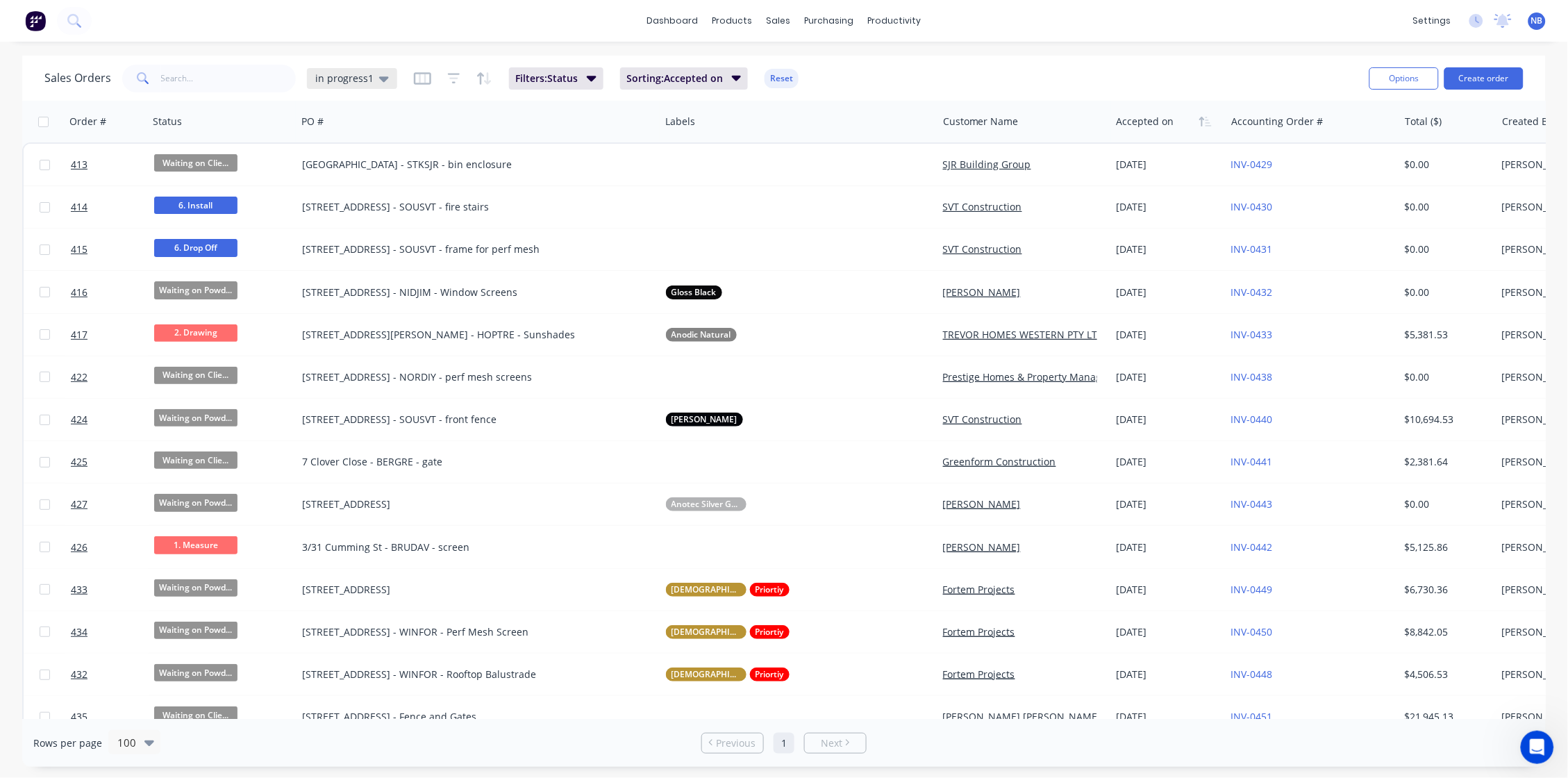
click at [363, 84] on span "in progress1" at bounding box center [344, 77] width 59 height 14
click at [492, 223] on button "edit" at bounding box center [484, 224] width 18 height 14
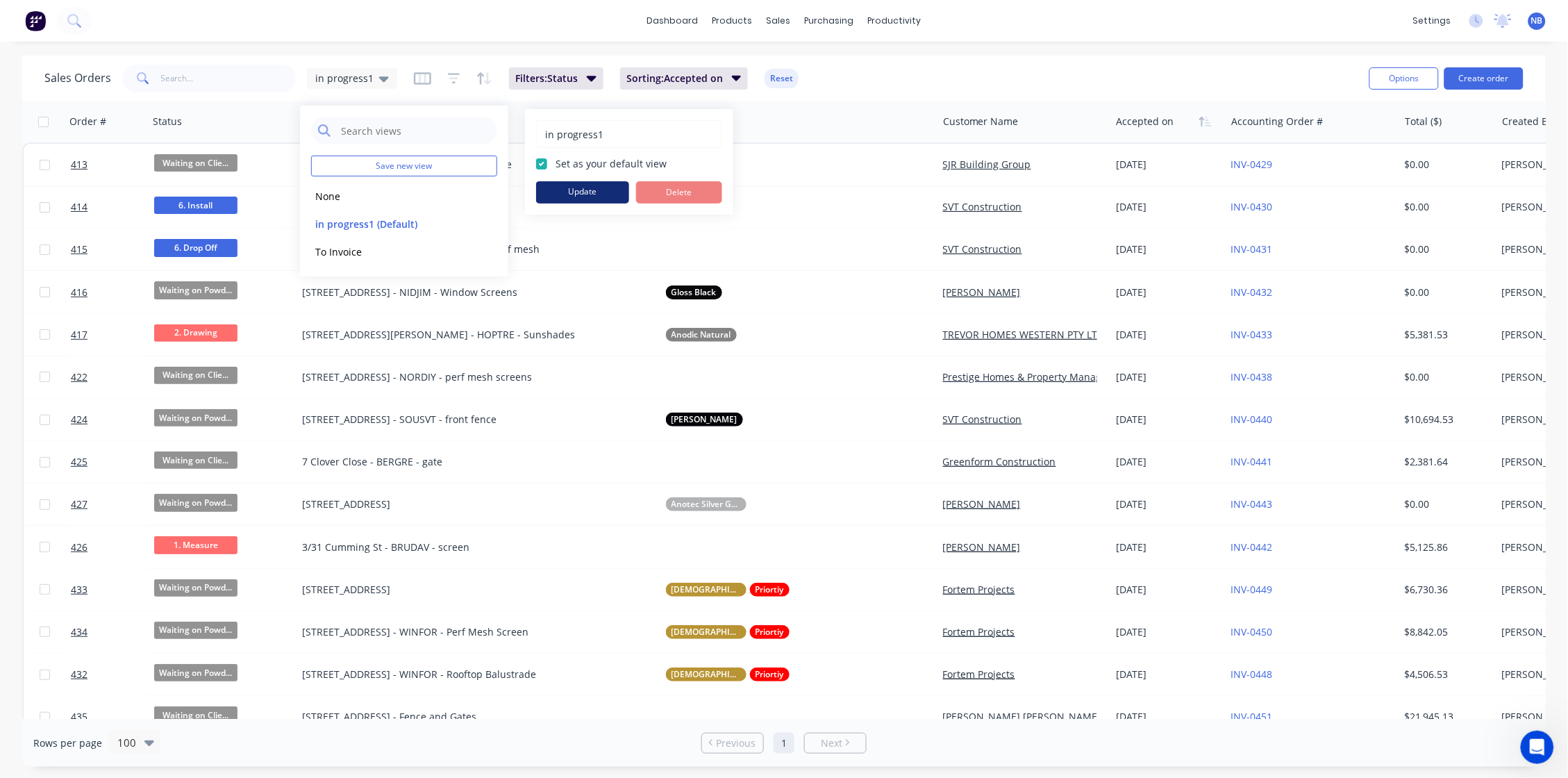
click at [593, 194] on button "Update" at bounding box center [582, 192] width 93 height 22
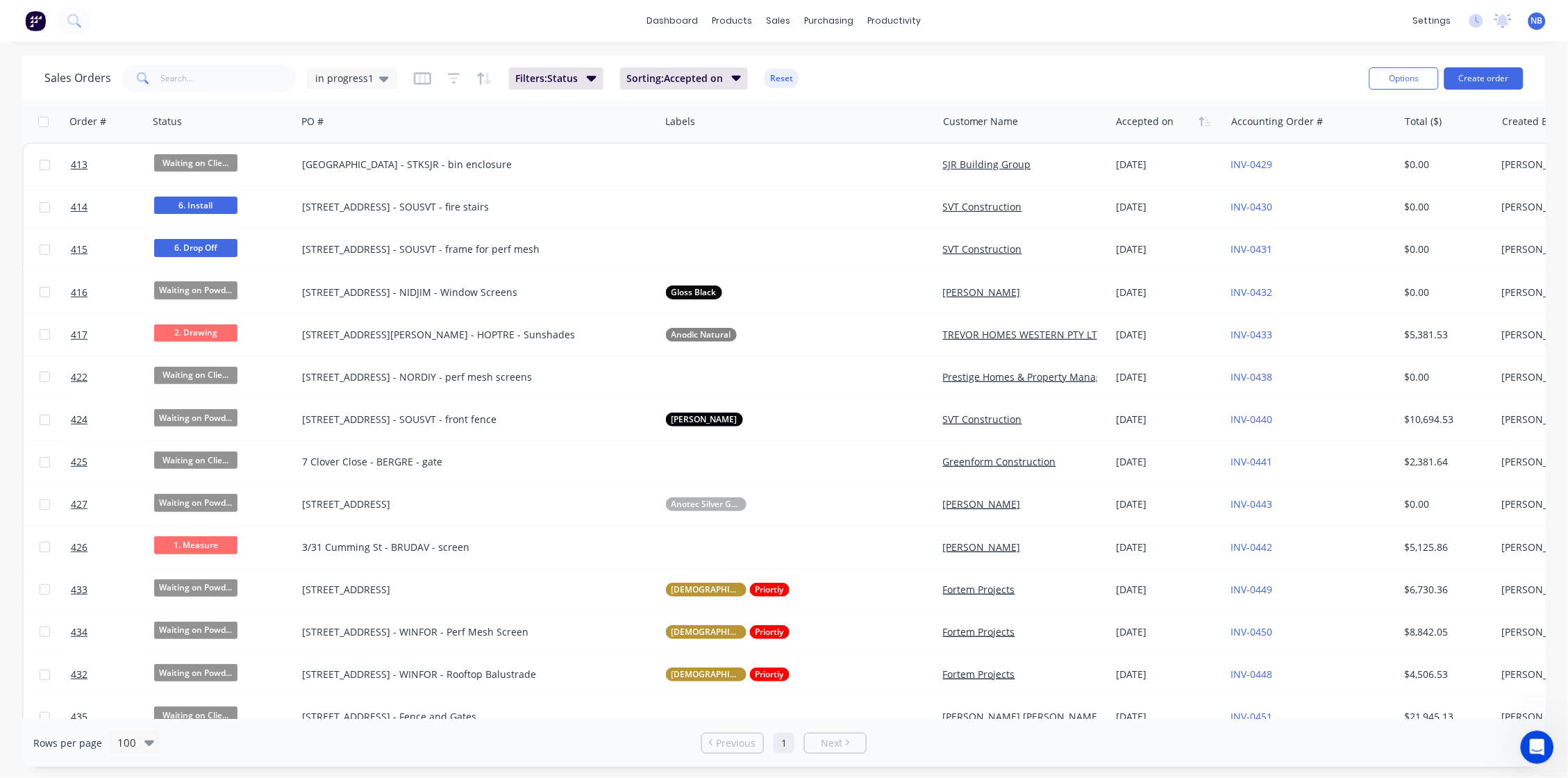
click at [475, 48] on div "dashboard products sales purchasing productivity dashboard products Product Cat…" at bounding box center [784, 389] width 1568 height 778
click at [694, 24] on link "dashboard" at bounding box center [672, 20] width 66 height 20
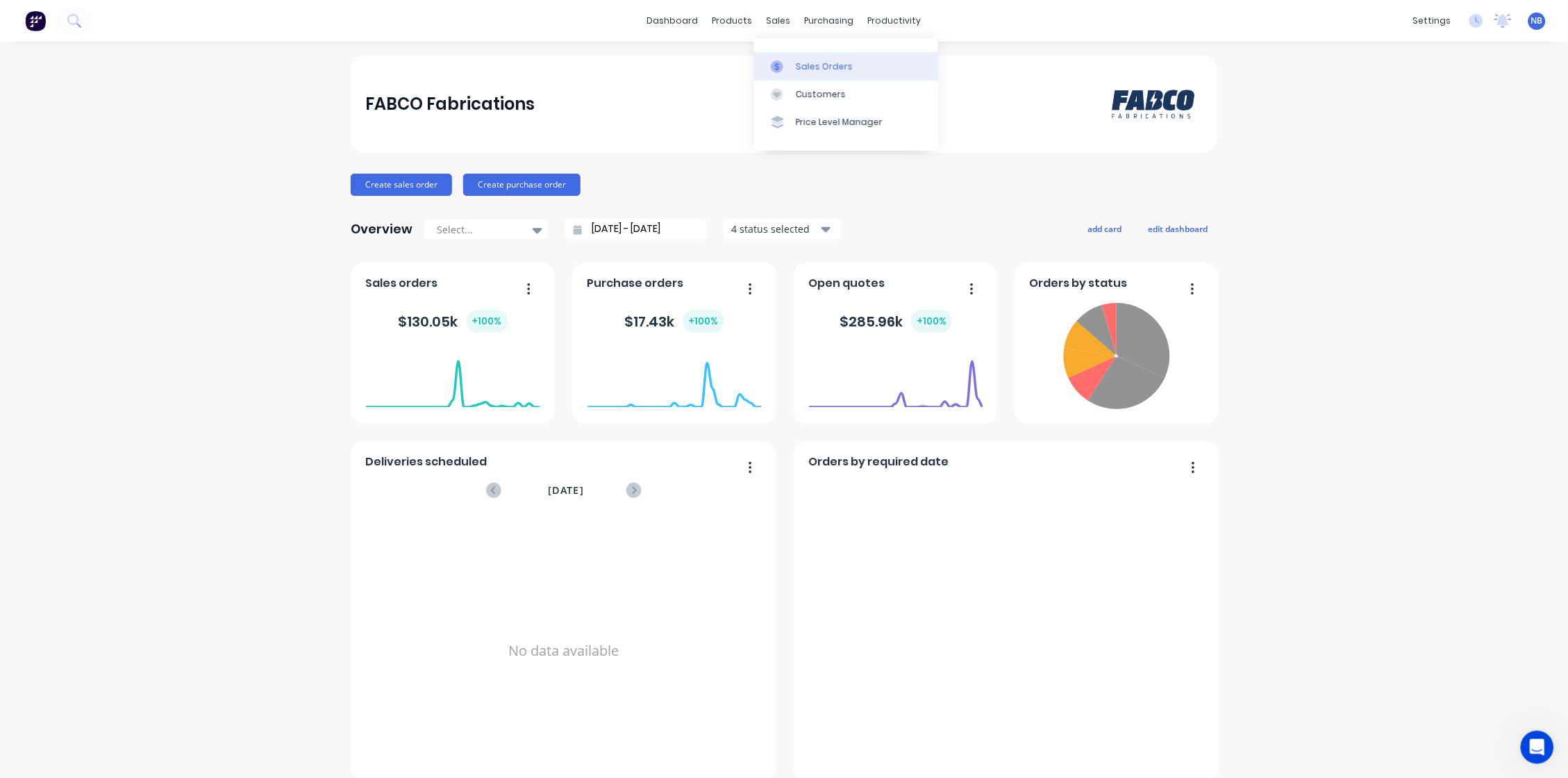
click at [788, 61] on div at bounding box center [781, 66] width 20 height 13
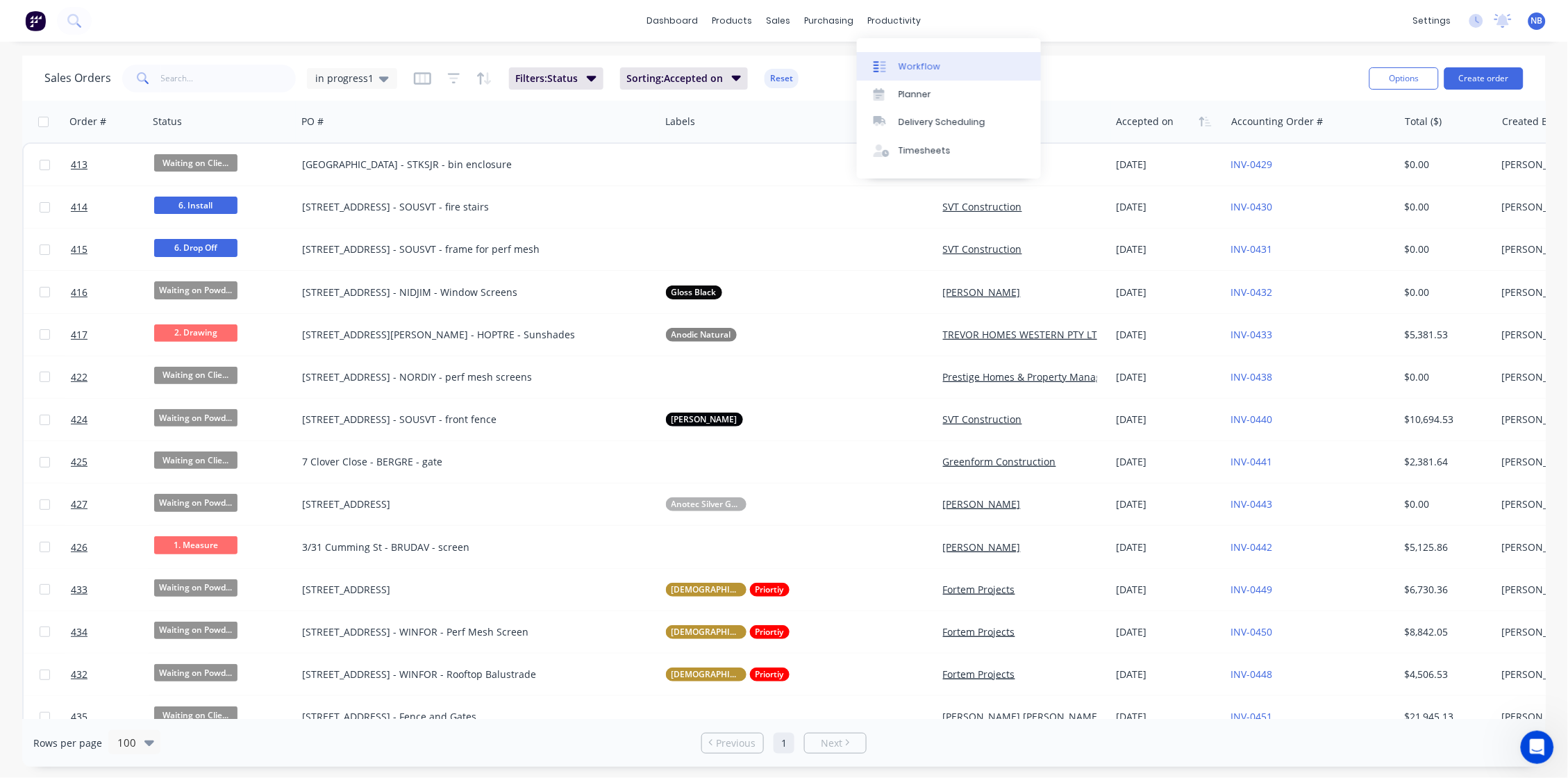
click at [907, 57] on link "Workflow" at bounding box center [949, 66] width 184 height 28
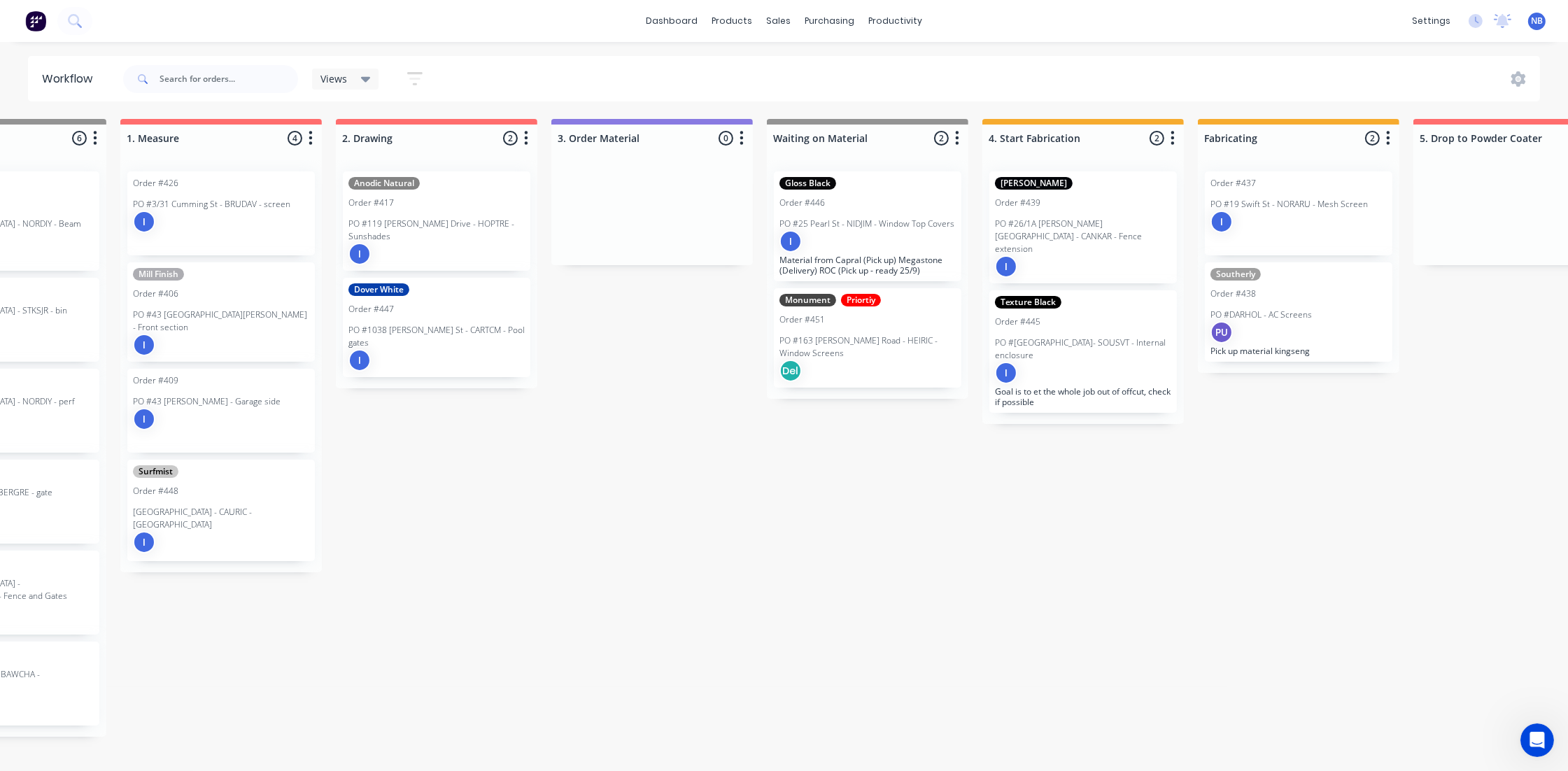
scroll to position [3, 0]
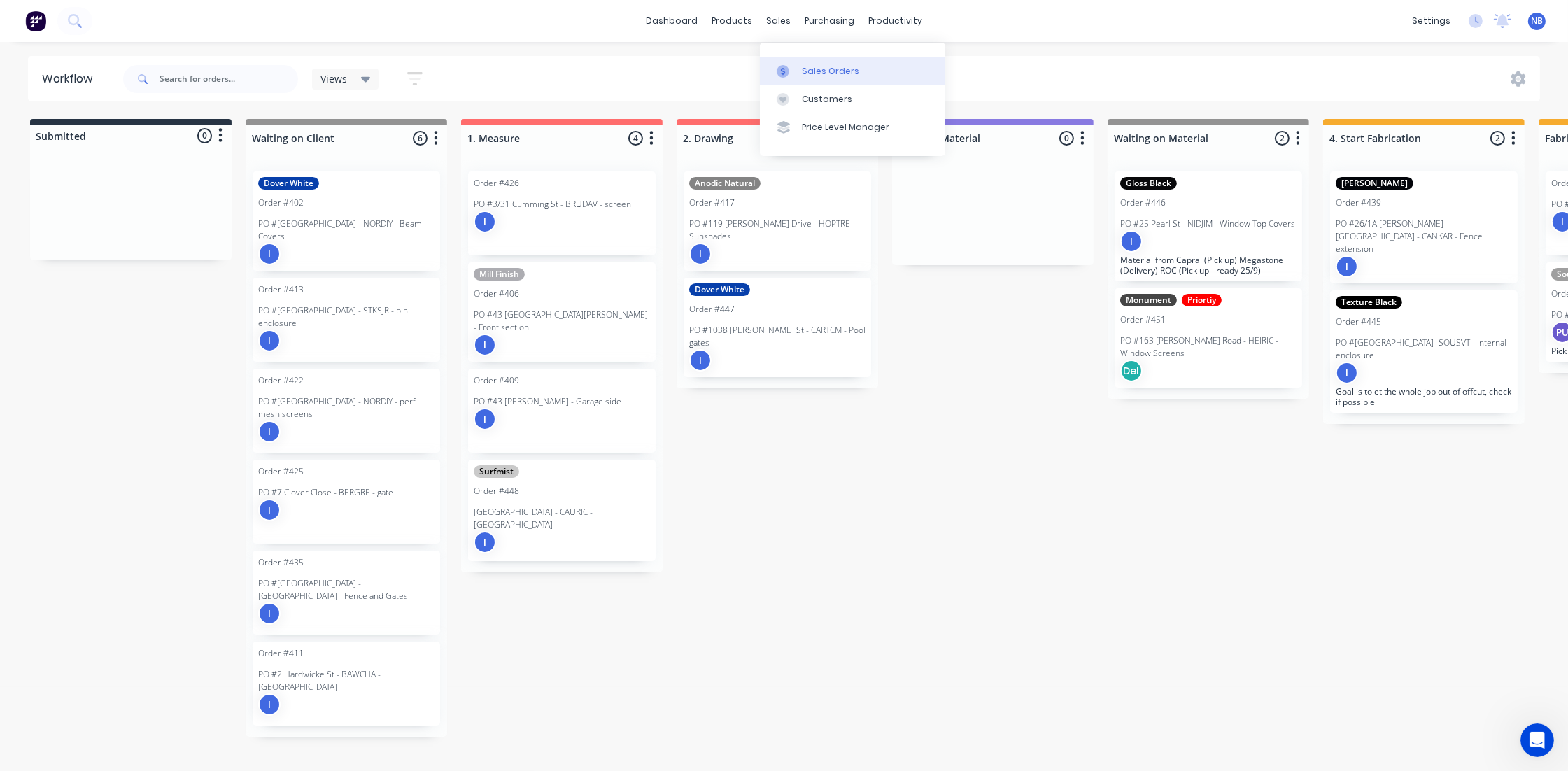
click at [786, 65] on icon at bounding box center [783, 71] width 13 height 13
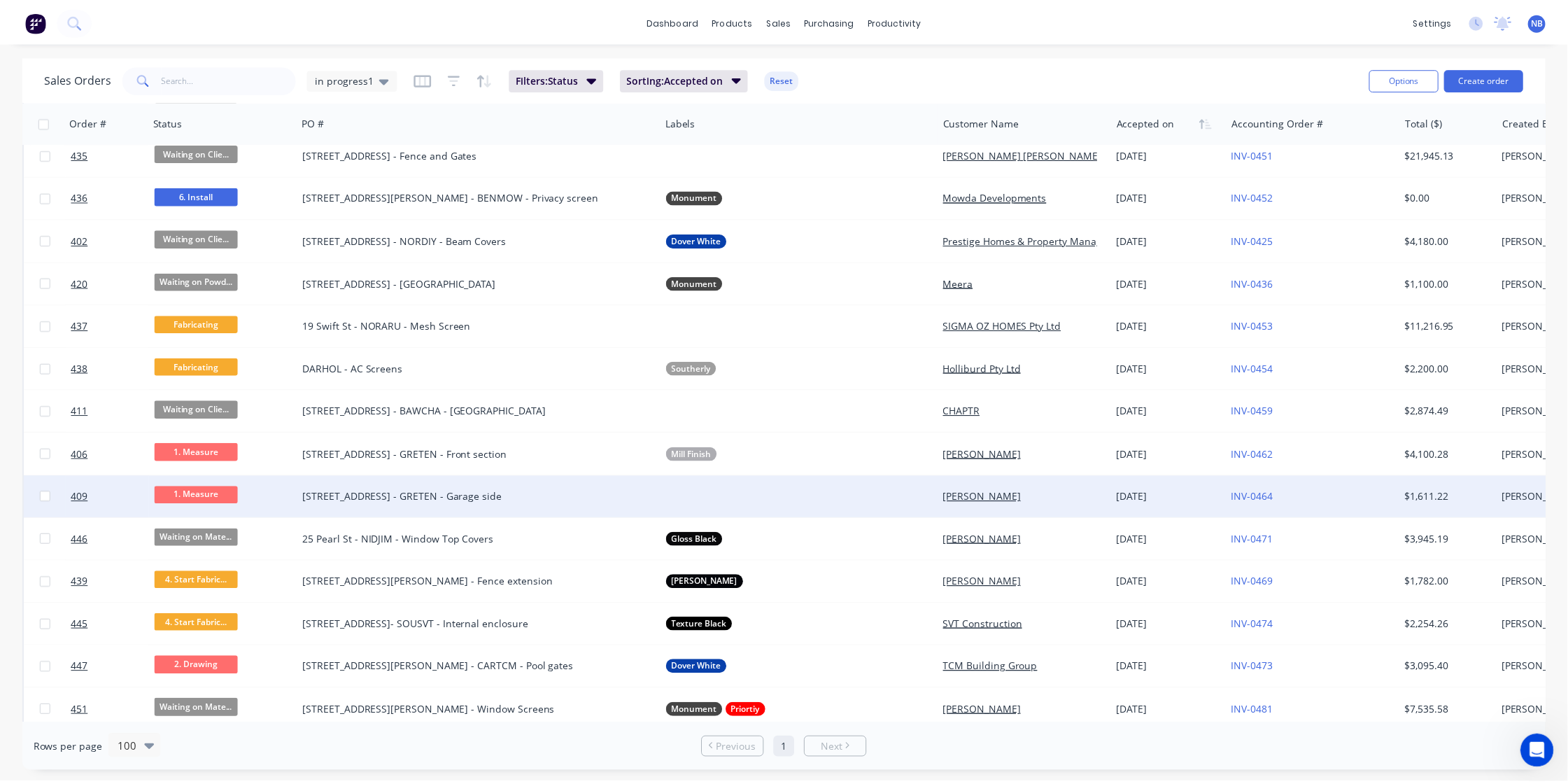
scroll to position [624, 0]
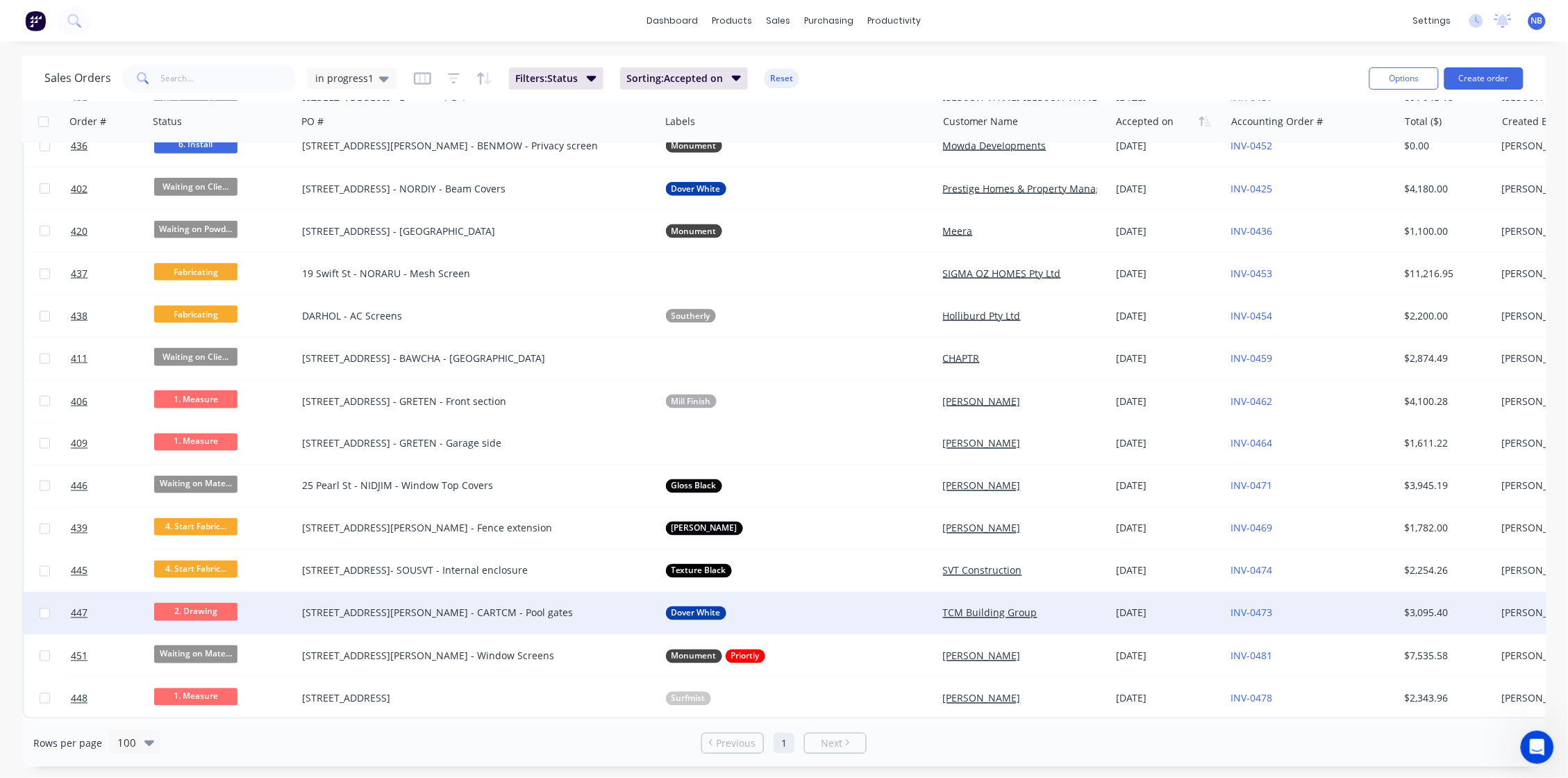
click at [318, 617] on div "1038 Drummond St - CARTCM - Pool gates" at bounding box center [478, 613] width 363 height 42
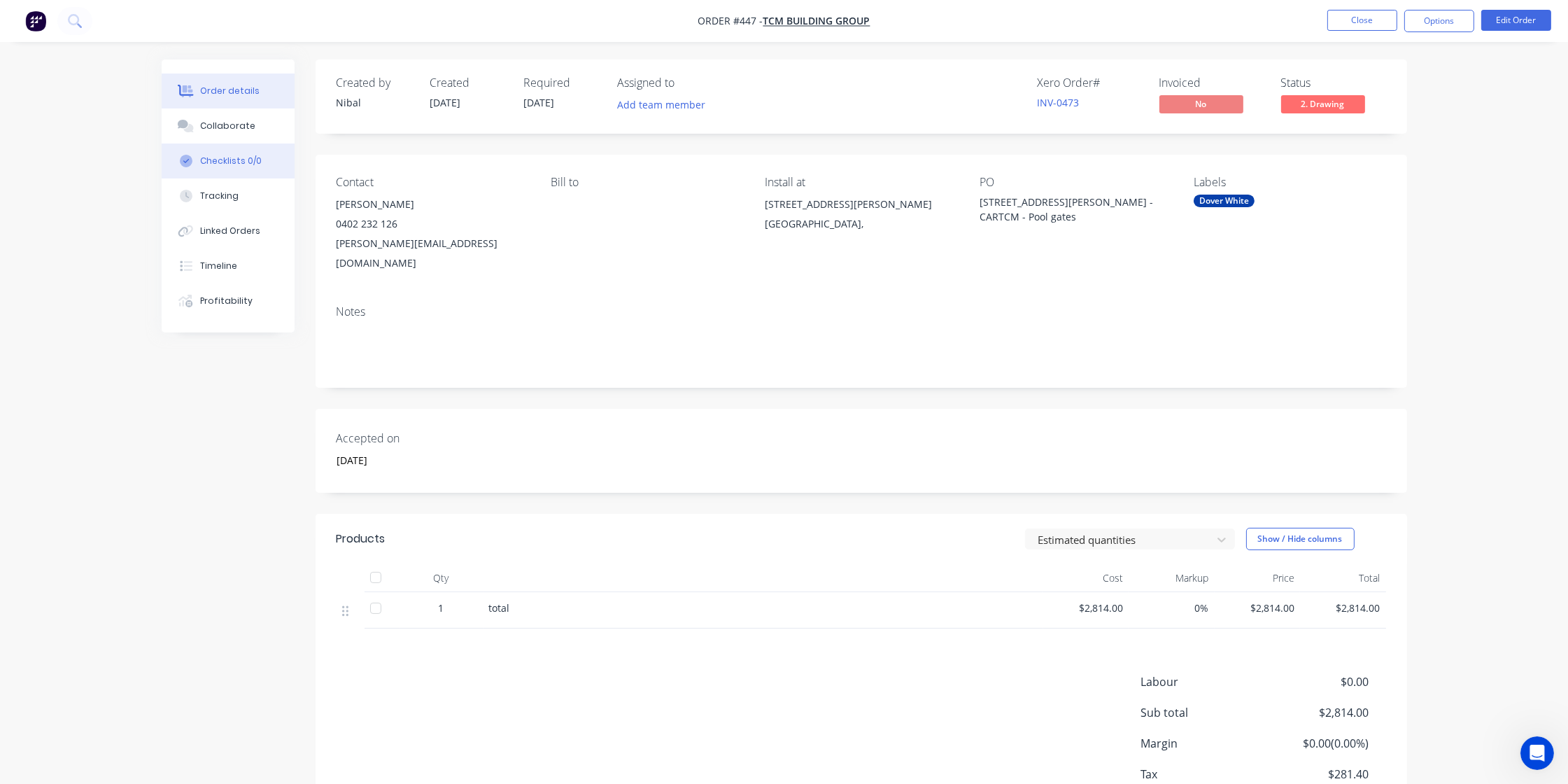
click at [262, 143] on button "Collaborate" at bounding box center [227, 125] width 133 height 35
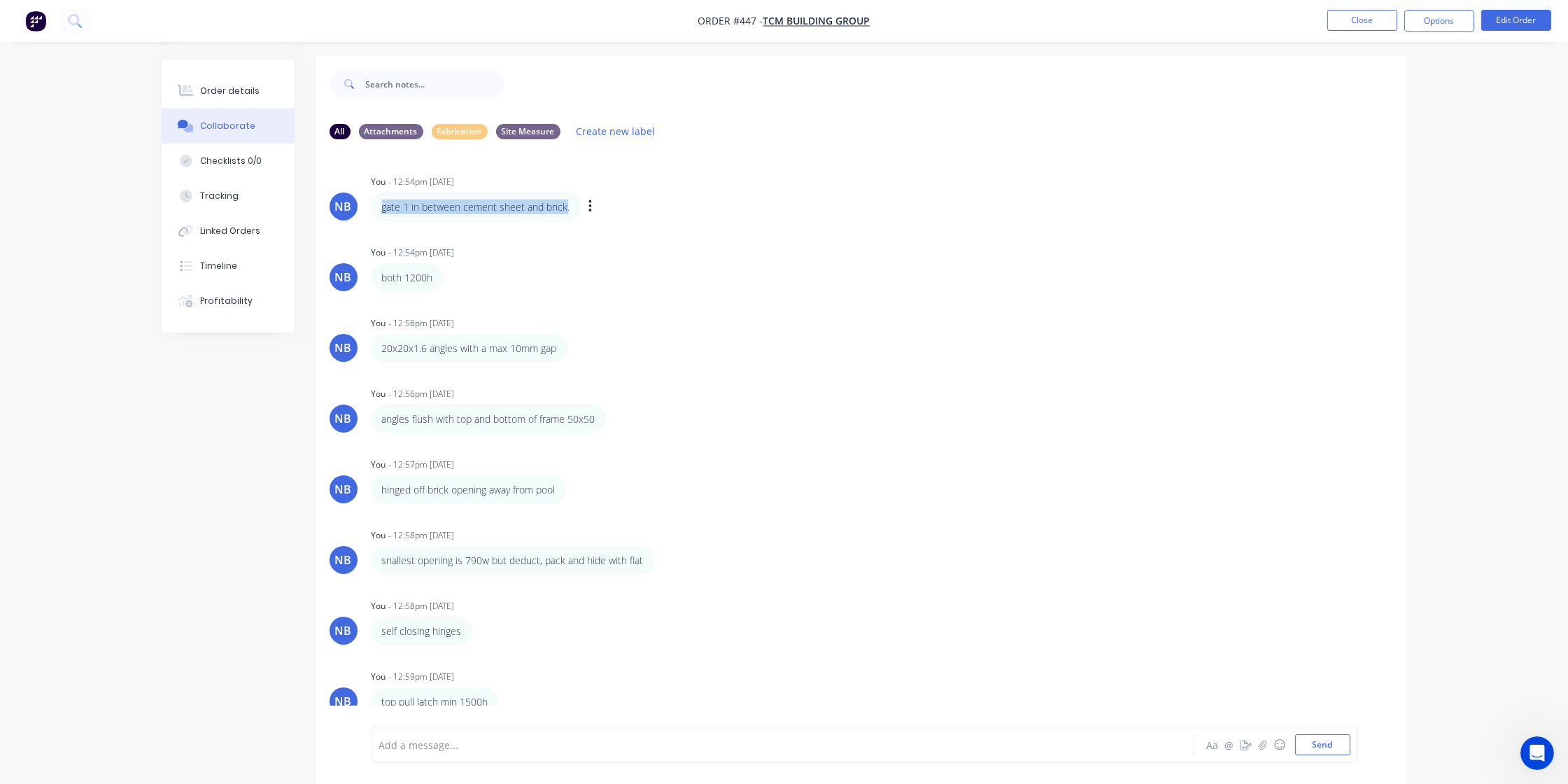
drag, startPoint x: 383, startPoint y: 206, endPoint x: 565, endPoint y: 203, distance: 182.0
click at [565, 203] on div "gate 1 in between cement sheet and brick." at bounding box center [475, 206] width 188 height 15
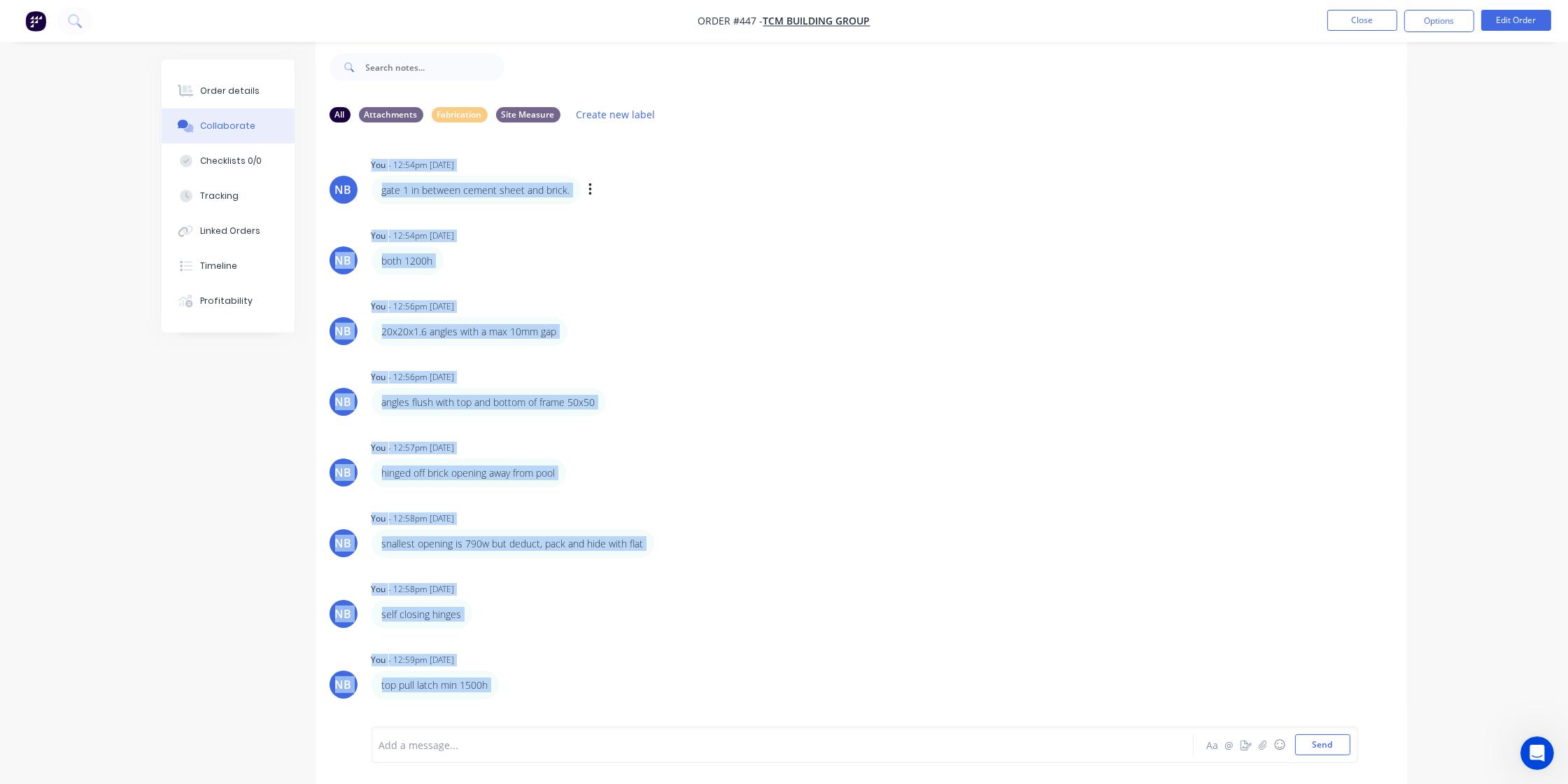
drag, startPoint x: 557, startPoint y: 365, endPoint x: 366, endPoint y: 160, distance: 280.2
click at [366, 160] on div "NB You - 12:54pm 23/09/25 gate 1 in between cement sheet and brick. Labels Edit…" at bounding box center [861, 419] width 1092 height 572
copy div "You - 12:54pm 23/09/25 gate 1 in between cement sheet and brick. Labels Edit De…"
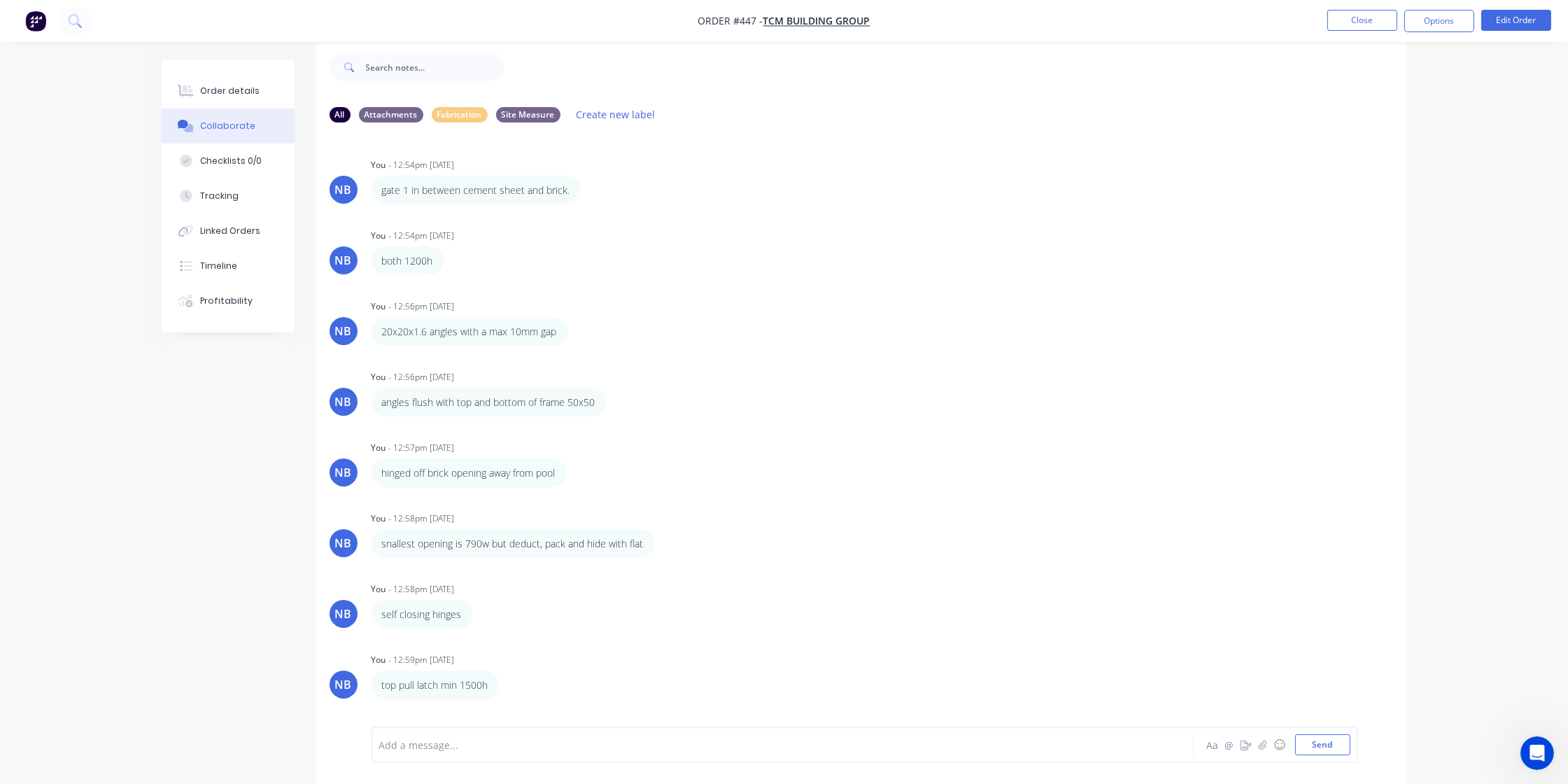
click at [430, 635] on div at bounding box center [744, 745] width 727 height 15
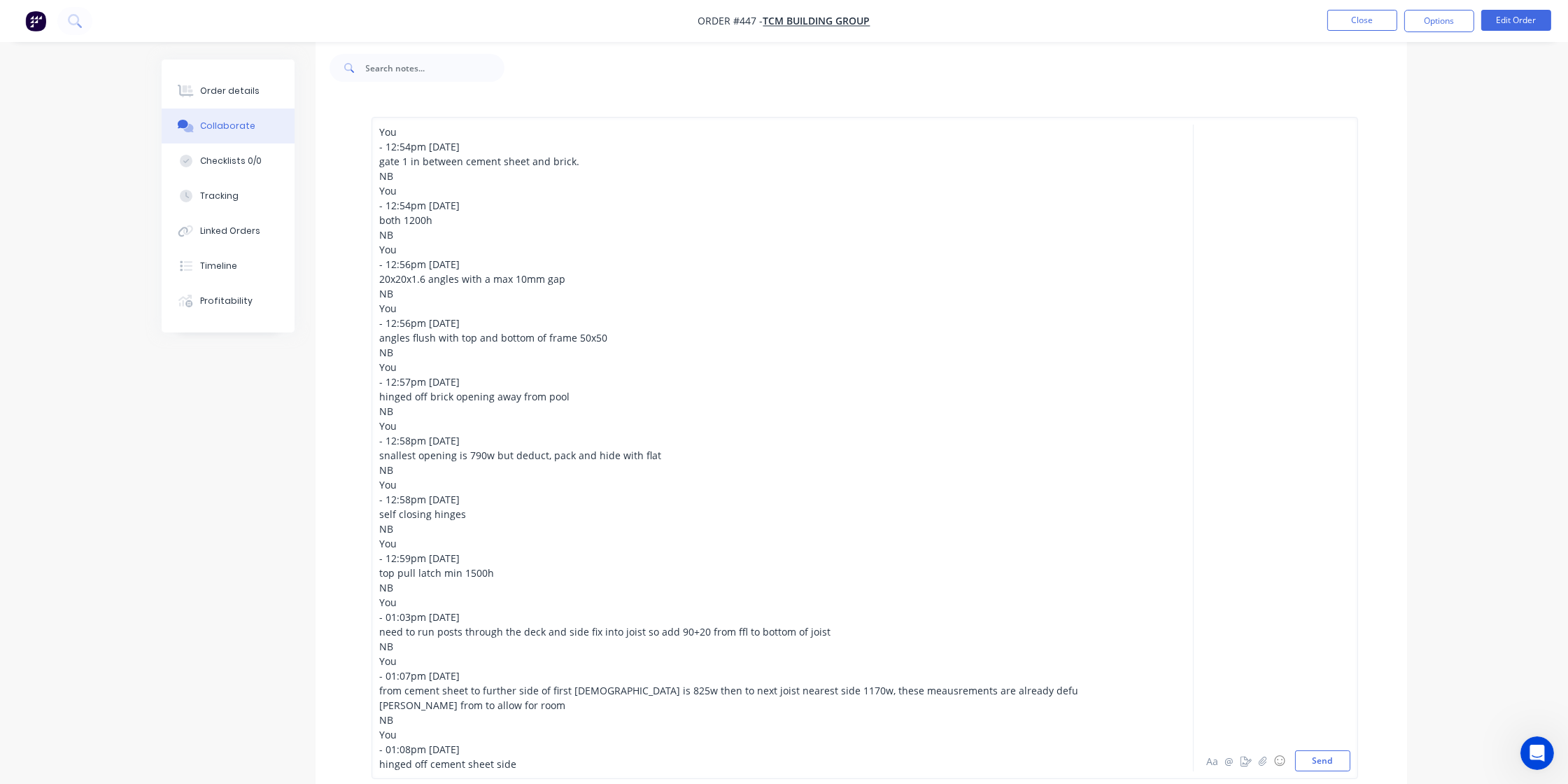
drag, startPoint x: 488, startPoint y: 176, endPoint x: 335, endPoint y: 136, distance: 158.1
click at [335, 136] on div "You - 12:54pm 23/09/25 gate 1 in between cement sheet and brick. NB You - 12:54…" at bounding box center [861, 448] width 1092 height 704
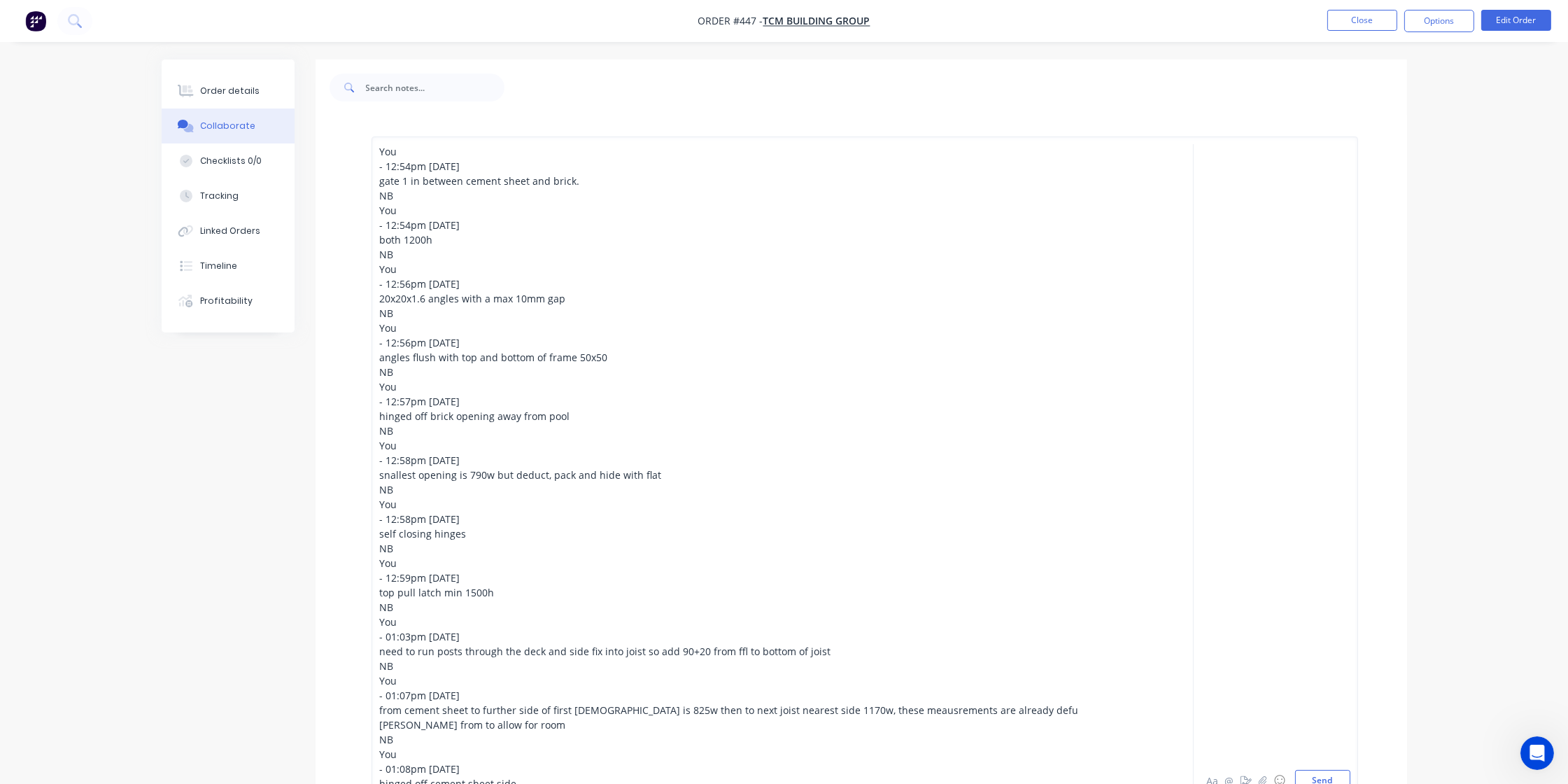
click at [772, 541] on div "NB" at bounding box center [744, 548] width 727 height 15
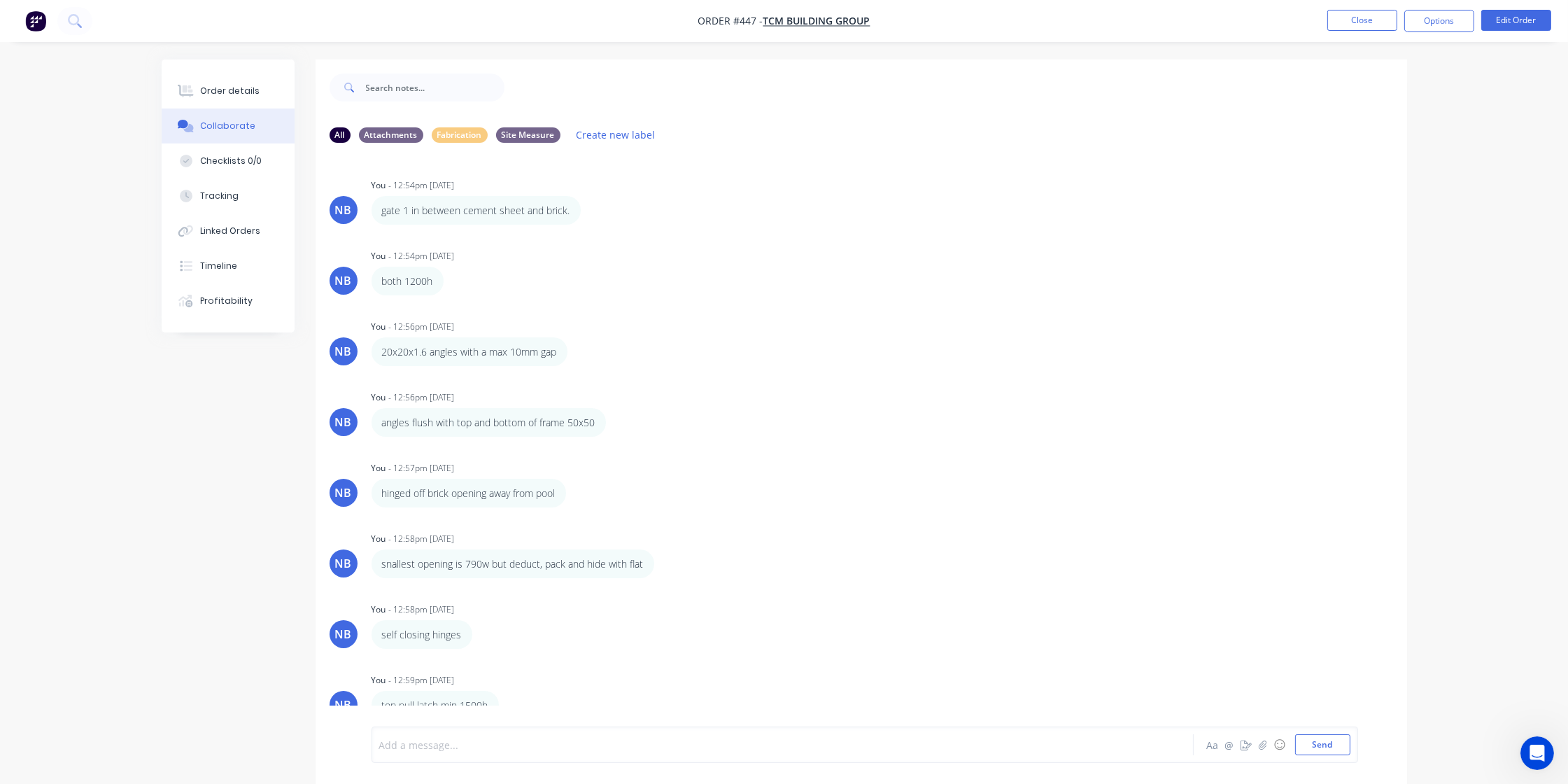
click at [124, 612] on div "Order details Collaborate Checklists 0/0 Tracking Linked Orders Timeline Profit…" at bounding box center [784, 402] width 1568 height 805
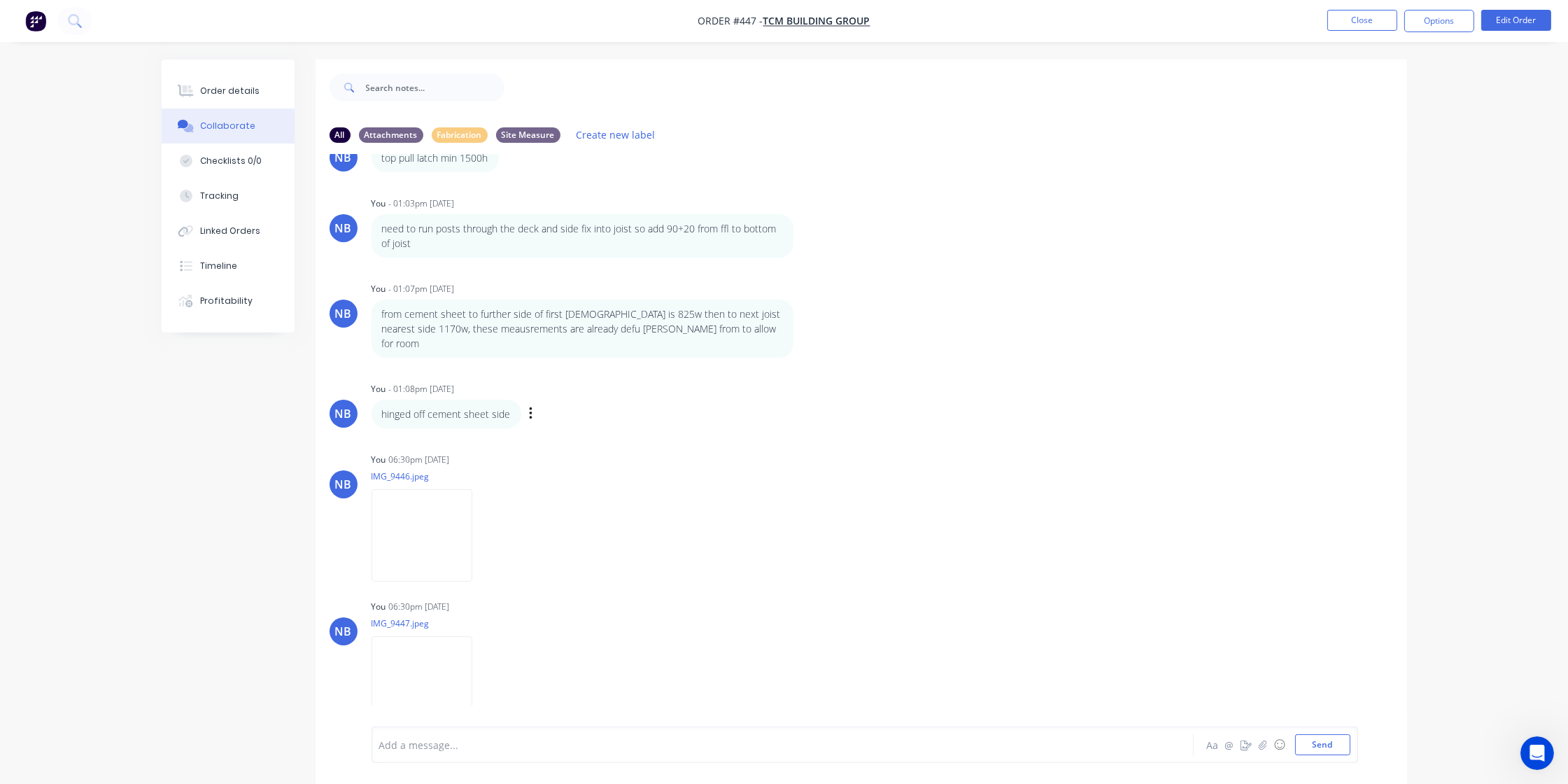
scroll to position [21, 0]
